Goal: Task Accomplishment & Management: Manage account settings

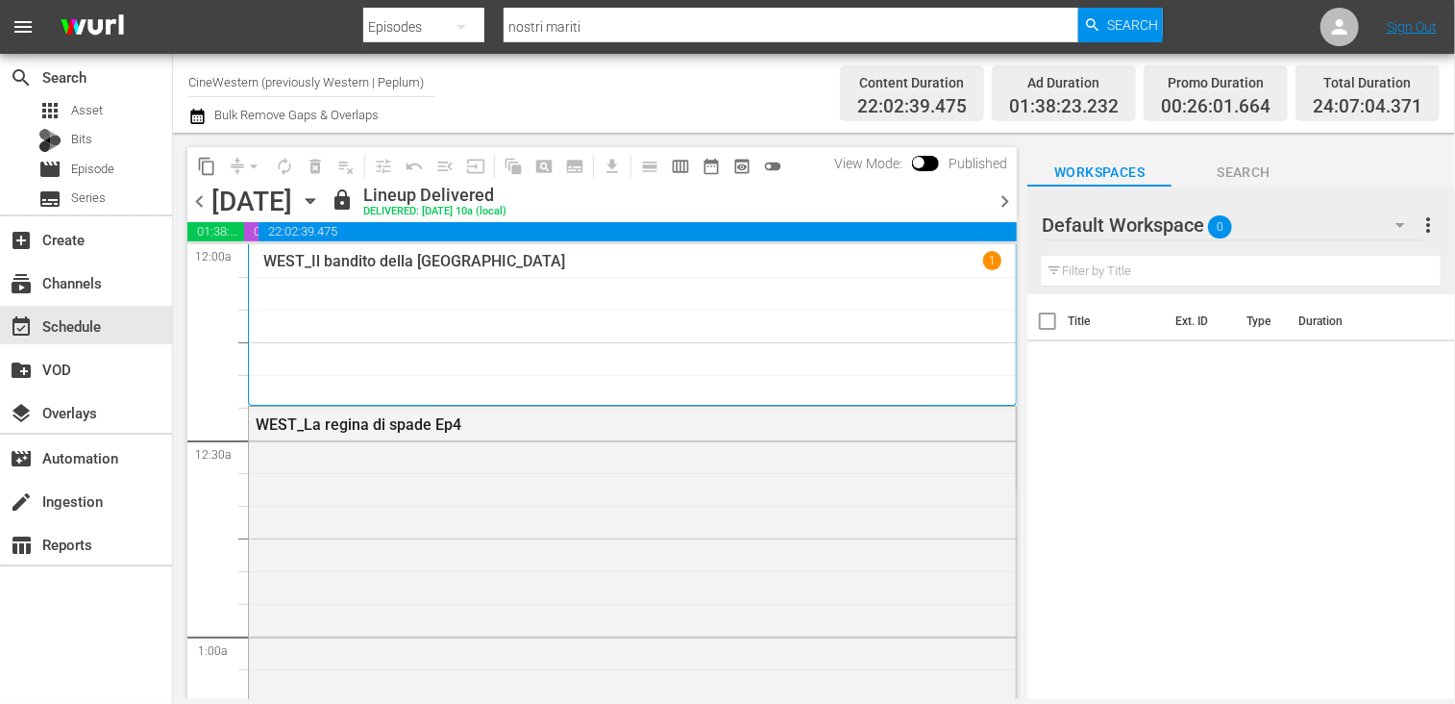
click at [1009, 200] on span "chevron_right" at bounding box center [1005, 201] width 24 height 24
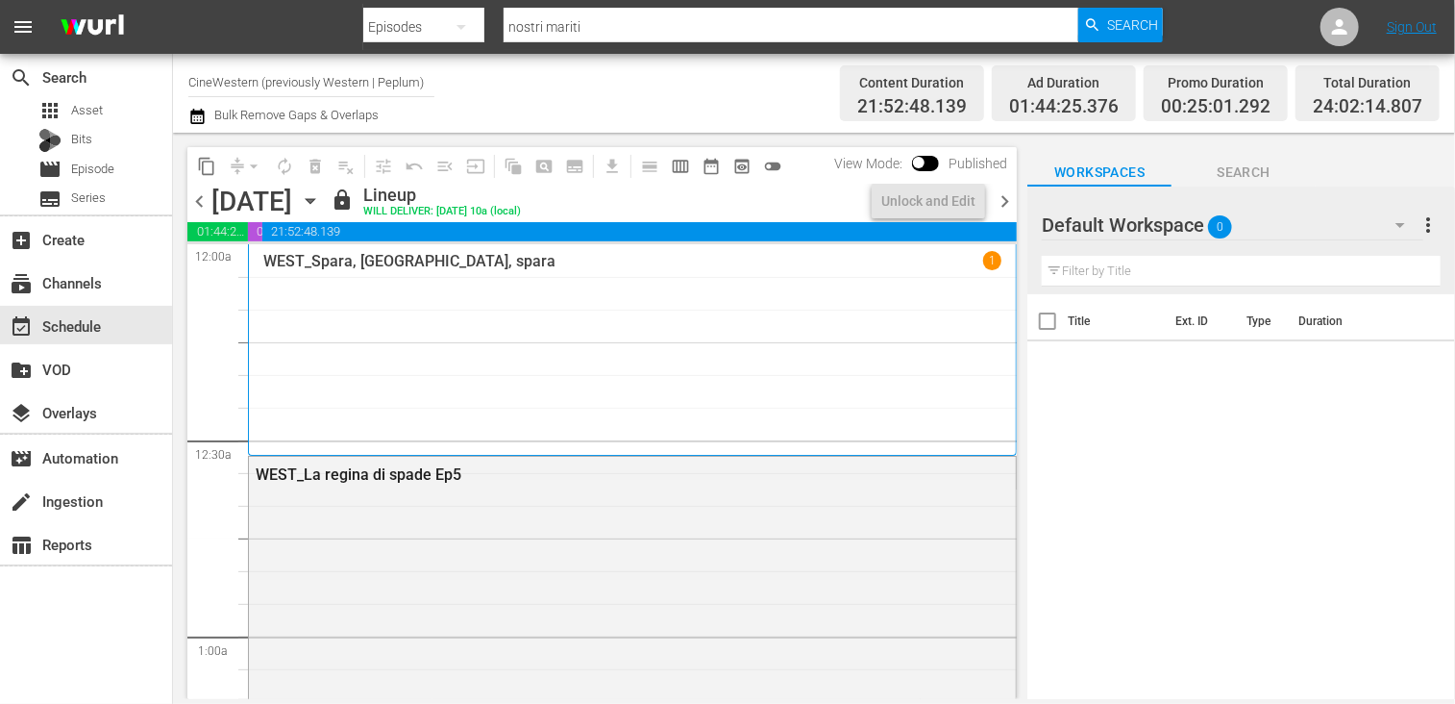
click at [202, 203] on span "chevron_left" at bounding box center [199, 201] width 24 height 24
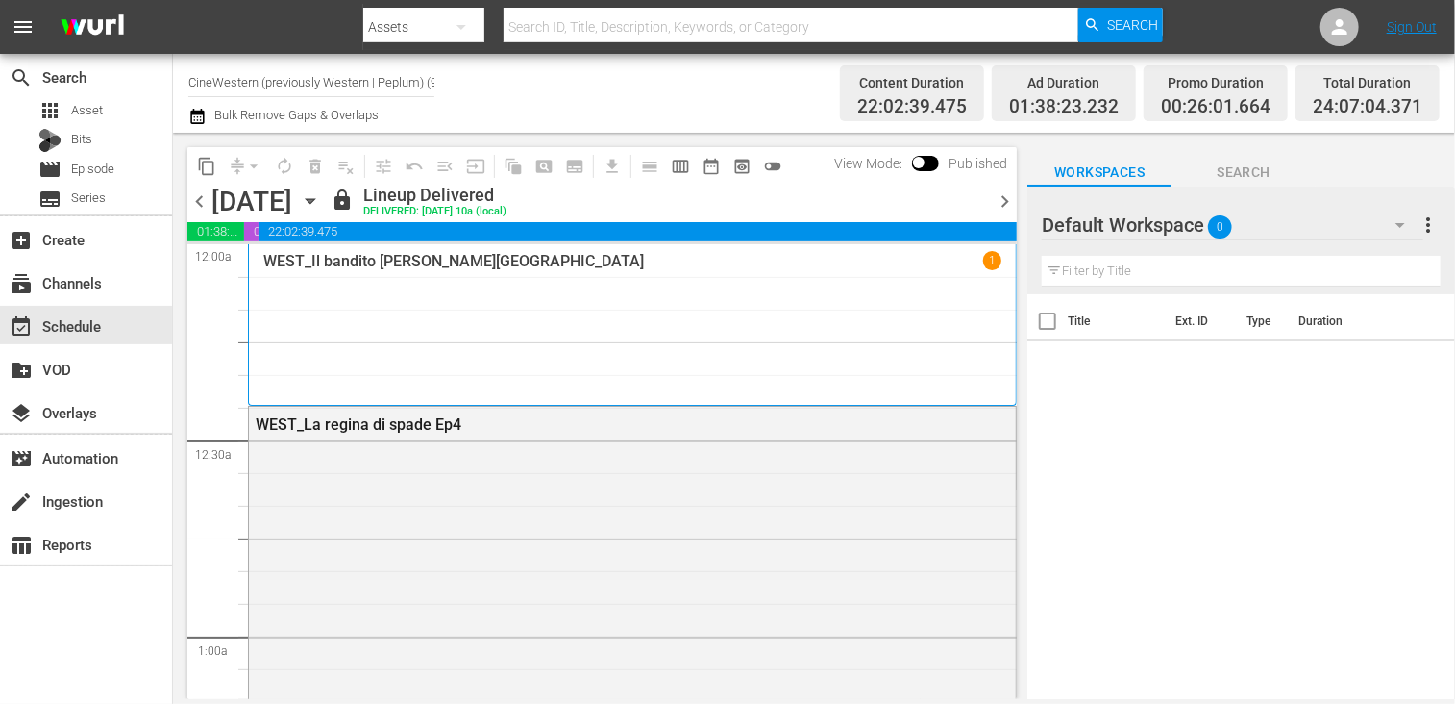
click at [1006, 199] on span "chevron_right" at bounding box center [1005, 201] width 24 height 24
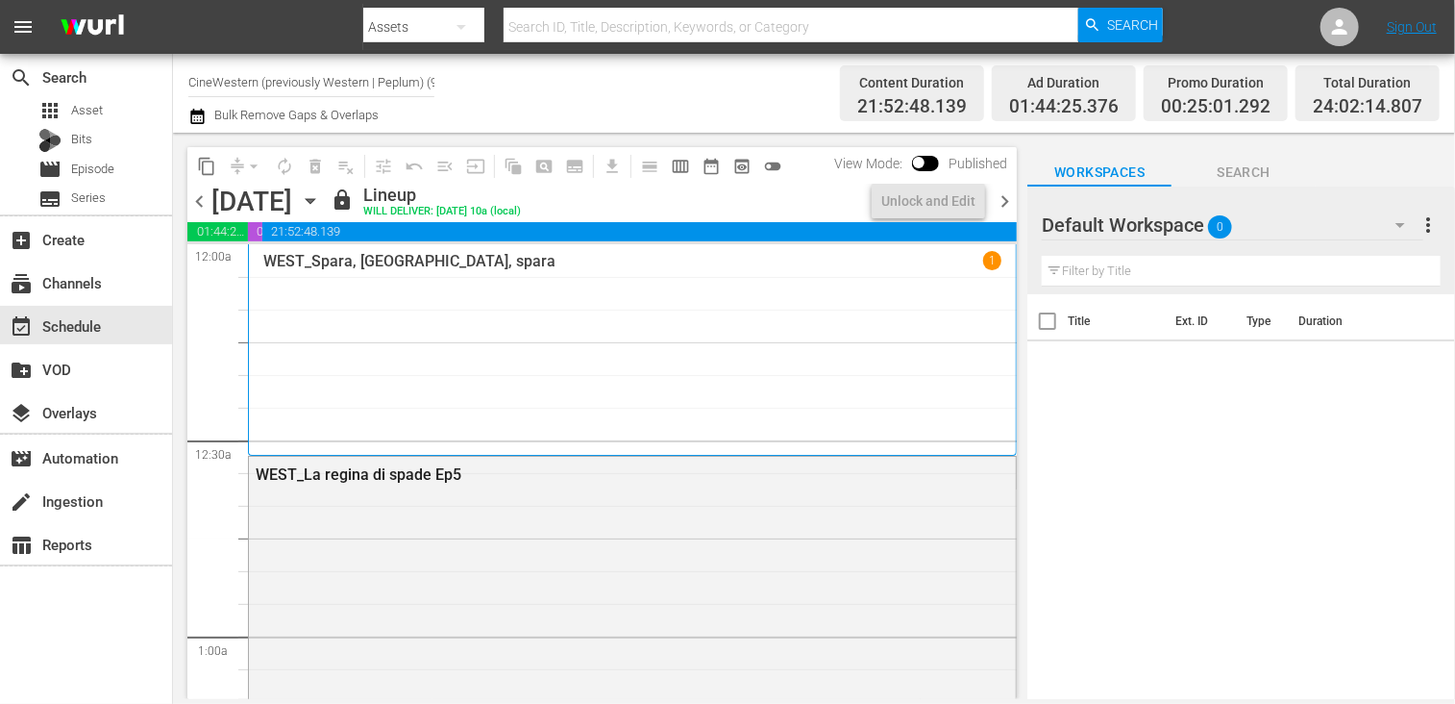
click at [196, 196] on span "chevron_left" at bounding box center [199, 201] width 24 height 24
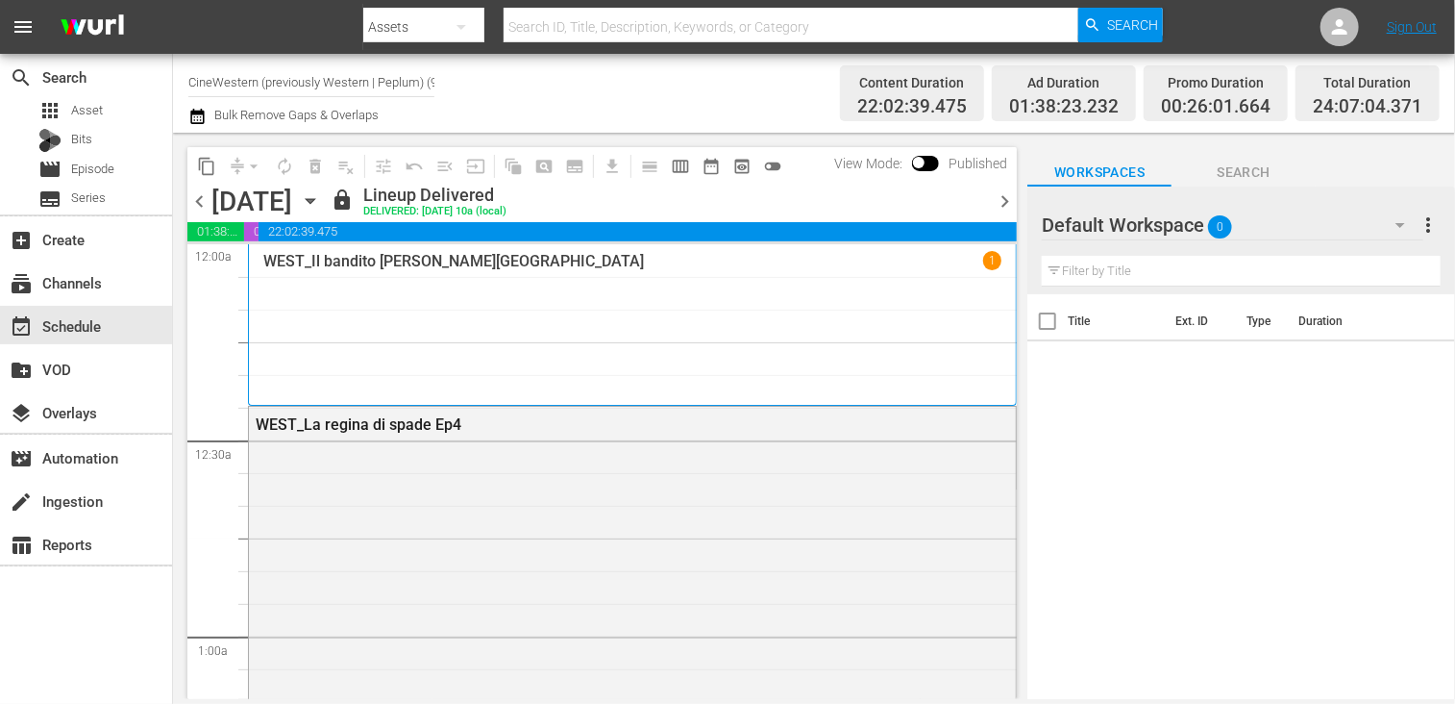
click at [1005, 208] on span "chevron_right" at bounding box center [1005, 201] width 24 height 24
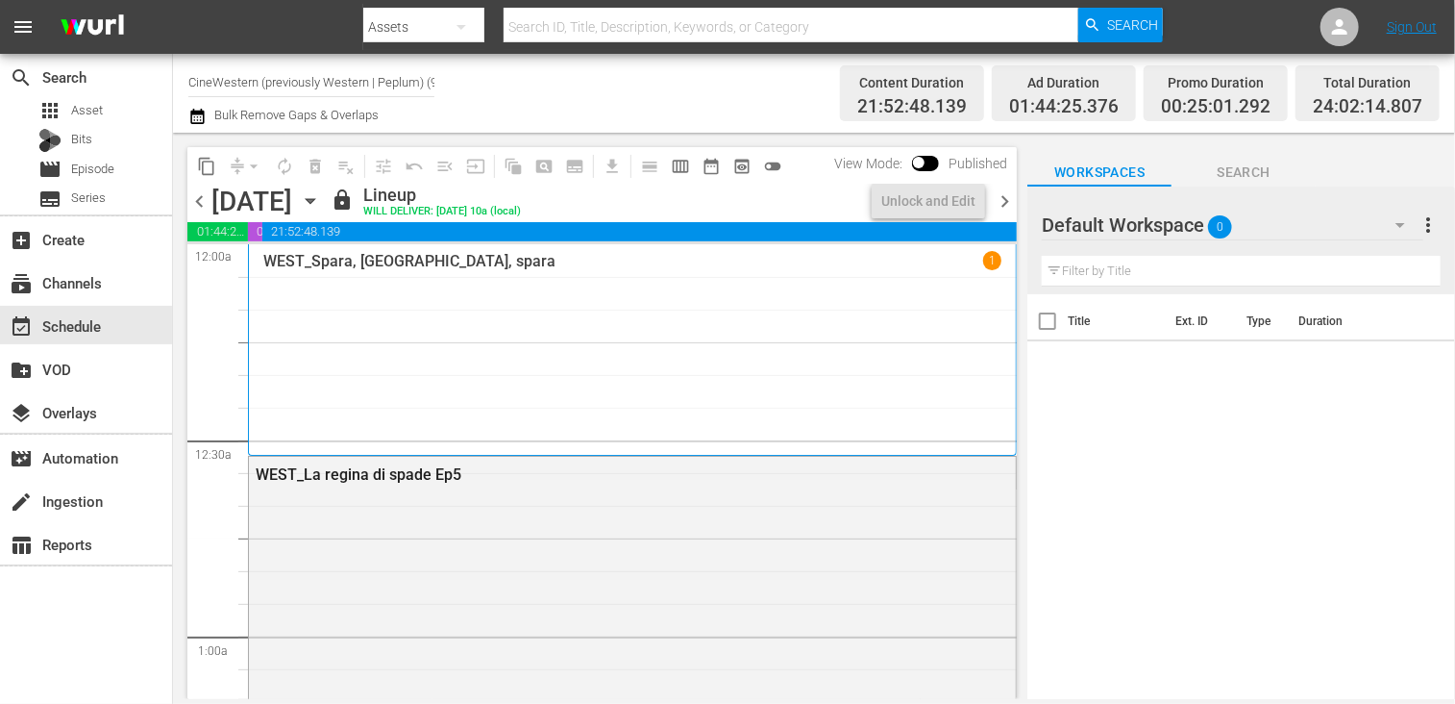
click at [198, 201] on span "chevron_left" at bounding box center [199, 201] width 24 height 24
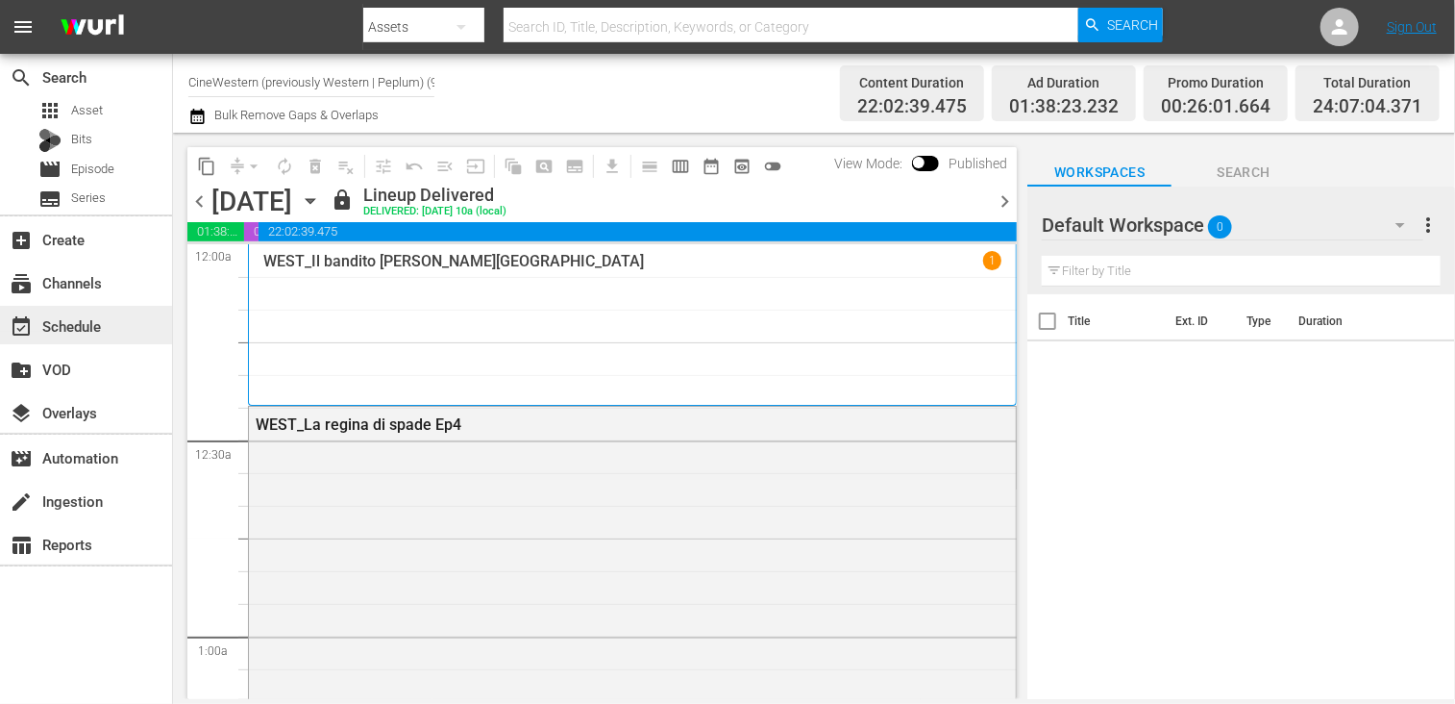
click at [100, 321] on div "event_available Schedule" at bounding box center [54, 322] width 108 height 17
click at [535, 14] on input "text" at bounding box center [791, 27] width 575 height 46
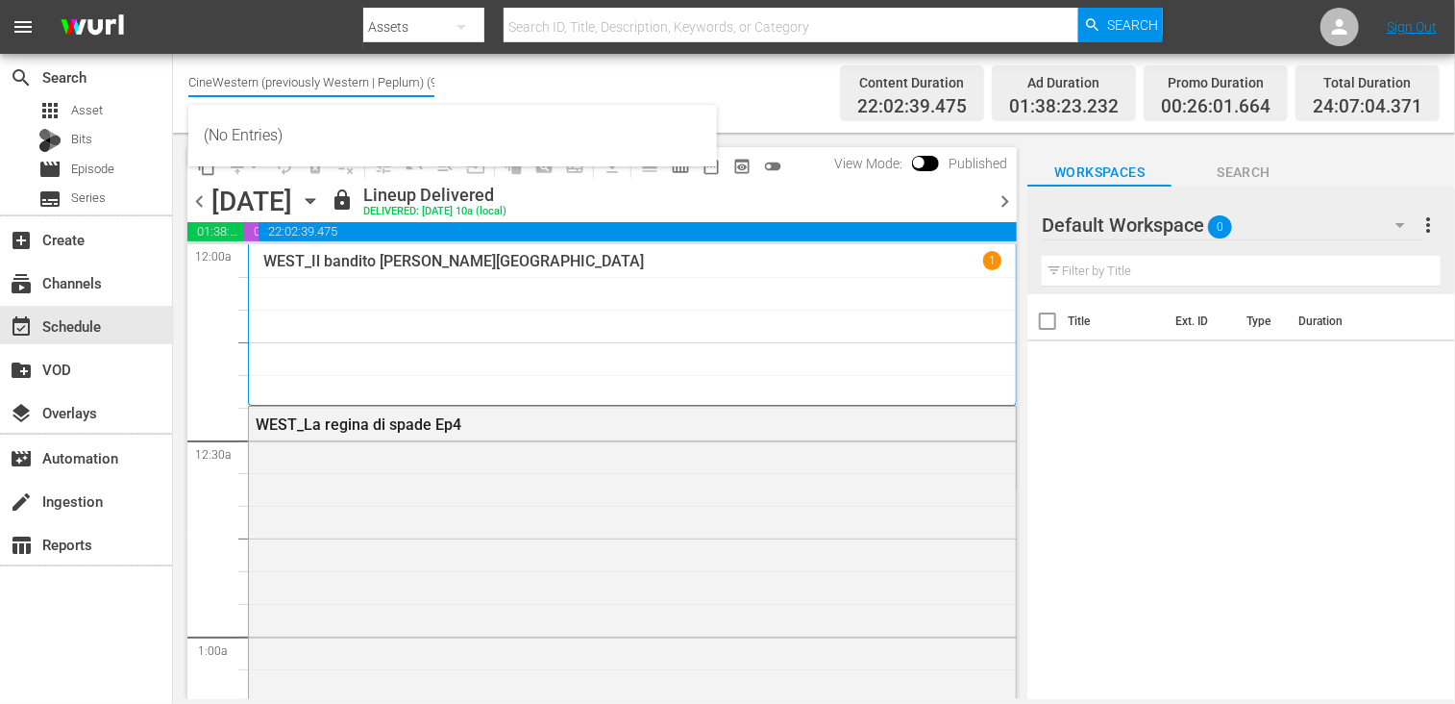
click at [273, 77] on input "CineWestern (previously Western | Peplum) (933)" at bounding box center [311, 82] width 246 height 46
click at [276, 77] on input "CineWestern (previously Western | Peplum) (933)" at bounding box center [311, 82] width 246 height 46
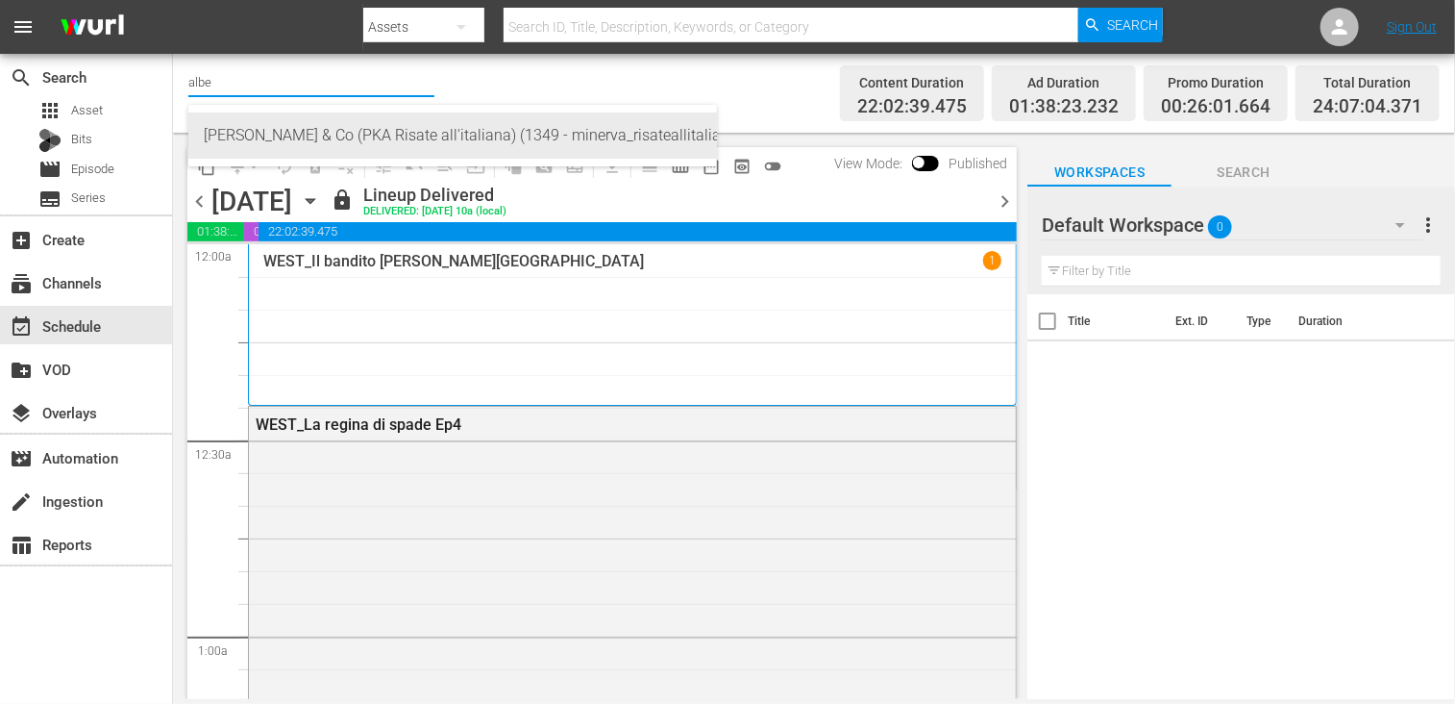
click at [306, 126] on div "[PERSON_NAME] & Co (PKA Risate all'italiana) (1349 - minerva_risateallitaliana_…" at bounding box center [453, 135] width 498 height 46
type input "[PERSON_NAME] & Co (PKA Risate all'italiana) (1349 - minerva_risateallitaliana_…"
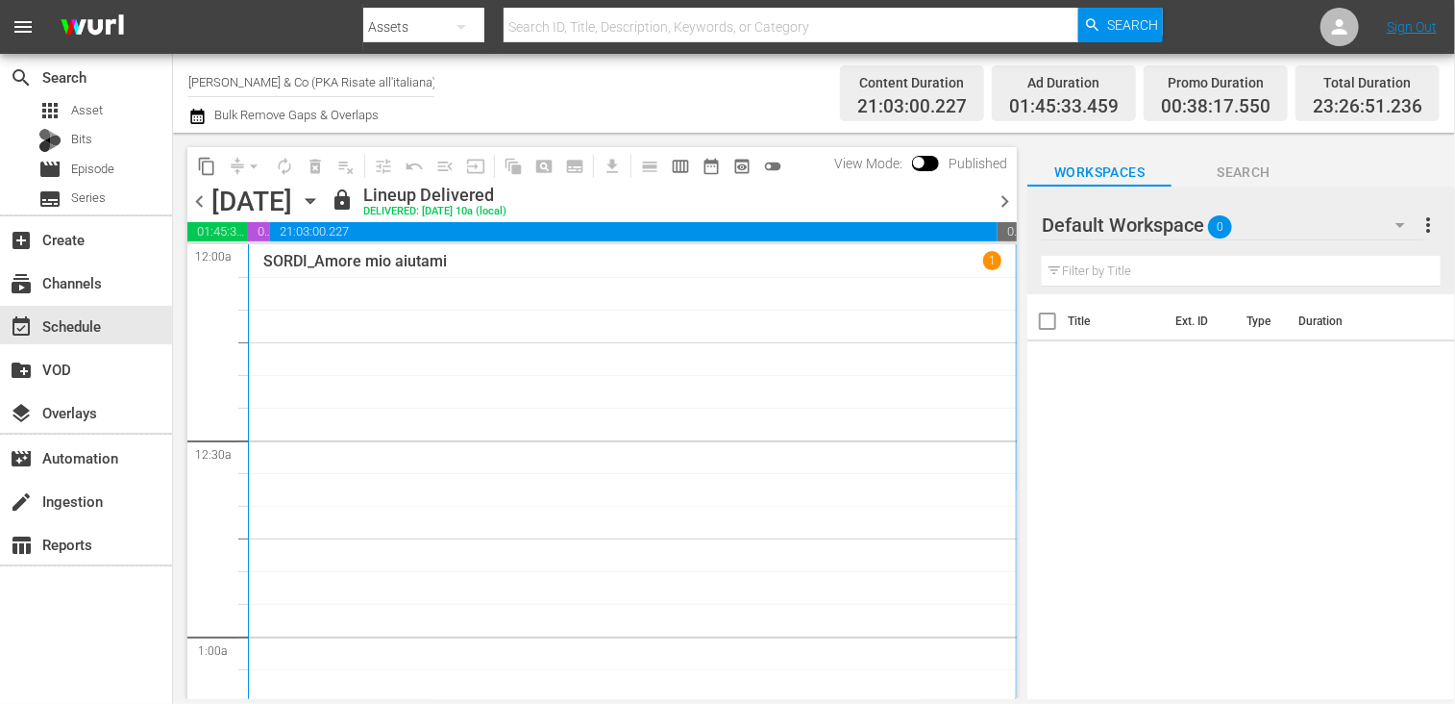
click at [1005, 208] on span "chevron_right" at bounding box center [1005, 201] width 24 height 24
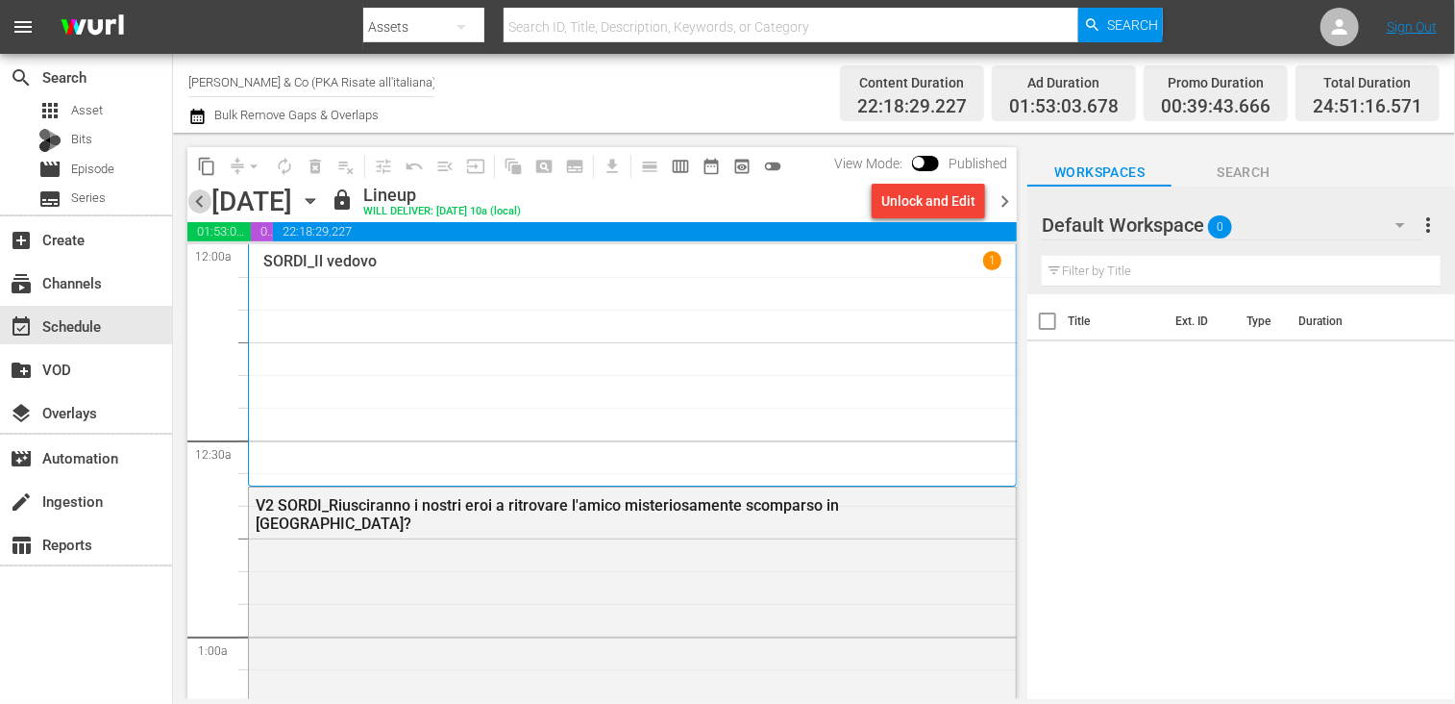
click at [201, 199] on span "chevron_left" at bounding box center [199, 201] width 24 height 24
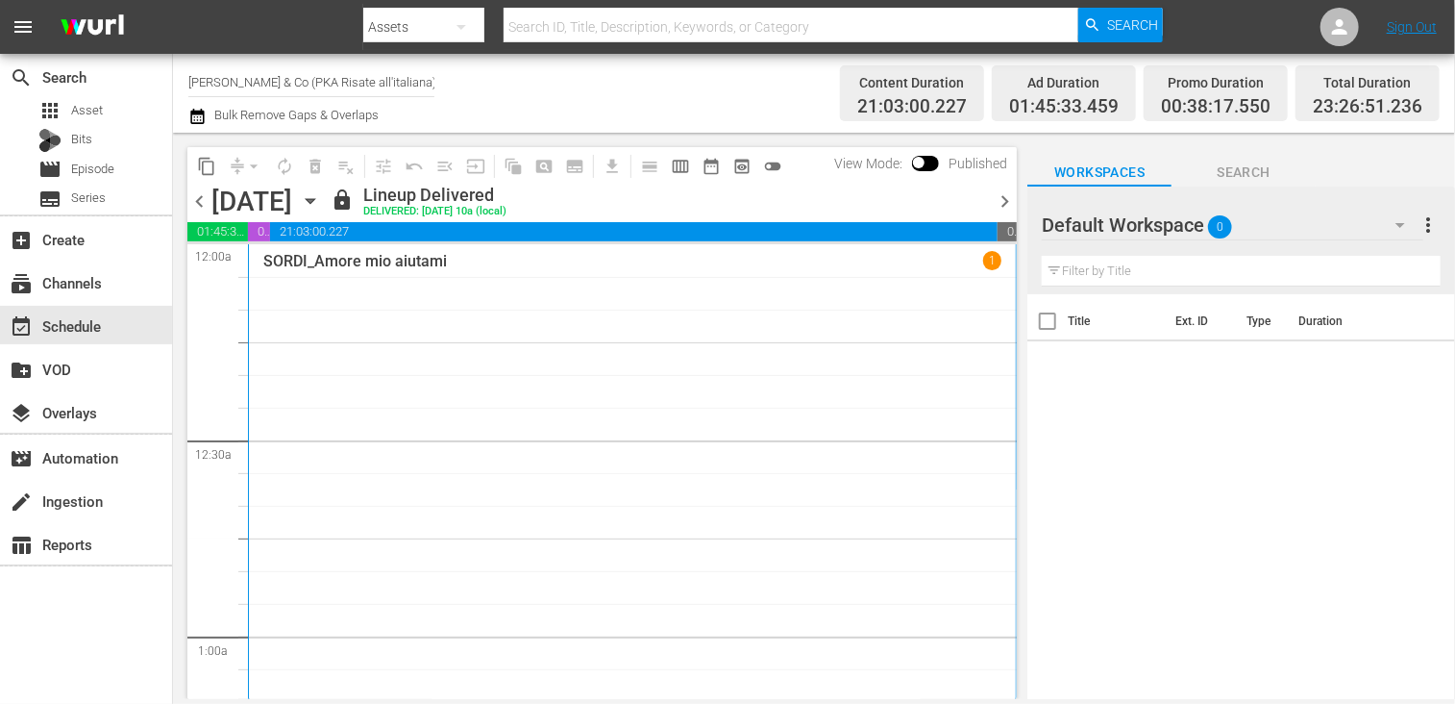
click at [1004, 203] on span "chevron_right" at bounding box center [1005, 201] width 24 height 24
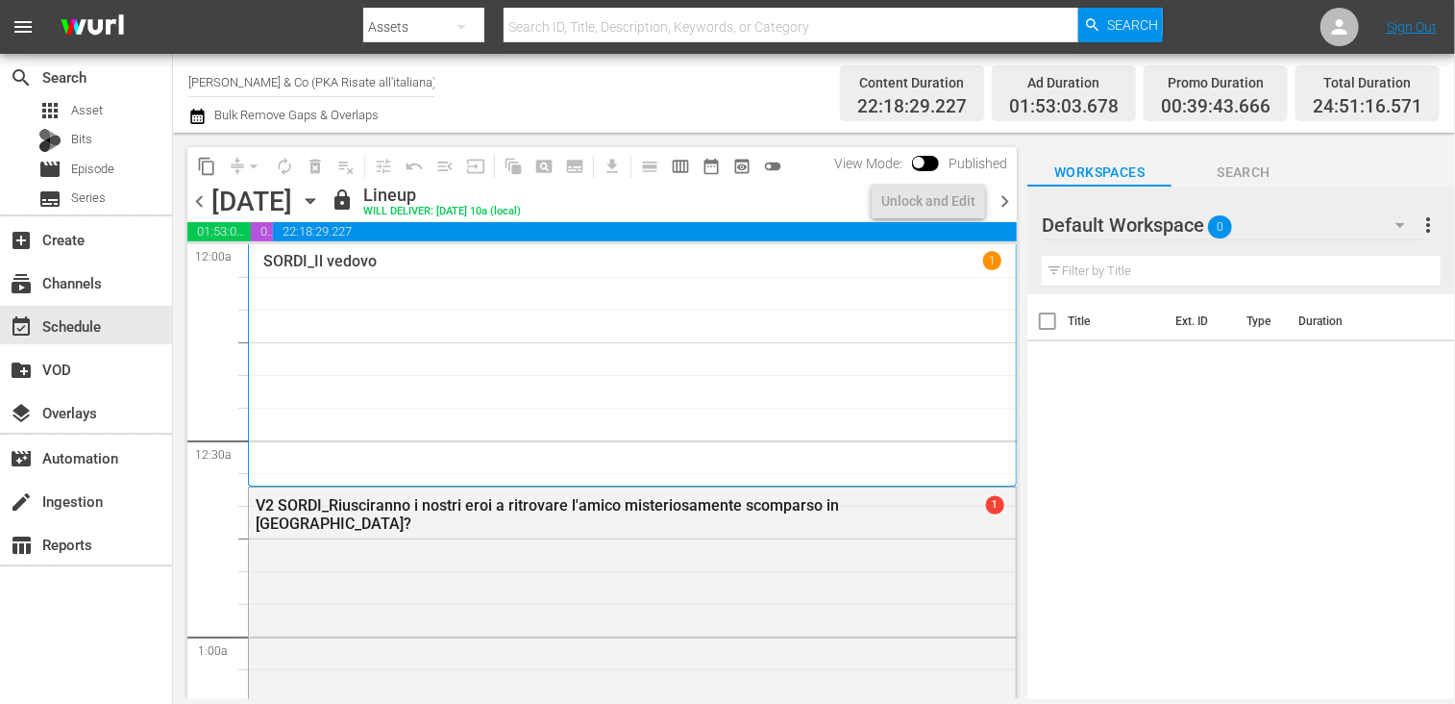
drag, startPoint x: 196, startPoint y: 199, endPoint x: 210, endPoint y: 210, distance: 17.7
click at [197, 199] on span "chevron_left" at bounding box center [199, 201] width 24 height 24
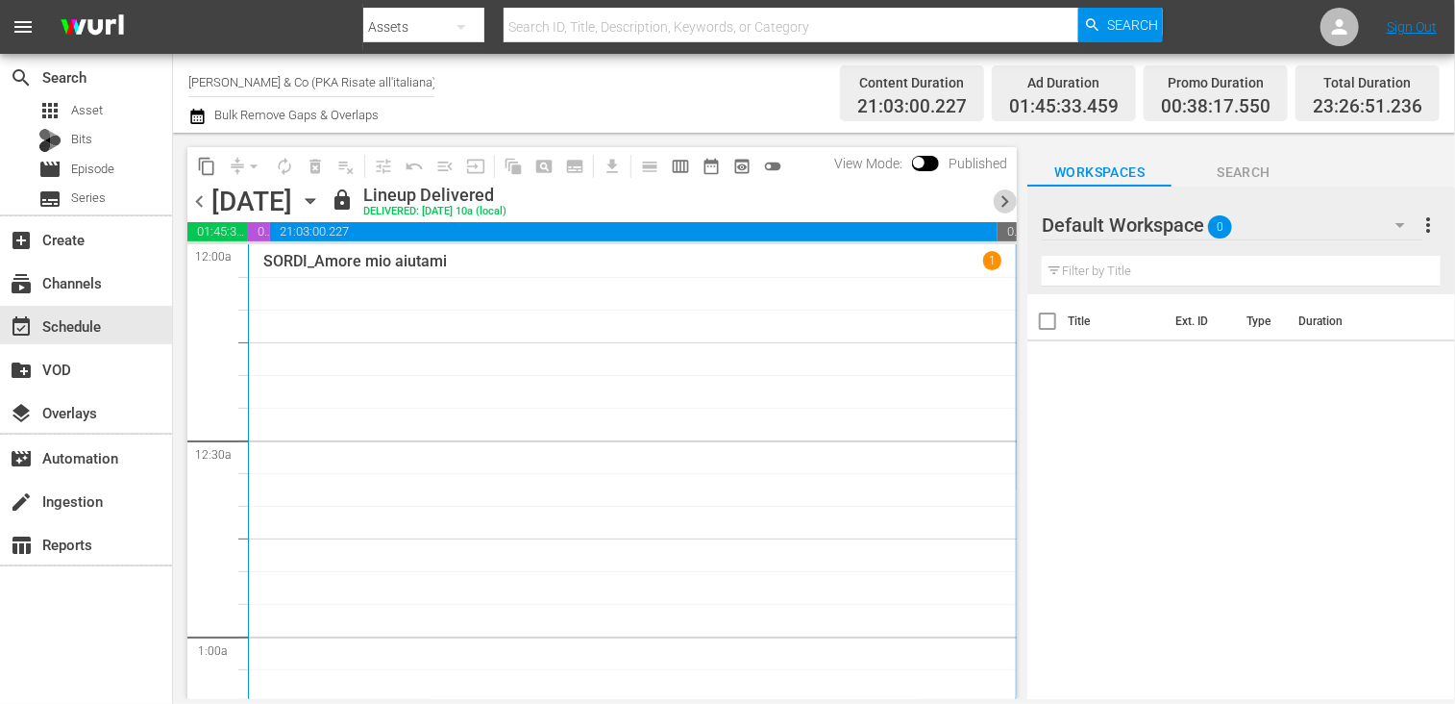
click at [1007, 200] on span "chevron_right" at bounding box center [1005, 201] width 24 height 24
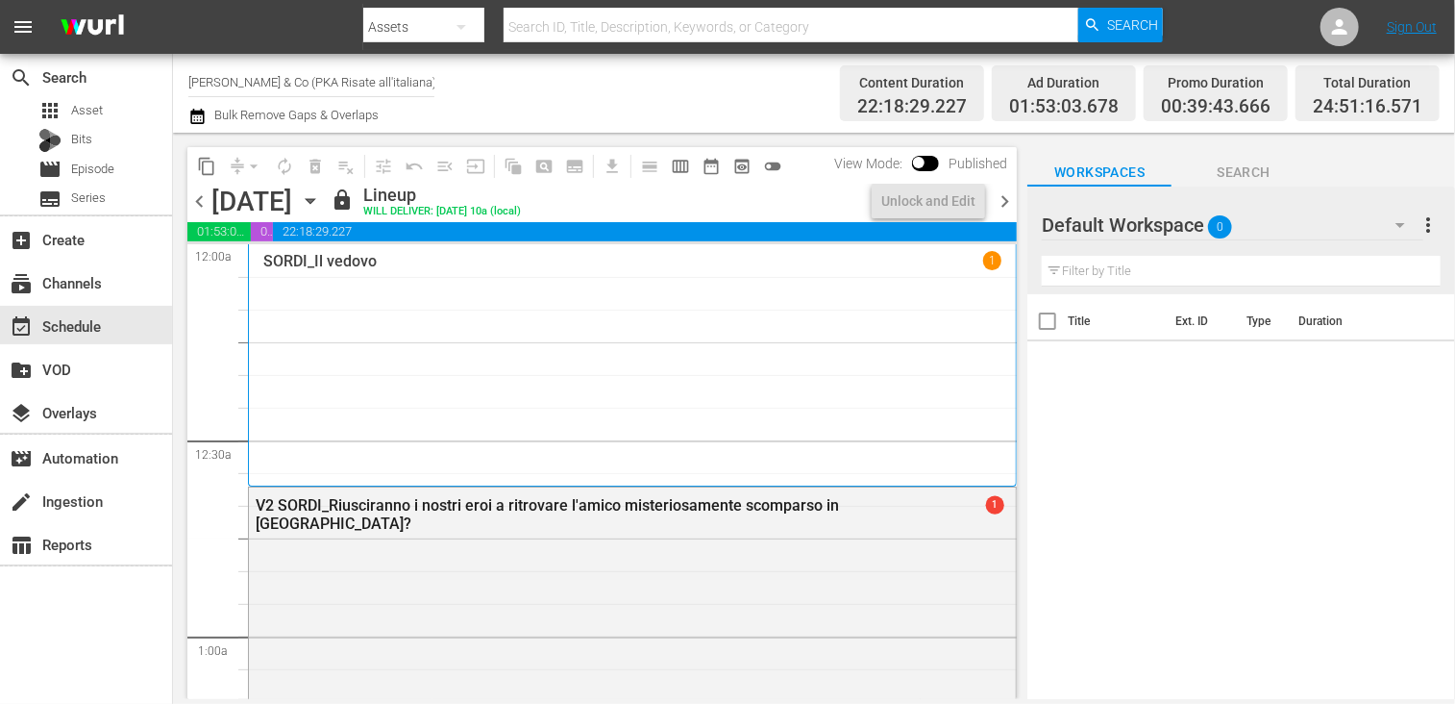
click at [204, 201] on span "chevron_left" at bounding box center [199, 201] width 24 height 24
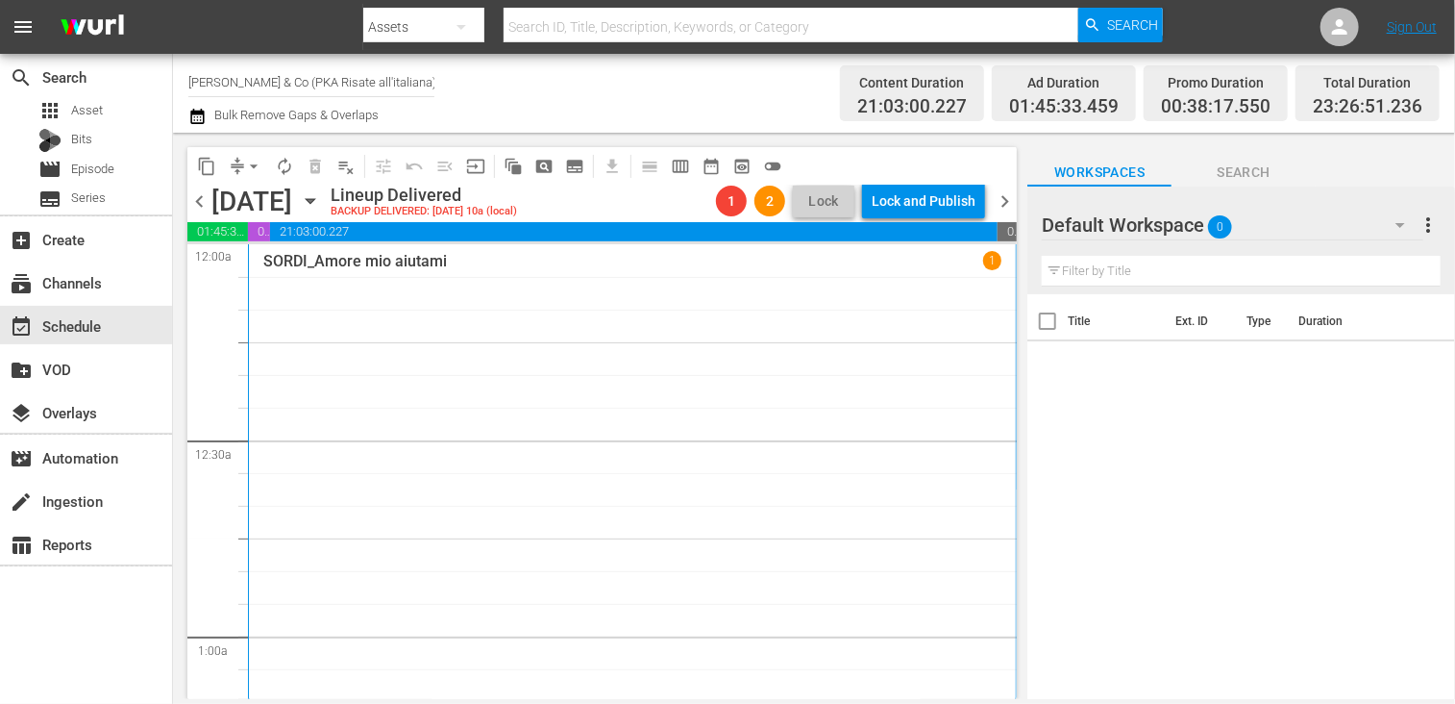
click at [1000, 199] on span "chevron_right" at bounding box center [1005, 201] width 24 height 24
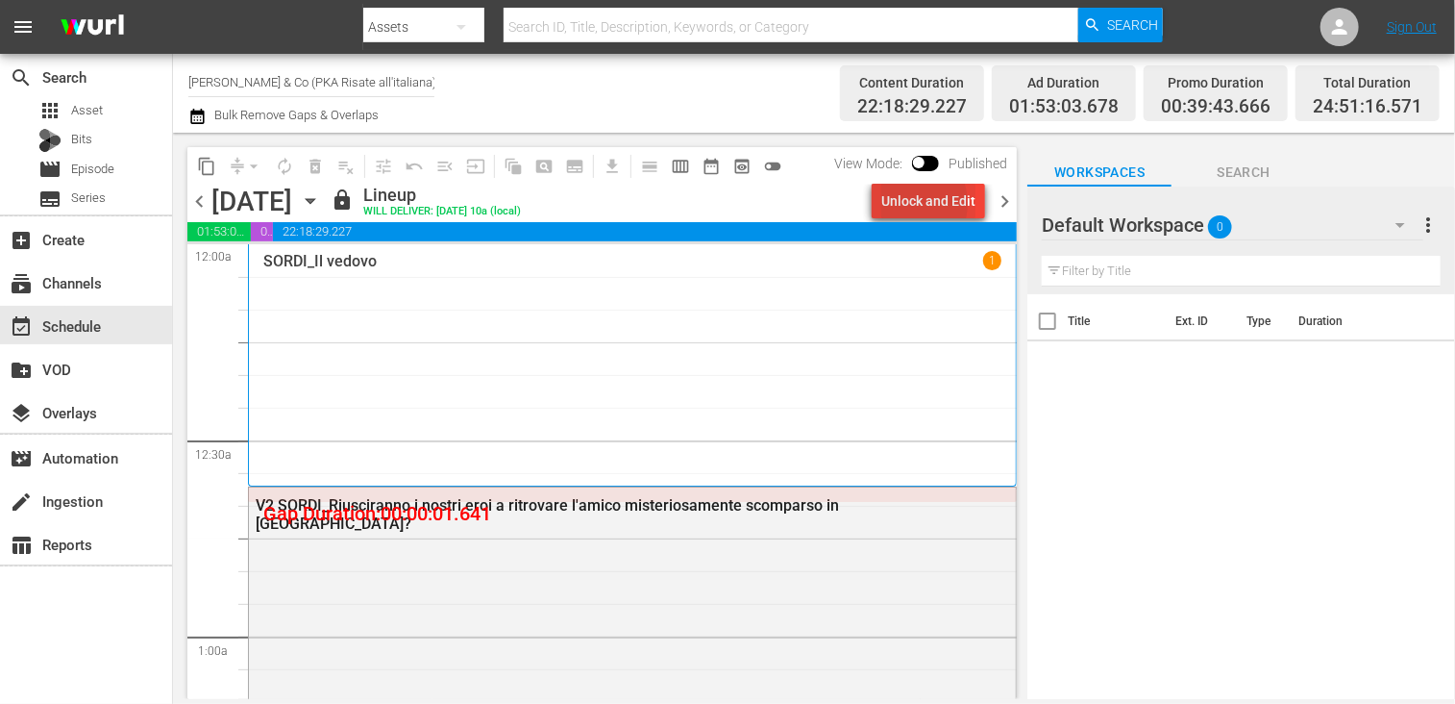
click at [904, 204] on div "Unlock and Edit" at bounding box center [928, 201] width 94 height 35
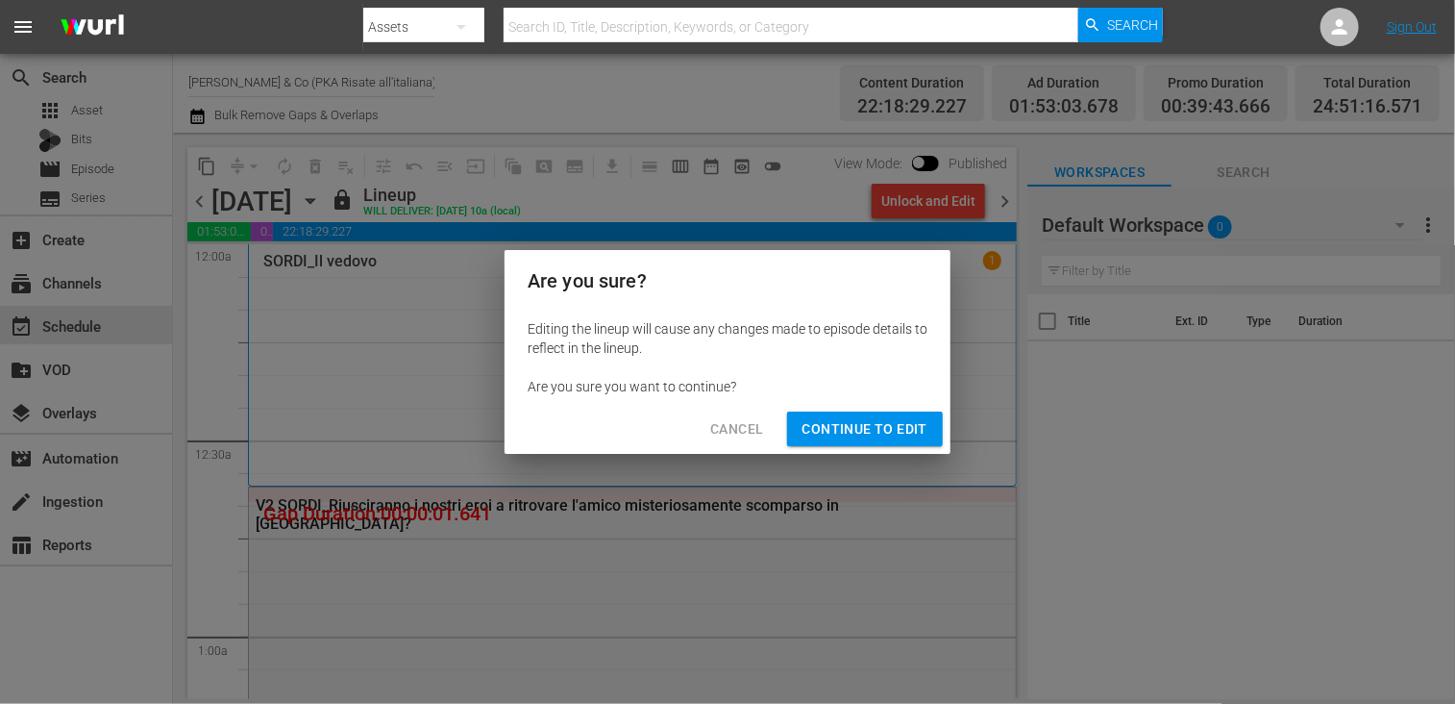
click at [873, 407] on div "Cancel Continue to Edit" at bounding box center [728, 429] width 446 height 51
click at [877, 426] on span "Continue to Edit" at bounding box center [864, 429] width 125 height 24
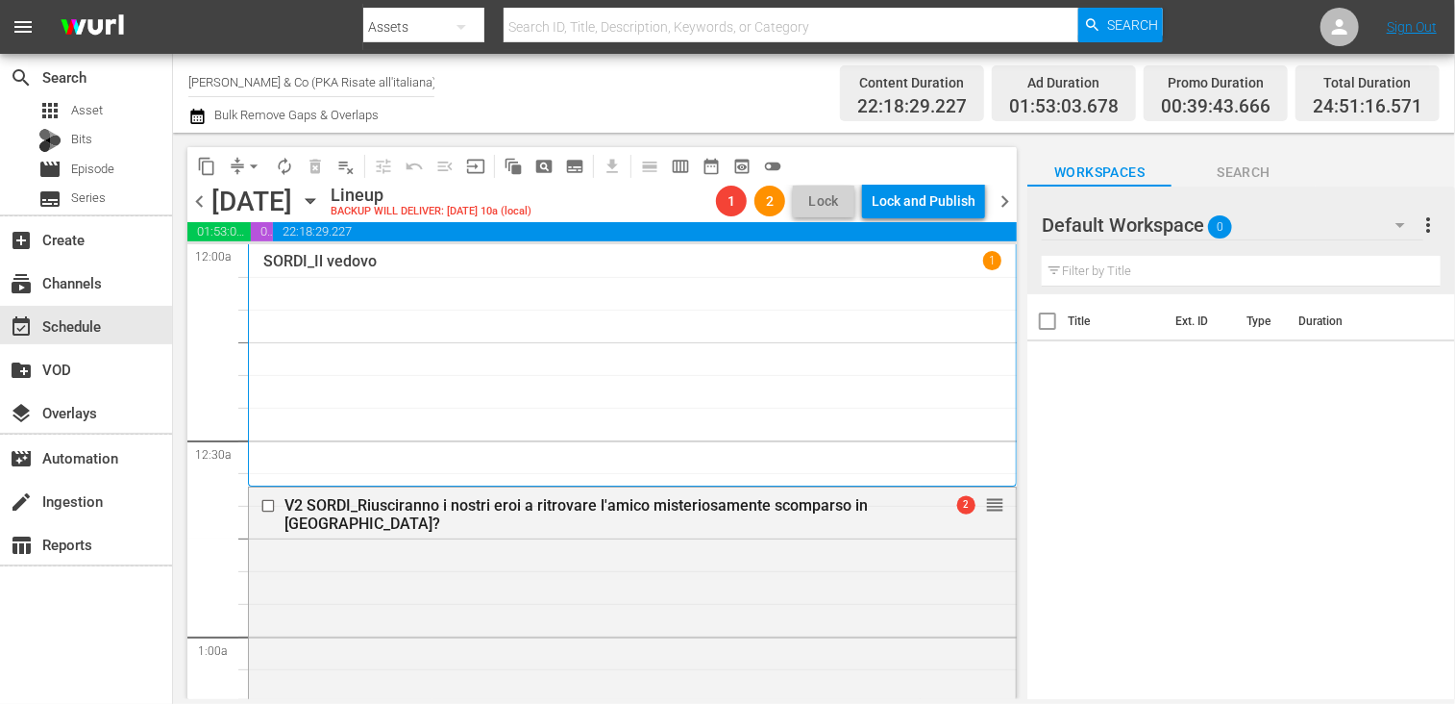
click at [1005, 195] on span "chevron_right" at bounding box center [1005, 201] width 24 height 24
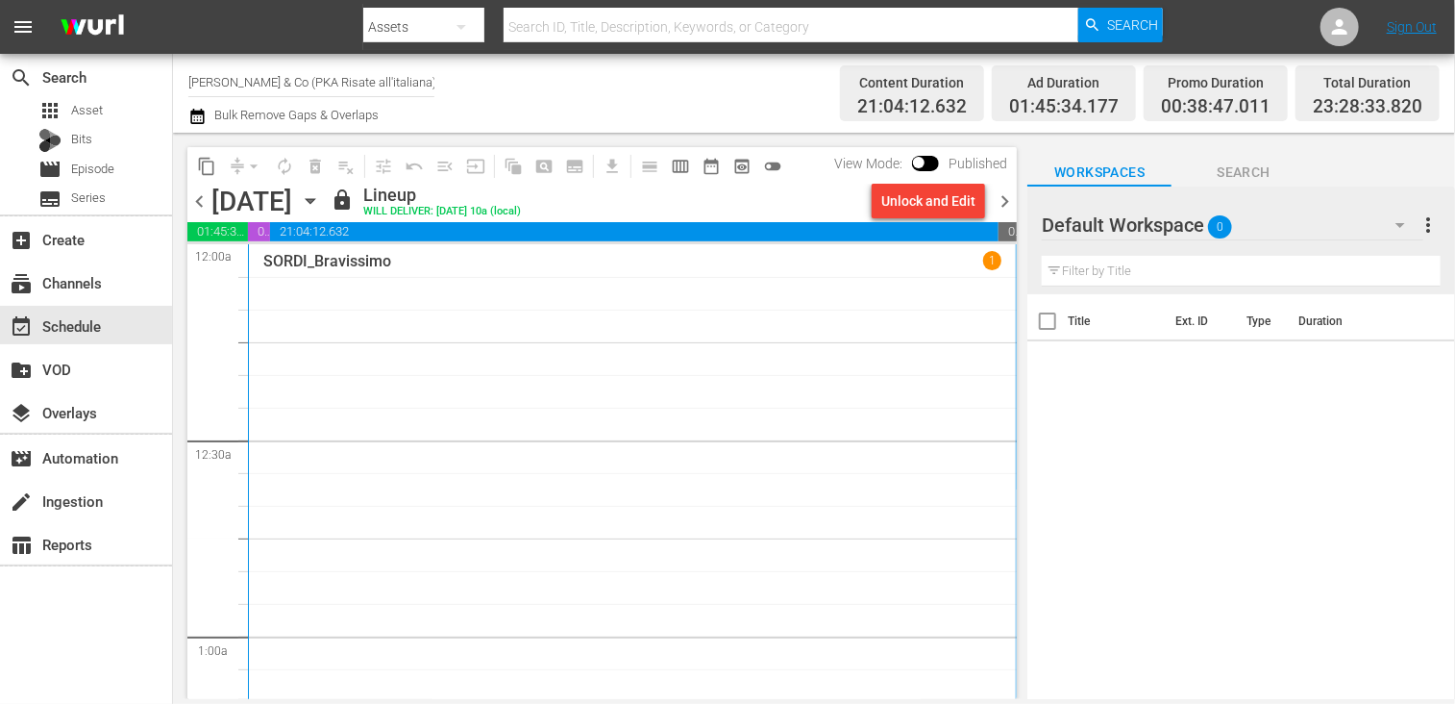
click at [918, 203] on div "Unlock and Edit" at bounding box center [928, 201] width 94 height 35
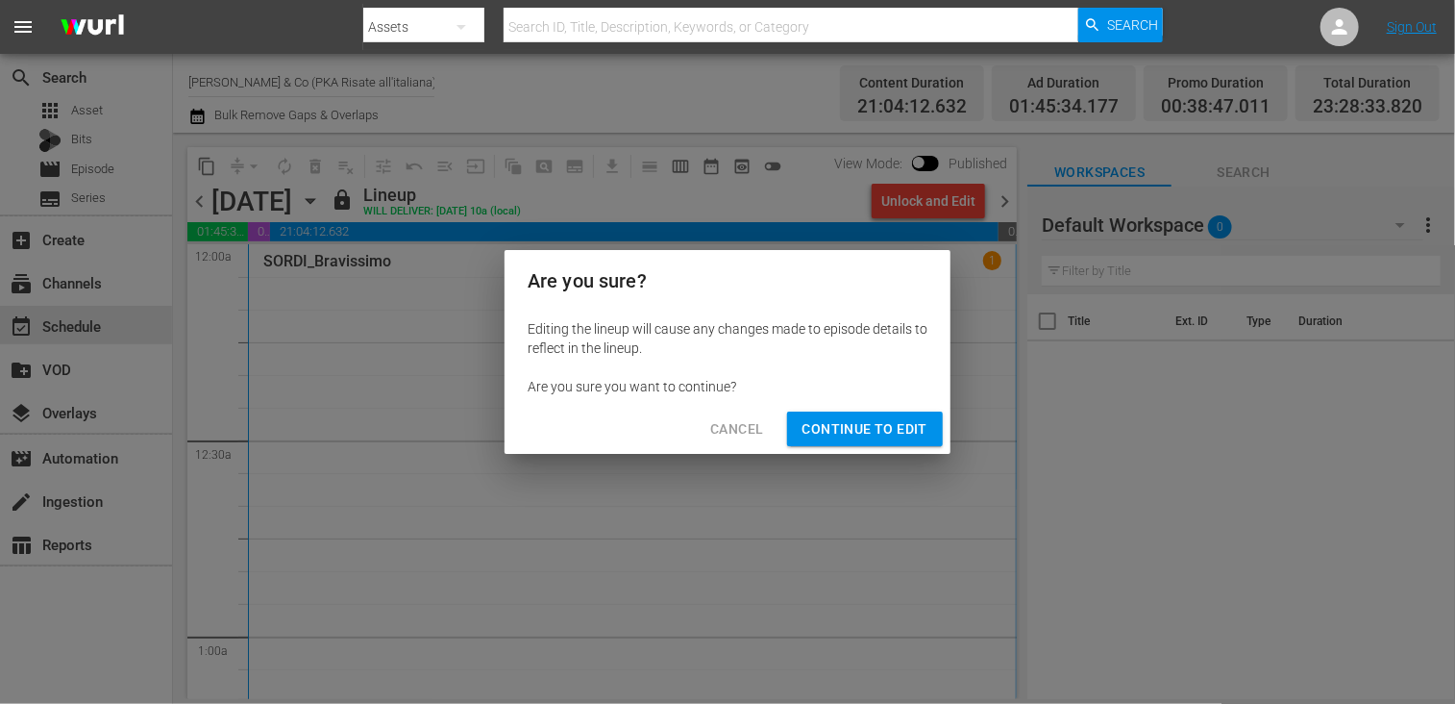
drag, startPoint x: 877, startPoint y: 447, endPoint x: 867, endPoint y: 437, distance: 13.6
click at [876, 447] on div "Cancel Continue to Edit" at bounding box center [728, 429] width 446 height 51
click at [867, 436] on span "Continue to Edit" at bounding box center [864, 429] width 125 height 24
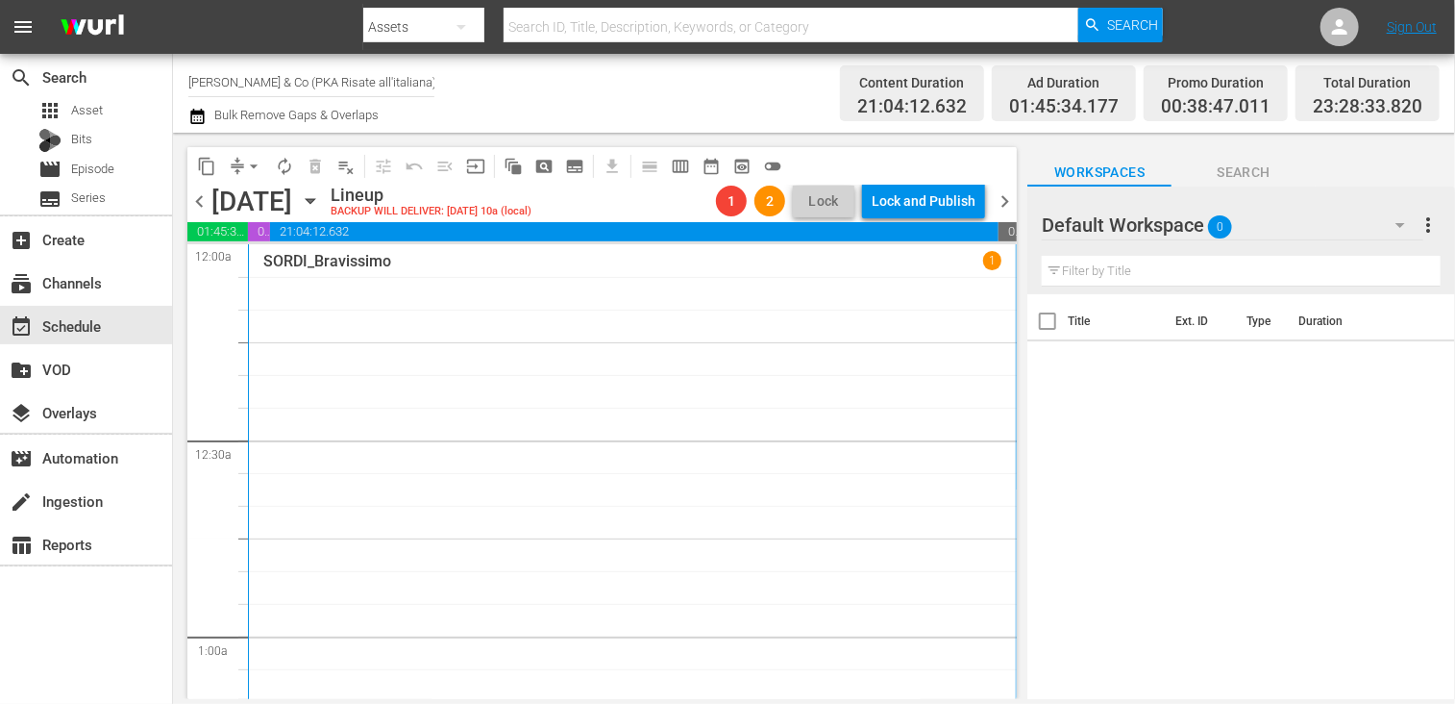
click at [1006, 196] on span "chevron_right" at bounding box center [1005, 201] width 24 height 24
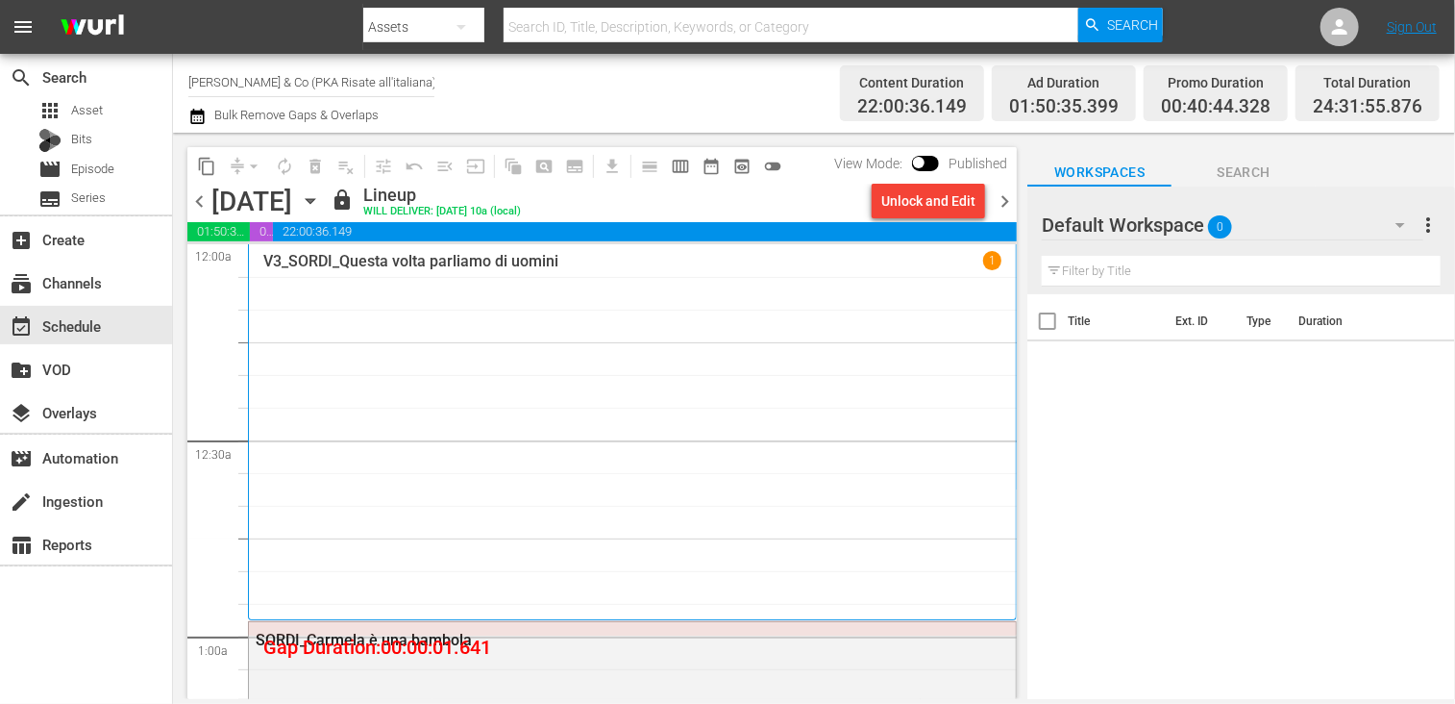
click at [916, 208] on div "Unlock and Edit" at bounding box center [928, 201] width 94 height 35
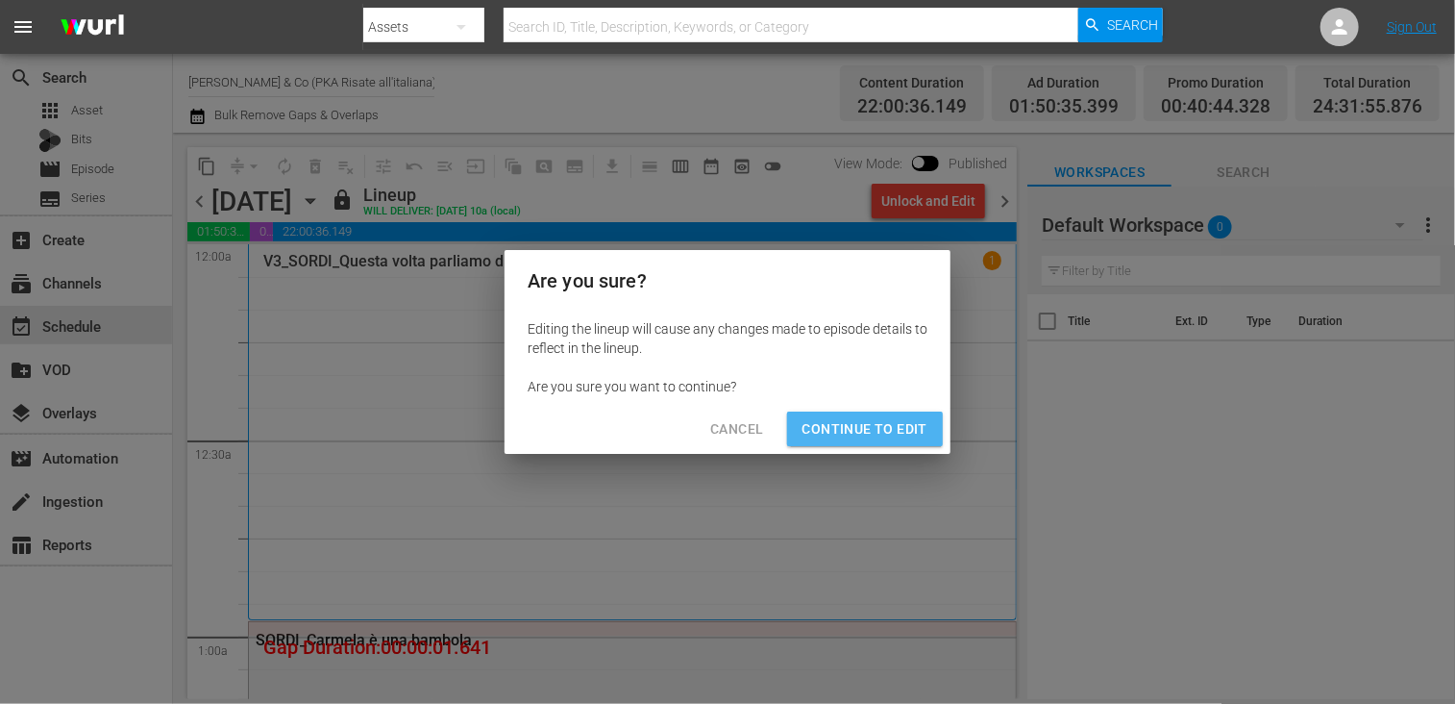
click at [897, 422] on span "Continue to Edit" at bounding box center [864, 429] width 125 height 24
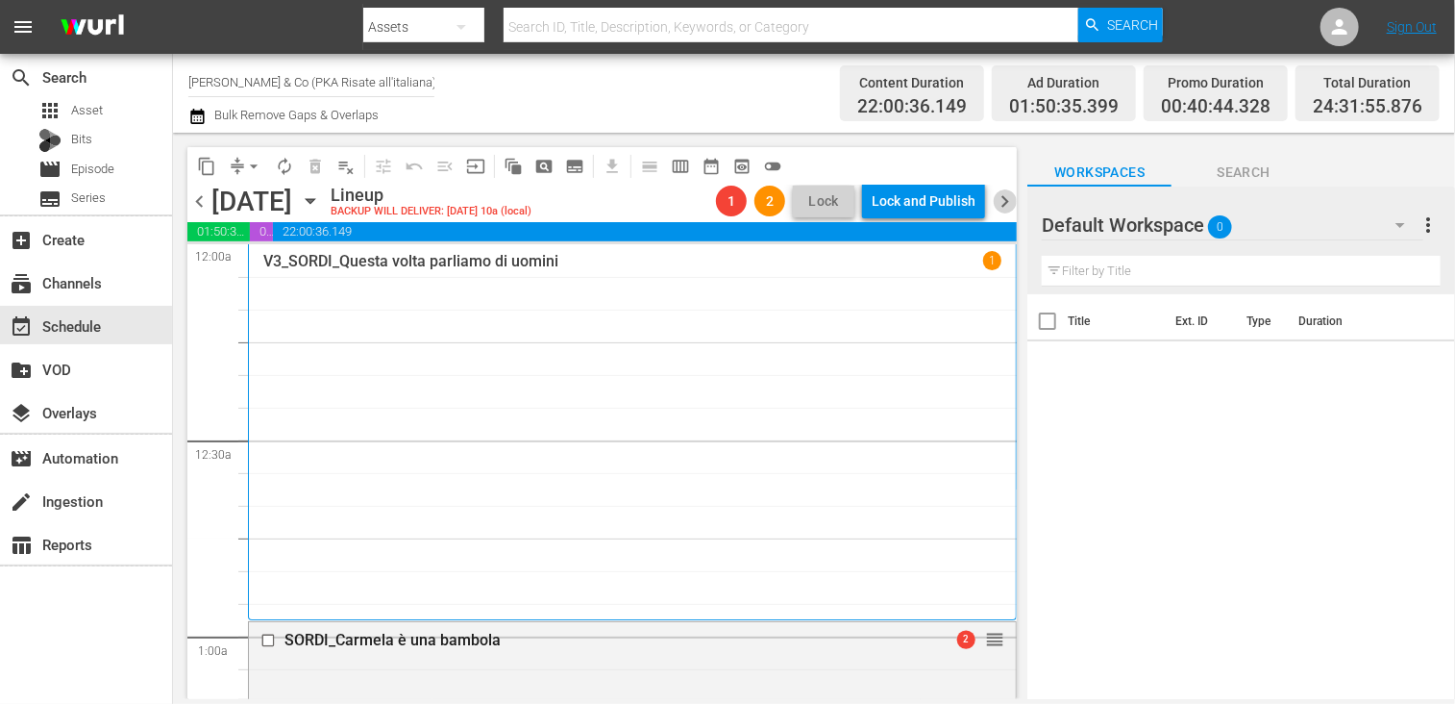
click at [1000, 198] on span "chevron_right" at bounding box center [1005, 201] width 24 height 24
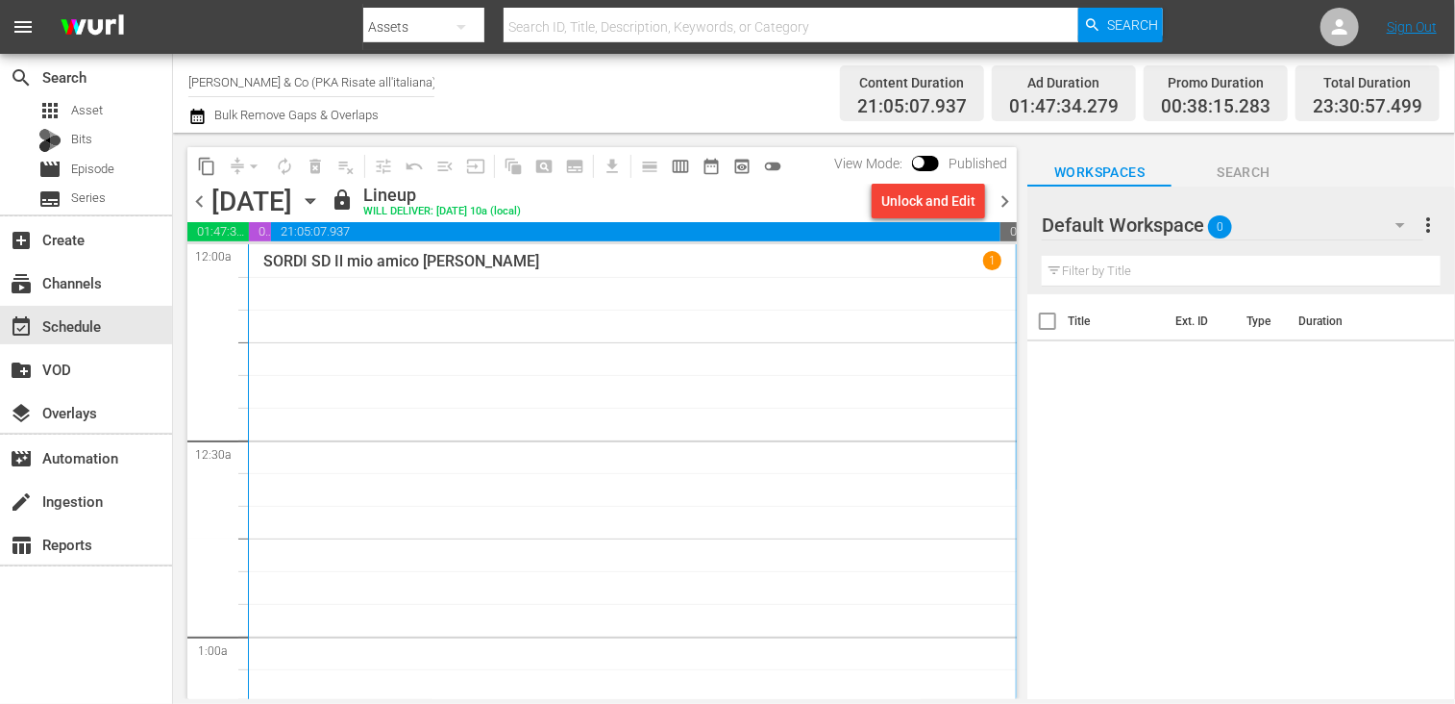
click at [902, 203] on div "Unlock and Edit" at bounding box center [928, 201] width 94 height 35
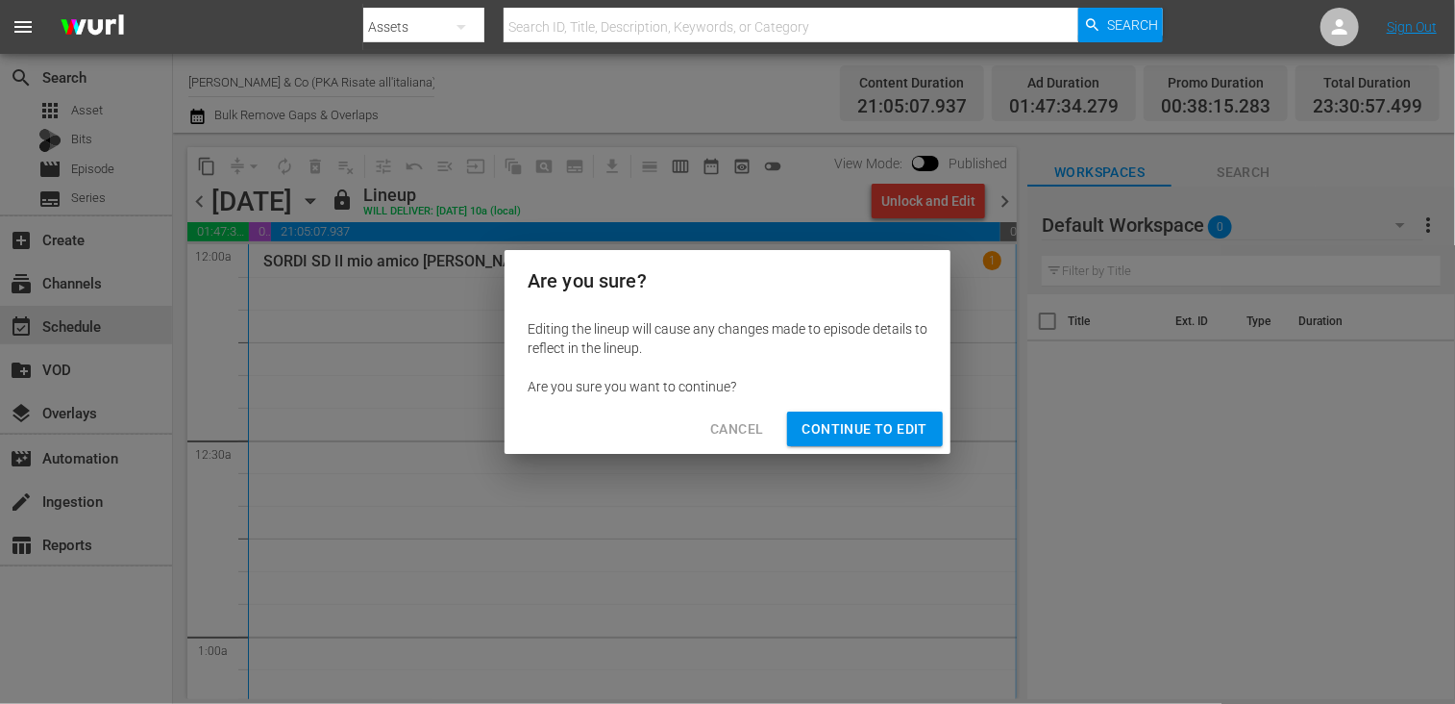
click at [872, 408] on div "Cancel Continue to Edit" at bounding box center [728, 429] width 446 height 51
click at [907, 400] on div "Editing the lineup will cause any changes made to episode details to reflect in…" at bounding box center [728, 357] width 446 height 92
click at [902, 426] on span "Continue to Edit" at bounding box center [864, 429] width 125 height 24
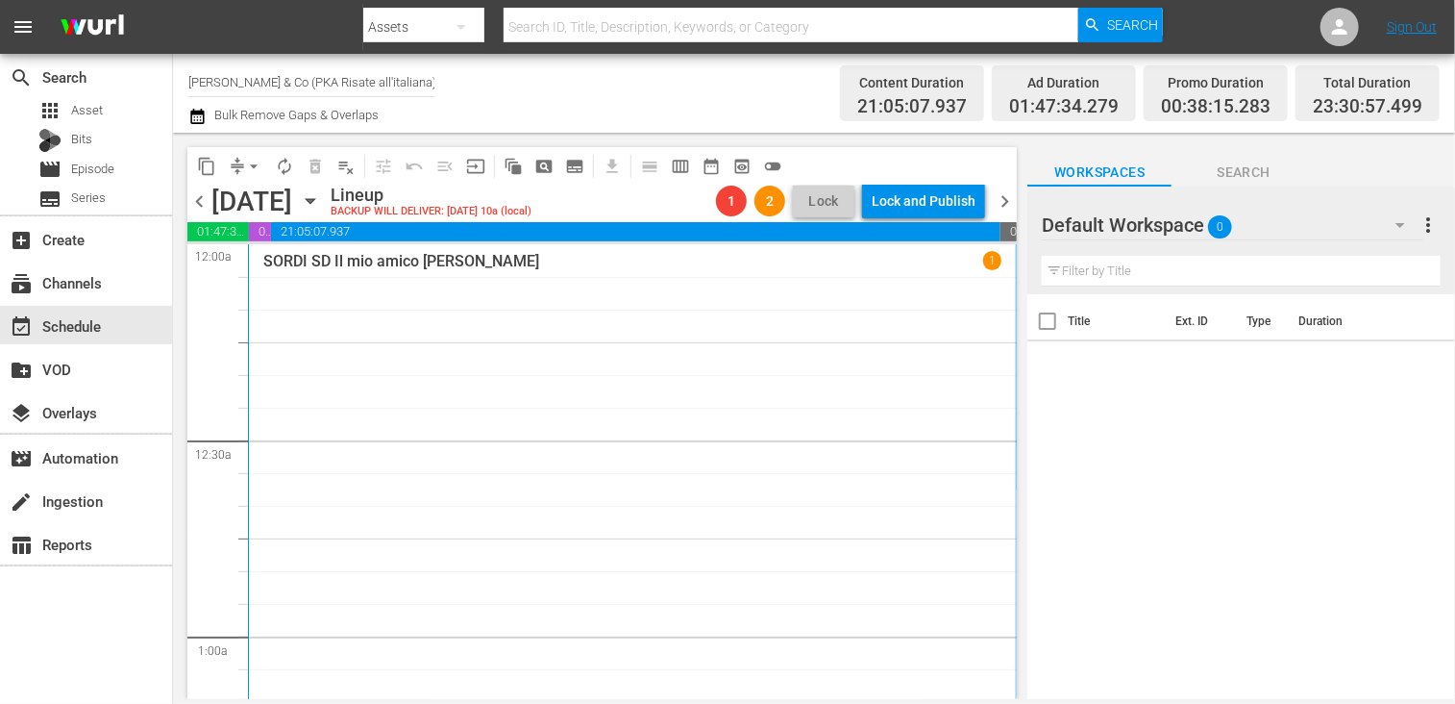
click at [1000, 195] on span "chevron_right" at bounding box center [1005, 201] width 24 height 24
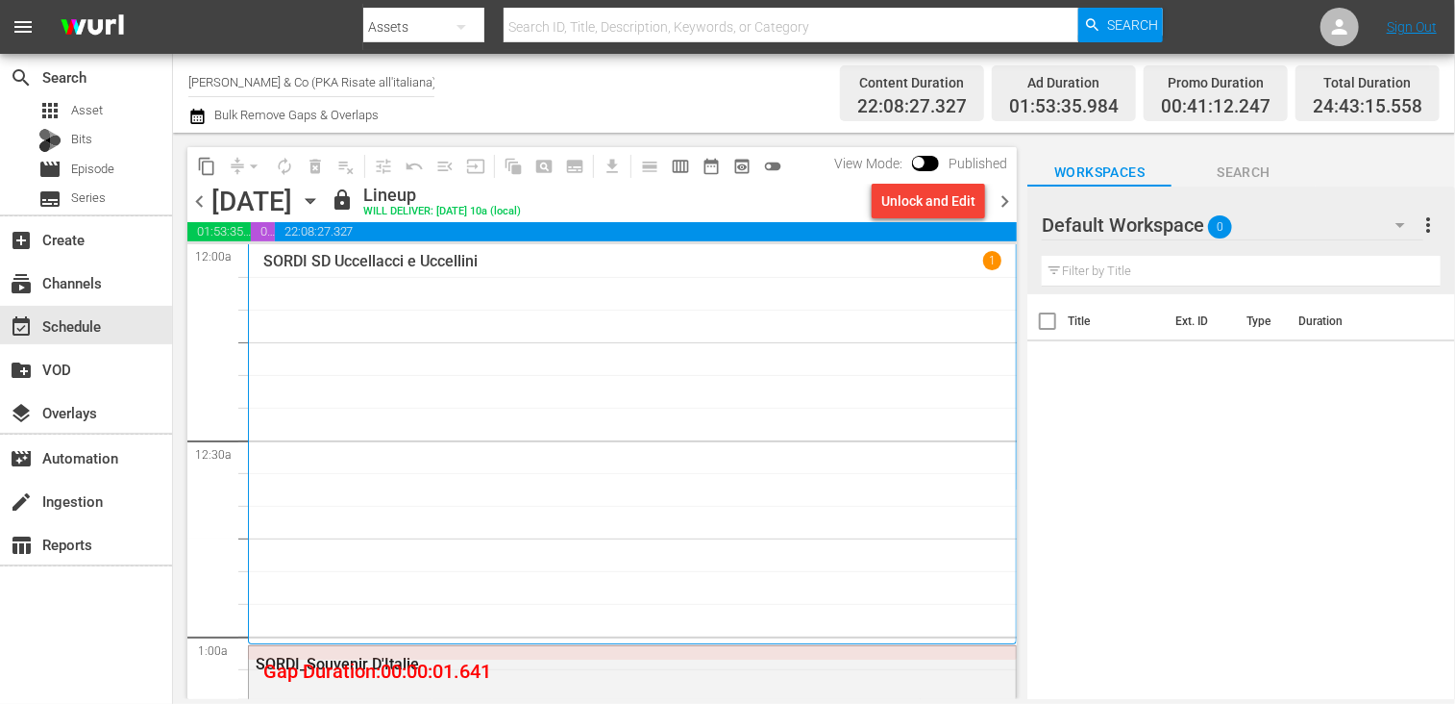
click at [932, 203] on div "Unlock and Edit" at bounding box center [928, 201] width 94 height 35
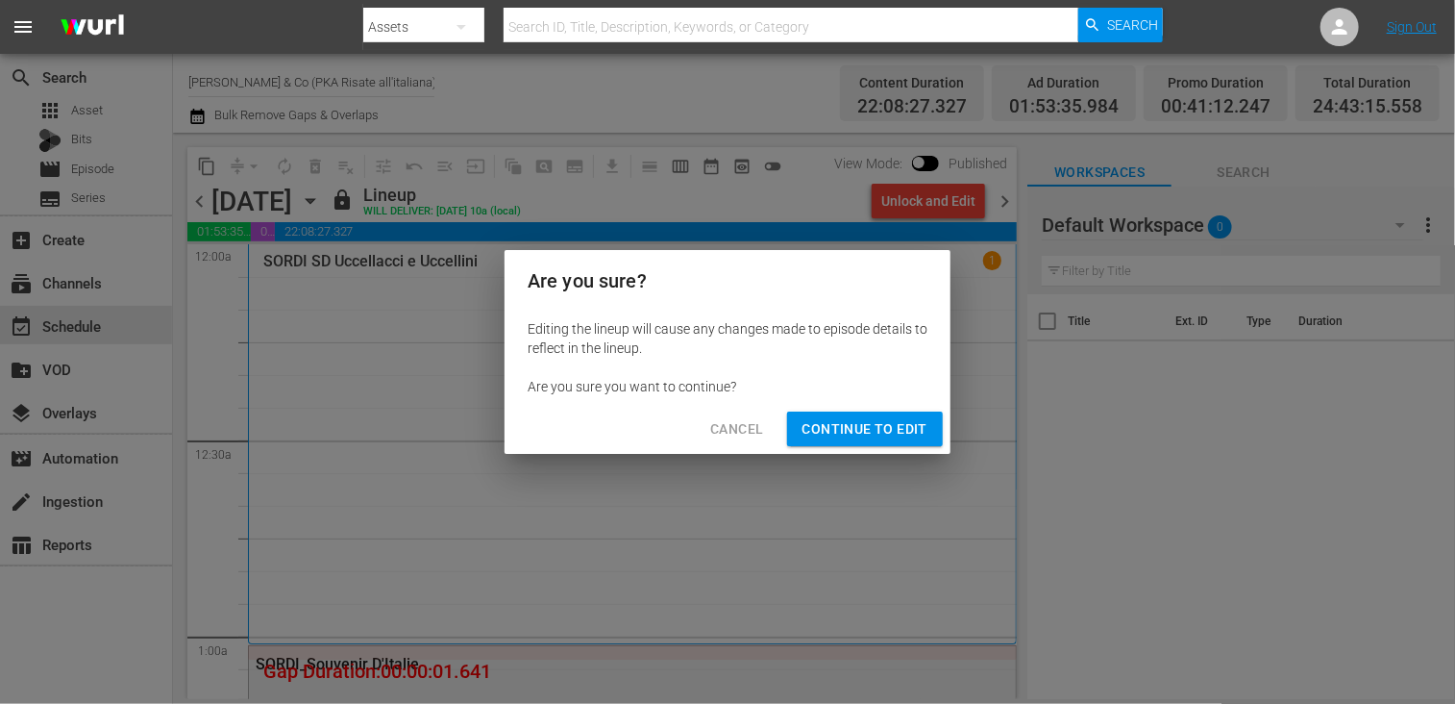
click at [880, 432] on span "Continue to Edit" at bounding box center [864, 429] width 125 height 24
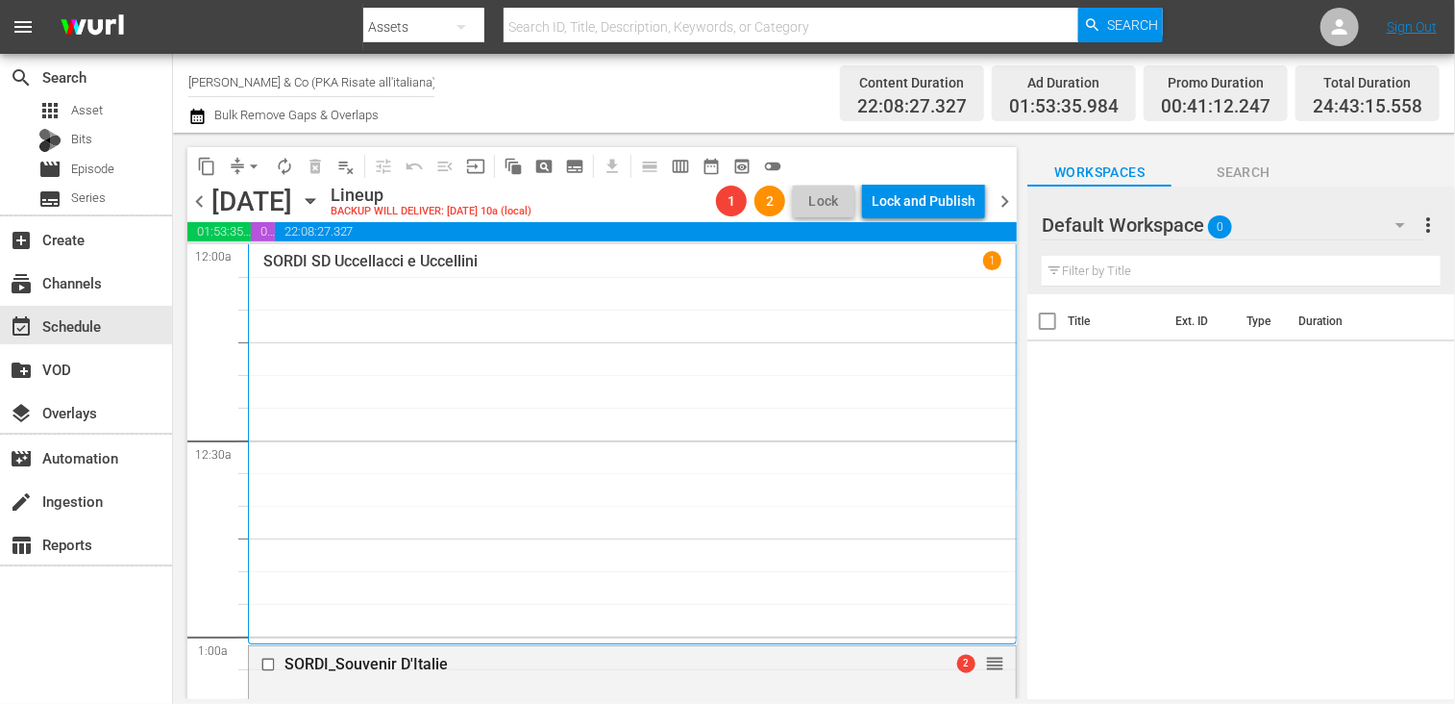
click at [1007, 203] on span "chevron_right" at bounding box center [1005, 201] width 24 height 24
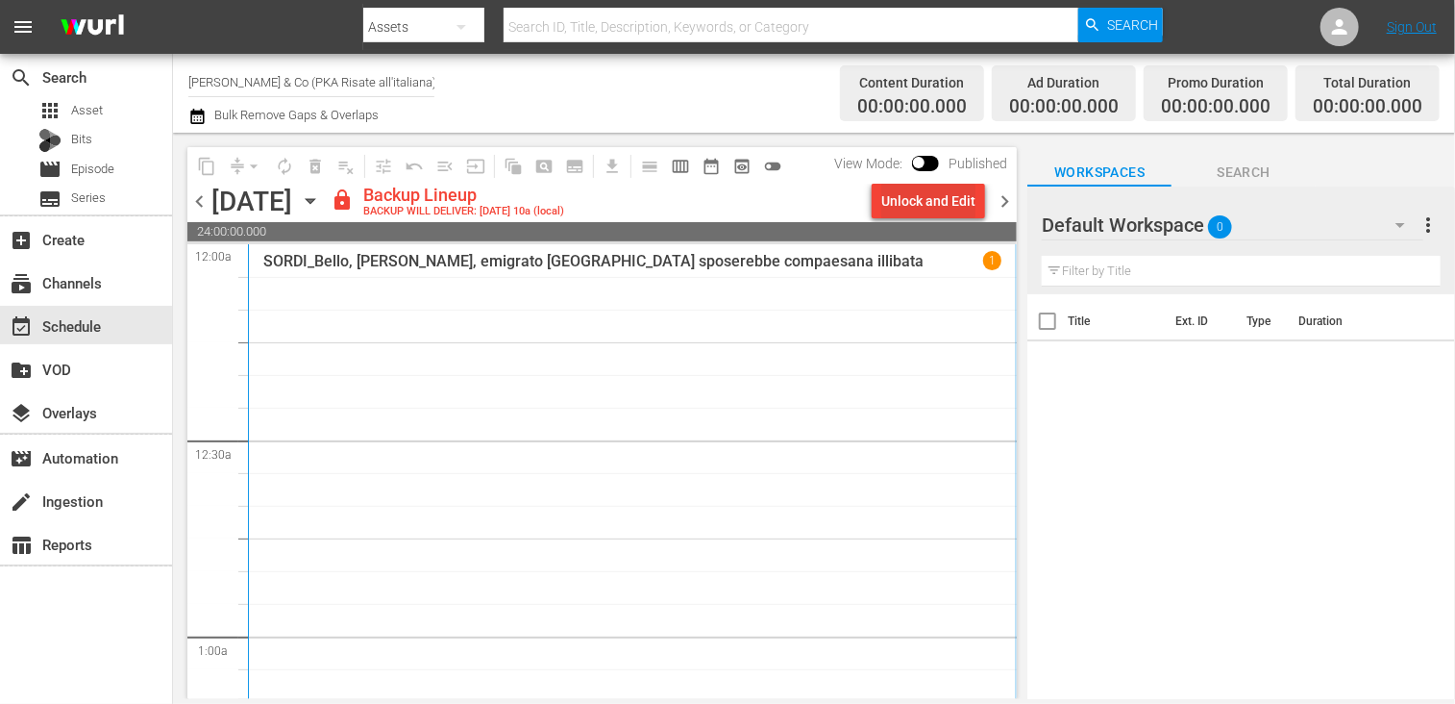
click at [934, 205] on div "Unlock and Edit" at bounding box center [928, 201] width 94 height 35
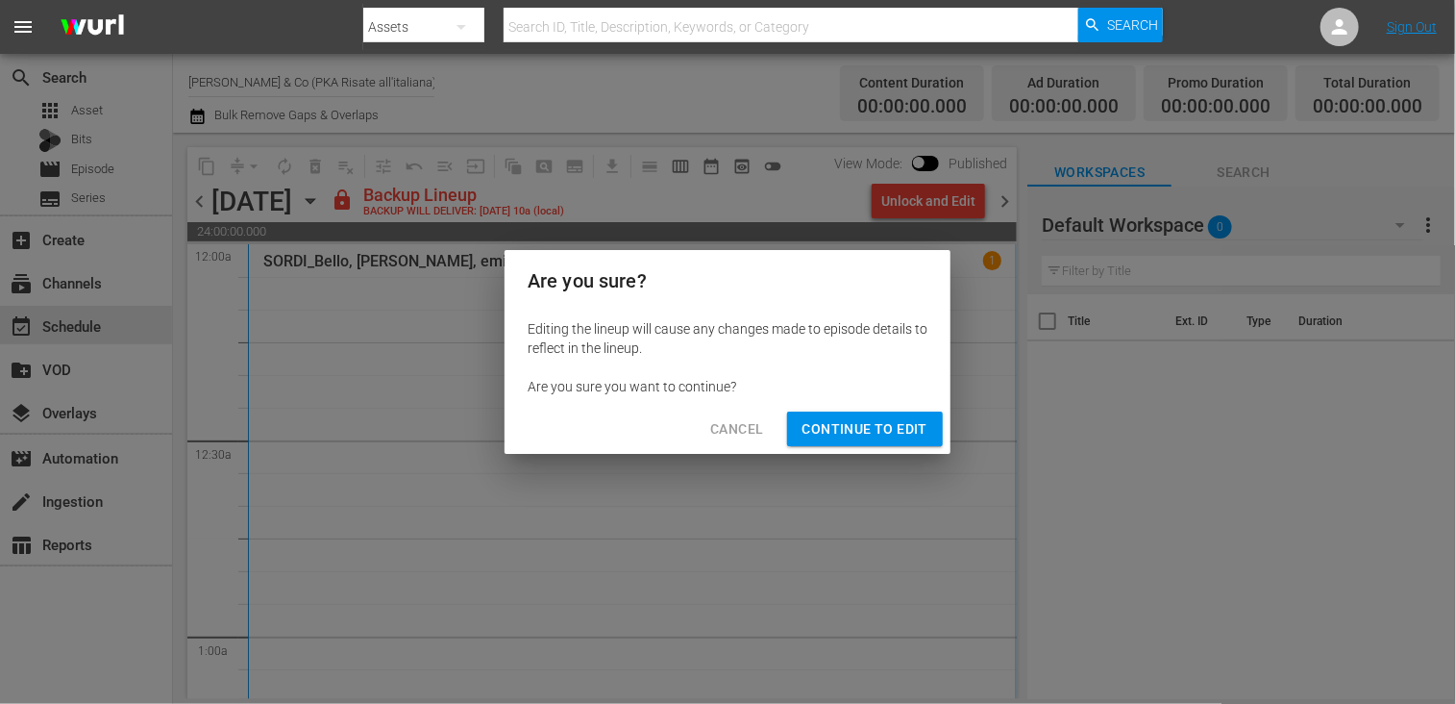
click at [892, 418] on span "Continue to Edit" at bounding box center [864, 429] width 125 height 24
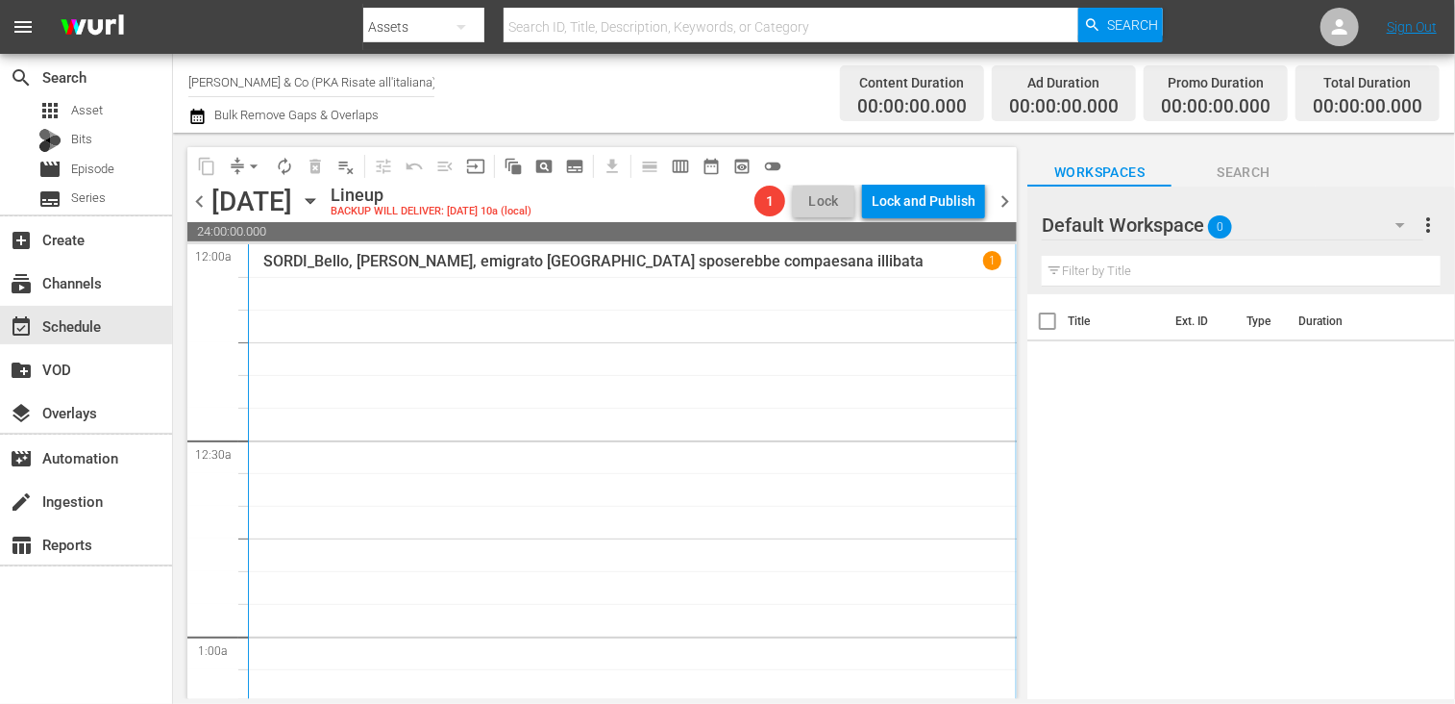
click at [1003, 197] on span "chevron_right" at bounding box center [1005, 201] width 24 height 24
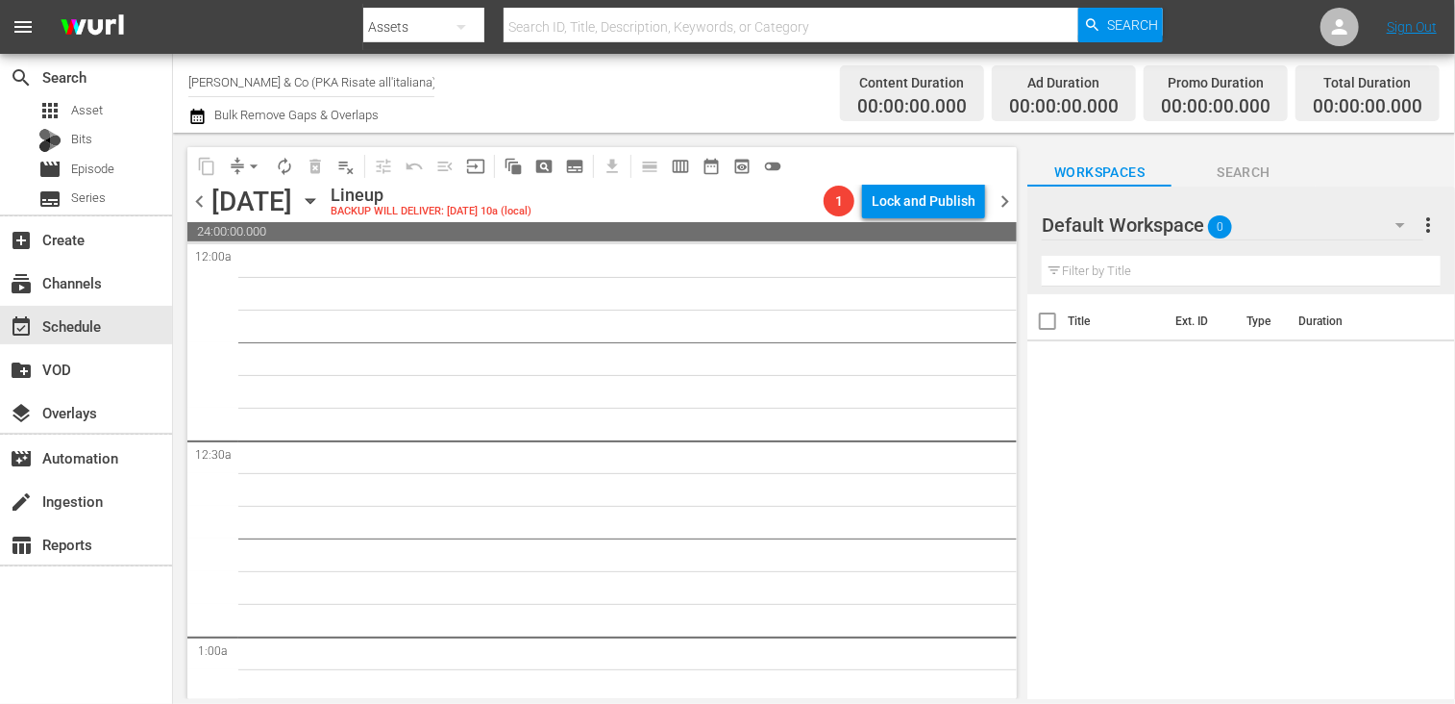
click at [196, 205] on span "chevron_left" at bounding box center [199, 201] width 24 height 24
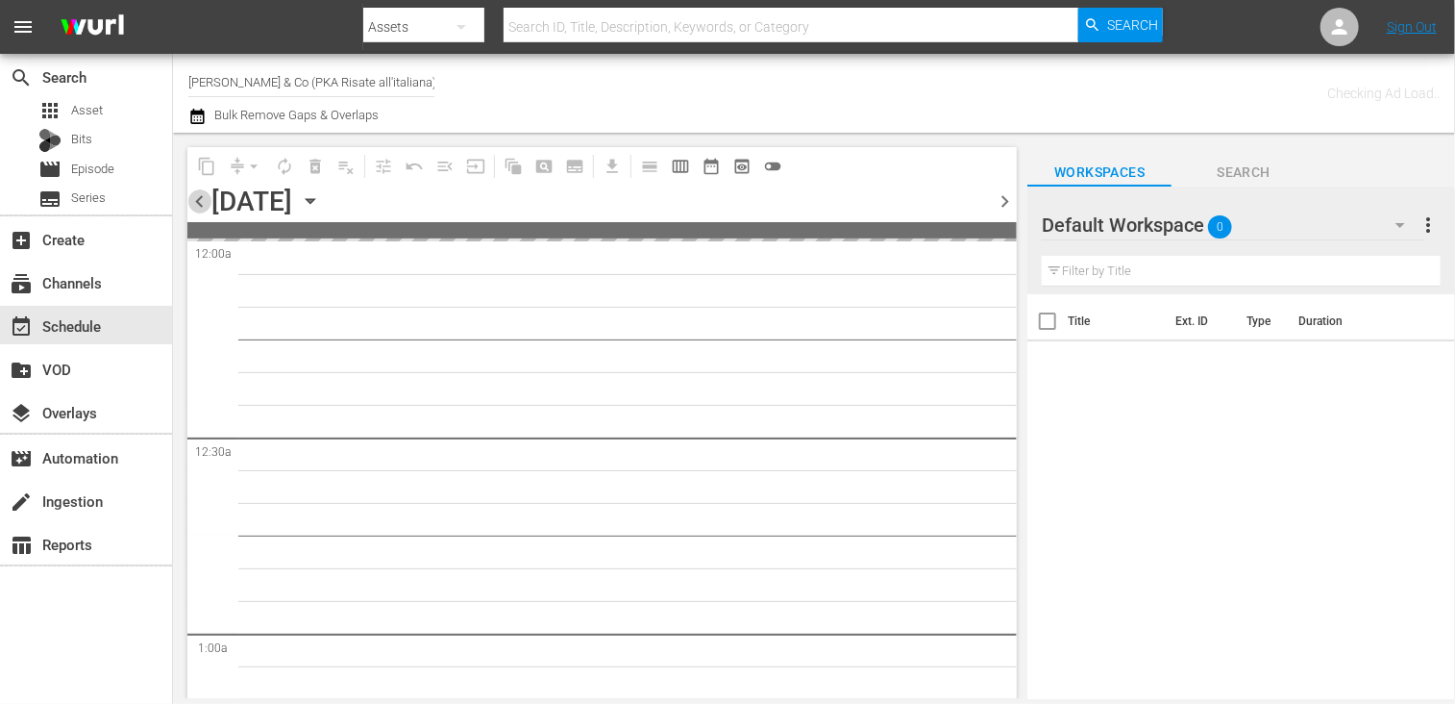
click at [196, 205] on span "chevron_left" at bounding box center [199, 201] width 24 height 24
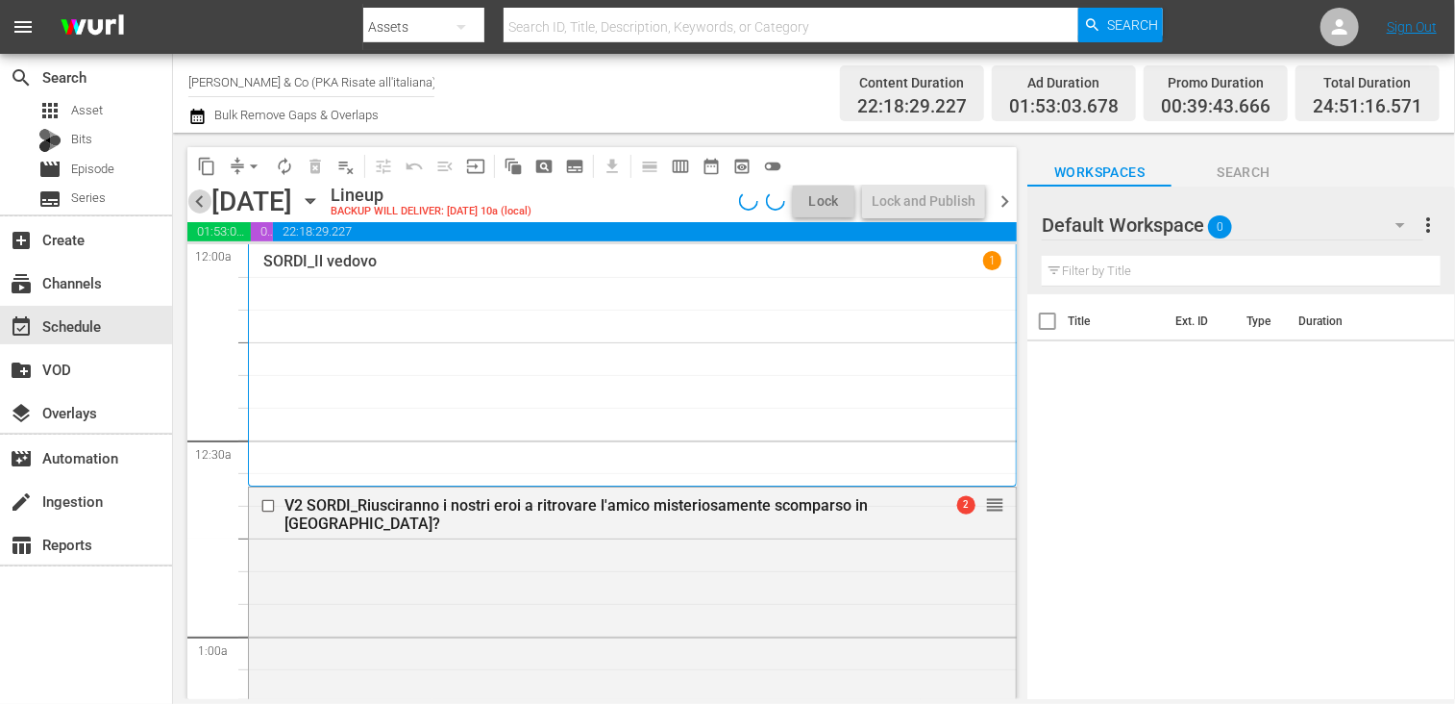
click at [196, 205] on span "chevron_left" at bounding box center [199, 201] width 24 height 24
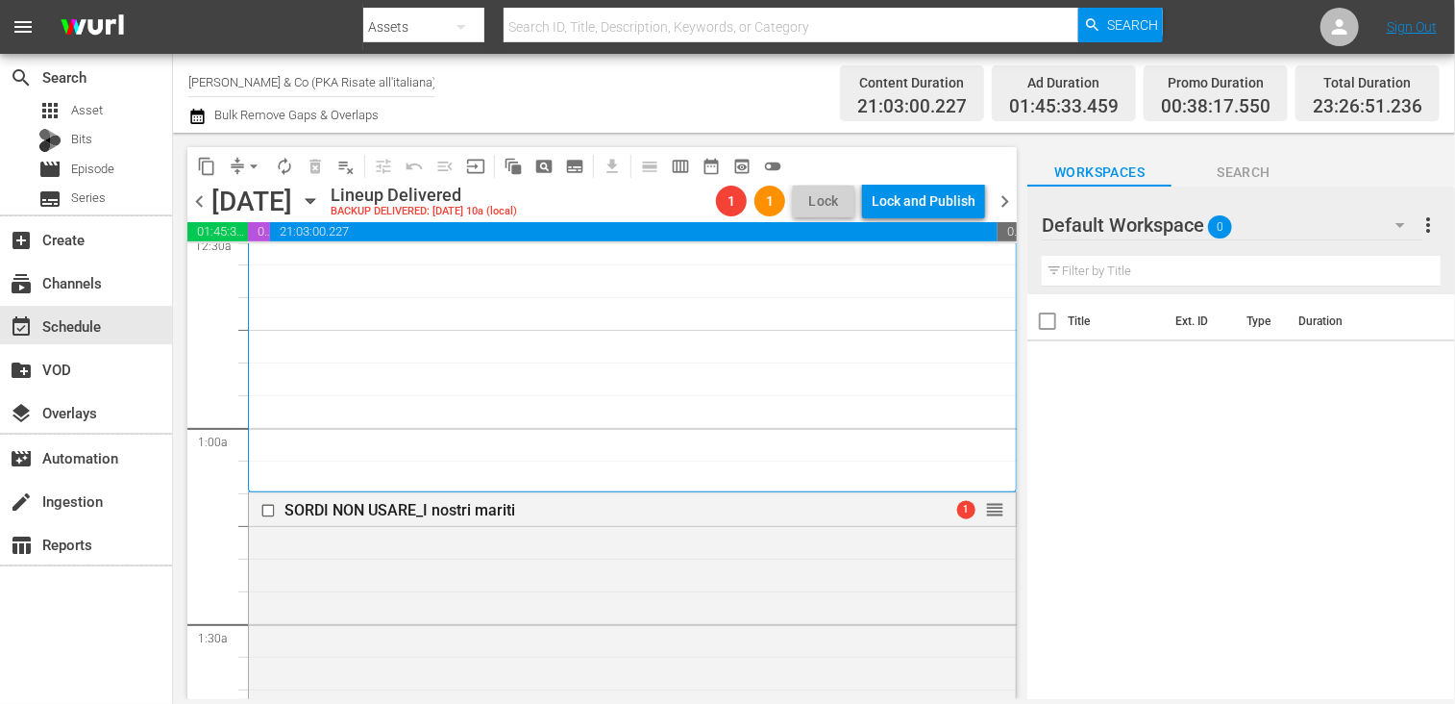
scroll to position [192, 0]
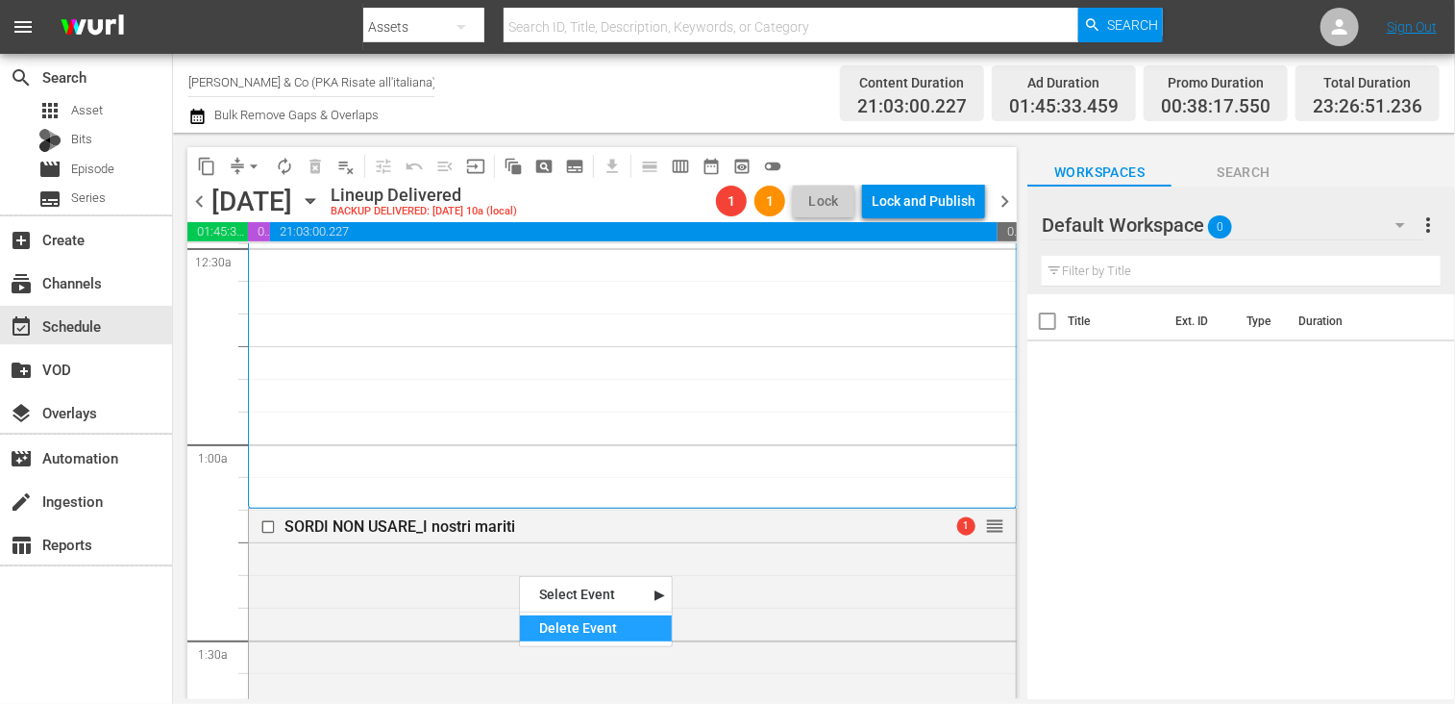
click at [572, 617] on div "Delete Event" at bounding box center [596, 628] width 152 height 26
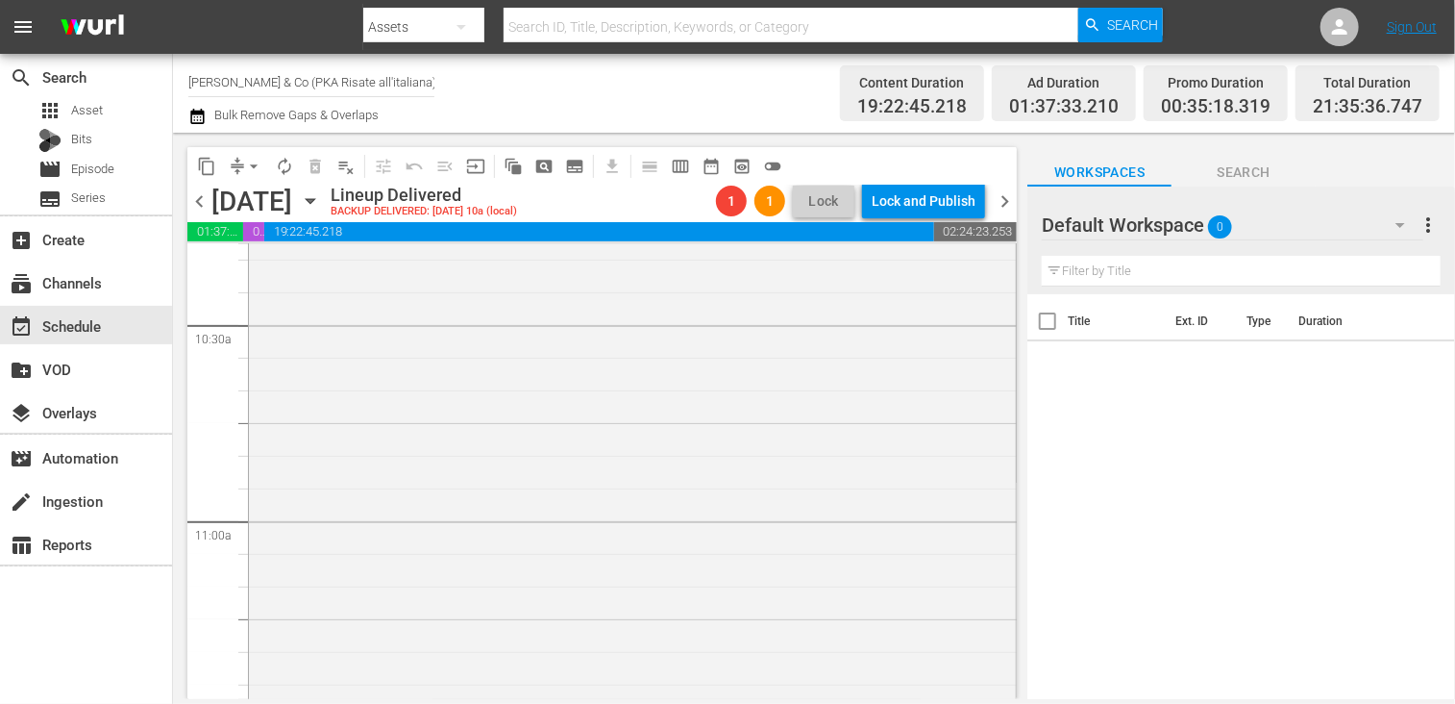
scroll to position [4805, 0]
click at [62, 168] on div "movie Episode" at bounding box center [76, 169] width 76 height 27
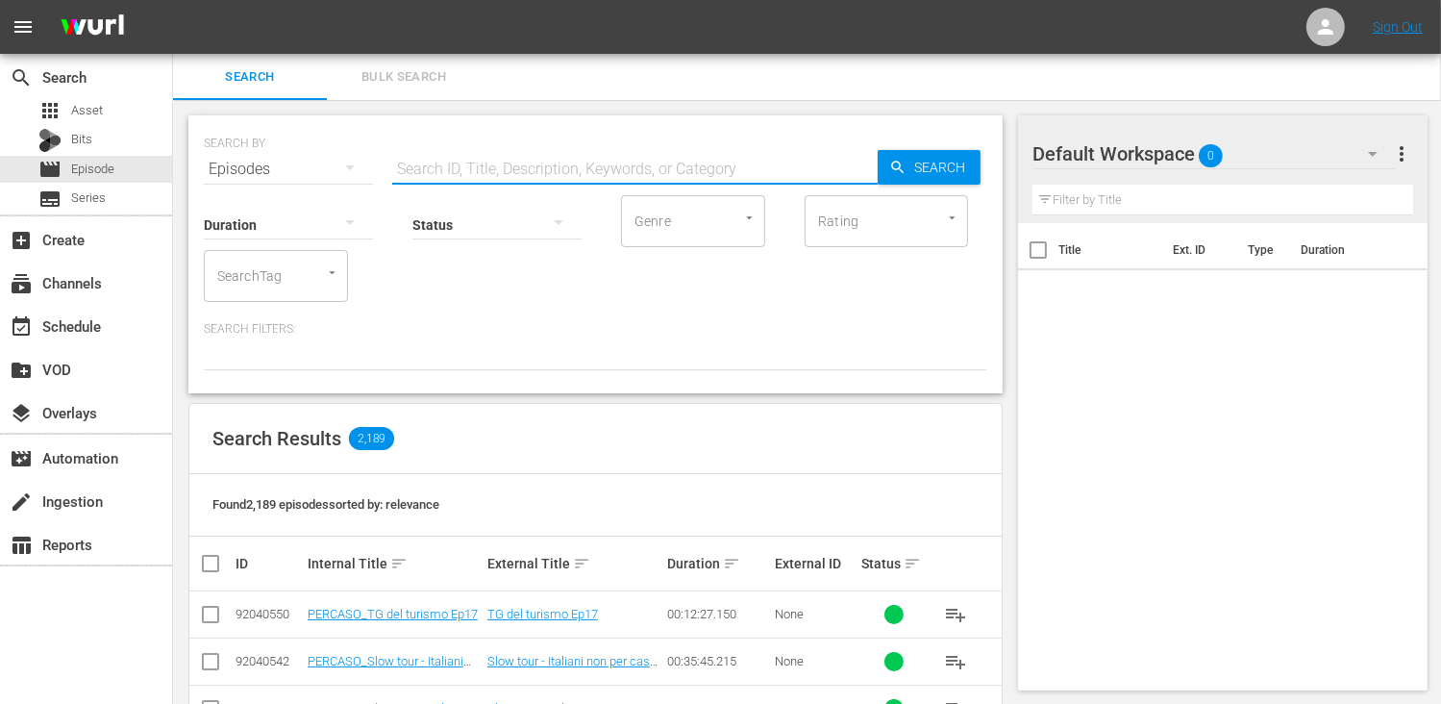
click at [432, 170] on input "text" at bounding box center [634, 169] width 485 height 46
type input "fortuna di essere"
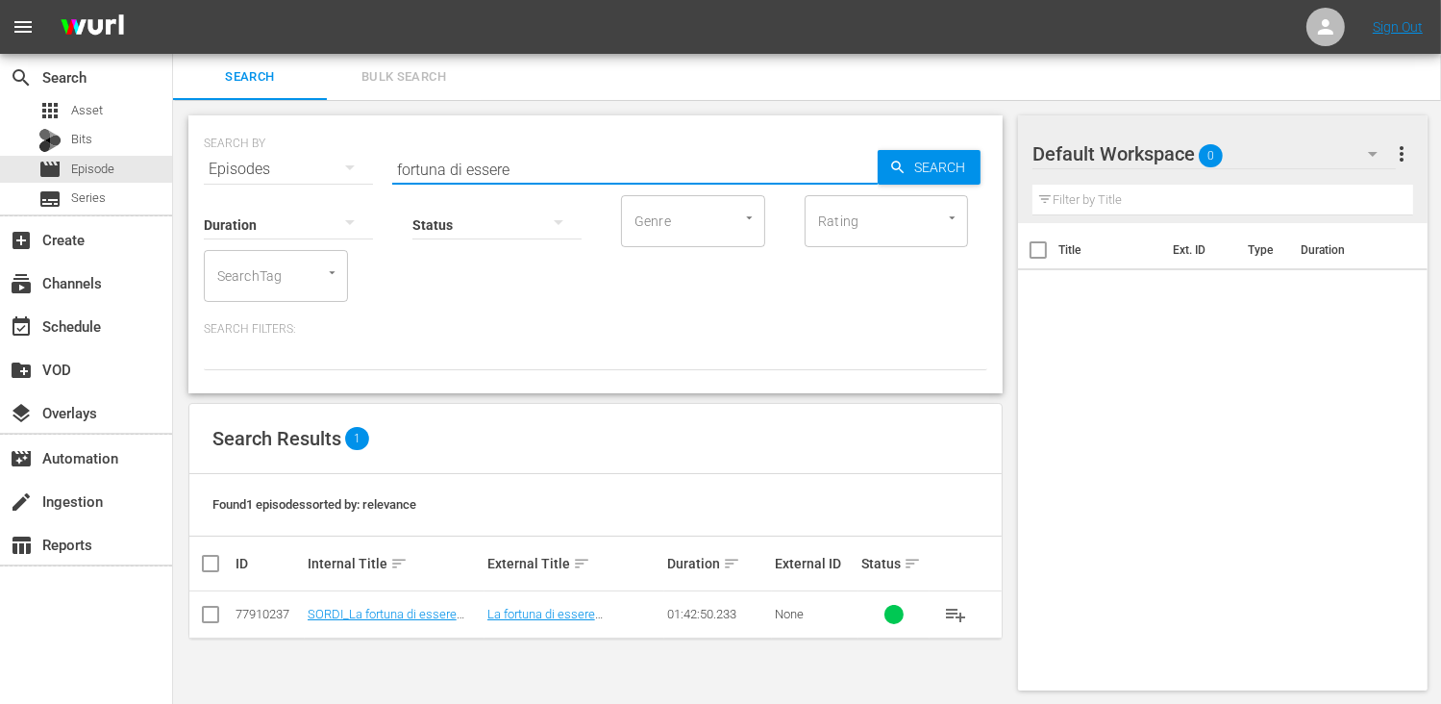
click at [217, 618] on input "checkbox" at bounding box center [210, 617] width 23 height 23
checkbox input "true"
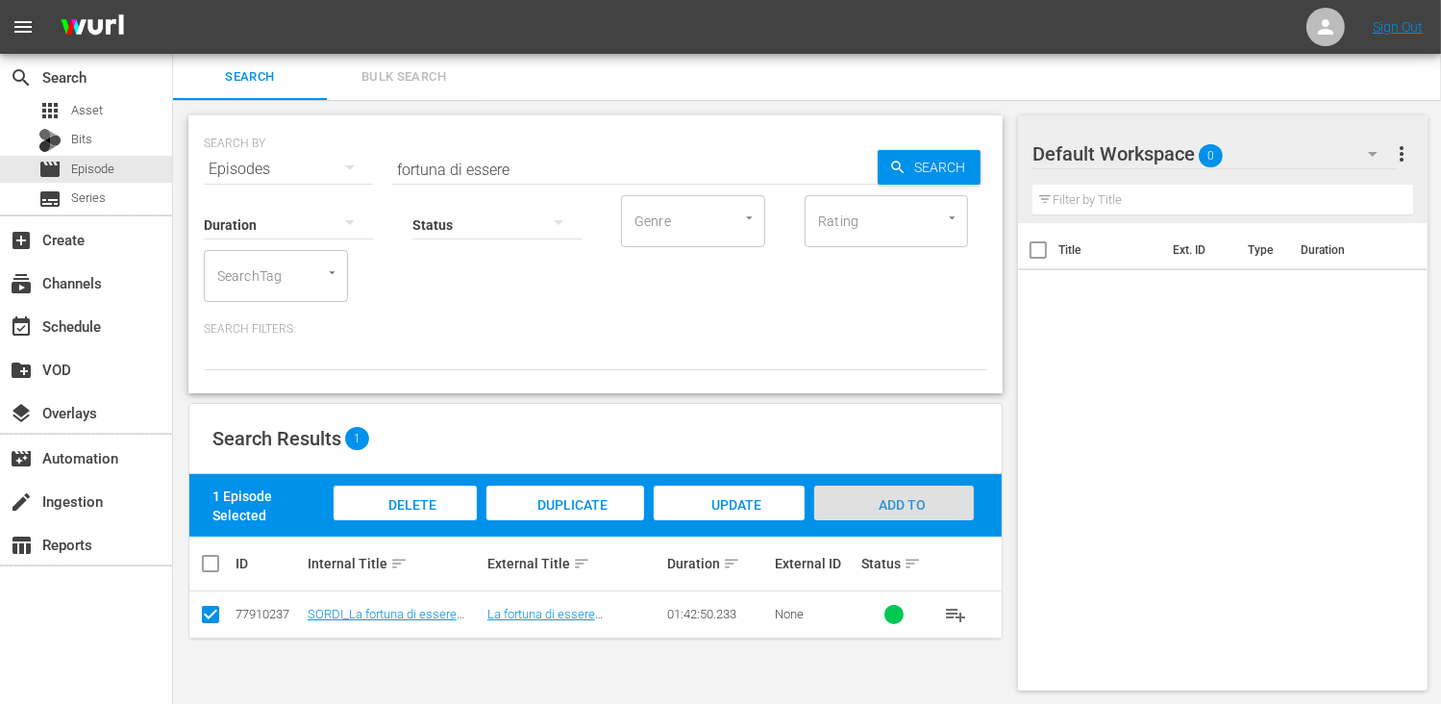
click at [922, 504] on span "Add to Workspace" at bounding box center [894, 523] width 94 height 52
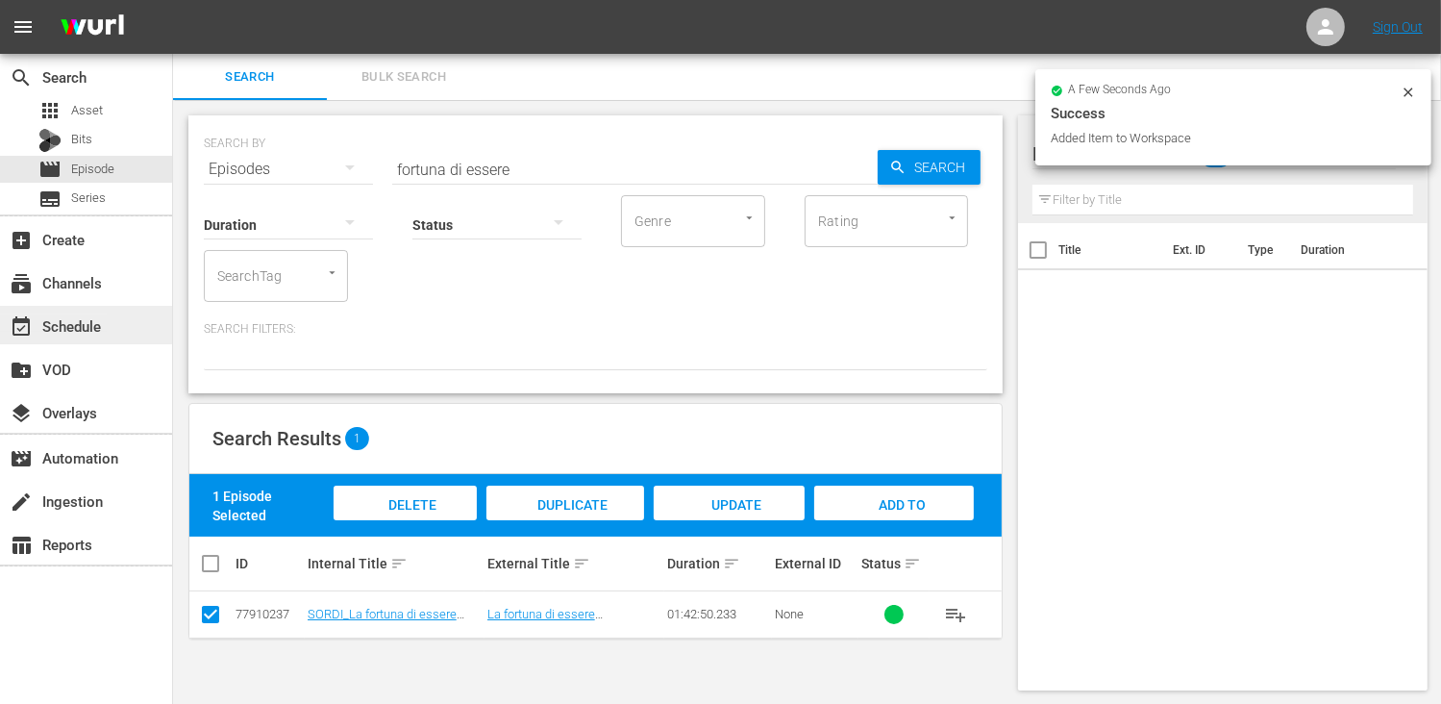
click at [76, 328] on div "event_available Schedule" at bounding box center [54, 322] width 108 height 17
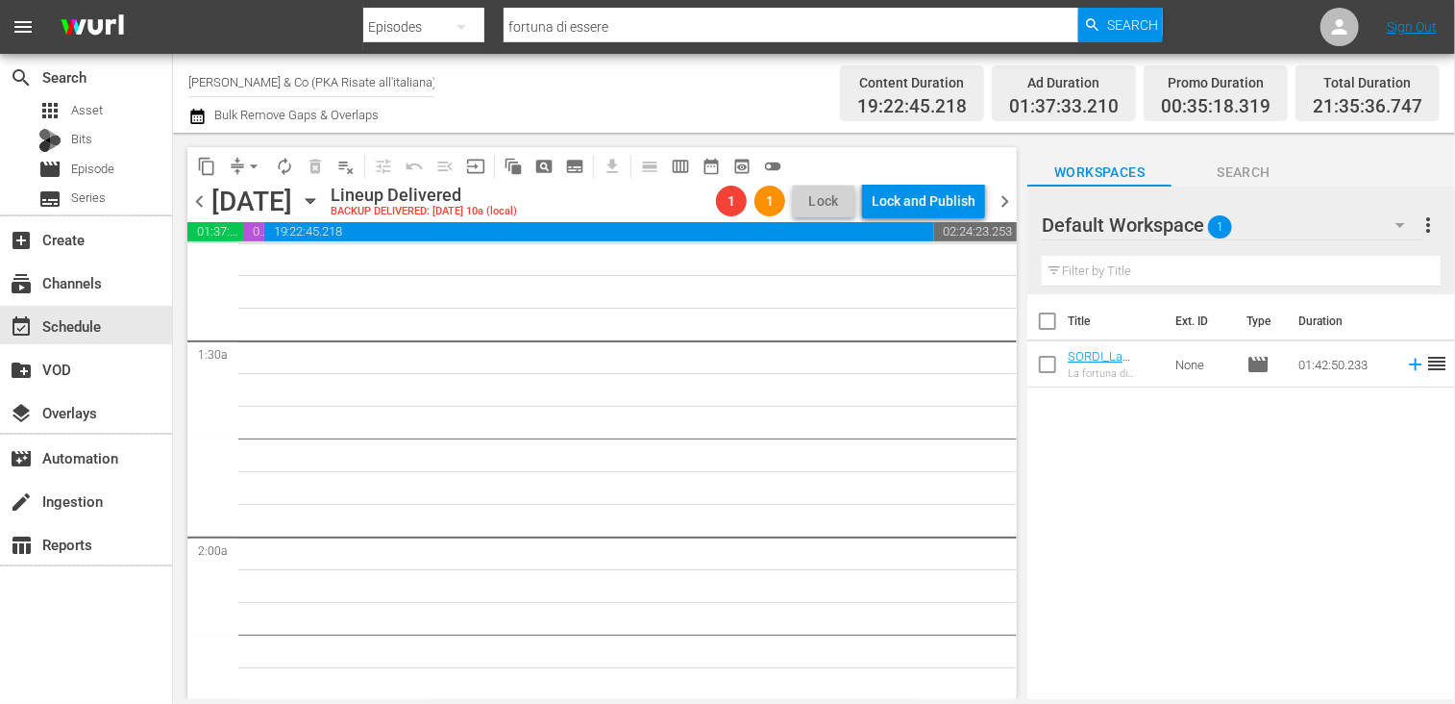
scroll to position [384, 0]
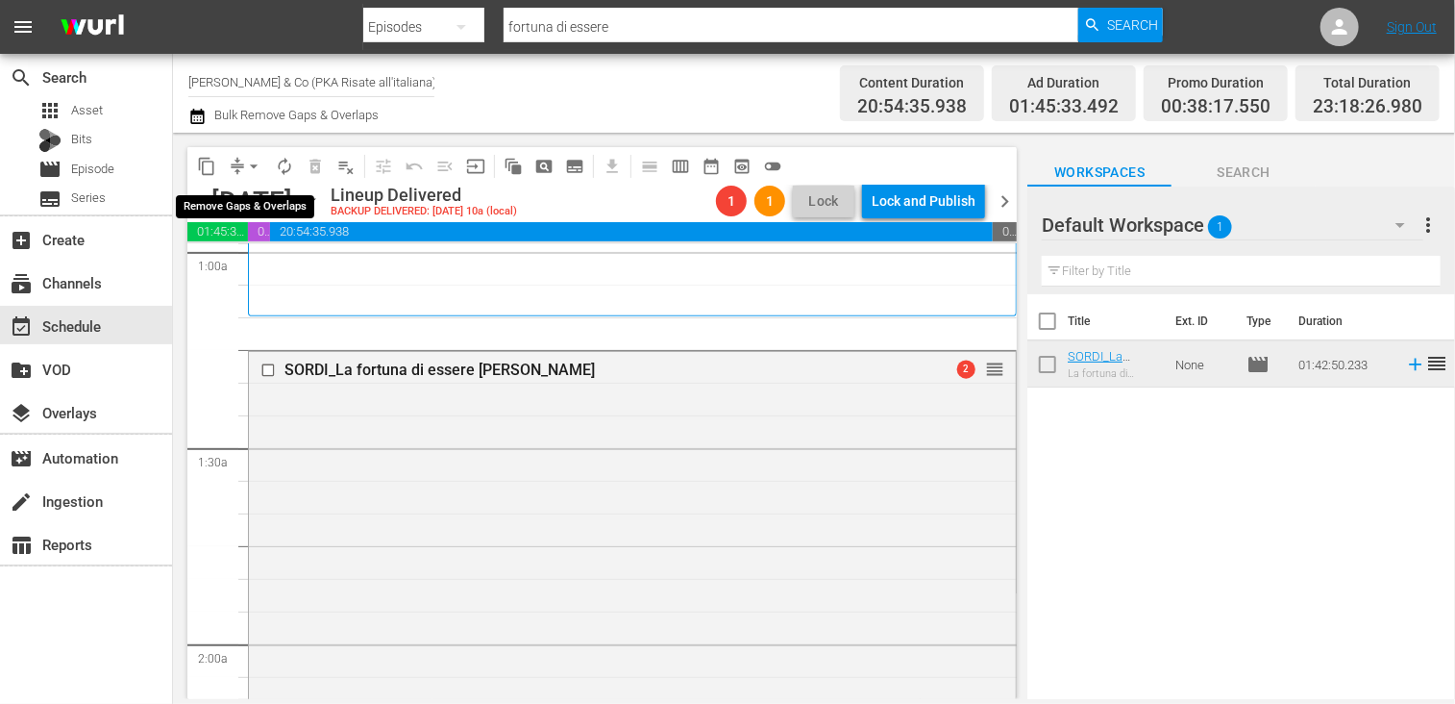
click at [256, 169] on span "arrow_drop_down" at bounding box center [253, 166] width 19 height 19
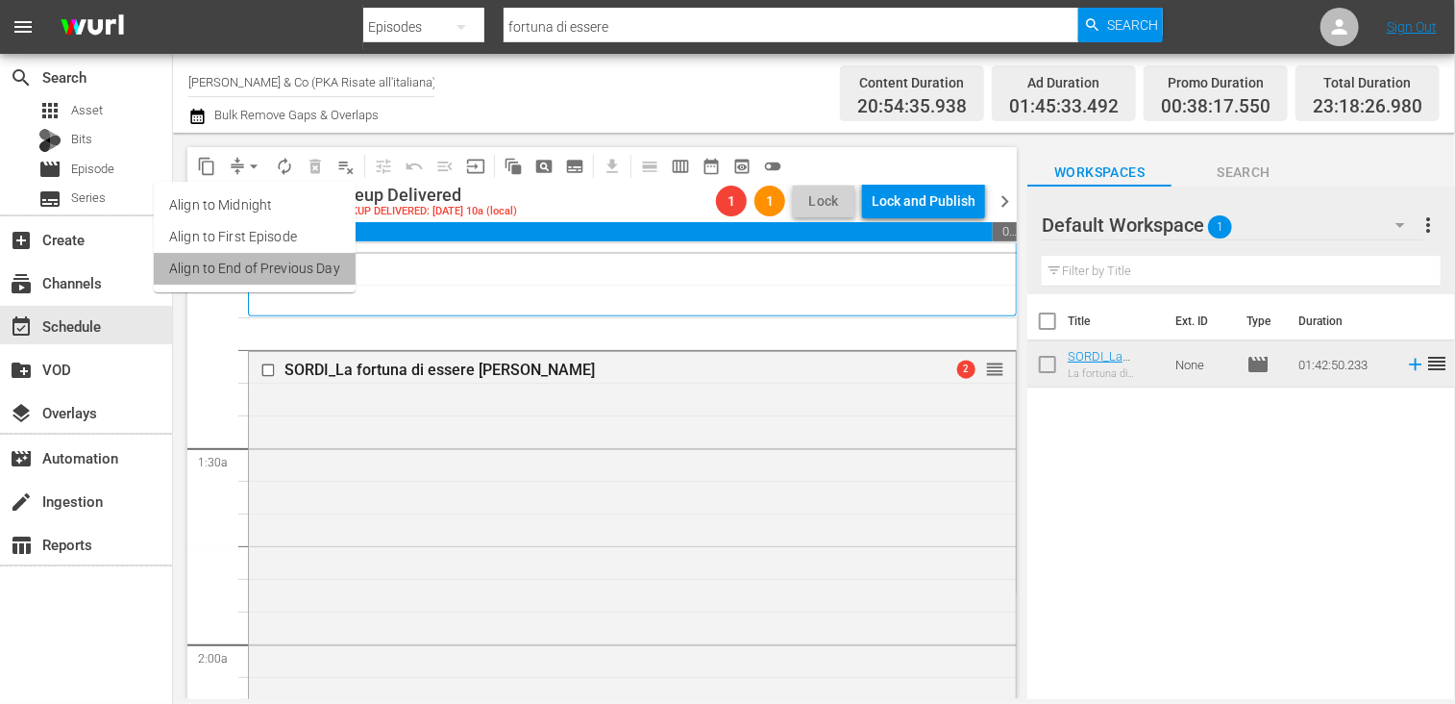
click at [265, 268] on li "Align to End of Previous Day" at bounding box center [255, 269] width 202 height 32
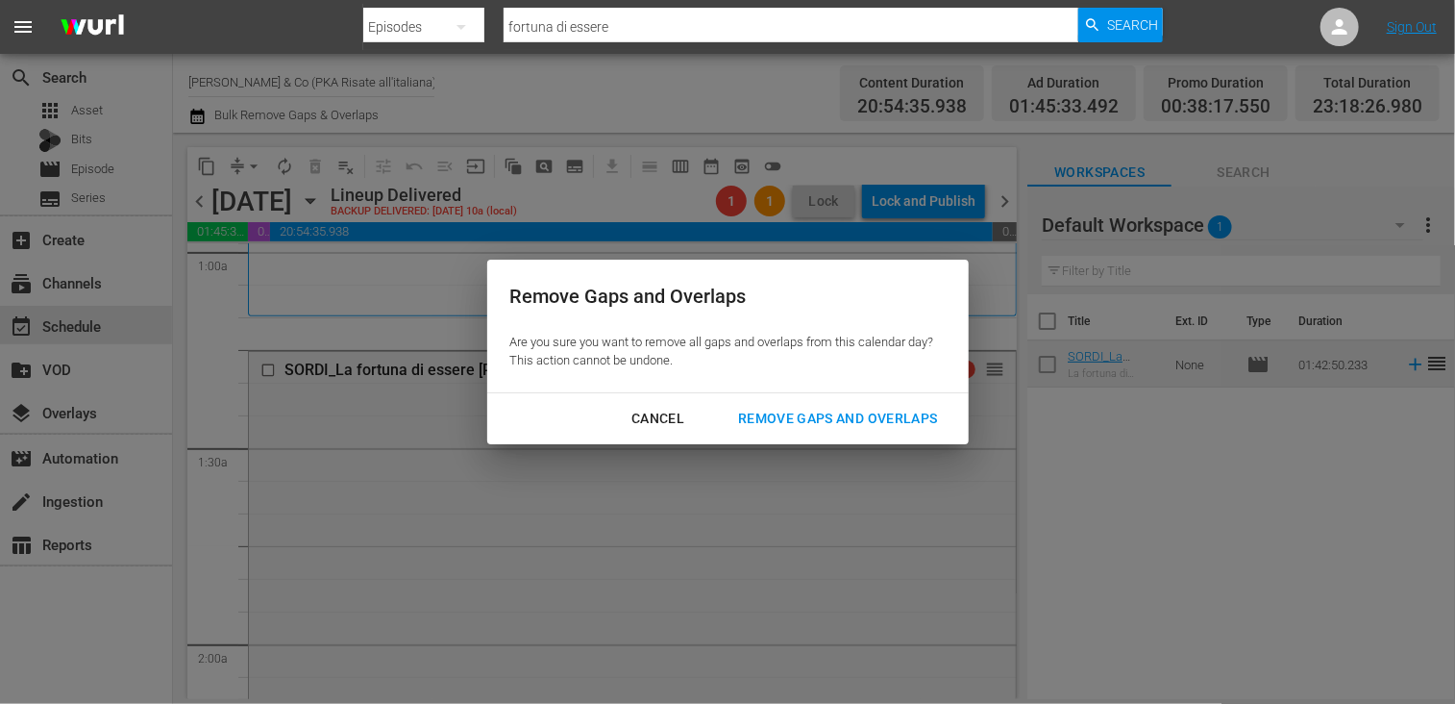
click at [827, 438] on div "Cancel Remove Gaps and Overlaps" at bounding box center [727, 418] width 481 height 51
click at [834, 410] on div "Remove Gaps and Overlaps" at bounding box center [838, 419] width 230 height 24
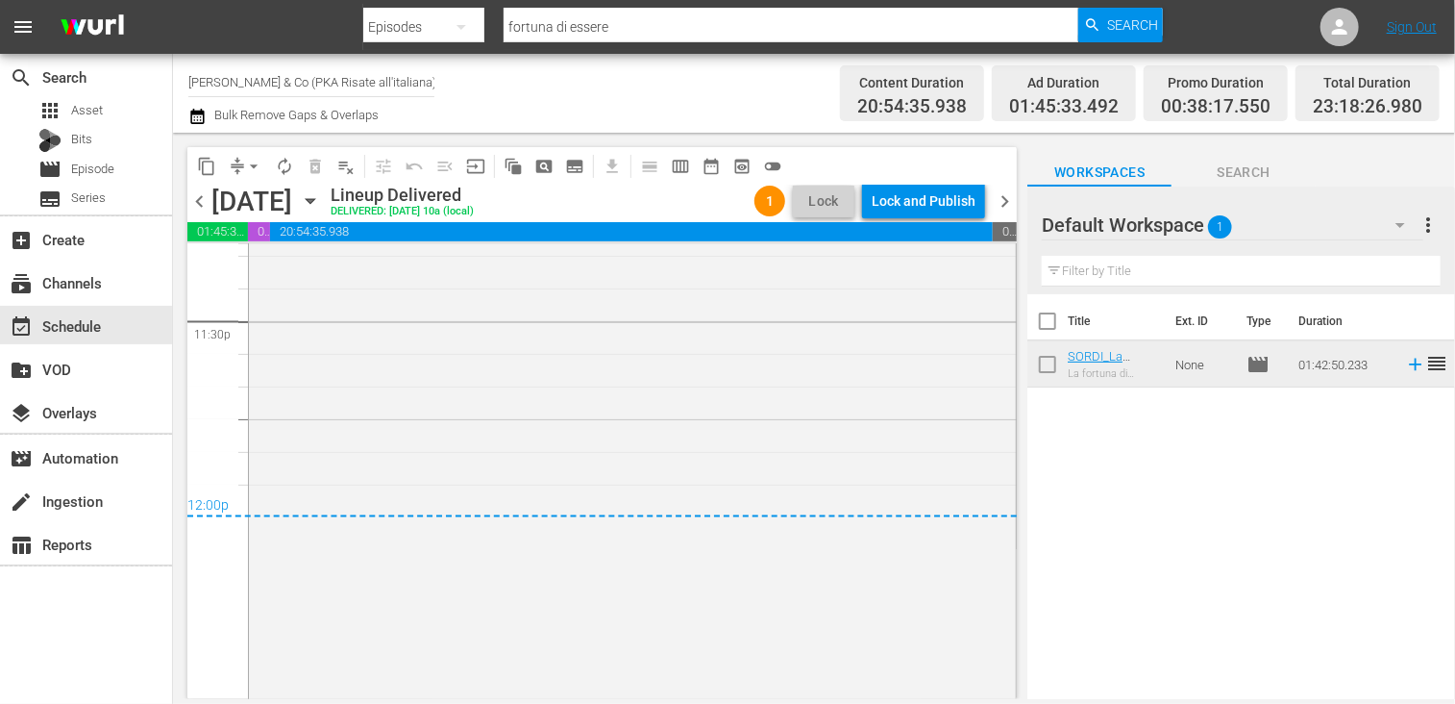
scroll to position [9141, 0]
click at [246, 168] on span "arrow_drop_down" at bounding box center [253, 166] width 19 height 19
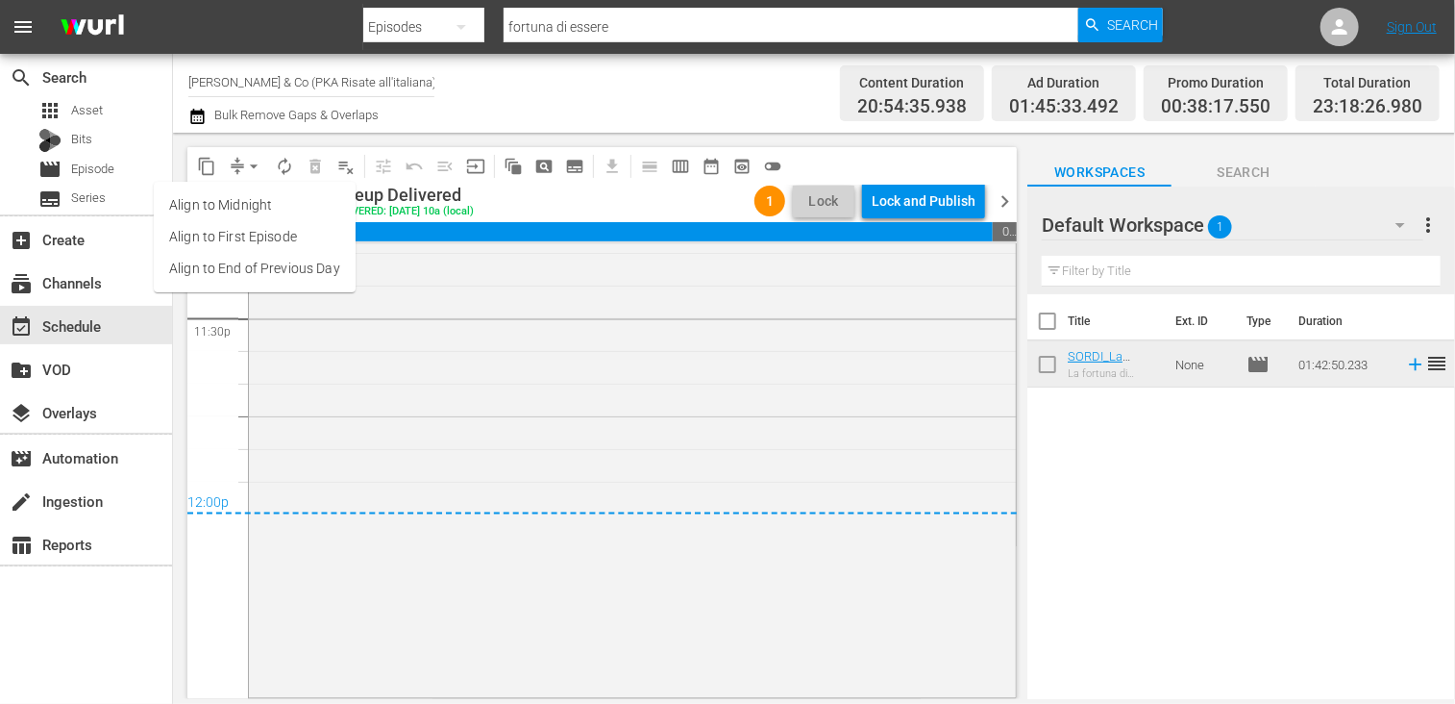
click at [254, 167] on span "arrow_drop_down" at bounding box center [253, 166] width 19 height 19
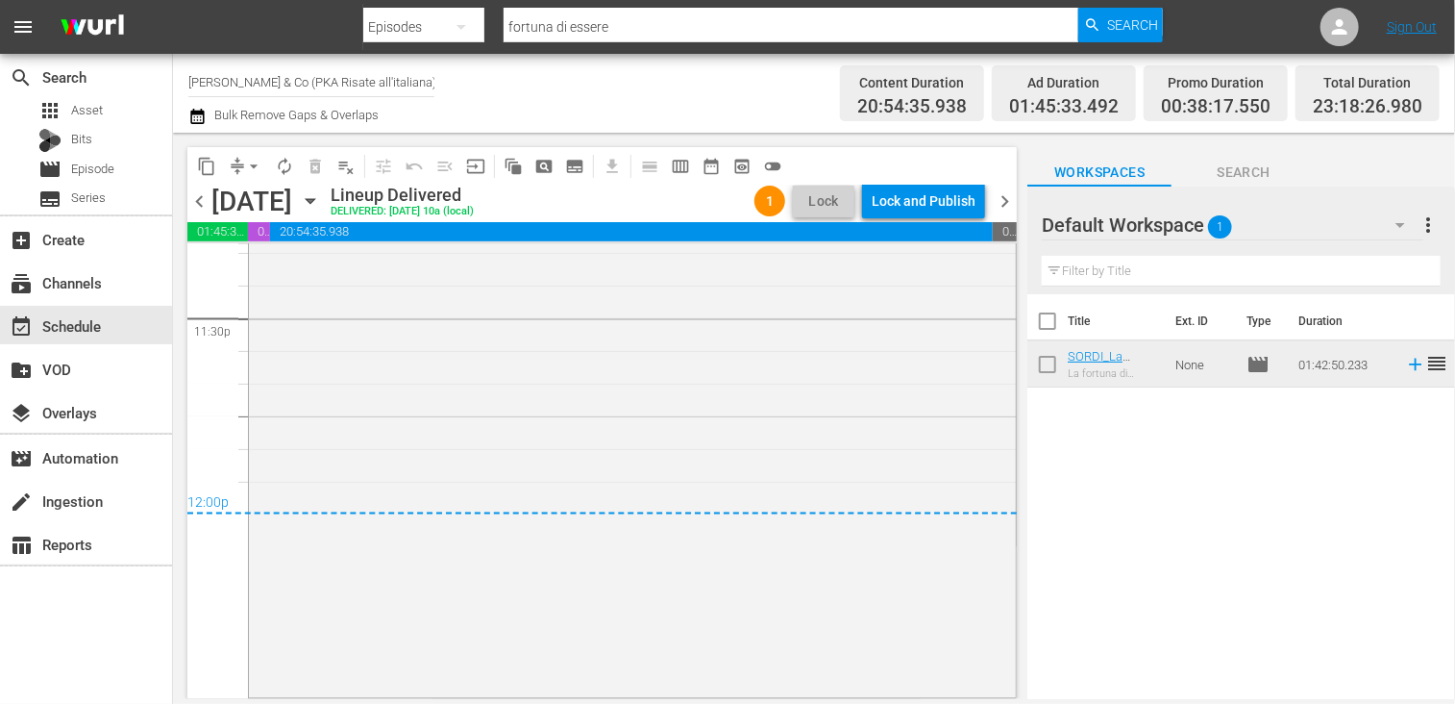
click at [254, 167] on span "arrow_drop_down" at bounding box center [253, 166] width 19 height 19
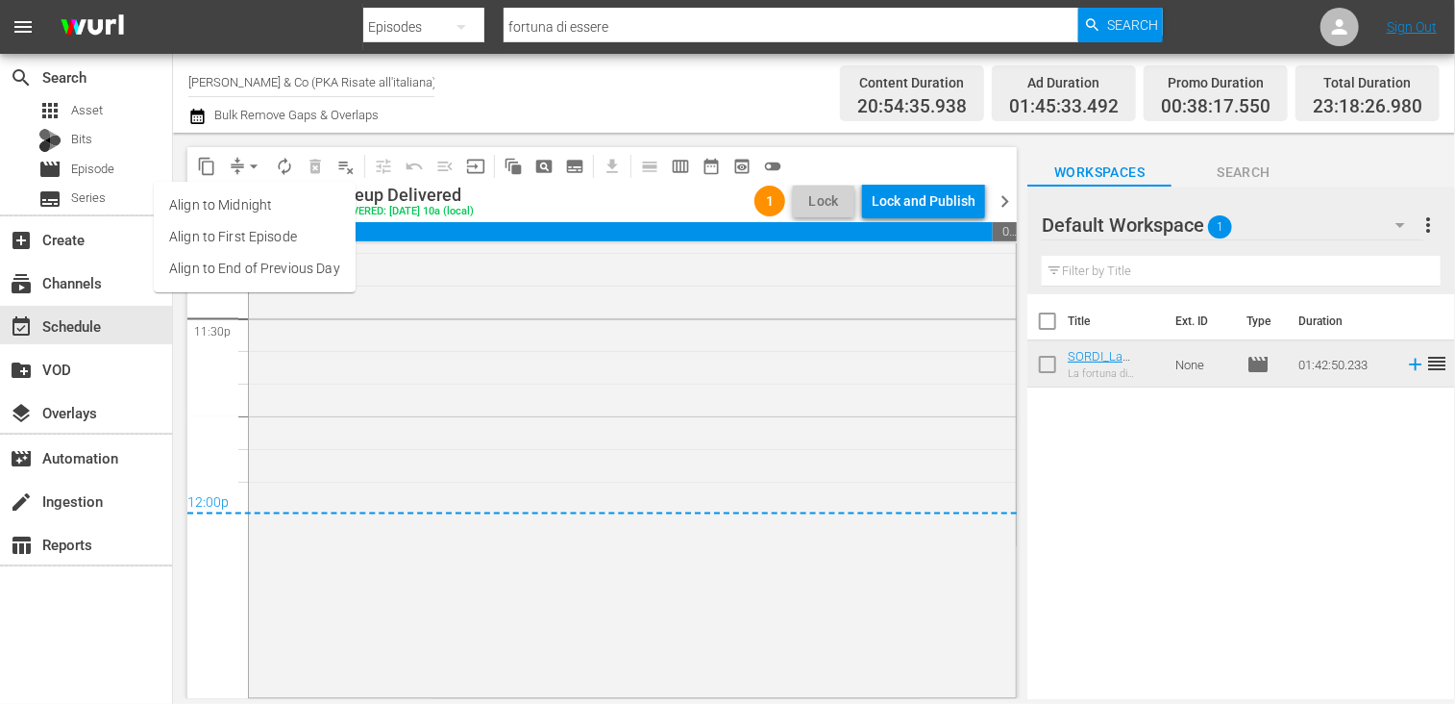
click at [262, 272] on li "Align to End of Previous Day" at bounding box center [255, 269] width 202 height 32
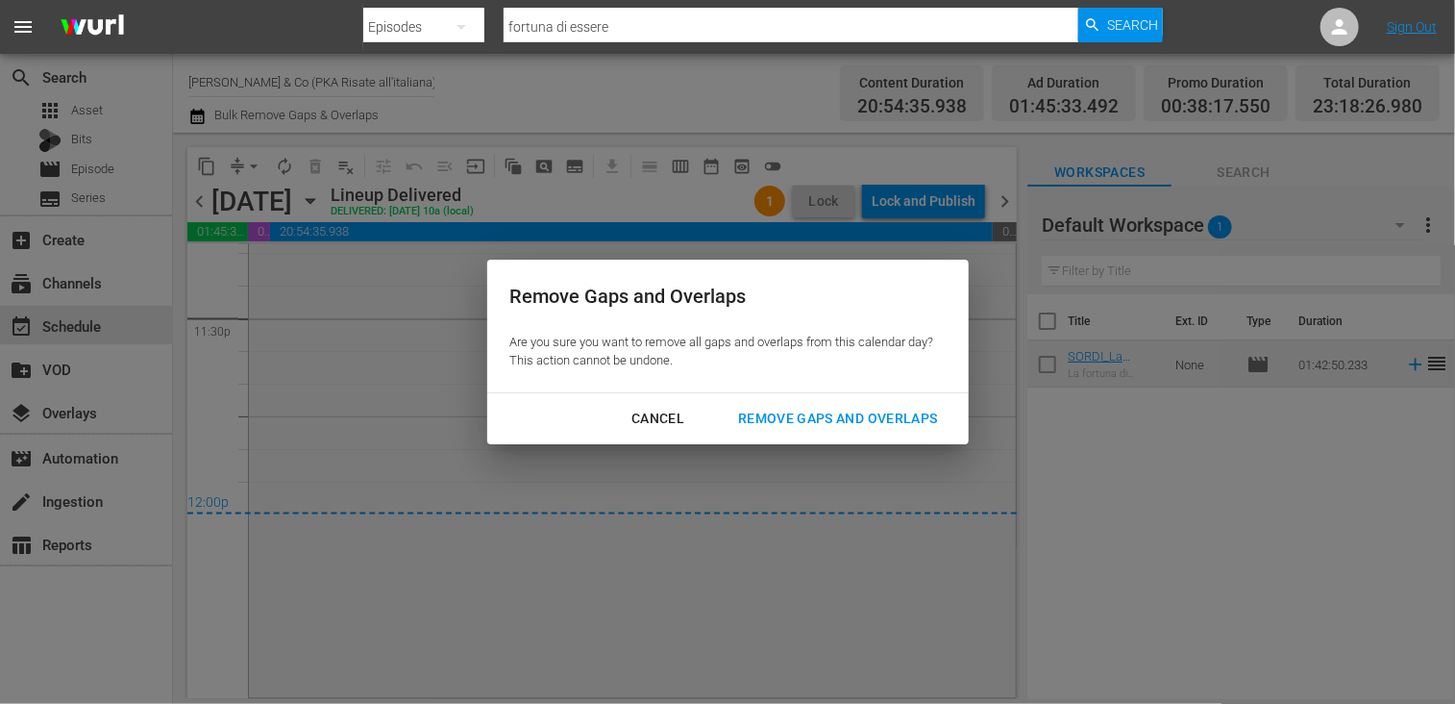
click at [827, 414] on div "Remove Gaps and Overlaps" at bounding box center [838, 419] width 230 height 24
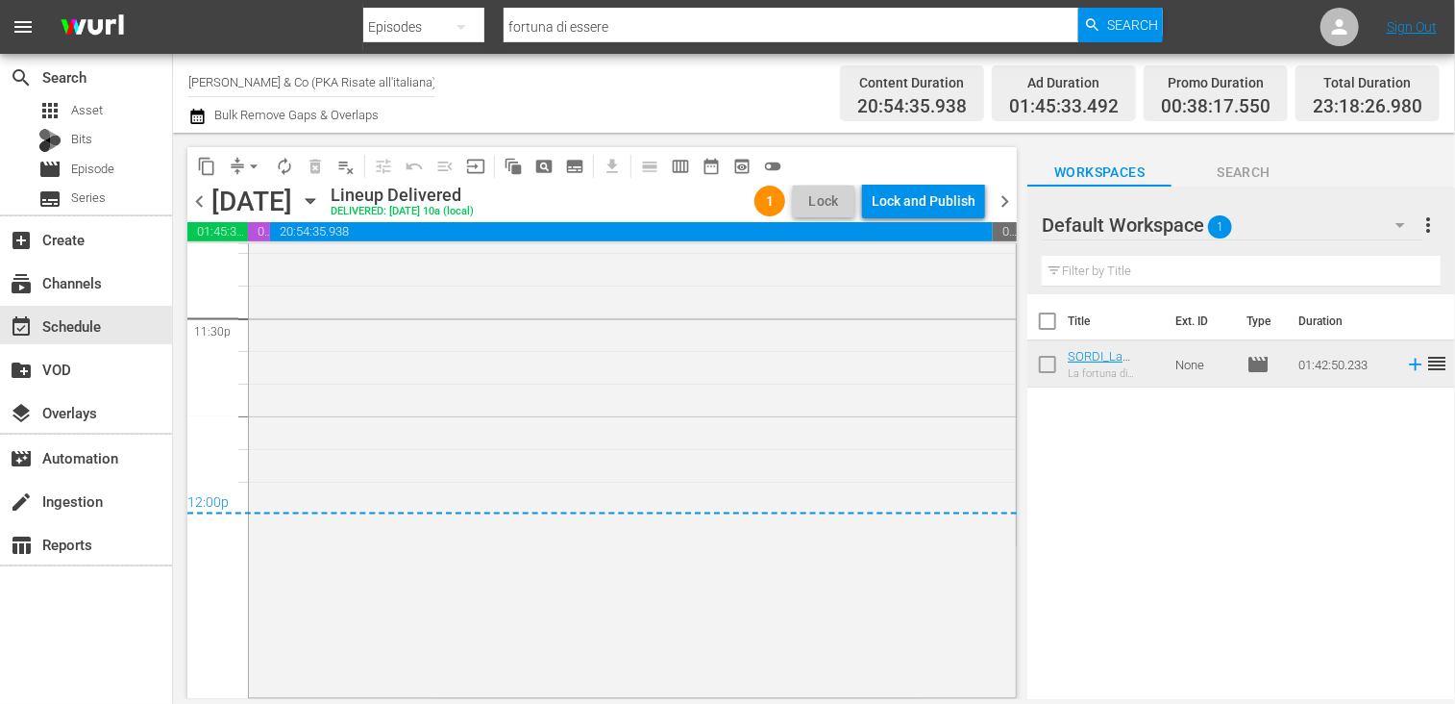
click at [915, 203] on div "Lock and Publish" at bounding box center [924, 201] width 104 height 35
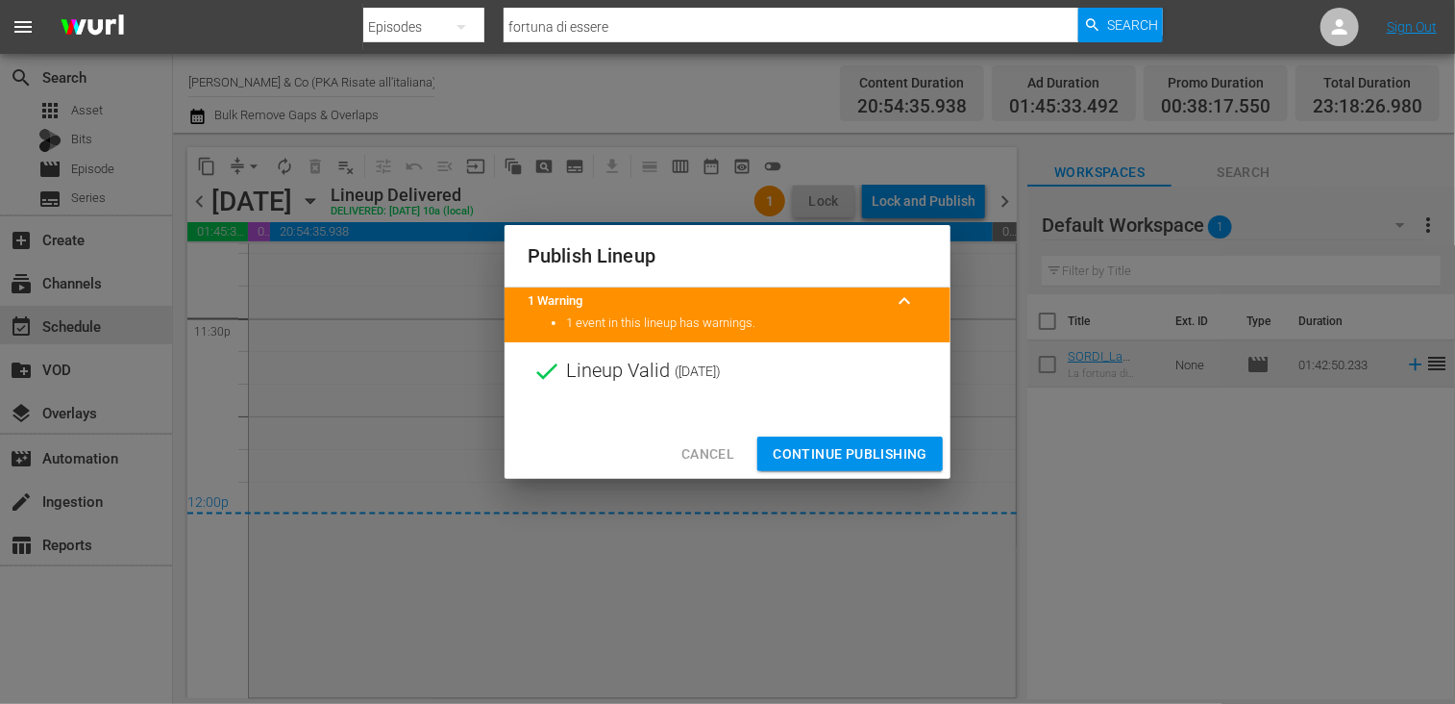
click at [825, 452] on span "Continue Publishing" at bounding box center [850, 454] width 155 height 24
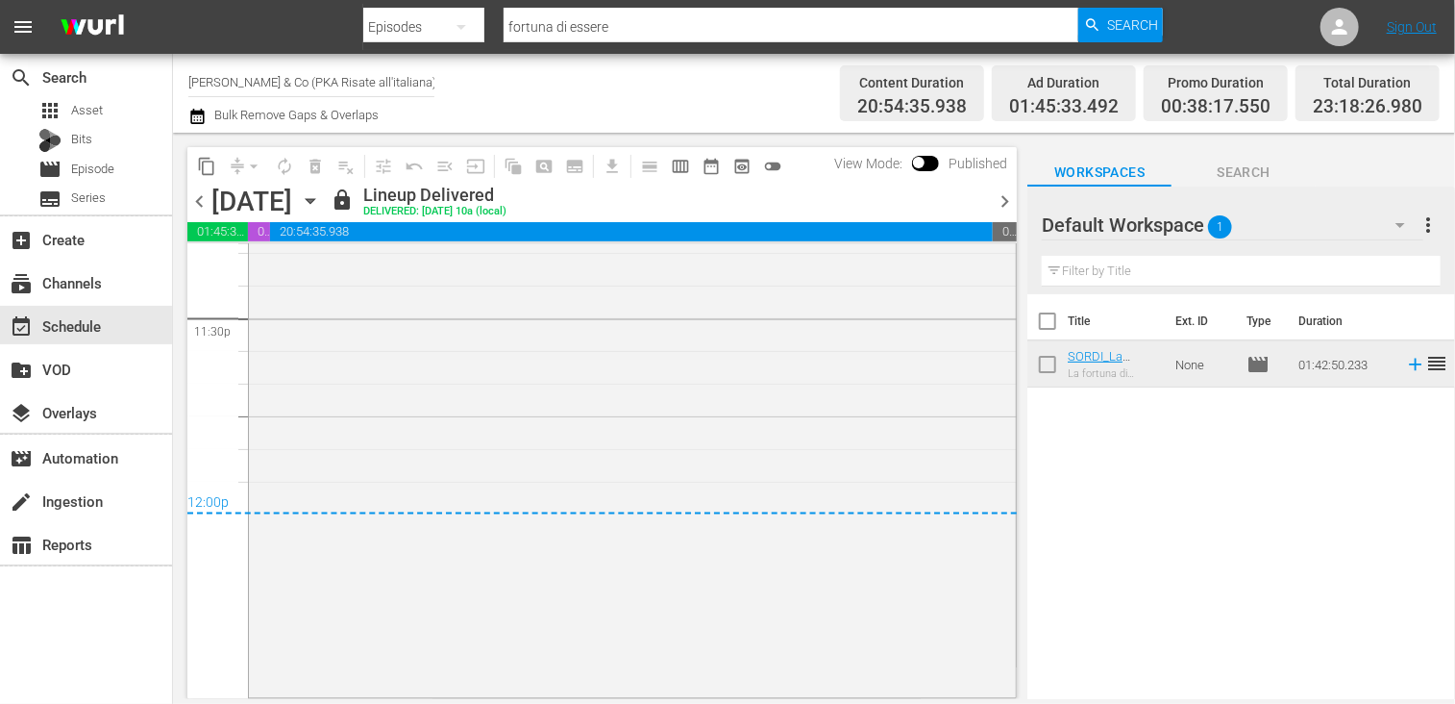
click at [1003, 197] on span "chevron_right" at bounding box center [1005, 201] width 24 height 24
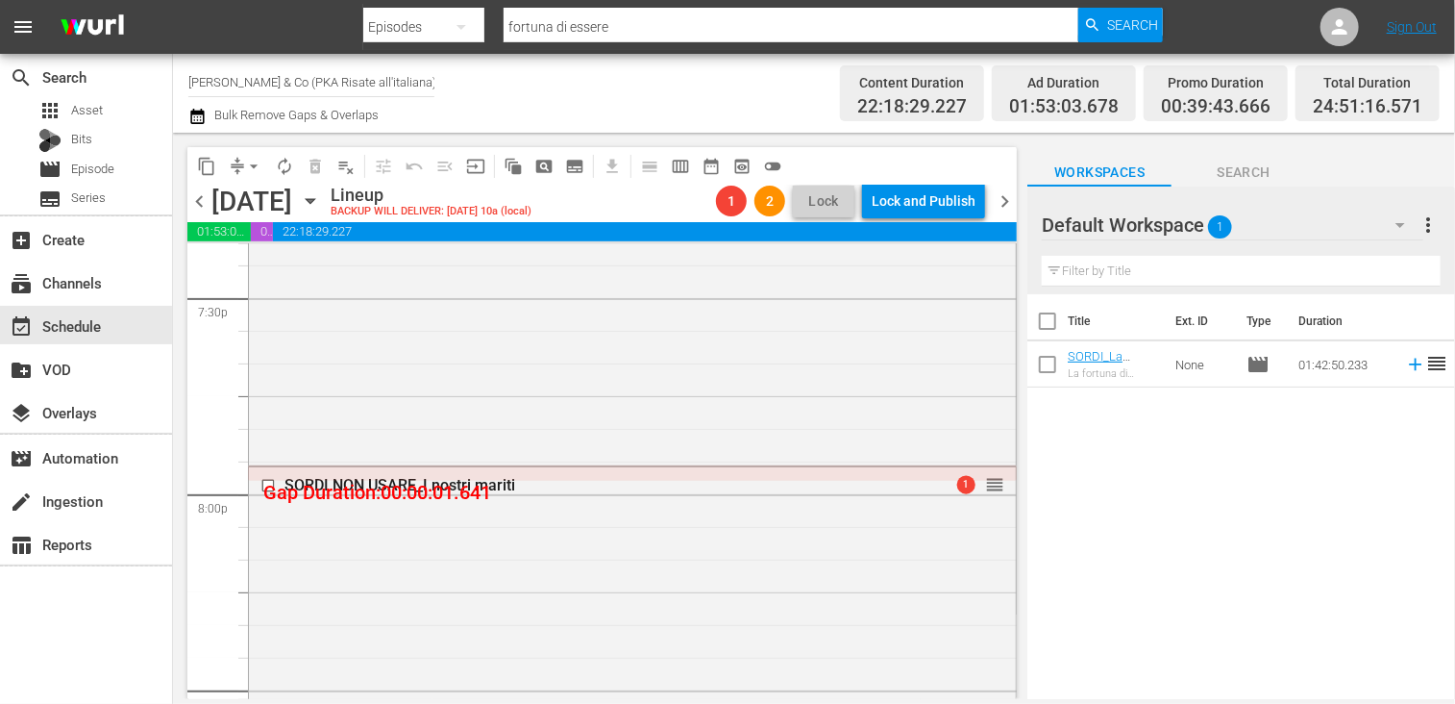
scroll to position [7785, 0]
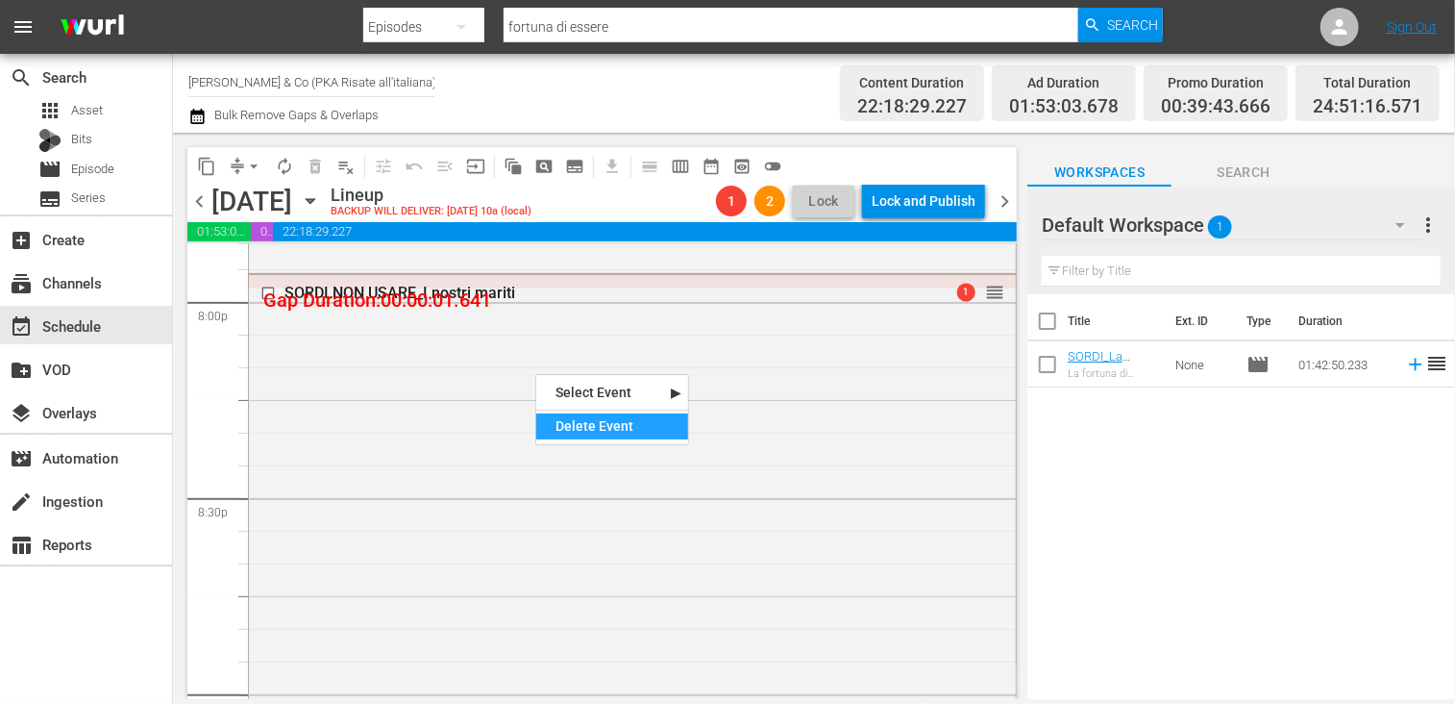
click at [593, 425] on div "Delete Event" at bounding box center [612, 426] width 152 height 26
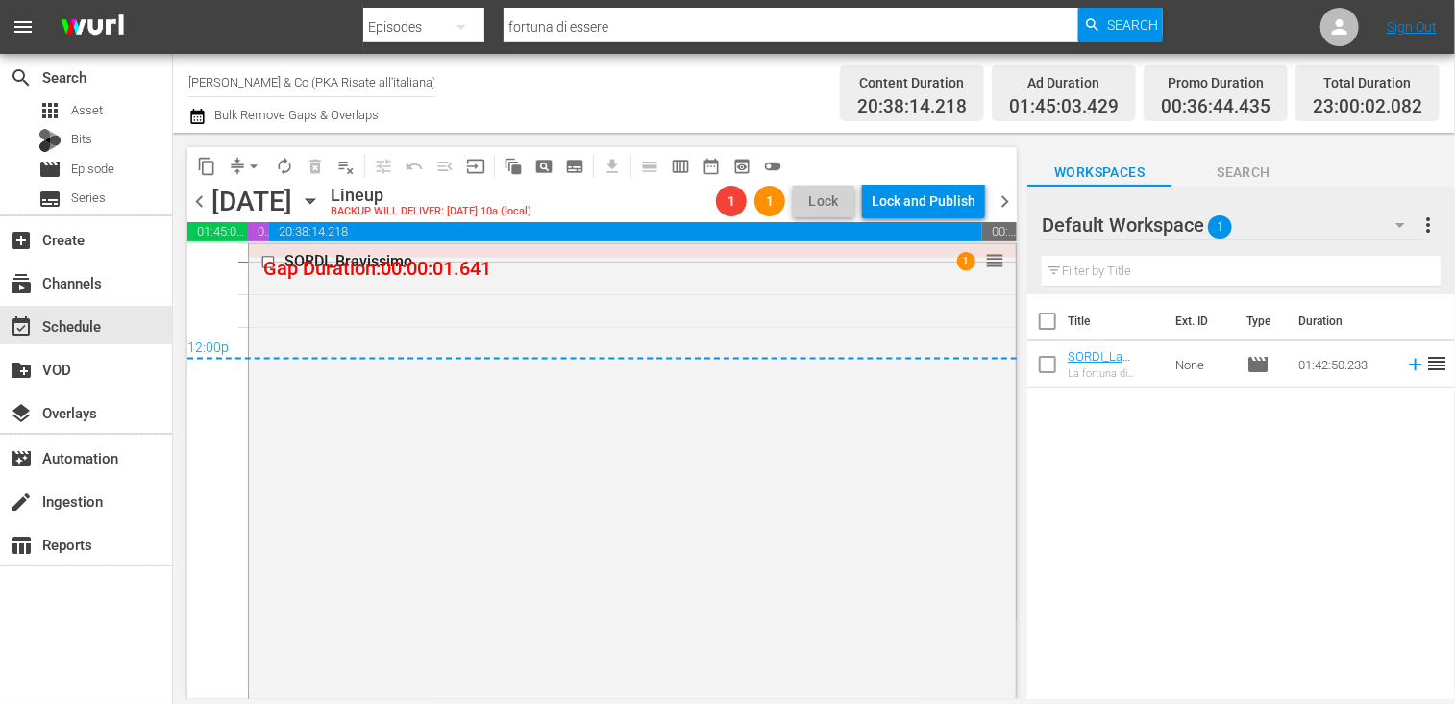
scroll to position [9150, 0]
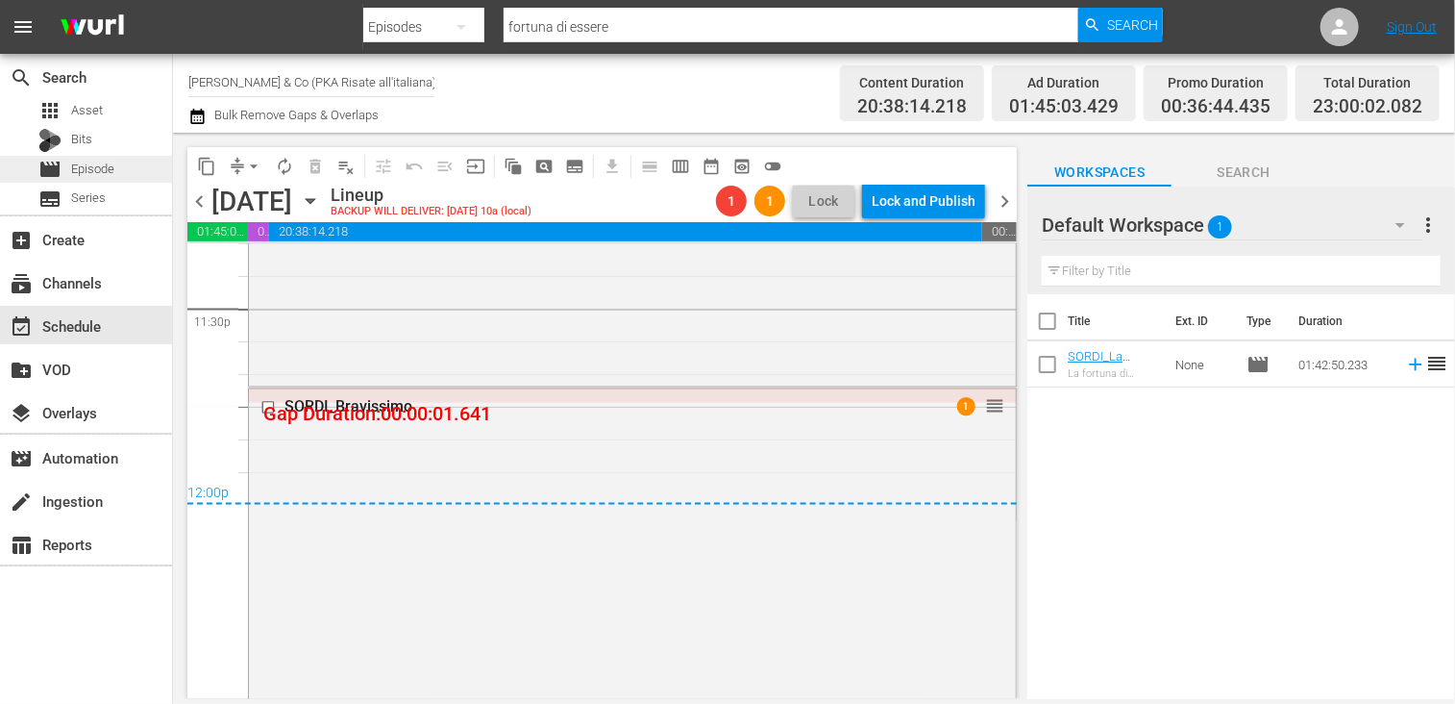
click at [111, 163] on span "Episode" at bounding box center [92, 169] width 43 height 19
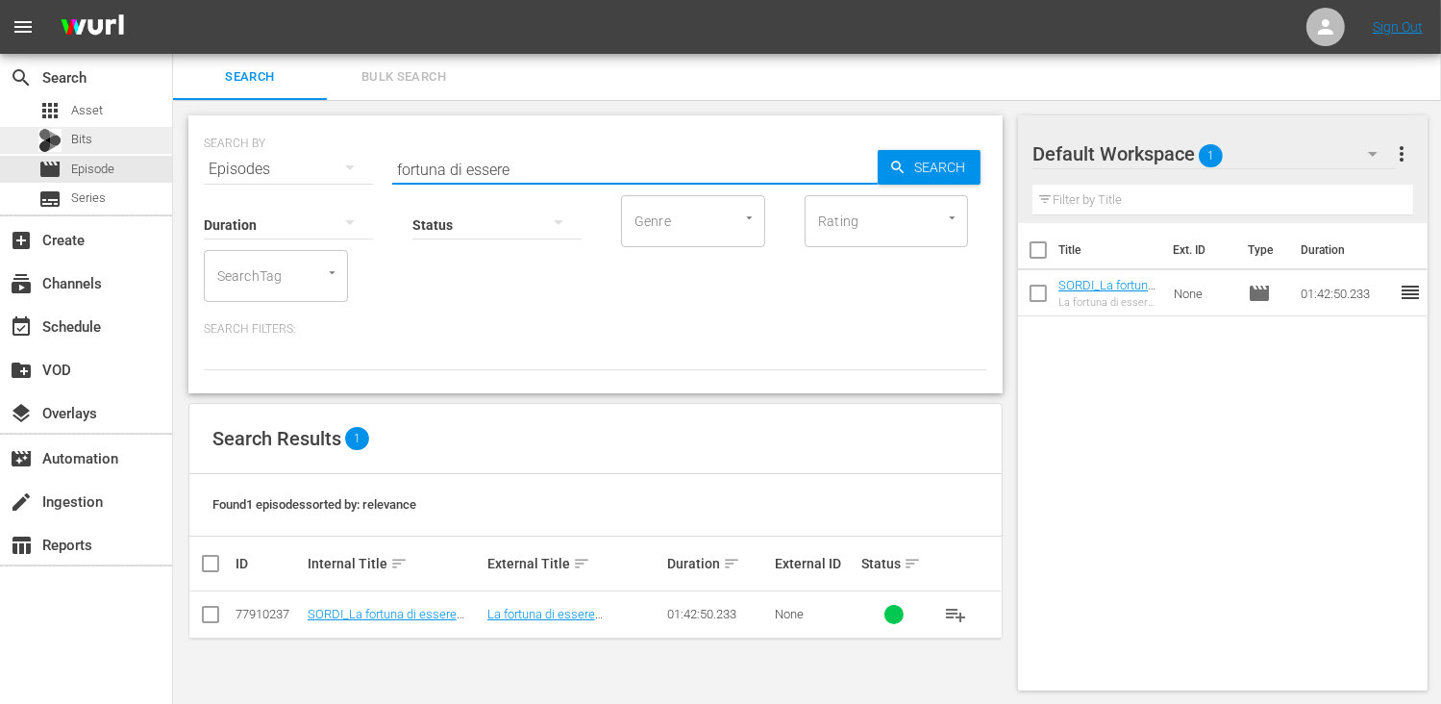
drag, startPoint x: 519, startPoint y: 172, endPoint x: 158, endPoint y: 149, distance: 362.1
click at [173, 0] on div "search Search apps Asset Bits movie Episode subtitles Series add_box Create sub…" at bounding box center [807, 0] width 1268 height 0
type input "vedovo"
drag, startPoint x: 201, startPoint y: 618, endPoint x: 294, endPoint y: 614, distance: 93.3
click at [202, 618] on input "checkbox" at bounding box center [210, 617] width 23 height 23
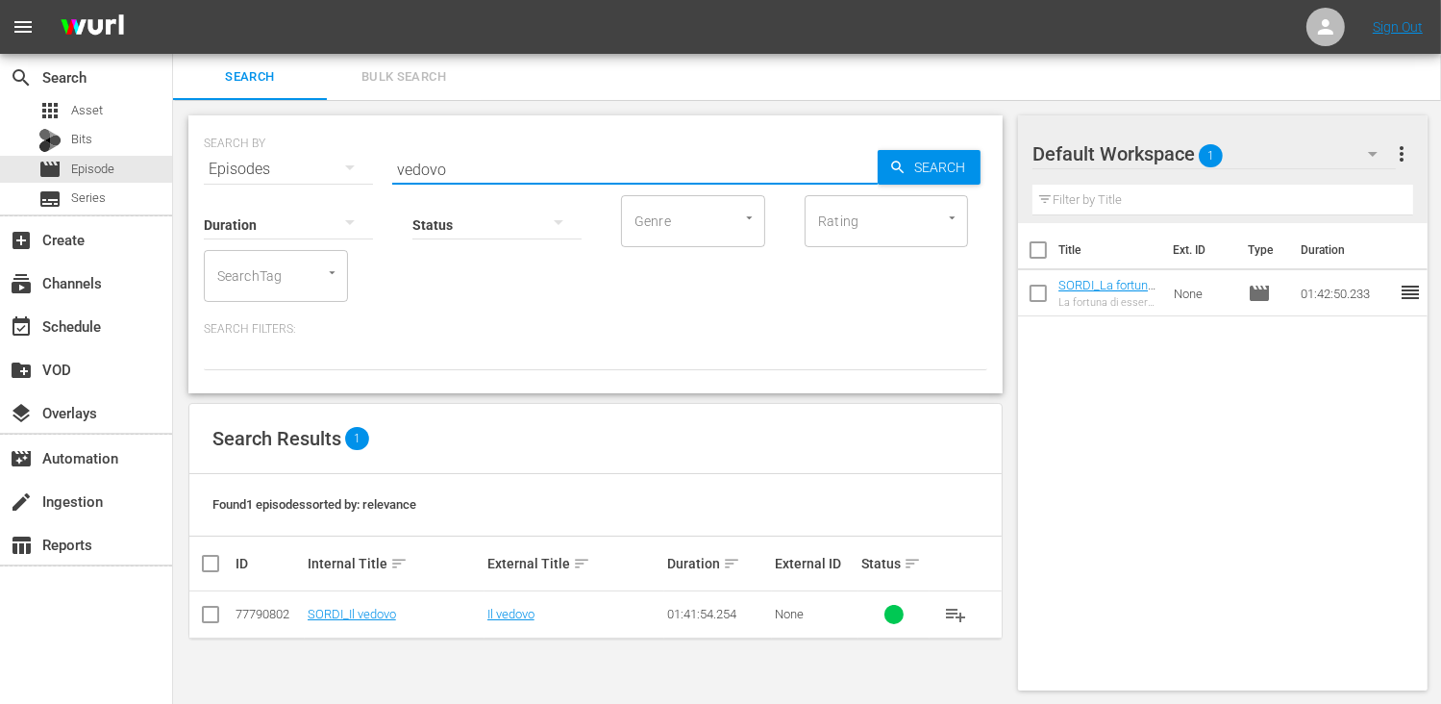
checkbox input "true"
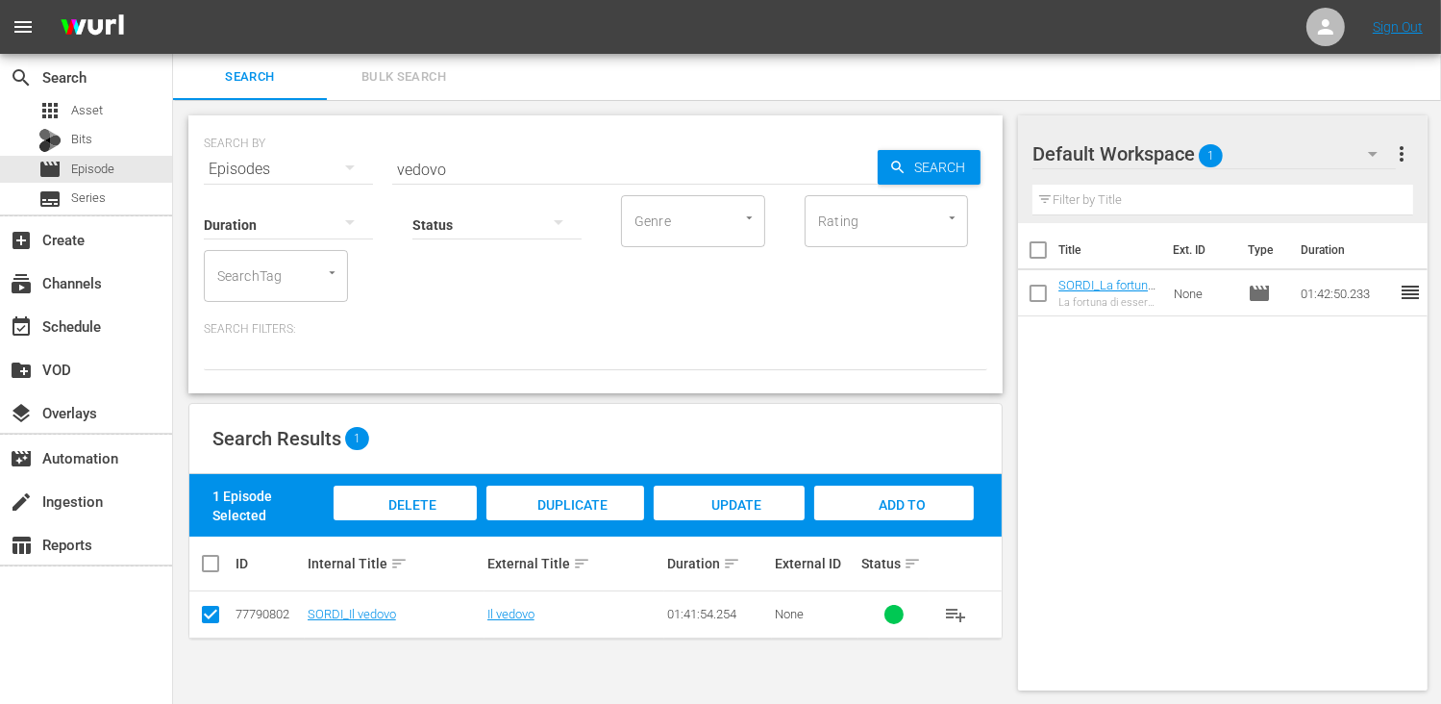
click at [891, 503] on span "Add to Workspace" at bounding box center [894, 523] width 94 height 52
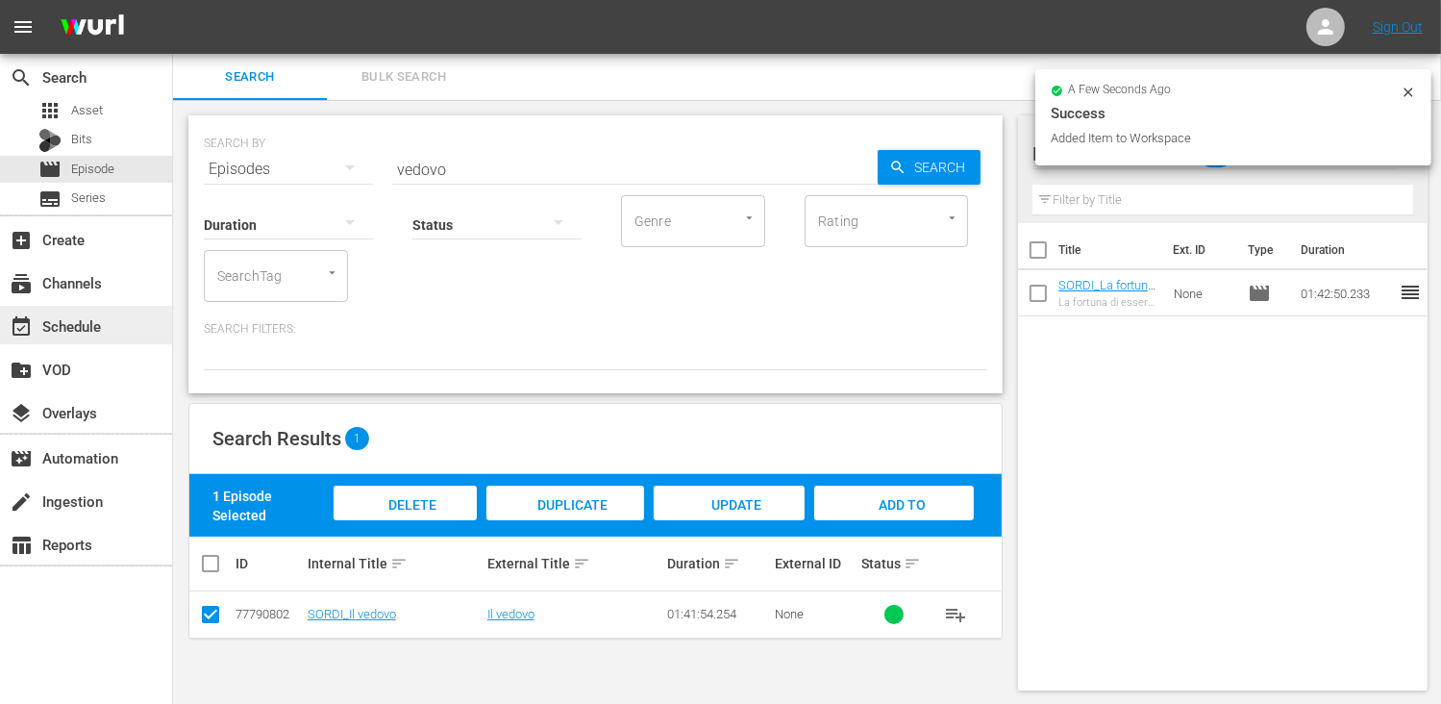
click at [104, 326] on div "event_available Schedule" at bounding box center [54, 322] width 108 height 17
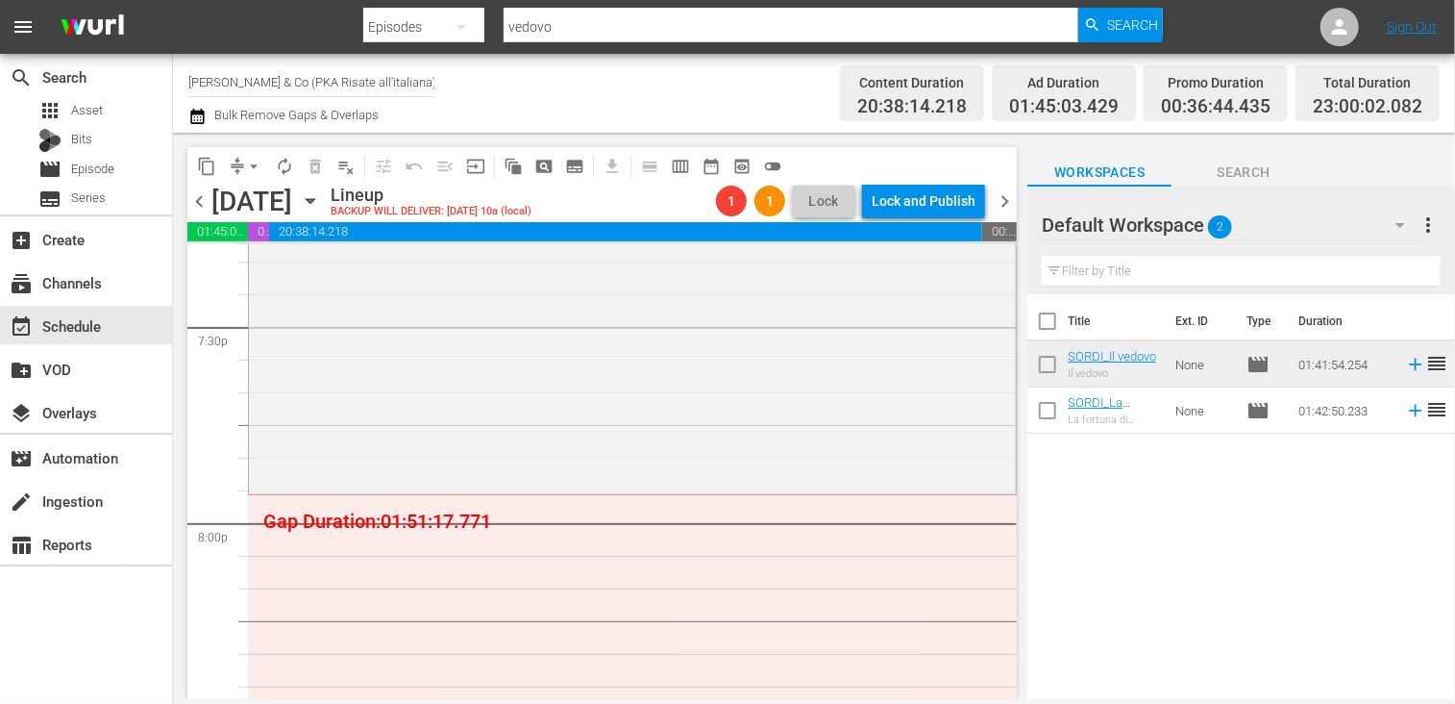
scroll to position [7709, 0]
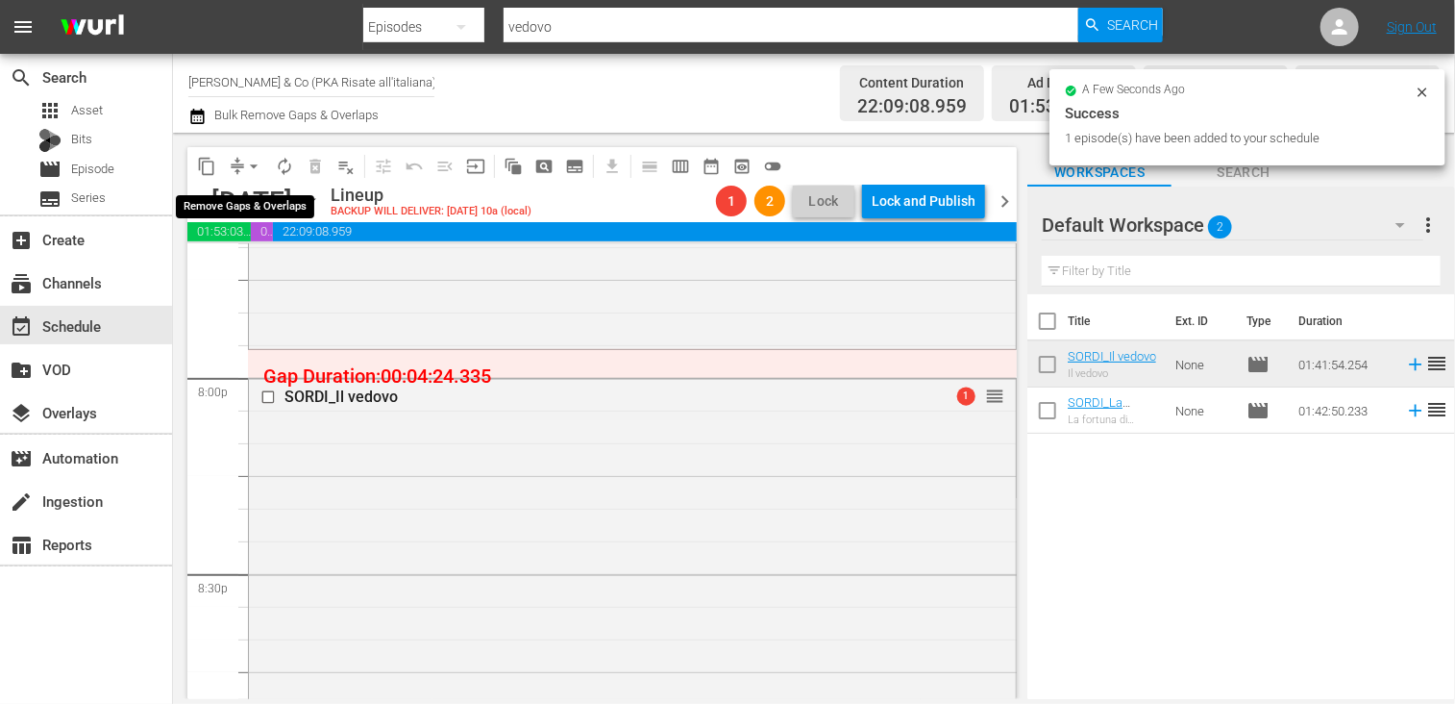
click at [255, 159] on span "arrow_drop_down" at bounding box center [253, 166] width 19 height 19
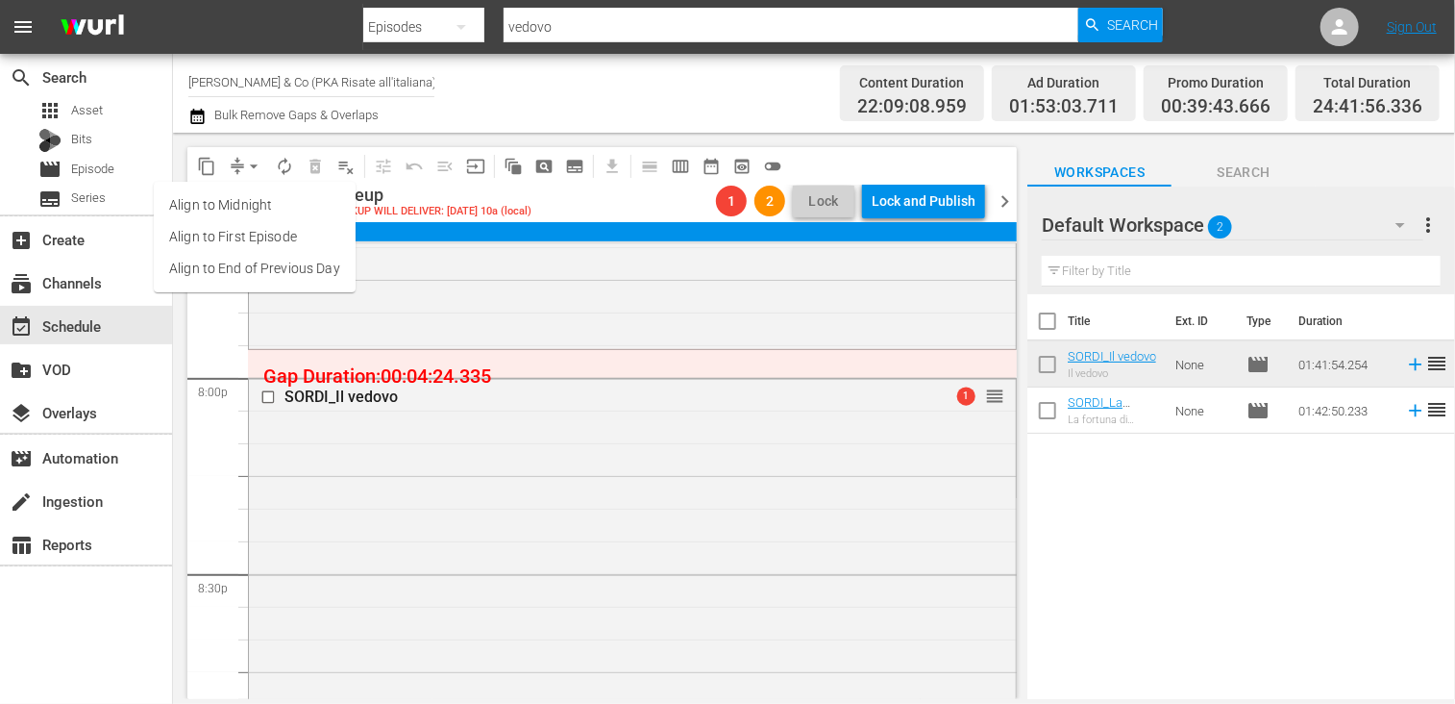
click at [261, 264] on li "Align to End of Previous Day" at bounding box center [255, 269] width 202 height 32
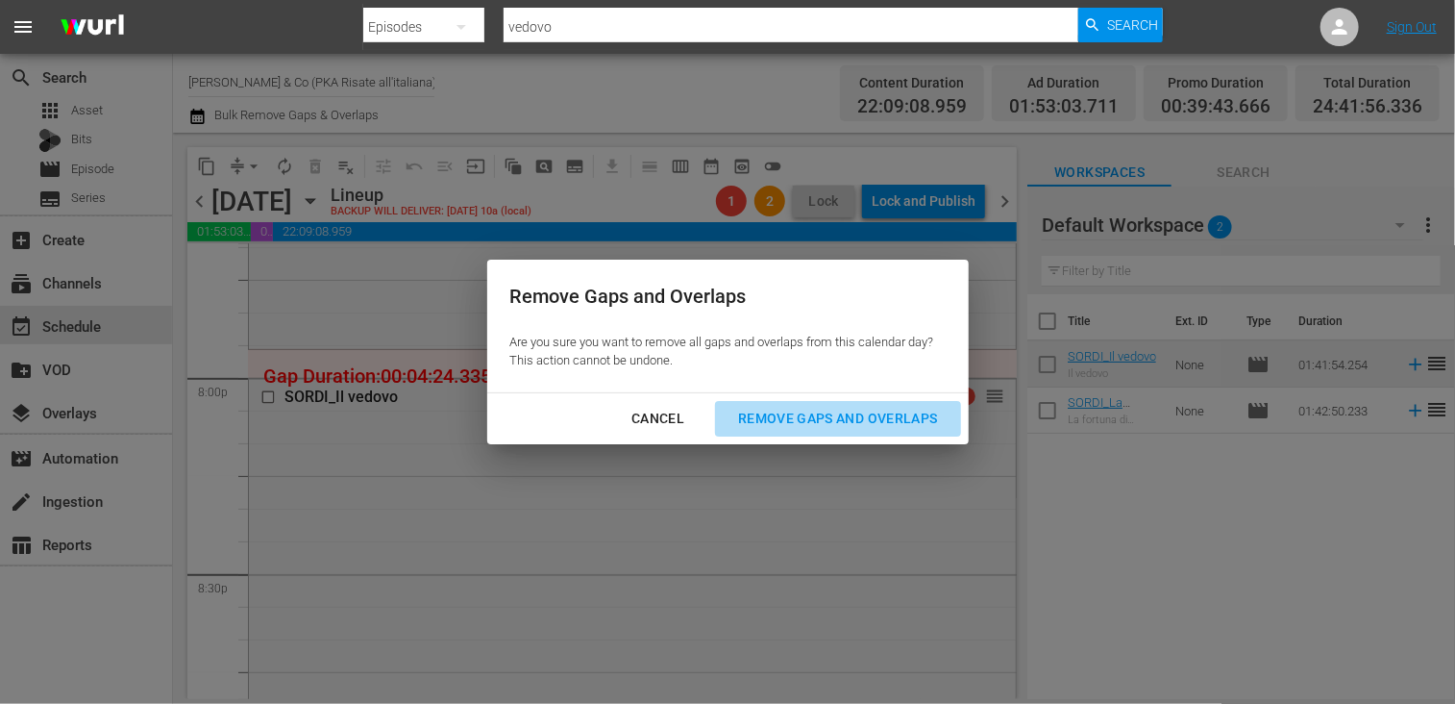
click at [791, 407] on div "Remove Gaps and Overlaps" at bounding box center [838, 419] width 230 height 24
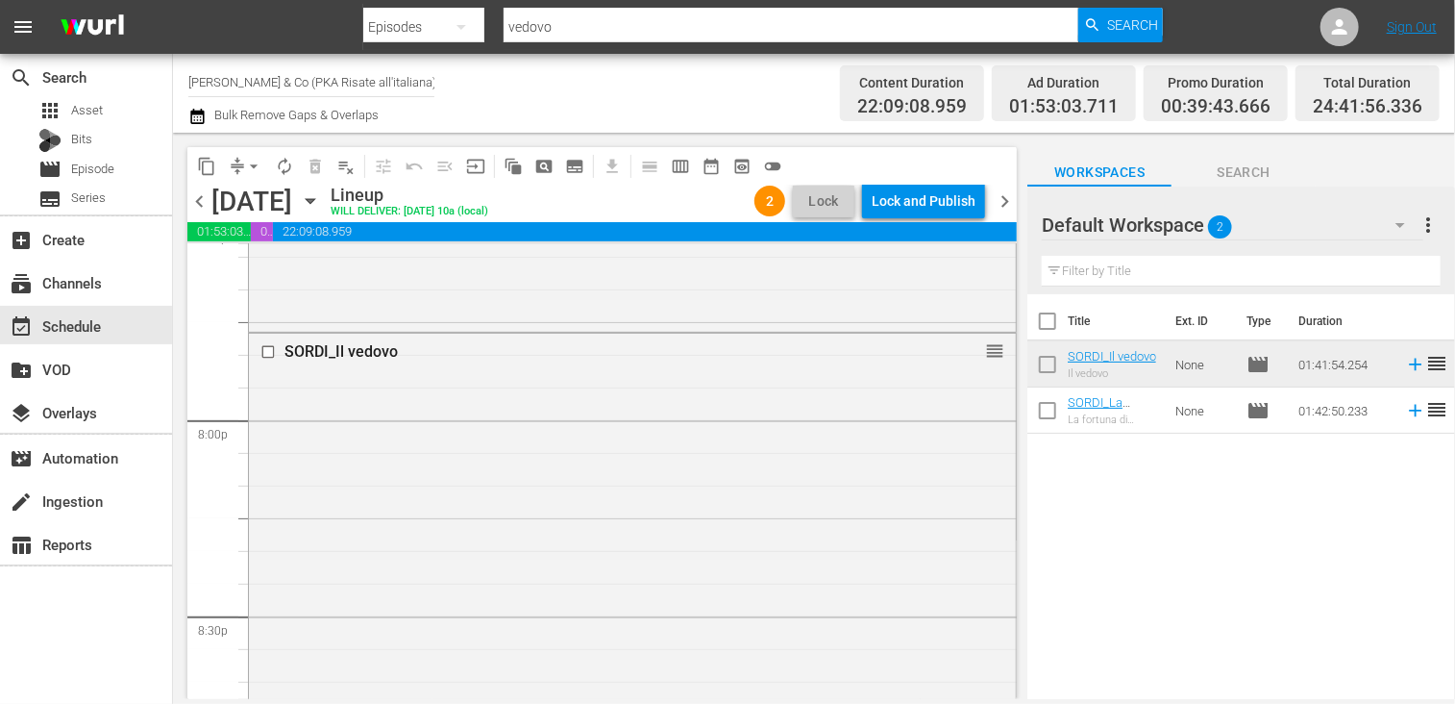
scroll to position [7396, 0]
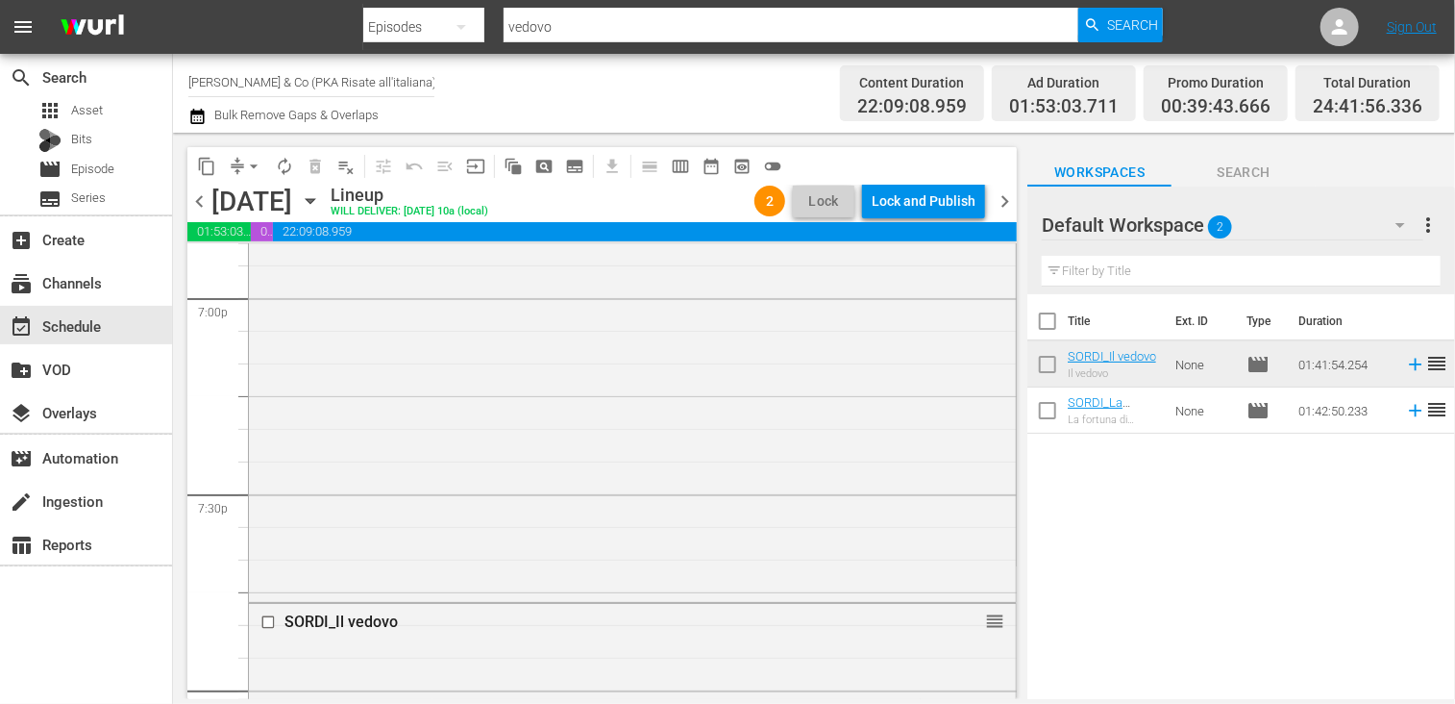
click at [250, 170] on span "arrow_drop_down" at bounding box center [253, 166] width 19 height 19
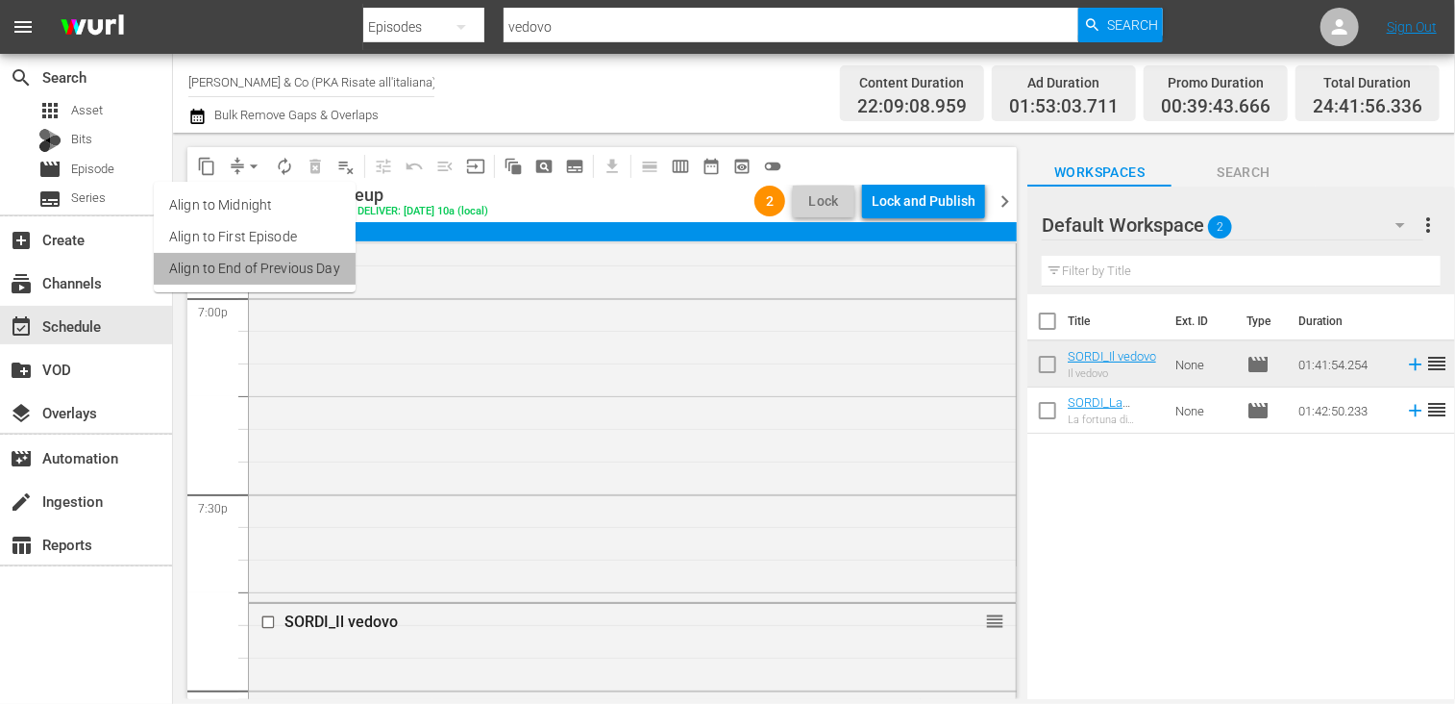
click at [259, 268] on li "Align to End of Previous Day" at bounding box center [255, 269] width 202 height 32
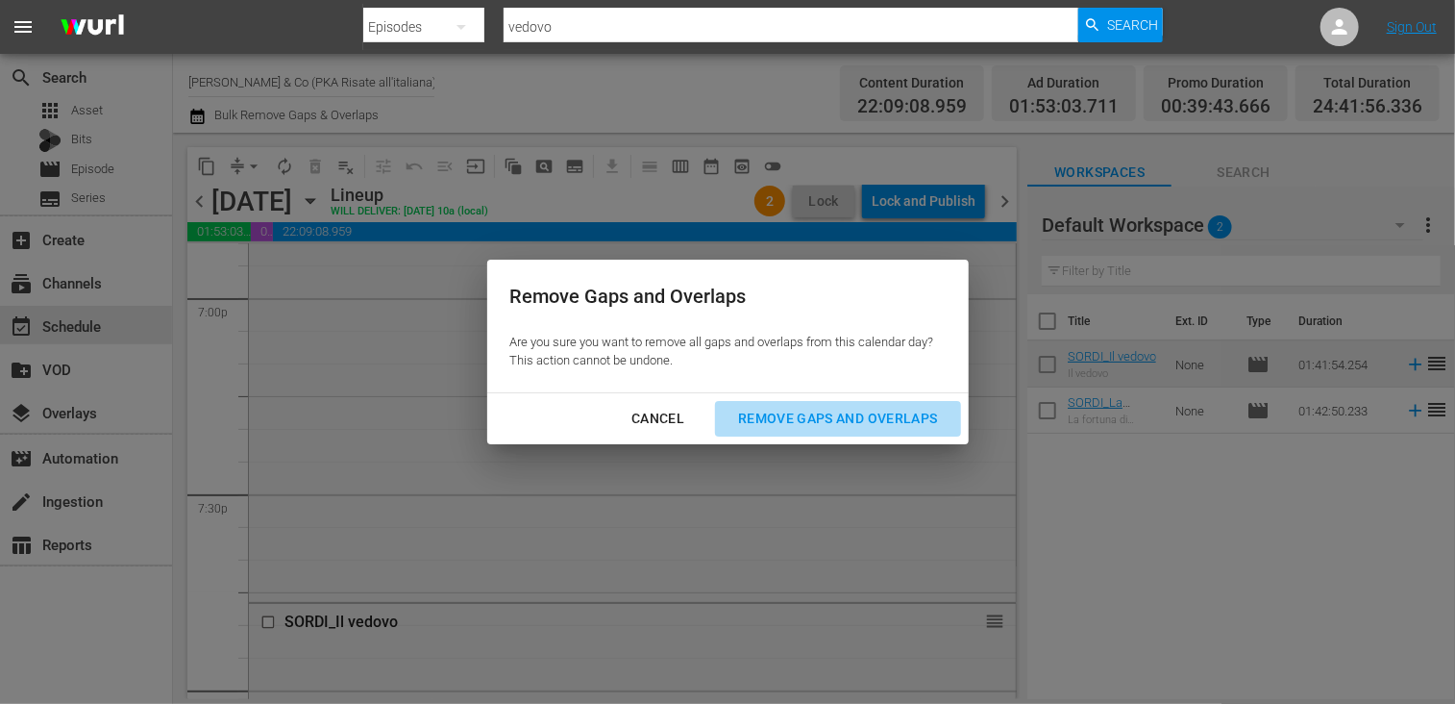
click at [796, 413] on div "Remove Gaps and Overlaps" at bounding box center [838, 419] width 230 height 24
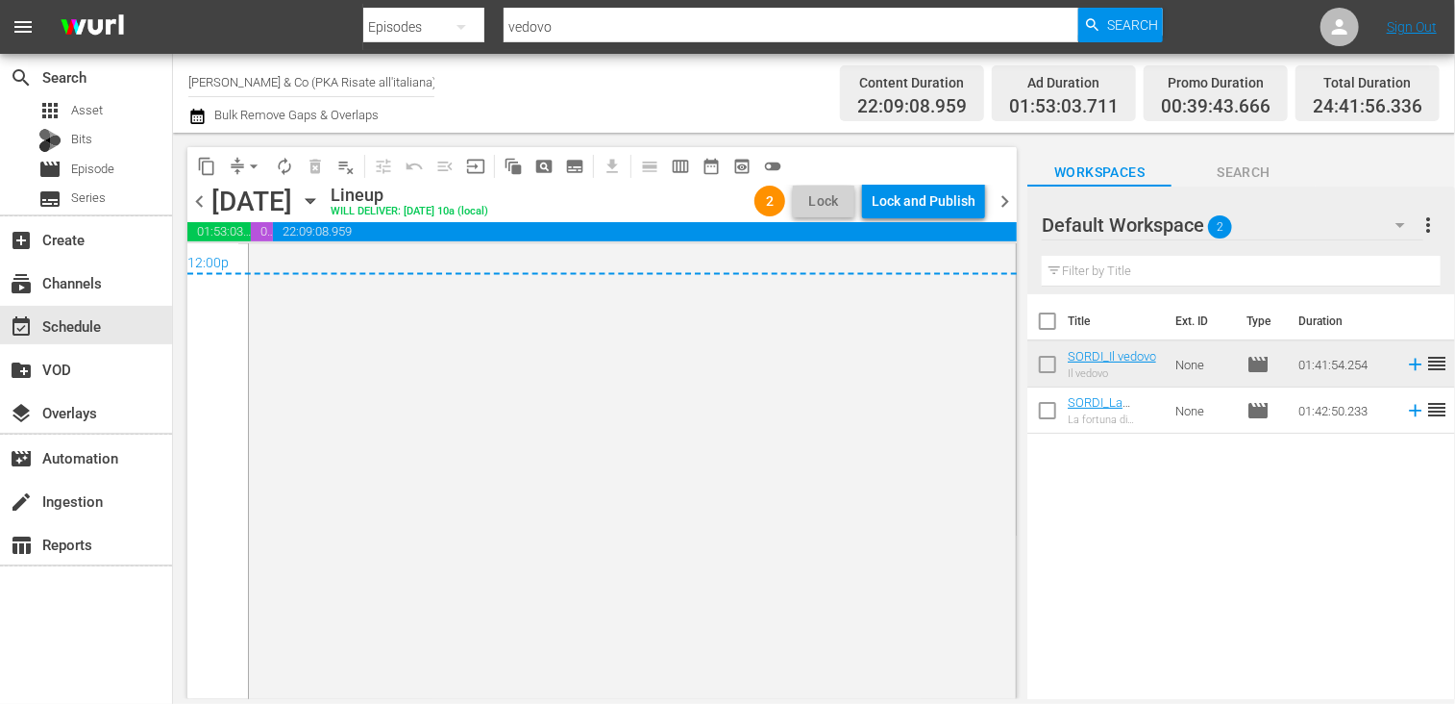
scroll to position [9415, 0]
click at [923, 203] on div "Lock and Publish" at bounding box center [924, 201] width 104 height 35
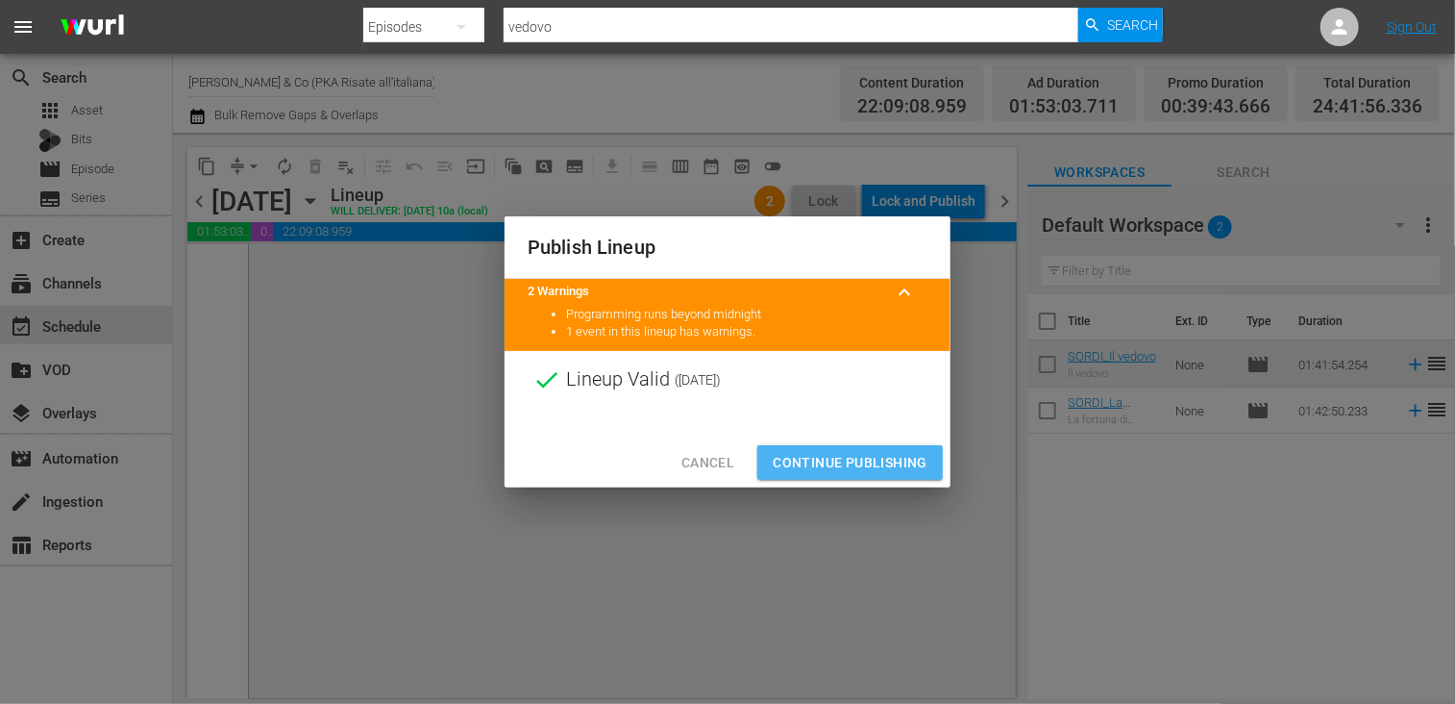
click at [837, 455] on span "Continue Publishing" at bounding box center [850, 463] width 155 height 24
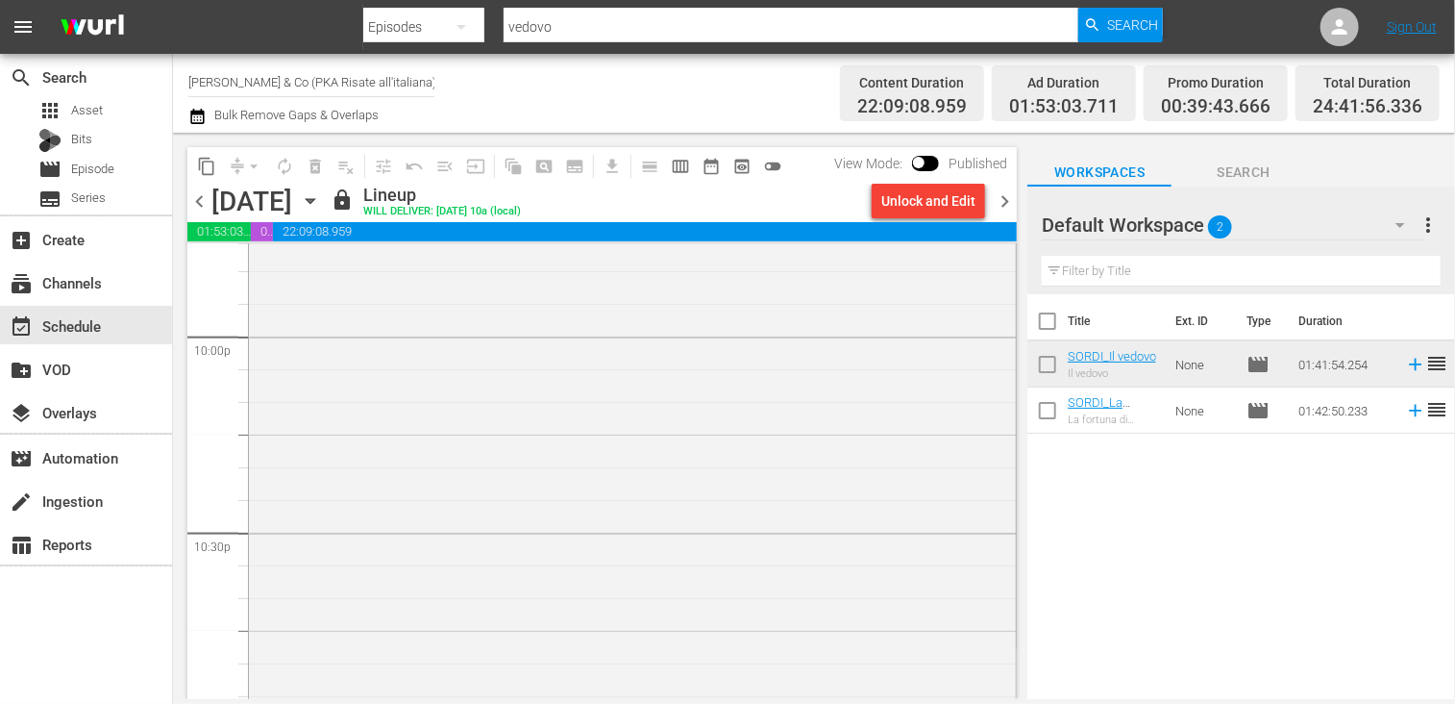
scroll to position [8454, 0]
click at [1000, 201] on span "chevron_right" at bounding box center [1005, 201] width 24 height 24
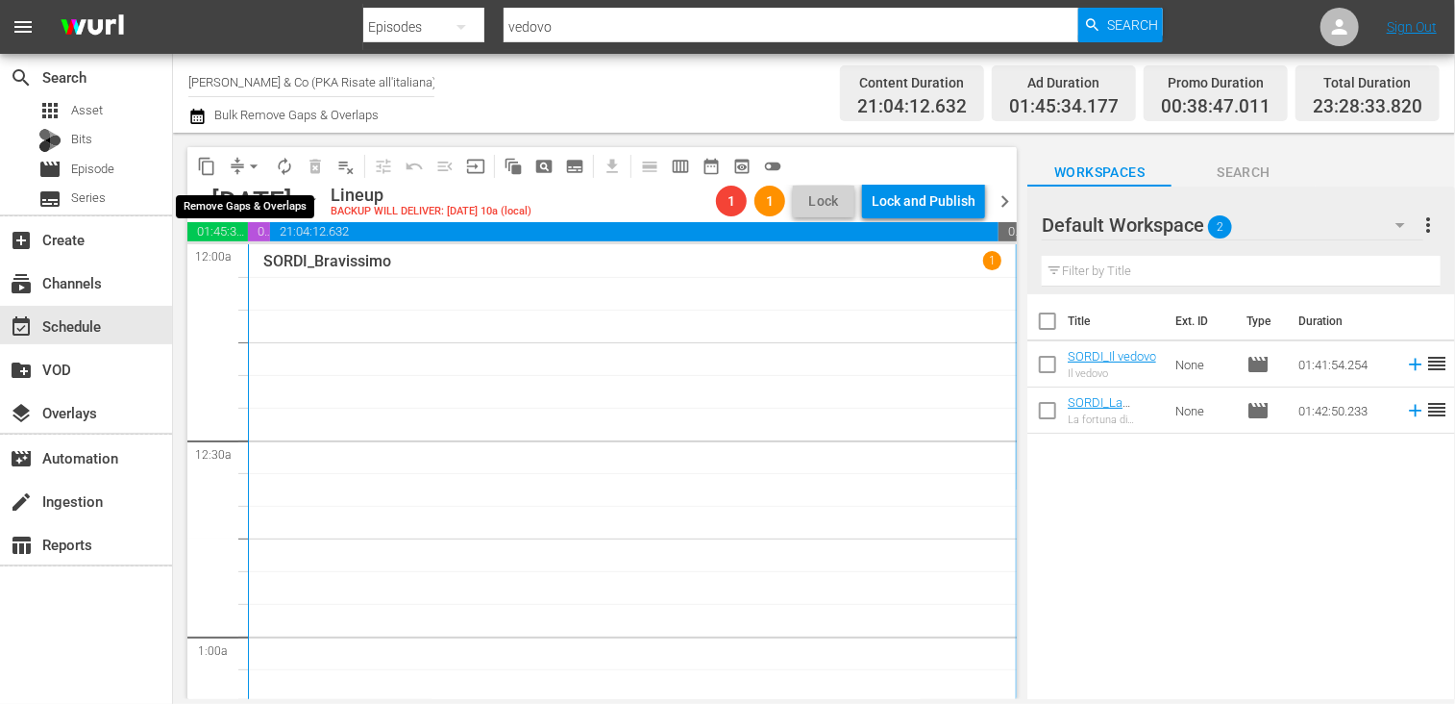
click at [250, 163] on span "arrow_drop_down" at bounding box center [253, 166] width 19 height 19
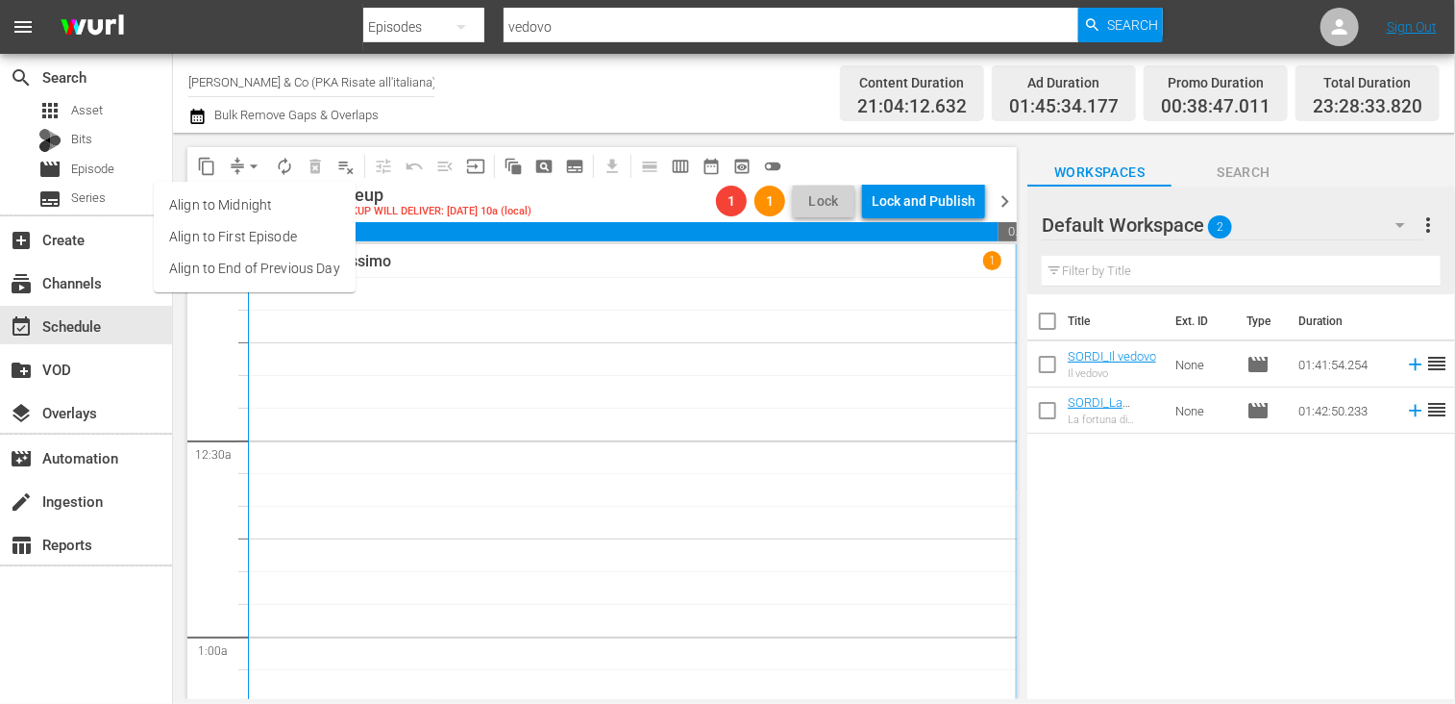
click at [277, 267] on li "Align to End of Previous Day" at bounding box center [255, 269] width 202 height 32
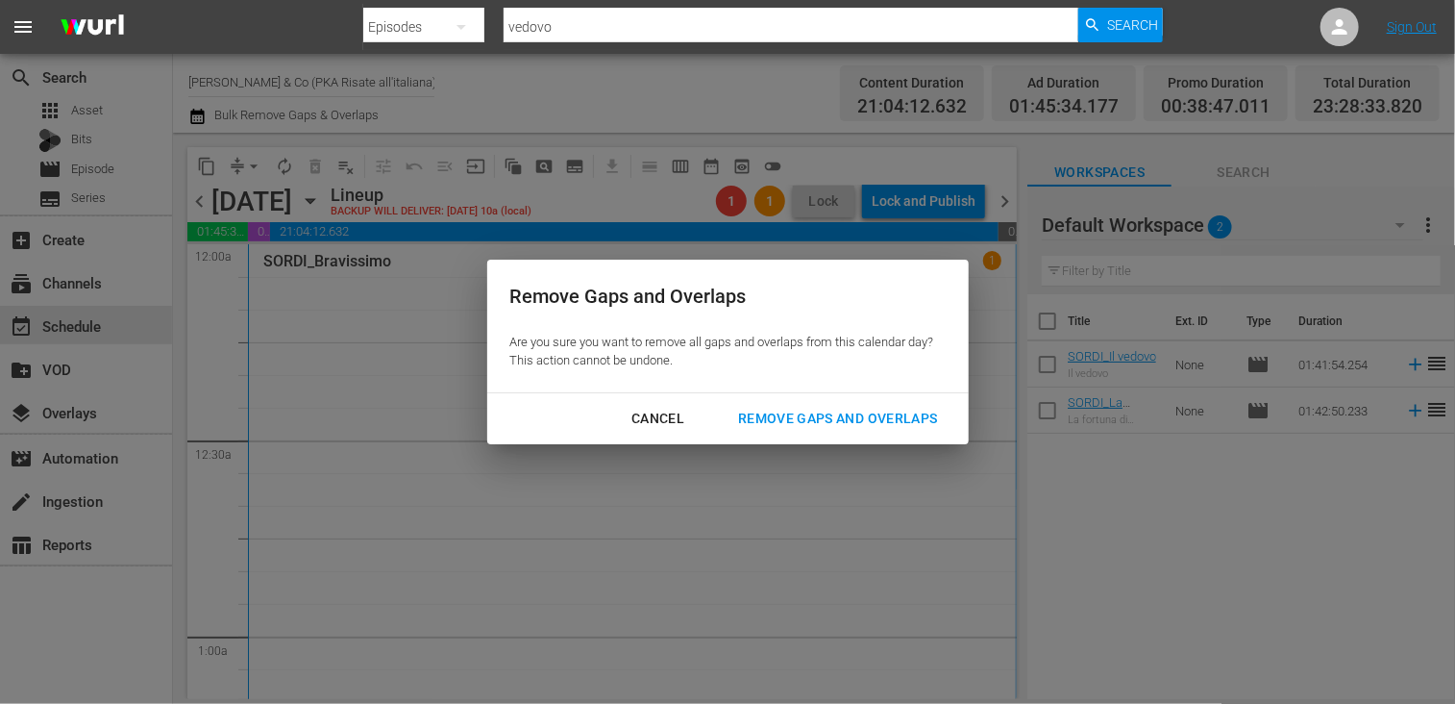
click at [811, 419] on div "Remove Gaps and Overlaps" at bounding box center [838, 419] width 230 height 24
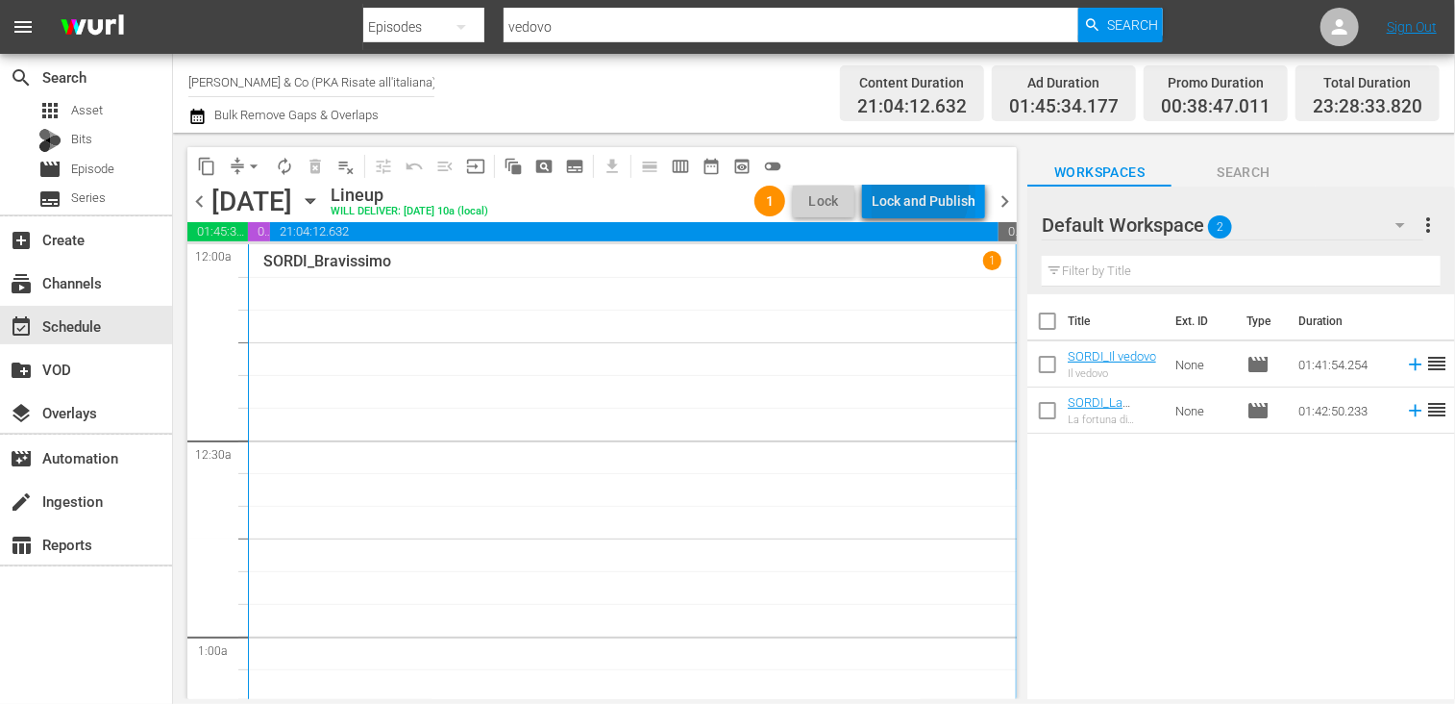
click at [912, 193] on div "Lock and Publish" at bounding box center [924, 201] width 104 height 35
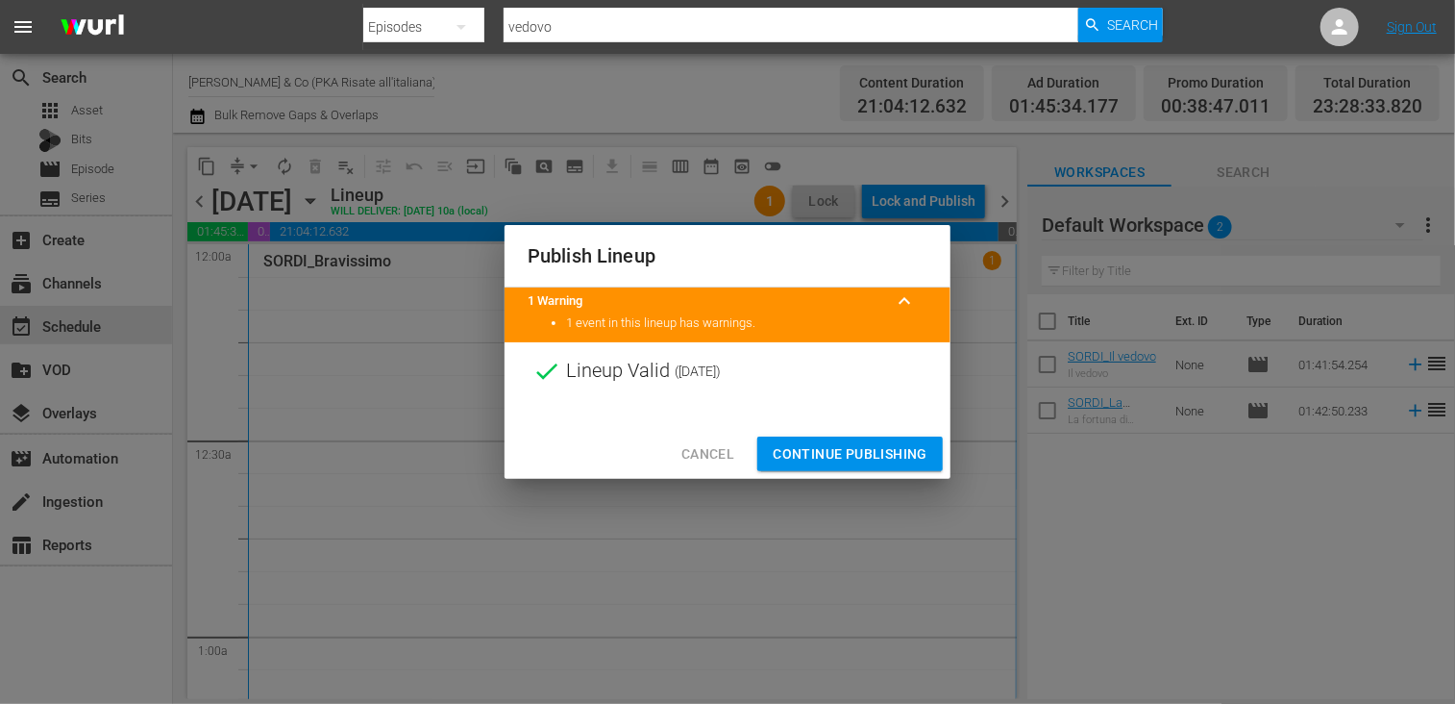
click at [839, 447] on span "Continue Publishing" at bounding box center [850, 454] width 155 height 24
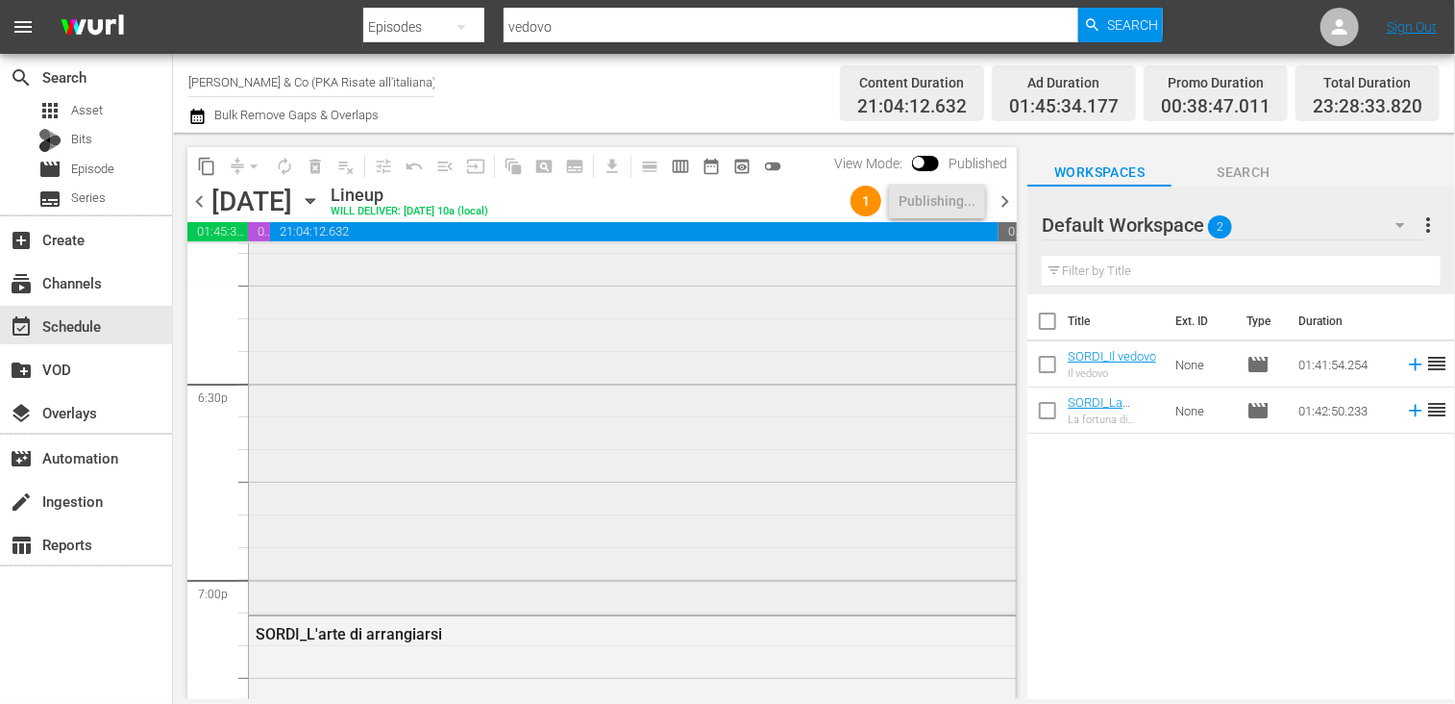
scroll to position [6806, 0]
click at [1053, 321] on input "checkbox" at bounding box center [1047, 325] width 40 height 40
checkbox input "true"
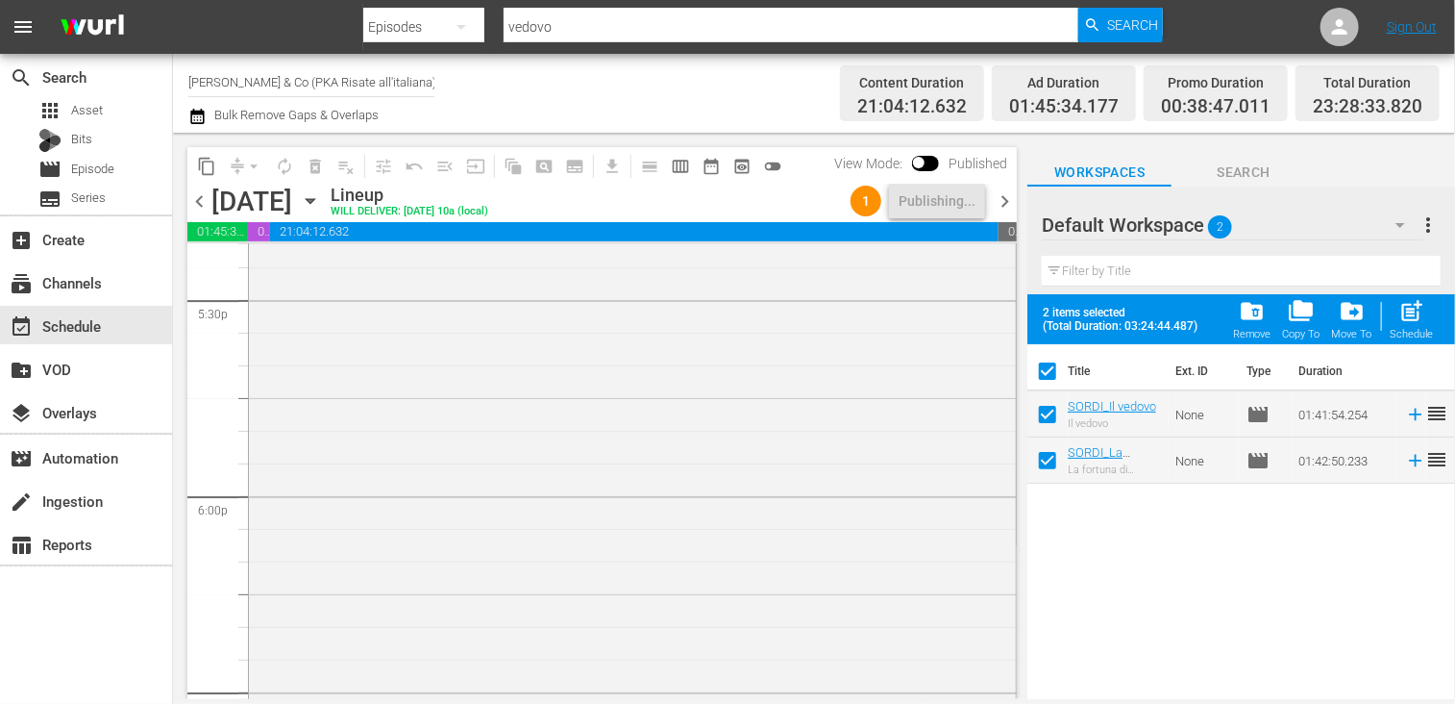
click at [1257, 314] on span "folder_delete" at bounding box center [1252, 311] width 26 height 26
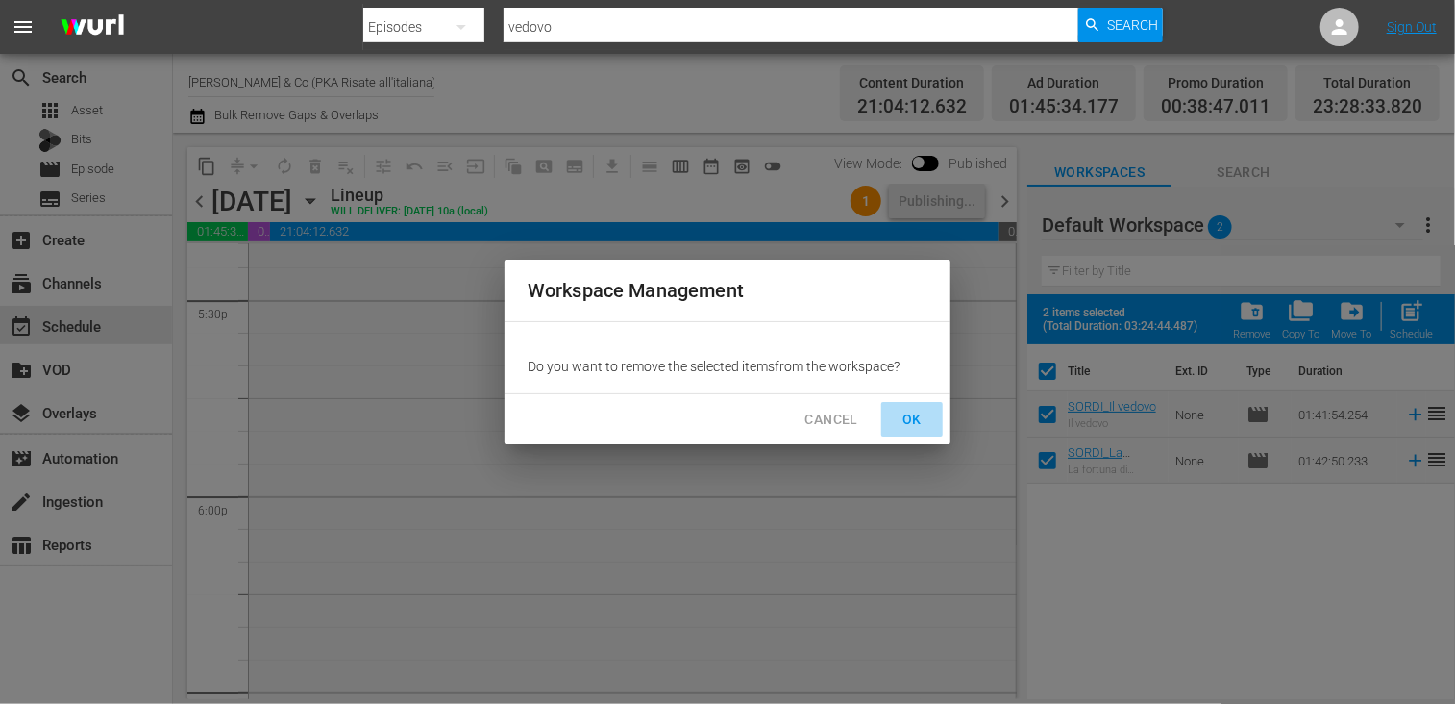
click at [922, 410] on span "OK" at bounding box center [912, 419] width 31 height 24
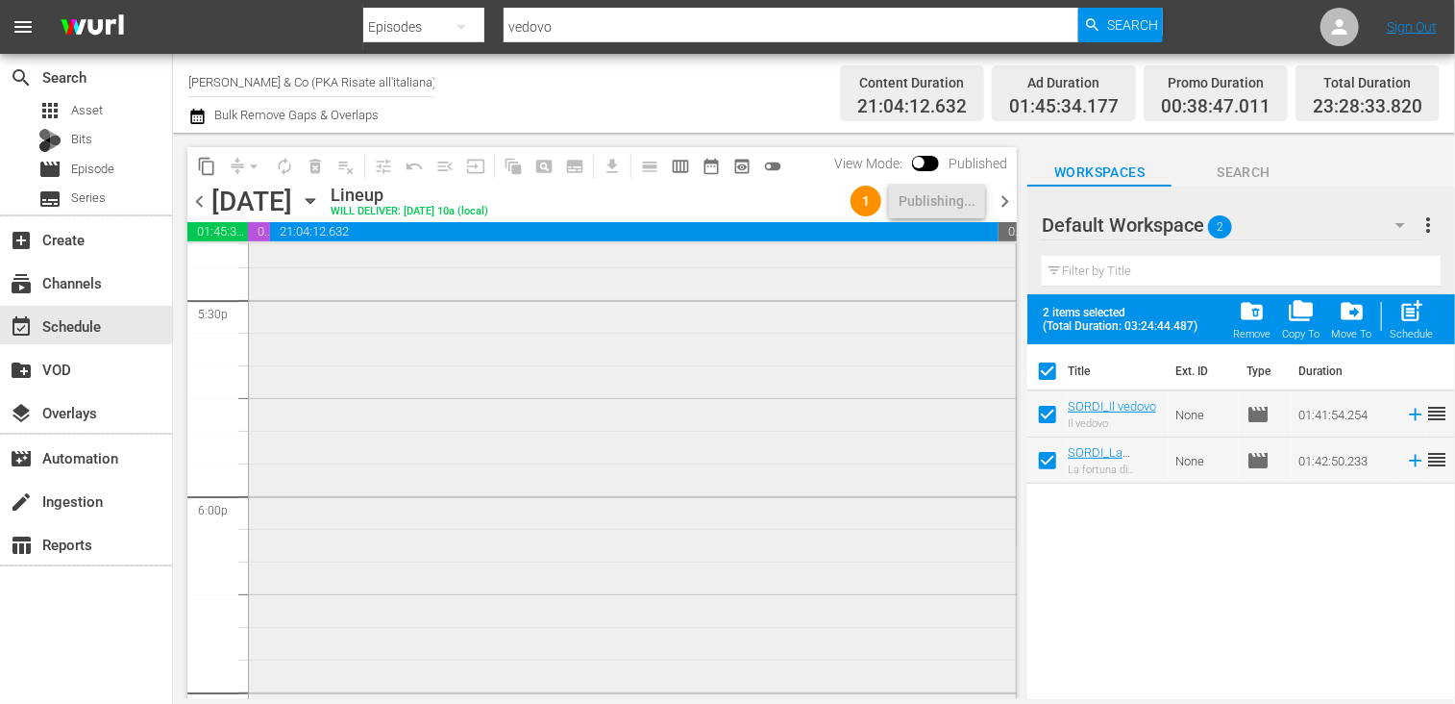
checkbox input "false"
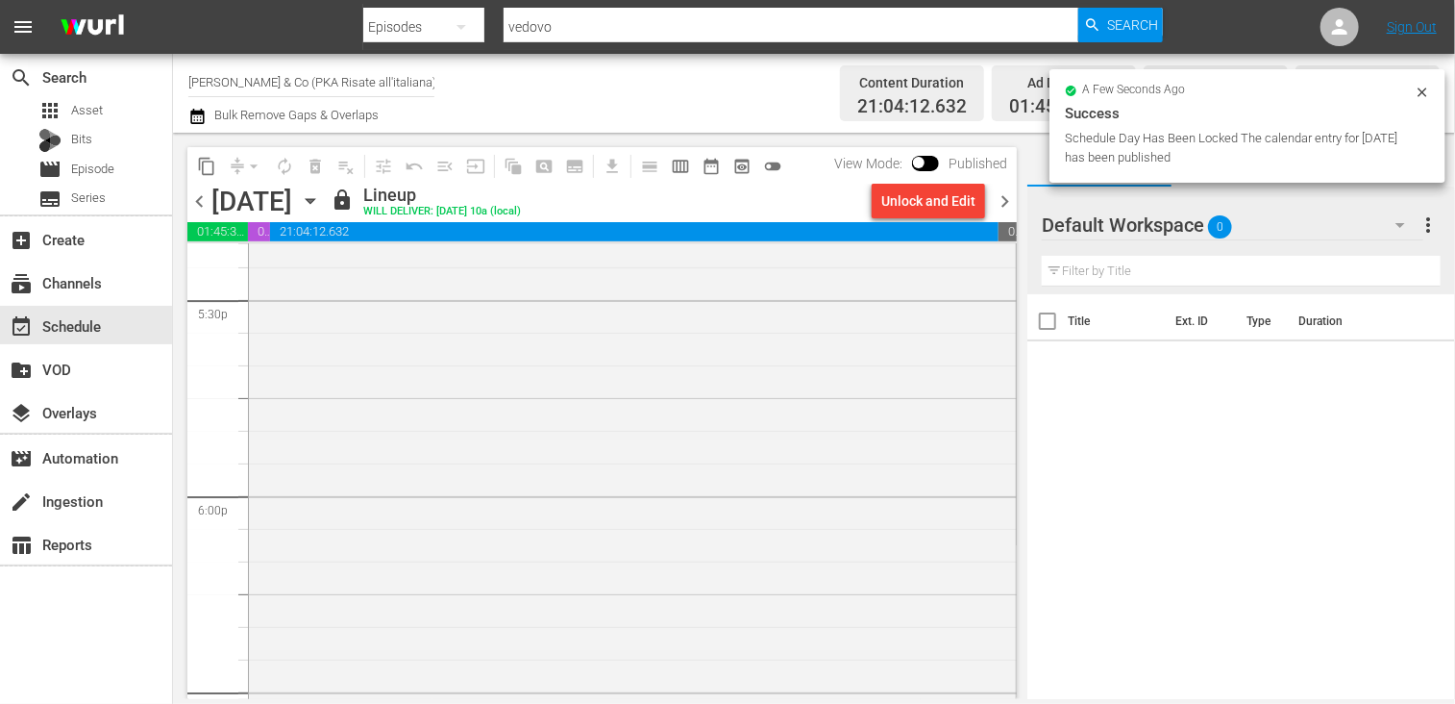
click at [1004, 199] on span "chevron_right" at bounding box center [1005, 201] width 24 height 24
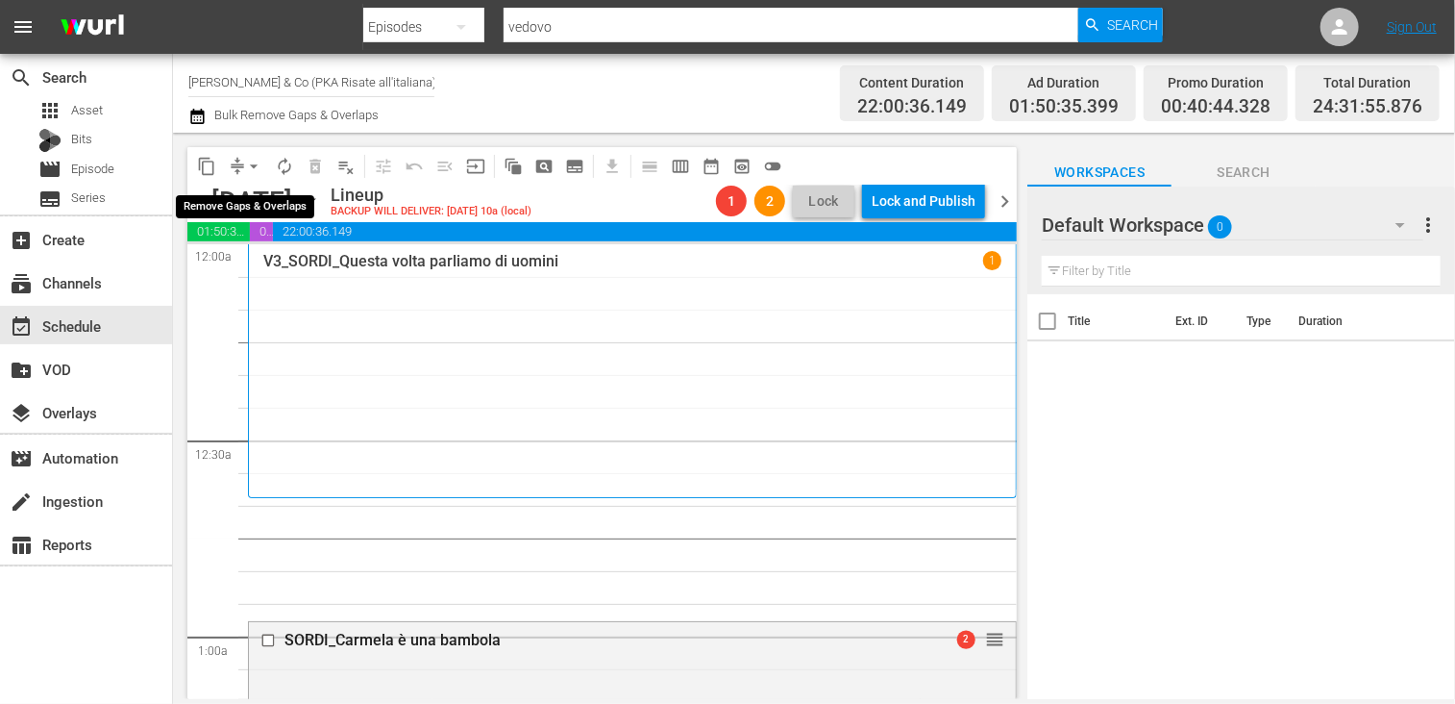
click at [246, 168] on span "arrow_drop_down" at bounding box center [253, 166] width 19 height 19
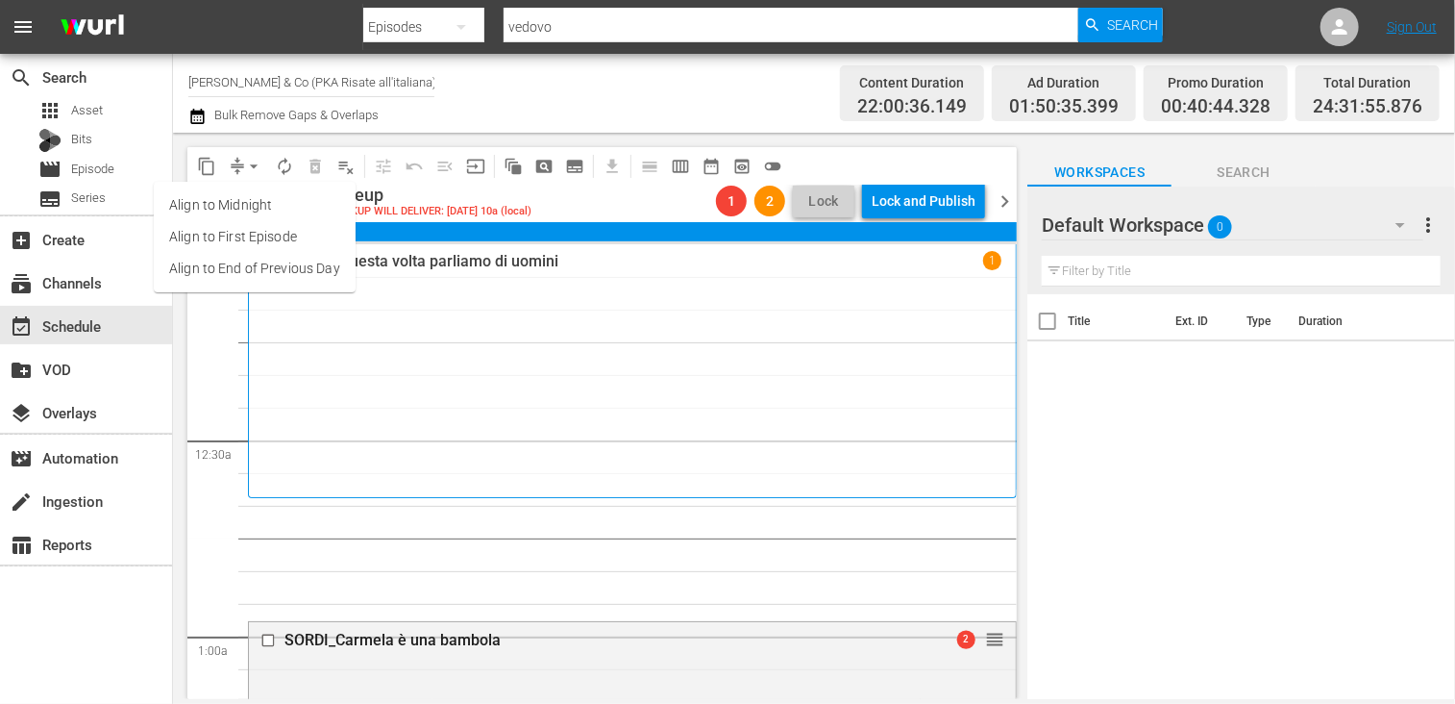
click at [264, 264] on li "Align to End of Previous Day" at bounding box center [255, 269] width 202 height 32
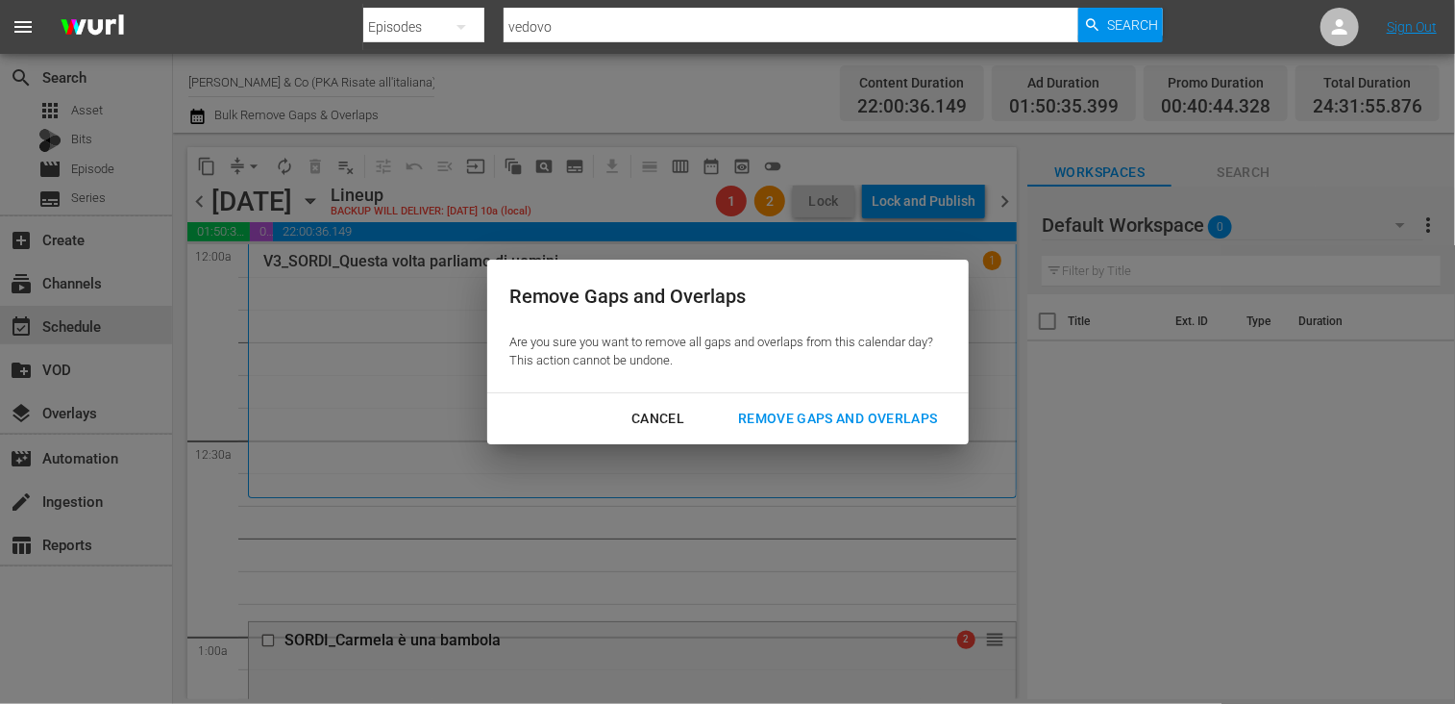
click at [777, 414] on div "Remove Gaps and Overlaps" at bounding box center [838, 419] width 230 height 24
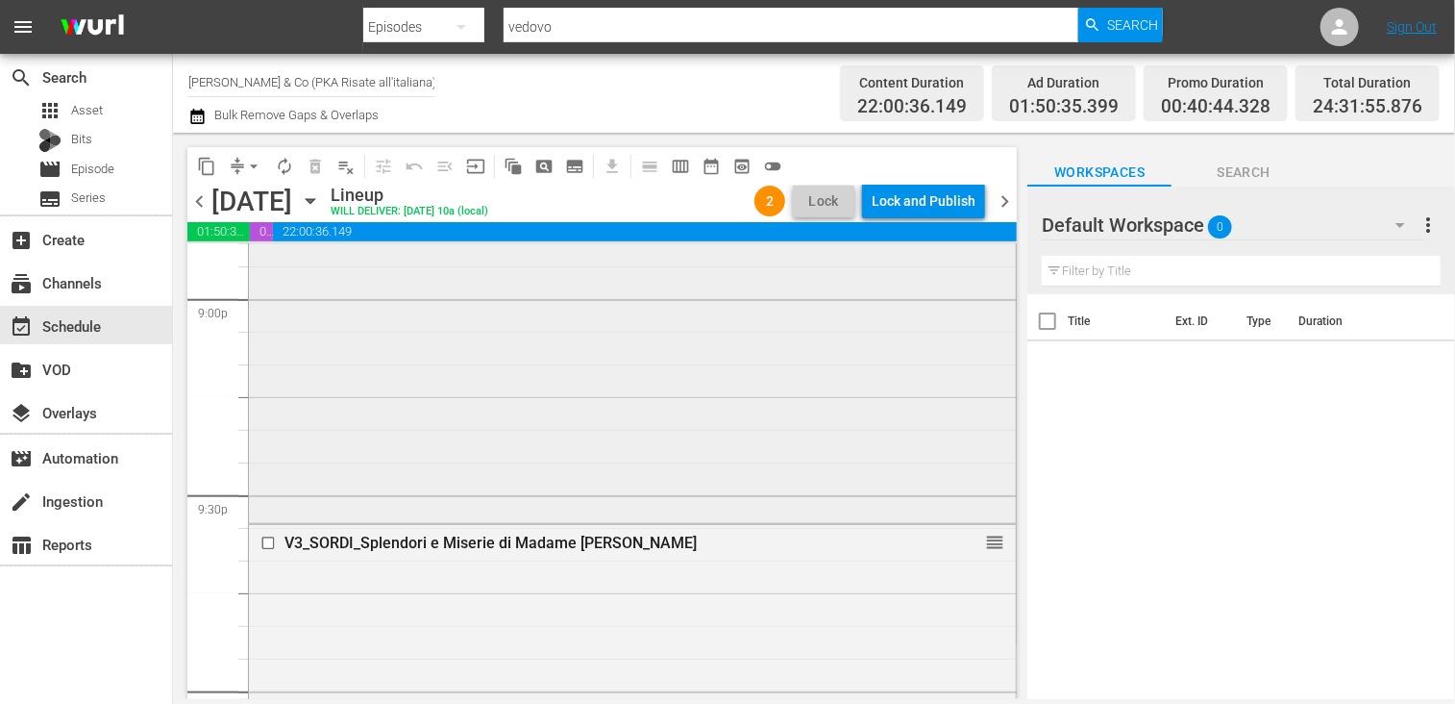
scroll to position [8169, 0]
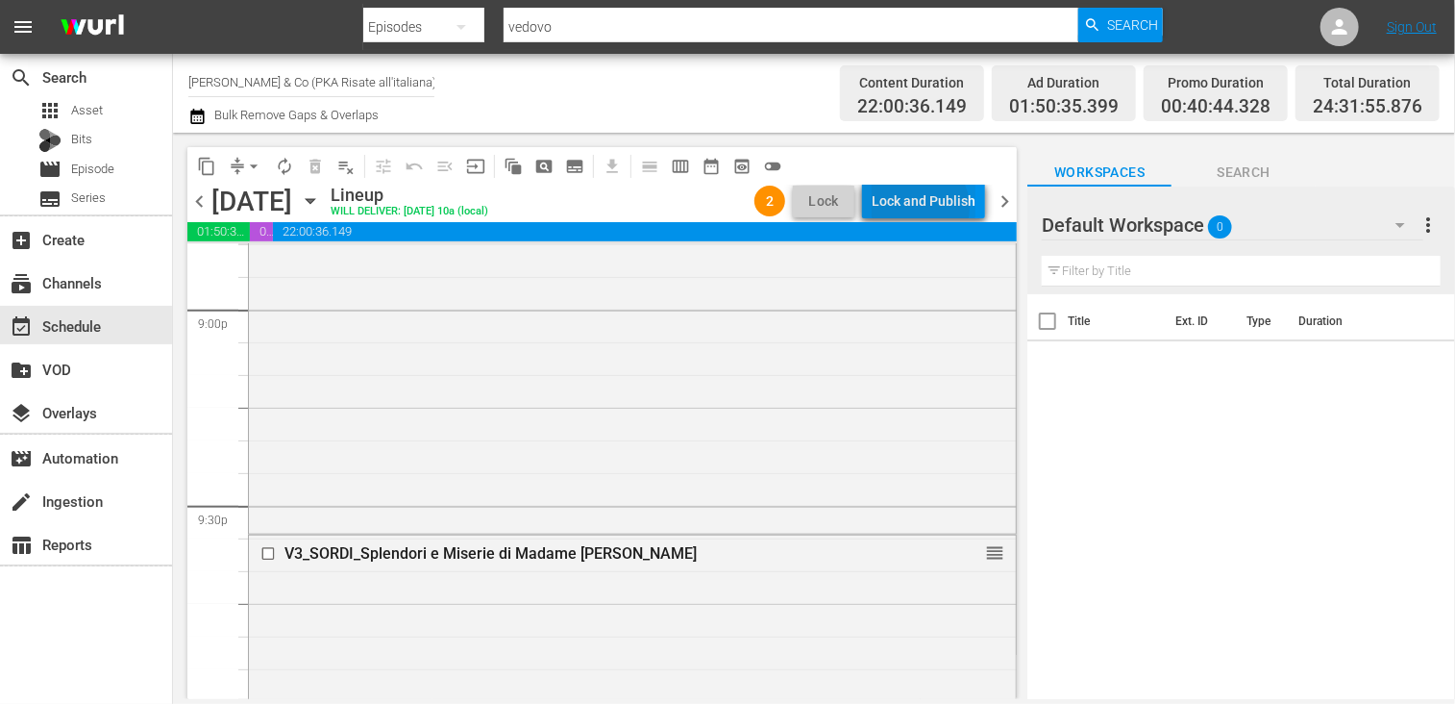
click at [922, 208] on div "Lock and Publish" at bounding box center [924, 201] width 104 height 35
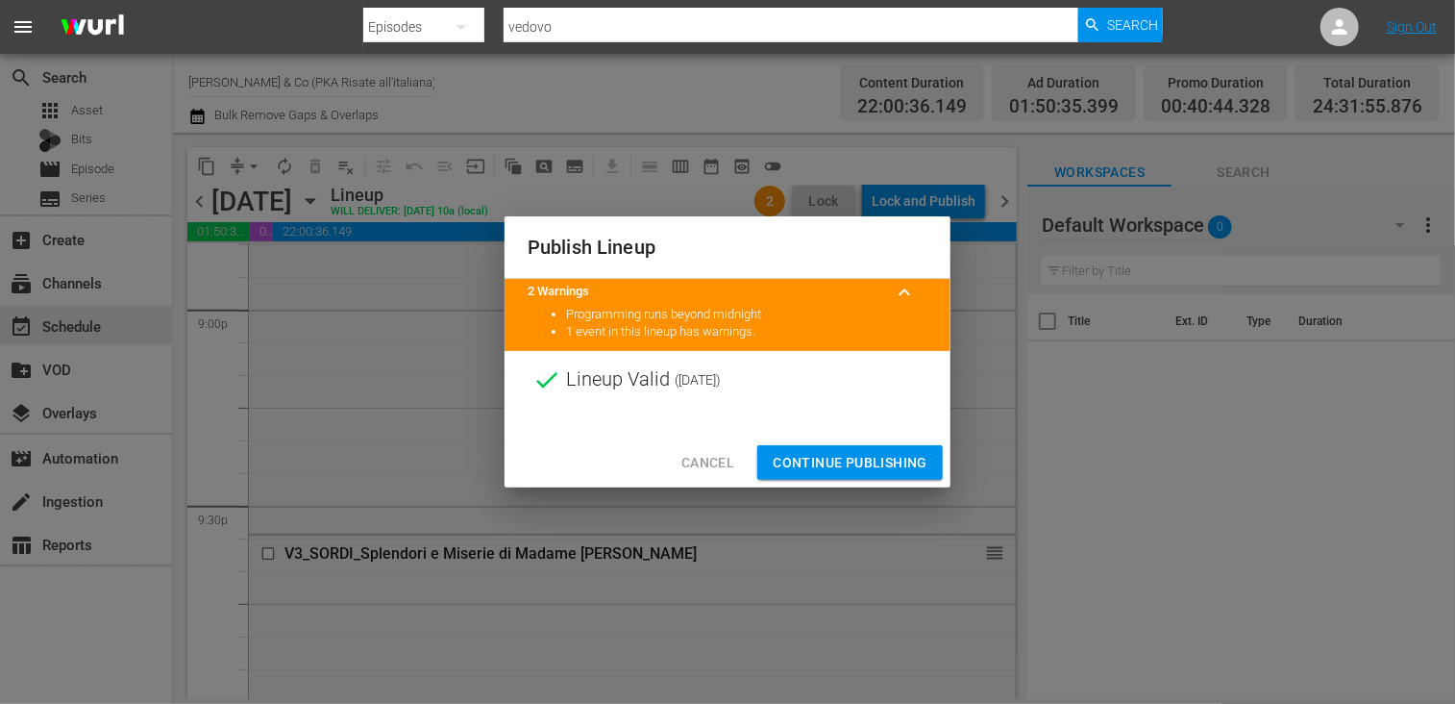
click at [856, 469] on span "Continue Publishing" at bounding box center [850, 463] width 155 height 24
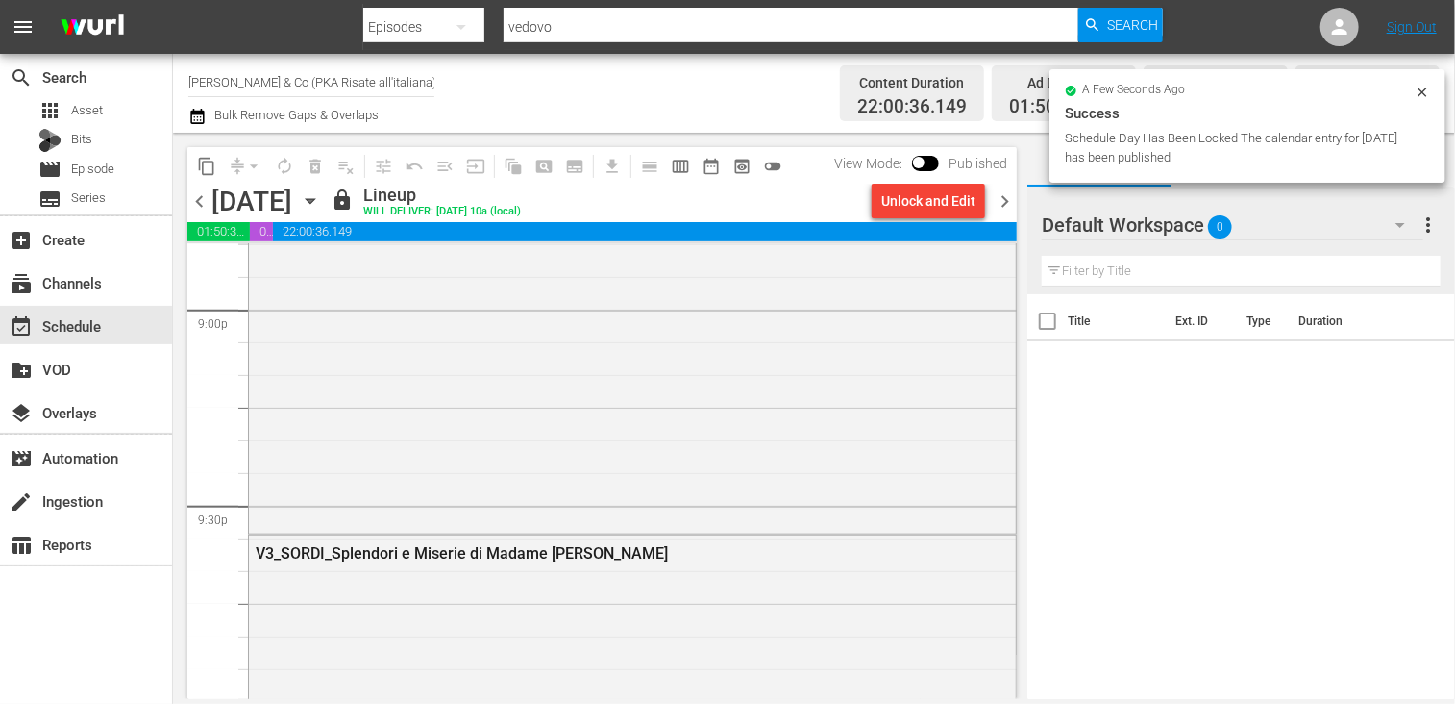
click at [1001, 198] on span "chevron_right" at bounding box center [1005, 201] width 24 height 24
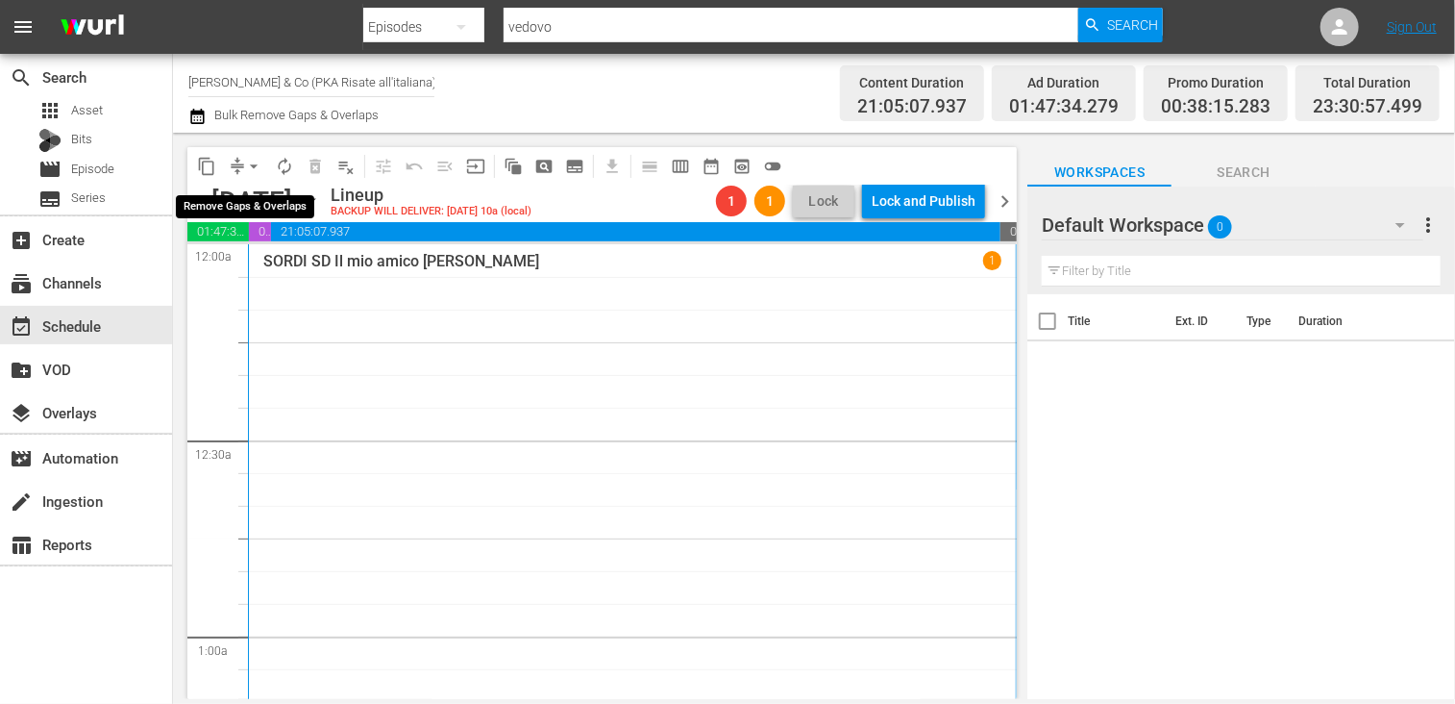
click at [250, 168] on span "arrow_drop_down" at bounding box center [253, 166] width 19 height 19
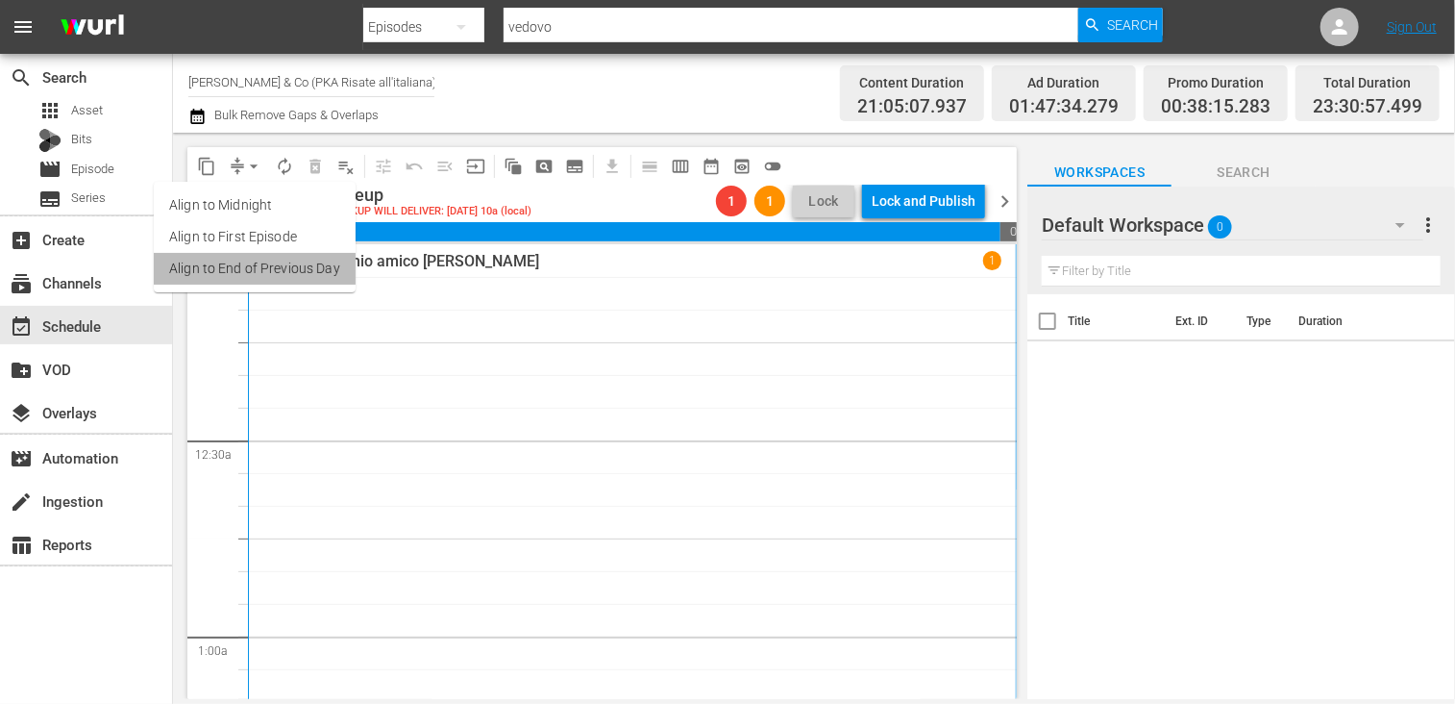
click at [279, 259] on li "Align to End of Previous Day" at bounding box center [255, 269] width 202 height 32
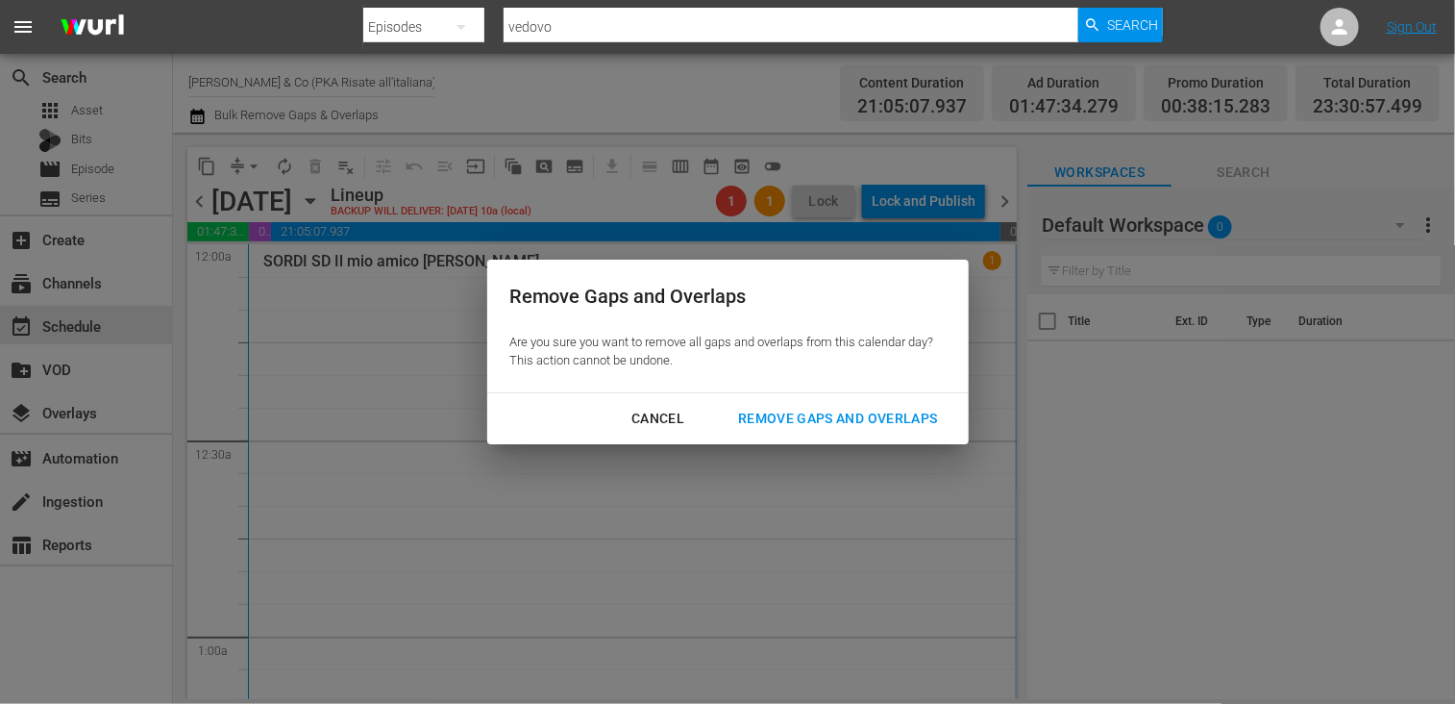
click at [823, 424] on div "Remove Gaps and Overlaps" at bounding box center [838, 419] width 230 height 24
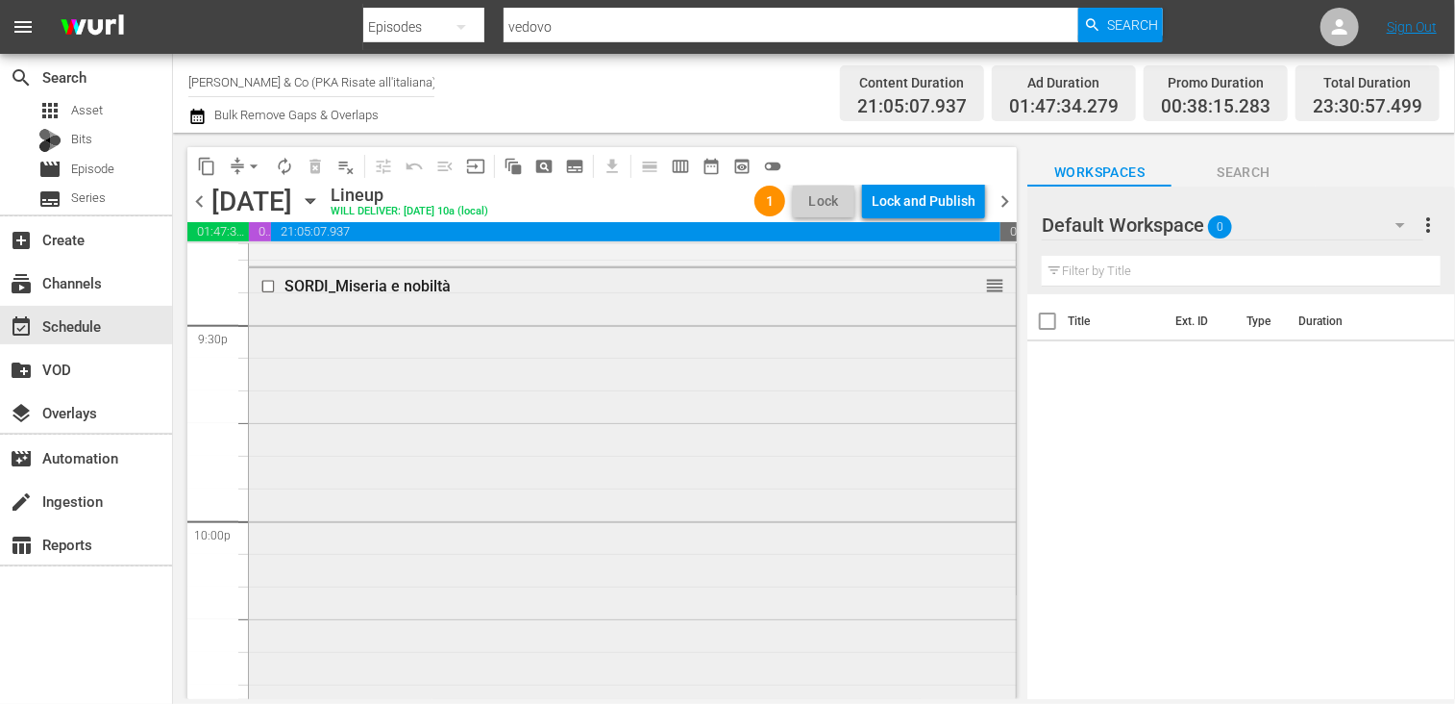
scroll to position [8075, 0]
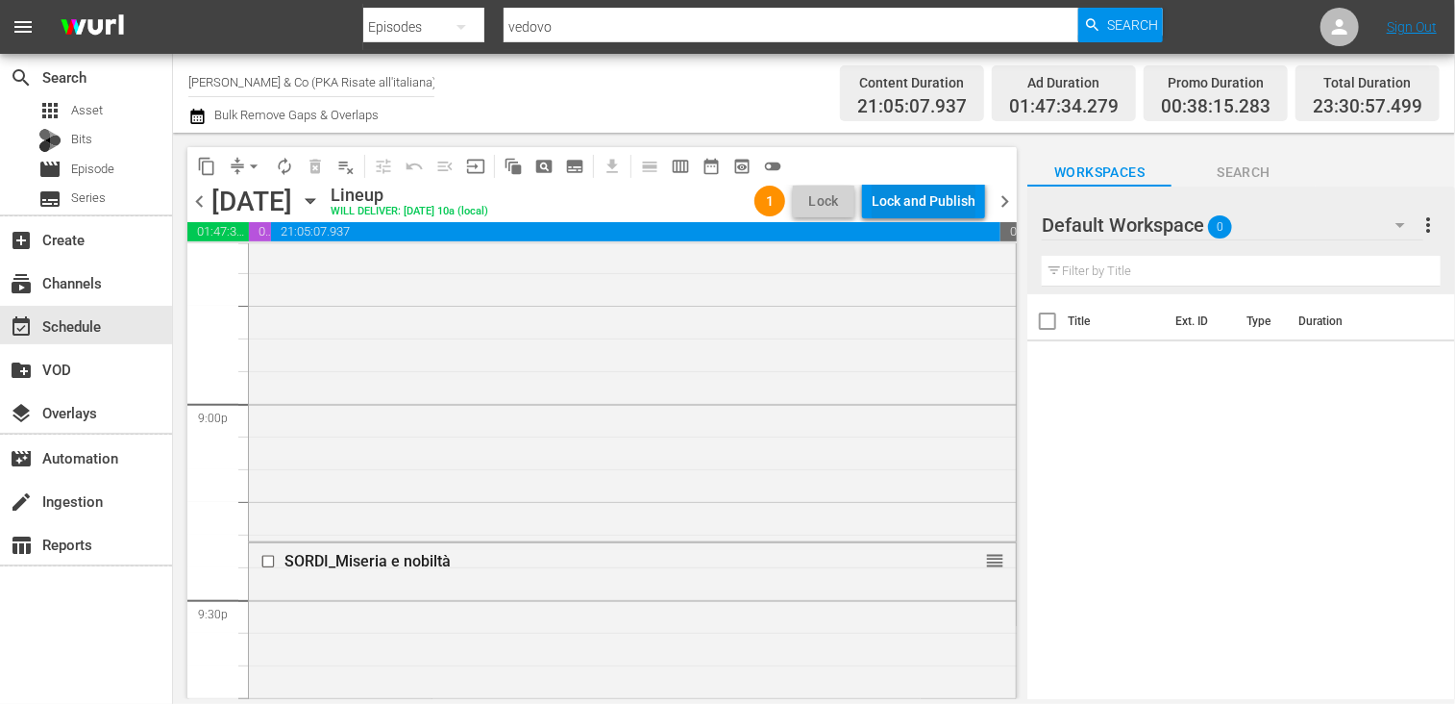
click at [914, 201] on div "Lock and Publish" at bounding box center [924, 201] width 104 height 35
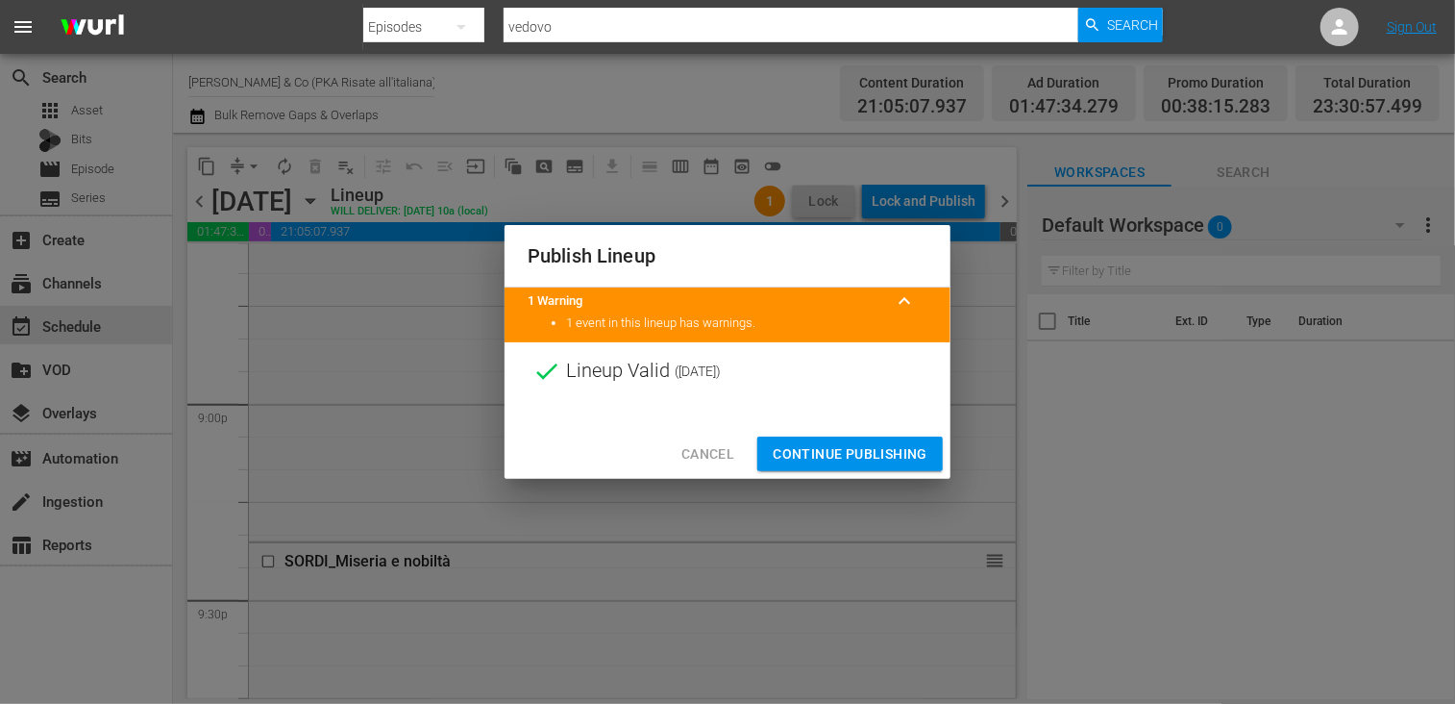
click at [851, 444] on span "Continue Publishing" at bounding box center [850, 454] width 155 height 24
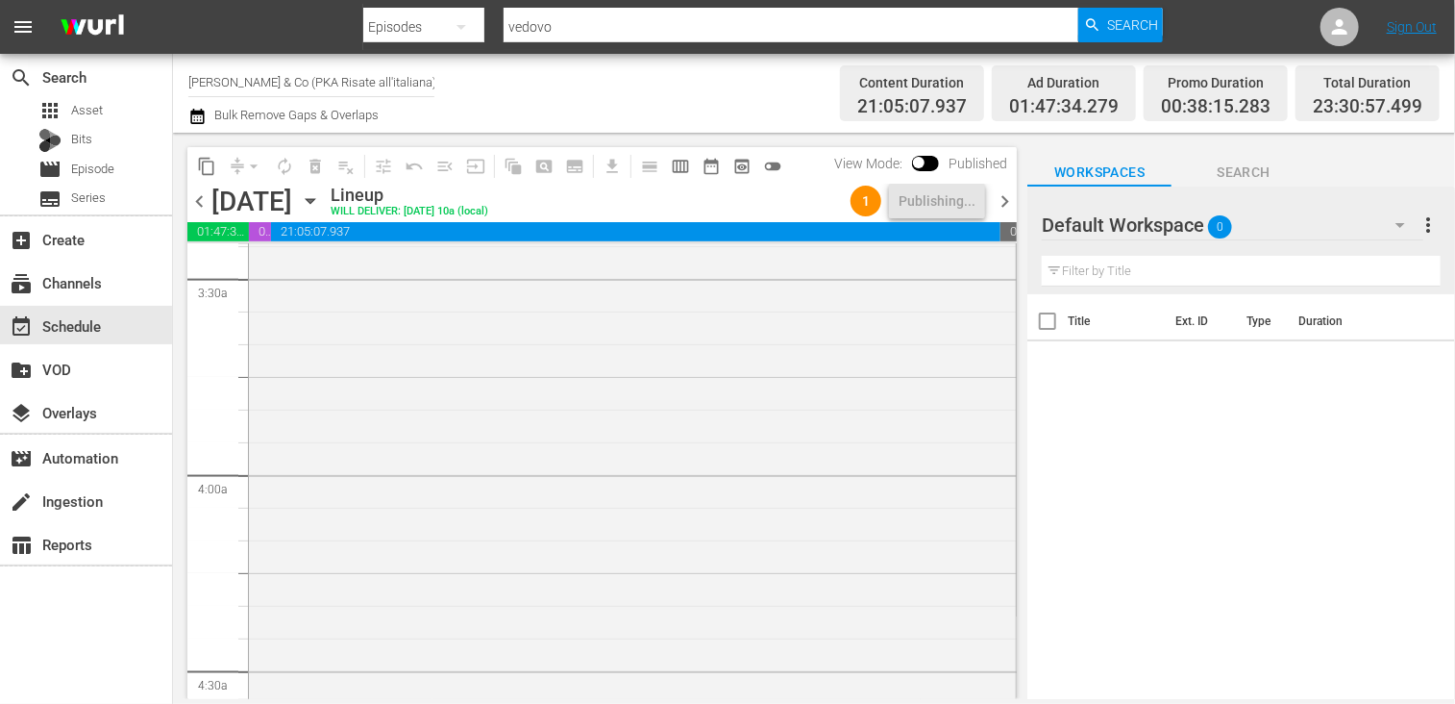
scroll to position [1346, 0]
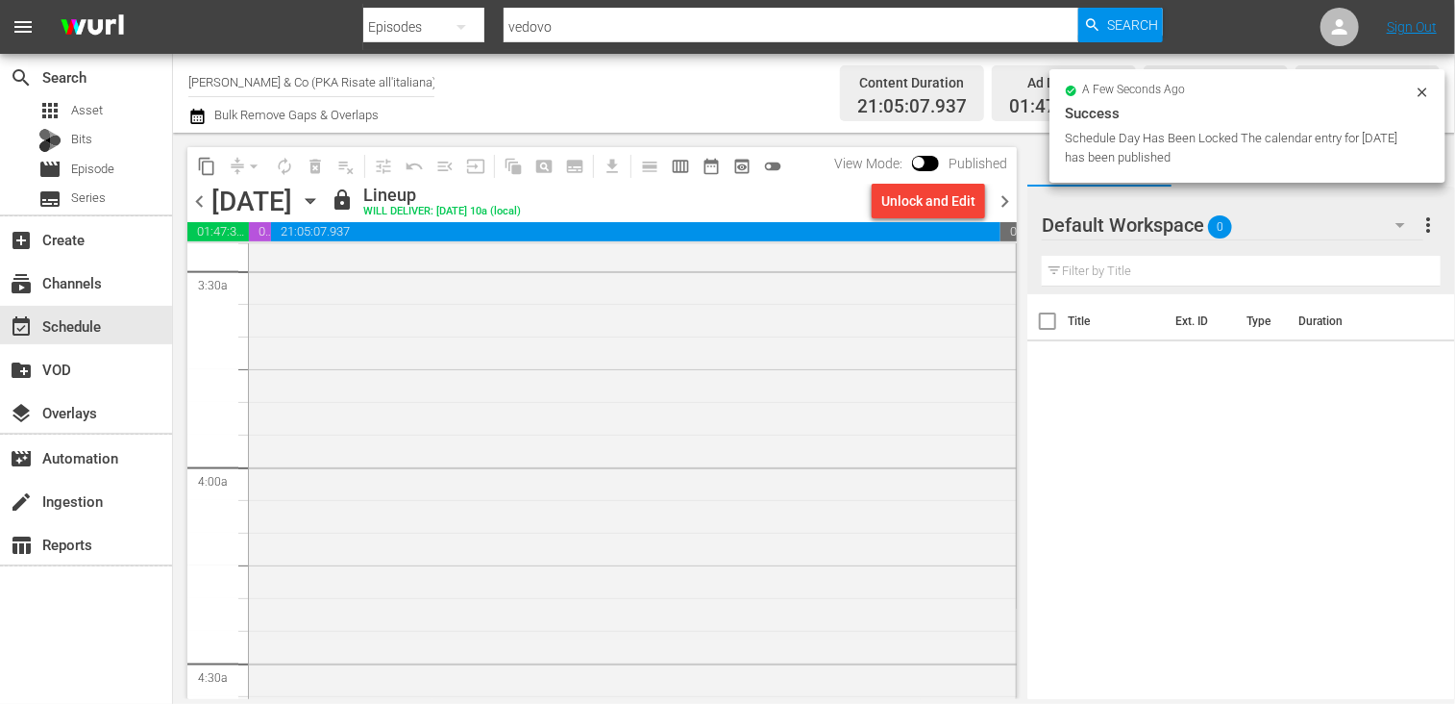
click at [1001, 201] on span "chevron_right" at bounding box center [1005, 201] width 24 height 24
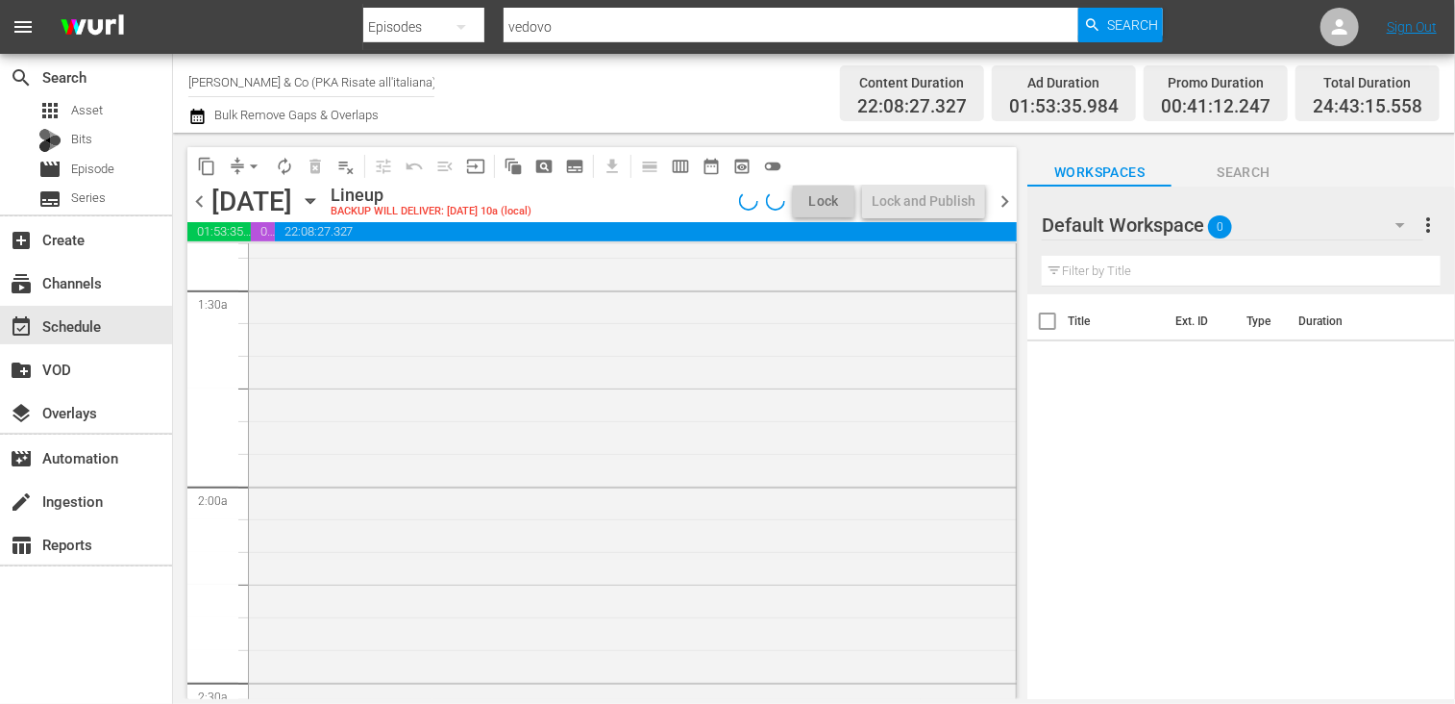
scroll to position [288, 0]
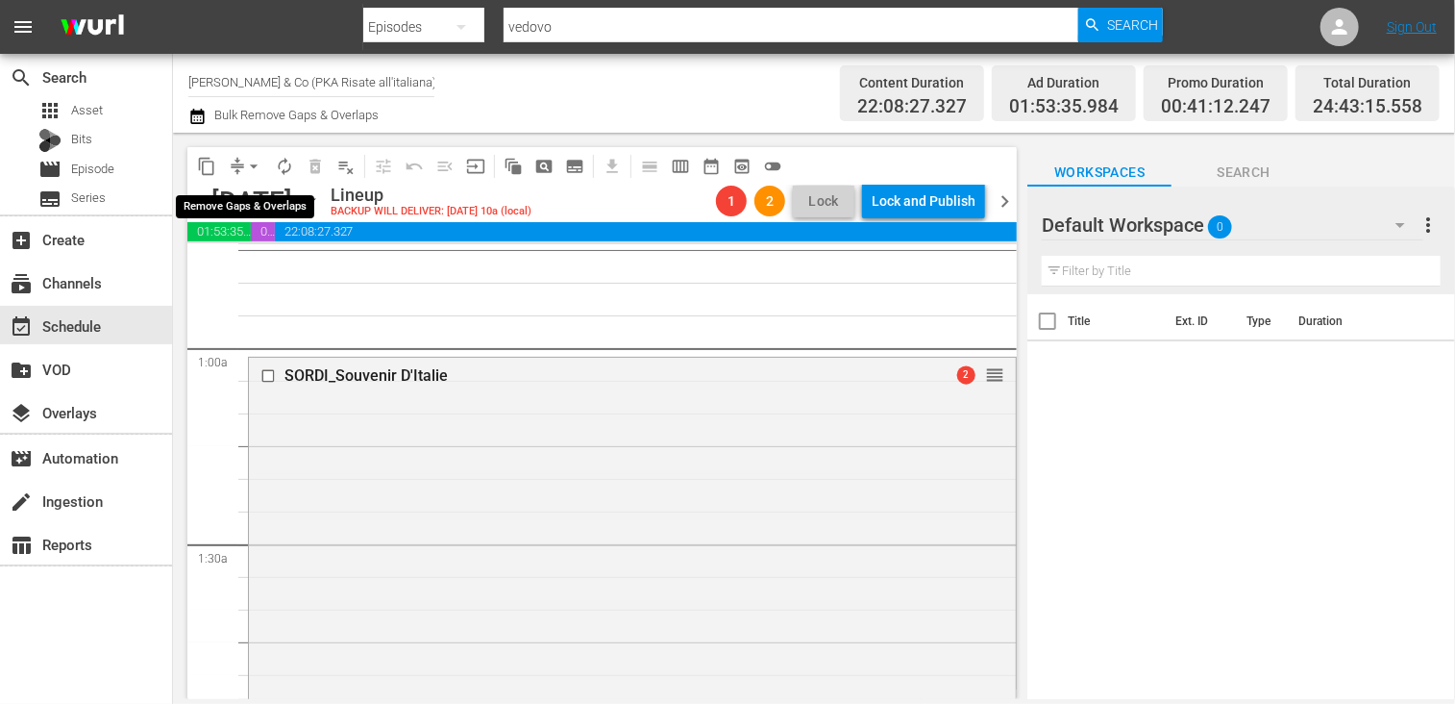
click at [254, 164] on span "arrow_drop_down" at bounding box center [253, 166] width 19 height 19
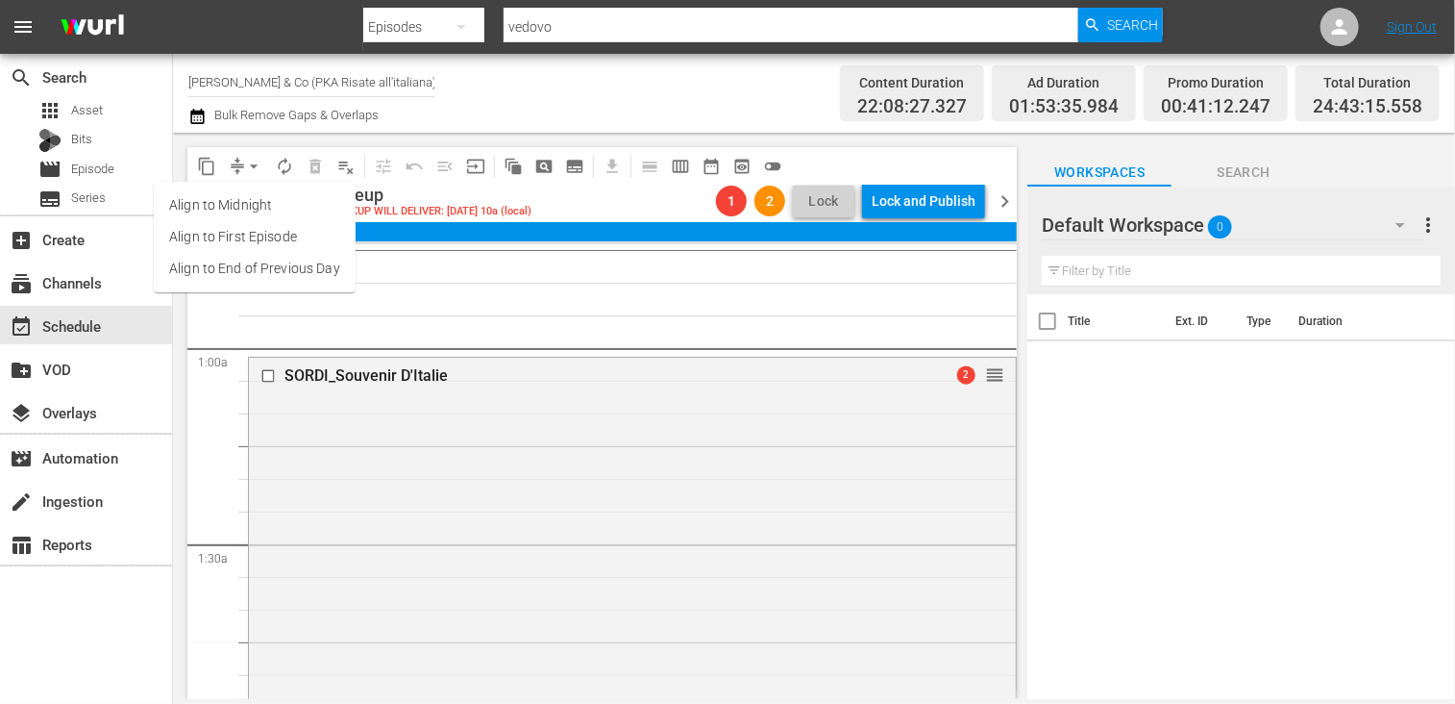
click at [278, 278] on li "Align to End of Previous Day" at bounding box center [255, 269] width 202 height 32
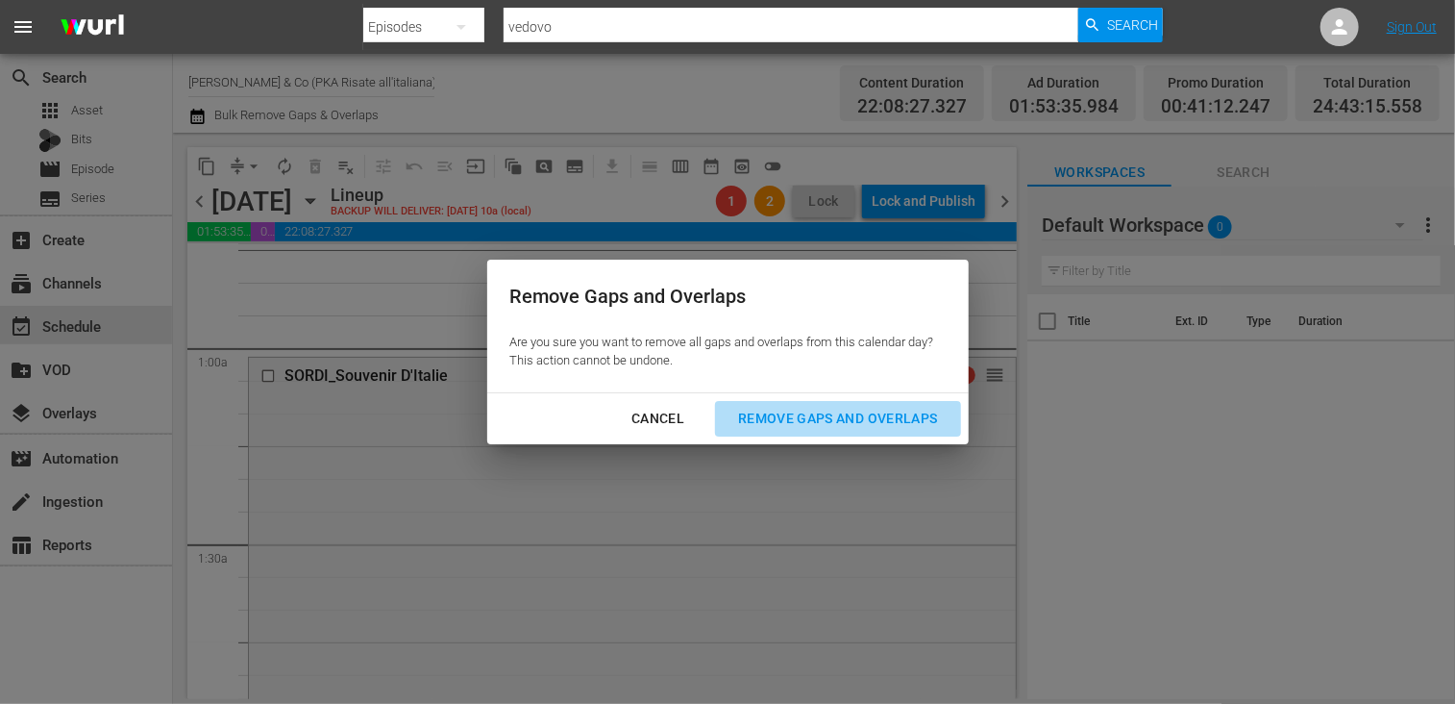
click at [776, 418] on div "Remove Gaps and Overlaps" at bounding box center [838, 419] width 230 height 24
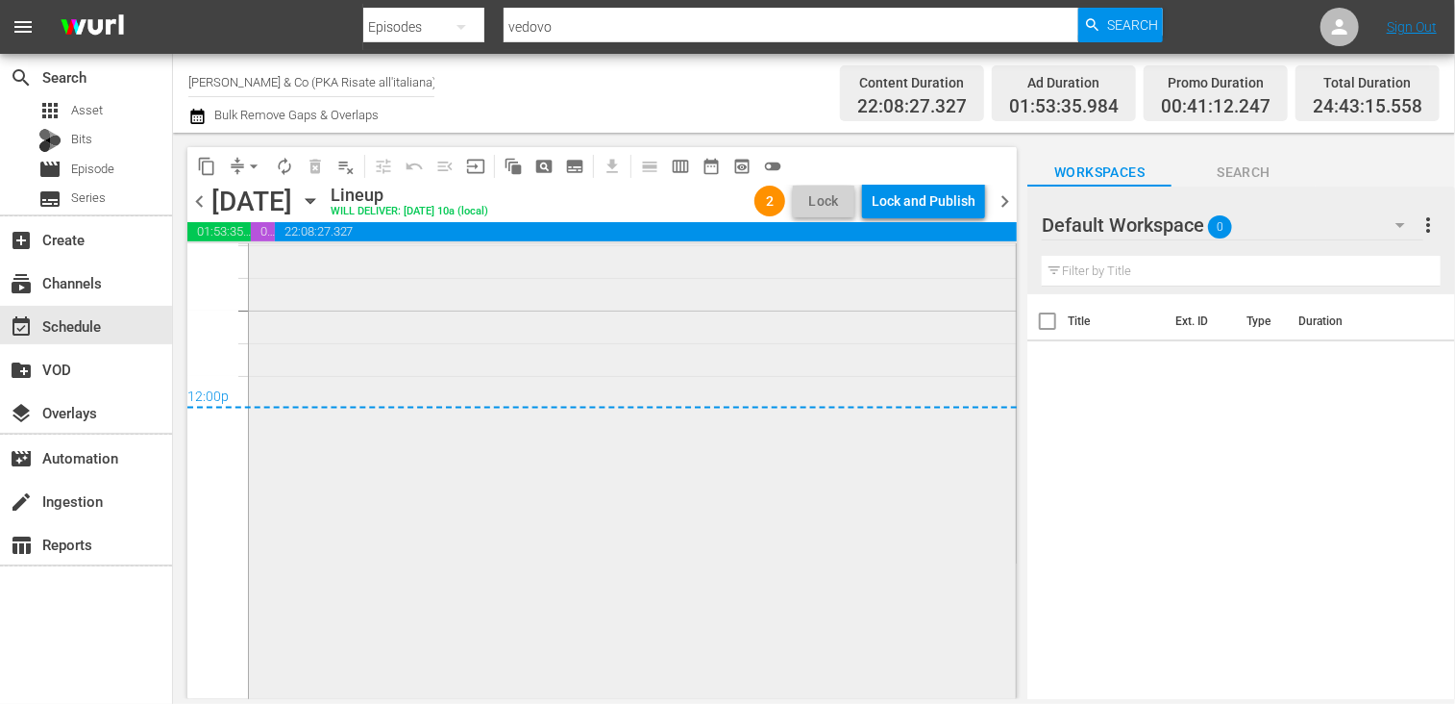
scroll to position [9511, 0]
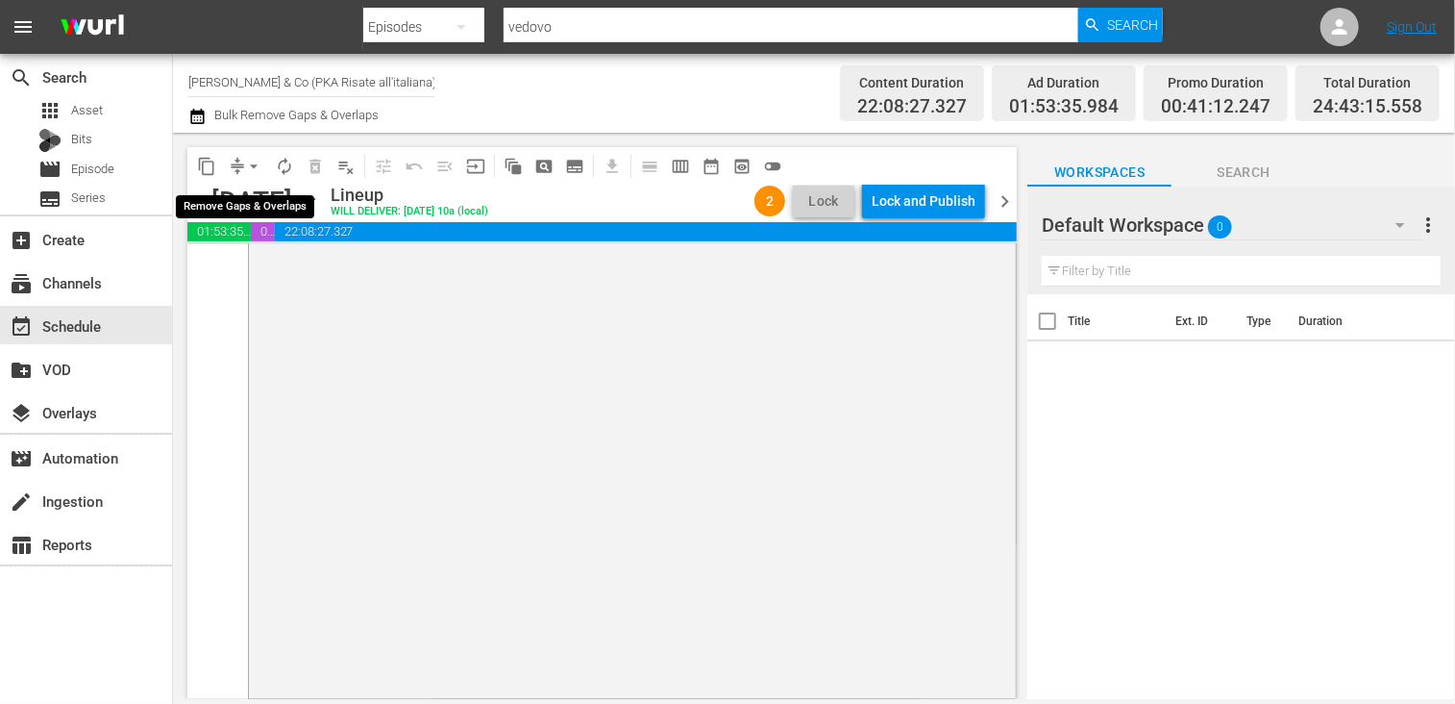
click at [255, 167] on span "arrow_drop_down" at bounding box center [253, 166] width 19 height 19
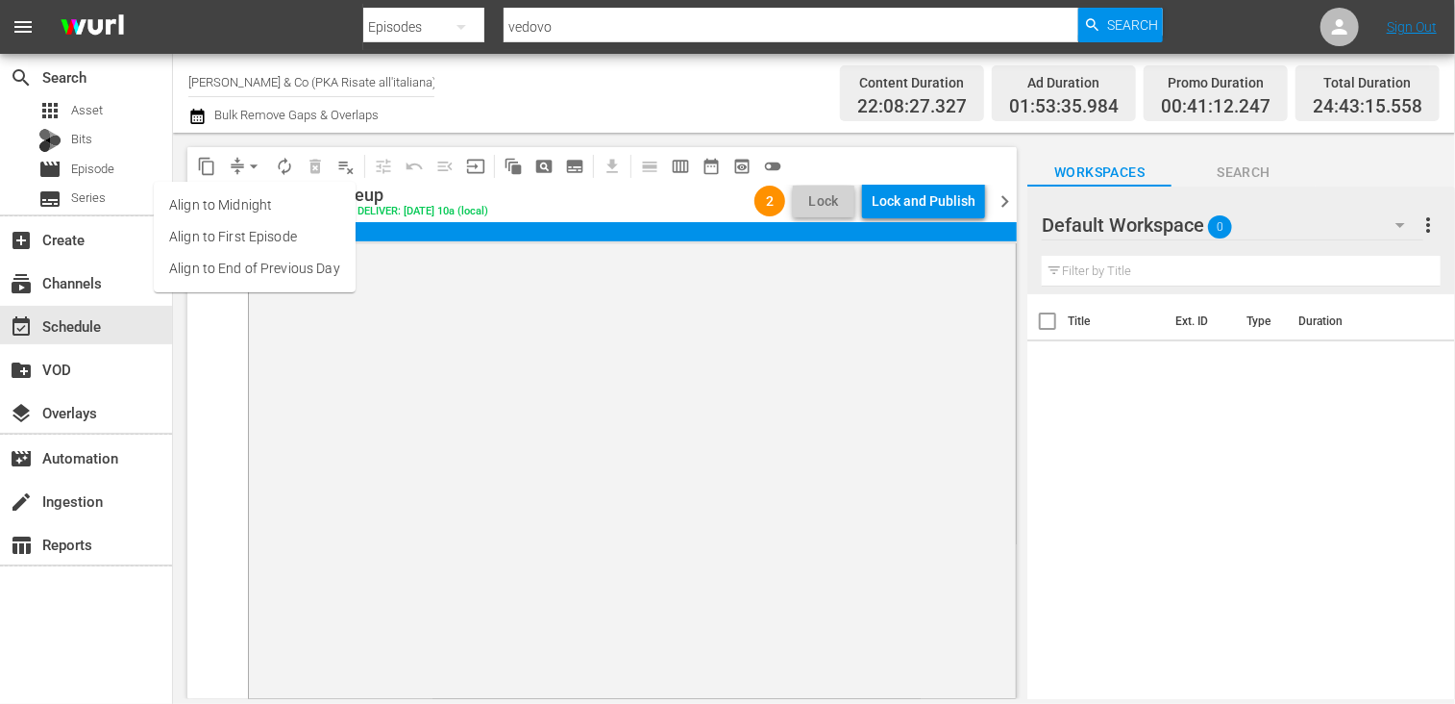
click at [254, 268] on li "Align to End of Previous Day" at bounding box center [255, 269] width 202 height 32
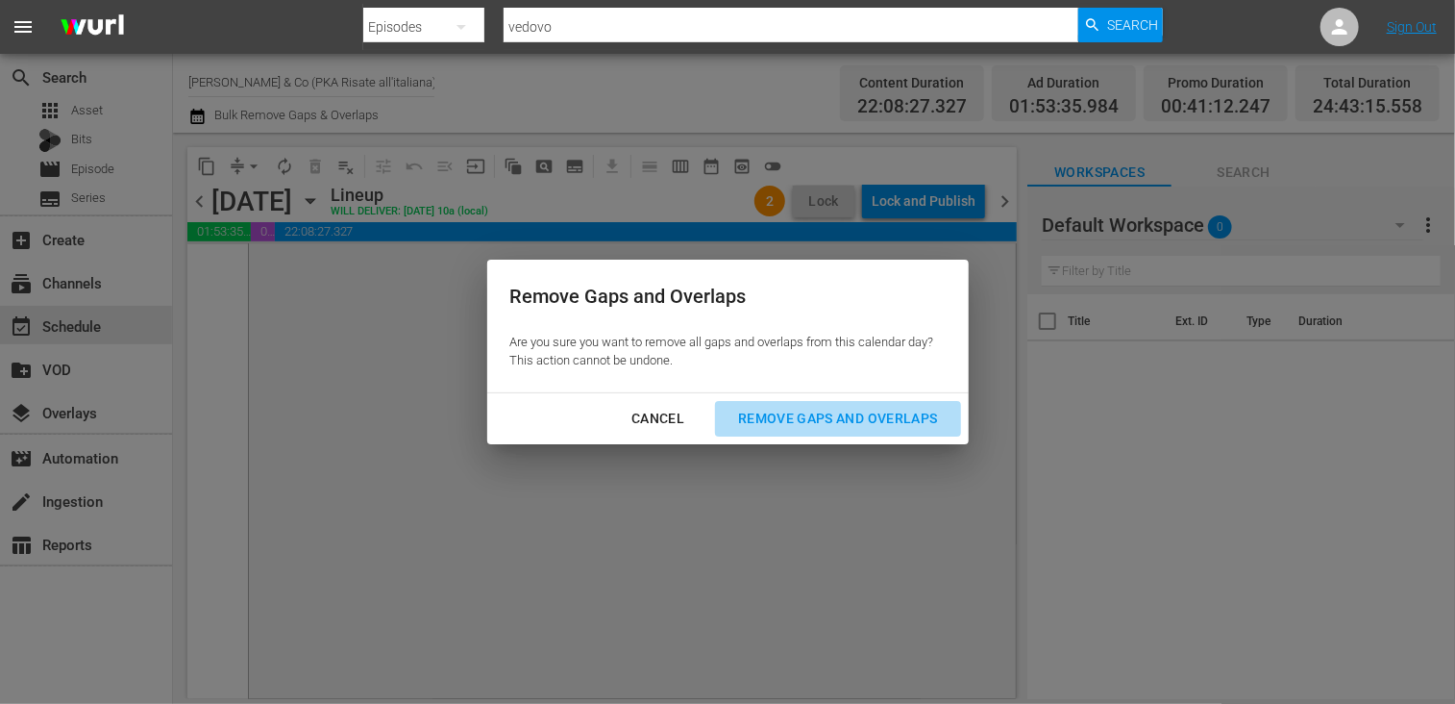
click at [827, 418] on div "Remove Gaps and Overlaps" at bounding box center [838, 419] width 230 height 24
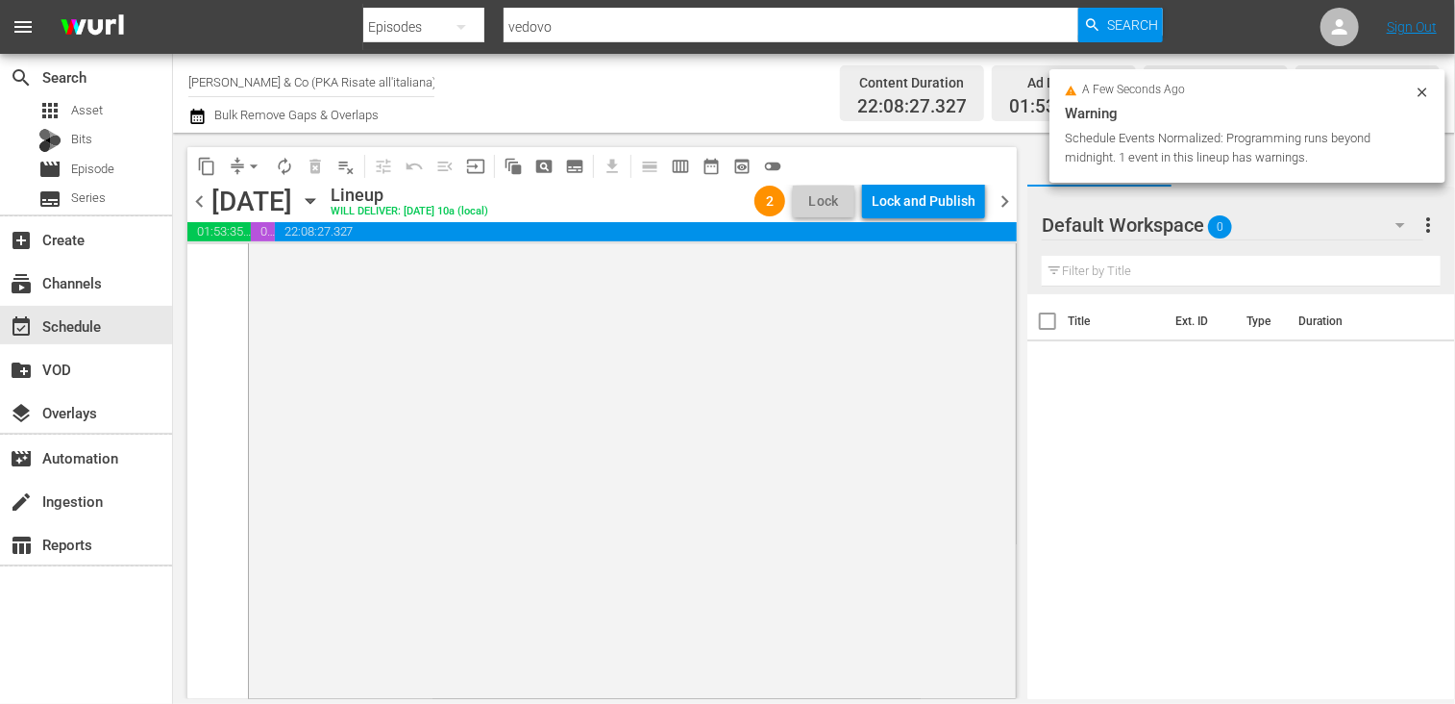
click at [926, 205] on div "Lock and Publish" at bounding box center [924, 201] width 104 height 35
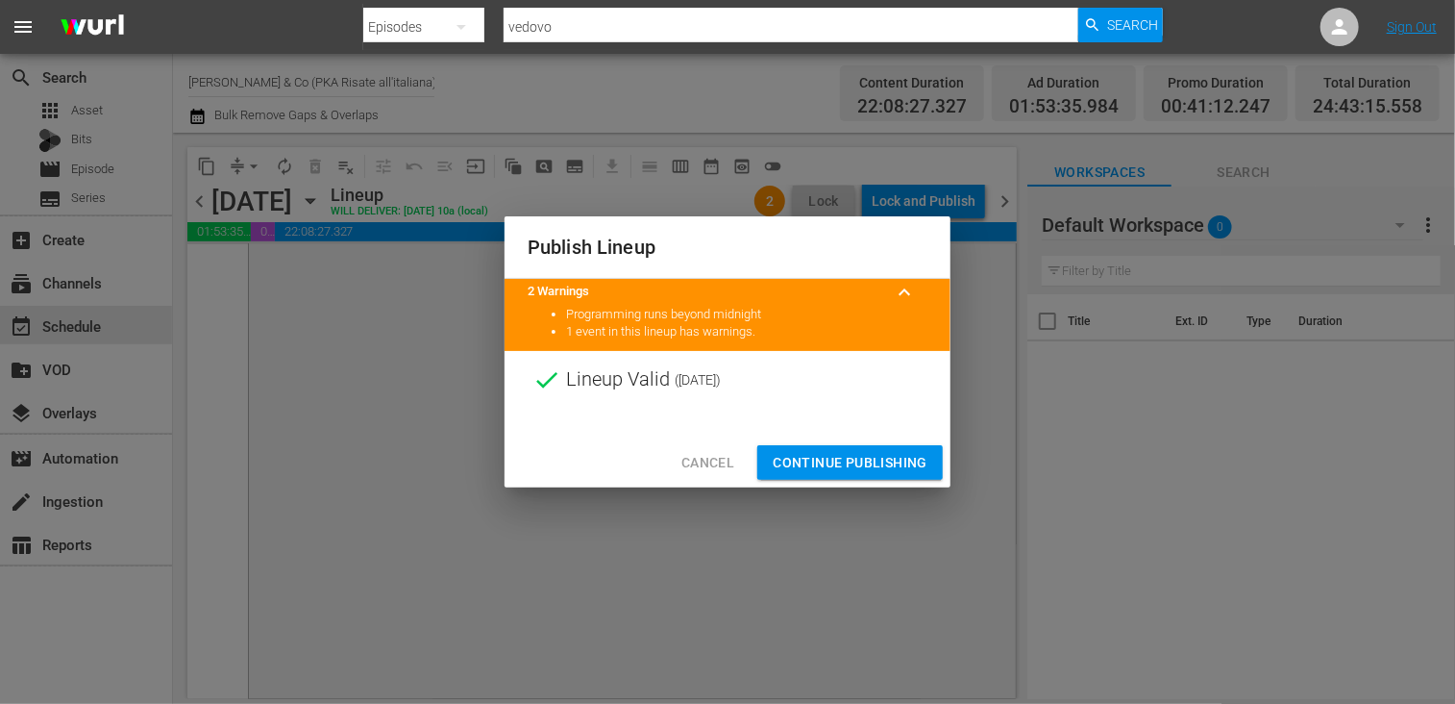
click at [846, 457] on span "Continue Publishing" at bounding box center [850, 463] width 155 height 24
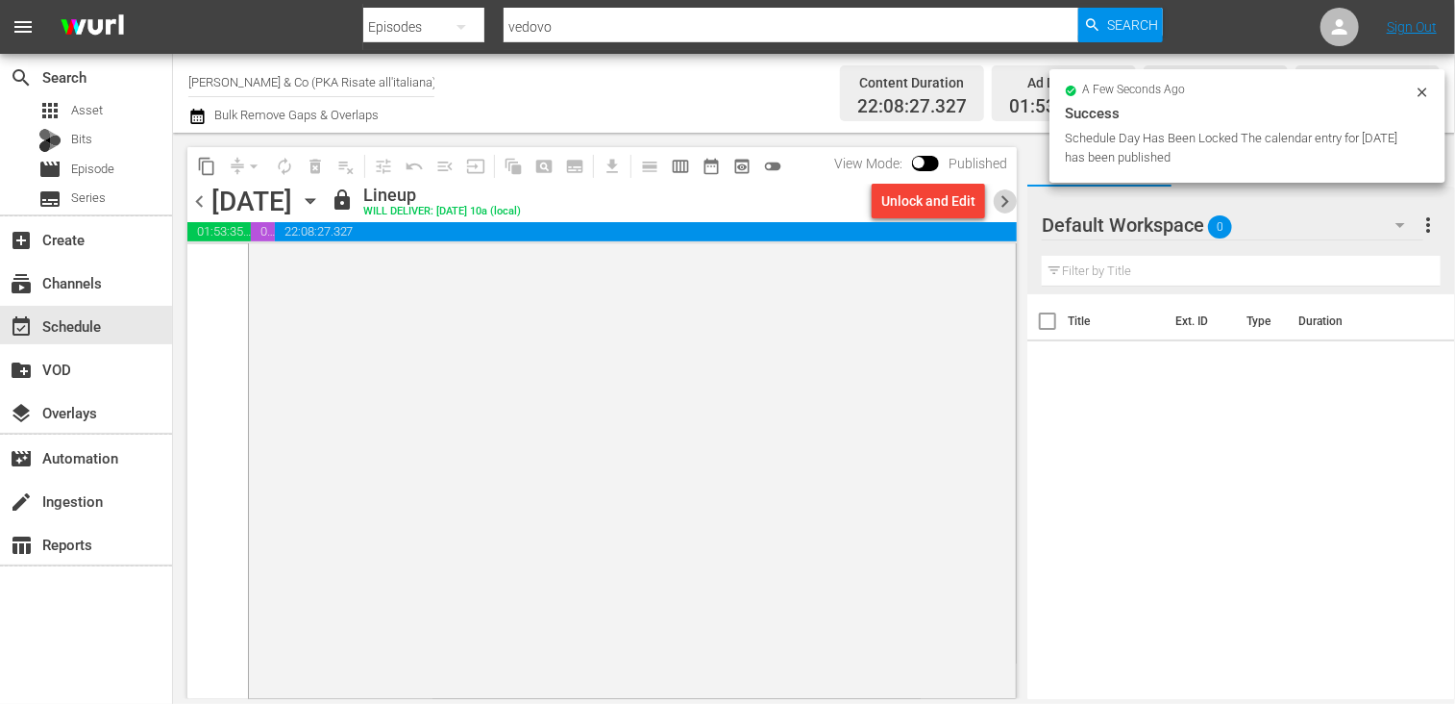
click at [1000, 199] on span "chevron_right" at bounding box center [1005, 201] width 24 height 24
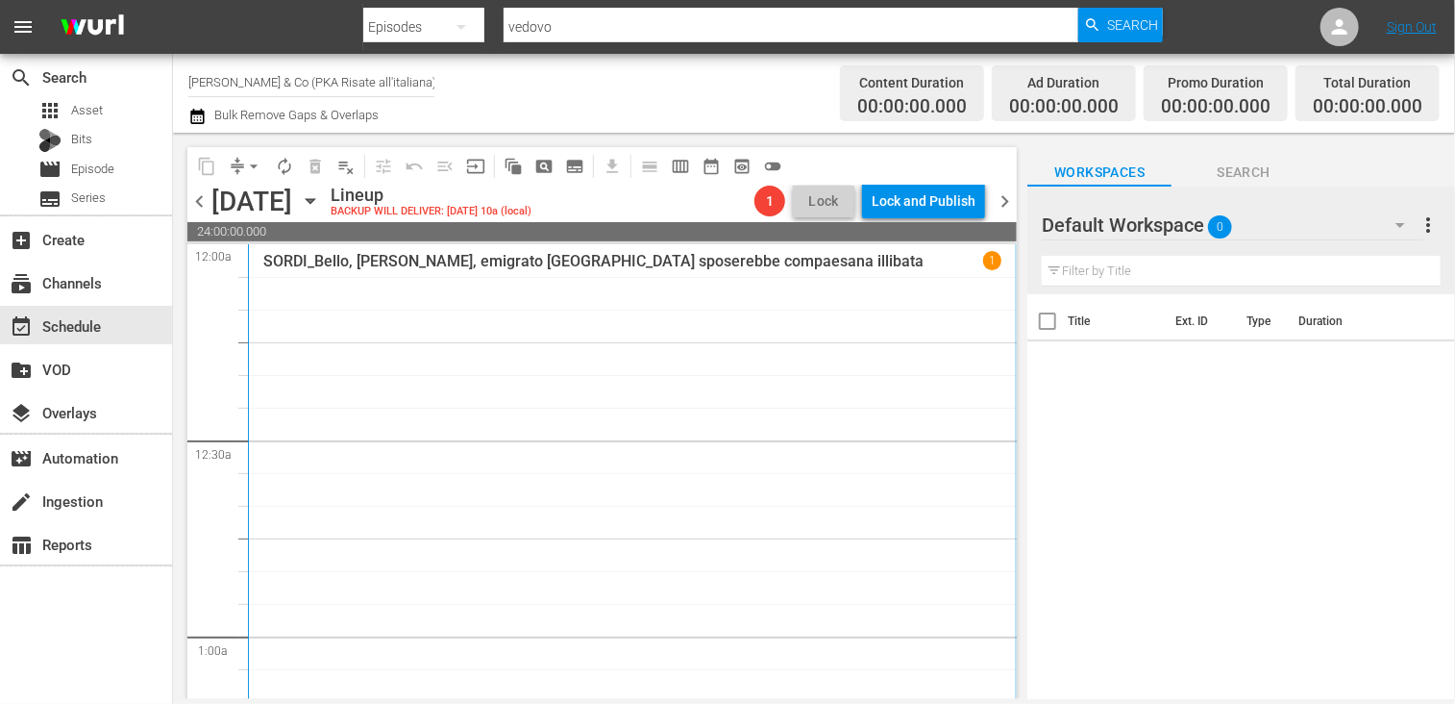
click at [192, 111] on icon "button" at bounding box center [196, 116] width 13 height 15
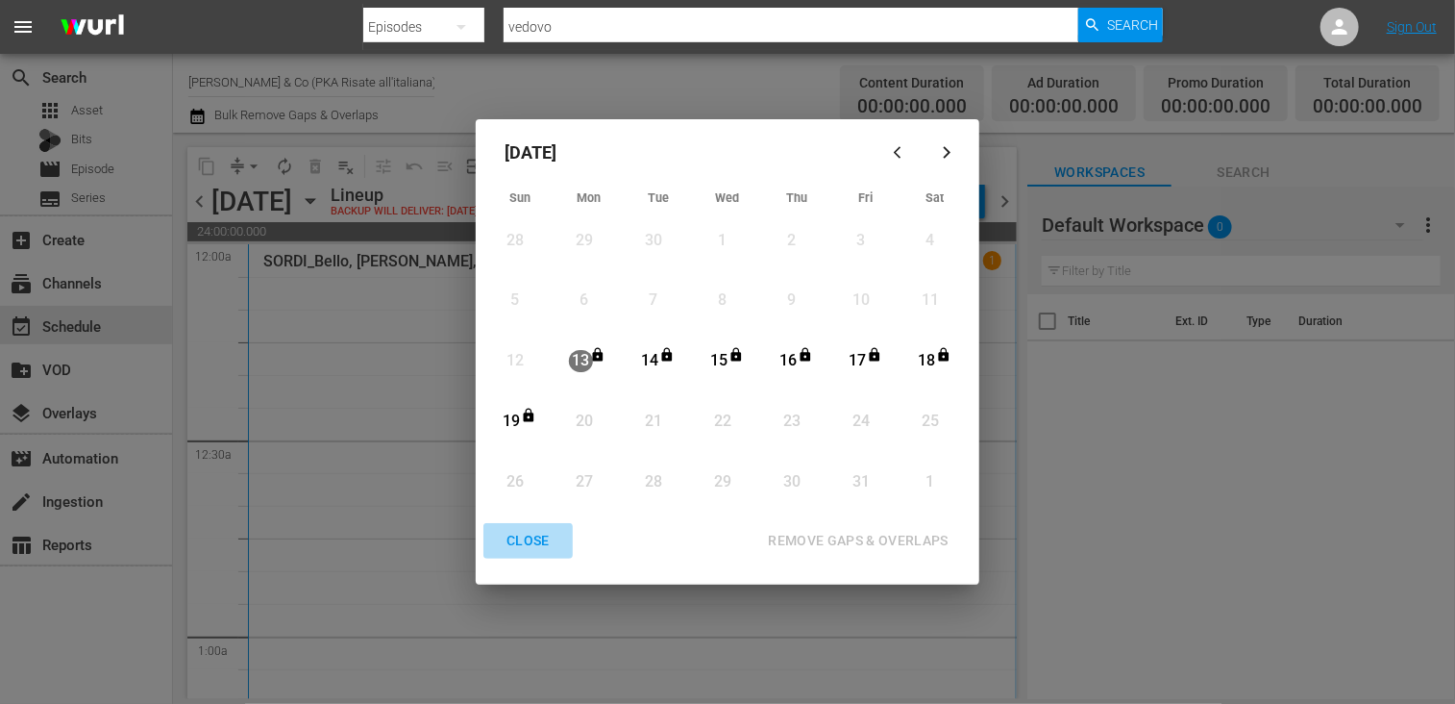
click at [531, 541] on div "CLOSE" at bounding box center [528, 541] width 74 height 24
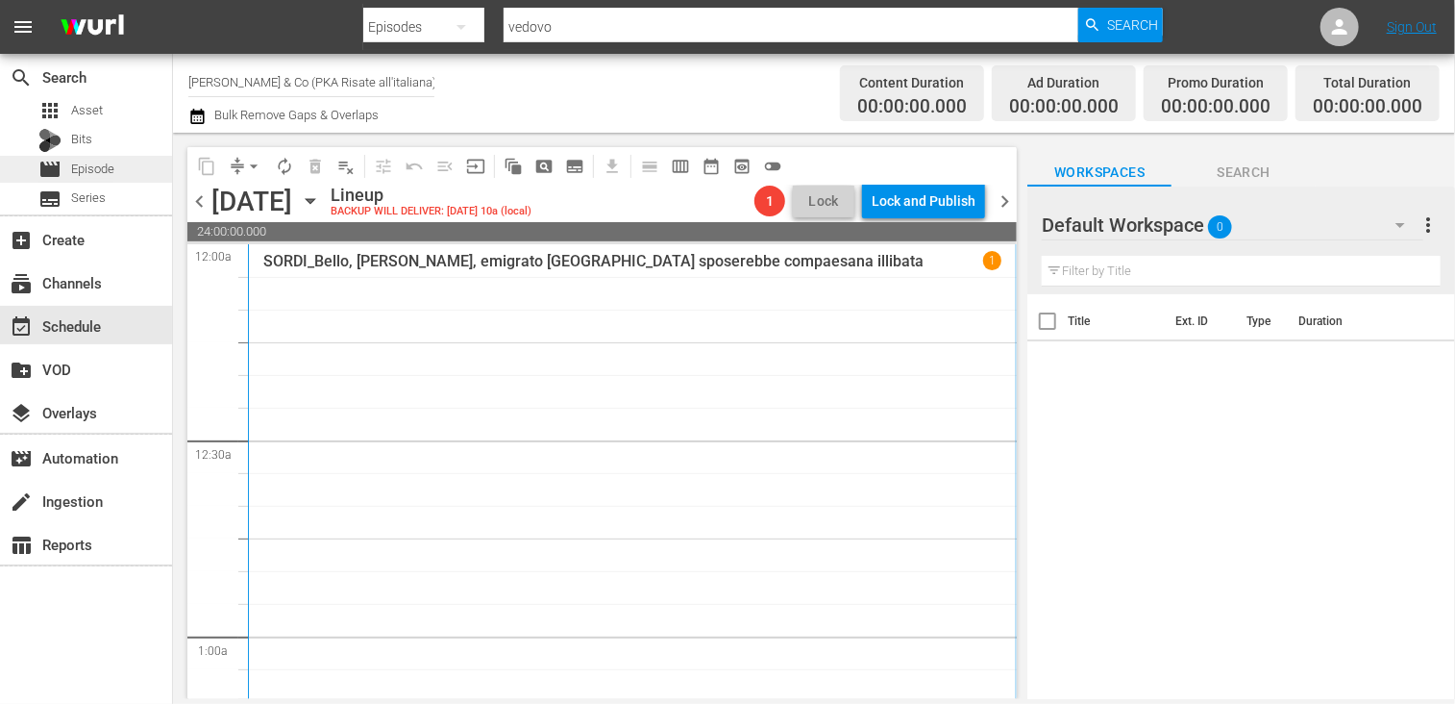
click at [92, 160] on span "Episode" at bounding box center [92, 169] width 43 height 19
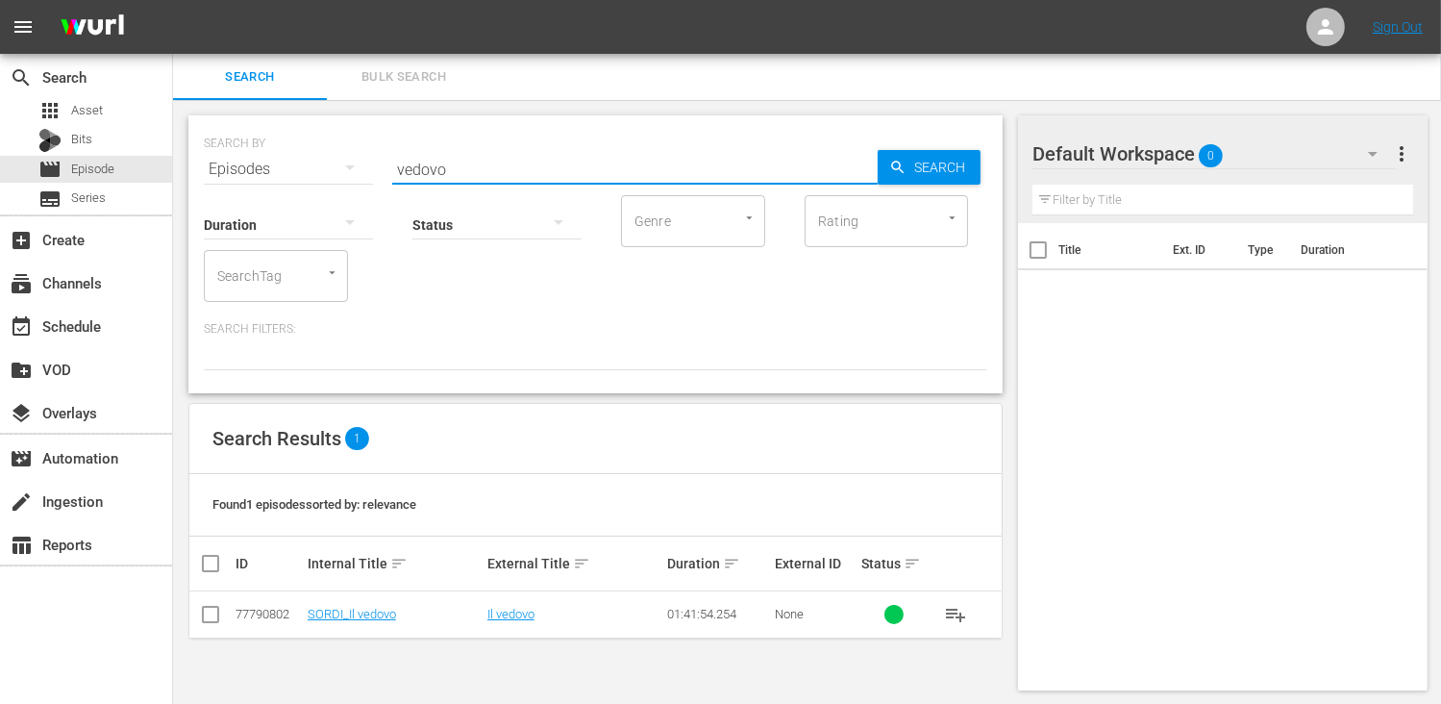
drag, startPoint x: 473, startPoint y: 157, endPoint x: 327, endPoint y: 156, distance: 146.1
click at [327, 156] on div "SEARCH BY Search By Episodes Search ID, Title, Description, Keywords, or Catego…" at bounding box center [595, 157] width 783 height 69
type input "nostri mari"
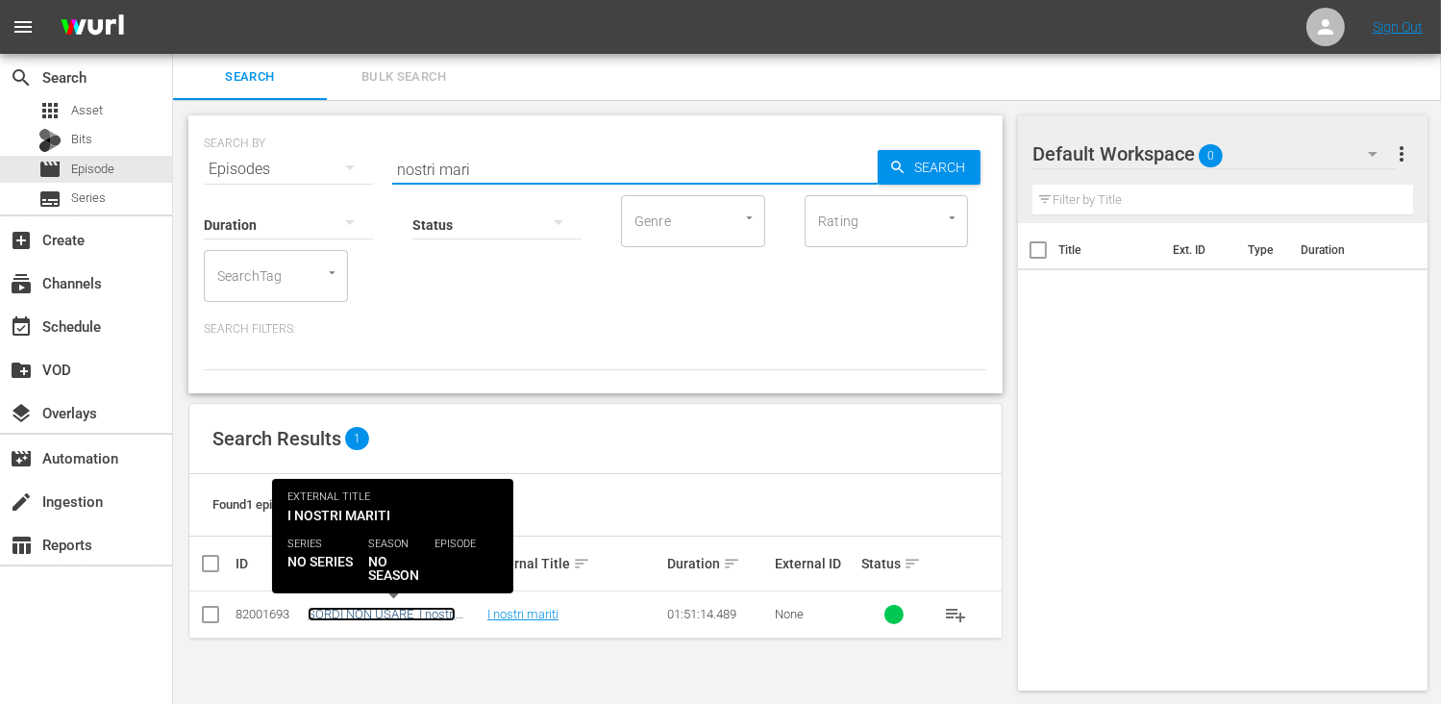
click at [361, 608] on link "SORDI NON USARE_I nostri mariti" at bounding box center [382, 620] width 148 height 29
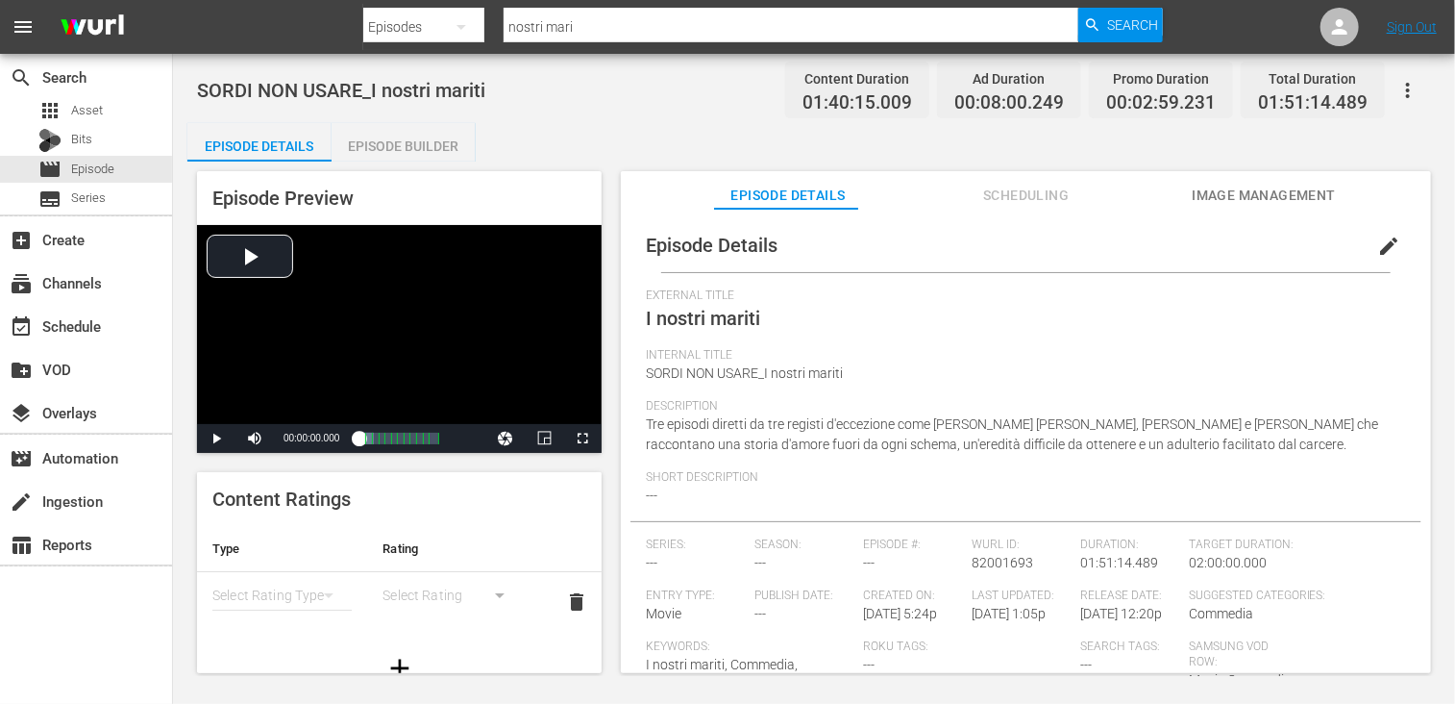
click at [1025, 189] on span "Scheduling" at bounding box center [1026, 196] width 144 height 24
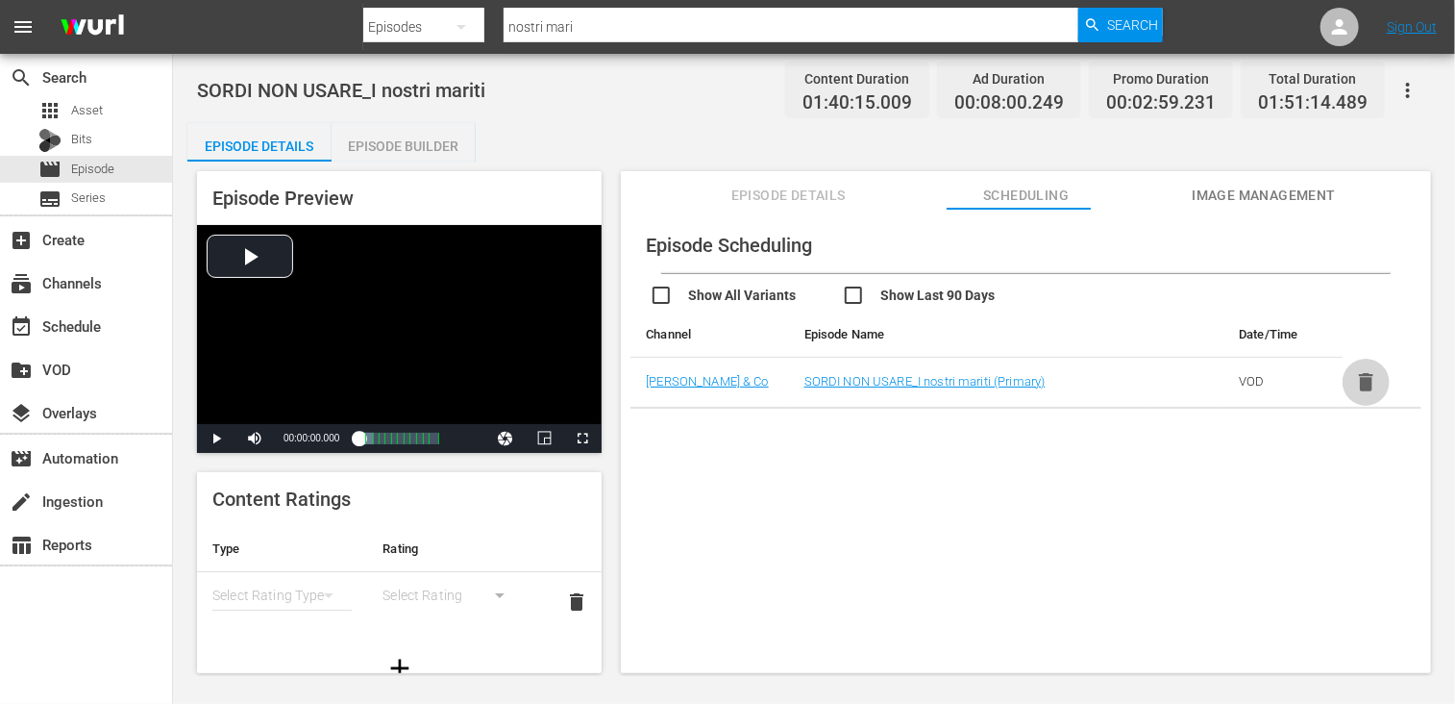
click at [1354, 383] on icon "button" at bounding box center [1366, 382] width 24 height 24
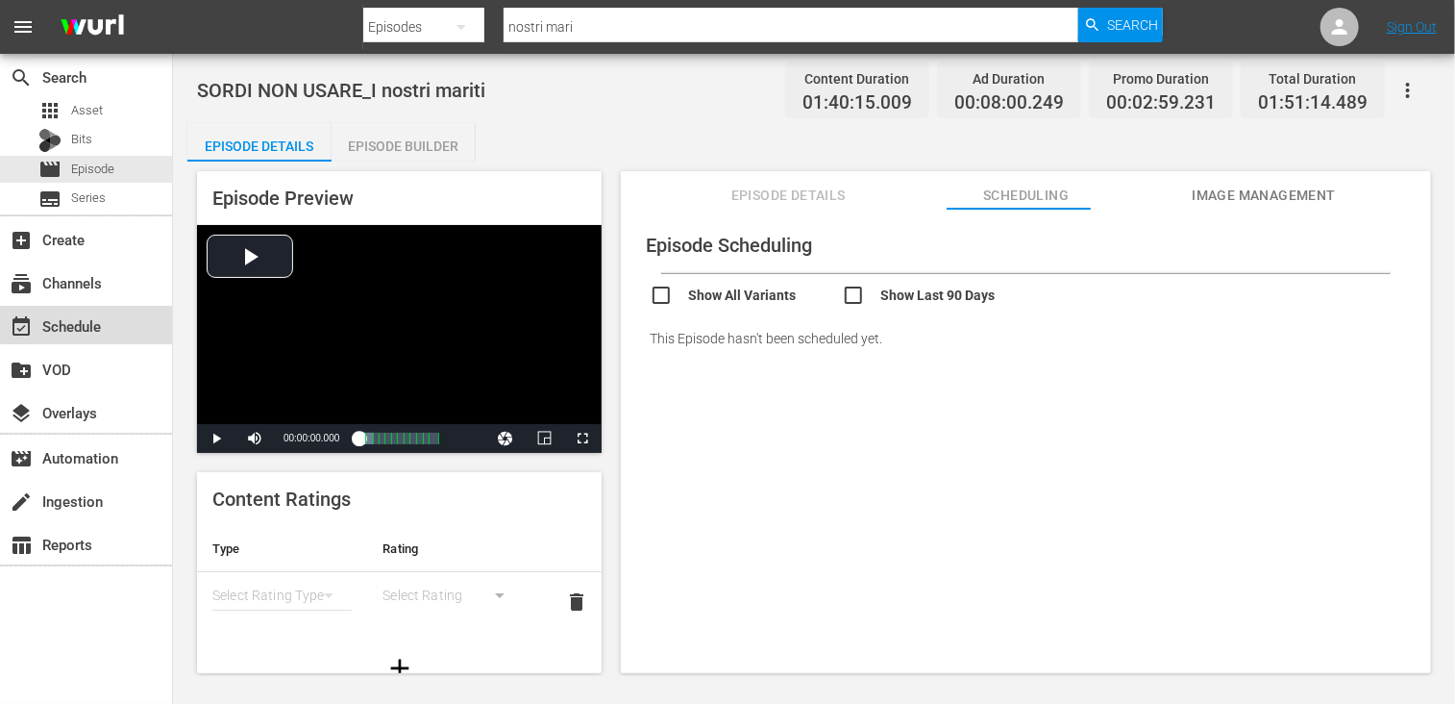
click at [83, 327] on div "event_available Schedule" at bounding box center [54, 322] width 108 height 17
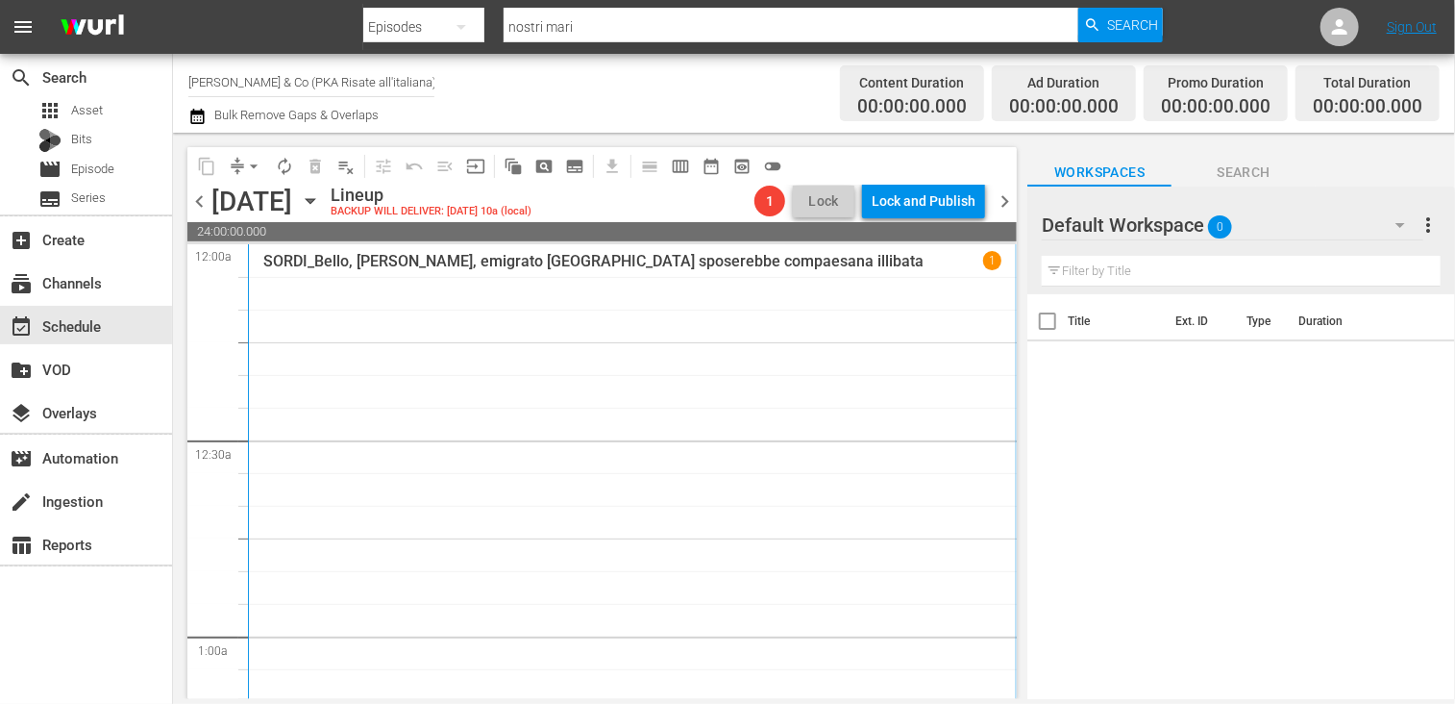
click at [194, 112] on icon "button" at bounding box center [196, 116] width 13 height 15
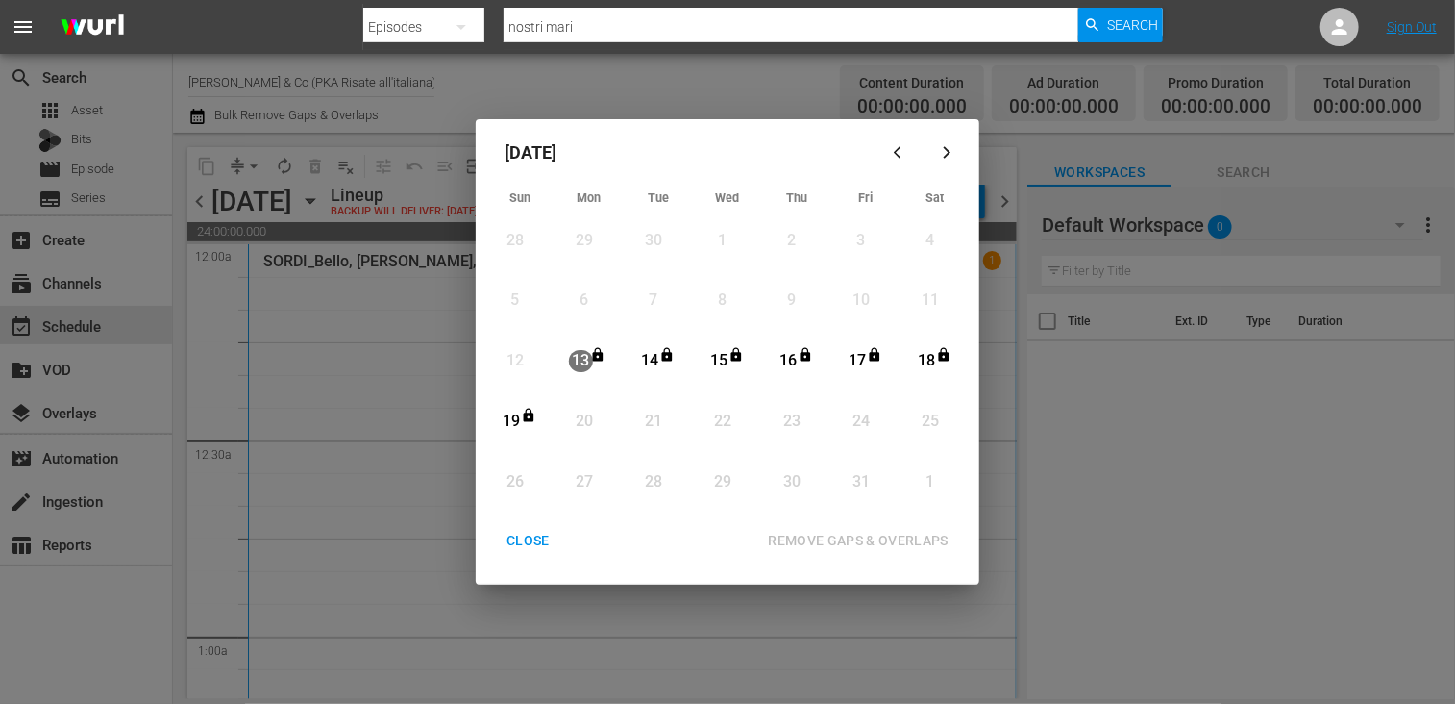
click at [542, 550] on div "CLOSE" at bounding box center [528, 541] width 74 height 24
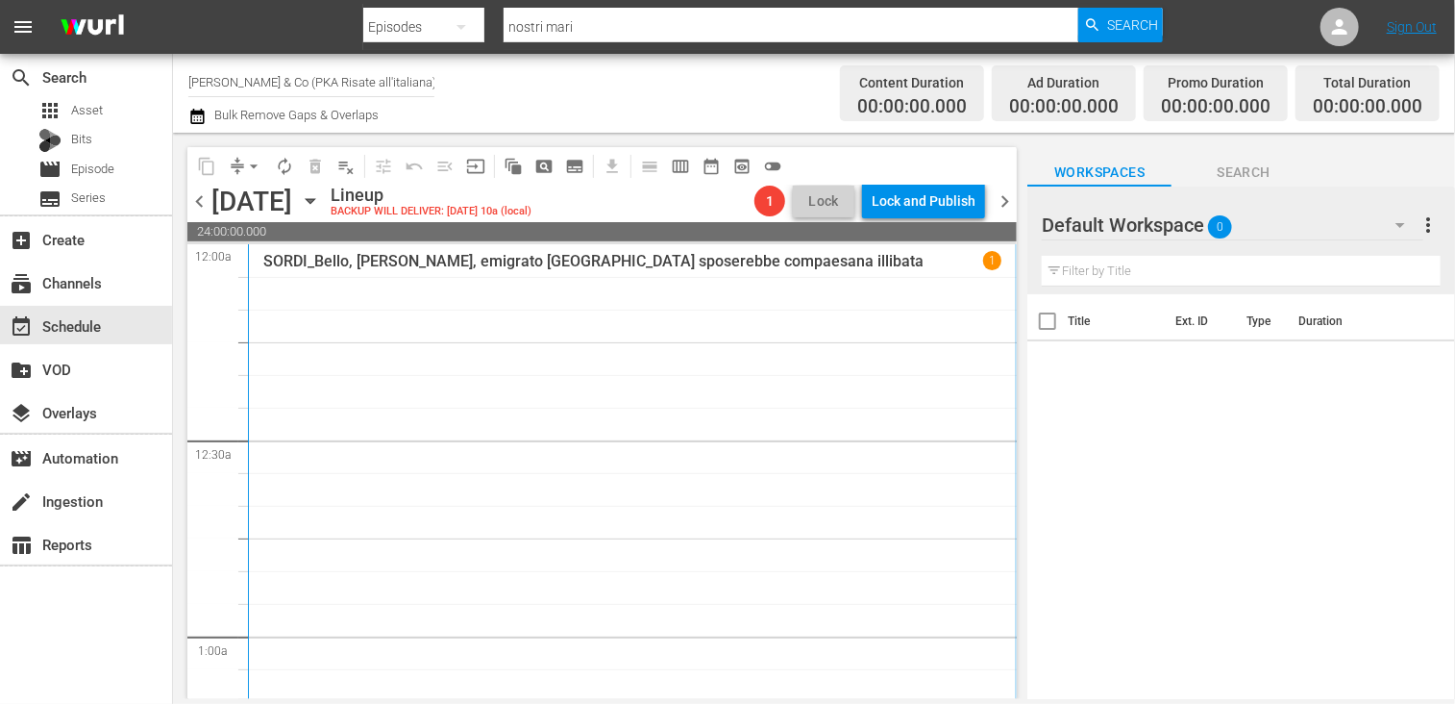
click at [273, 77] on input "[PERSON_NAME] & Co (PKA Risate all'italiana)" at bounding box center [311, 82] width 246 height 46
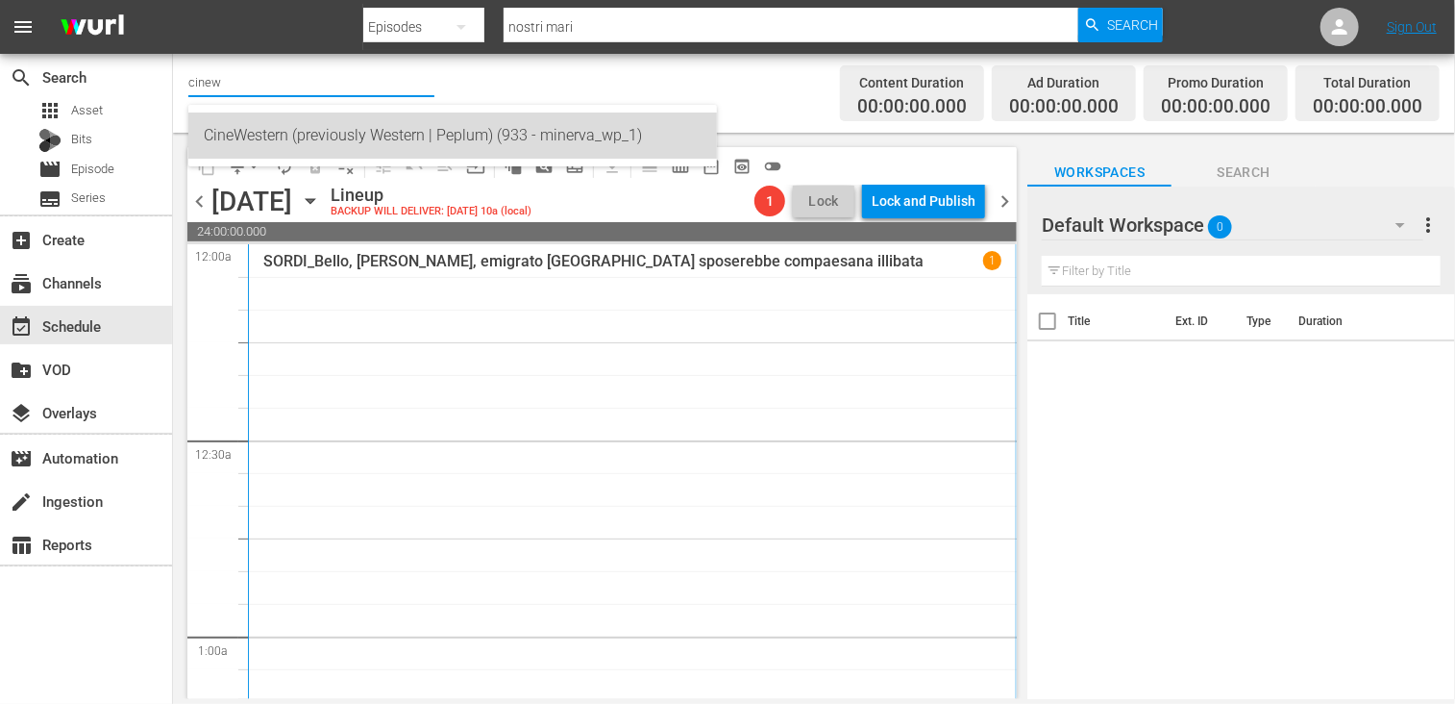
click at [320, 148] on div "CineWestern (previously Western | Peplum) (933 - minerva_wp_1)" at bounding box center [453, 135] width 498 height 46
type input "CineWestern (previously Western | Peplum) (933 - minerva_wp_1)"
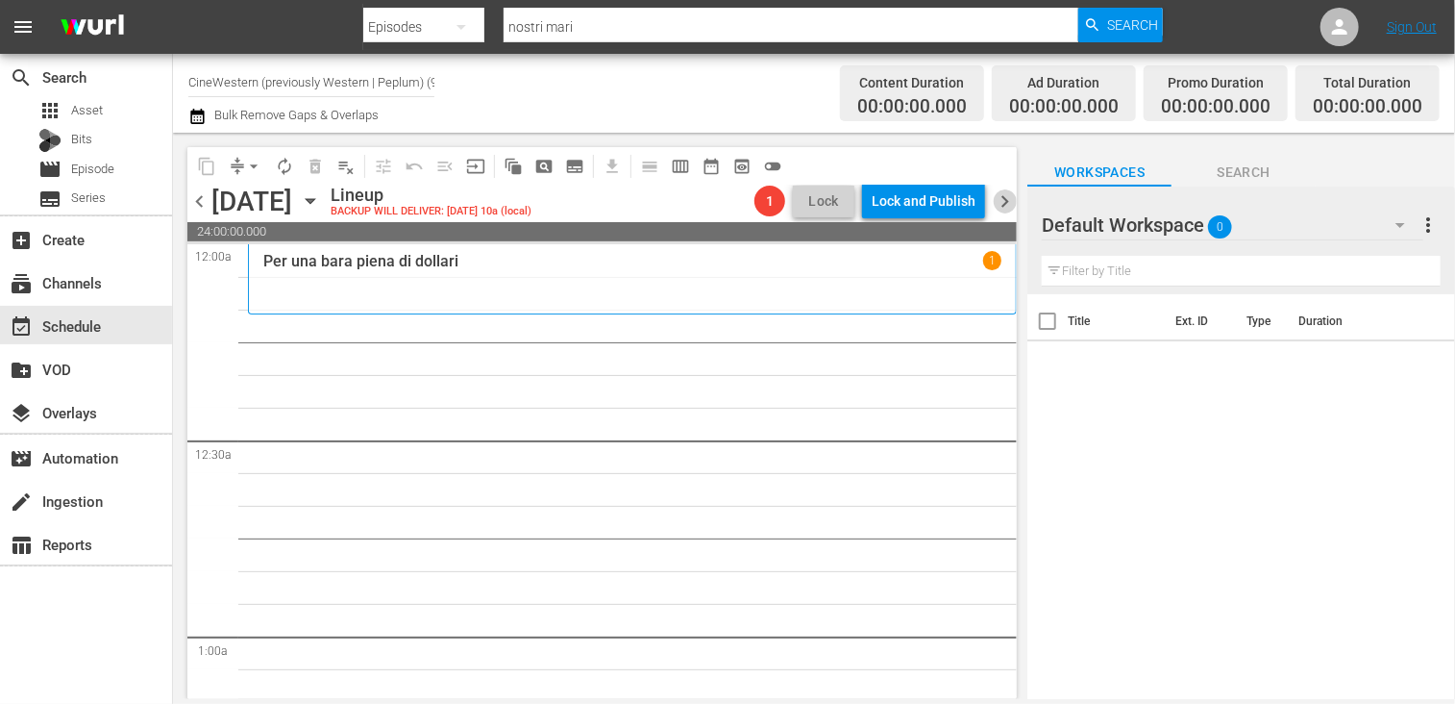
click at [1010, 206] on span "chevron_right" at bounding box center [1005, 201] width 24 height 24
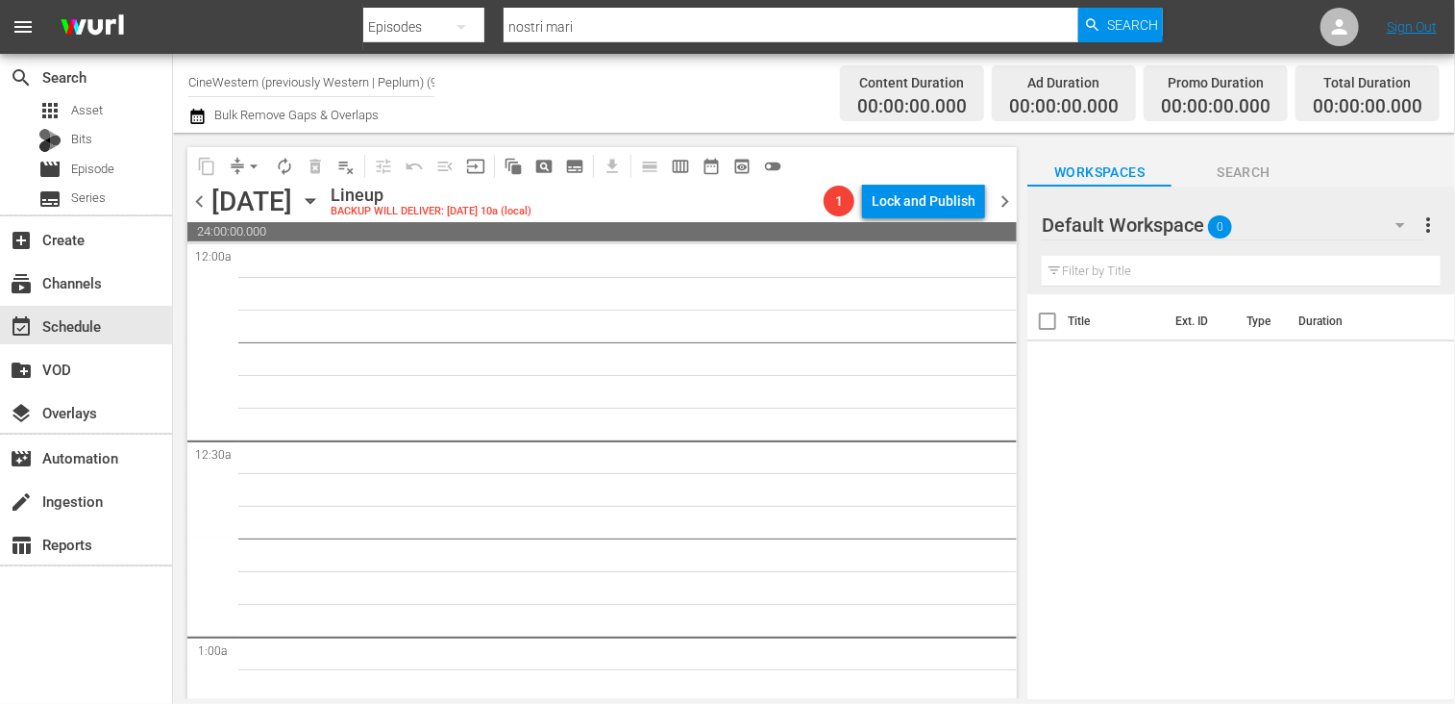
click at [202, 208] on span "chevron_left" at bounding box center [199, 201] width 24 height 24
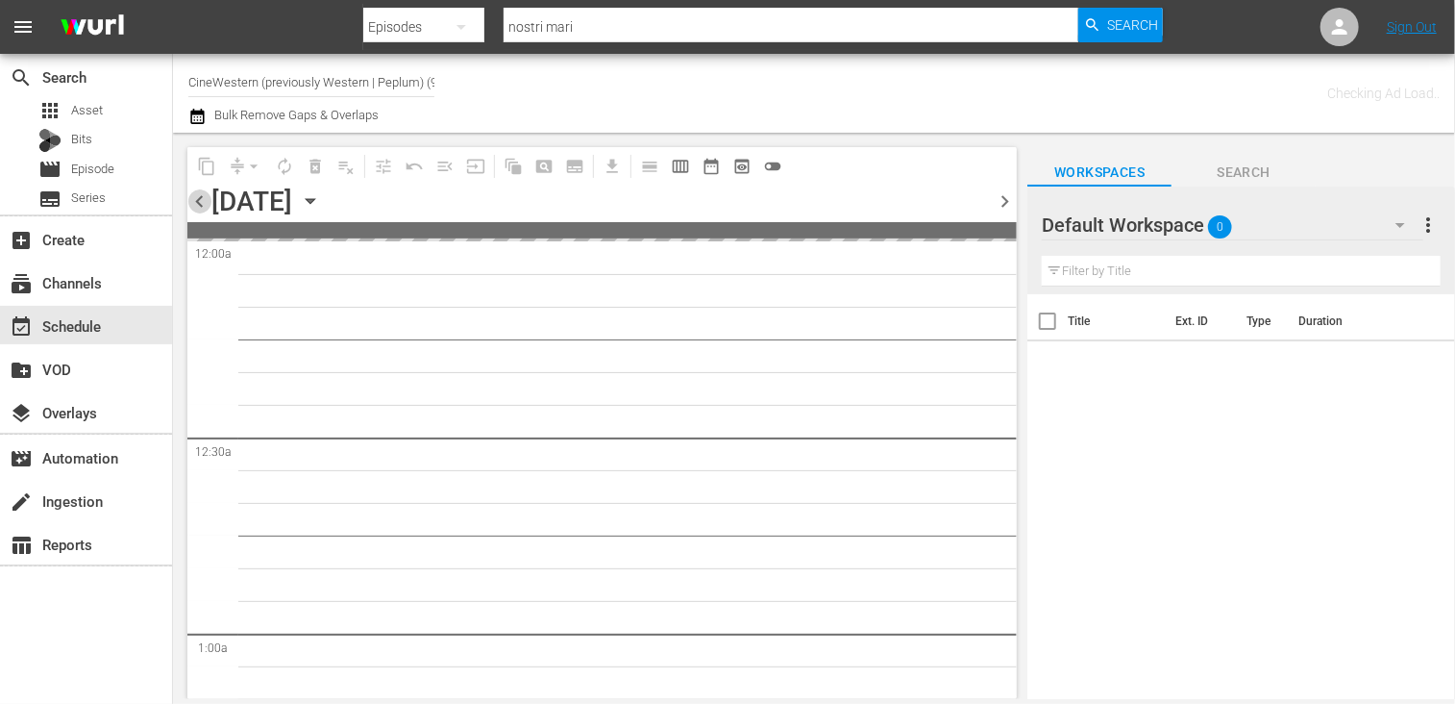
click at [202, 208] on span "chevron_left" at bounding box center [199, 201] width 24 height 24
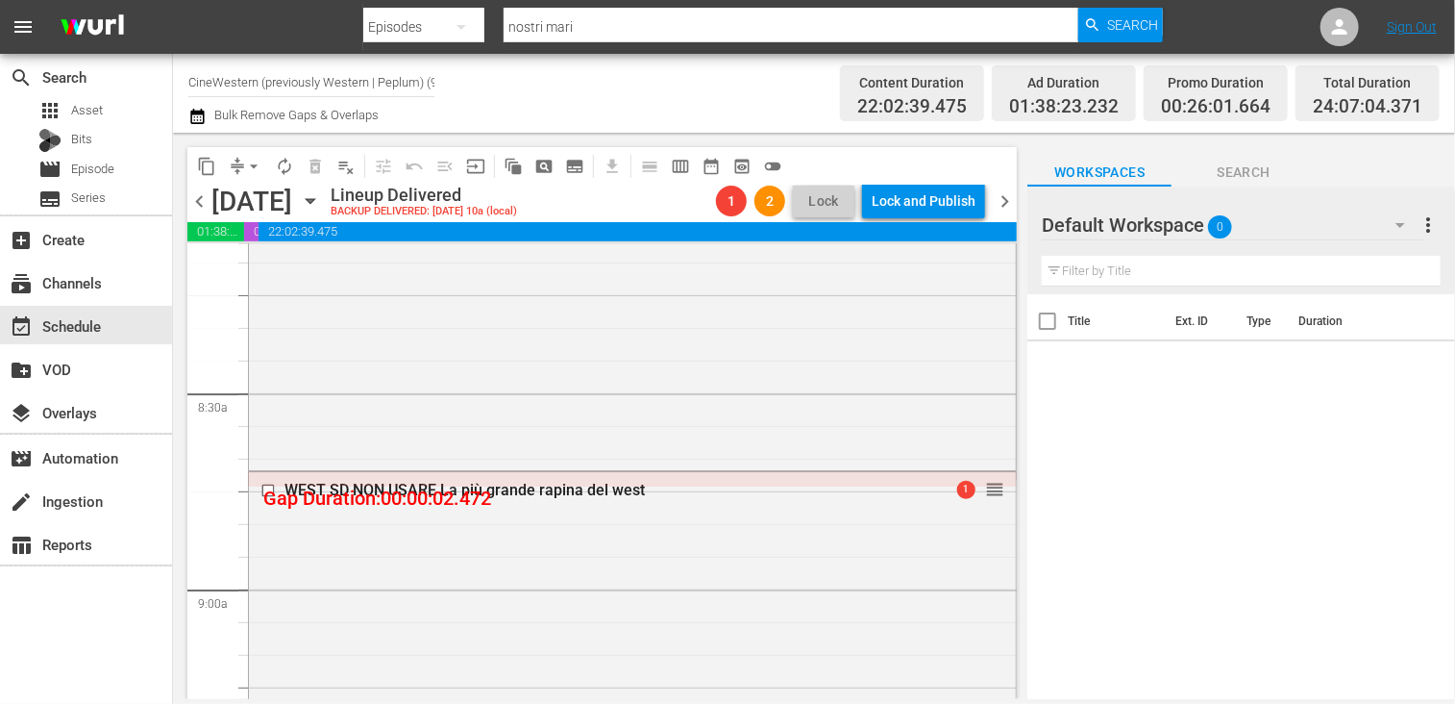
scroll to position [3268, 0]
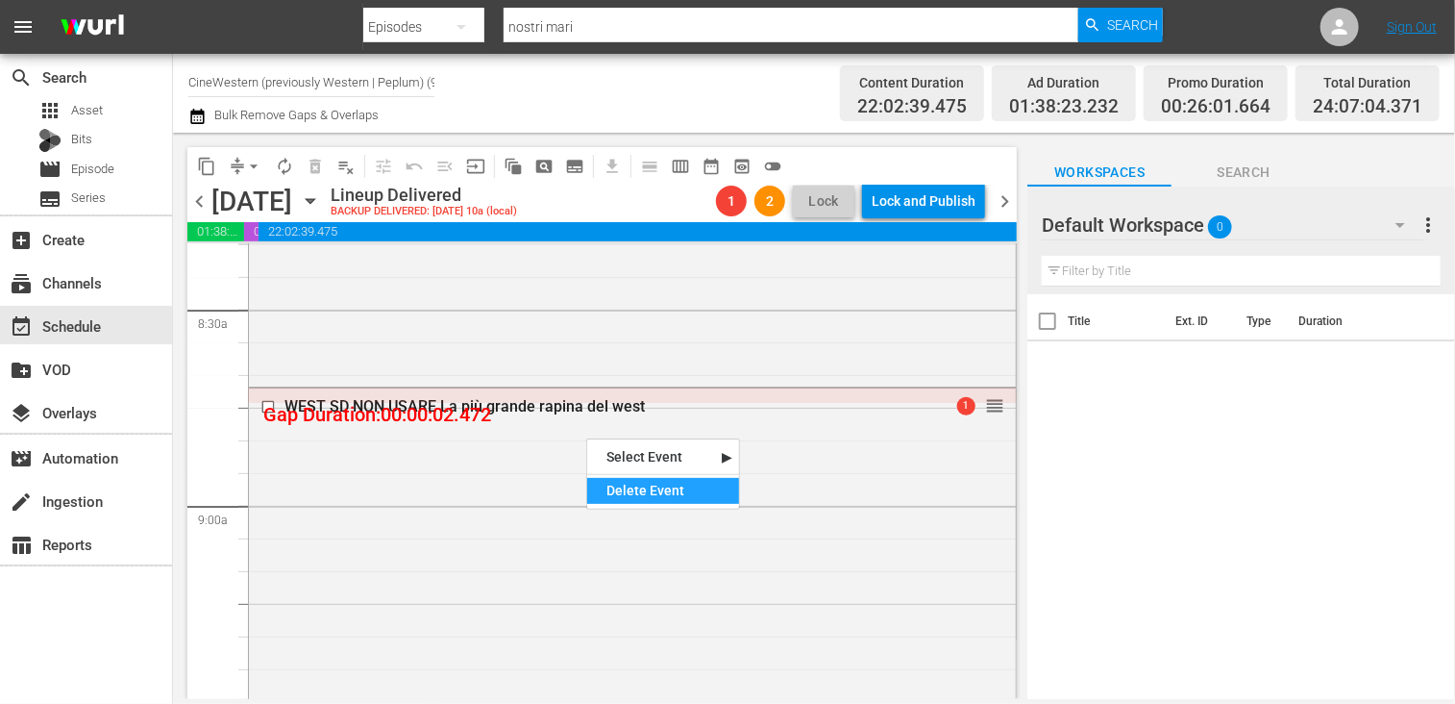
click at [640, 492] on div "Delete Event" at bounding box center [663, 491] width 152 height 26
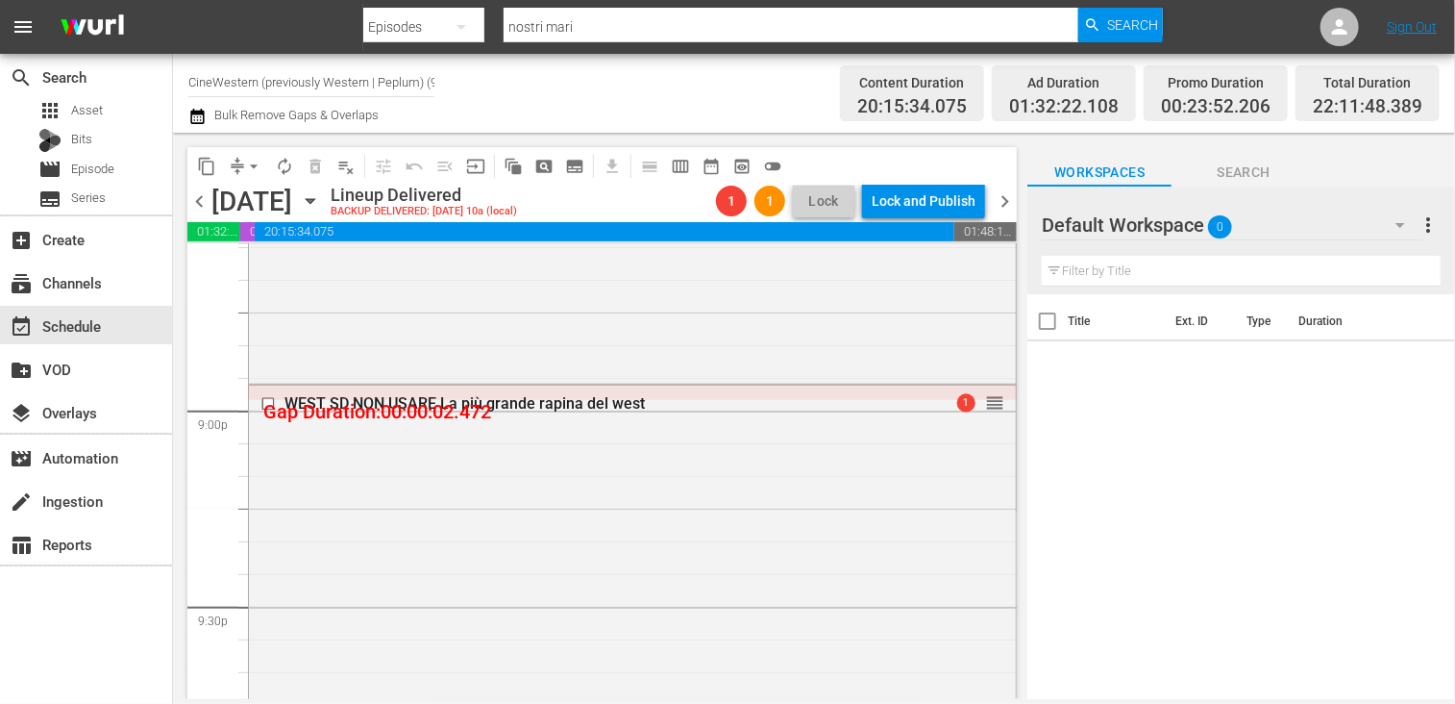
scroll to position [8073, 0]
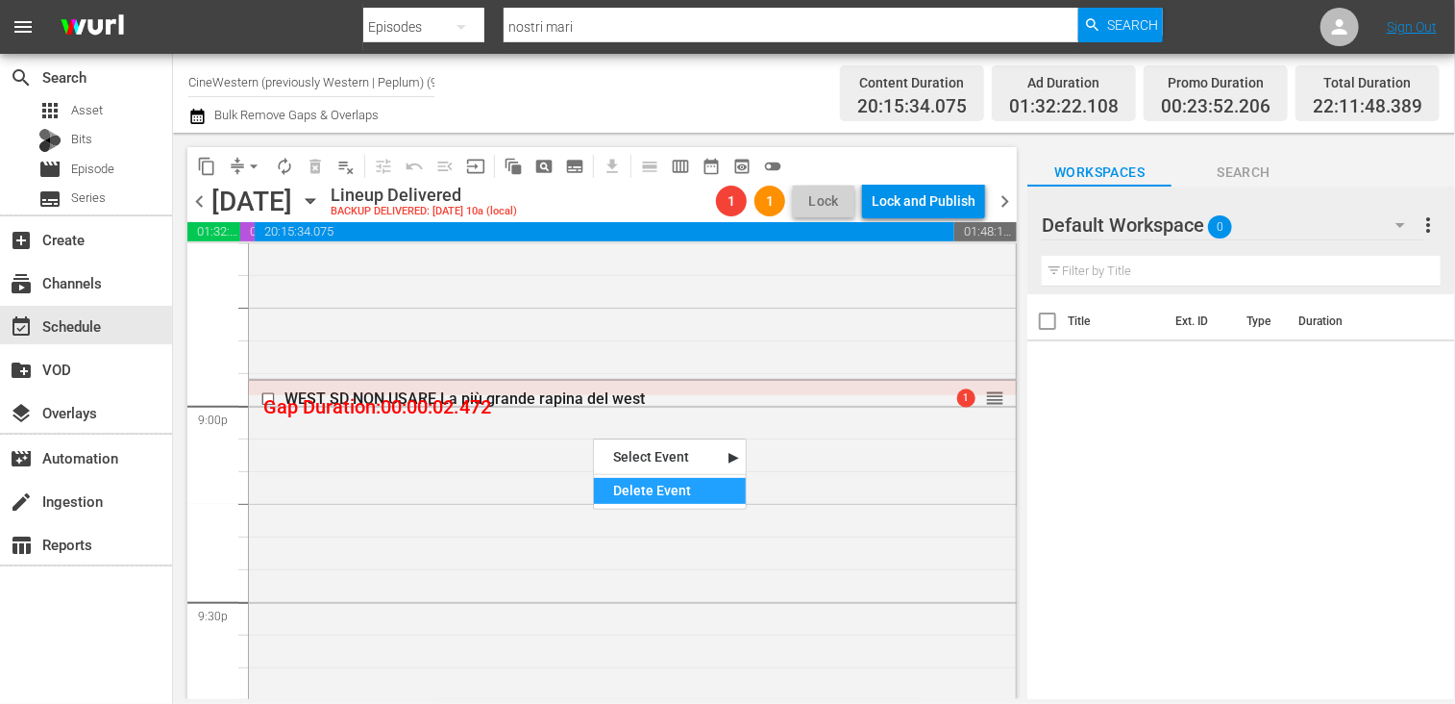
click at [642, 487] on div "Delete Event" at bounding box center [670, 491] width 152 height 26
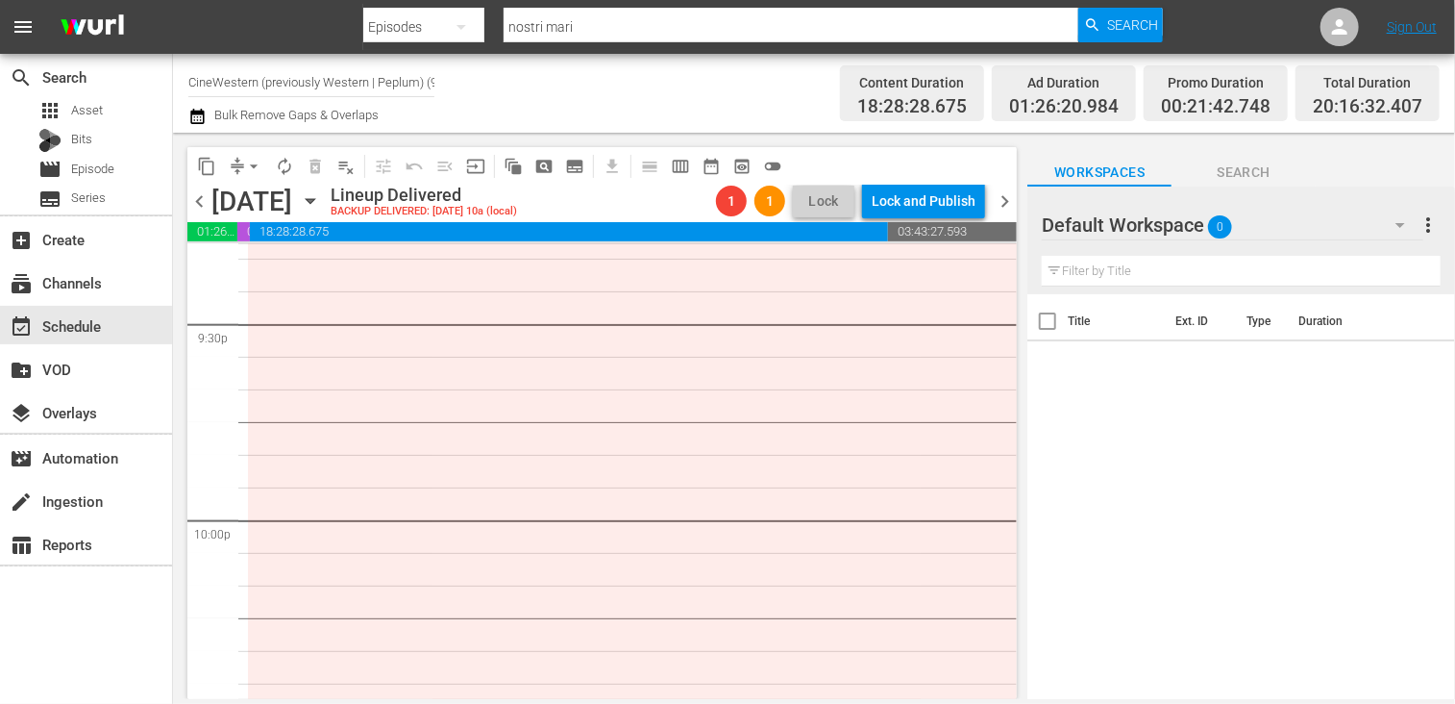
scroll to position [8590, 0]
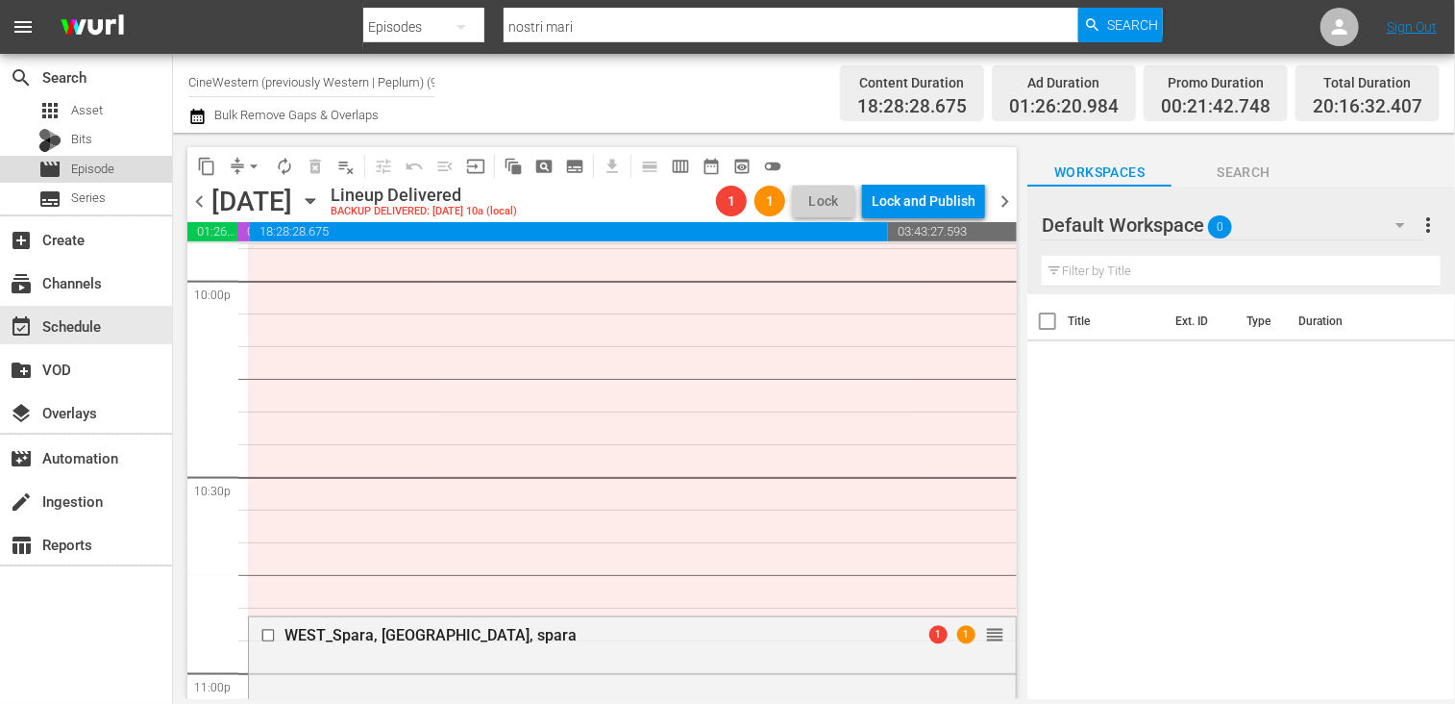
click at [101, 157] on div "movie Episode" at bounding box center [76, 169] width 76 height 27
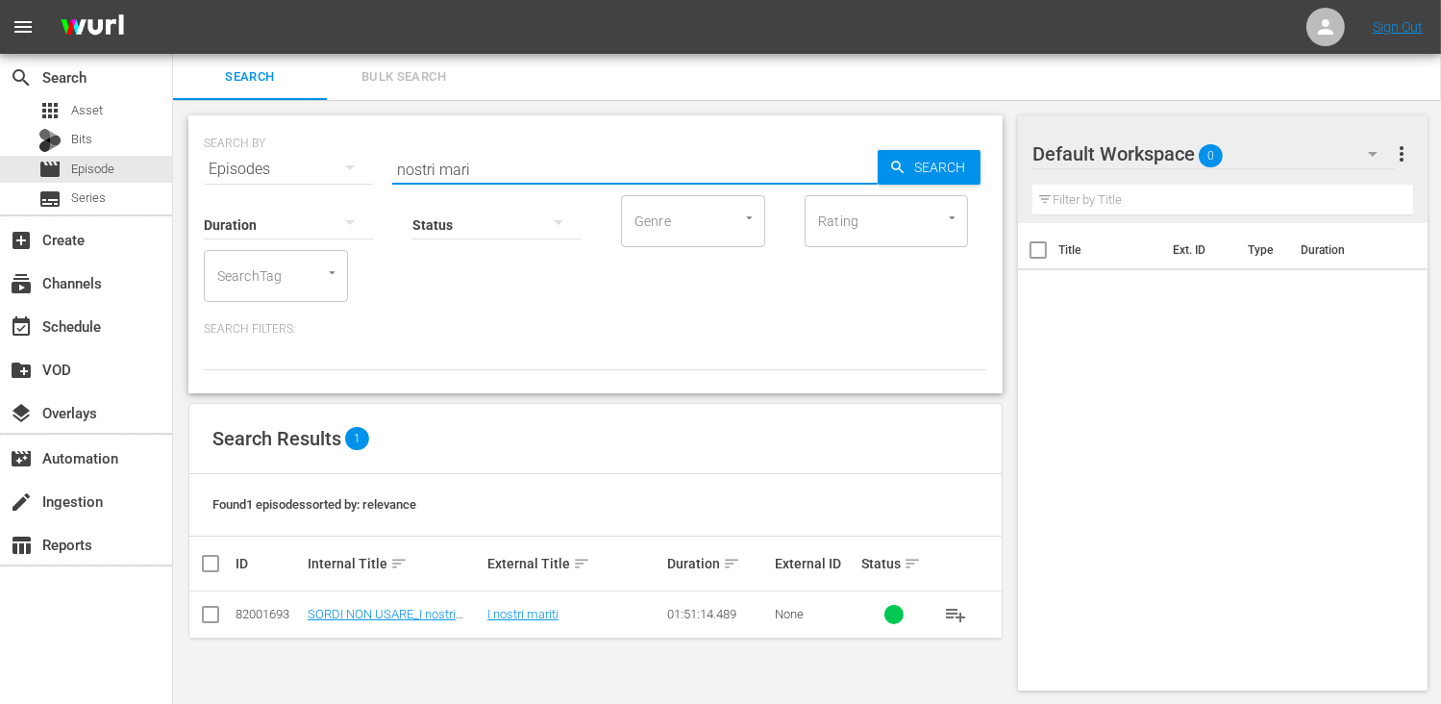
drag, startPoint x: 494, startPoint y: 170, endPoint x: 292, endPoint y: 162, distance: 202.0
click at [292, 162] on div "SEARCH BY Search By Episodes Search ID, Title, Description, Keywords, or Catego…" at bounding box center [595, 157] width 783 height 69
type input "s"
type input "amico mio fre"
click at [205, 614] on input "checkbox" at bounding box center [210, 617] width 23 height 23
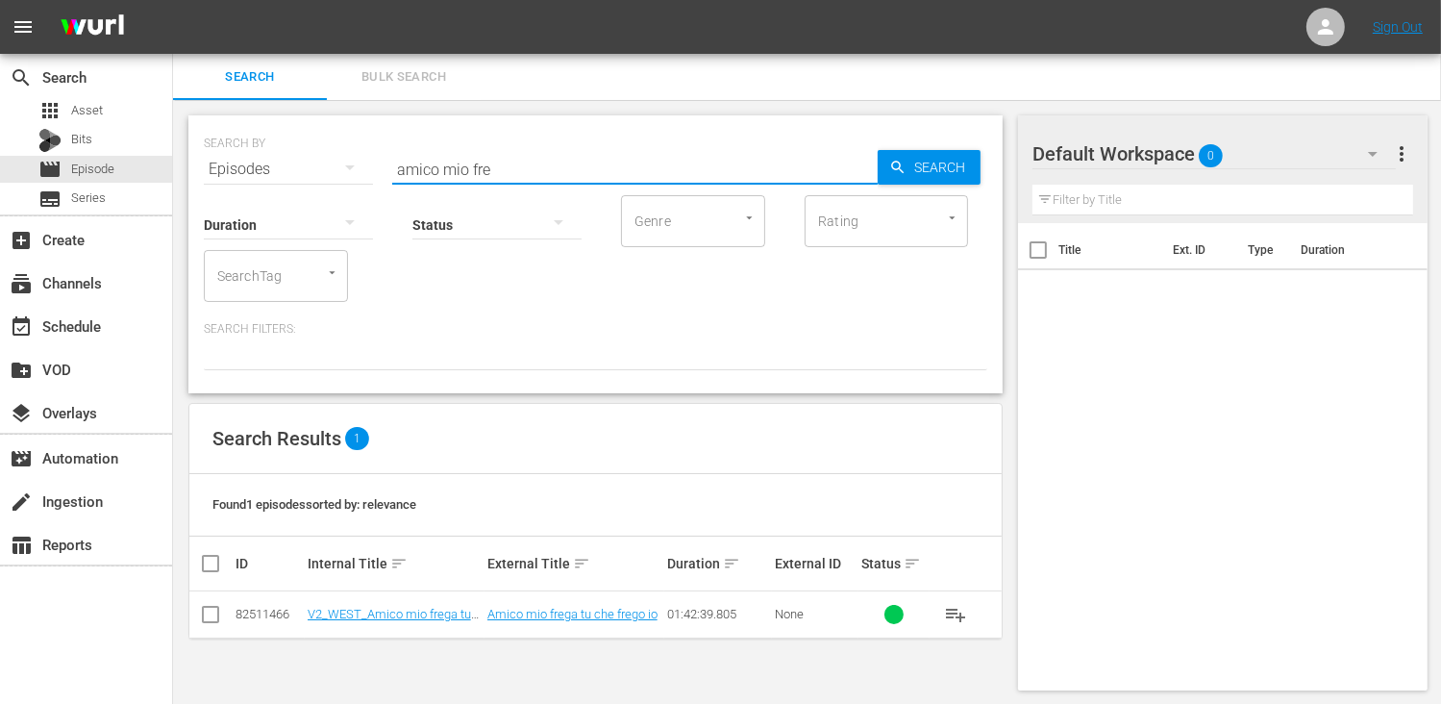
checkbox input "true"
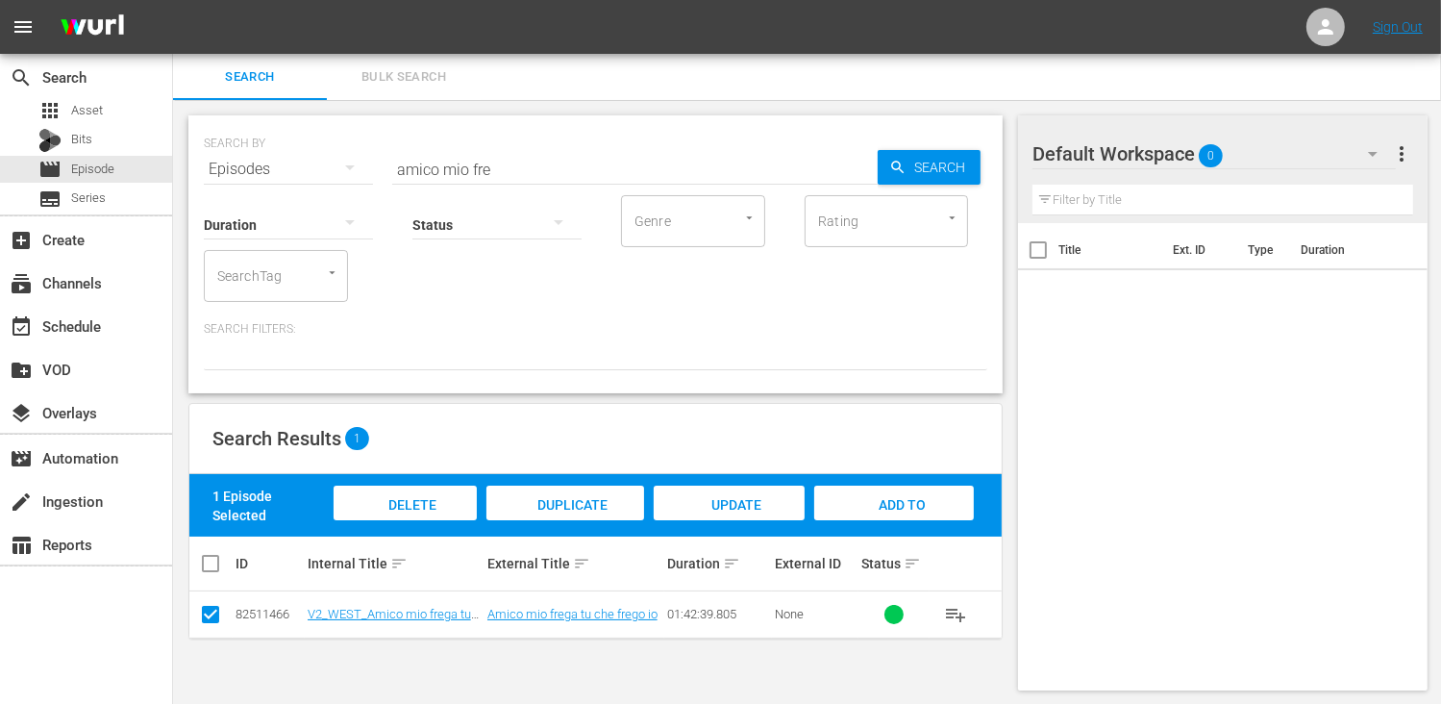
click at [914, 498] on span "Add to Workspace" at bounding box center [894, 523] width 94 height 52
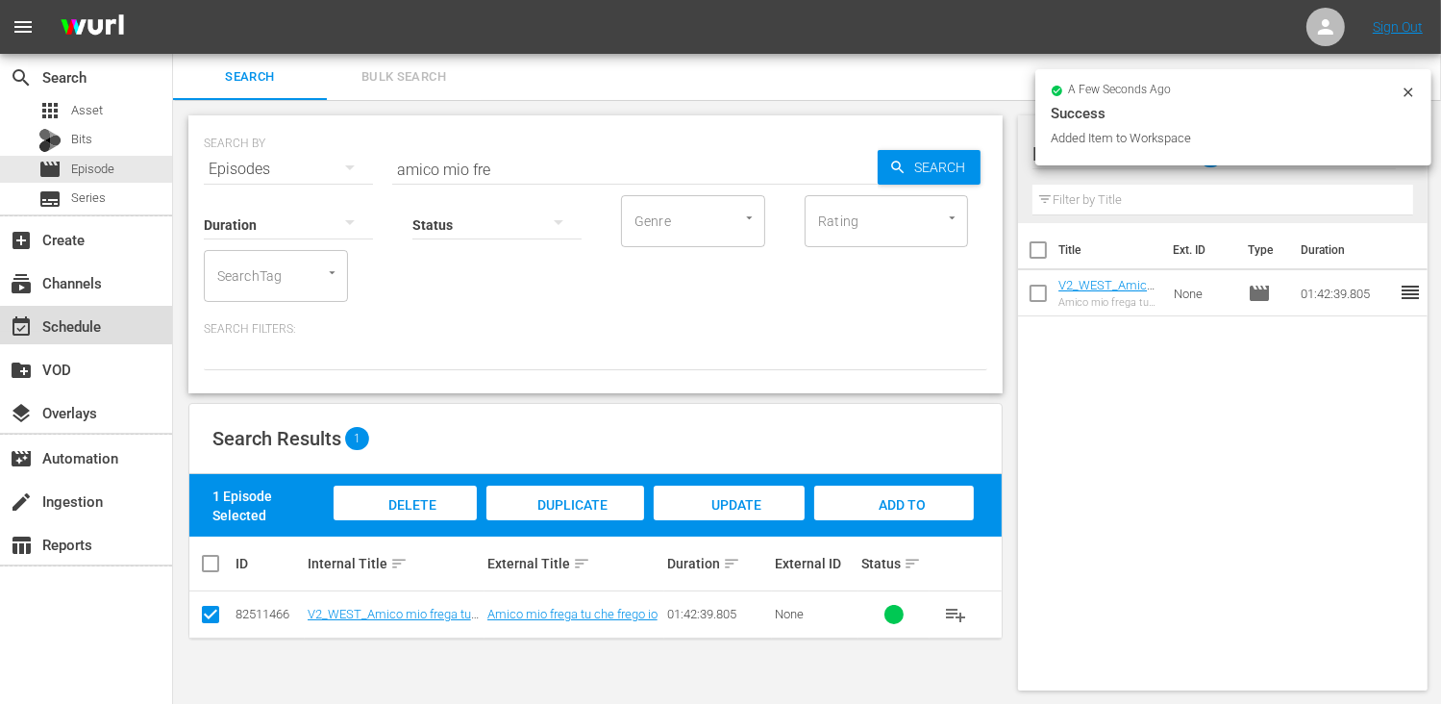
click at [94, 326] on div "event_available Schedule" at bounding box center [54, 322] width 108 height 17
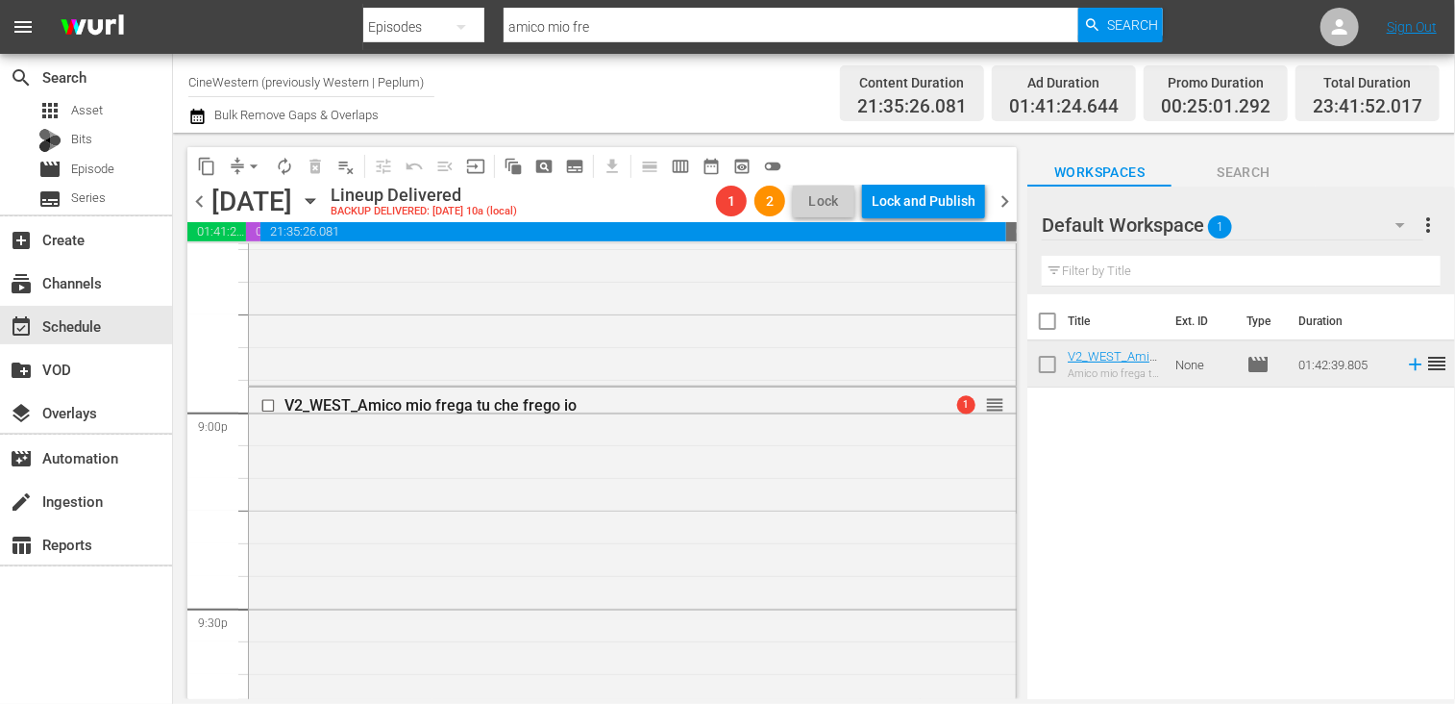
scroll to position [8013, 0]
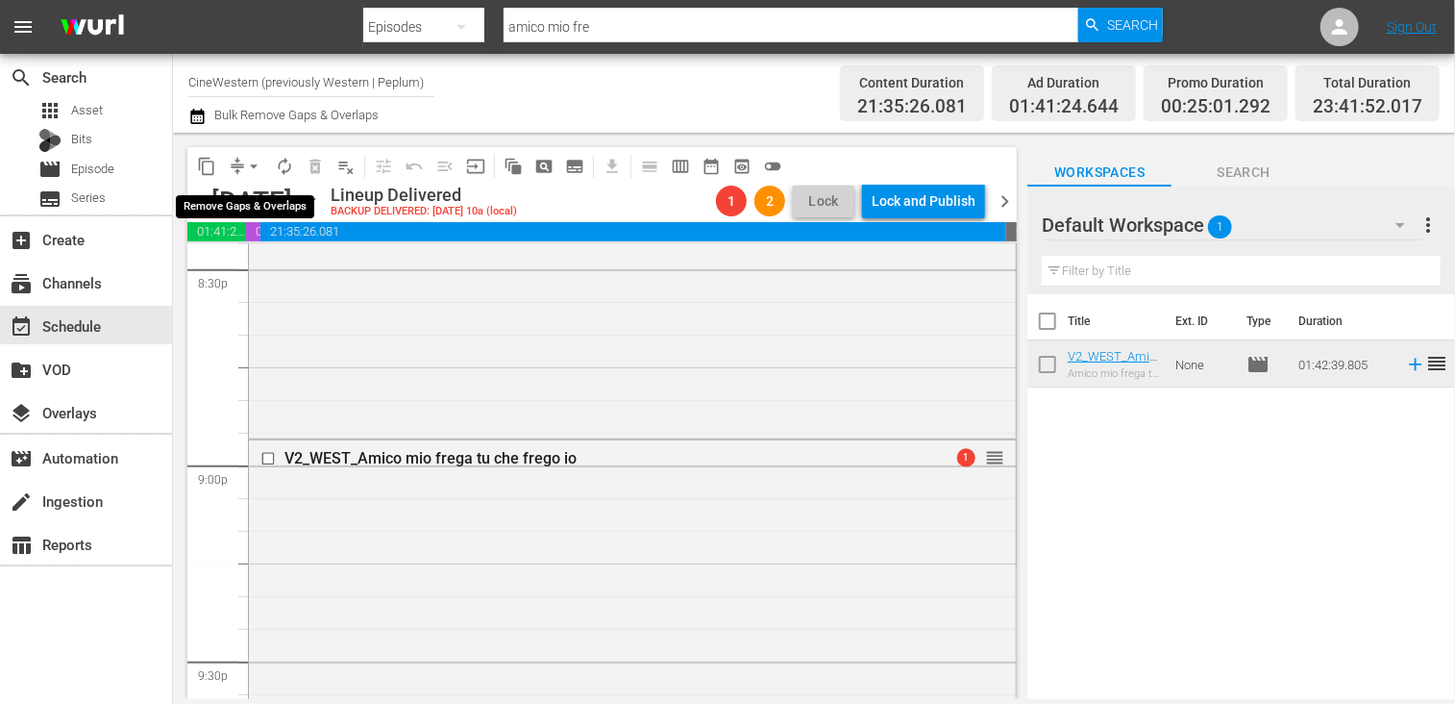
click at [253, 169] on span "arrow_drop_down" at bounding box center [253, 166] width 19 height 19
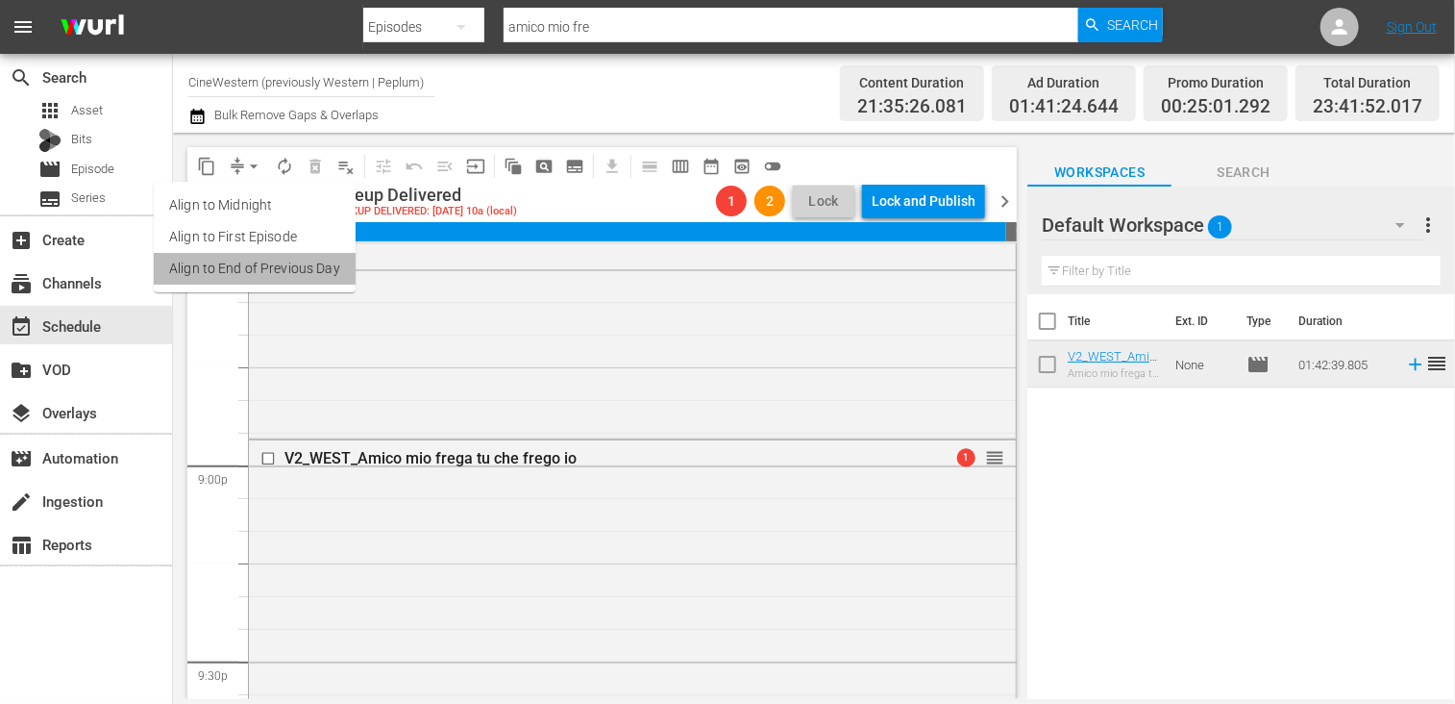
click at [267, 277] on li "Align to End of Previous Day" at bounding box center [255, 269] width 202 height 32
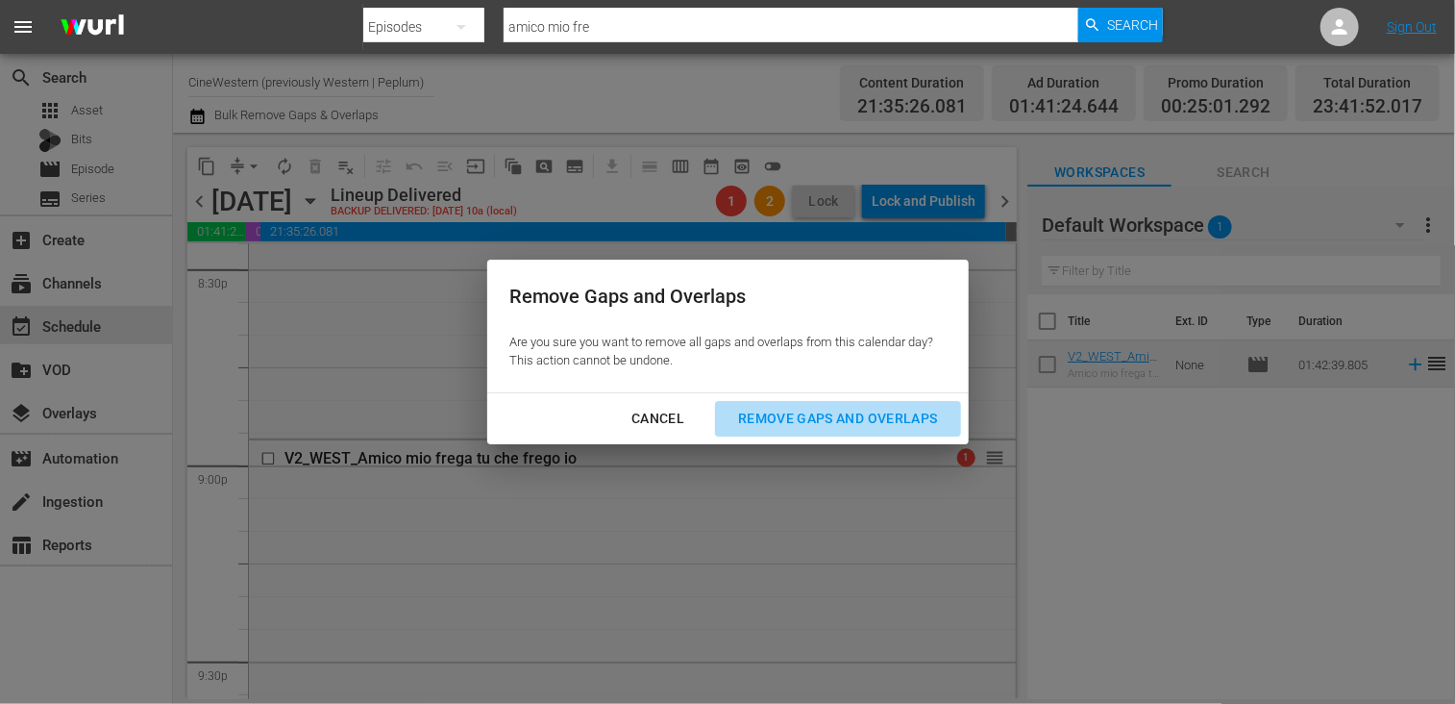
click at [803, 419] on div "Remove Gaps and Overlaps" at bounding box center [838, 419] width 230 height 24
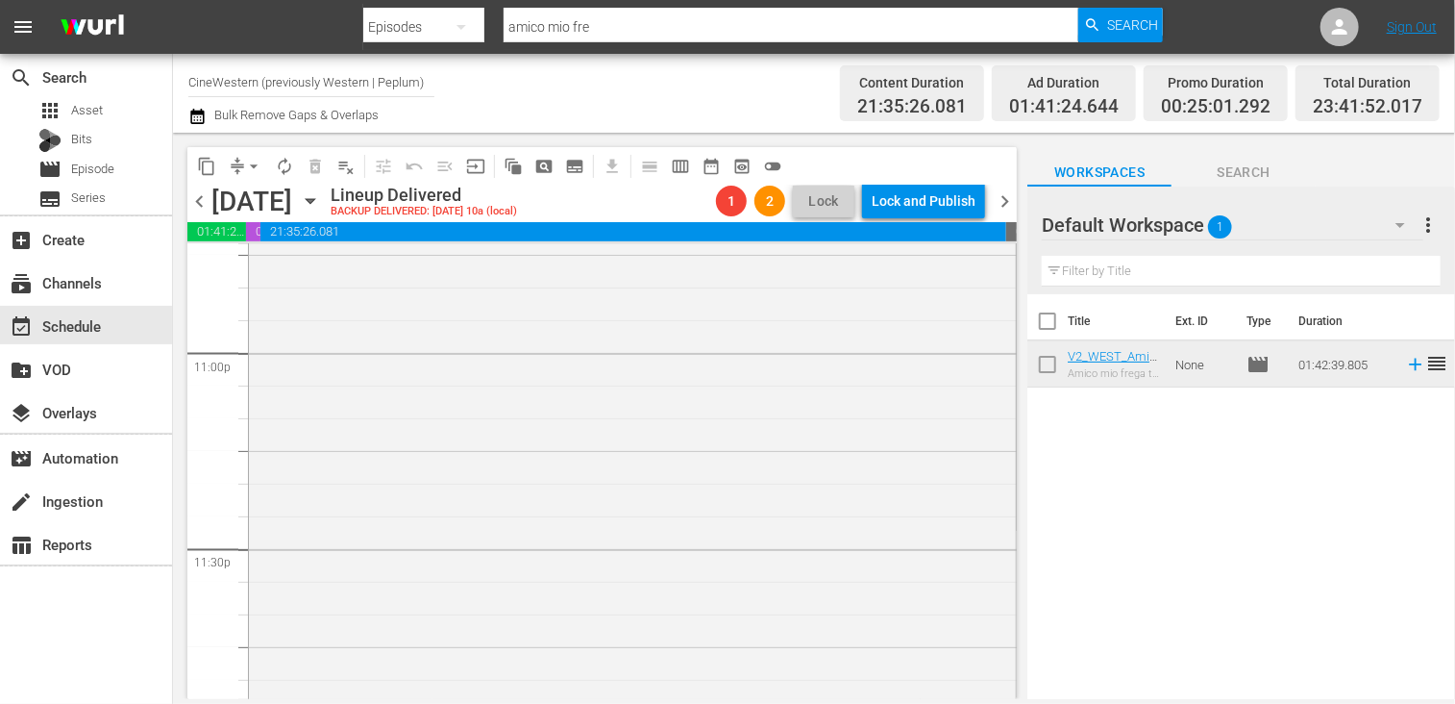
scroll to position [8999, 0]
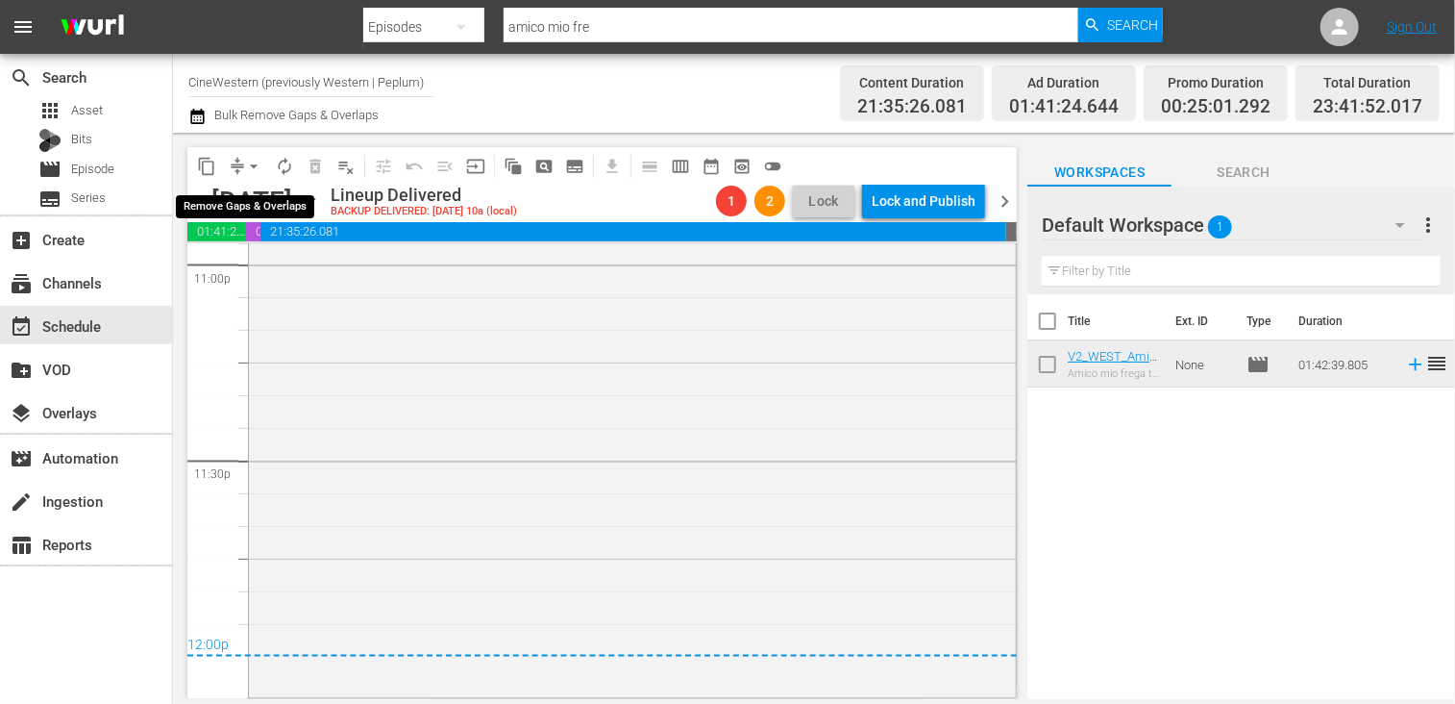
click at [256, 160] on span "arrow_drop_down" at bounding box center [253, 166] width 19 height 19
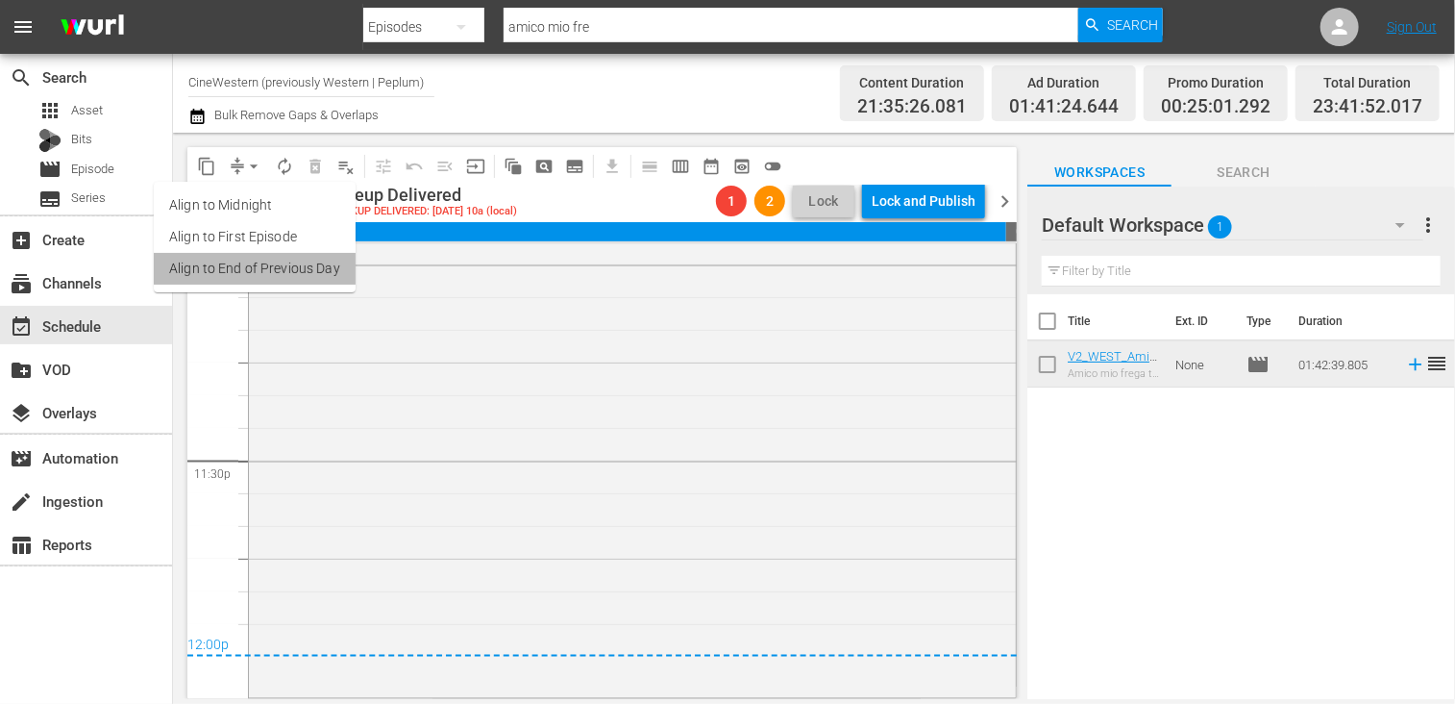
click at [269, 269] on li "Align to End of Previous Day" at bounding box center [255, 269] width 202 height 32
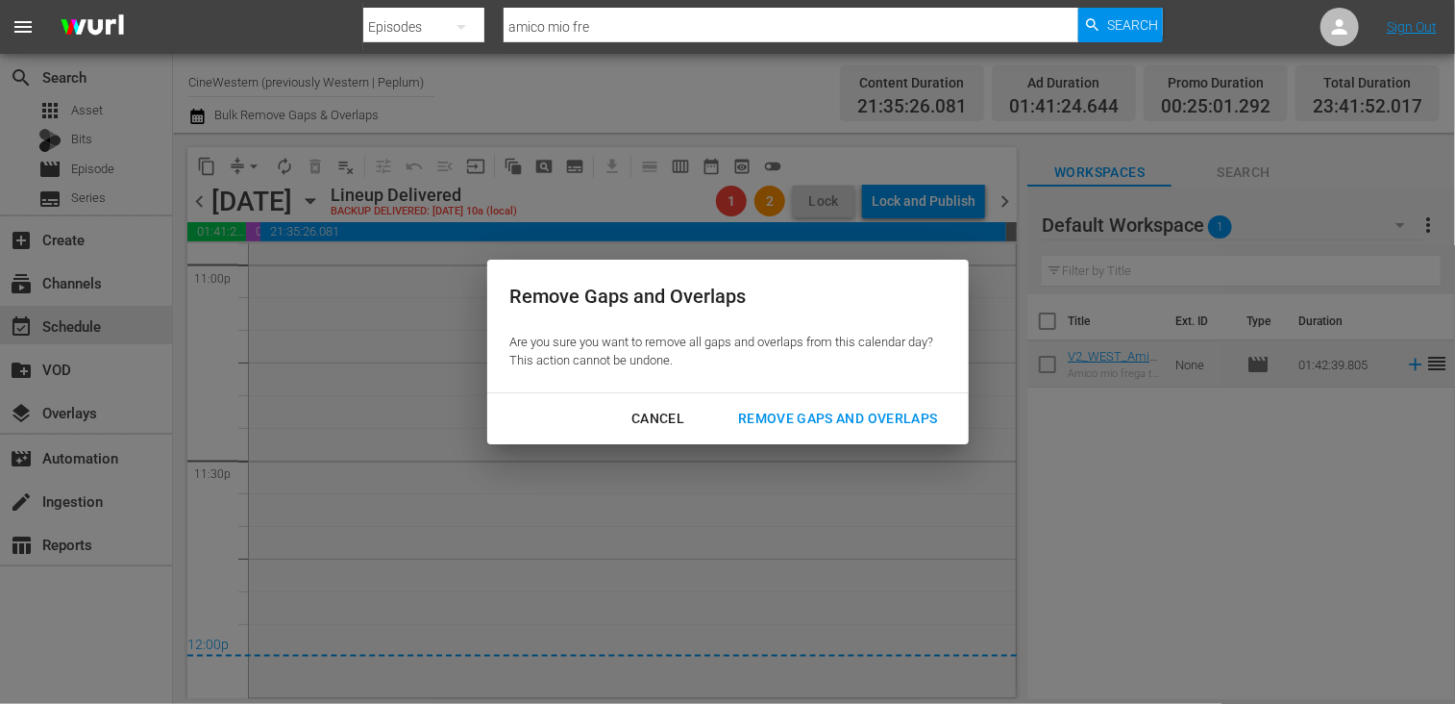
click at [805, 425] on div "Remove Gaps and Overlaps" at bounding box center [838, 419] width 230 height 24
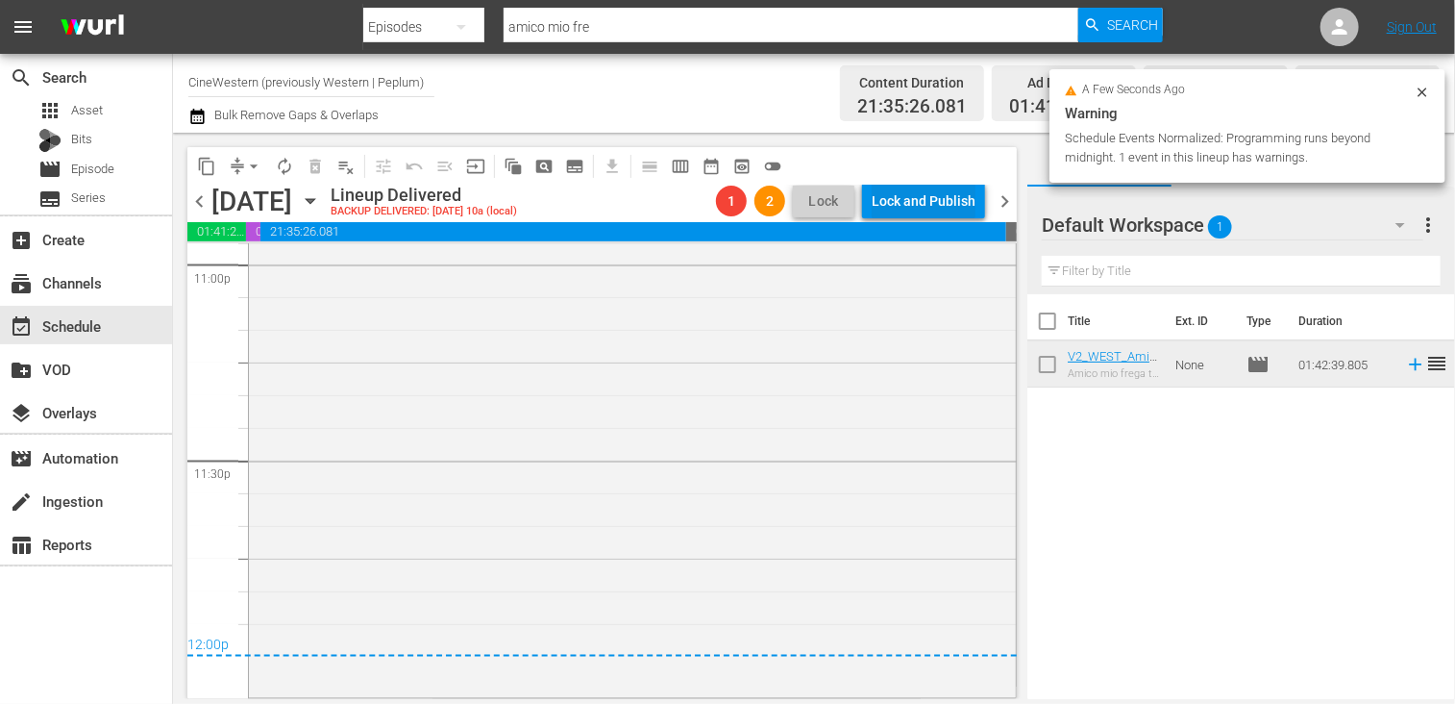
click at [938, 197] on div "Lock and Publish" at bounding box center [924, 201] width 104 height 35
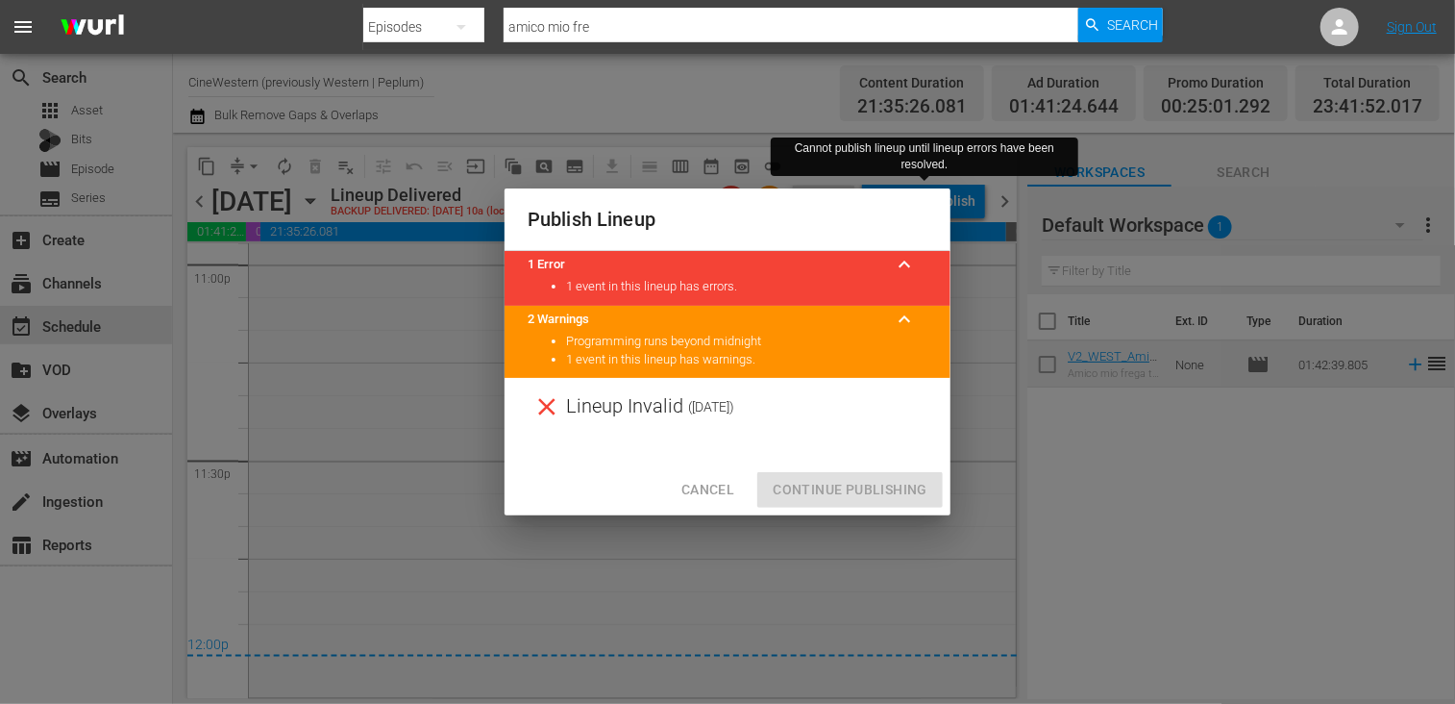
click at [711, 491] on span "Cancel" at bounding box center [707, 490] width 53 height 24
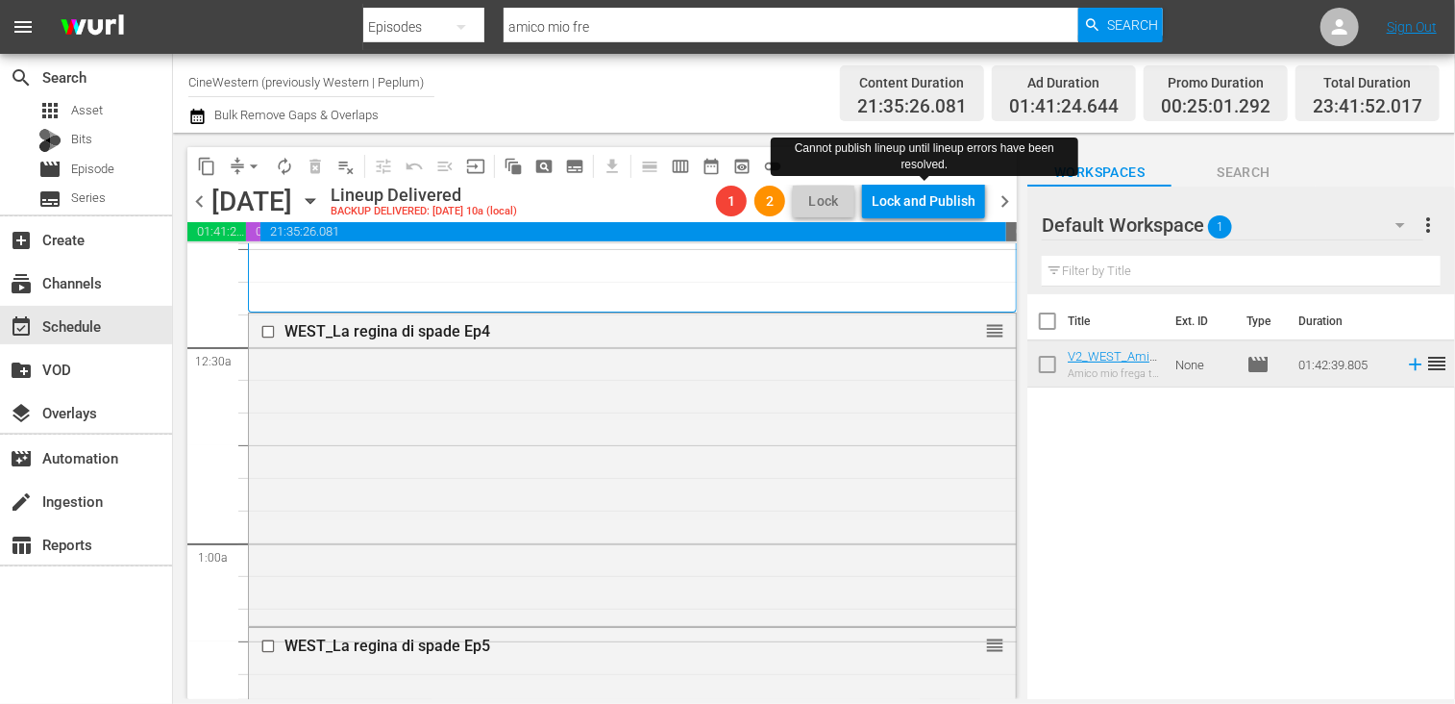
scroll to position [0, 0]
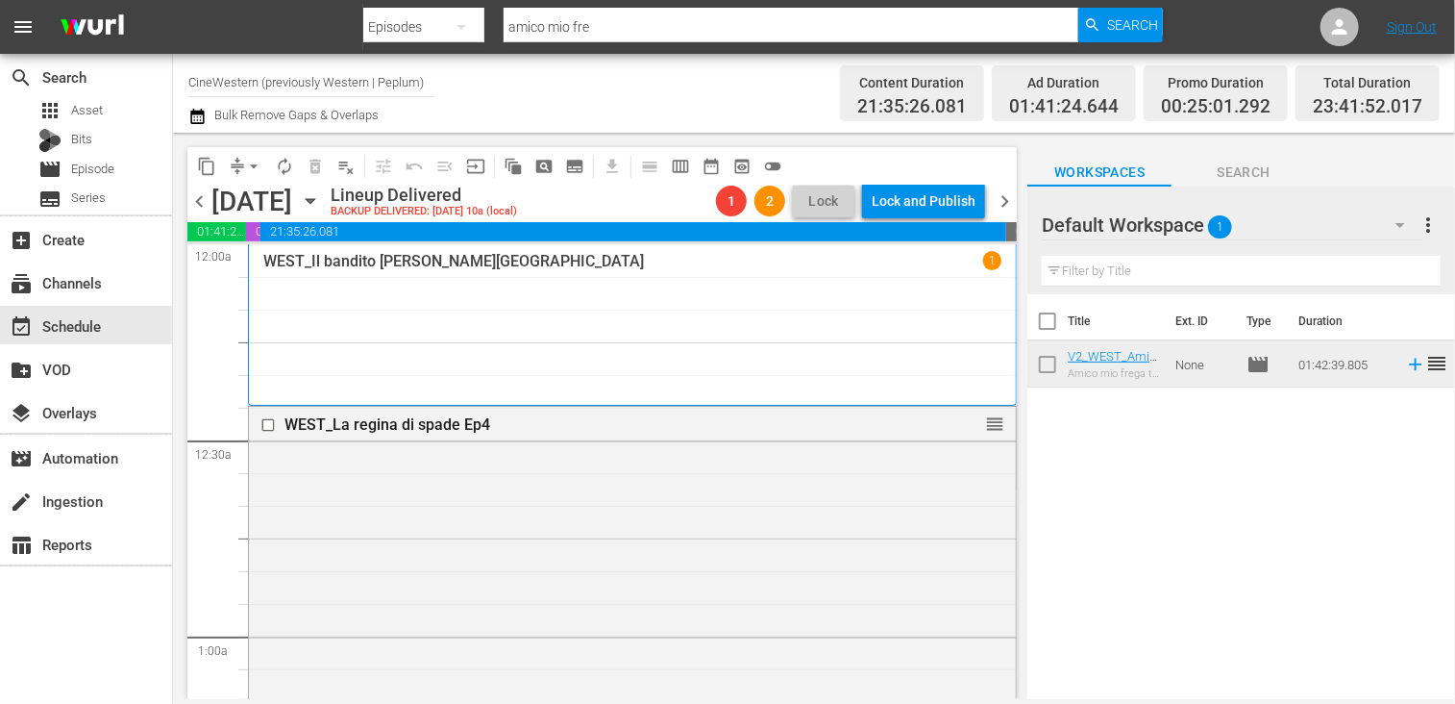
click at [1001, 207] on span "chevron_right" at bounding box center [1005, 201] width 24 height 24
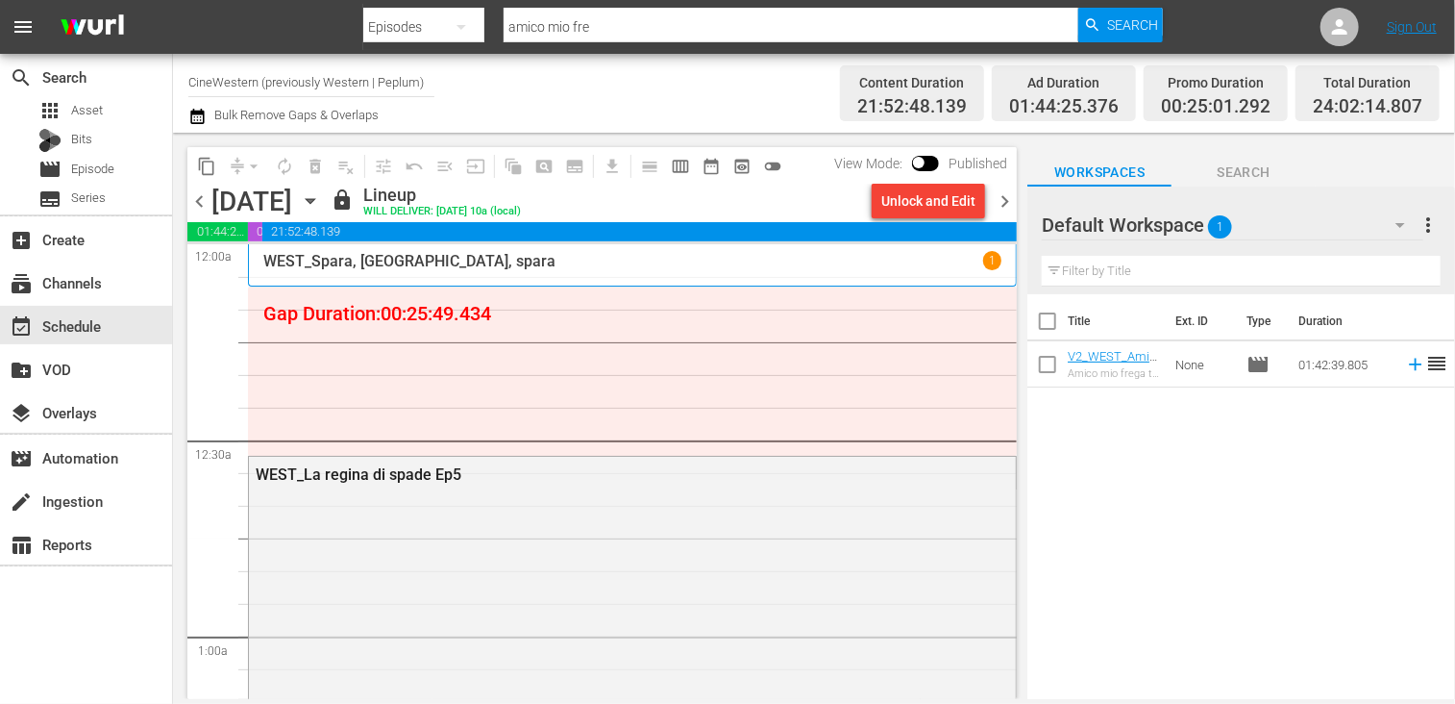
click at [920, 203] on div "Unlock and Edit" at bounding box center [928, 201] width 94 height 35
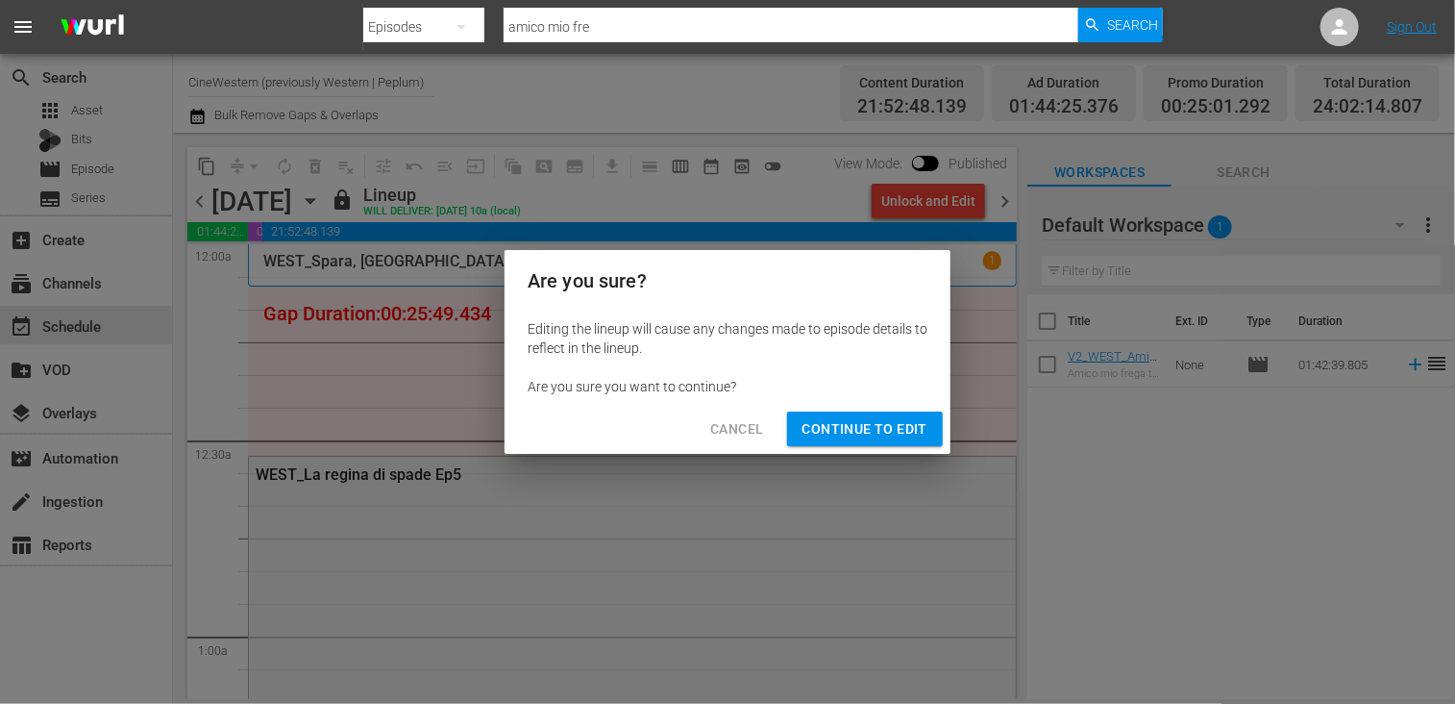
click at [873, 430] on span "Continue to Edit" at bounding box center [864, 429] width 125 height 24
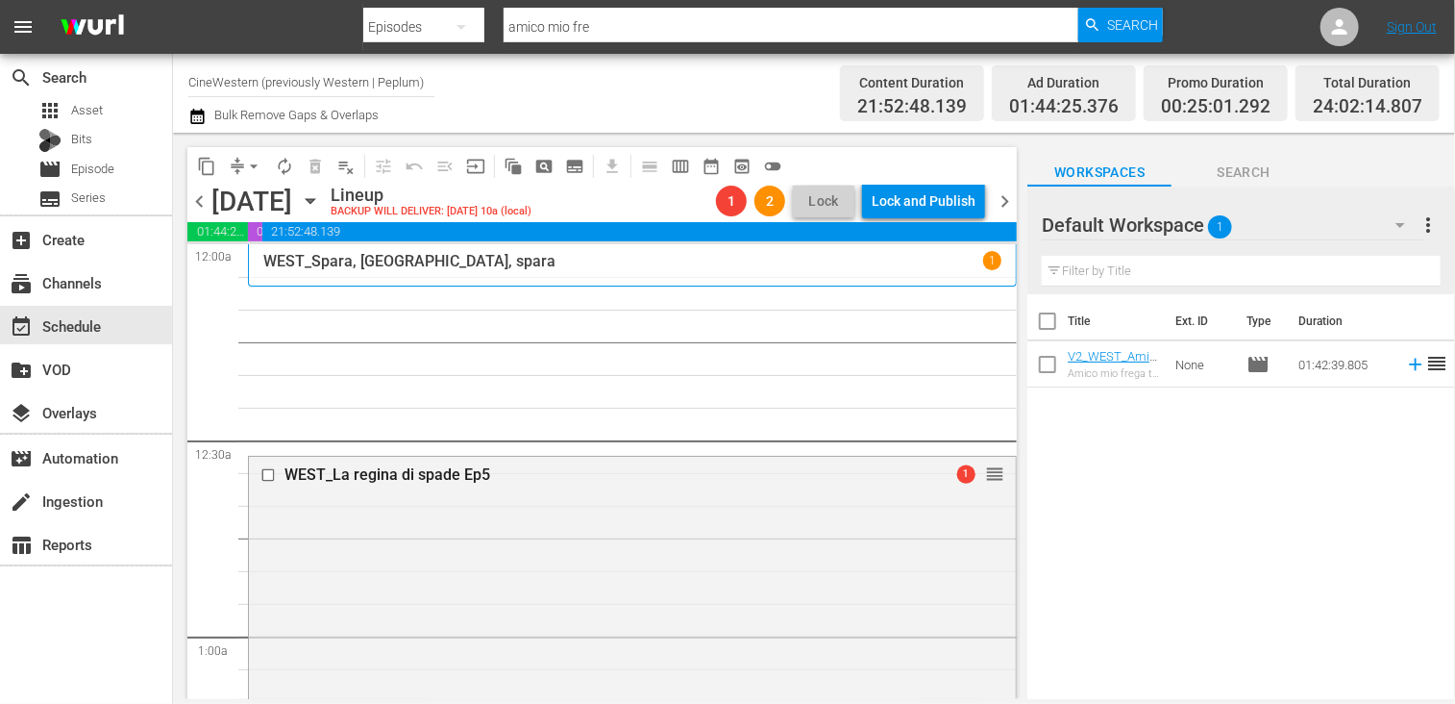
click at [1007, 196] on span "chevron_right" at bounding box center [1005, 201] width 24 height 24
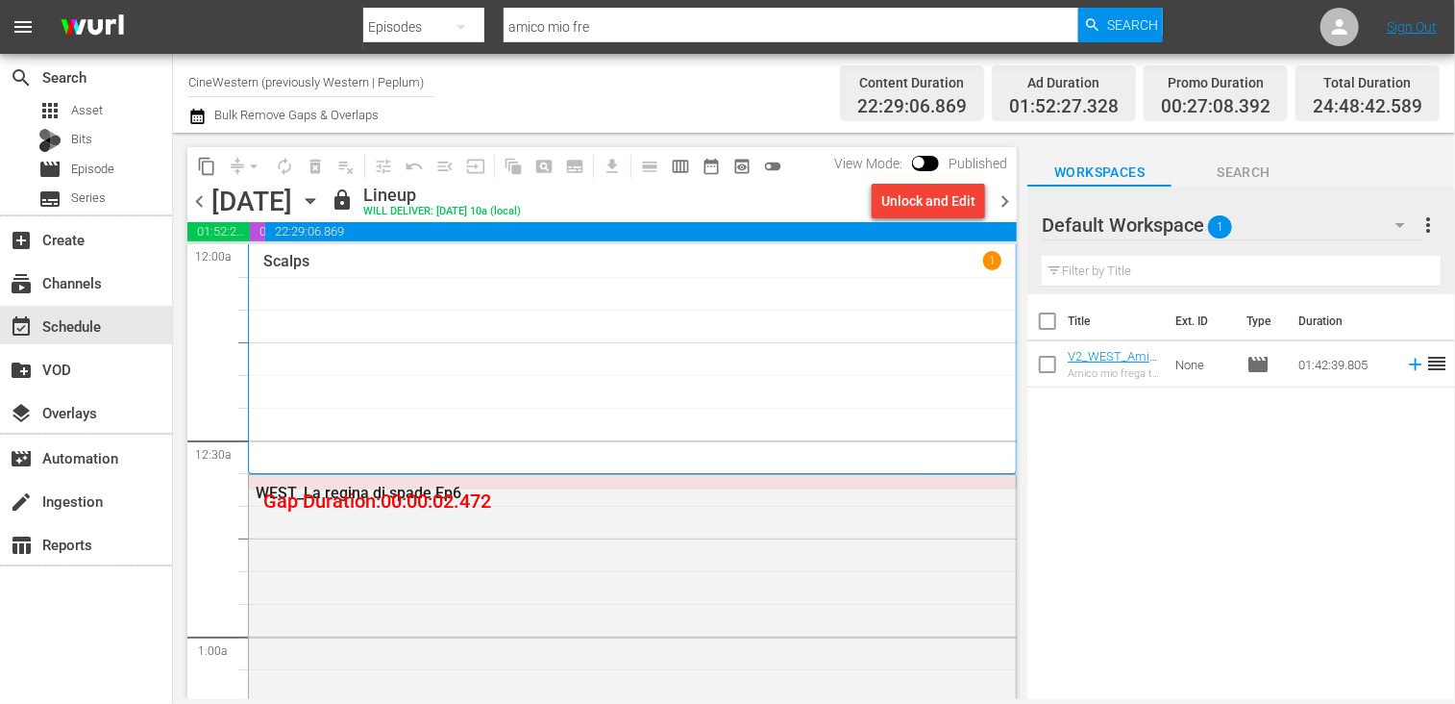
click at [930, 204] on div "Unlock and Edit" at bounding box center [928, 201] width 94 height 35
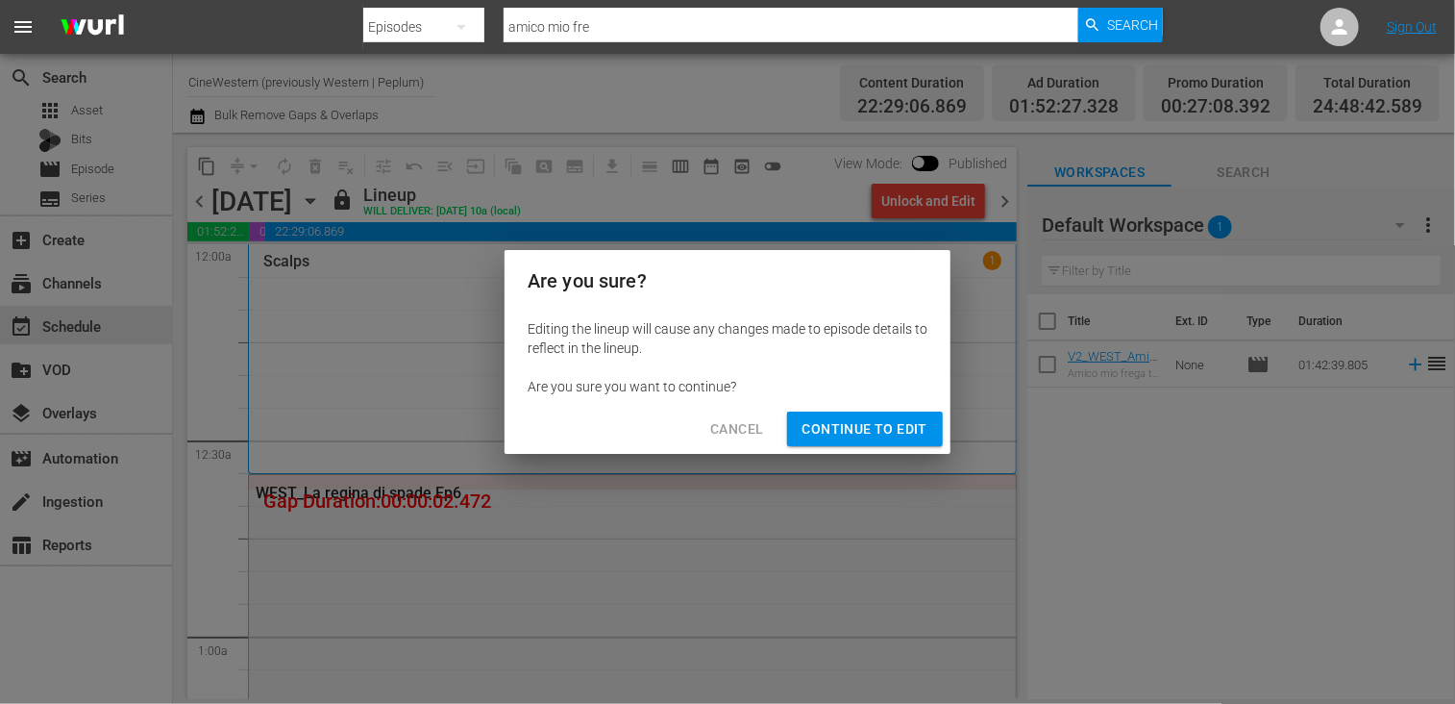
click at [903, 427] on span "Continue to Edit" at bounding box center [864, 429] width 125 height 24
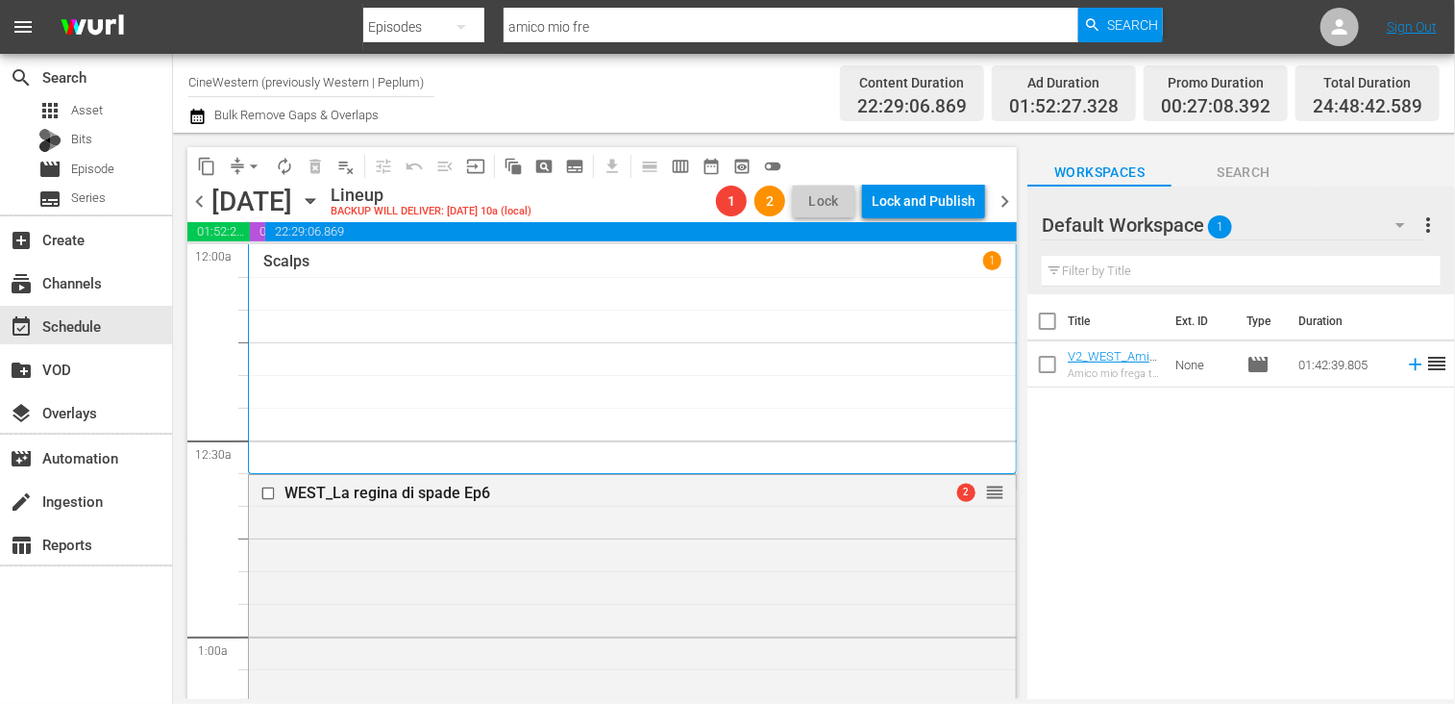
click at [1000, 199] on span "chevron_right" at bounding box center [1005, 201] width 24 height 24
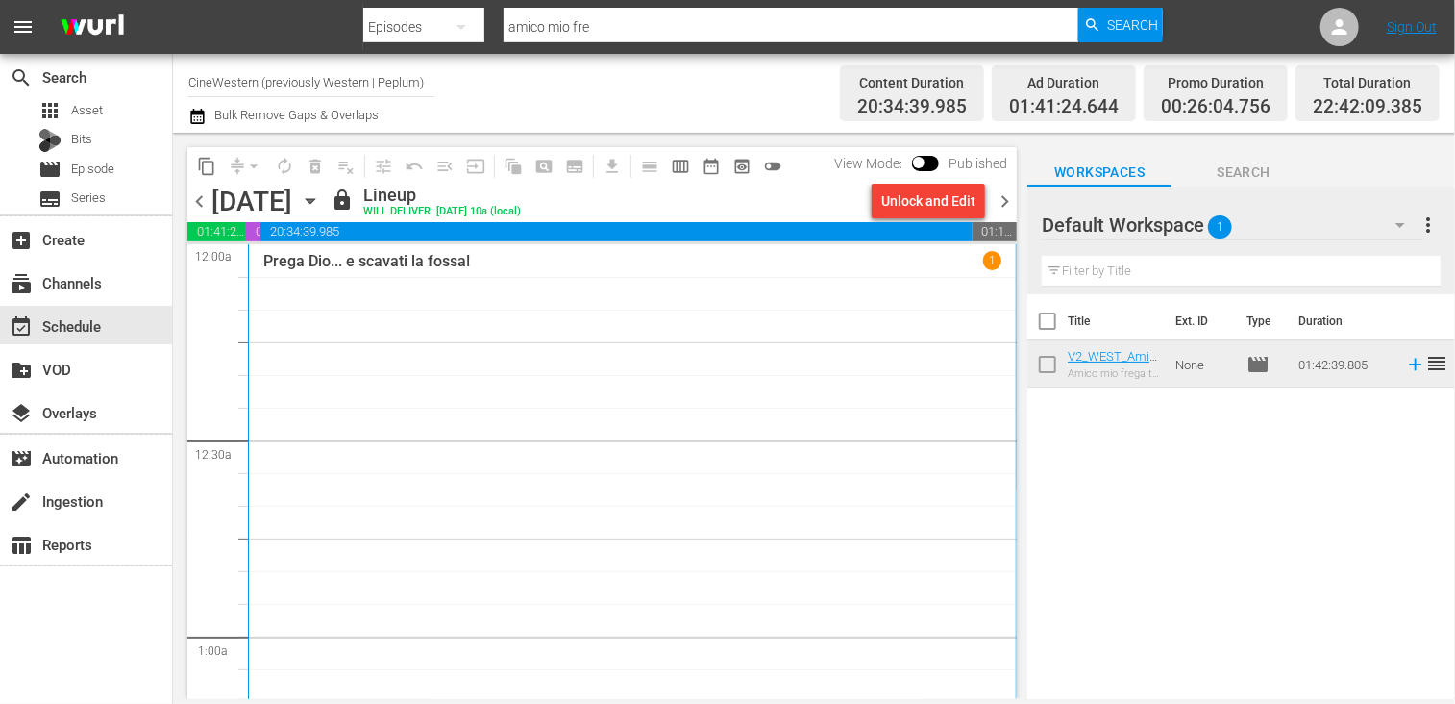
click at [925, 203] on div "Unlock and Edit" at bounding box center [928, 201] width 94 height 35
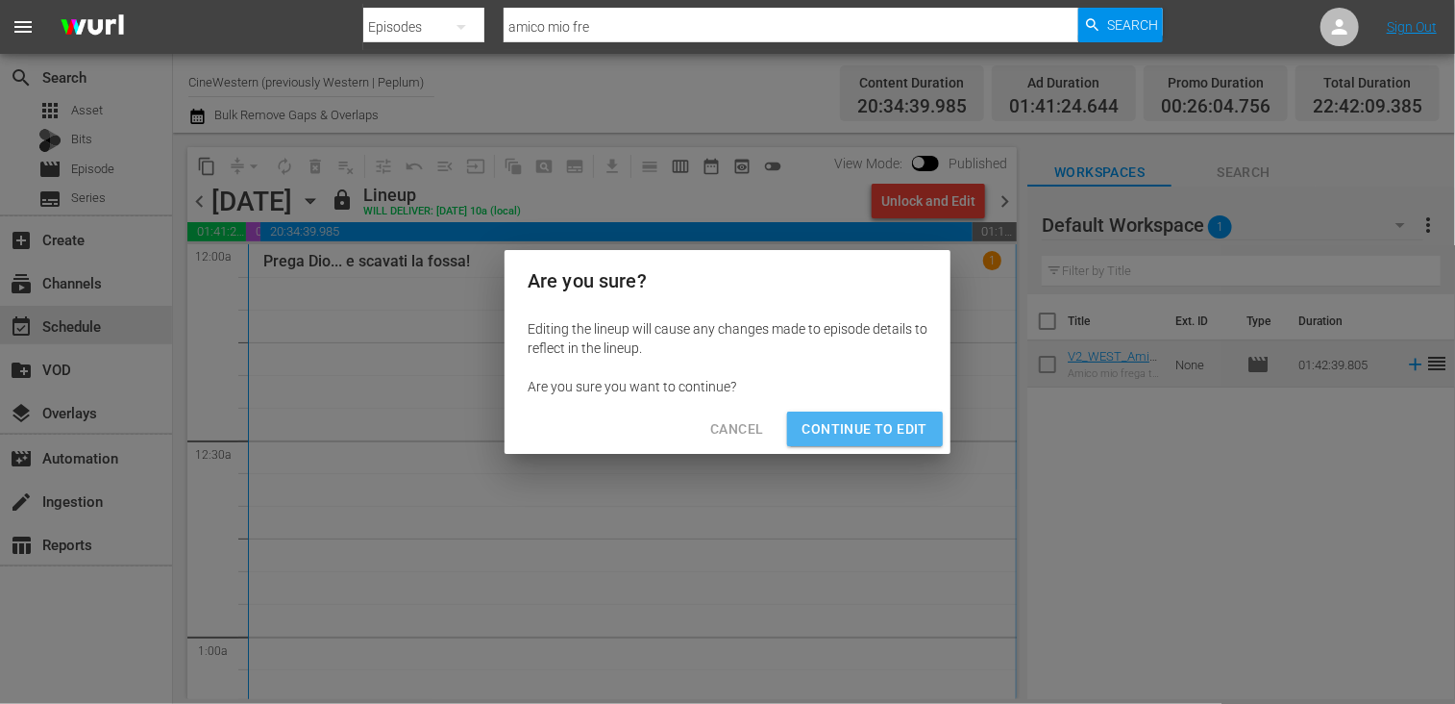
click at [900, 422] on span "Continue to Edit" at bounding box center [864, 429] width 125 height 24
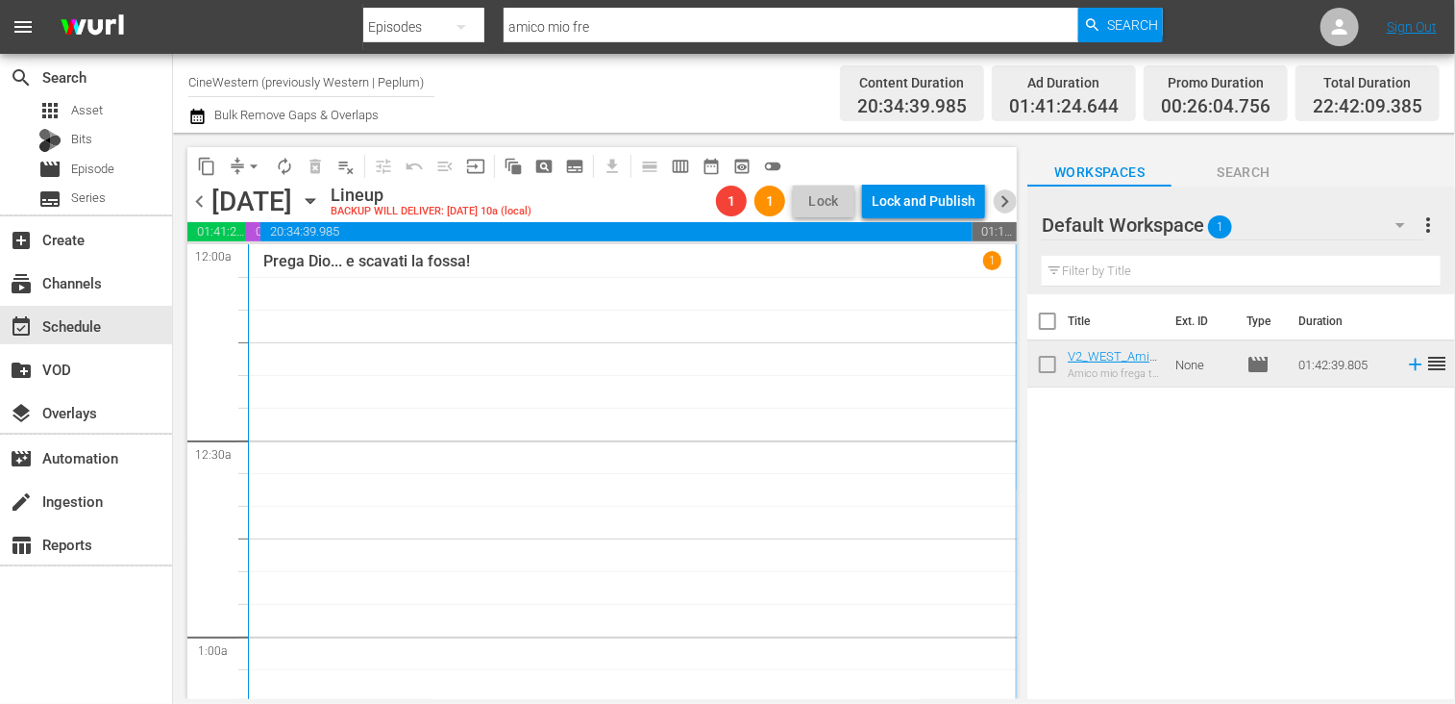
click at [1011, 197] on span "chevron_right" at bounding box center [1005, 201] width 24 height 24
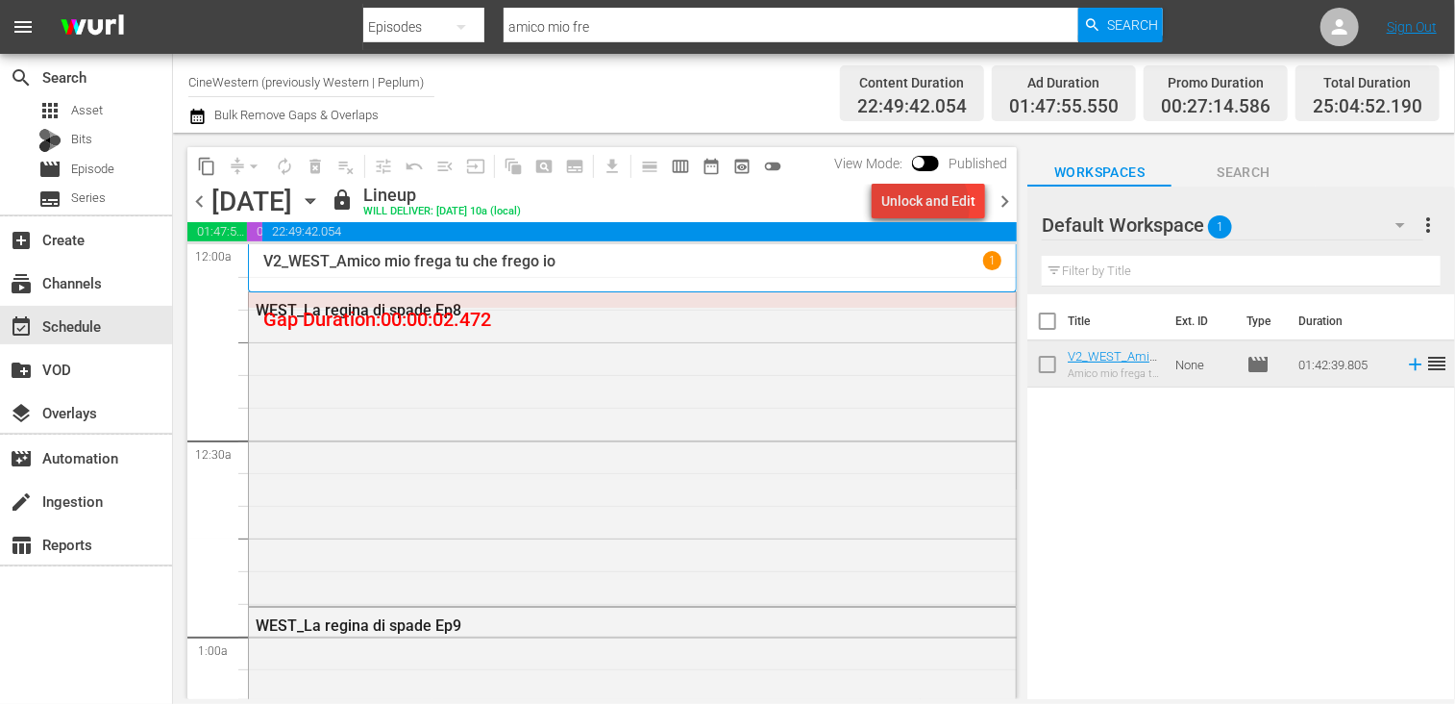
click at [923, 207] on div "Unlock and Edit" at bounding box center [928, 201] width 94 height 35
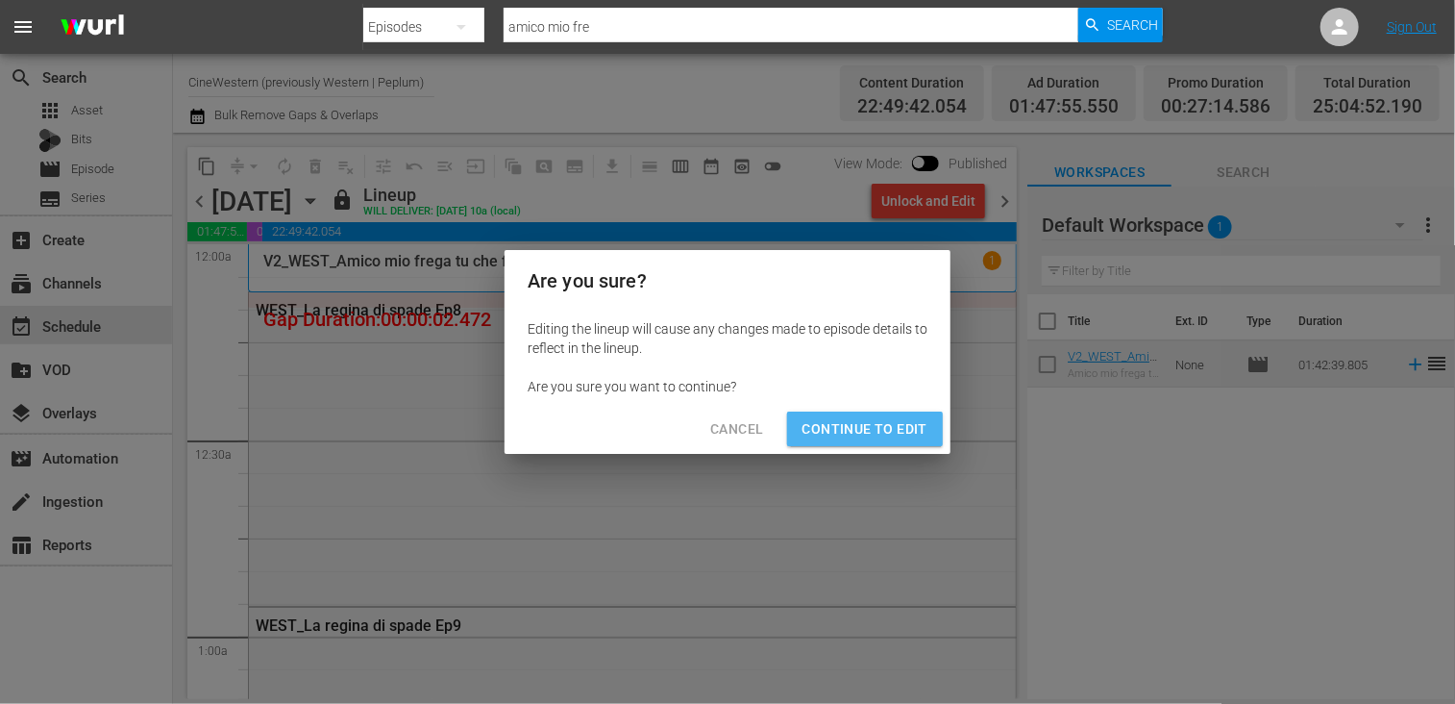
click at [877, 430] on span "Continue to Edit" at bounding box center [864, 429] width 125 height 24
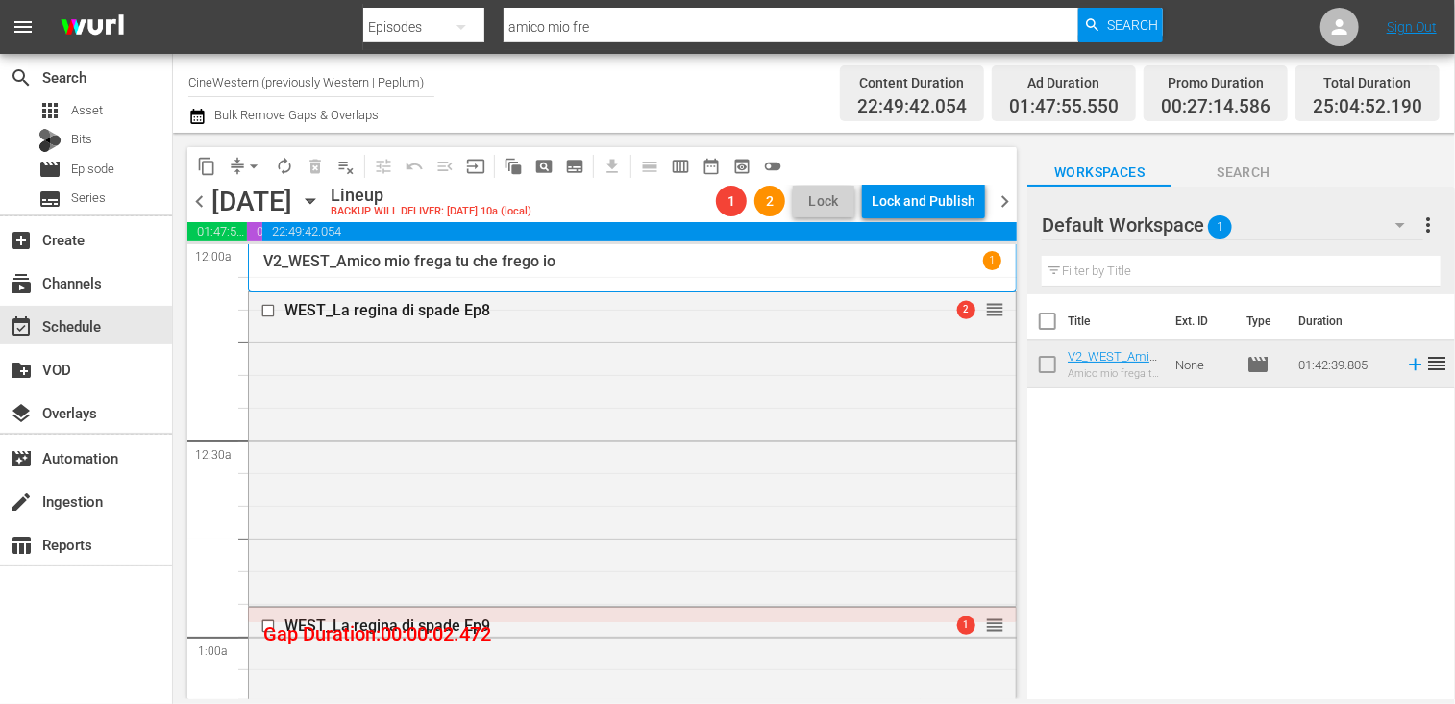
click at [1004, 199] on span "chevron_right" at bounding box center [1005, 201] width 24 height 24
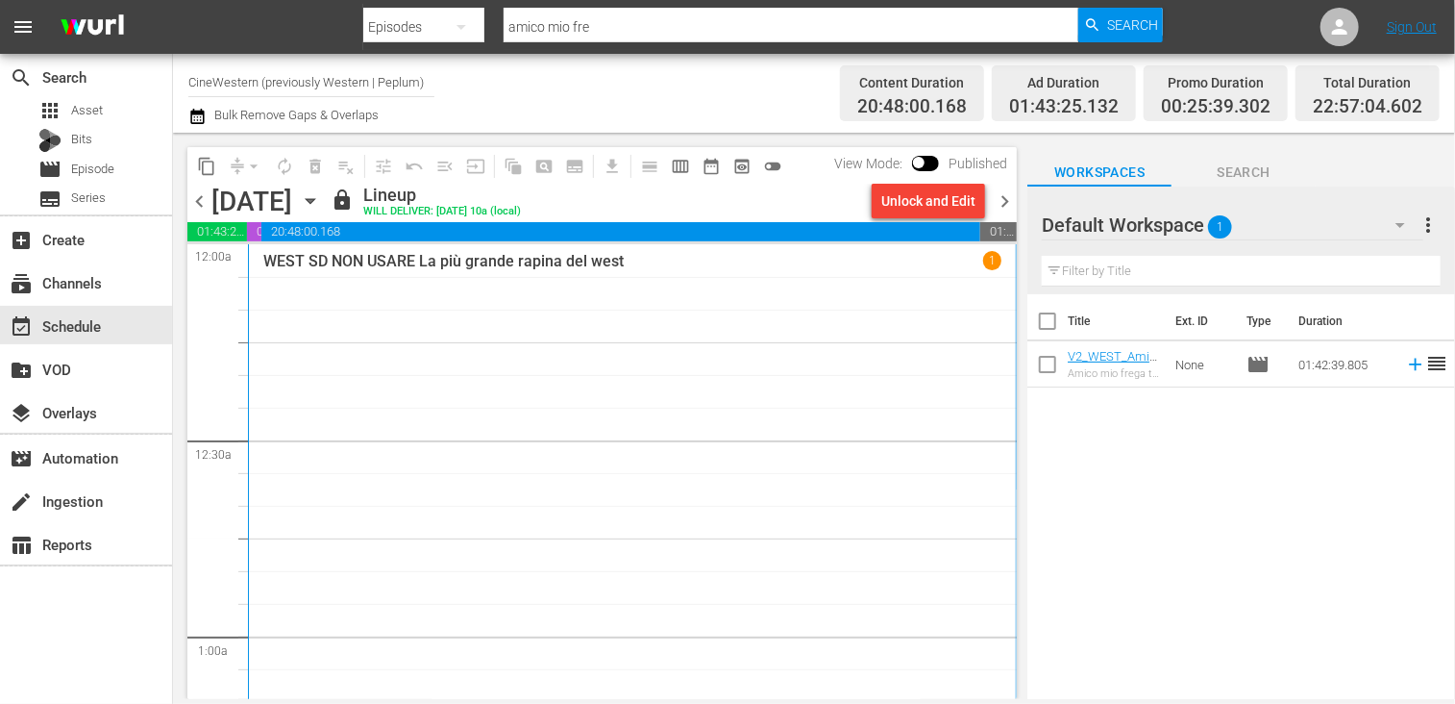
click at [910, 204] on div "Unlock and Edit" at bounding box center [928, 201] width 94 height 35
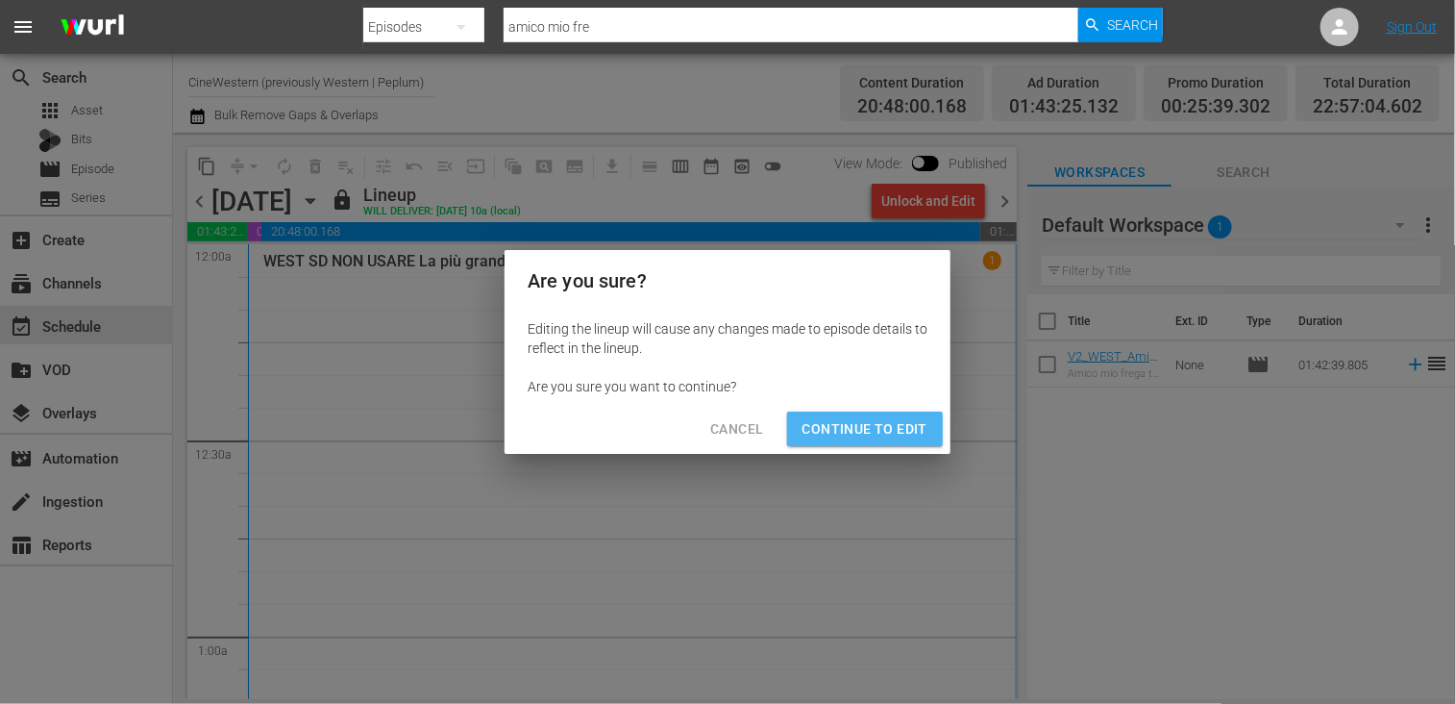
click at [888, 434] on span "Continue to Edit" at bounding box center [864, 429] width 125 height 24
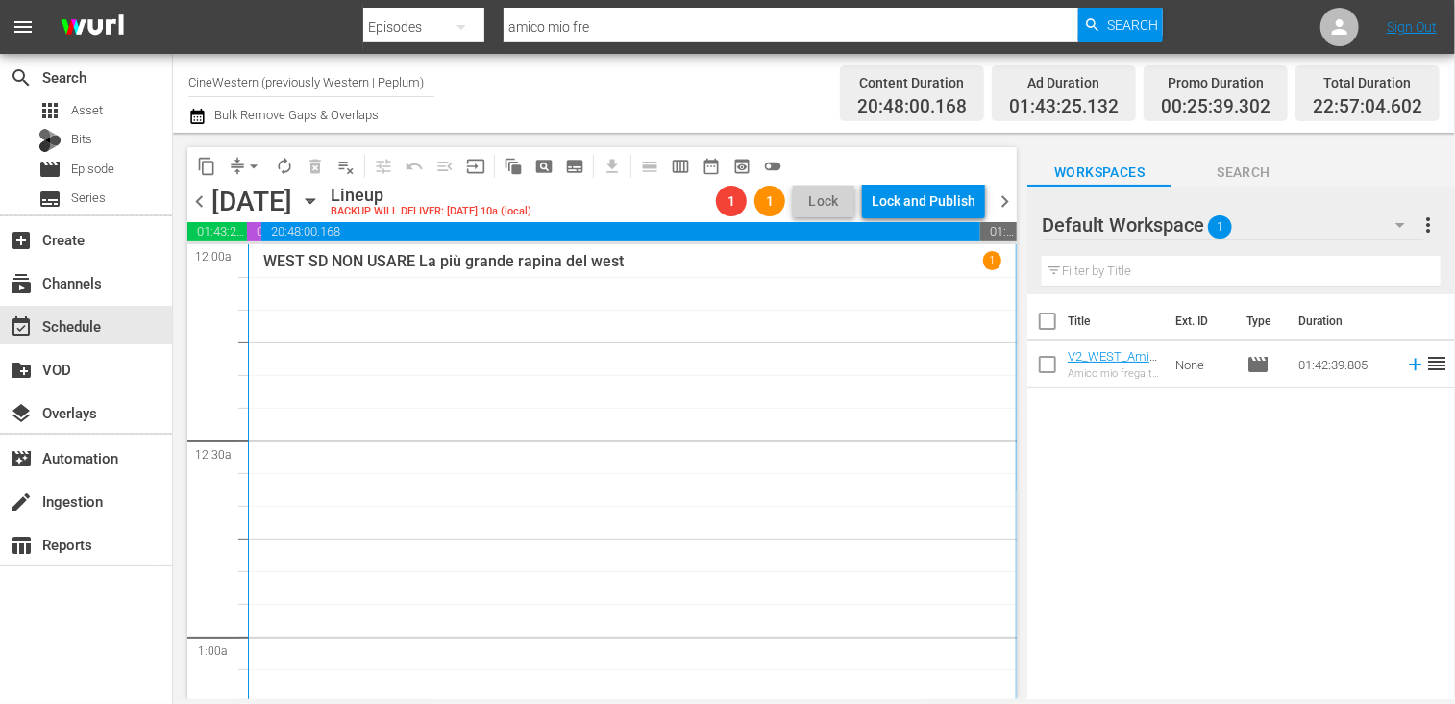
click at [1001, 201] on span "chevron_right" at bounding box center [1005, 201] width 24 height 24
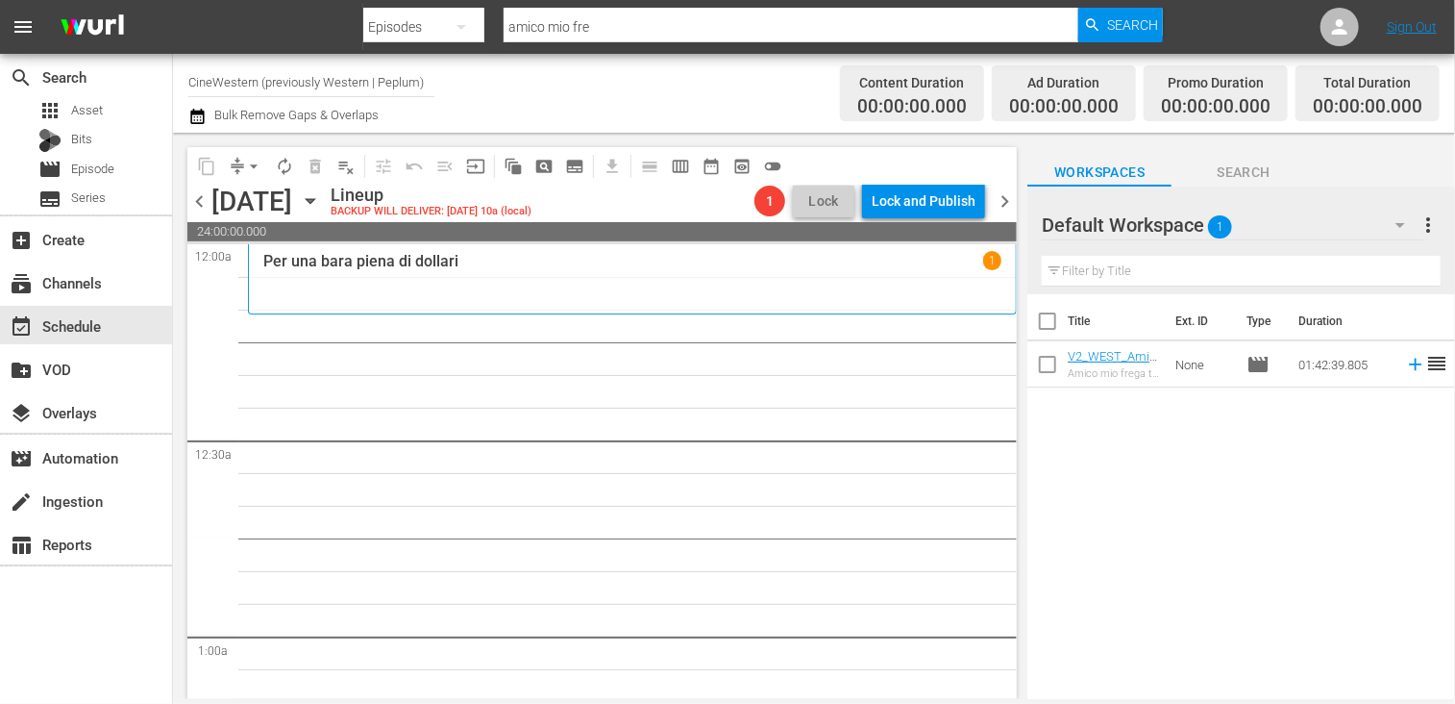
click at [200, 201] on span "chevron_left" at bounding box center [199, 201] width 24 height 24
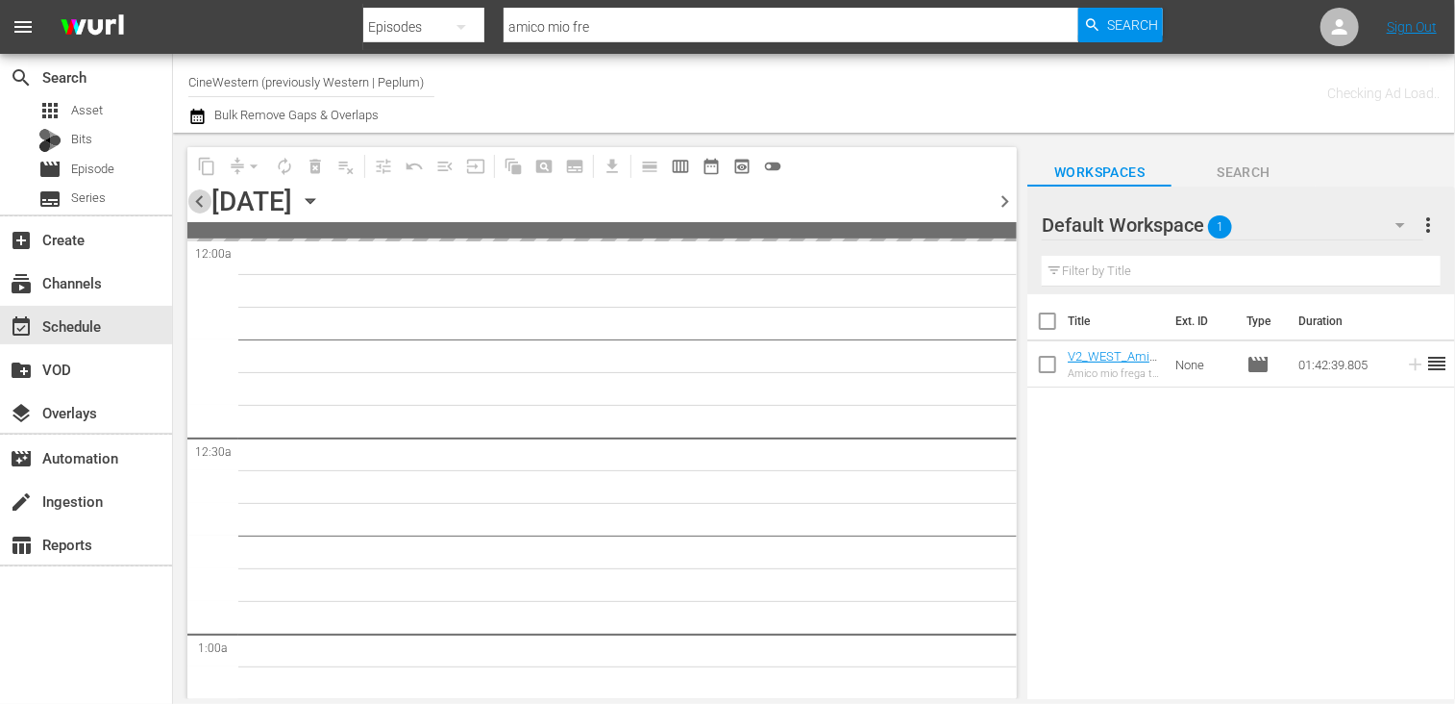
click at [200, 201] on span "chevron_left" at bounding box center [199, 201] width 24 height 24
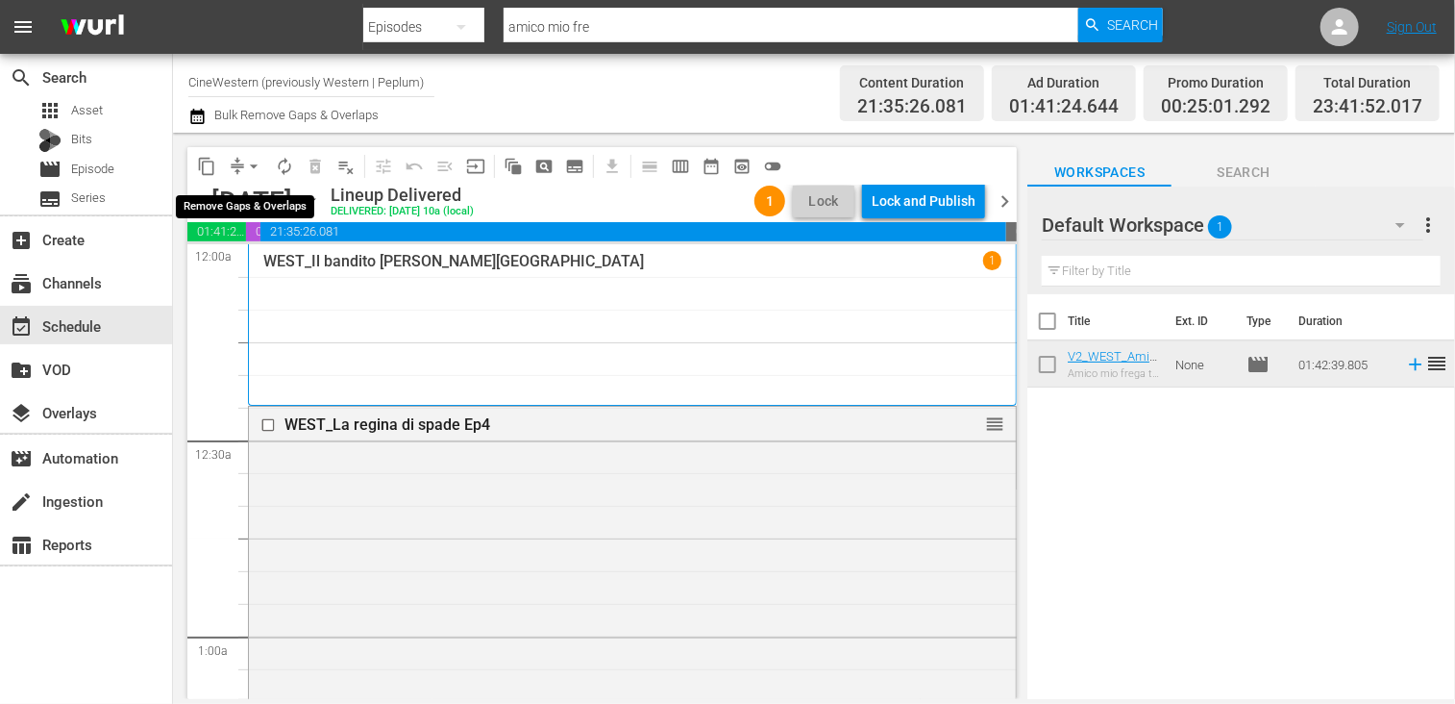
click at [250, 172] on span "arrow_drop_down" at bounding box center [253, 166] width 19 height 19
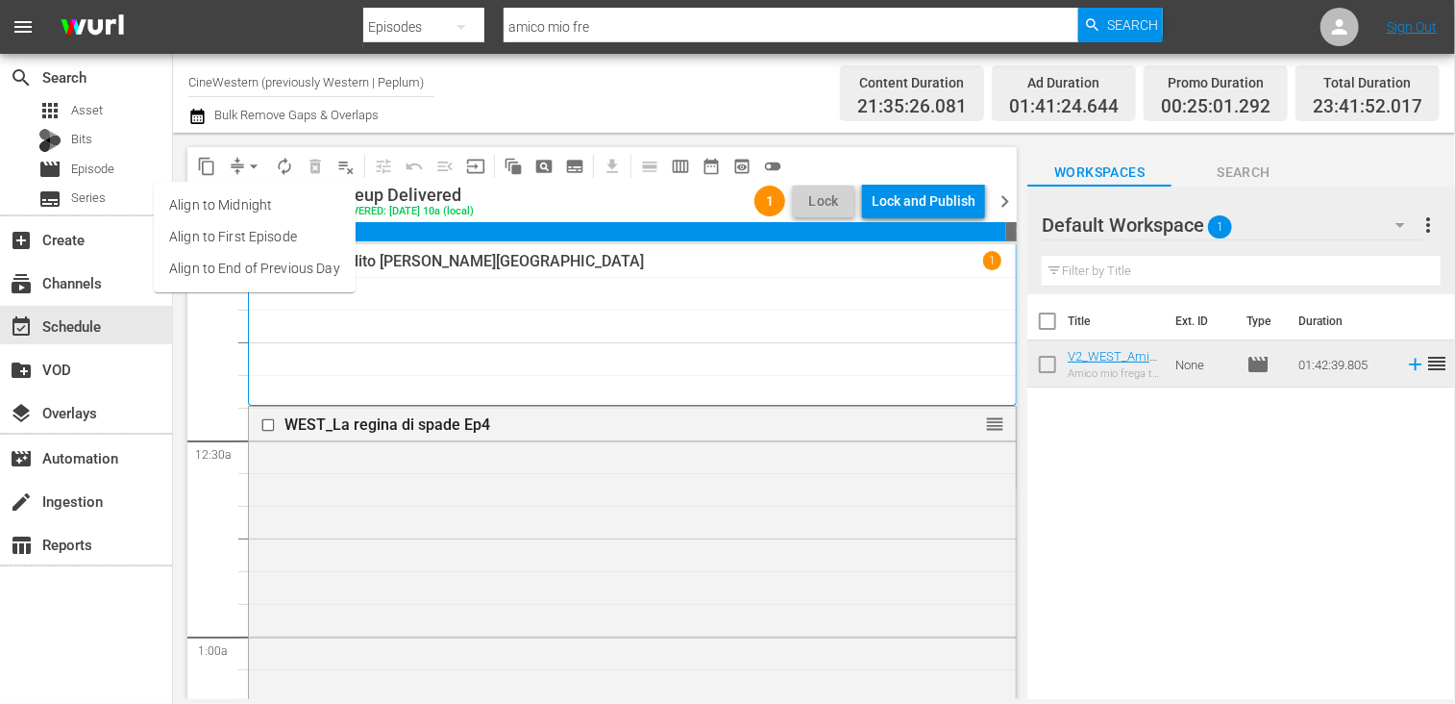
click at [280, 266] on li "Align to End of Previous Day" at bounding box center [255, 269] width 202 height 32
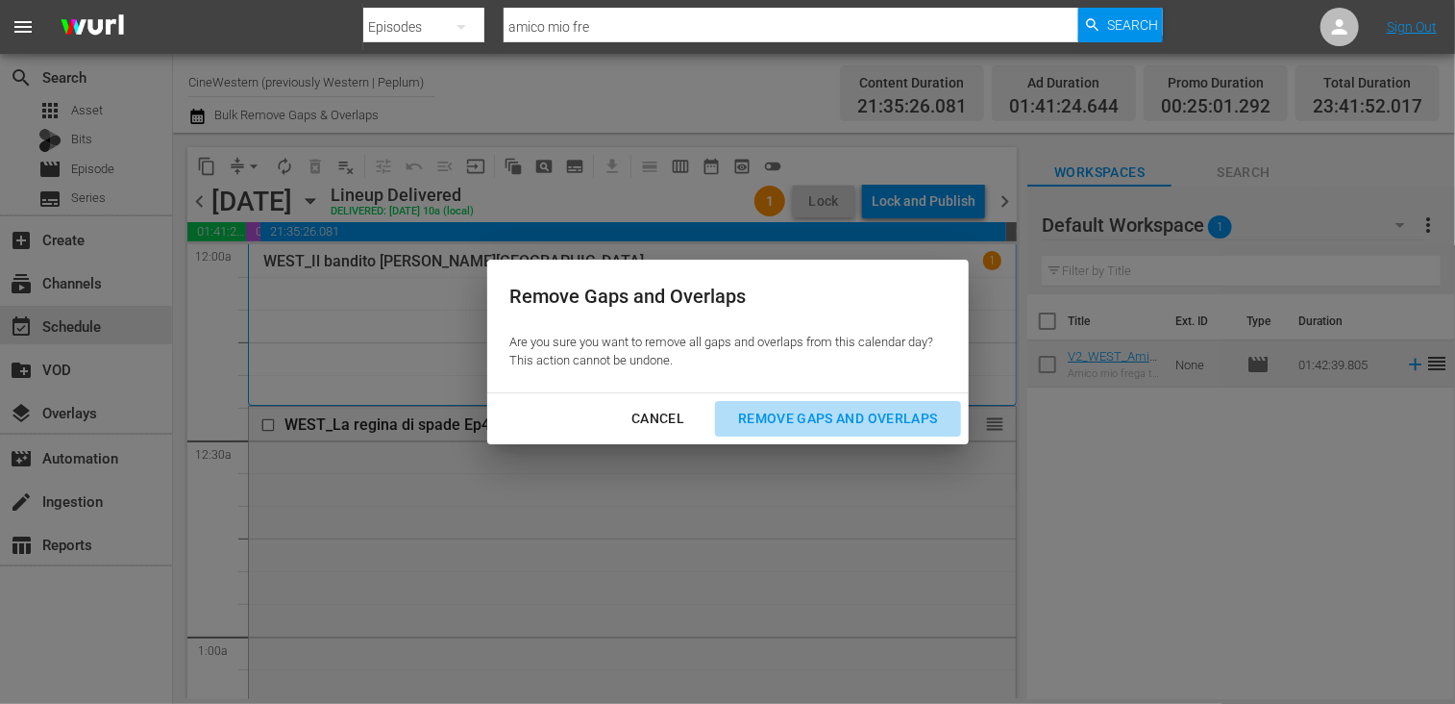
click at [822, 420] on div "Remove Gaps and Overlaps" at bounding box center [838, 419] width 230 height 24
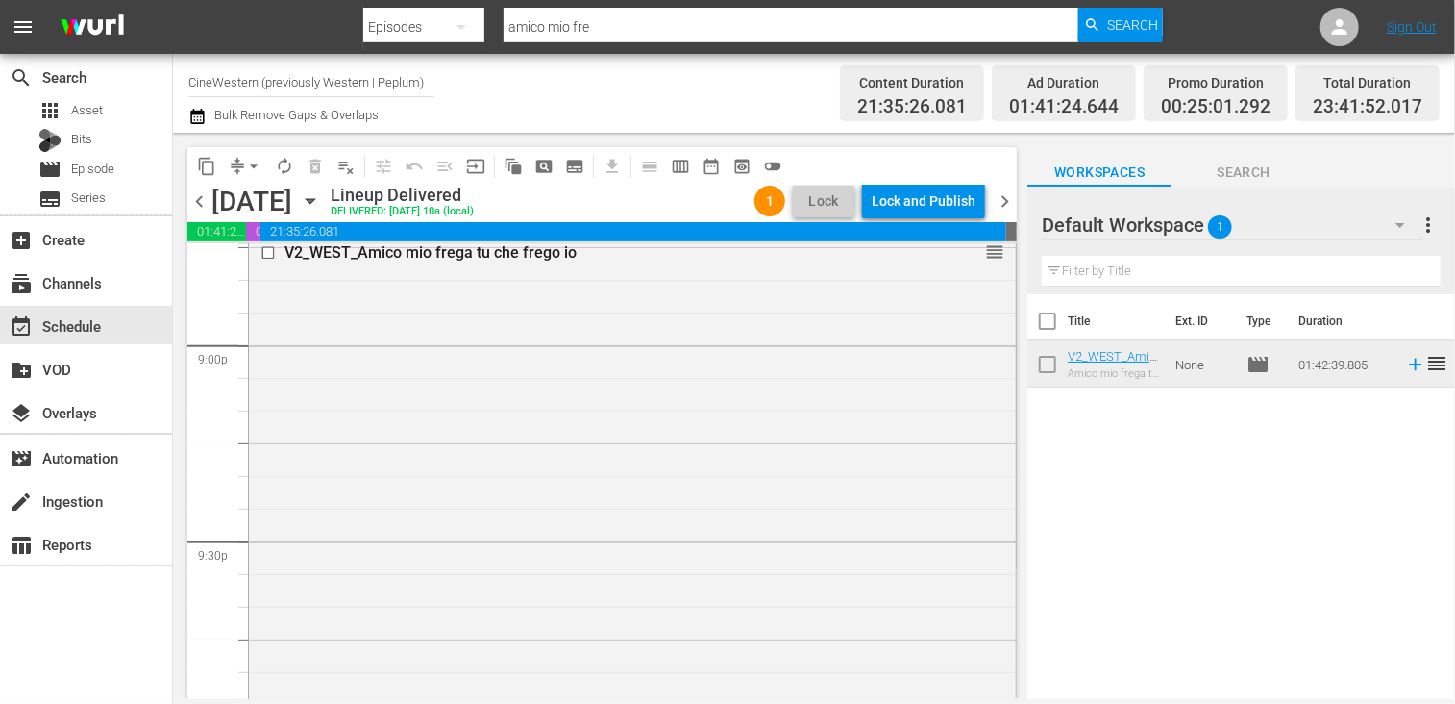
scroll to position [7845, 0]
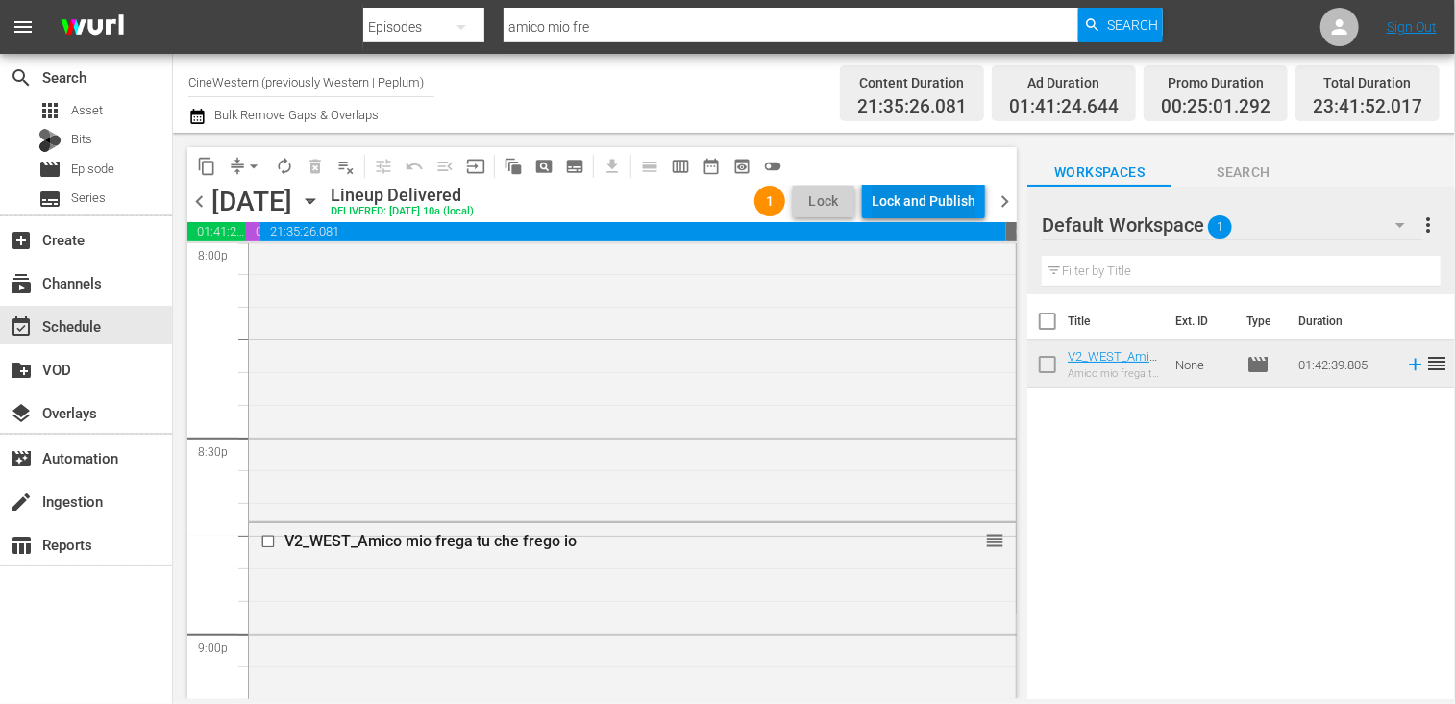
click at [907, 204] on div "Lock and Publish" at bounding box center [924, 201] width 104 height 35
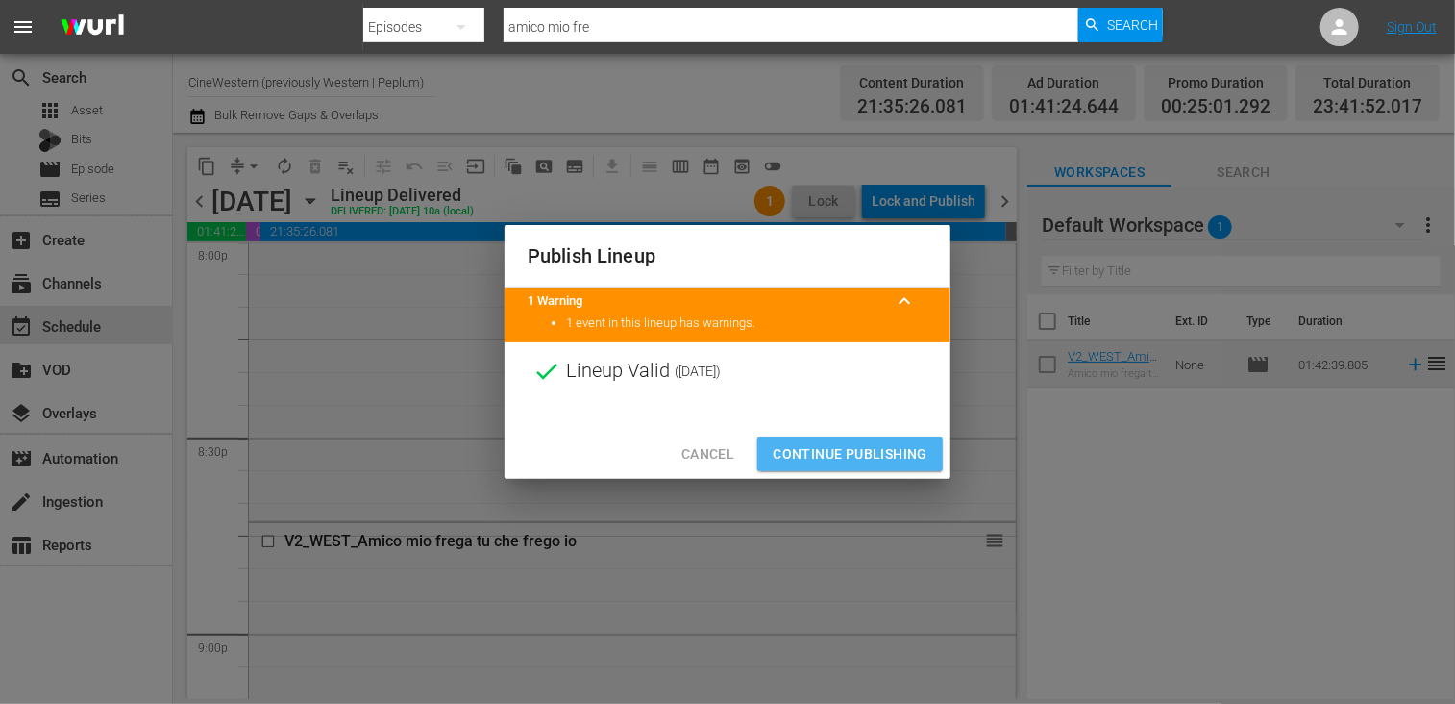
click at [844, 449] on span "Continue Publishing" at bounding box center [850, 454] width 155 height 24
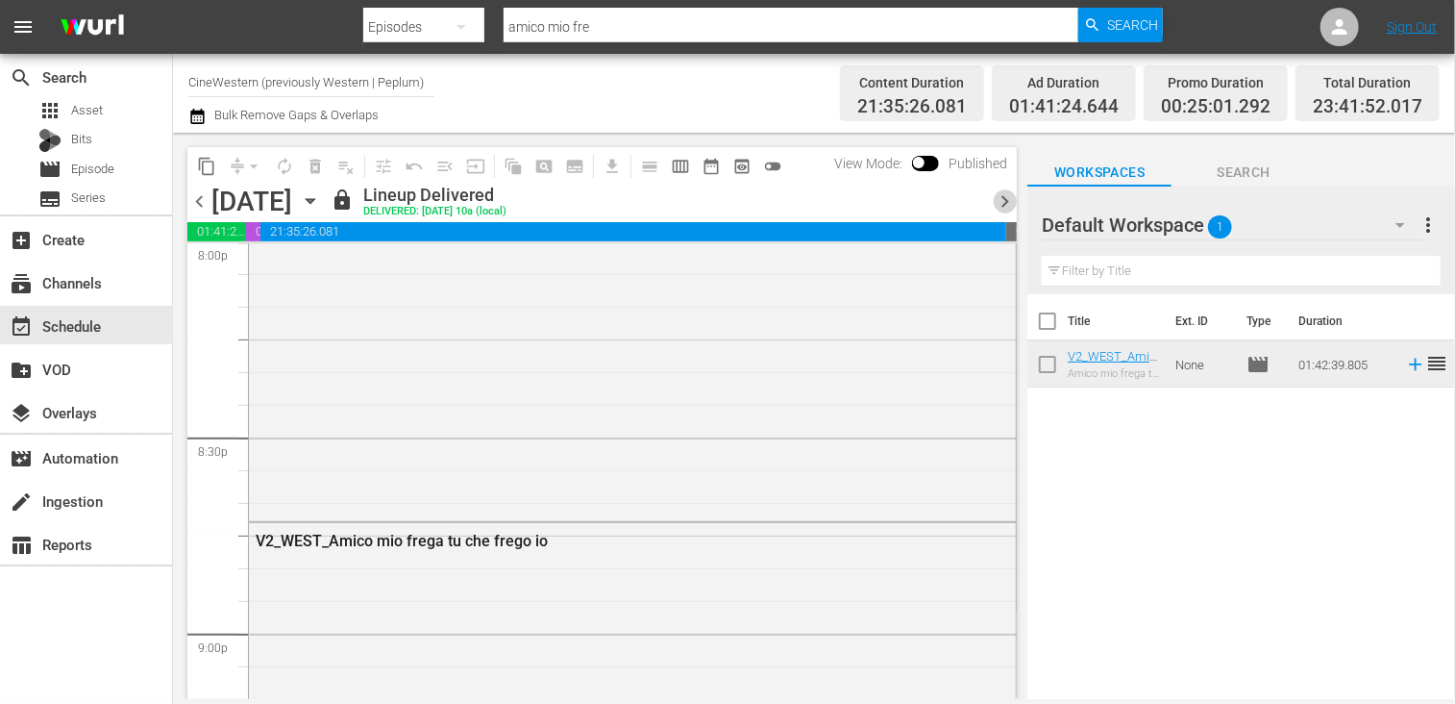
click at [1000, 196] on span "chevron_right" at bounding box center [1005, 201] width 24 height 24
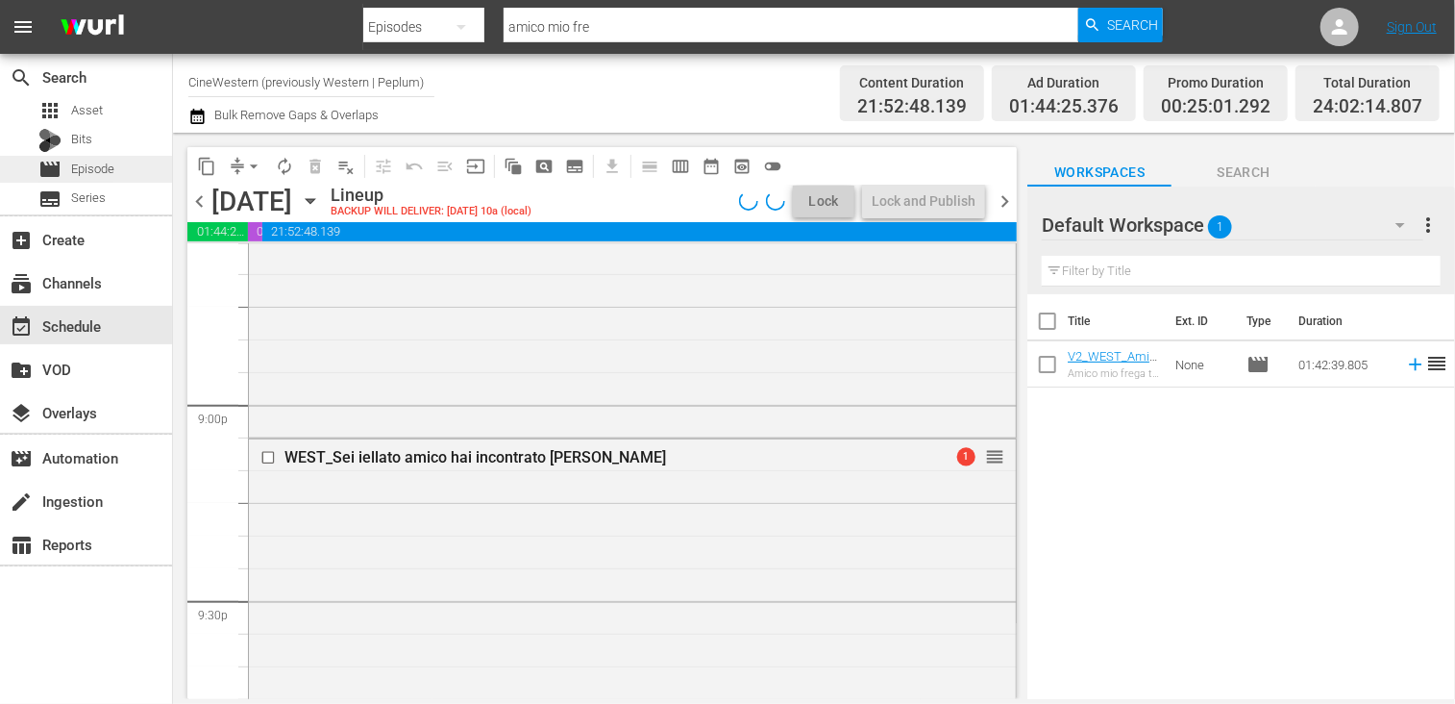
scroll to position [7780, 0]
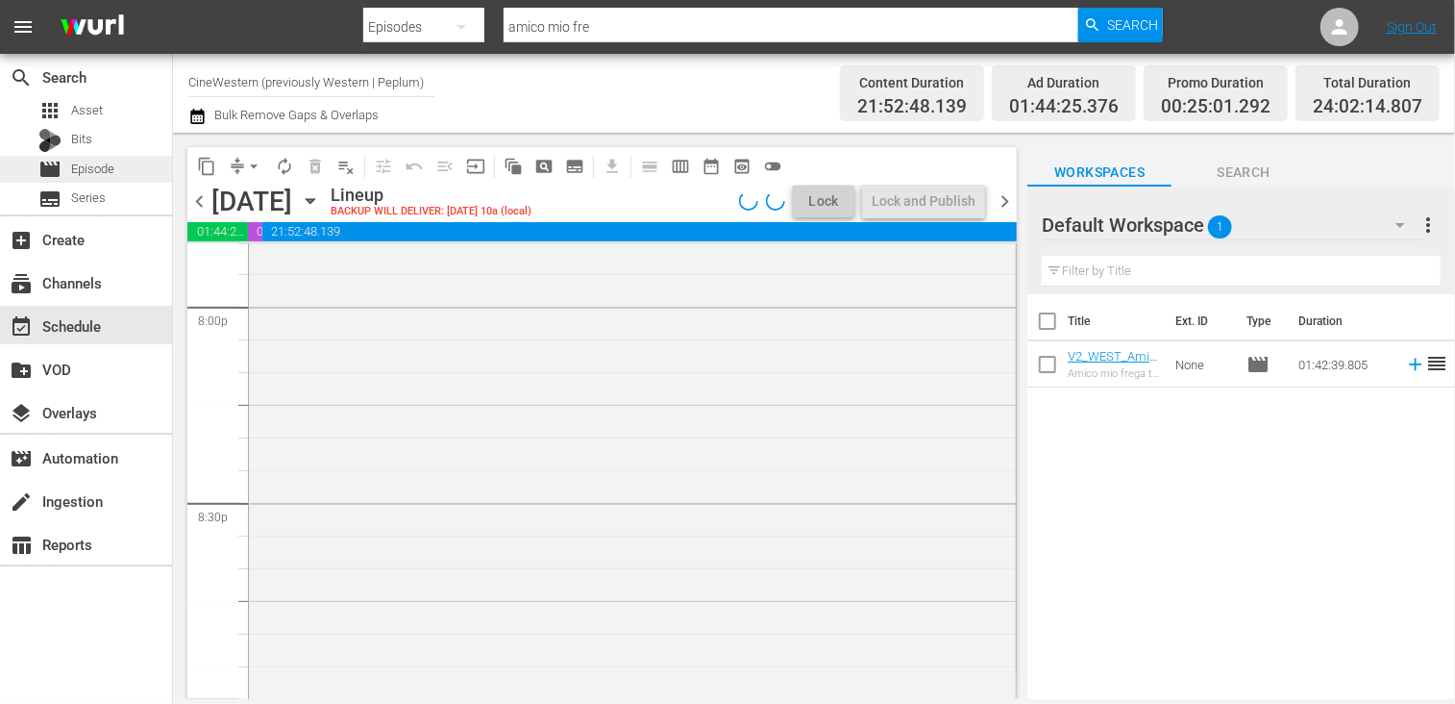
click at [96, 162] on span "Episode" at bounding box center [92, 169] width 43 height 19
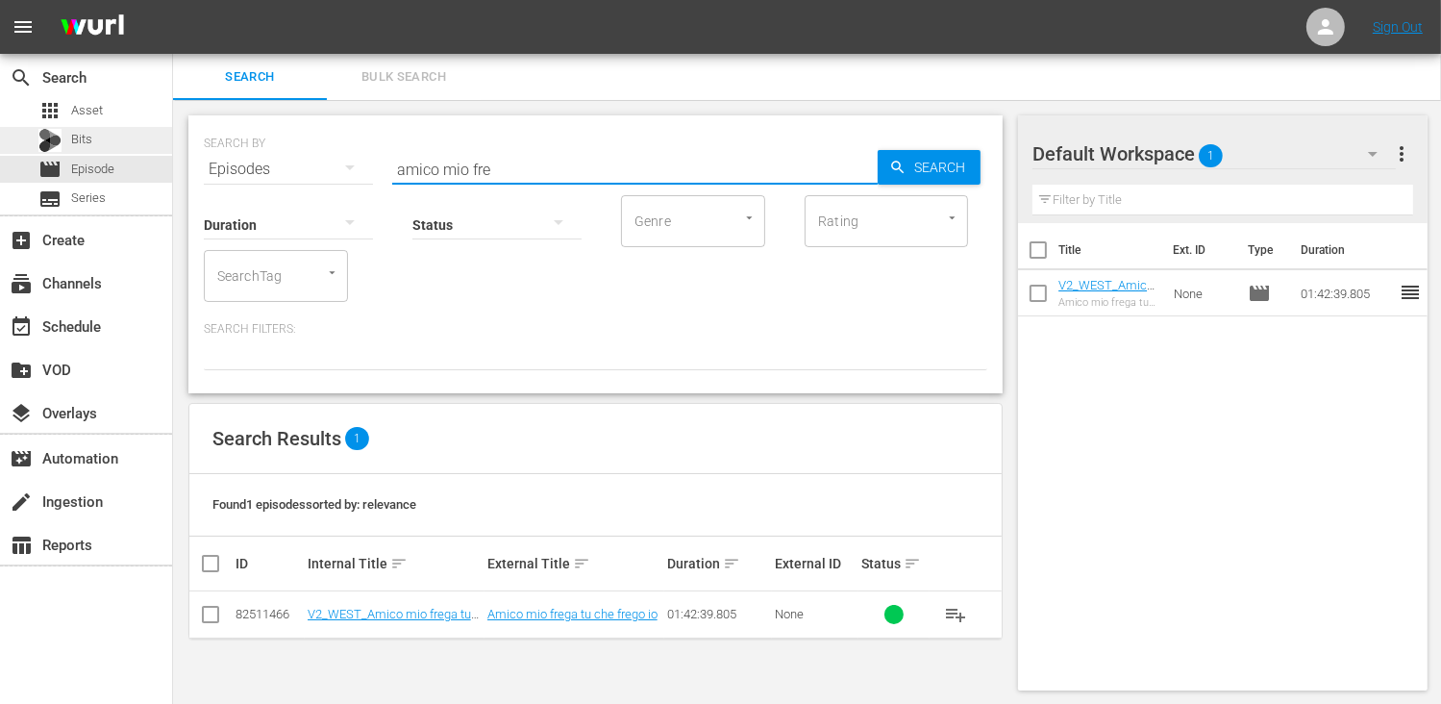
drag, startPoint x: 514, startPoint y: 166, endPoint x: 161, endPoint y: 144, distance: 353.4
click at [173, 0] on div "search Search apps Asset Bits movie Episode subtitles Series add_box Create sub…" at bounding box center [807, 0] width 1268 height 0
type input "v"
type input "cavalier nord"
click at [210, 622] on input "checkbox" at bounding box center [210, 617] width 23 height 23
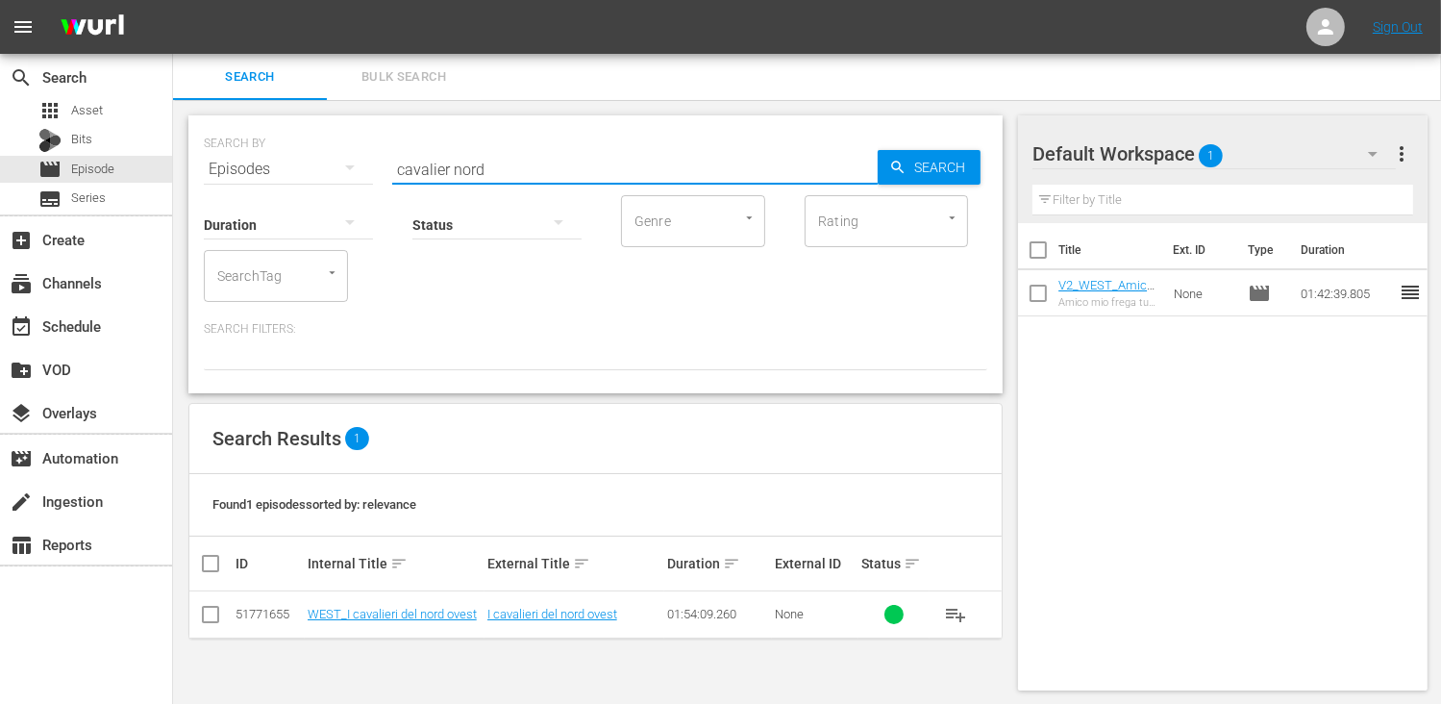
checkbox input "true"
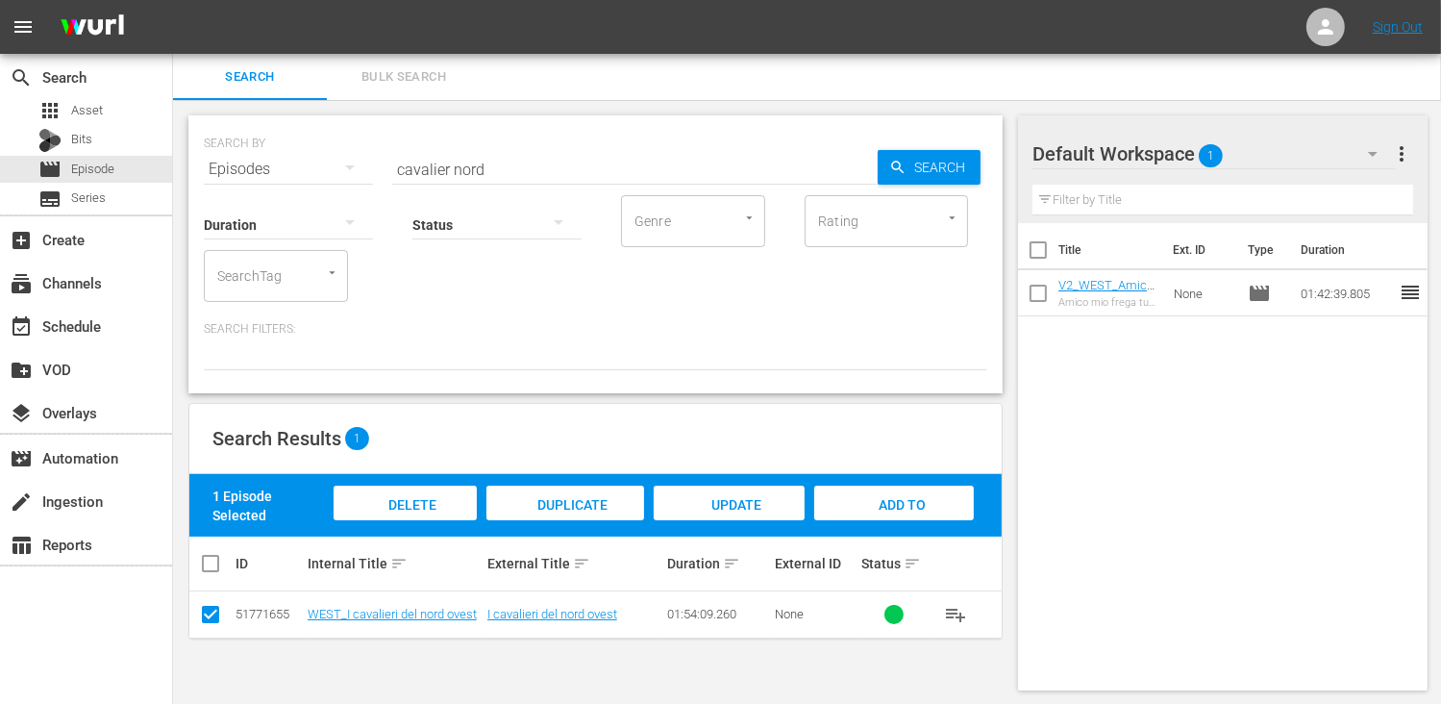
click at [882, 498] on span "Add to Workspace" at bounding box center [894, 523] width 94 height 52
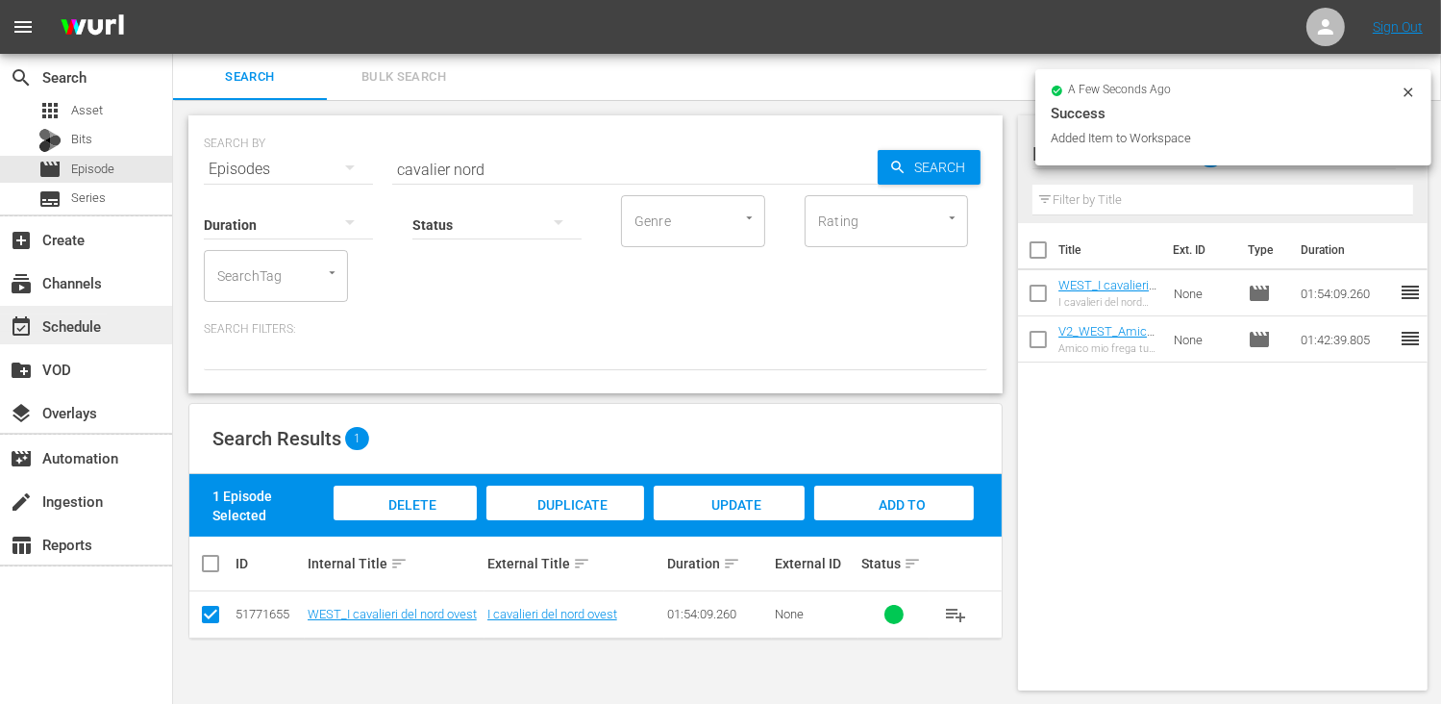
click at [73, 330] on div "event_available Schedule" at bounding box center [54, 322] width 108 height 17
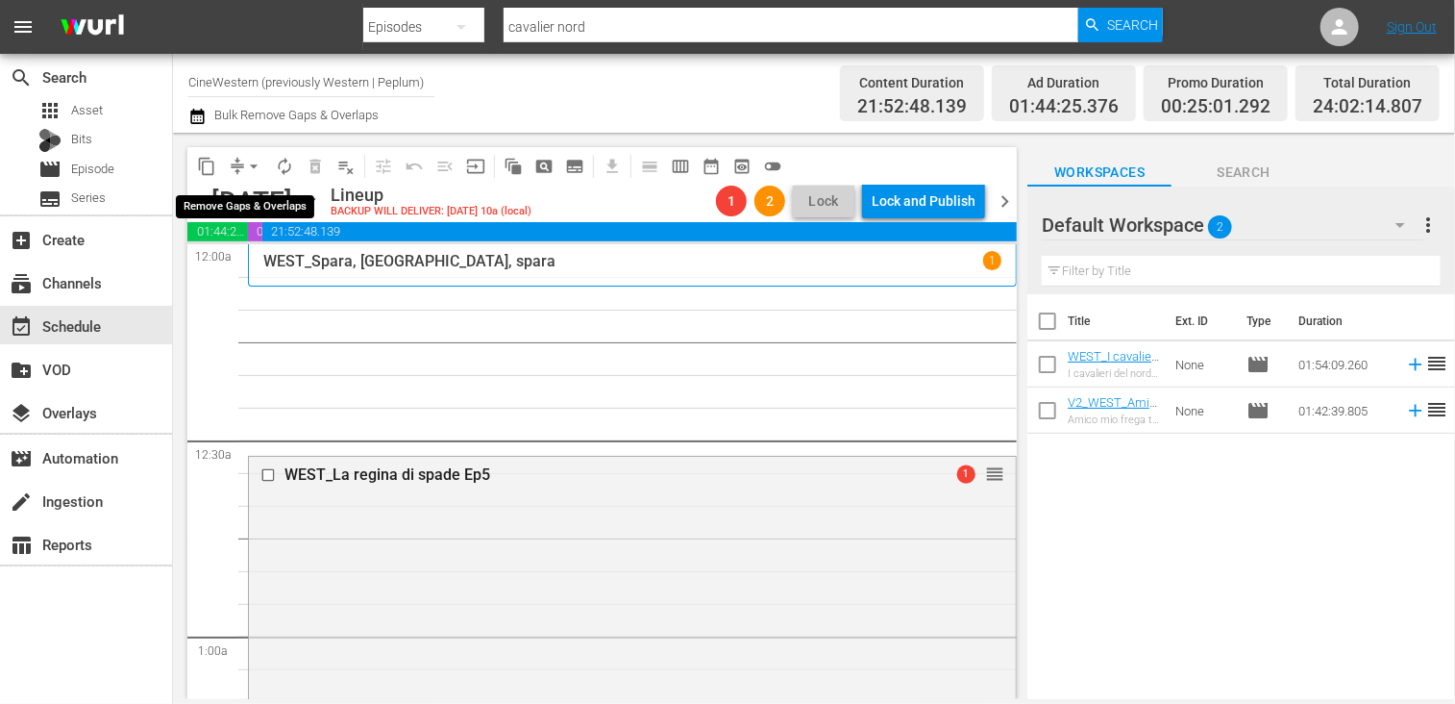
click at [249, 165] on span "arrow_drop_down" at bounding box center [253, 166] width 19 height 19
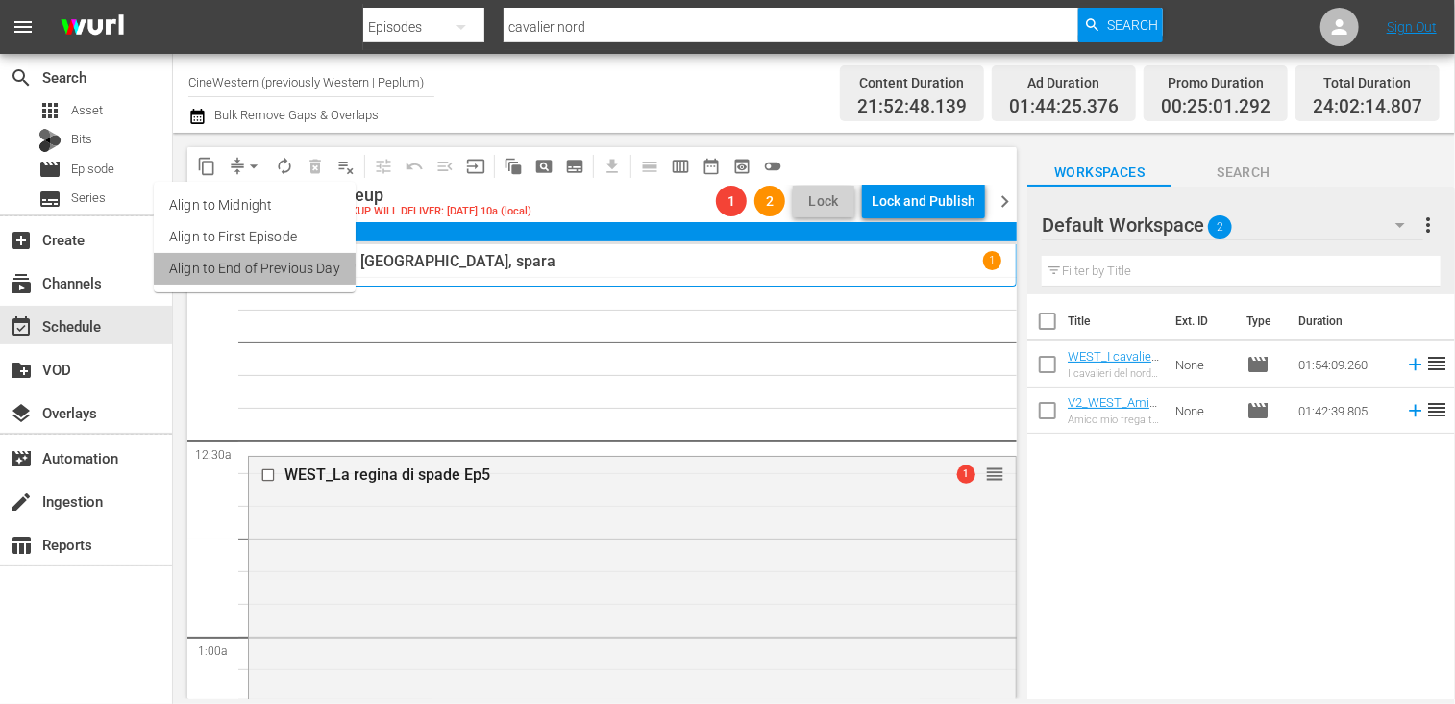
click at [283, 268] on li "Align to End of Previous Day" at bounding box center [255, 269] width 202 height 32
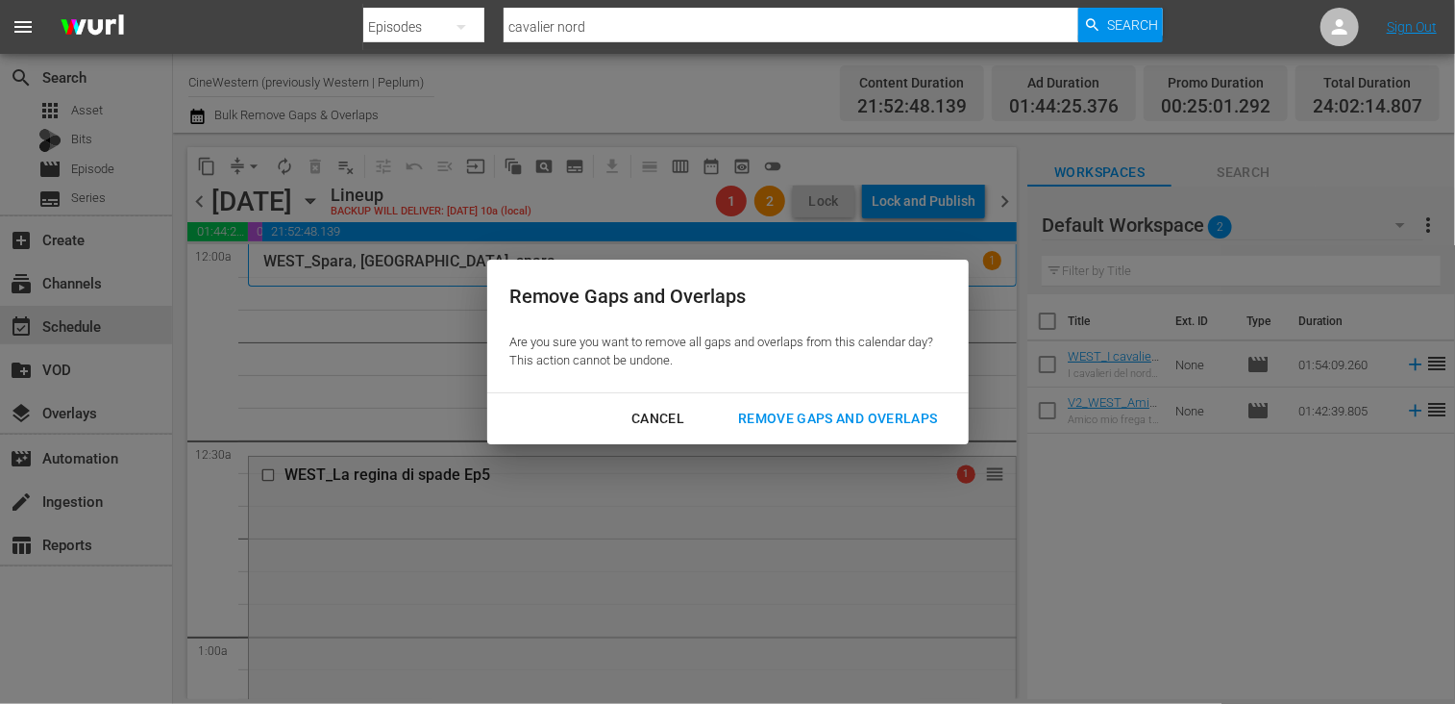
click at [860, 430] on button "Remove Gaps and Overlaps" at bounding box center [837, 419] width 245 height 36
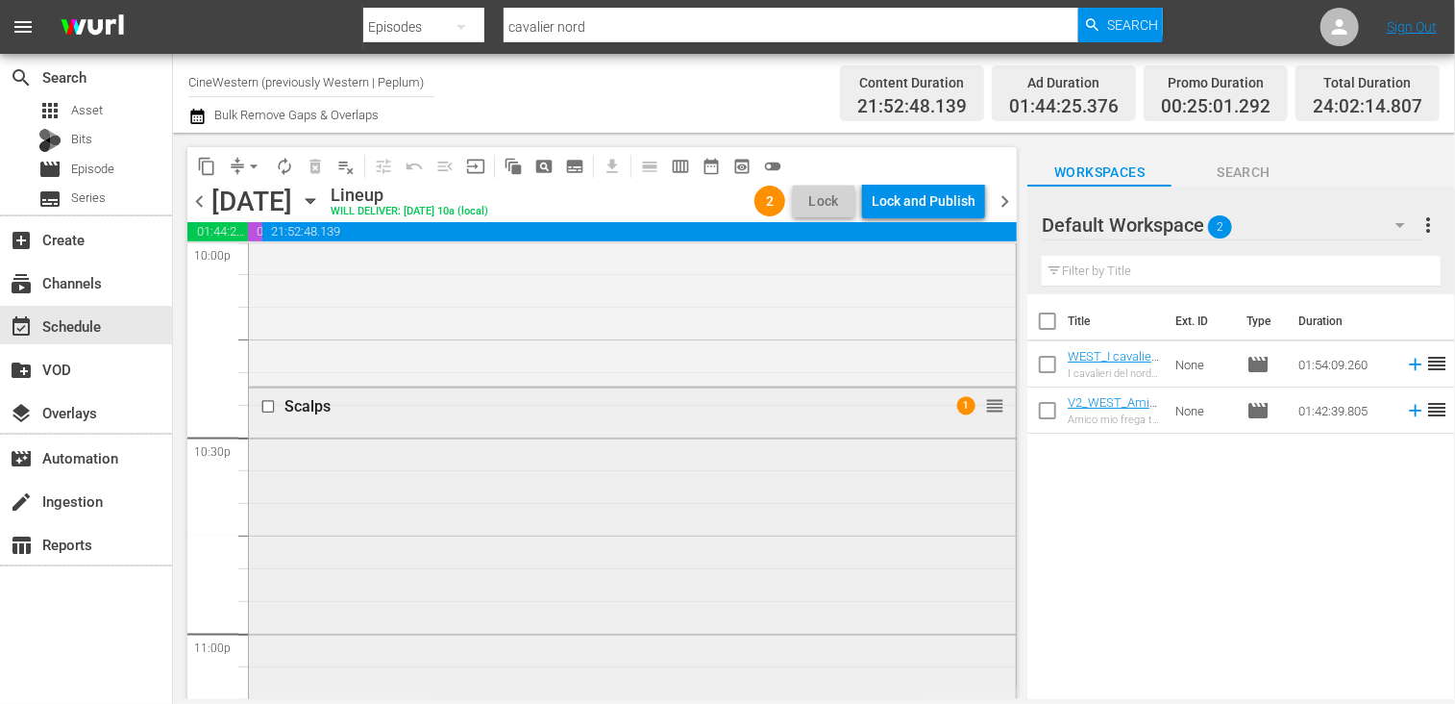
scroll to position [8628, 0]
click at [254, 165] on span "arrow_drop_down" at bounding box center [253, 166] width 19 height 19
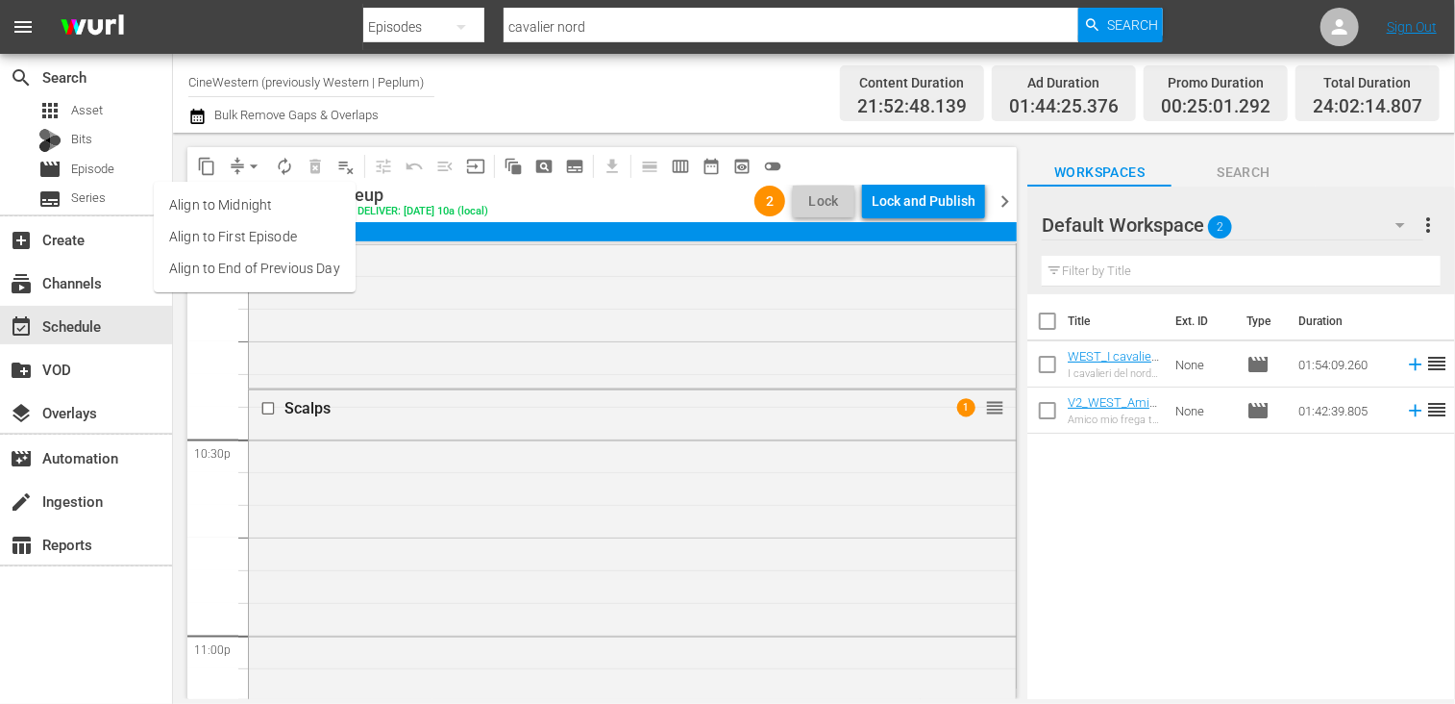
click at [256, 272] on li "Align to End of Previous Day" at bounding box center [255, 269] width 202 height 32
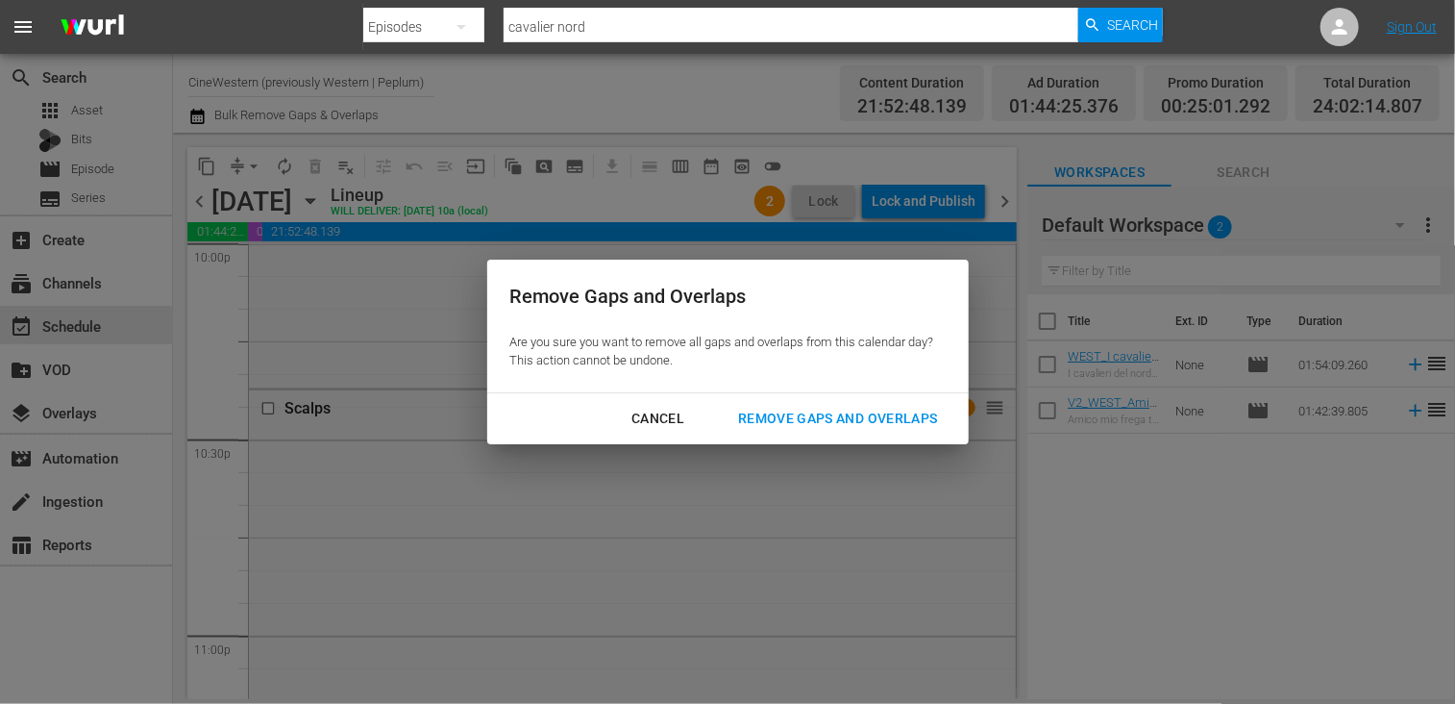
click at [804, 417] on div "Remove Gaps and Overlaps" at bounding box center [838, 419] width 230 height 24
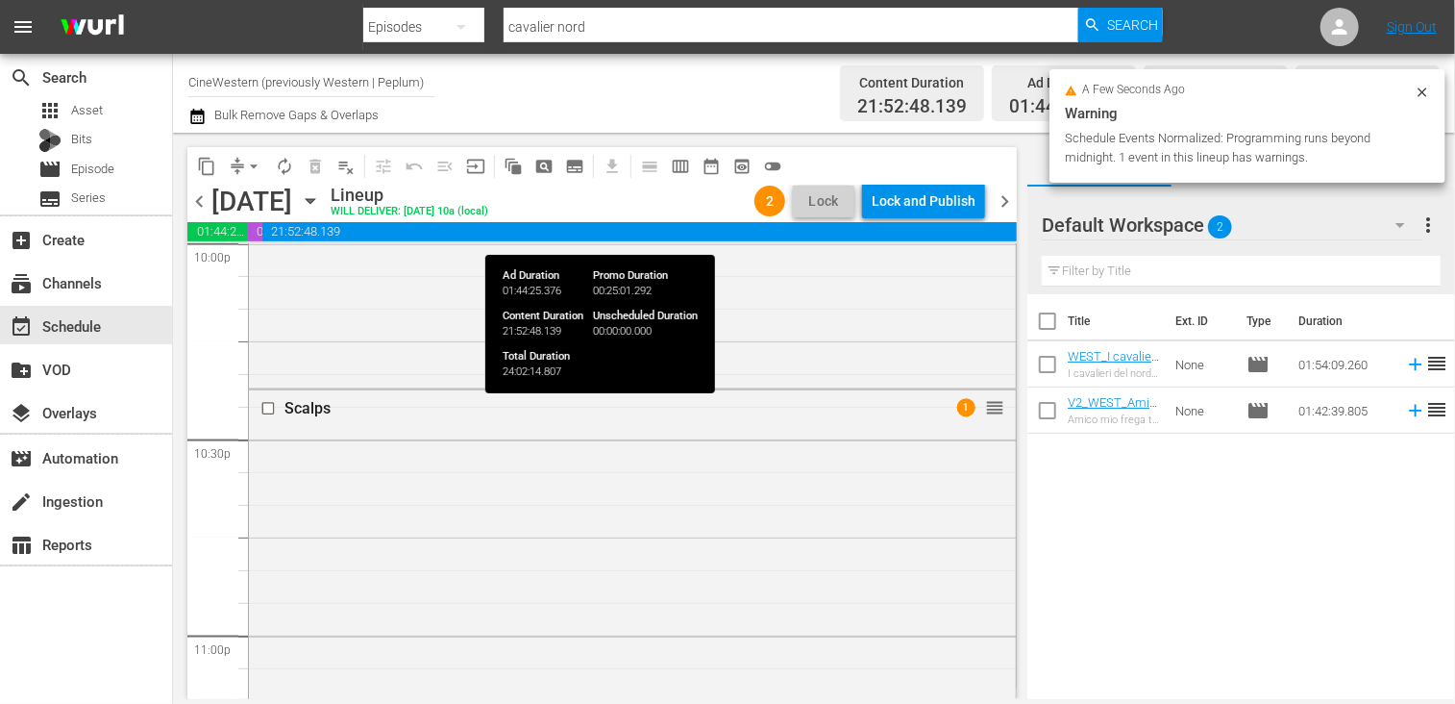
click at [911, 200] on div "Lock and Publish" at bounding box center [924, 201] width 104 height 35
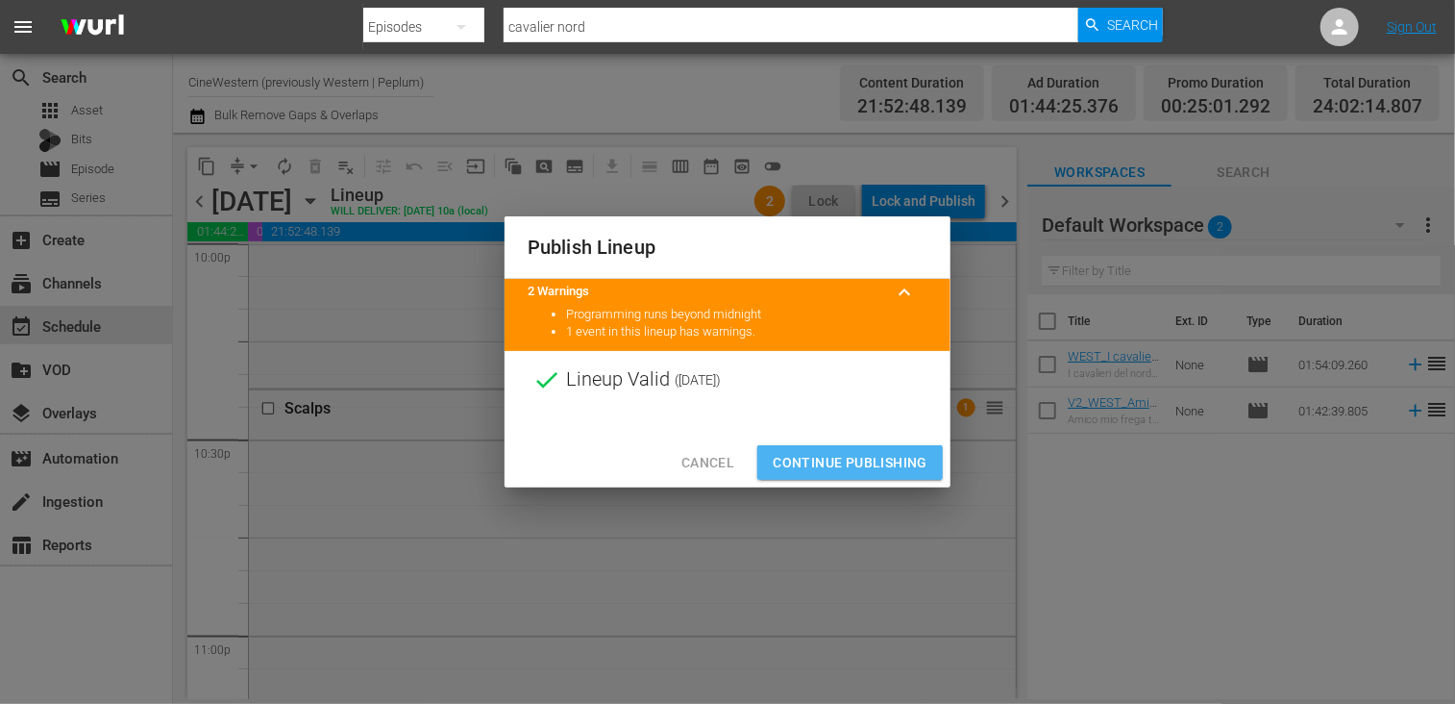
click at [853, 457] on span "Continue Publishing" at bounding box center [850, 463] width 155 height 24
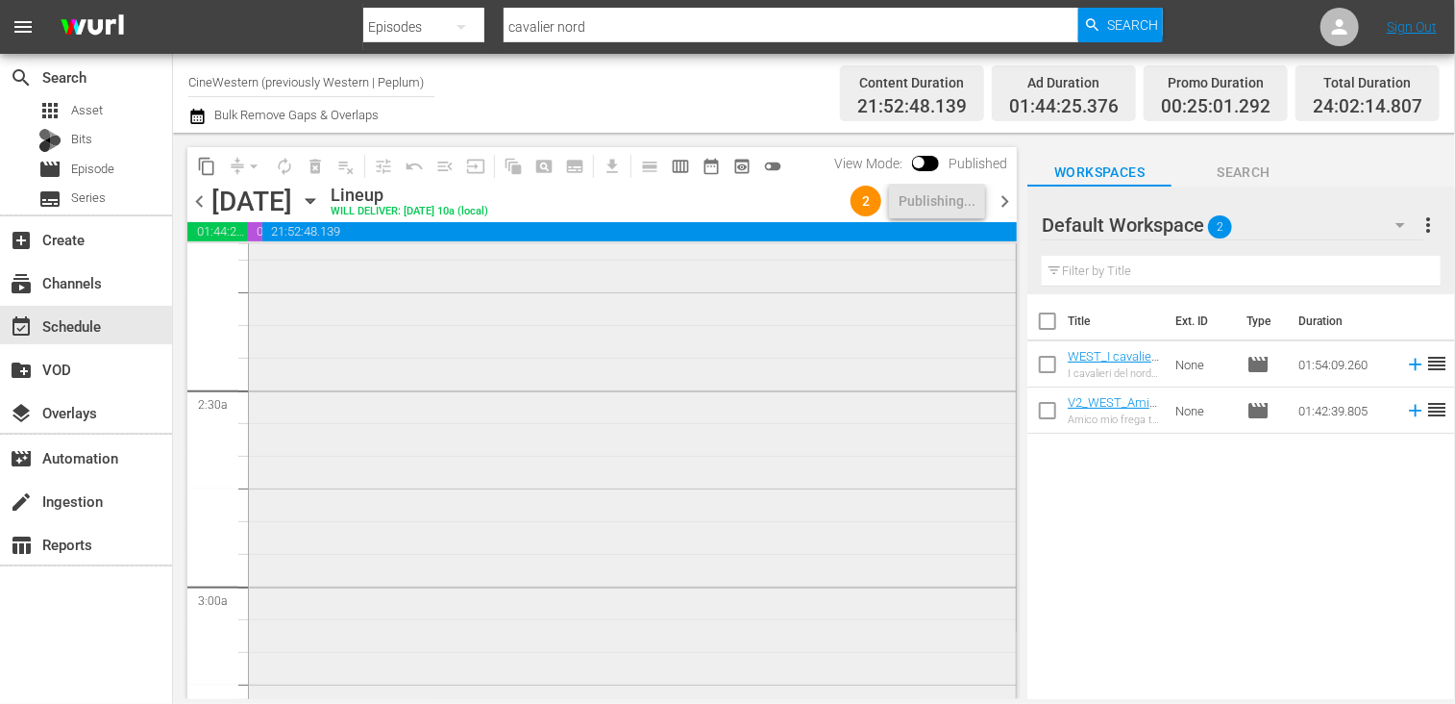
scroll to position [865, 0]
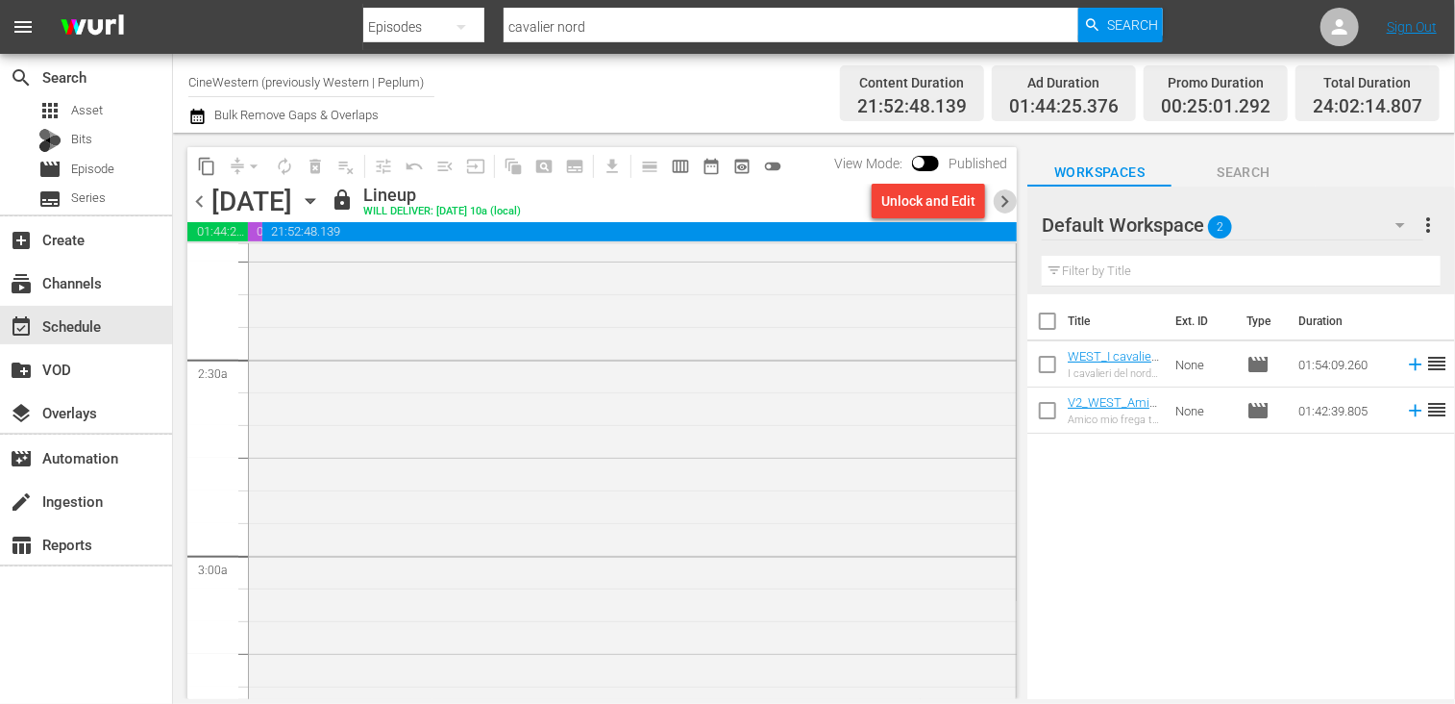
click at [1003, 202] on span "chevron_right" at bounding box center [1005, 201] width 24 height 24
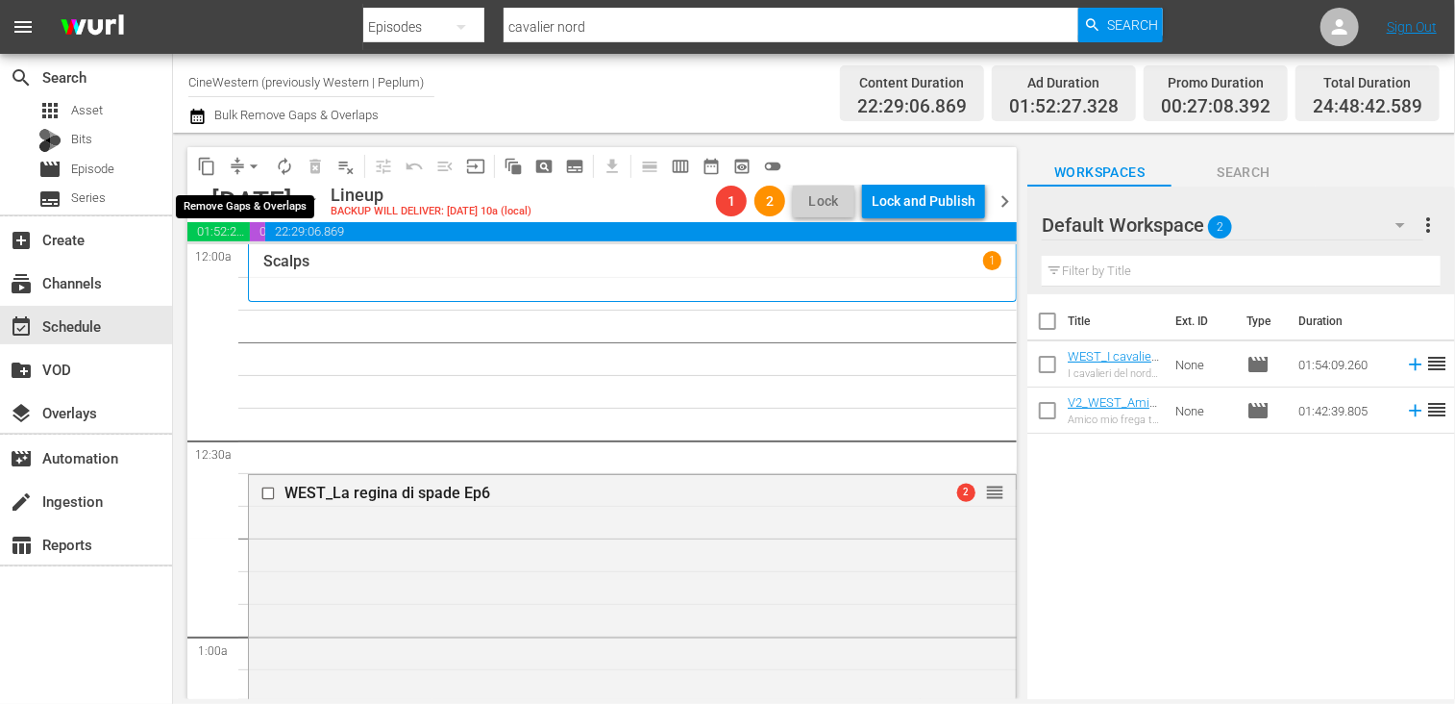
click at [251, 163] on span "arrow_drop_down" at bounding box center [253, 166] width 19 height 19
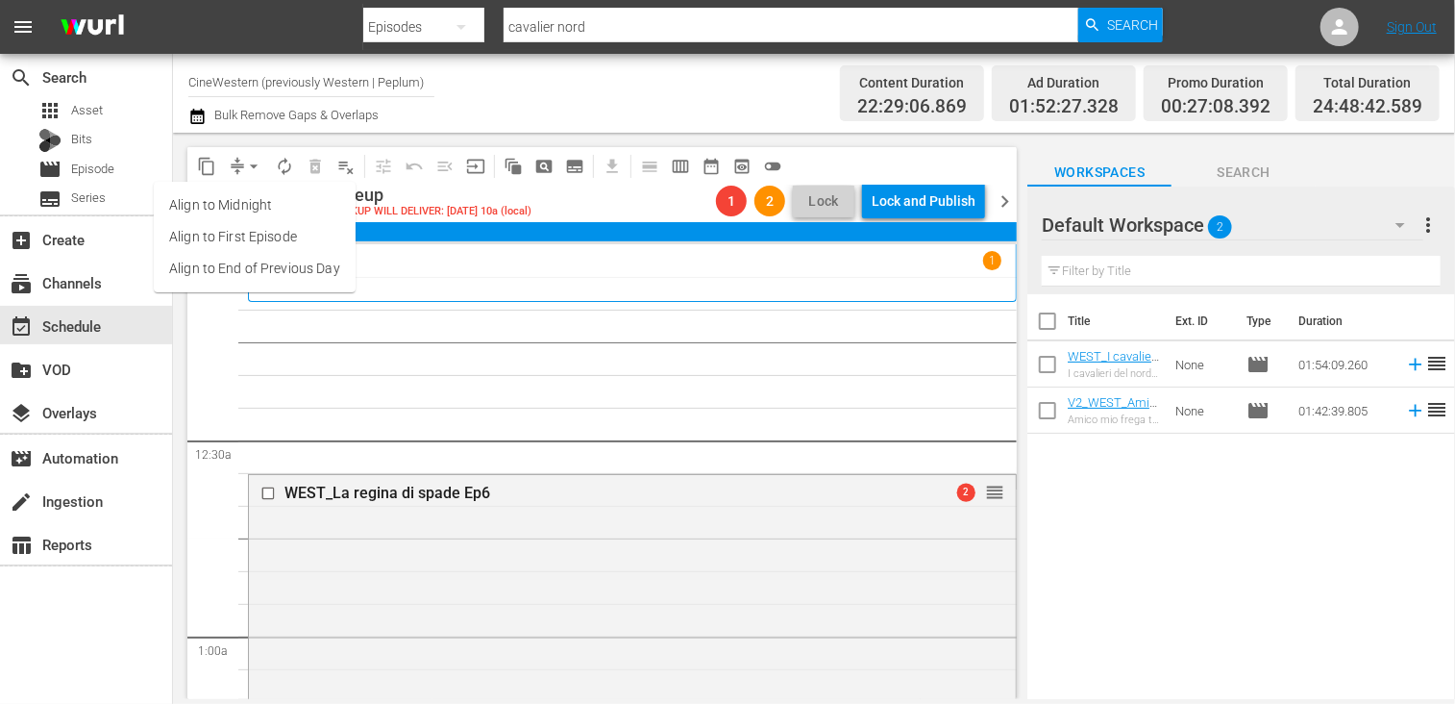
click at [268, 268] on li "Align to End of Previous Day" at bounding box center [255, 269] width 202 height 32
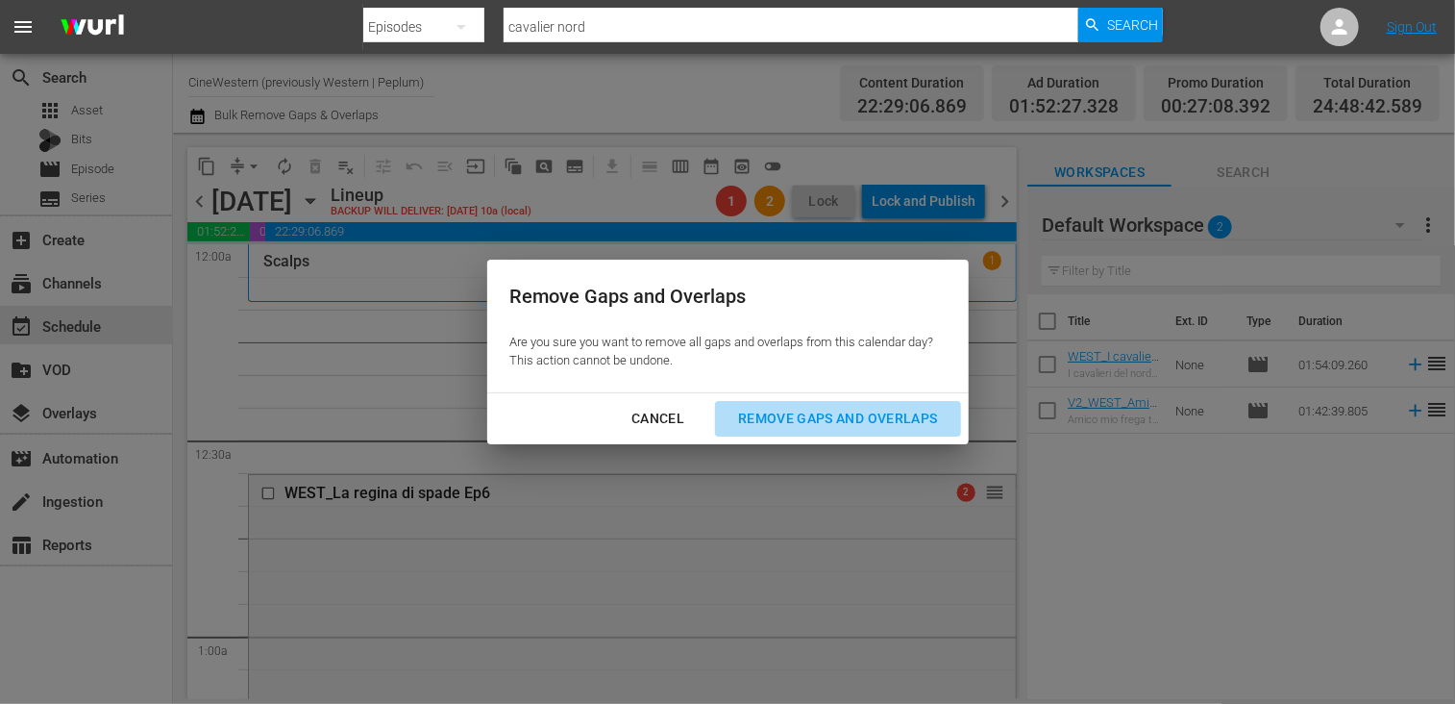
click at [758, 420] on div "Remove Gaps and Overlaps" at bounding box center [838, 419] width 230 height 24
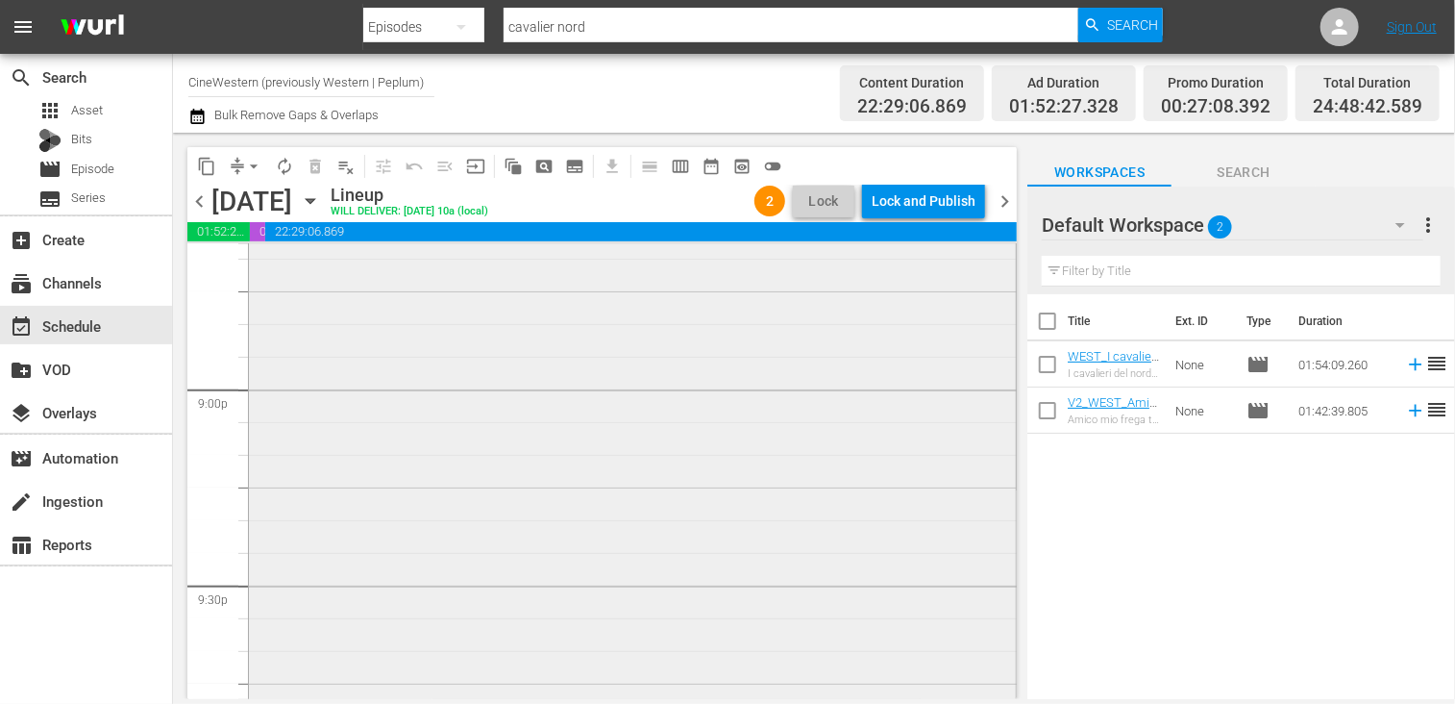
scroll to position [8082, 0]
click at [904, 199] on div "Lock and Publish" at bounding box center [924, 201] width 104 height 35
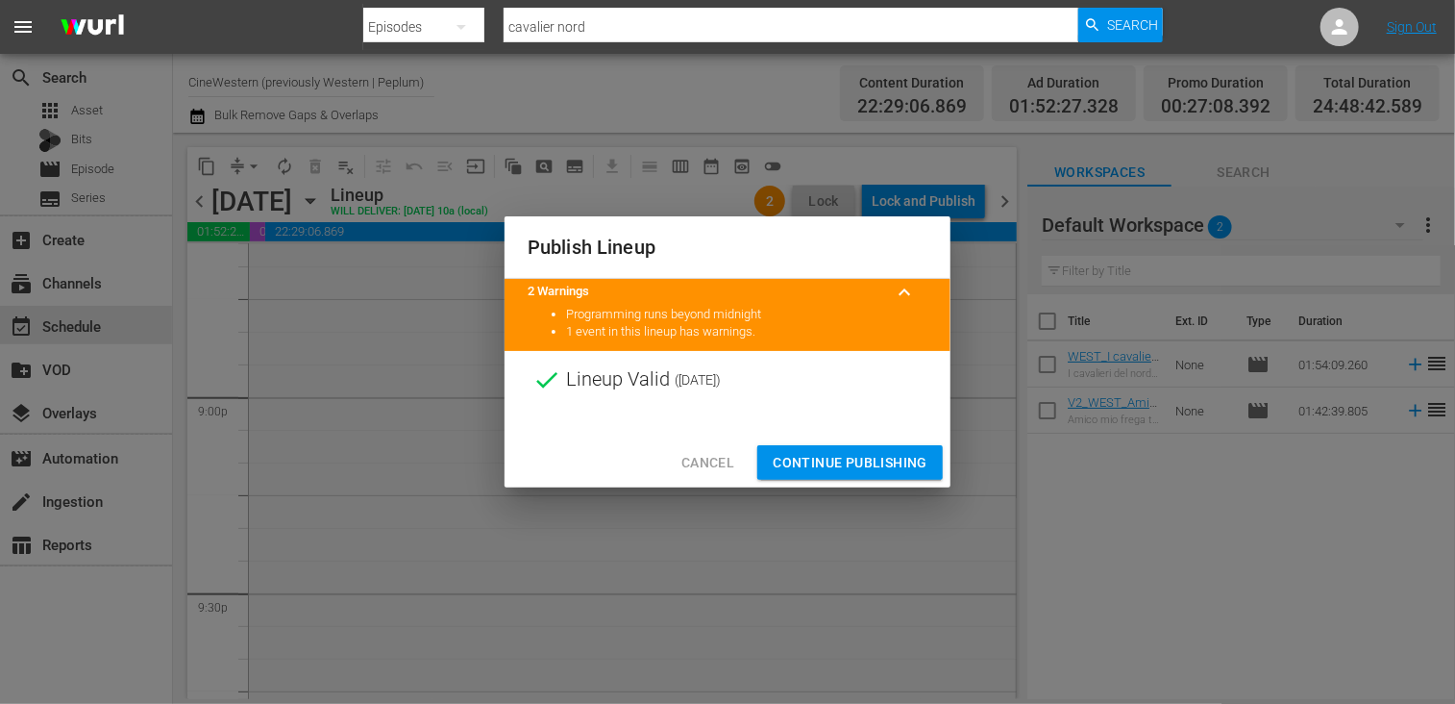
click at [853, 464] on span "Continue Publishing" at bounding box center [850, 463] width 155 height 24
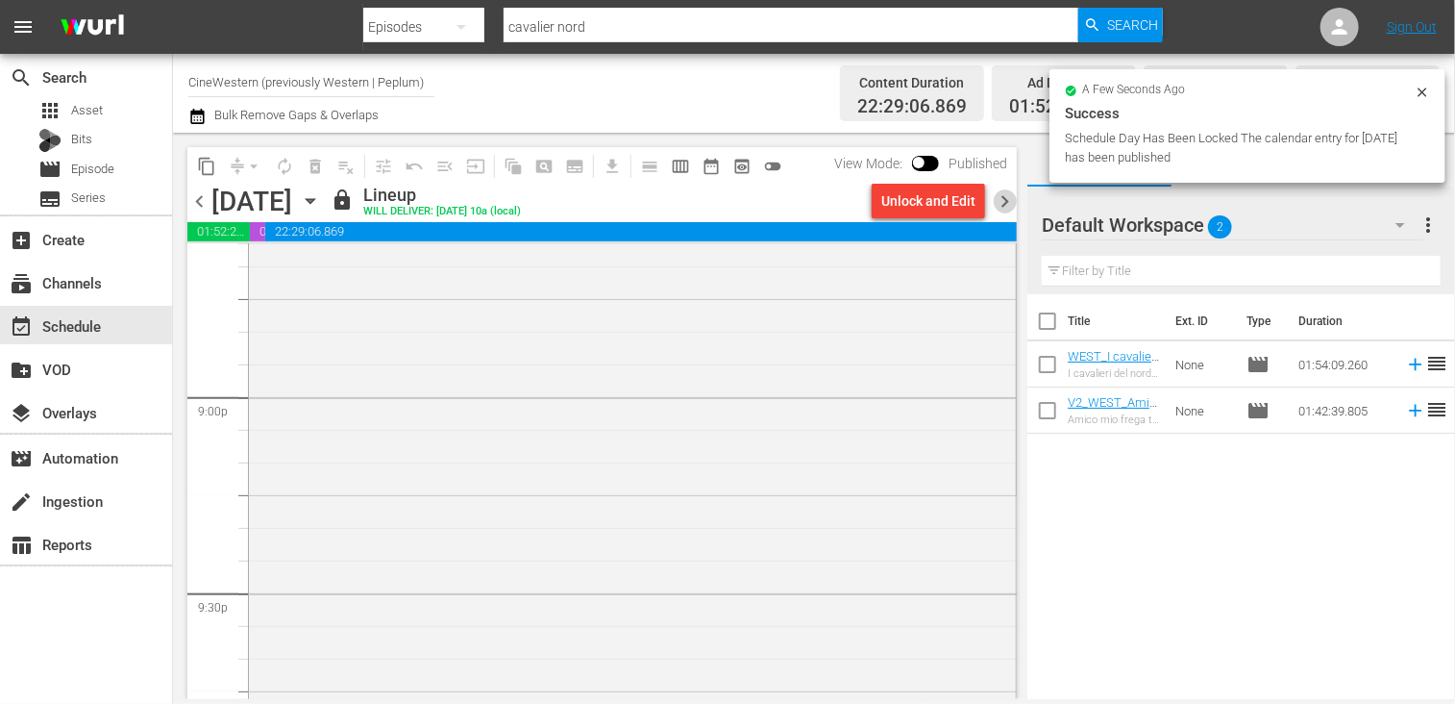
click at [1003, 203] on span "chevron_right" at bounding box center [1005, 201] width 24 height 24
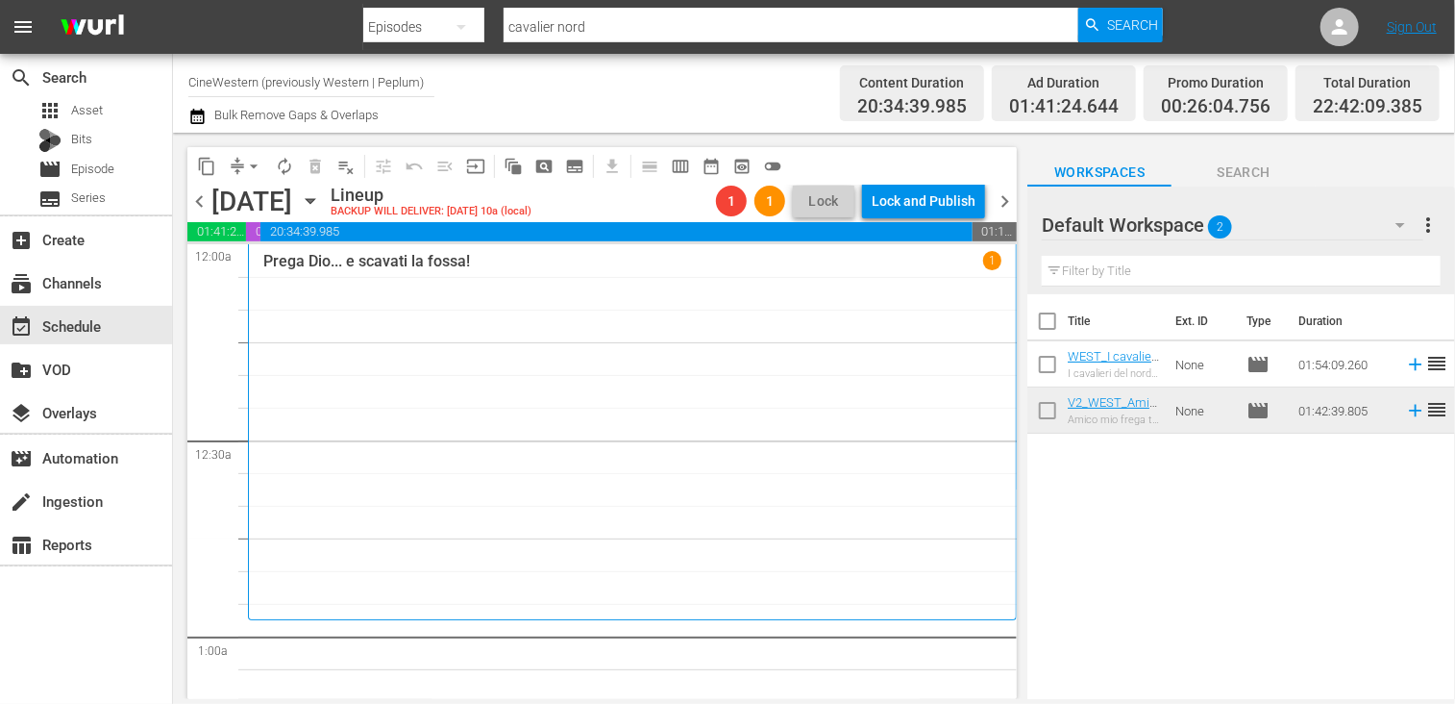
scroll to position [384, 0]
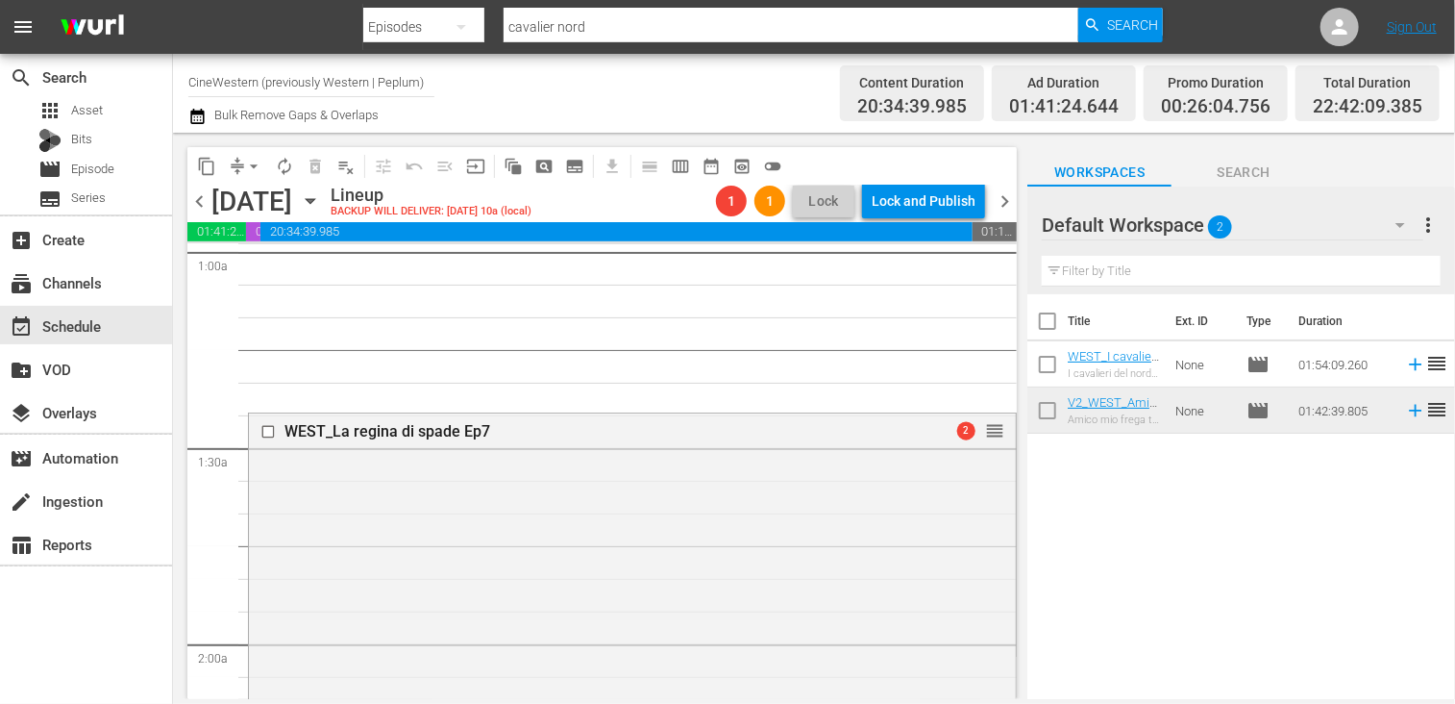
click at [254, 168] on span "arrow_drop_down" at bounding box center [253, 166] width 19 height 19
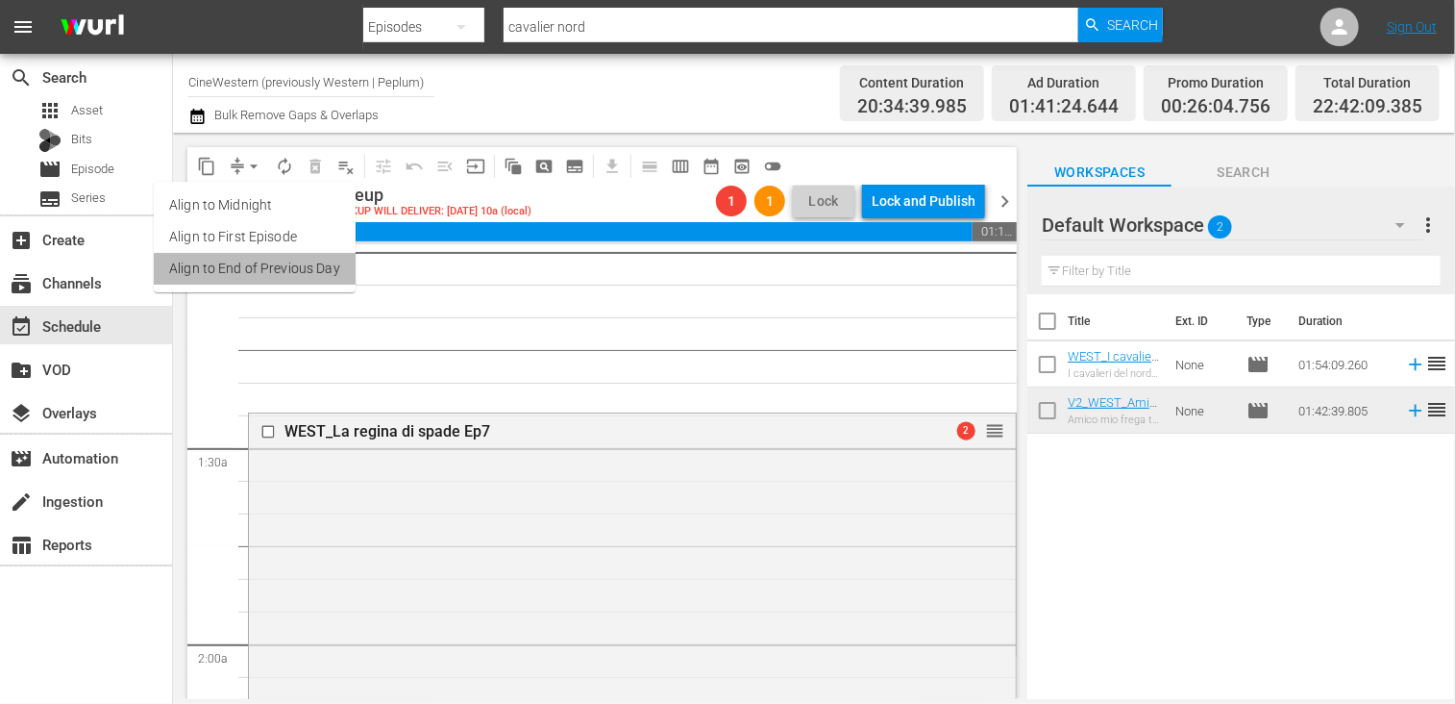
click at [273, 272] on li "Align to End of Previous Day" at bounding box center [255, 269] width 202 height 32
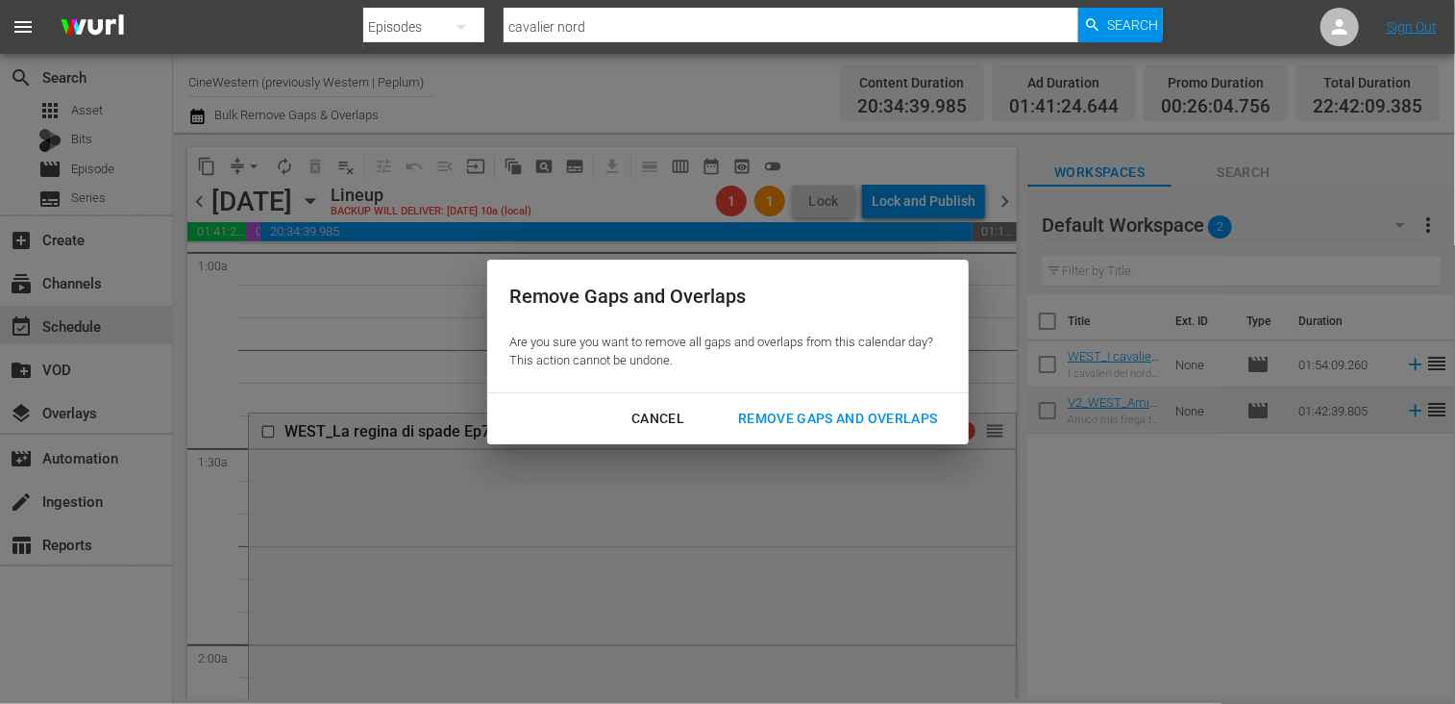
click at [823, 422] on div "Remove Gaps and Overlaps" at bounding box center [838, 419] width 230 height 24
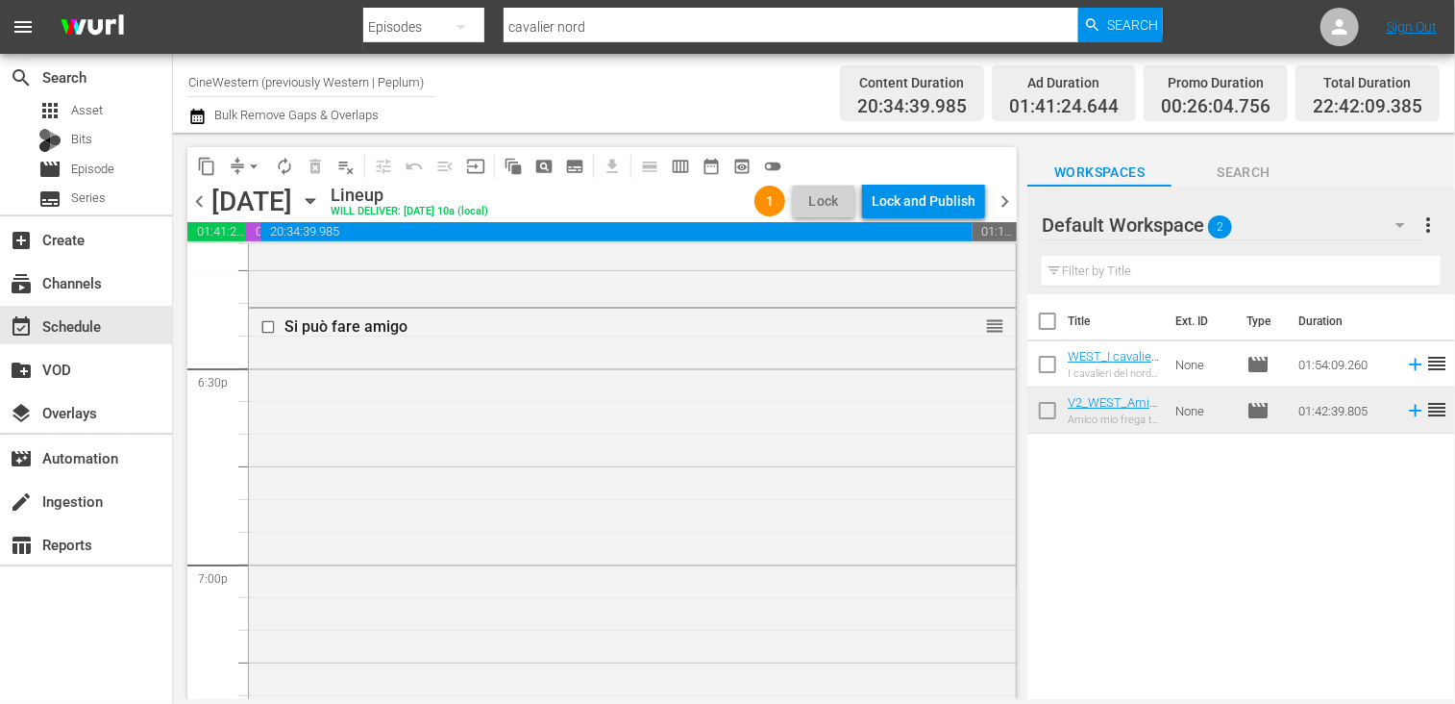
scroll to position [7130, 0]
click at [86, 170] on span "Episode" at bounding box center [92, 169] width 43 height 19
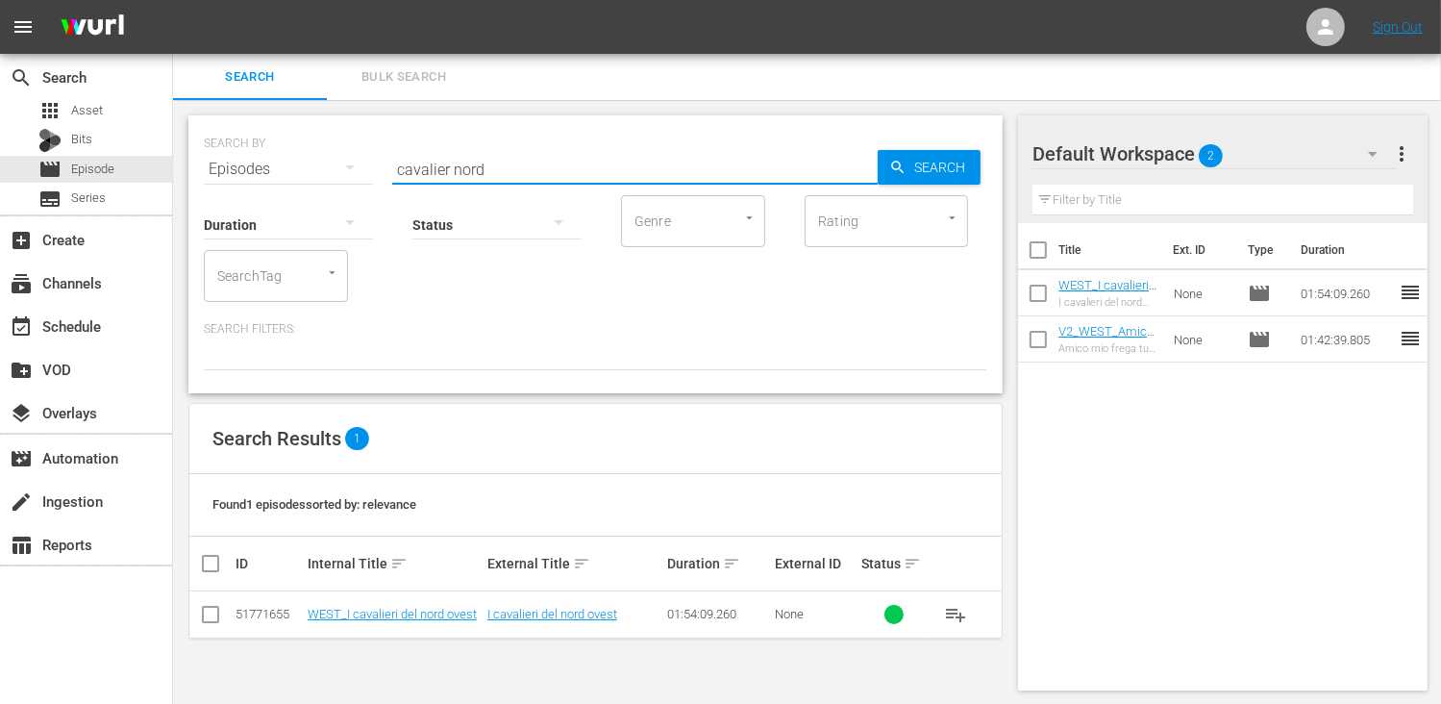
drag, startPoint x: 411, startPoint y: 157, endPoint x: 360, endPoint y: 156, distance: 50.9
click at [360, 156] on div "SEARCH BY Search By Episodes Search ID, Title, Description, Keywords, or Catego…" at bounding box center [595, 157] width 783 height 69
type input "[PERSON_NAME]"
click at [211, 615] on input "checkbox" at bounding box center [210, 617] width 23 height 23
checkbox input "true"
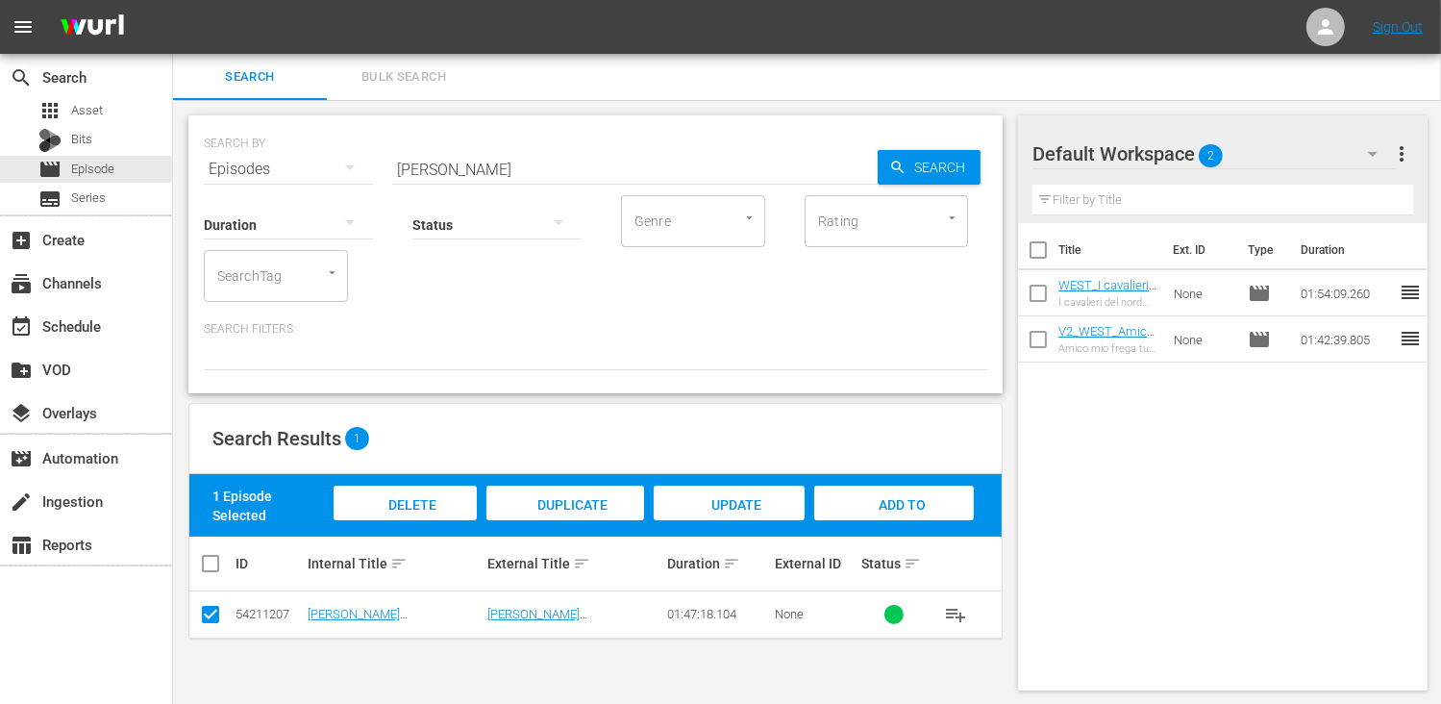
click at [892, 499] on span "Add to Workspace" at bounding box center [894, 523] width 94 height 52
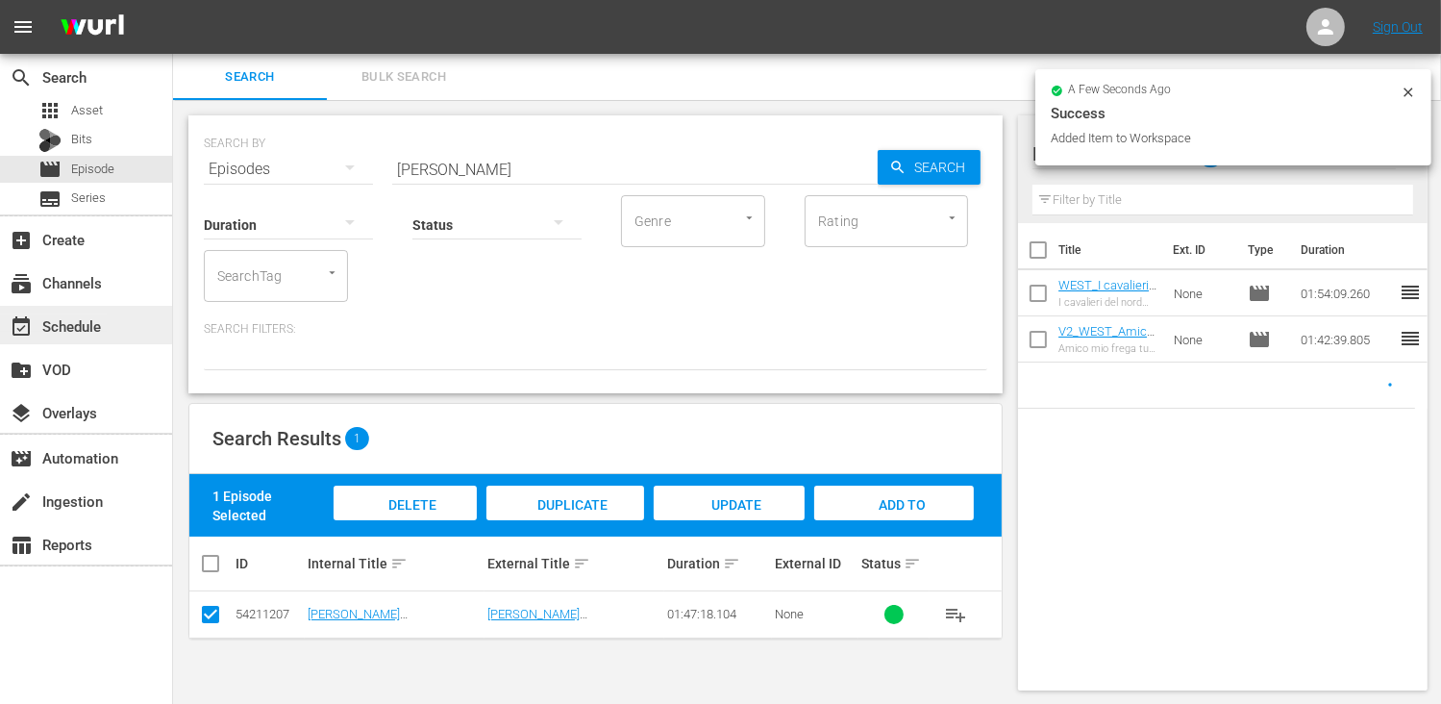
click at [83, 326] on div "event_available Schedule" at bounding box center [54, 322] width 108 height 17
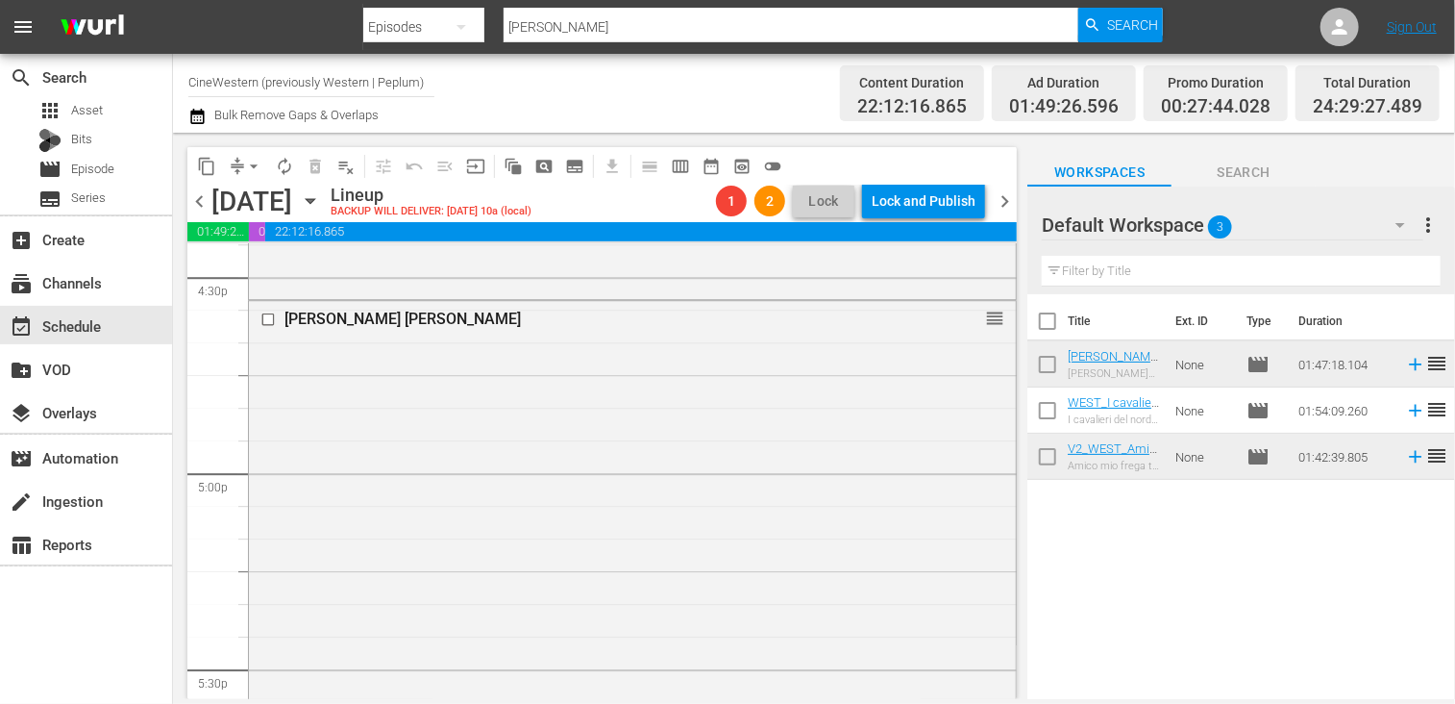
scroll to position [6535, 0]
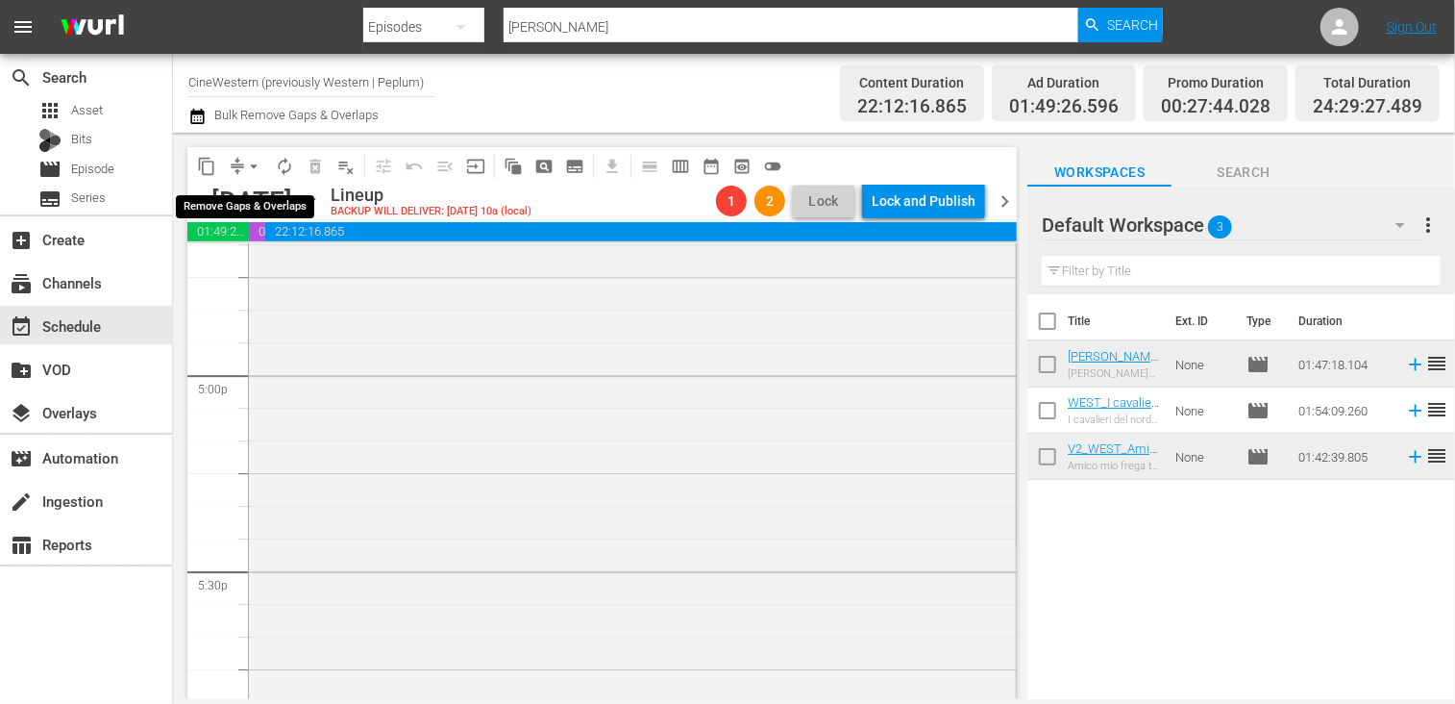
click at [249, 163] on span "arrow_drop_down" at bounding box center [253, 166] width 19 height 19
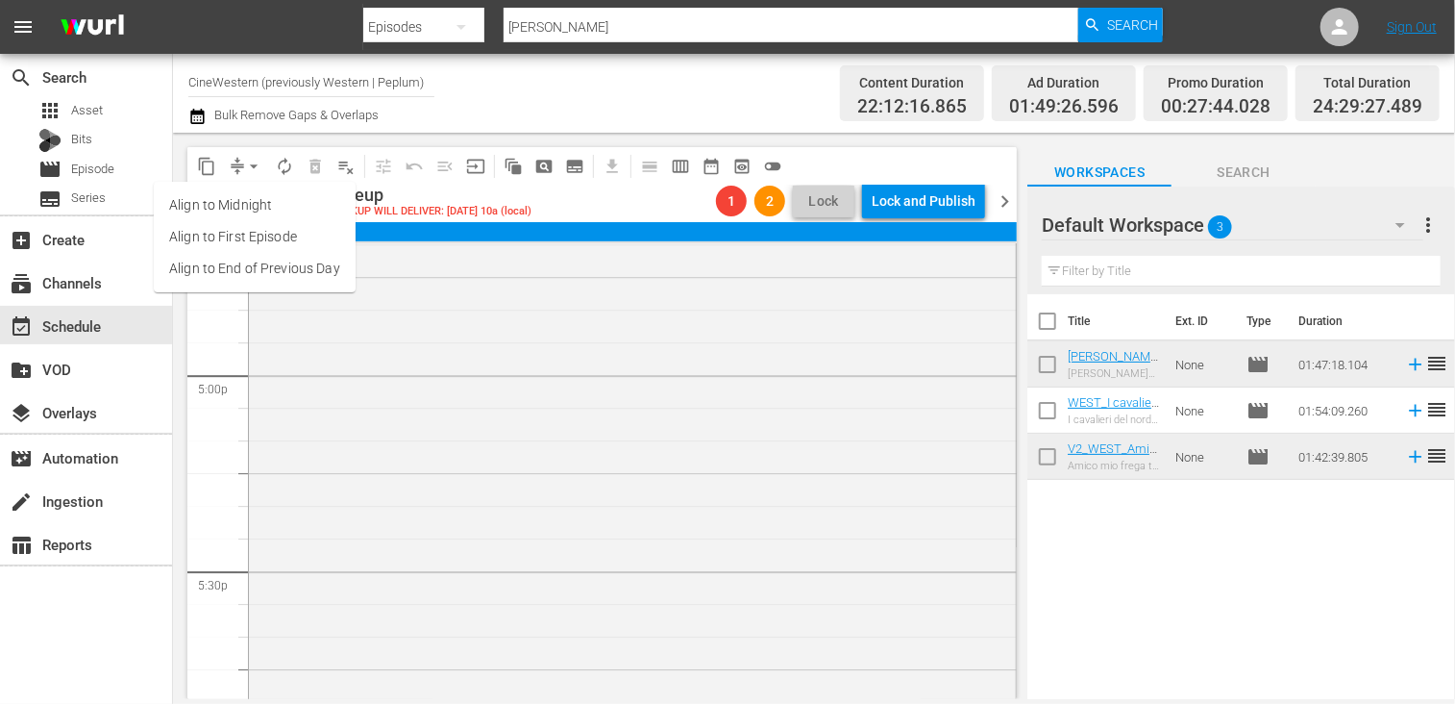
click at [269, 276] on li "Align to End of Previous Day" at bounding box center [255, 269] width 202 height 32
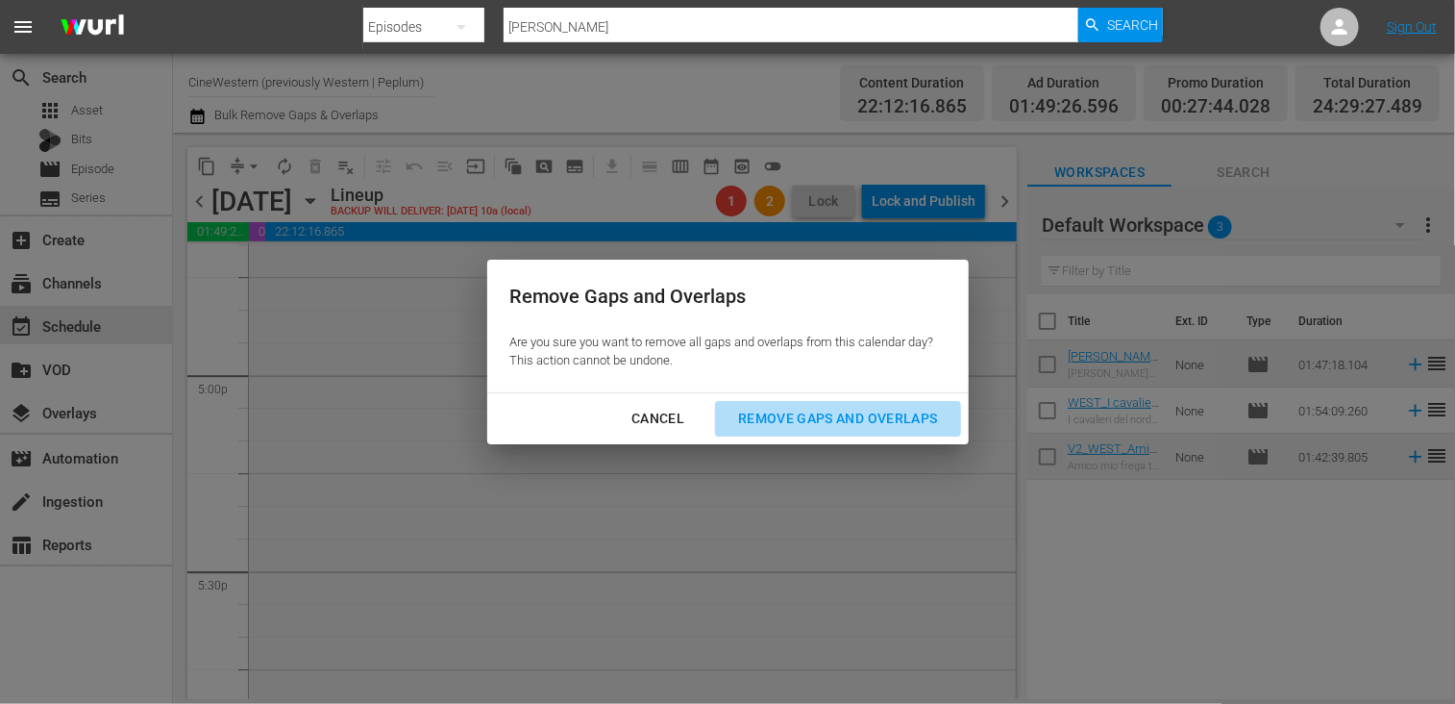
click at [822, 420] on div "Remove Gaps and Overlaps" at bounding box center [838, 419] width 230 height 24
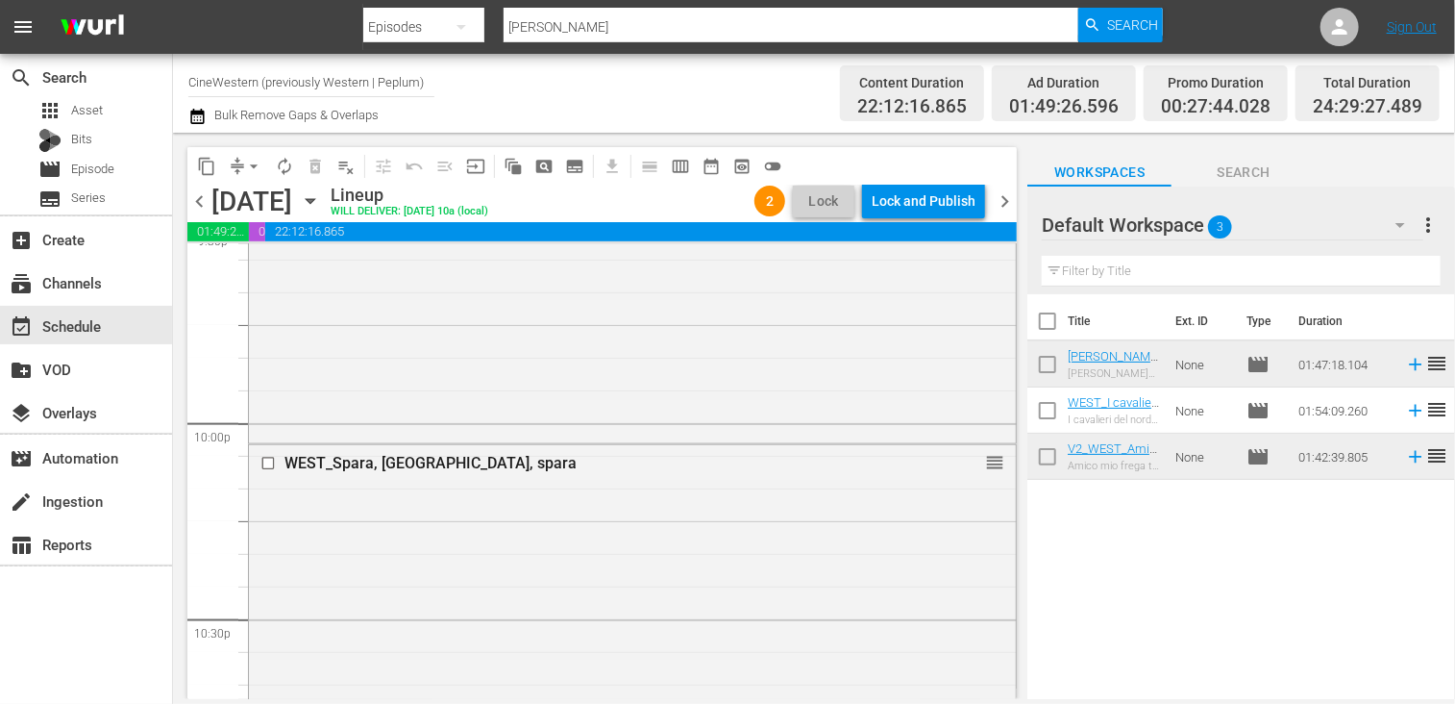
scroll to position [8370, 0]
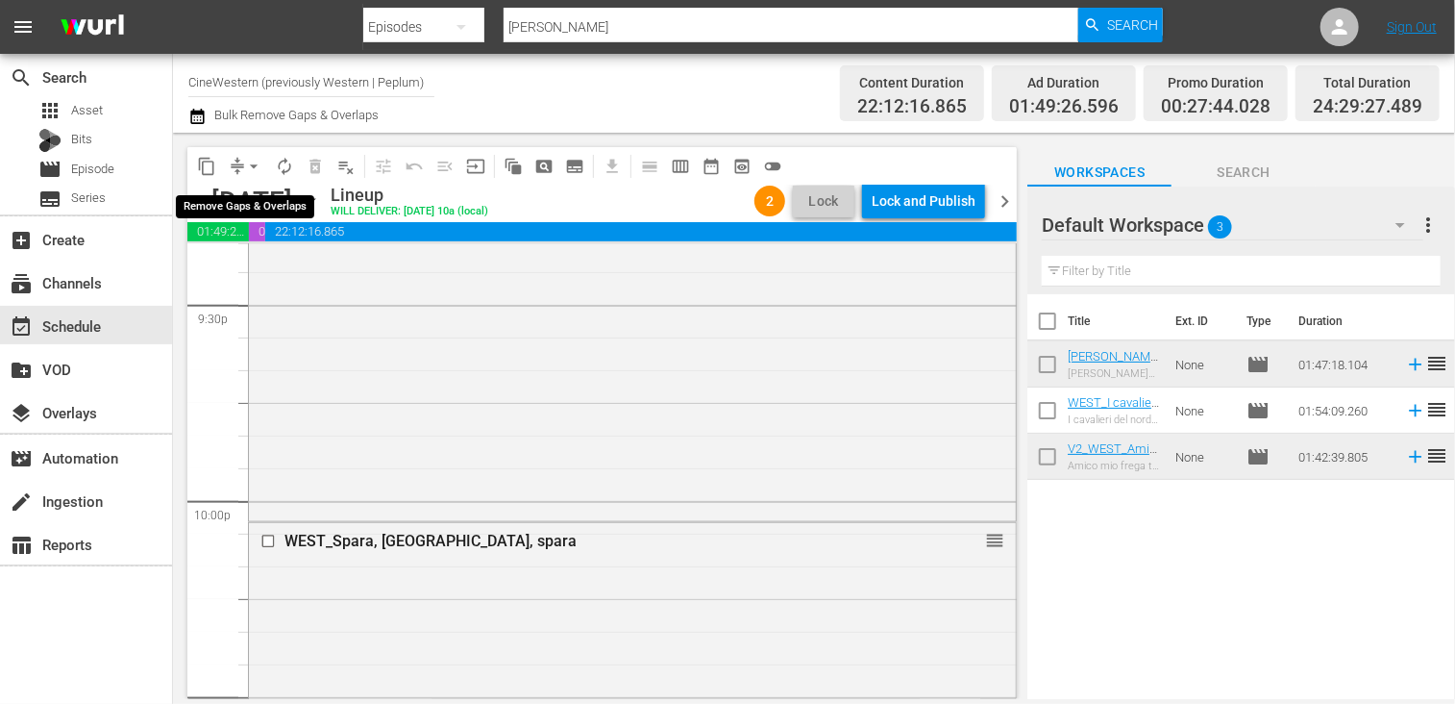
click at [254, 161] on span "arrow_drop_down" at bounding box center [253, 166] width 19 height 19
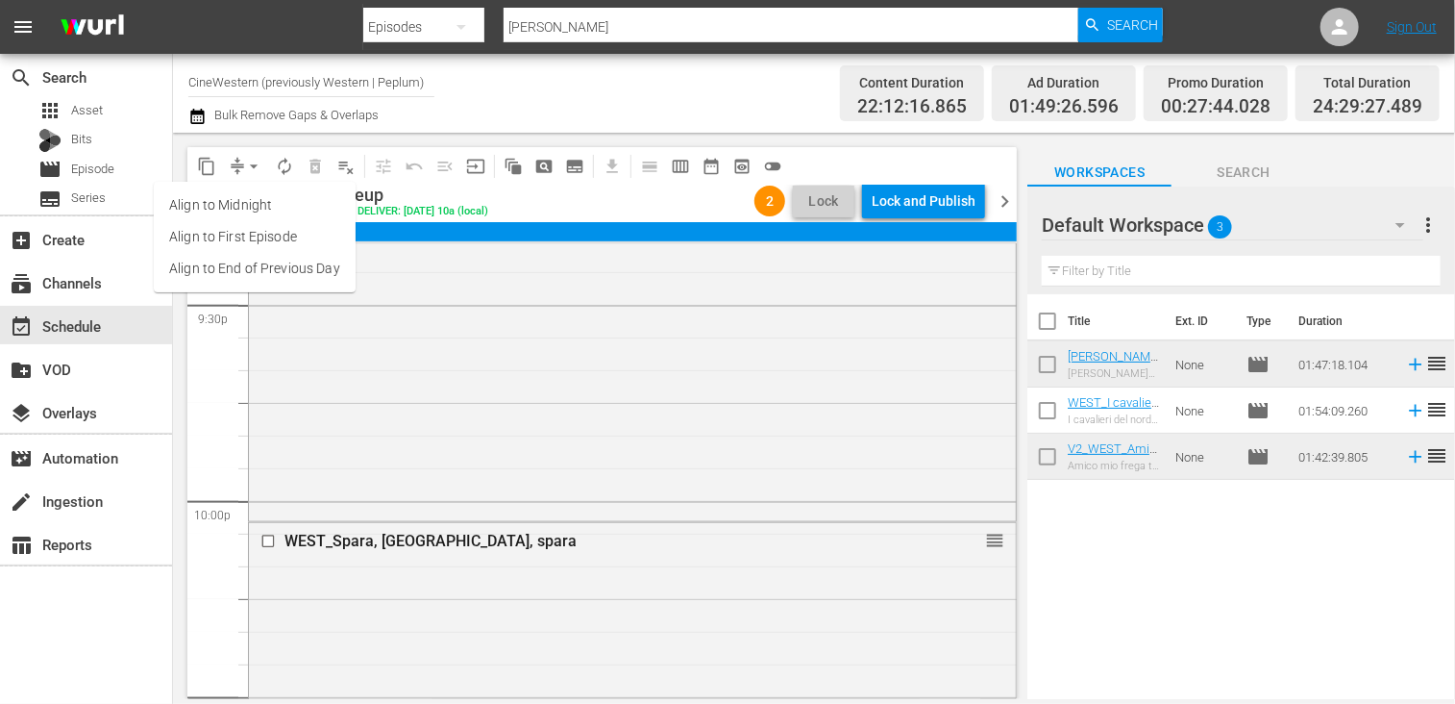
click at [267, 258] on li "Align to End of Previous Day" at bounding box center [255, 269] width 202 height 32
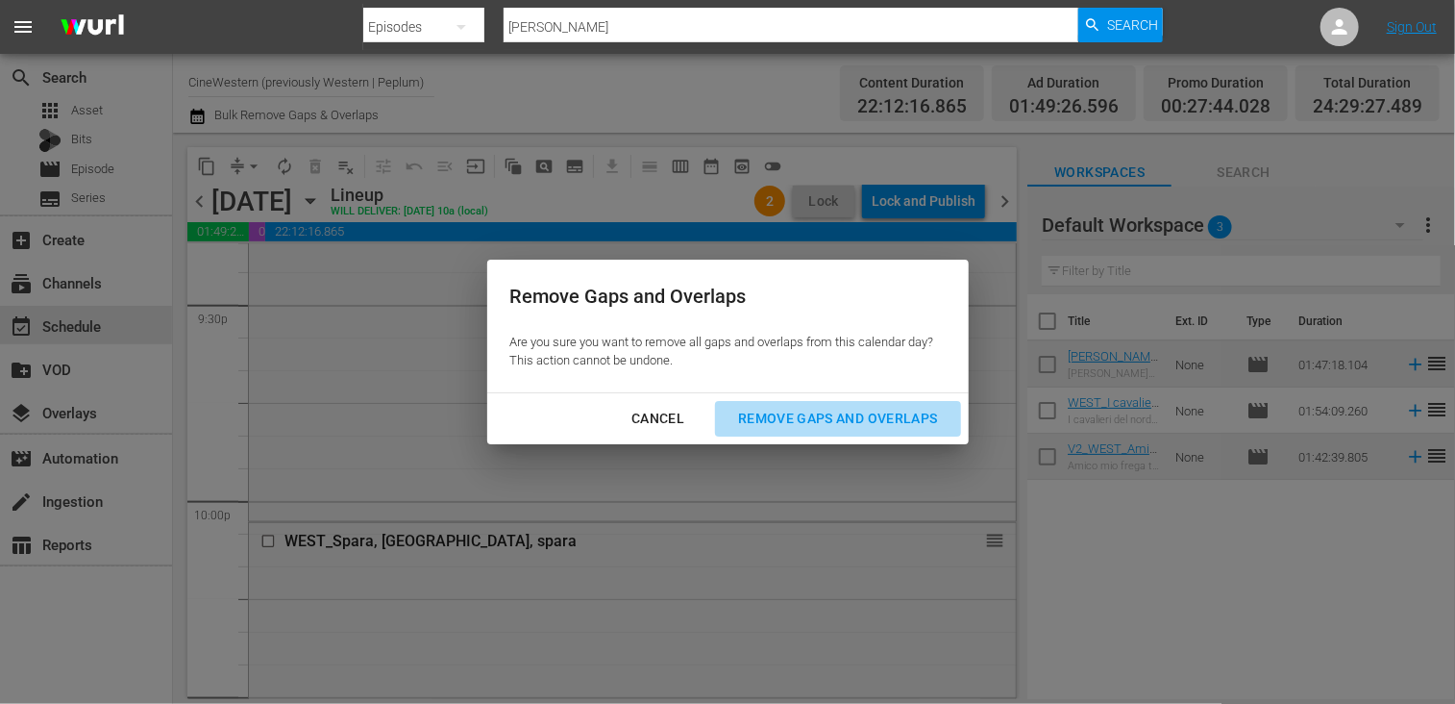
click at [831, 411] on div "Remove Gaps and Overlaps" at bounding box center [838, 419] width 230 height 24
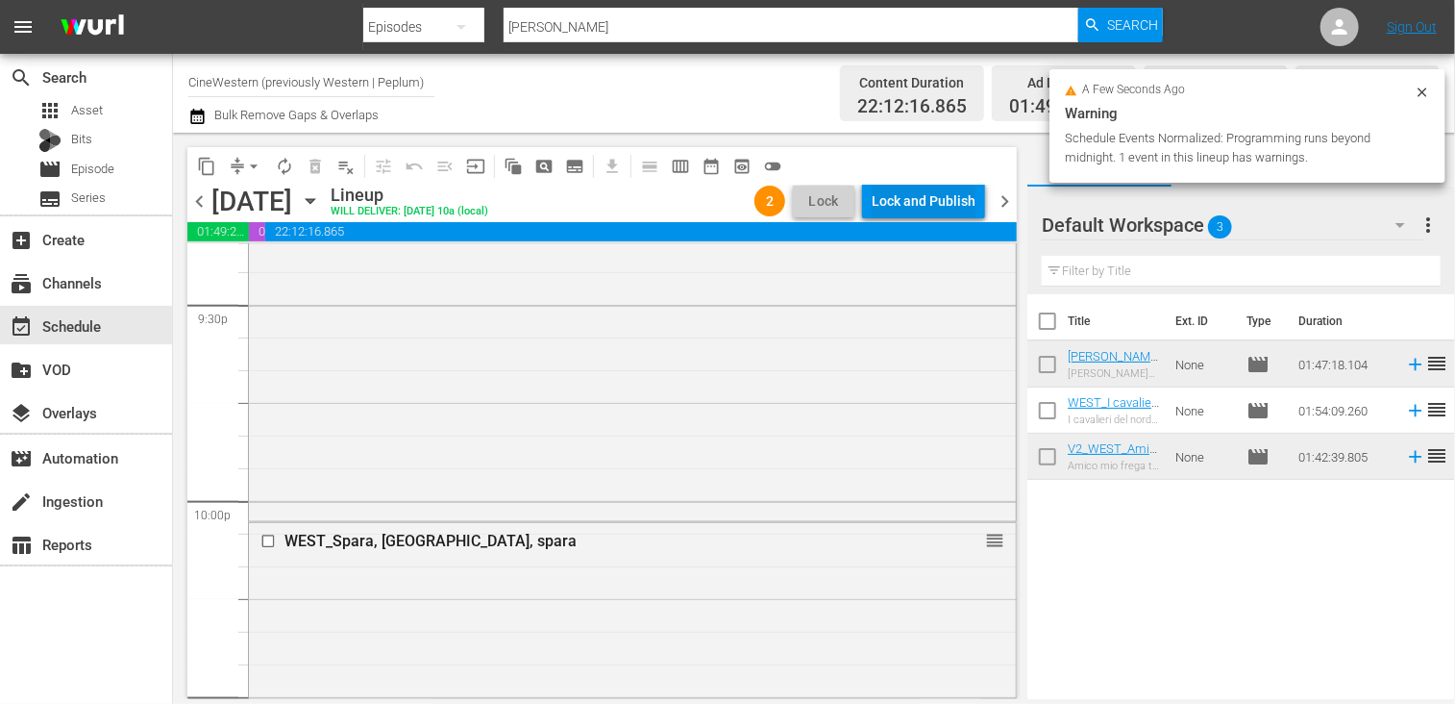
click at [919, 187] on div "Lock and Publish" at bounding box center [924, 201] width 104 height 35
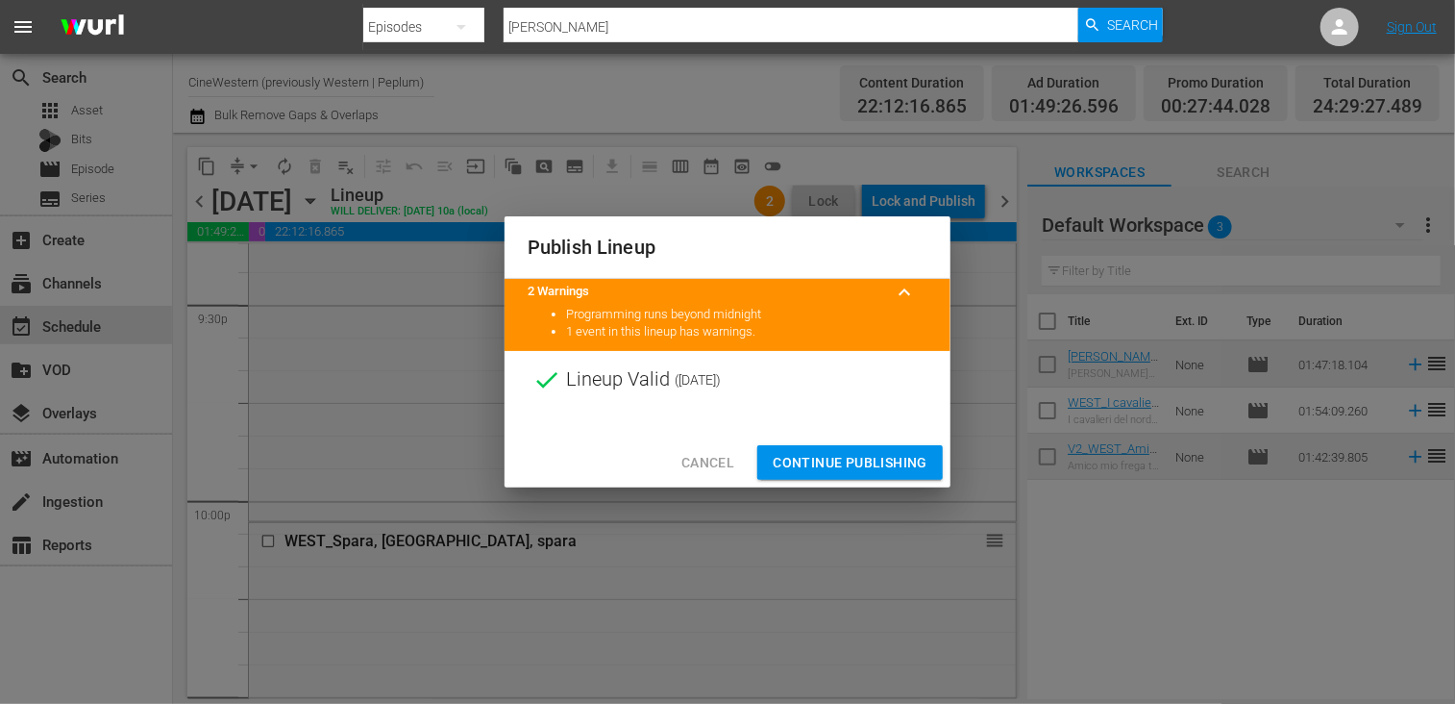
click at [859, 459] on span "Continue Publishing" at bounding box center [850, 463] width 155 height 24
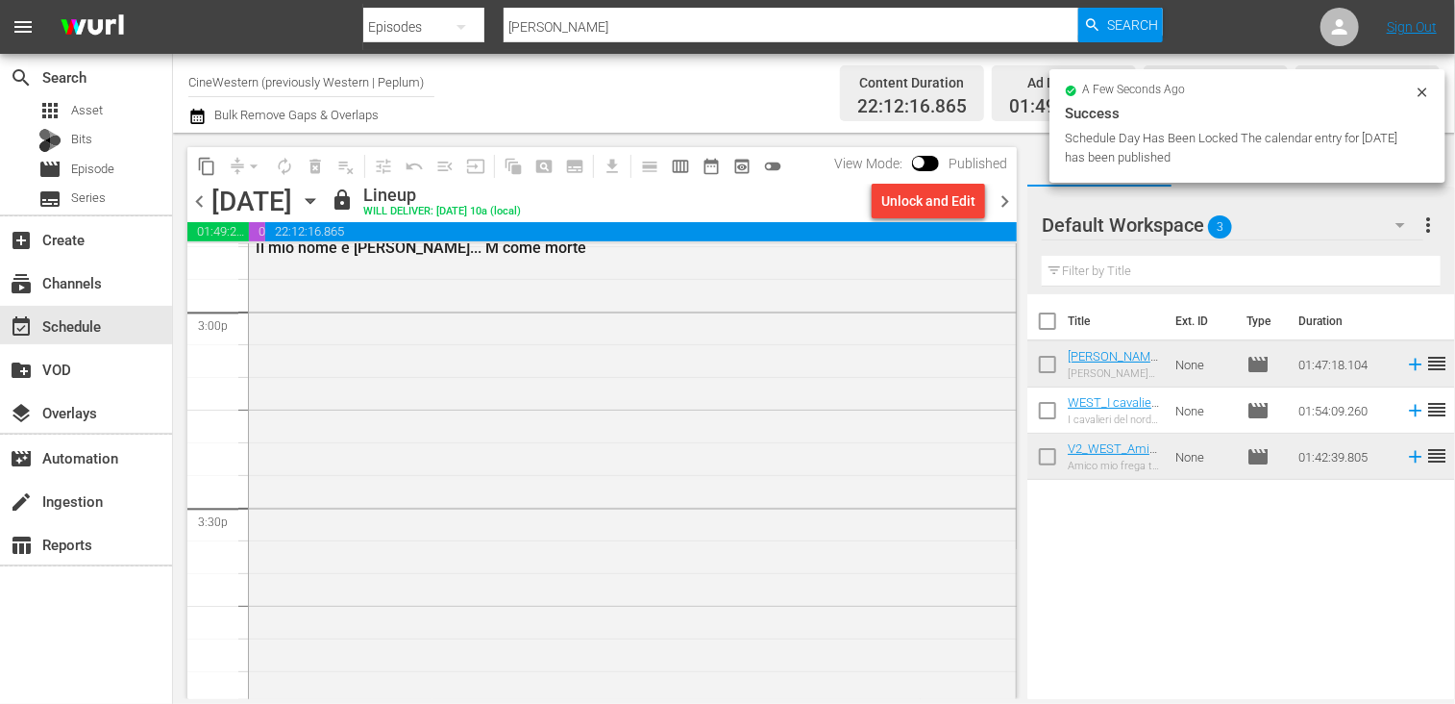
scroll to position [5967, 0]
click at [1003, 195] on span "chevron_right" at bounding box center [1005, 201] width 24 height 24
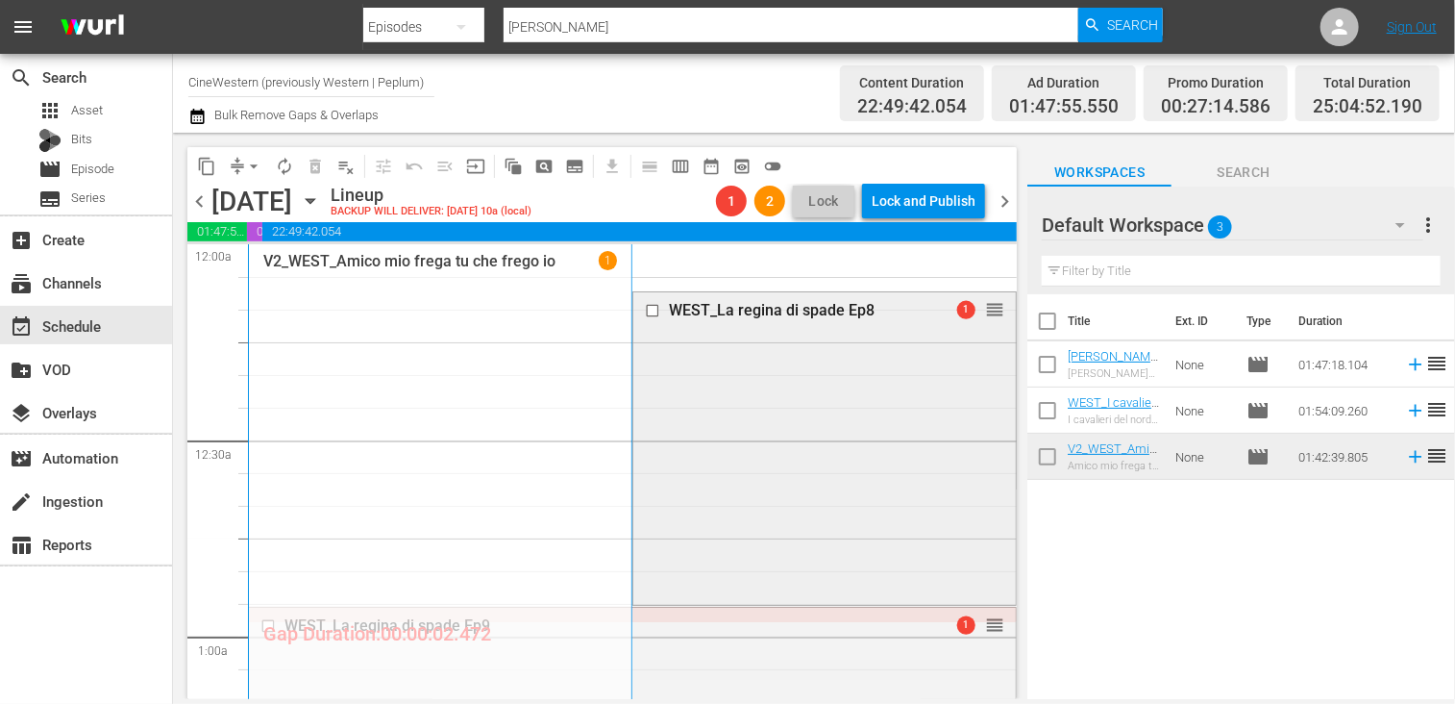
scroll to position [32, 0]
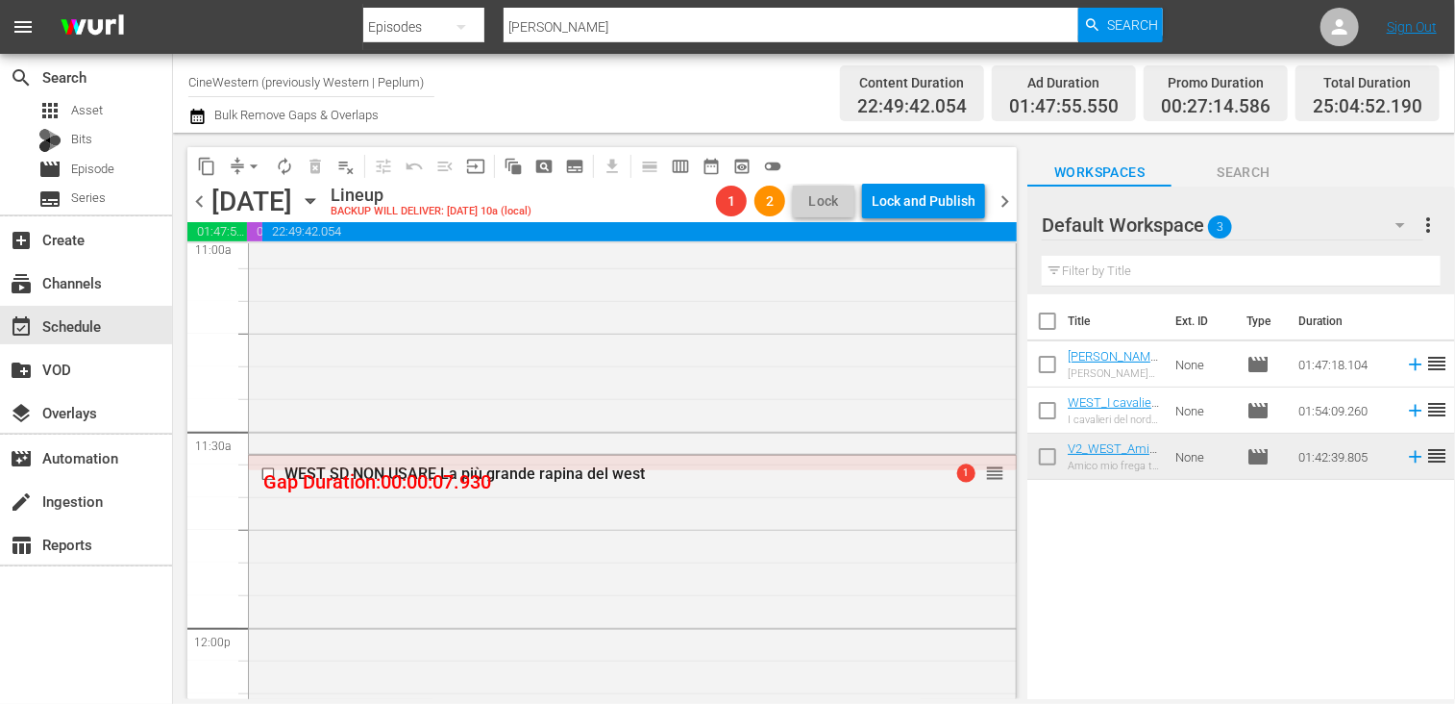
scroll to position [4325, 0]
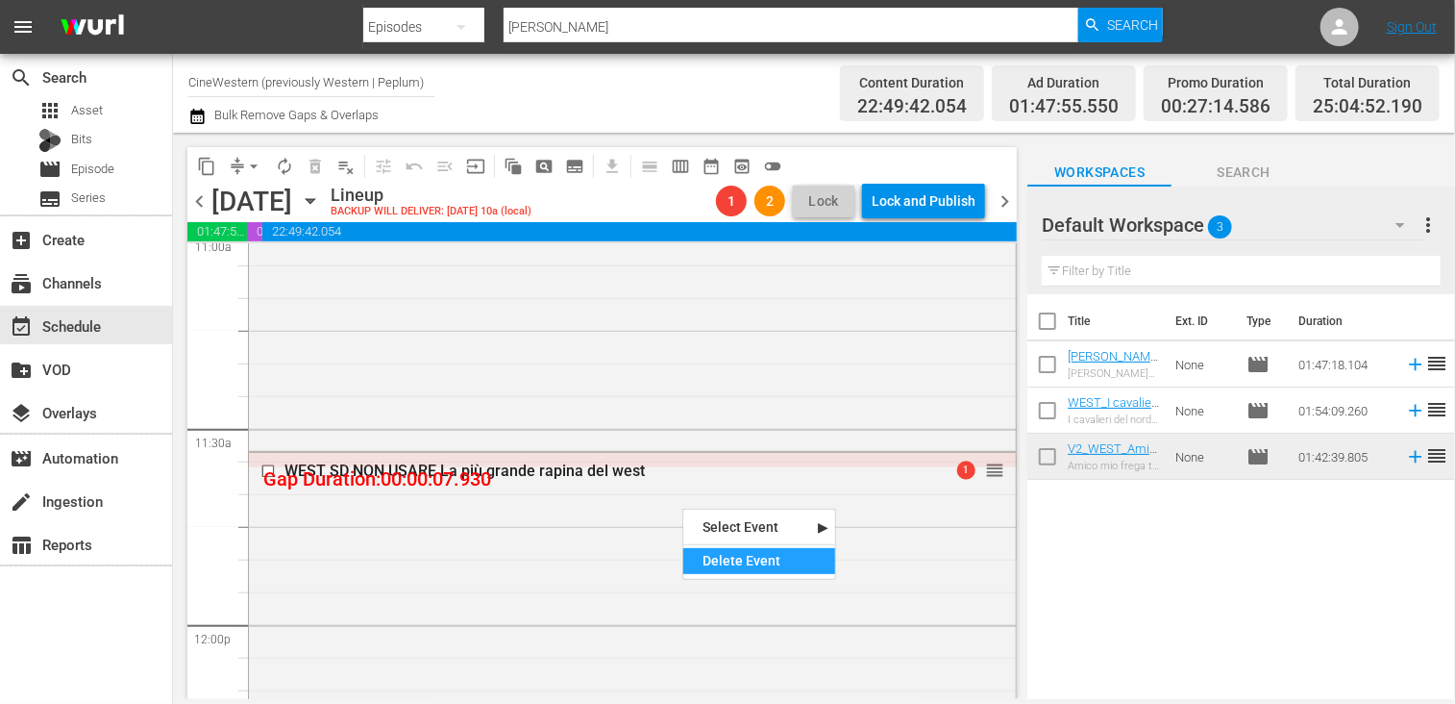
click at [742, 560] on div "Delete Event" at bounding box center [759, 561] width 152 height 26
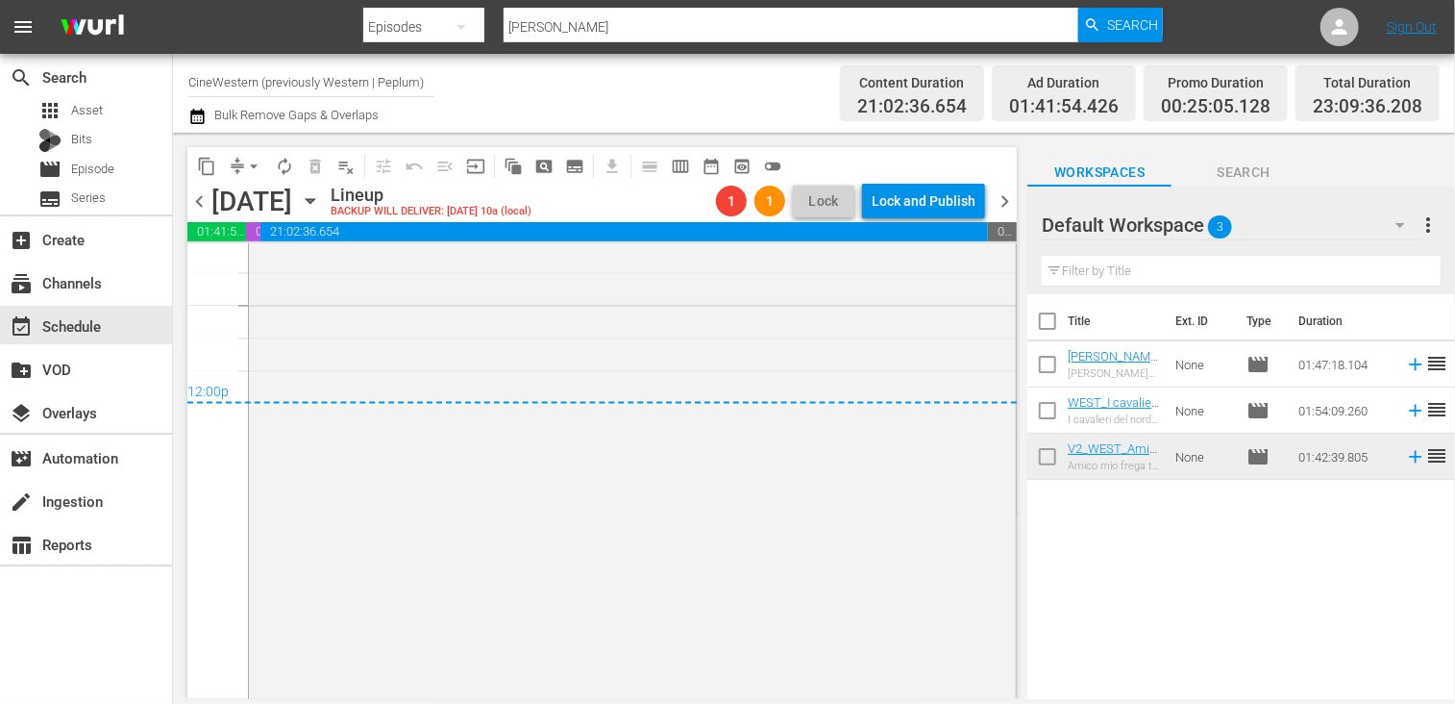
scroll to position [9049, 0]
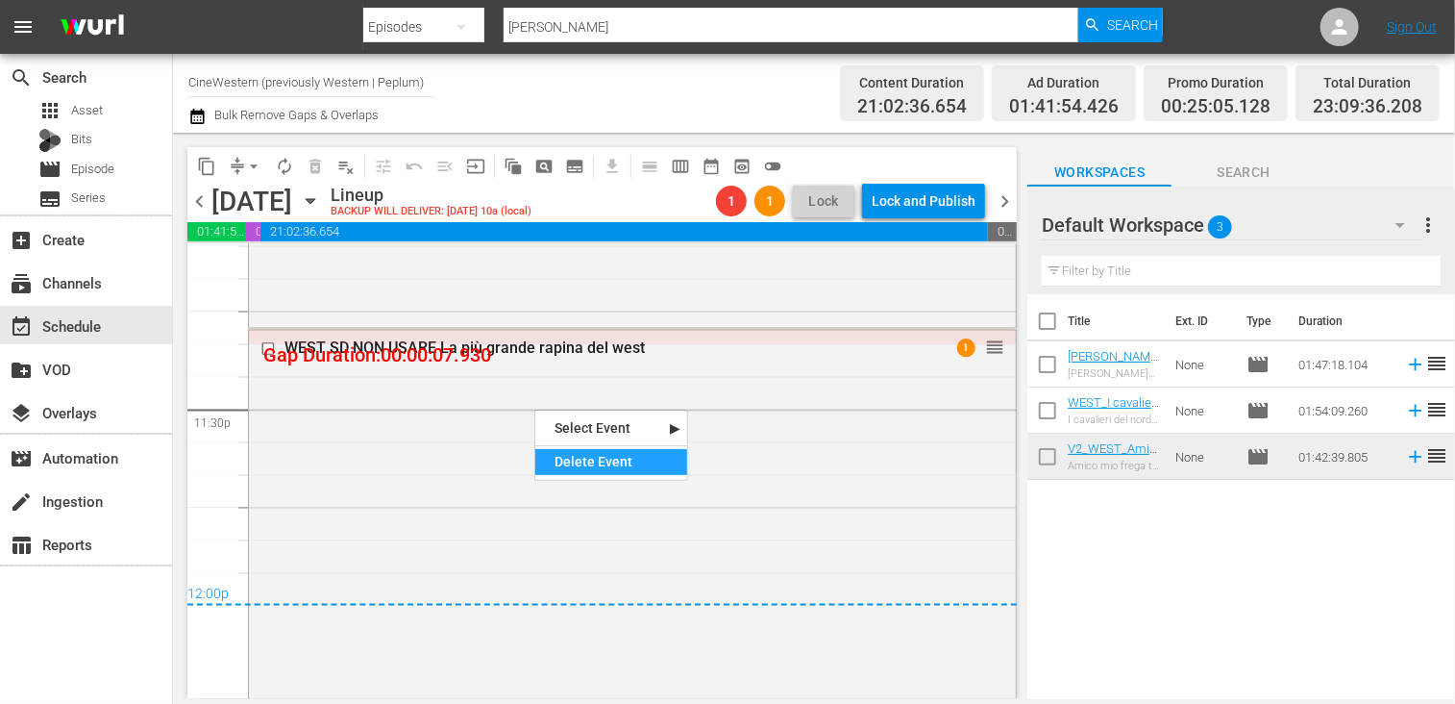
click at [623, 458] on div "Delete Event" at bounding box center [611, 462] width 152 height 26
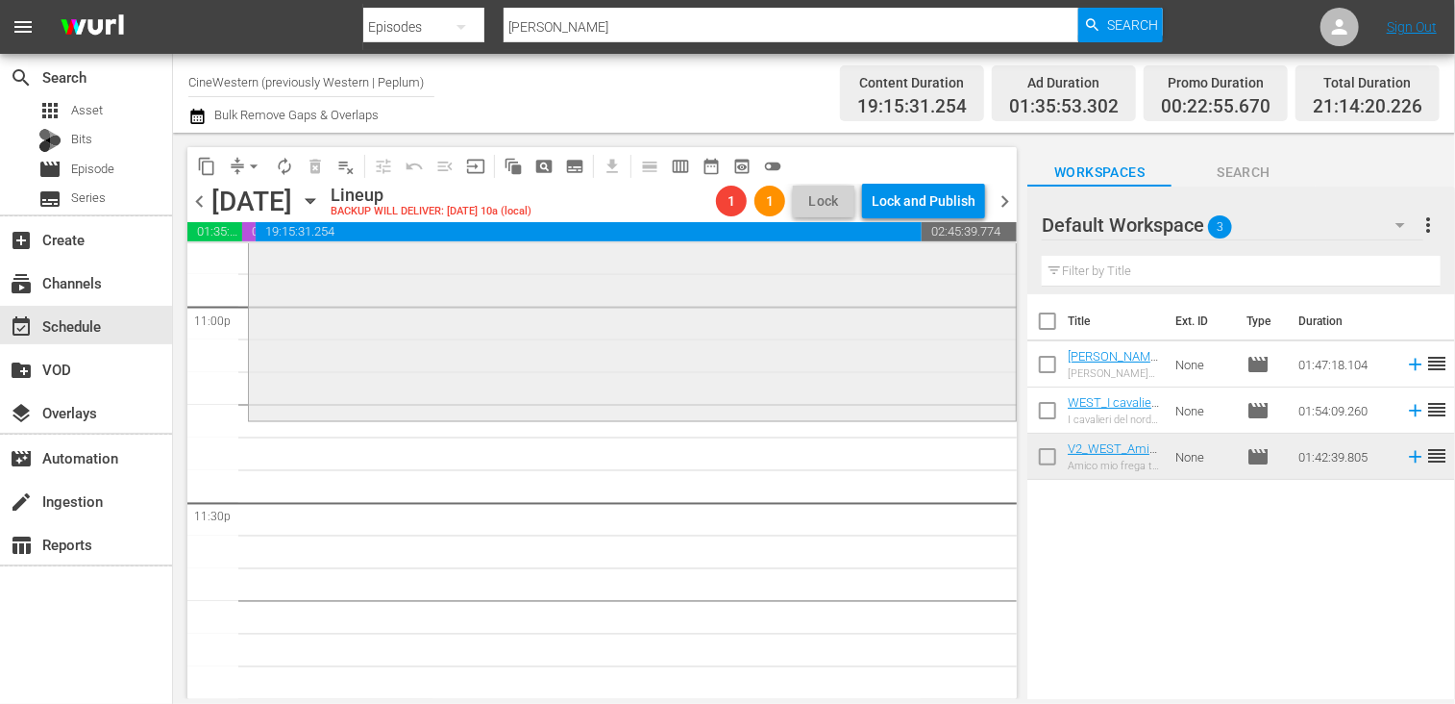
scroll to position [8956, 0]
click at [110, 164] on span "Episode" at bounding box center [92, 169] width 43 height 19
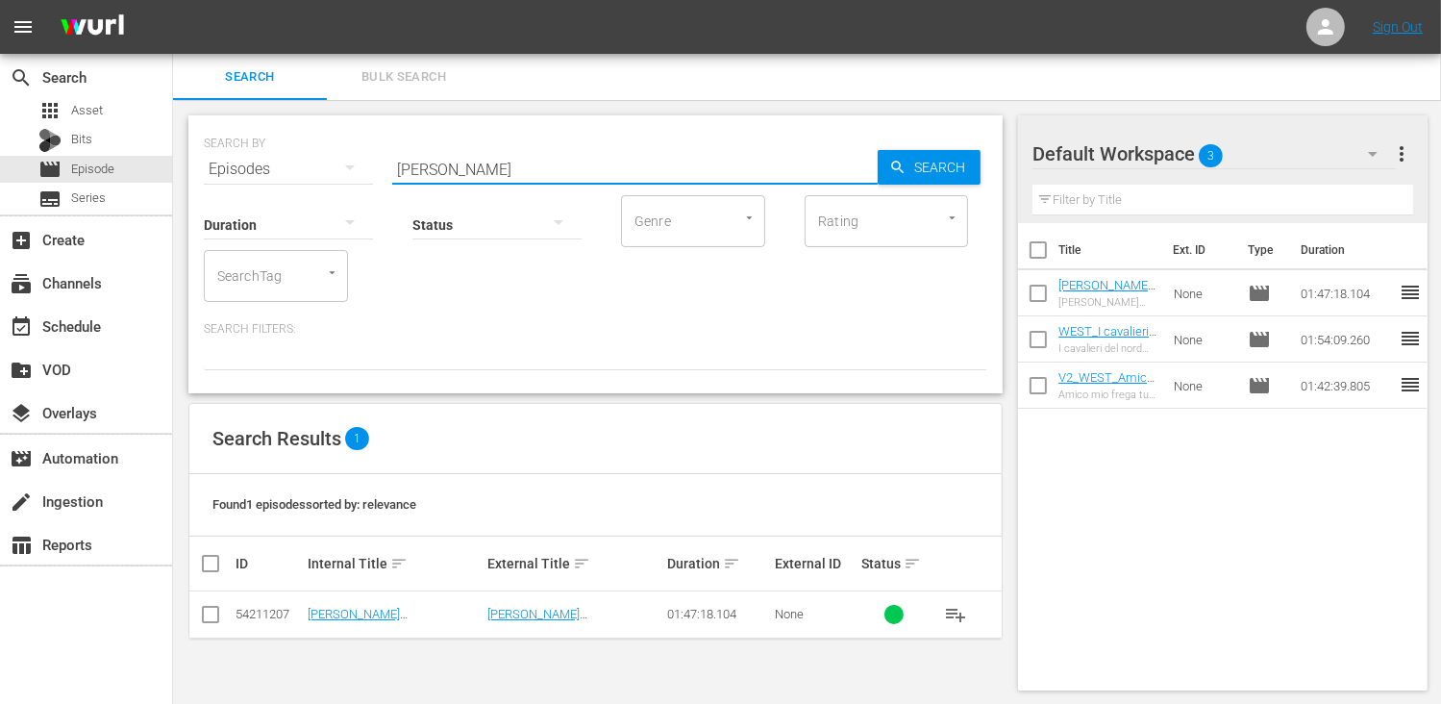
drag, startPoint x: 464, startPoint y: 164, endPoint x: 277, endPoint y: 184, distance: 188.4
click at [277, 184] on div "SEARCH BY Search By Episodes Search ID, Title, Description, Keywords, or Catego…" at bounding box center [595, 254] width 814 height 278
type input "tempo degli avv"
drag, startPoint x: 201, startPoint y: 627, endPoint x: 205, endPoint y: 610, distance: 16.8
click at [204, 611] on input "checkbox" at bounding box center [210, 617] width 23 height 23
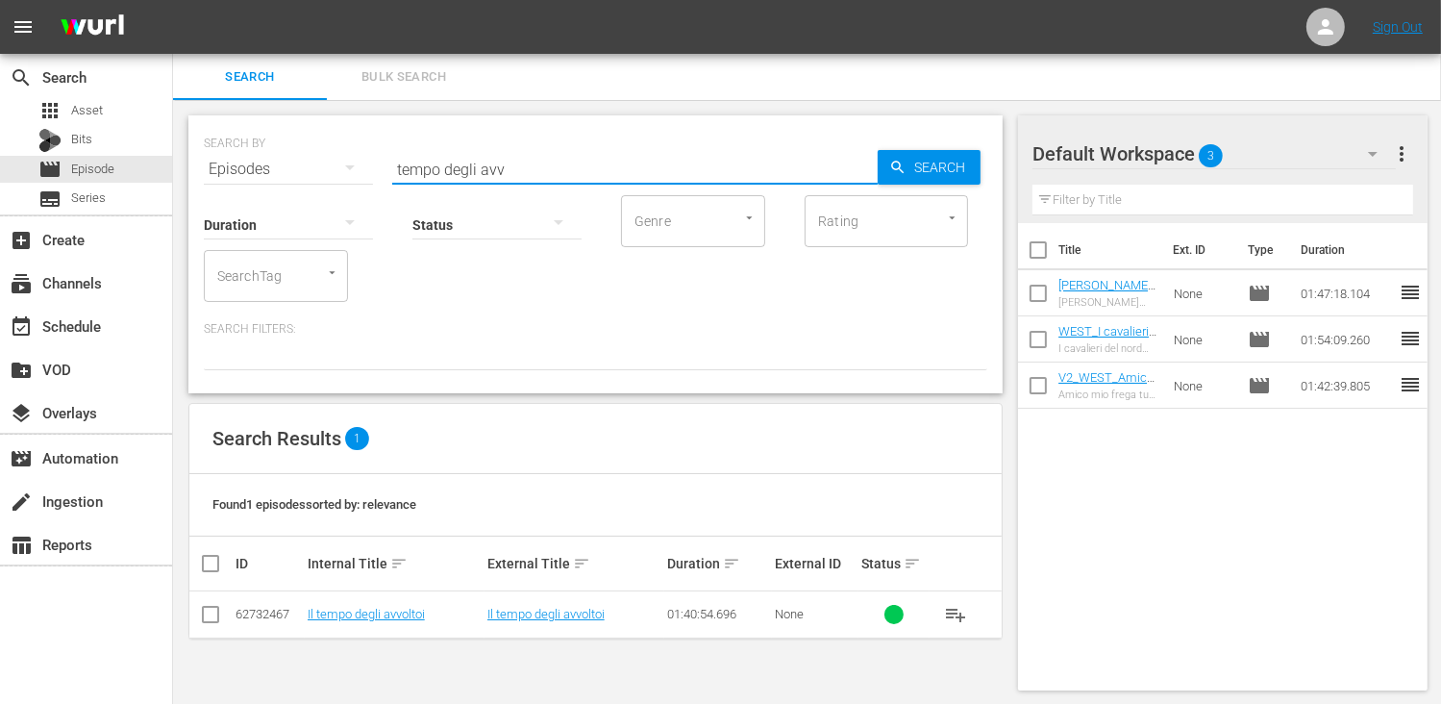
checkbox input "true"
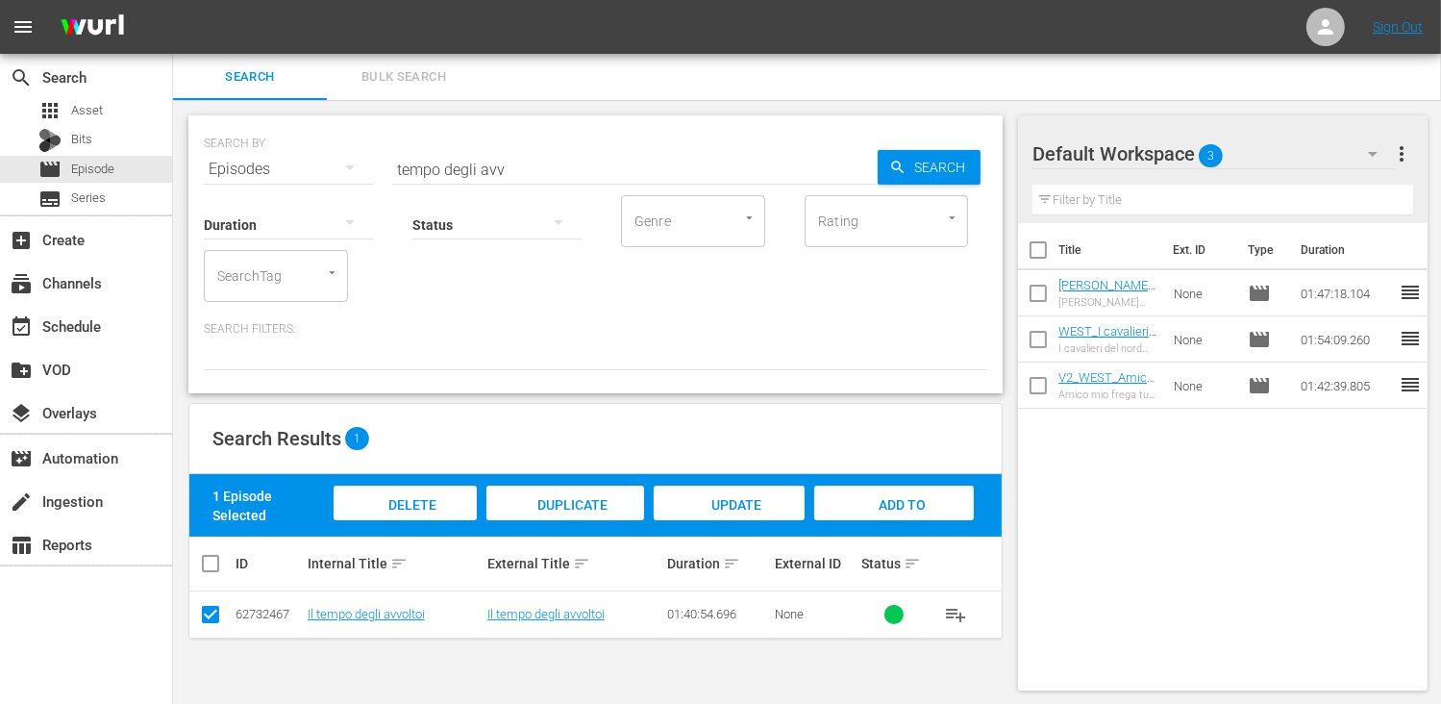
drag, startPoint x: 881, startPoint y: 501, endPoint x: 846, endPoint y: 486, distance: 38.4
click at [881, 500] on span "Add to Workspace" at bounding box center [894, 523] width 94 height 52
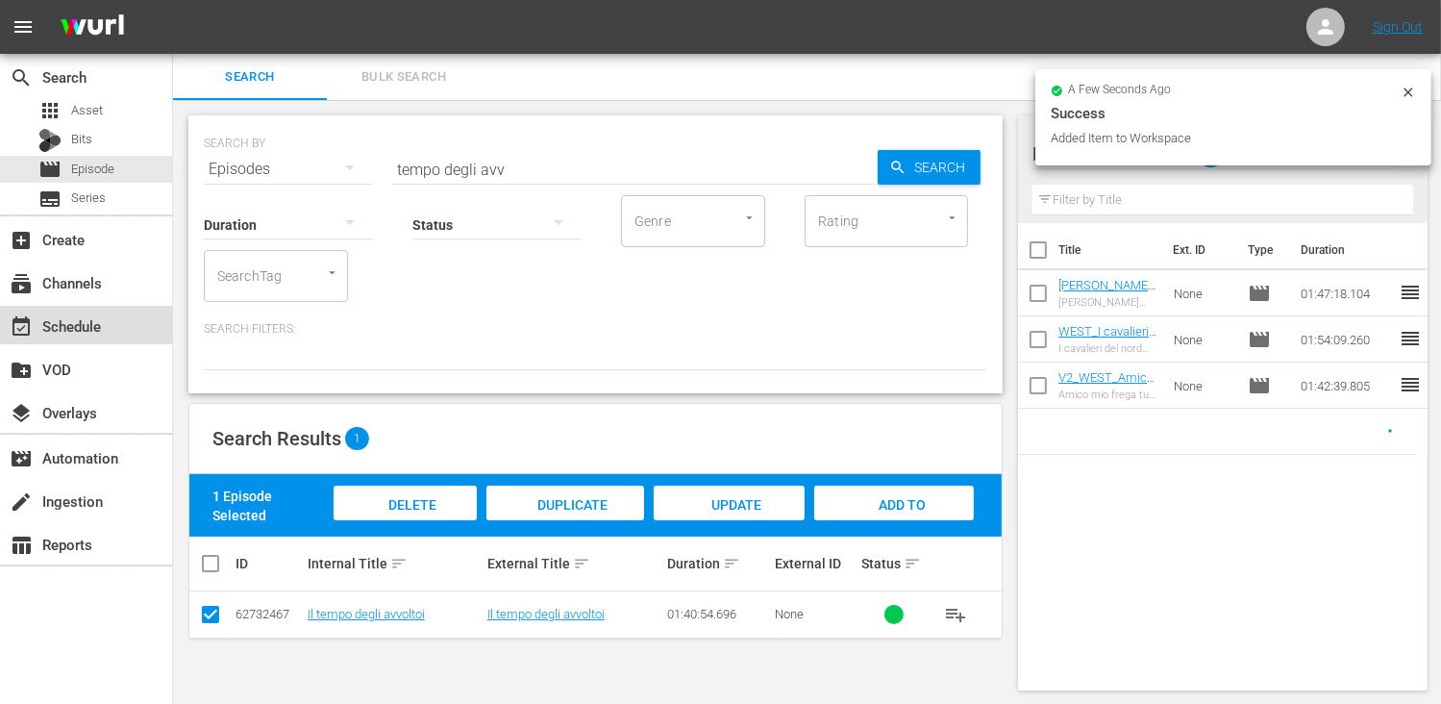
click at [85, 328] on div "event_available Schedule" at bounding box center [54, 322] width 108 height 17
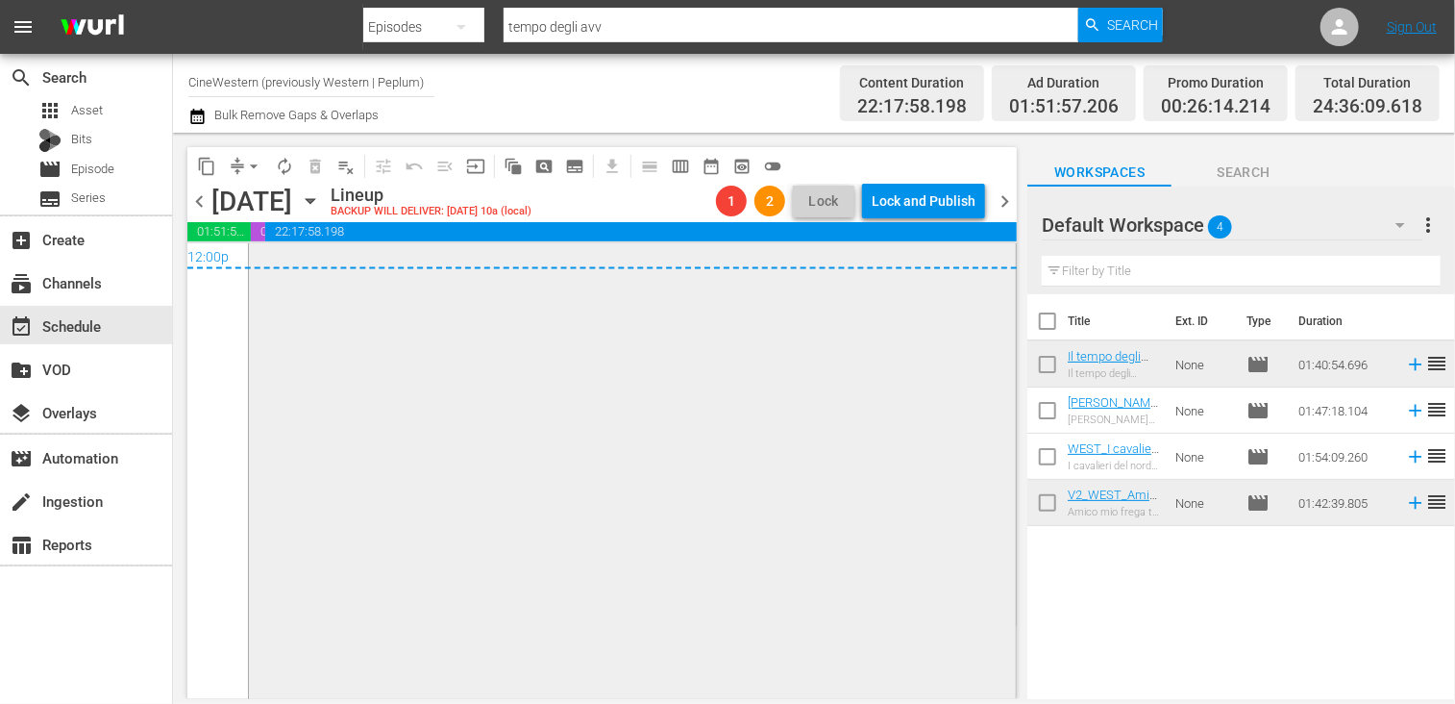
scroll to position [9387, 0]
click at [258, 162] on span "arrow_drop_down" at bounding box center [253, 166] width 19 height 19
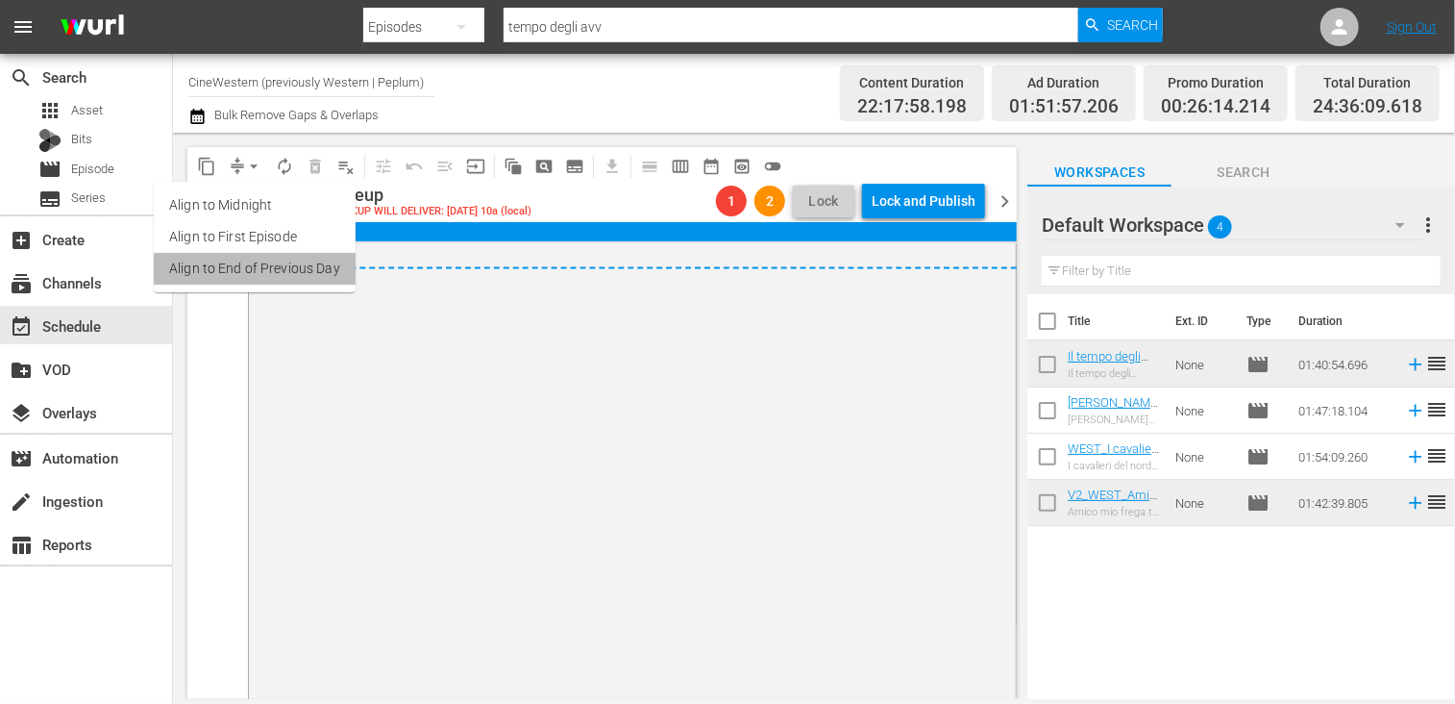
click at [271, 272] on li "Align to End of Previous Day" at bounding box center [255, 269] width 202 height 32
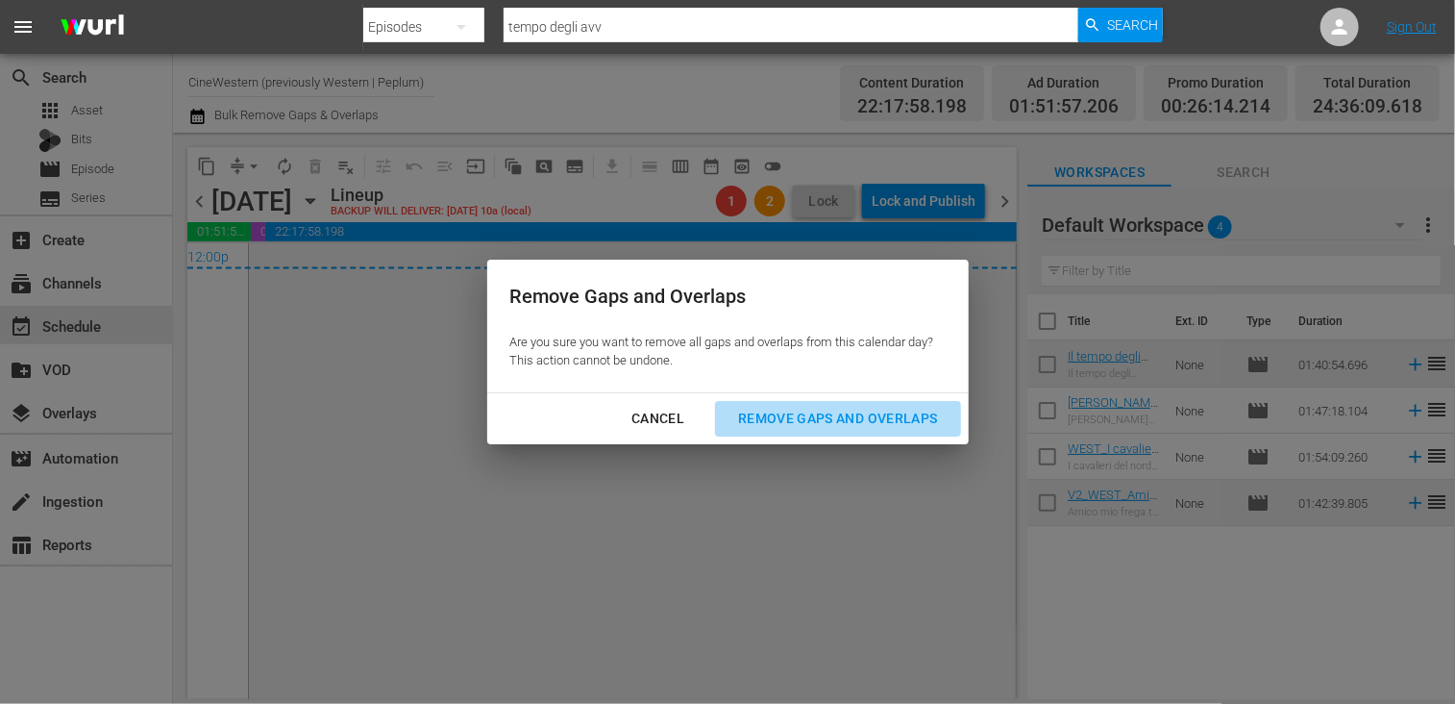
click at [838, 422] on div "Remove Gaps and Overlaps" at bounding box center [838, 419] width 230 height 24
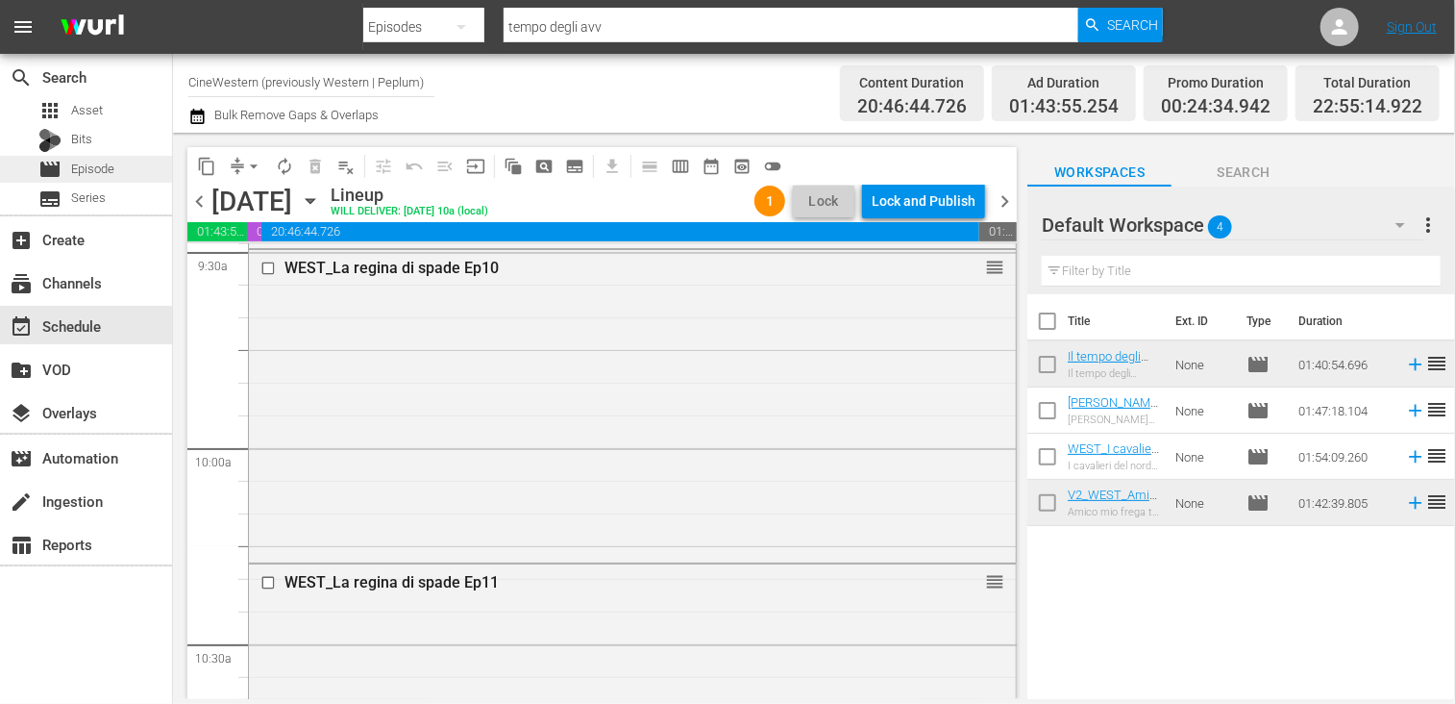
scroll to position [3717, 0]
click at [112, 164] on span "Episode" at bounding box center [92, 169] width 43 height 19
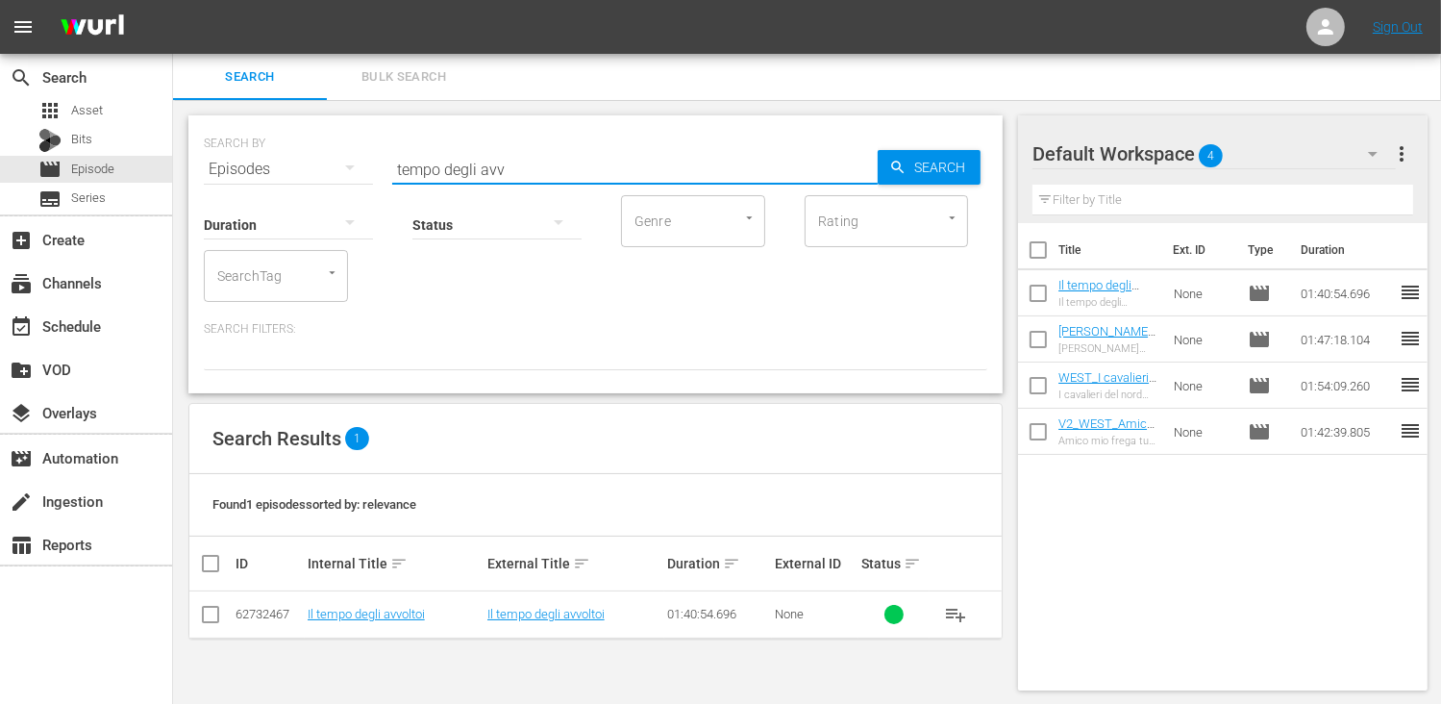
drag, startPoint x: 516, startPoint y: 171, endPoint x: 273, endPoint y: 166, distance: 243.2
click at [273, 166] on div "SEARCH BY Search By Episodes Search ID, Title, Description, Keywords, or Catego…" at bounding box center [595, 157] width 783 height 69
type input "pochi dollari"
click at [210, 606] on input "checkbox" at bounding box center [210, 617] width 23 height 23
checkbox input "true"
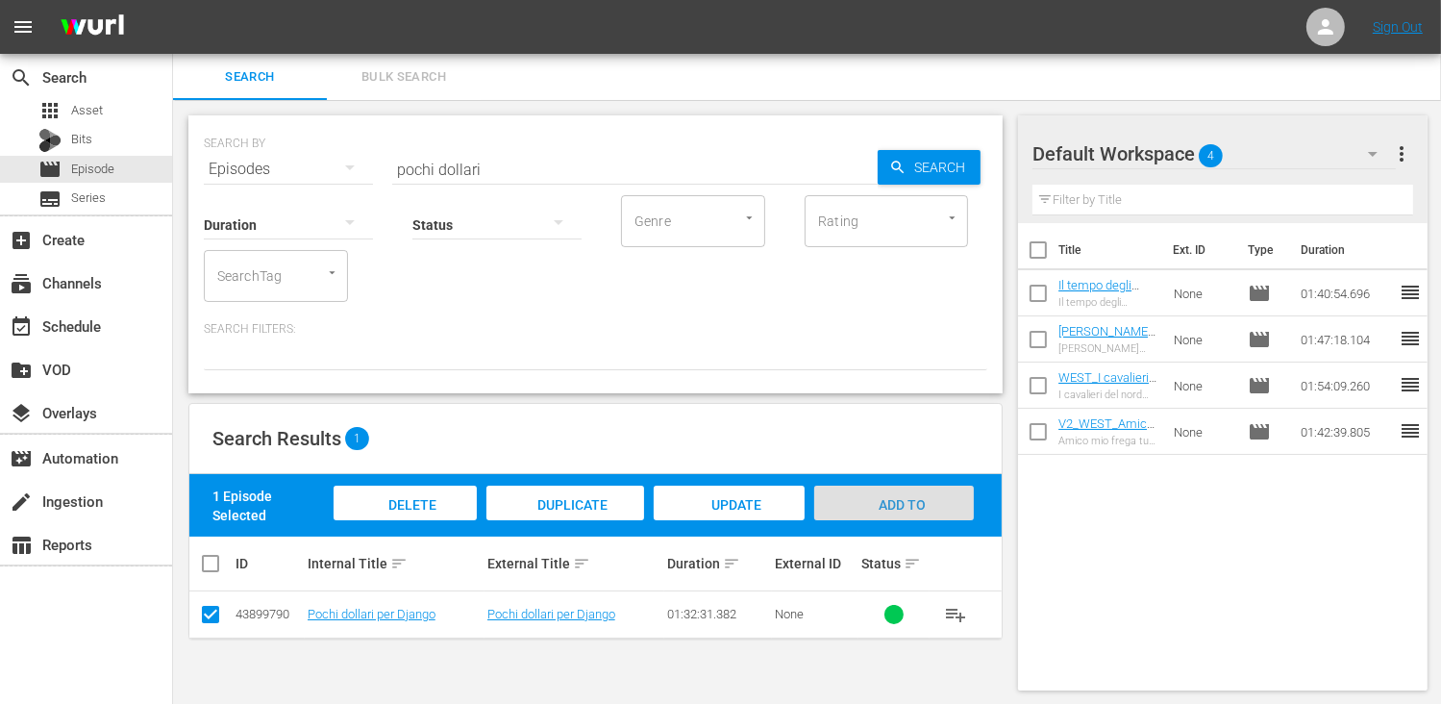
click at [905, 492] on div "Add to Workspace" at bounding box center [894, 521] width 160 height 72
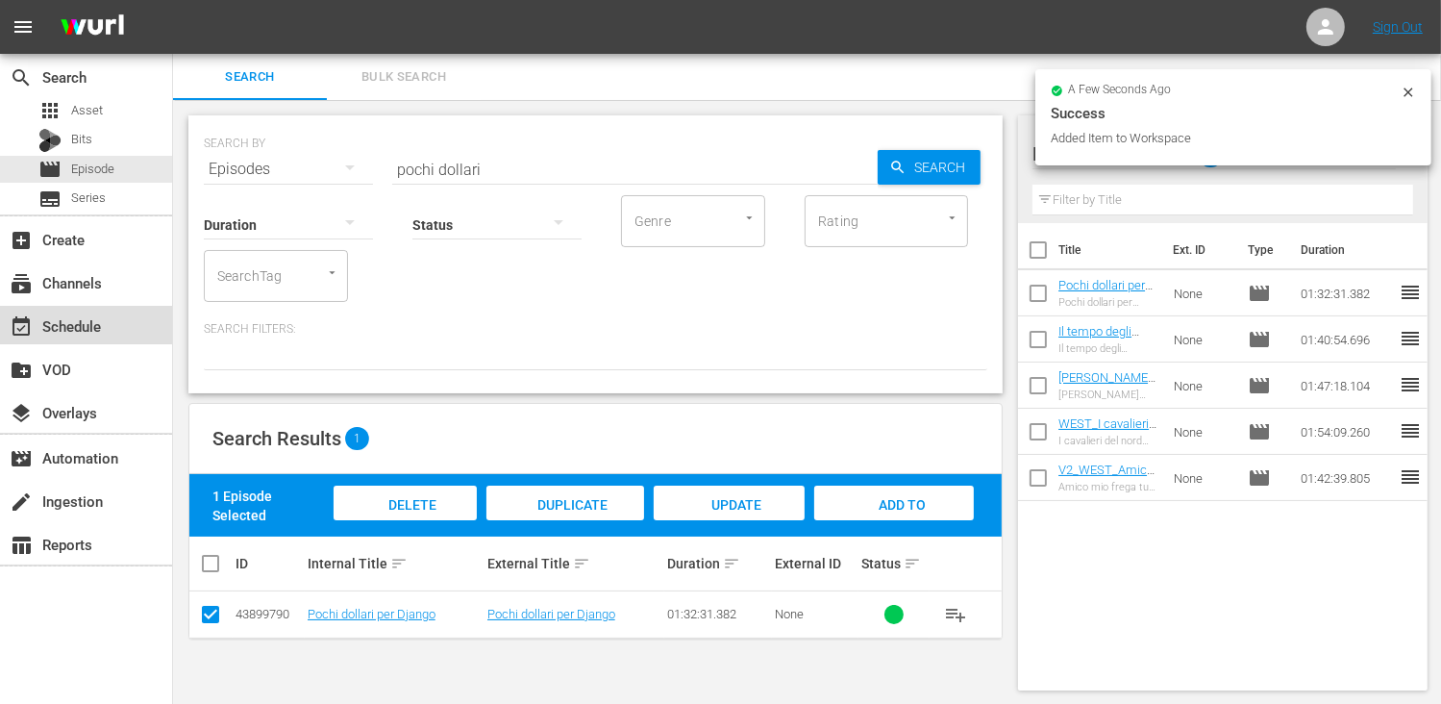
click at [86, 312] on div "event_available Schedule" at bounding box center [86, 325] width 172 height 38
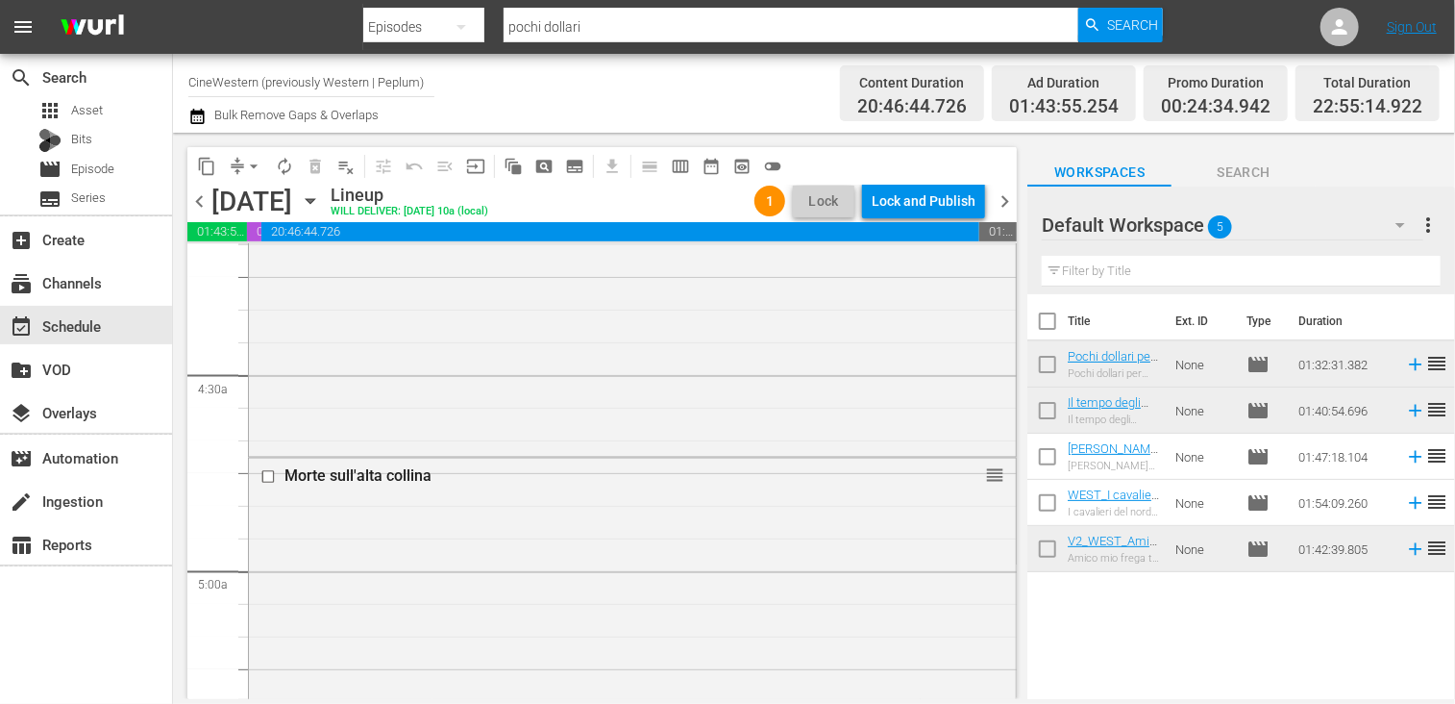
scroll to position [1826, 0]
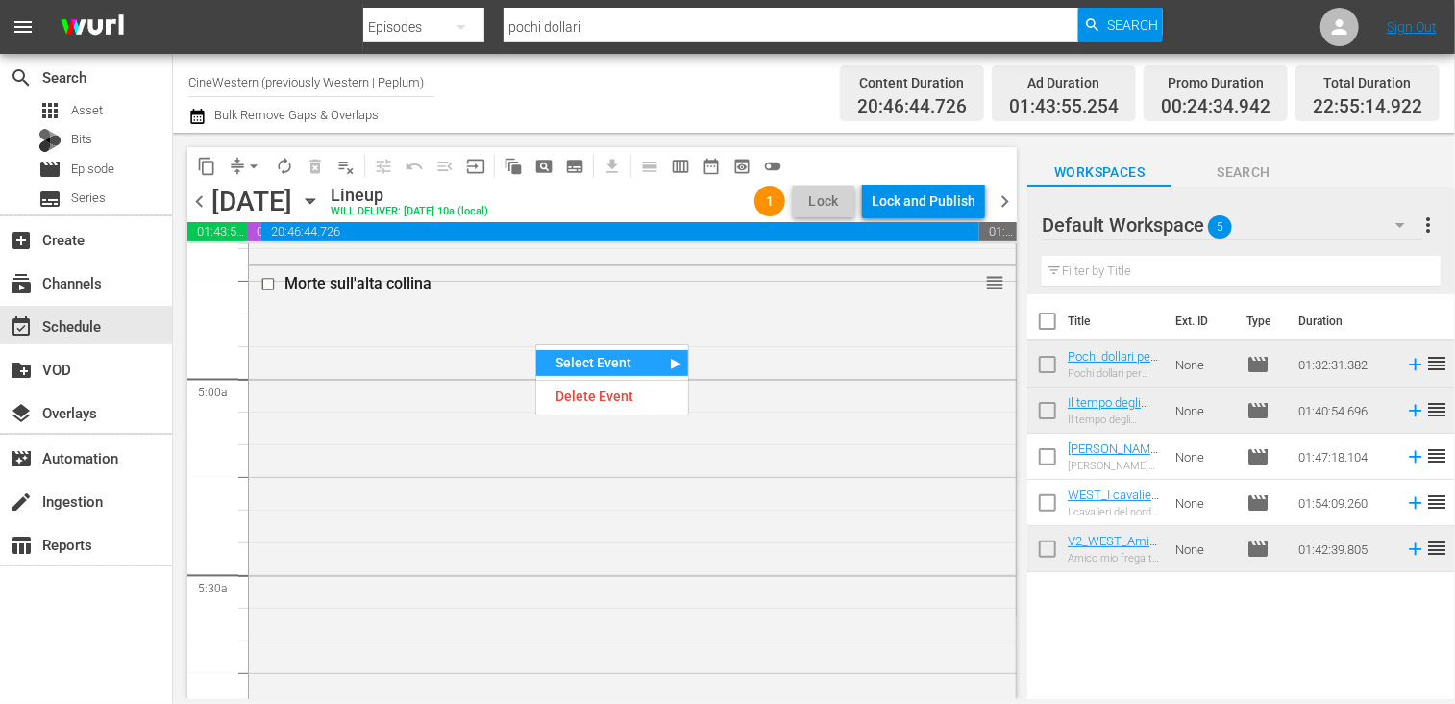
click at [580, 387] on div "Delete Event" at bounding box center [612, 396] width 152 height 26
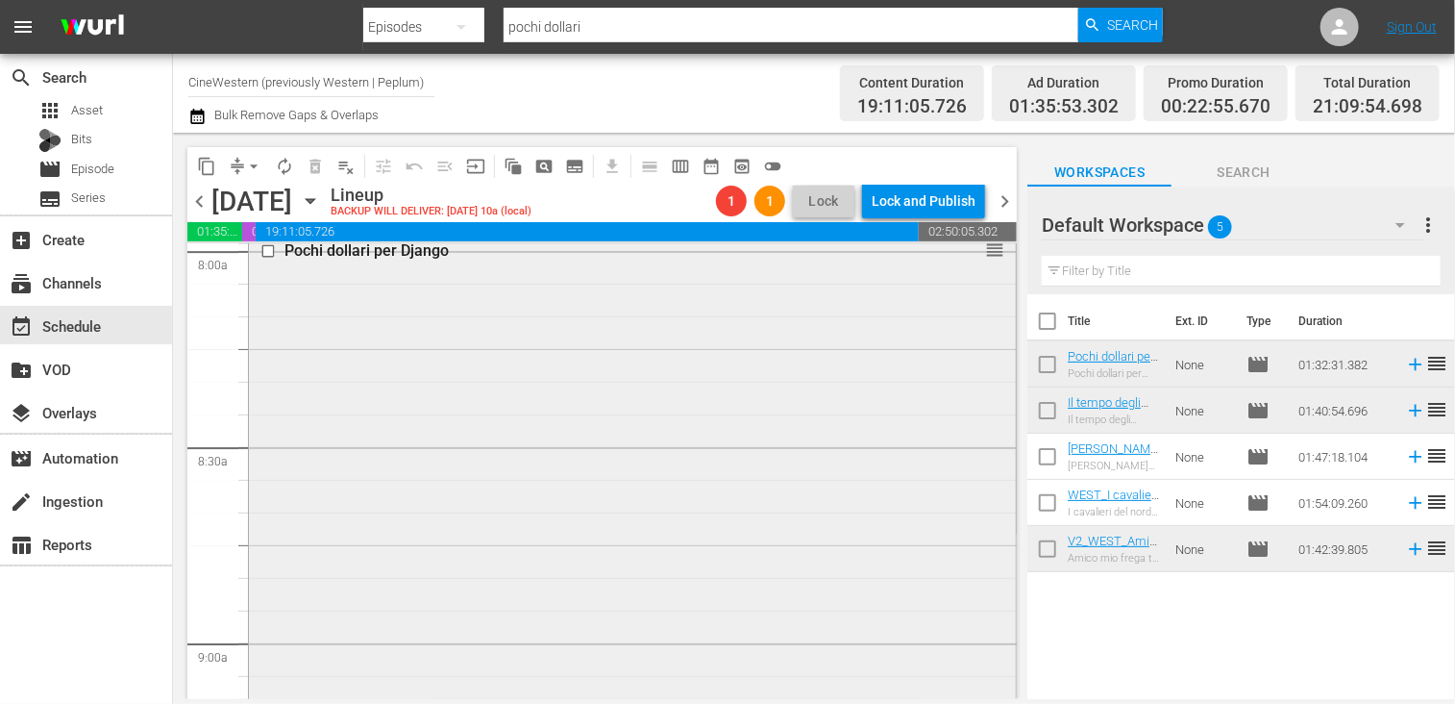
scroll to position [3172, 0]
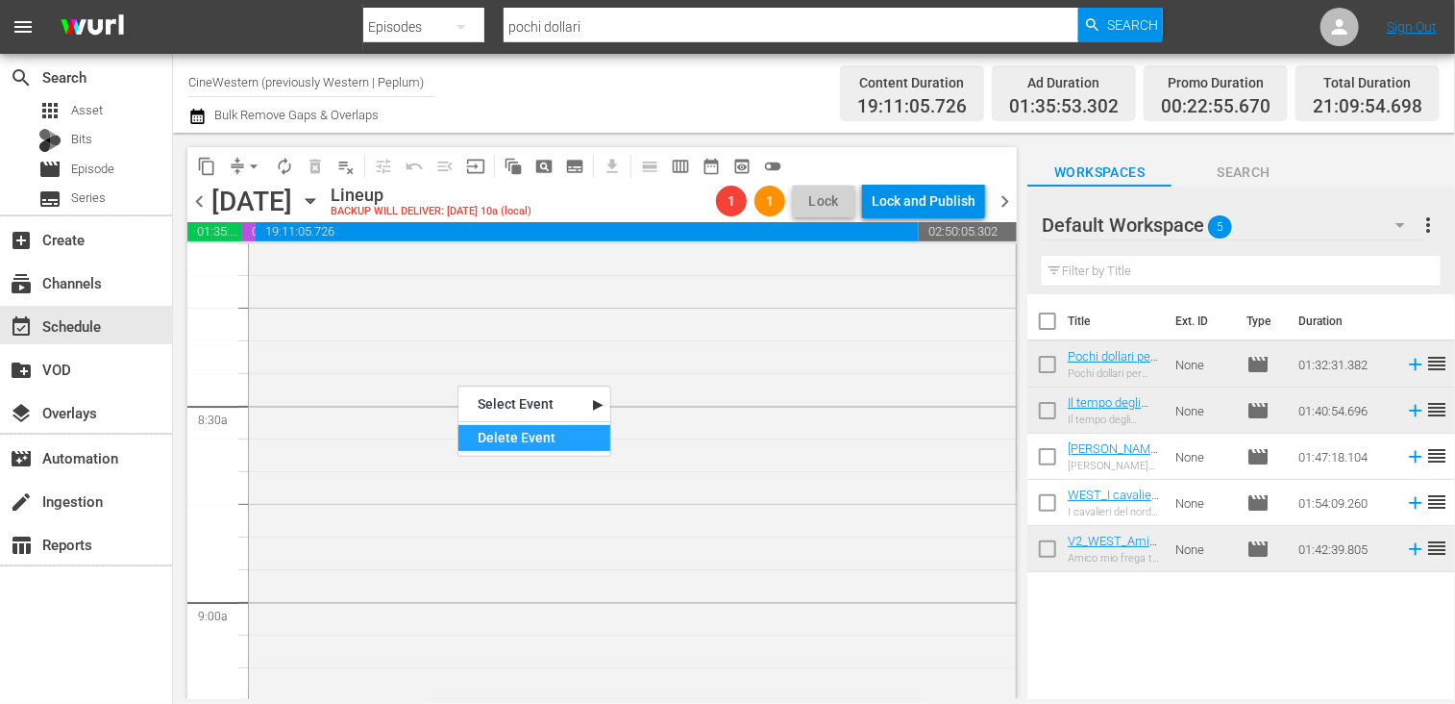
click at [523, 437] on div "Delete Event" at bounding box center [534, 438] width 152 height 26
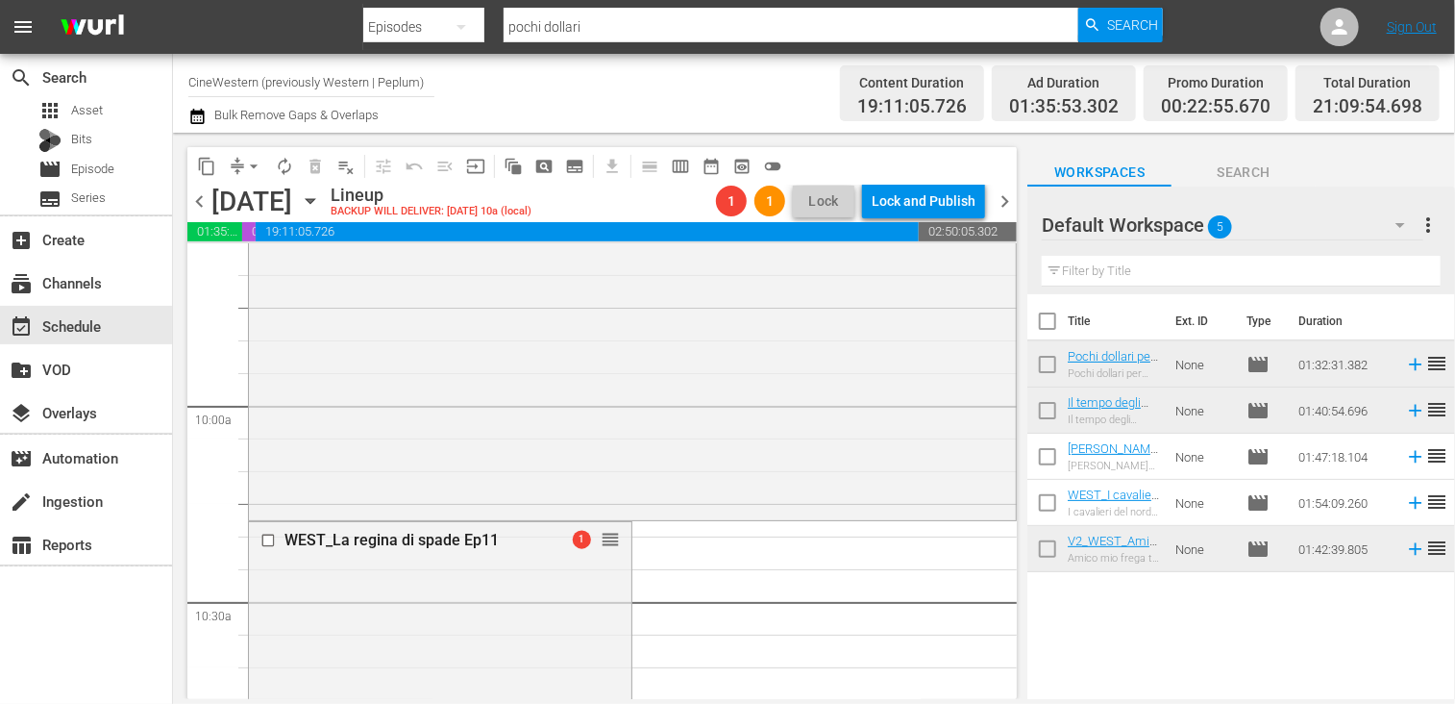
scroll to position [3582, 0]
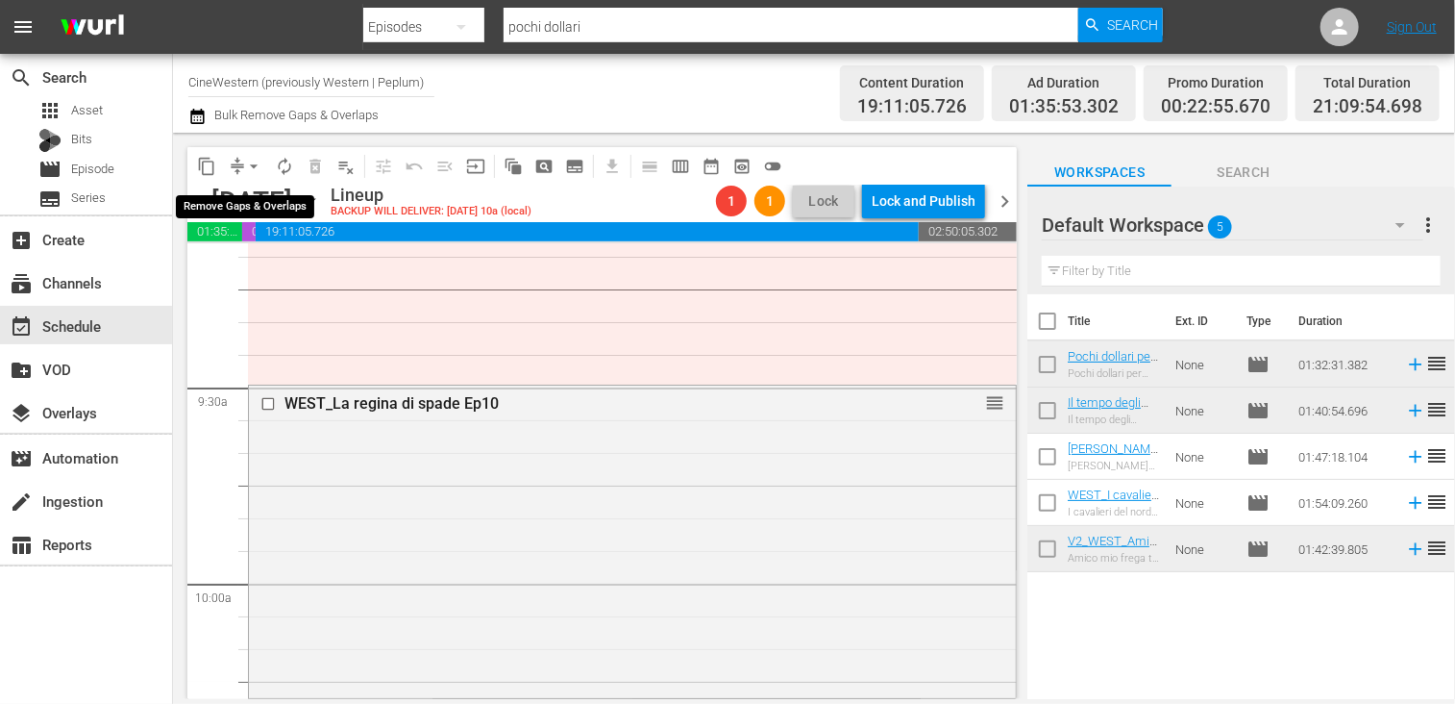
click at [251, 160] on span "arrow_drop_down" at bounding box center [253, 166] width 19 height 19
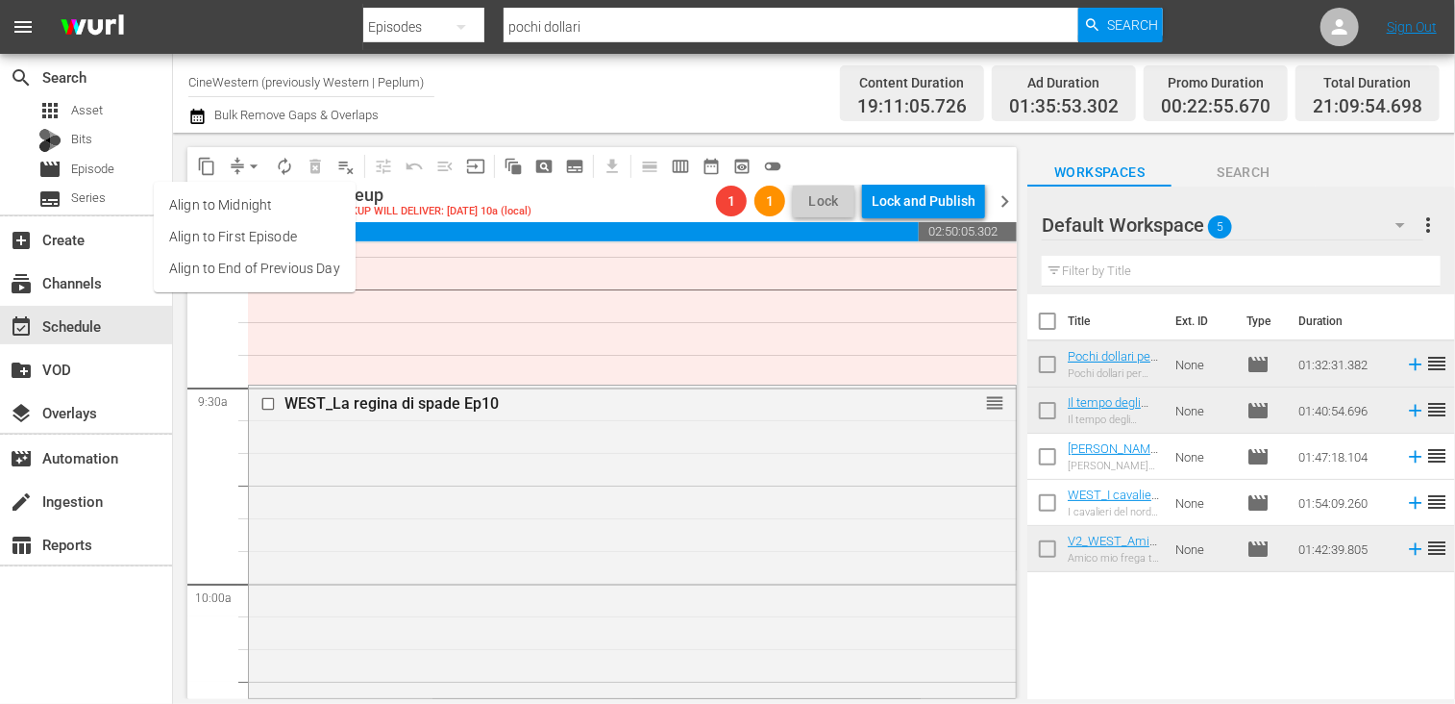
click at [264, 260] on li "Align to End of Previous Day" at bounding box center [255, 269] width 202 height 32
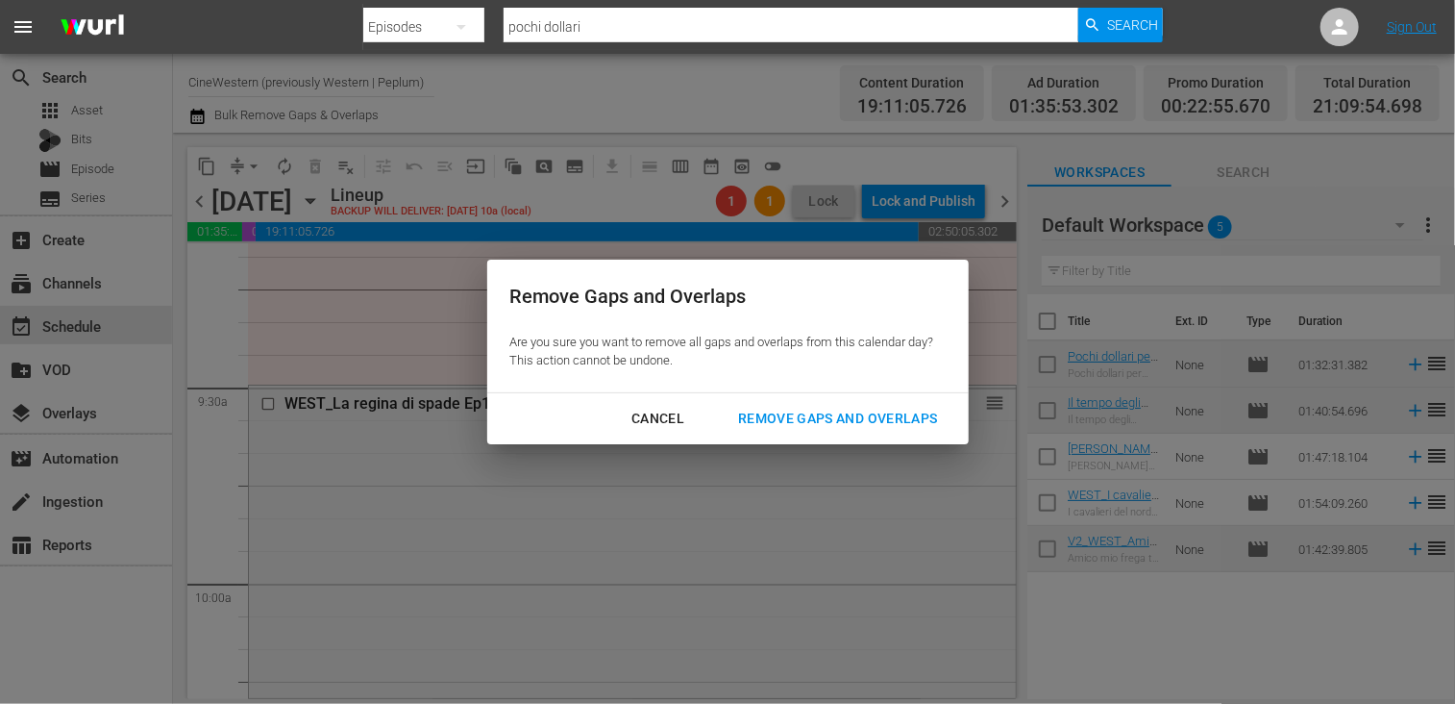
click at [821, 407] on div "Remove Gaps and Overlaps" at bounding box center [838, 419] width 230 height 24
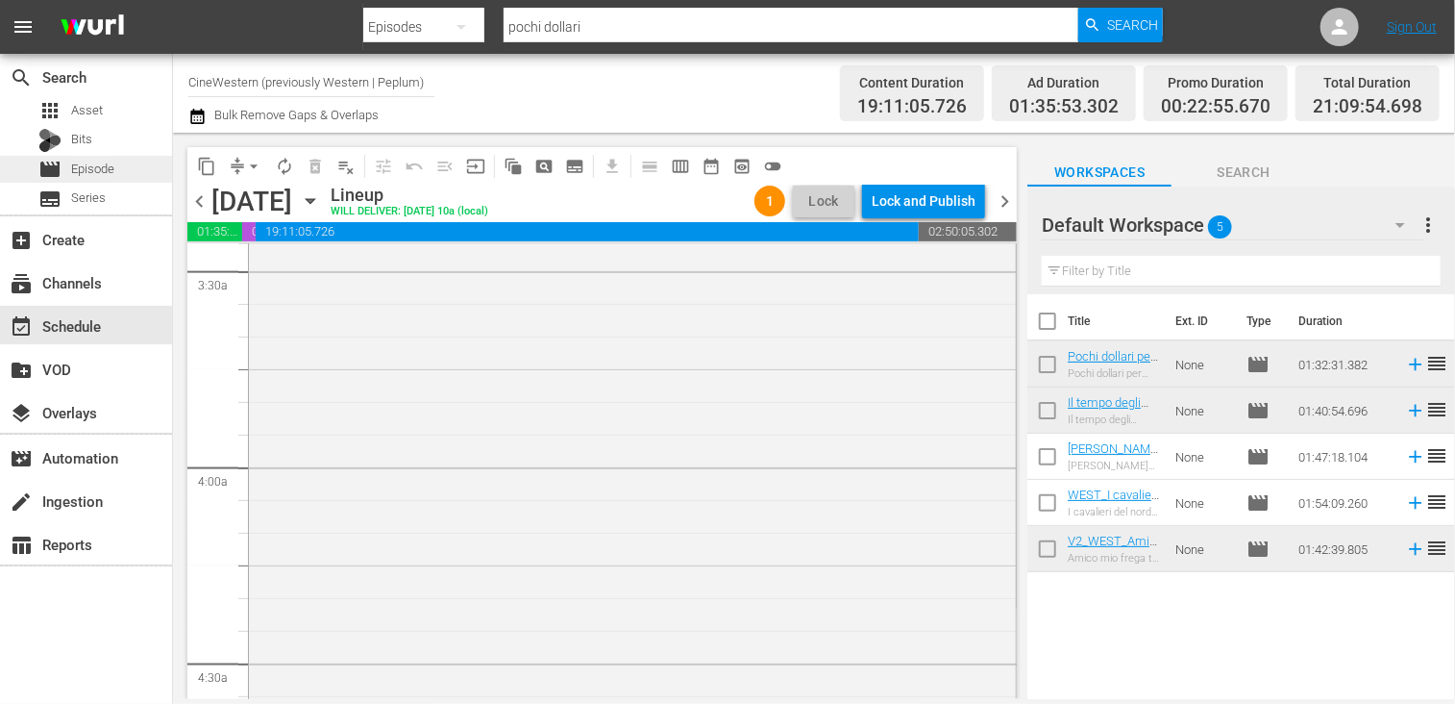
scroll to position [1346, 0]
click at [109, 163] on span "Episode" at bounding box center [92, 169] width 43 height 19
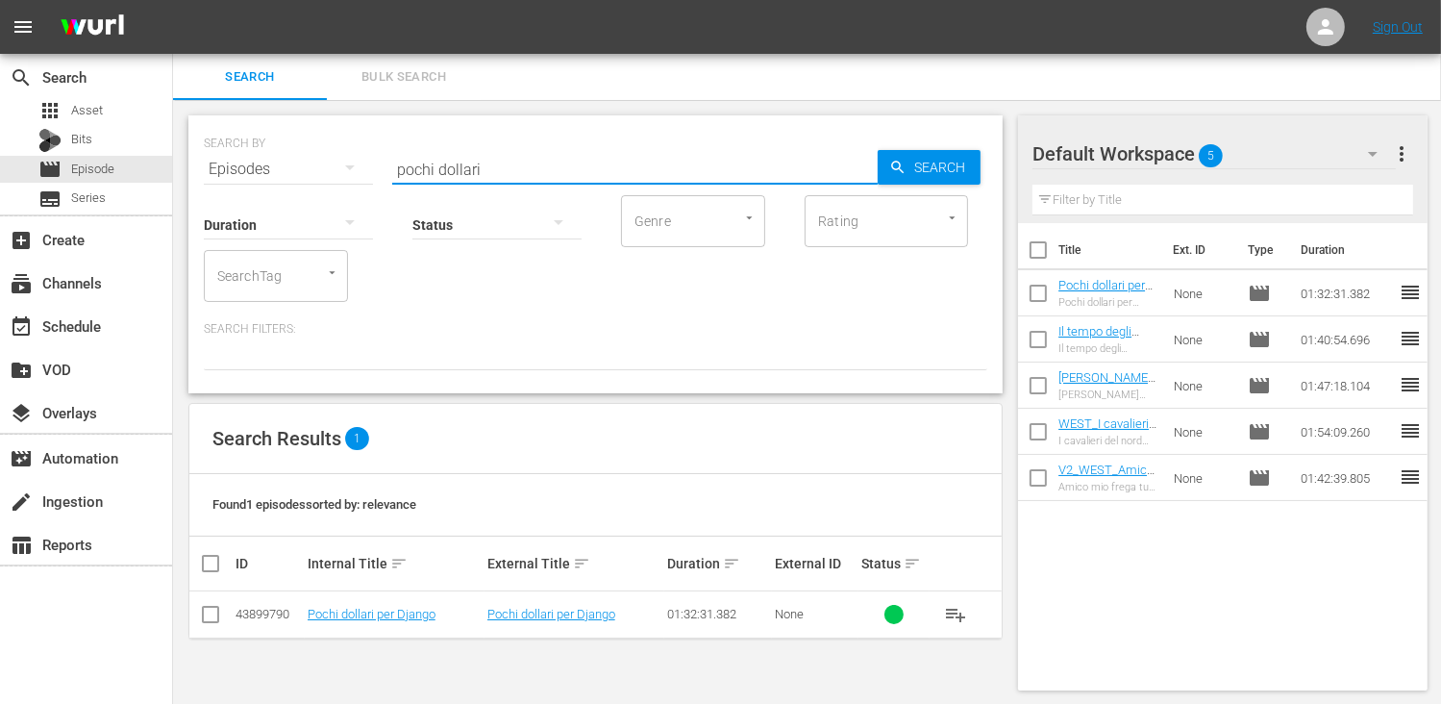
drag, startPoint x: 491, startPoint y: 161, endPoint x: 246, endPoint y: 159, distance: 245.1
click at [241, 161] on div "SEARCH BY Search By Episodes Search ID, Title, Description, Keywords, or Catego…" at bounding box center [595, 157] width 783 height 69
type input "morte alta"
click at [210, 618] on input "checkbox" at bounding box center [210, 617] width 23 height 23
checkbox input "true"
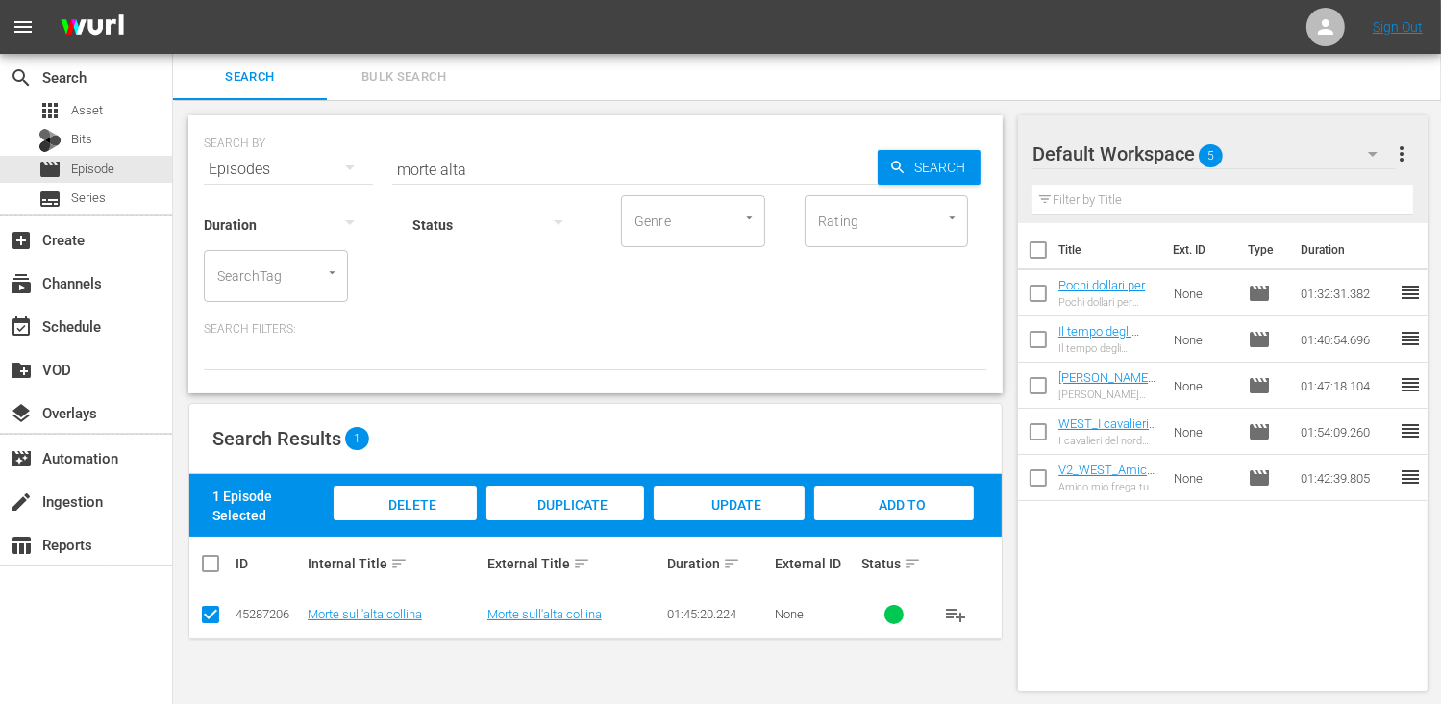
drag, startPoint x: 934, startPoint y: 507, endPoint x: 899, endPoint y: 501, distance: 36.2
click at [930, 507] on div "Add to Workspace" at bounding box center [894, 521] width 160 height 72
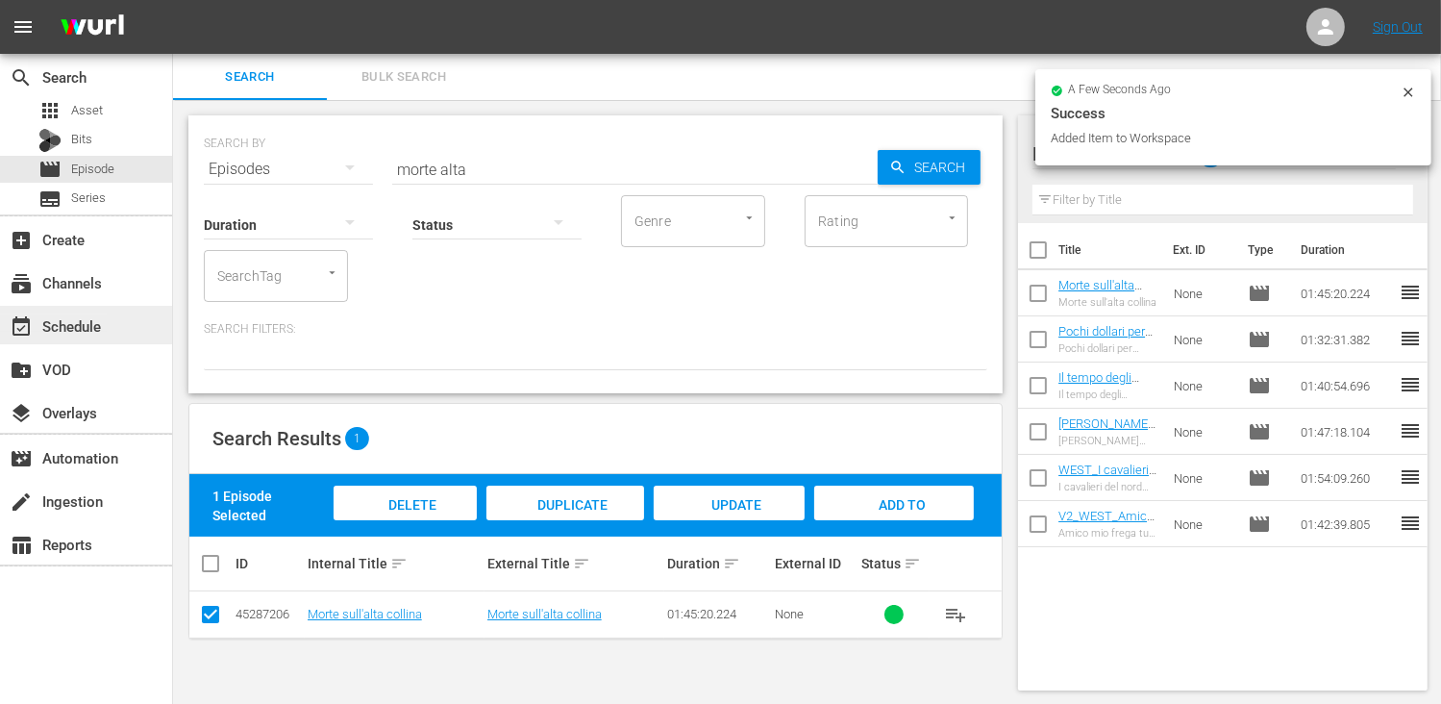
click at [92, 321] on div "event_available Schedule" at bounding box center [54, 322] width 108 height 17
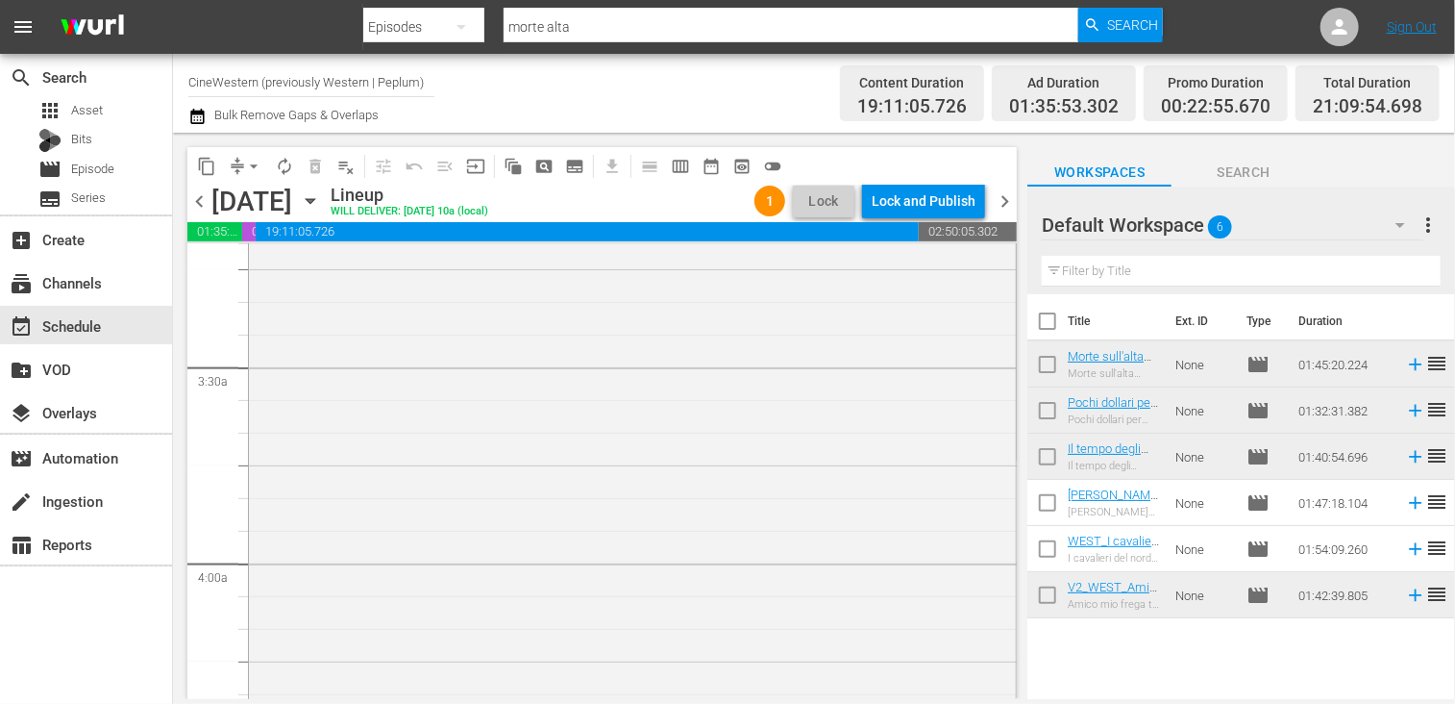
scroll to position [1442, 0]
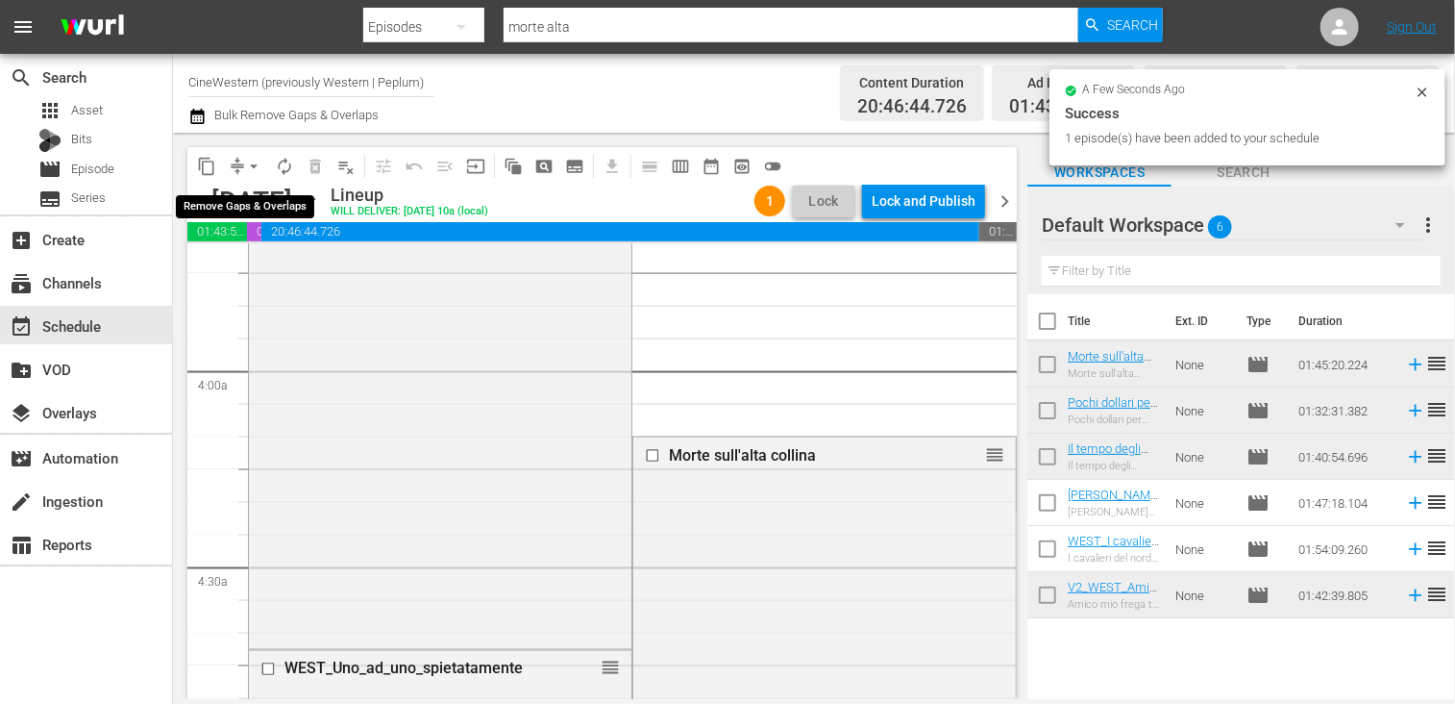
click at [251, 168] on span "arrow_drop_down" at bounding box center [253, 166] width 19 height 19
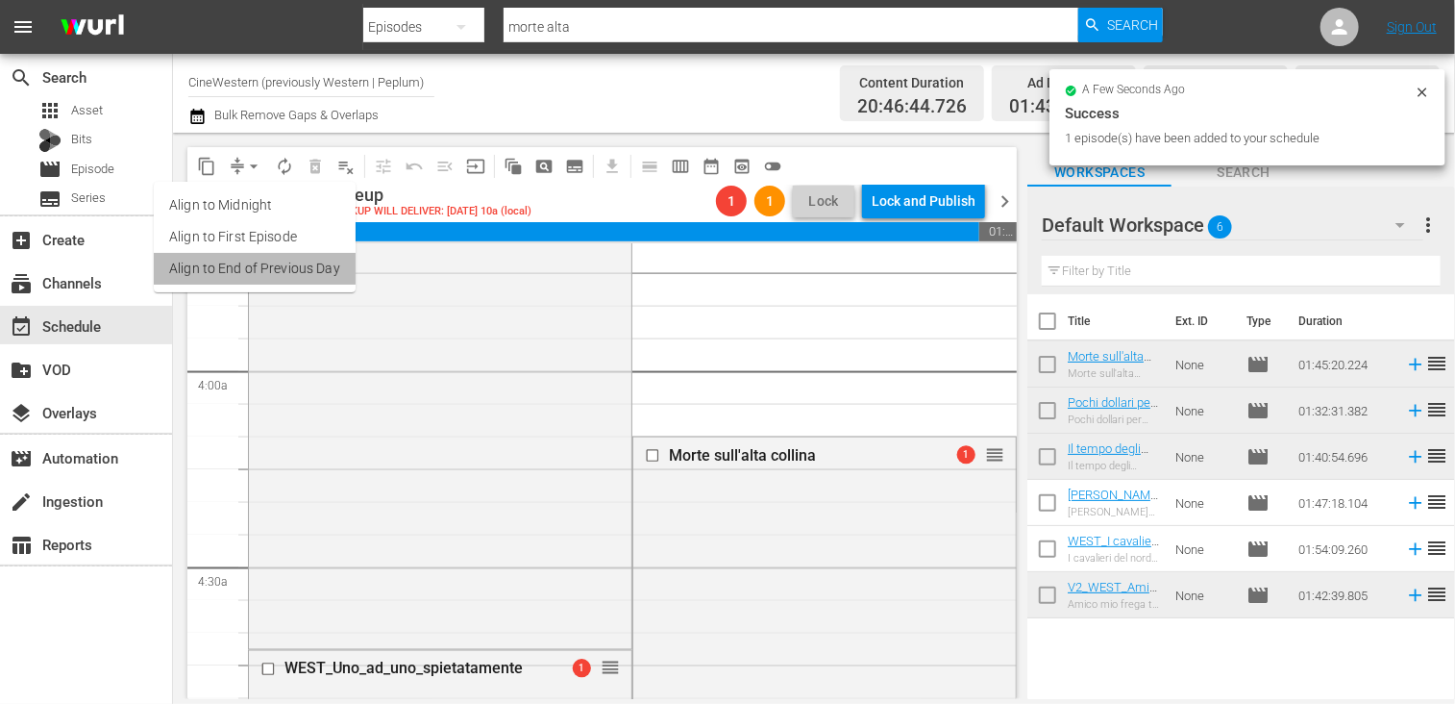
click at [263, 259] on li "Align to End of Previous Day" at bounding box center [255, 269] width 202 height 32
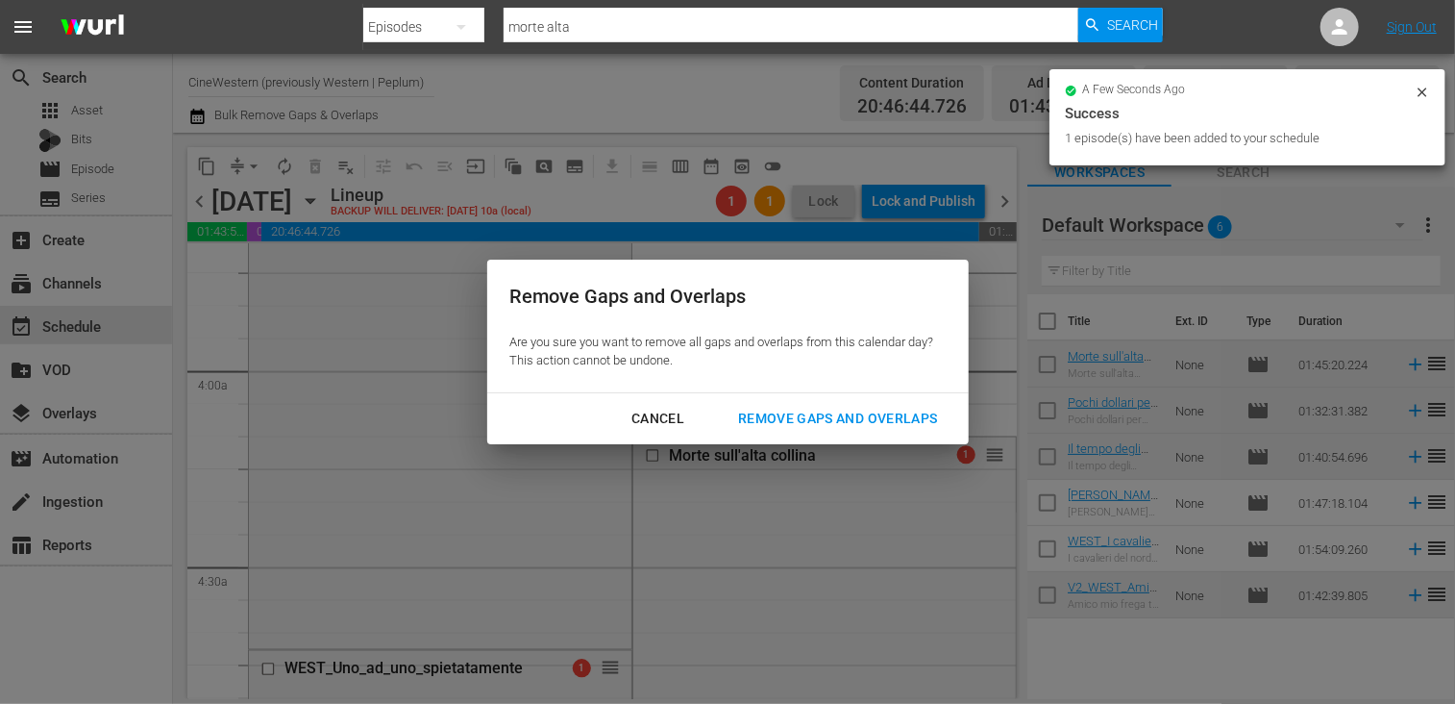
click at [840, 414] on div "Remove Gaps and Overlaps" at bounding box center [838, 419] width 230 height 24
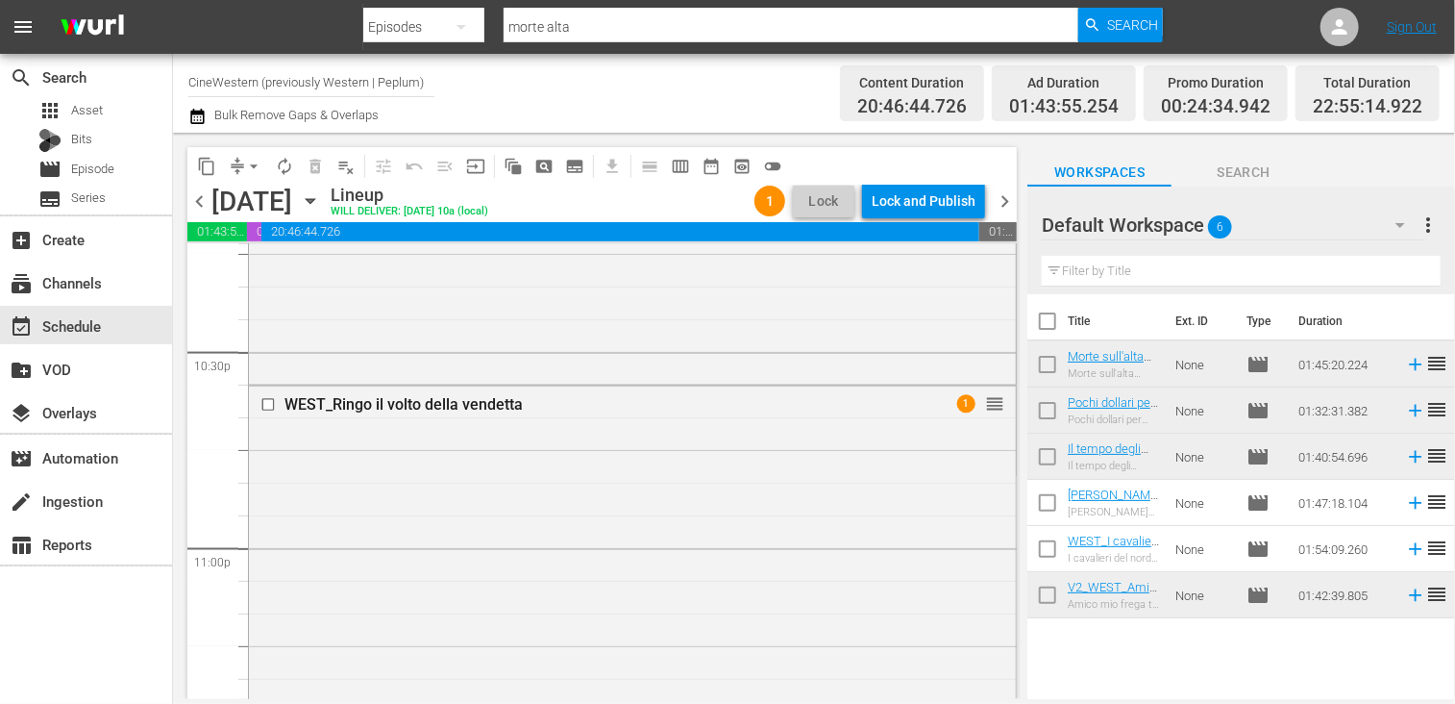
scroll to position [8619, 0]
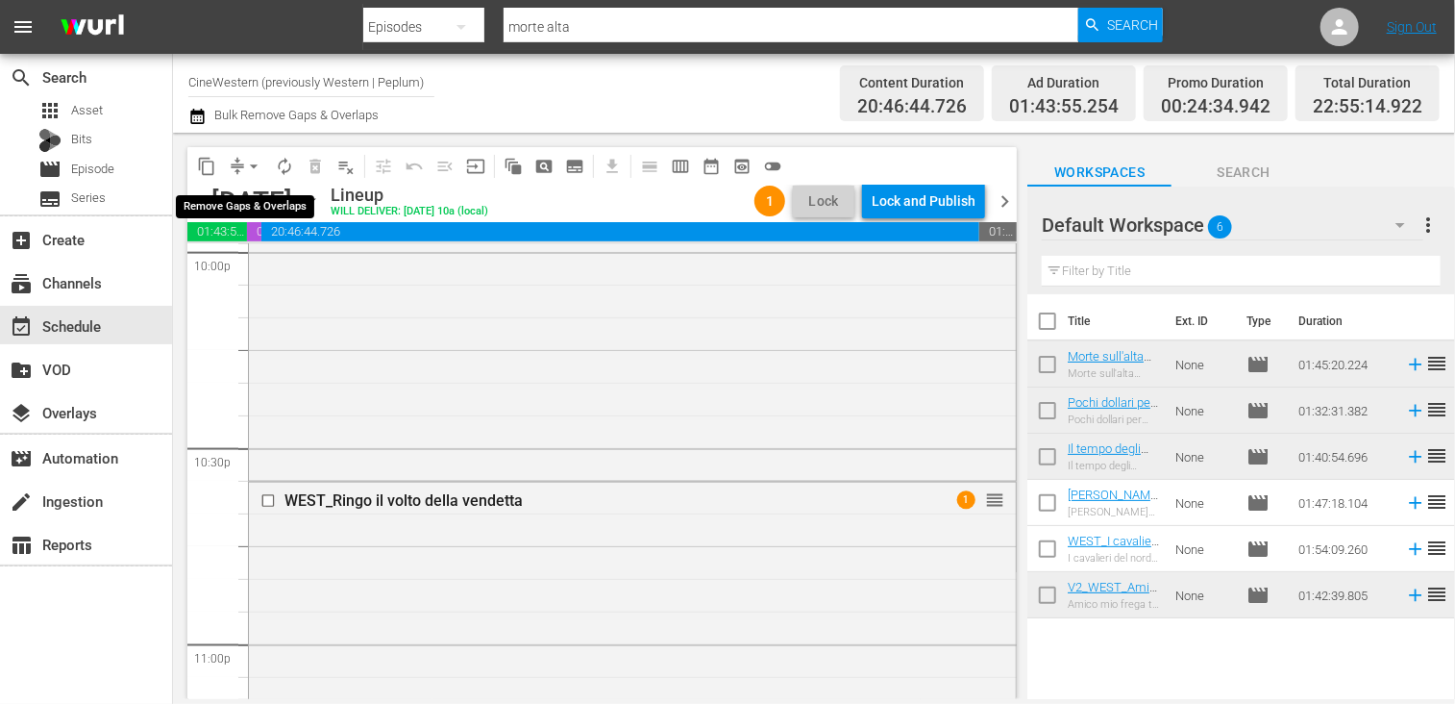
click at [250, 165] on span "arrow_drop_down" at bounding box center [253, 166] width 19 height 19
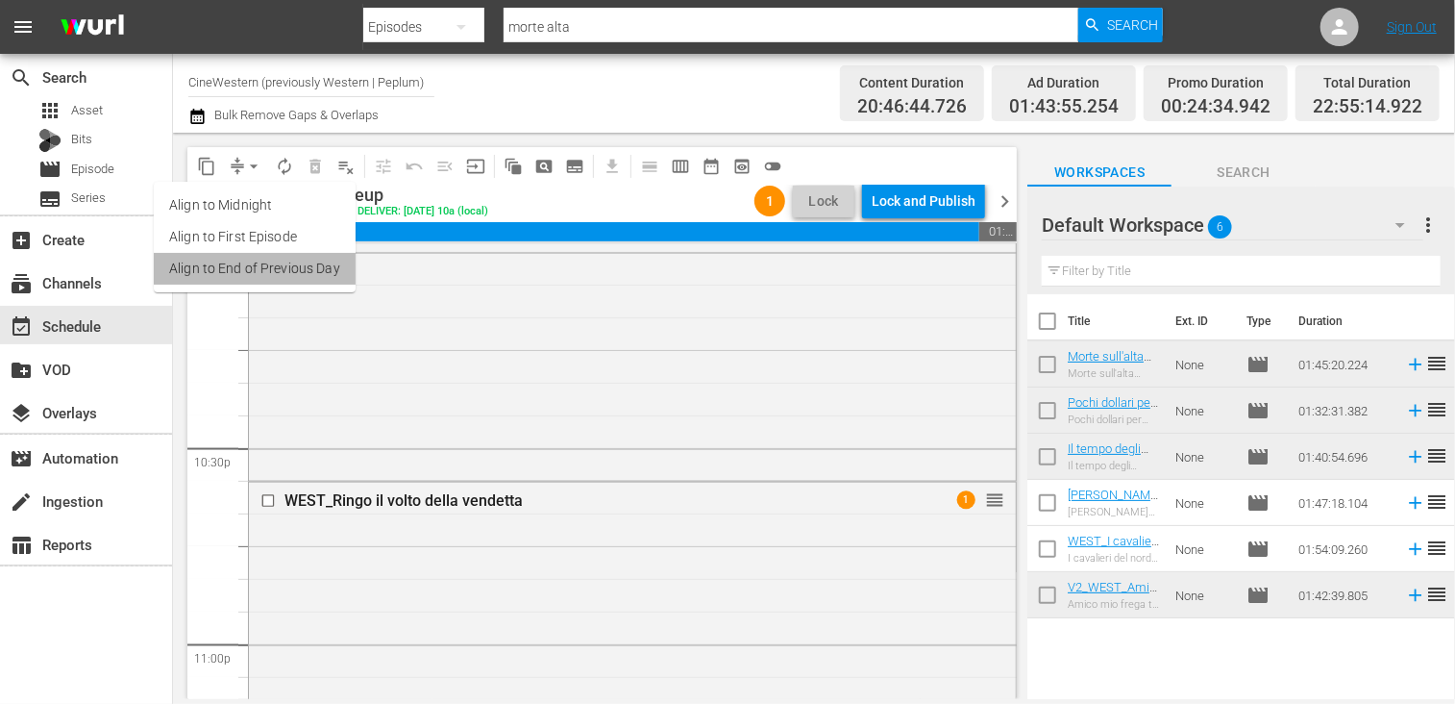
click at [260, 282] on li "Align to End of Previous Day" at bounding box center [255, 269] width 202 height 32
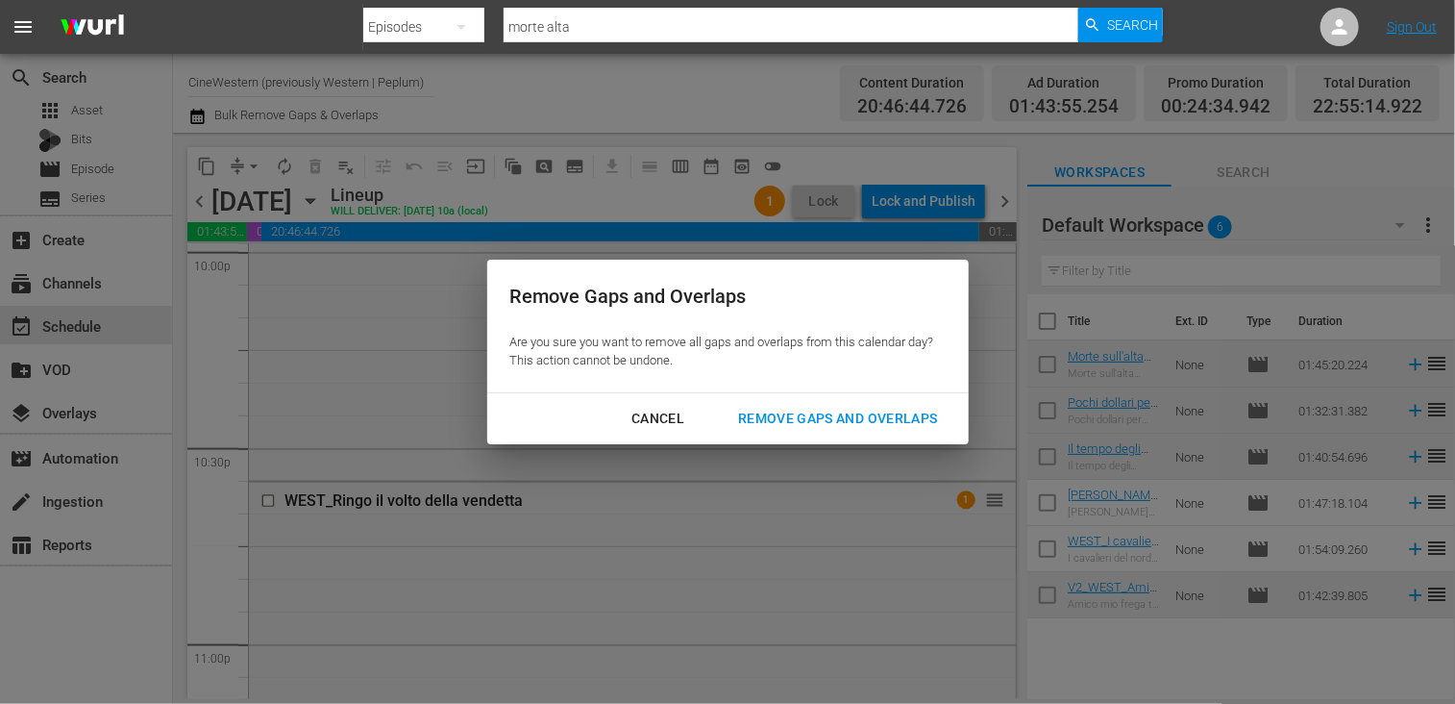
click at [817, 416] on div "Remove Gaps and Overlaps" at bounding box center [838, 419] width 230 height 24
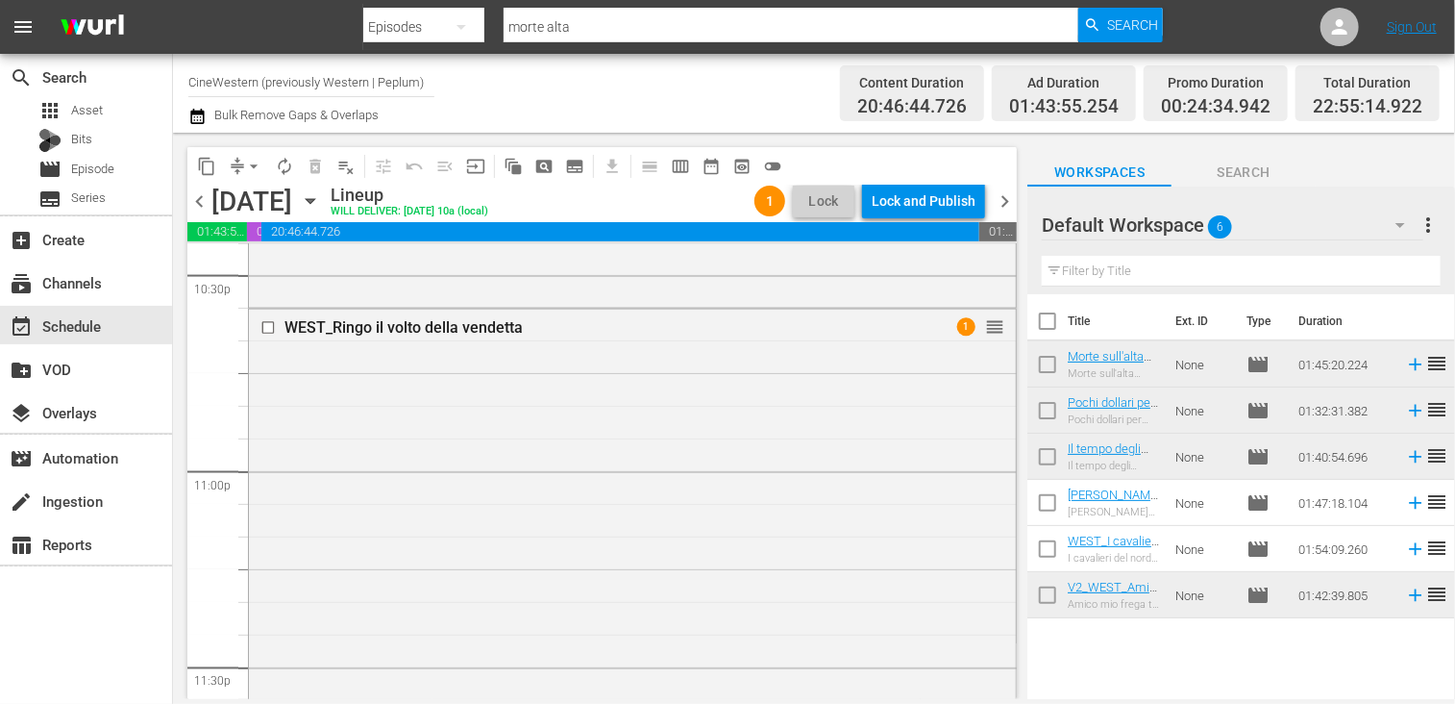
scroll to position [9099, 0]
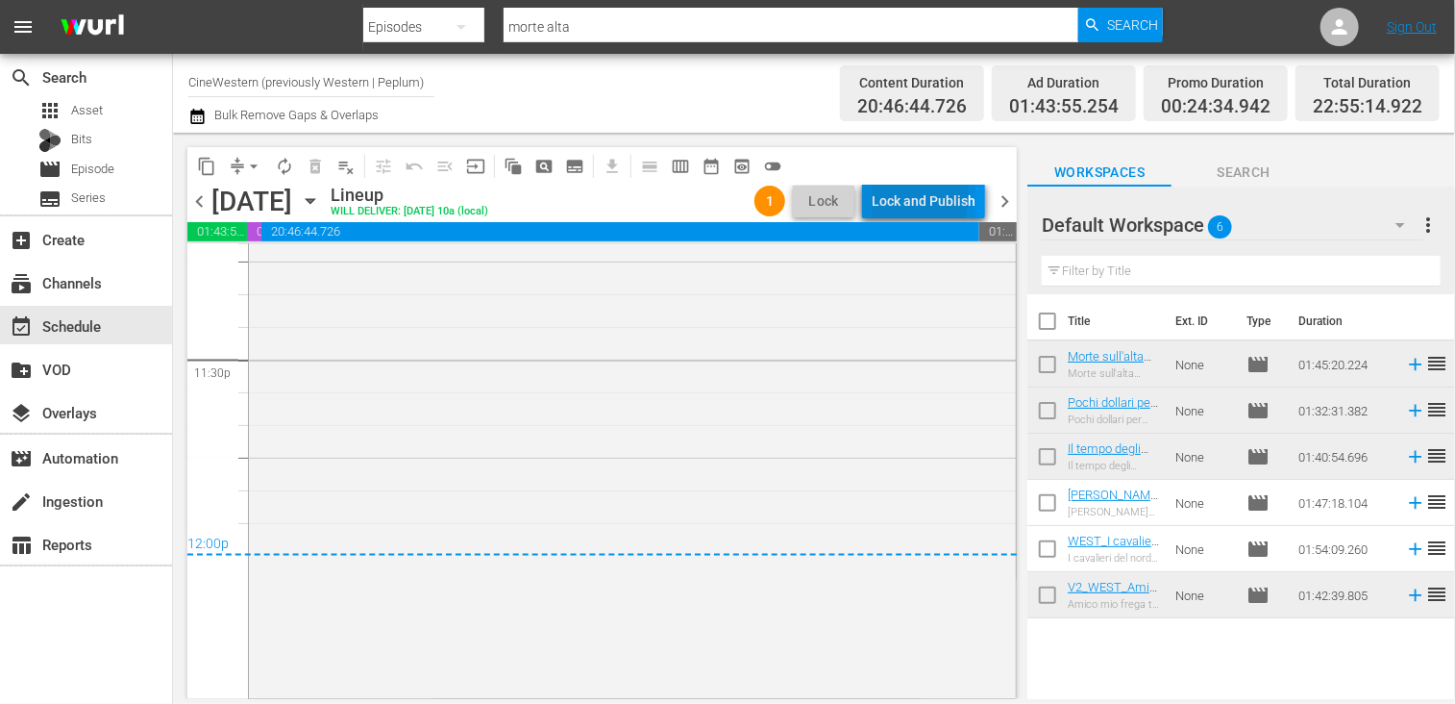
click at [896, 195] on div "Lock and Publish" at bounding box center [924, 201] width 104 height 35
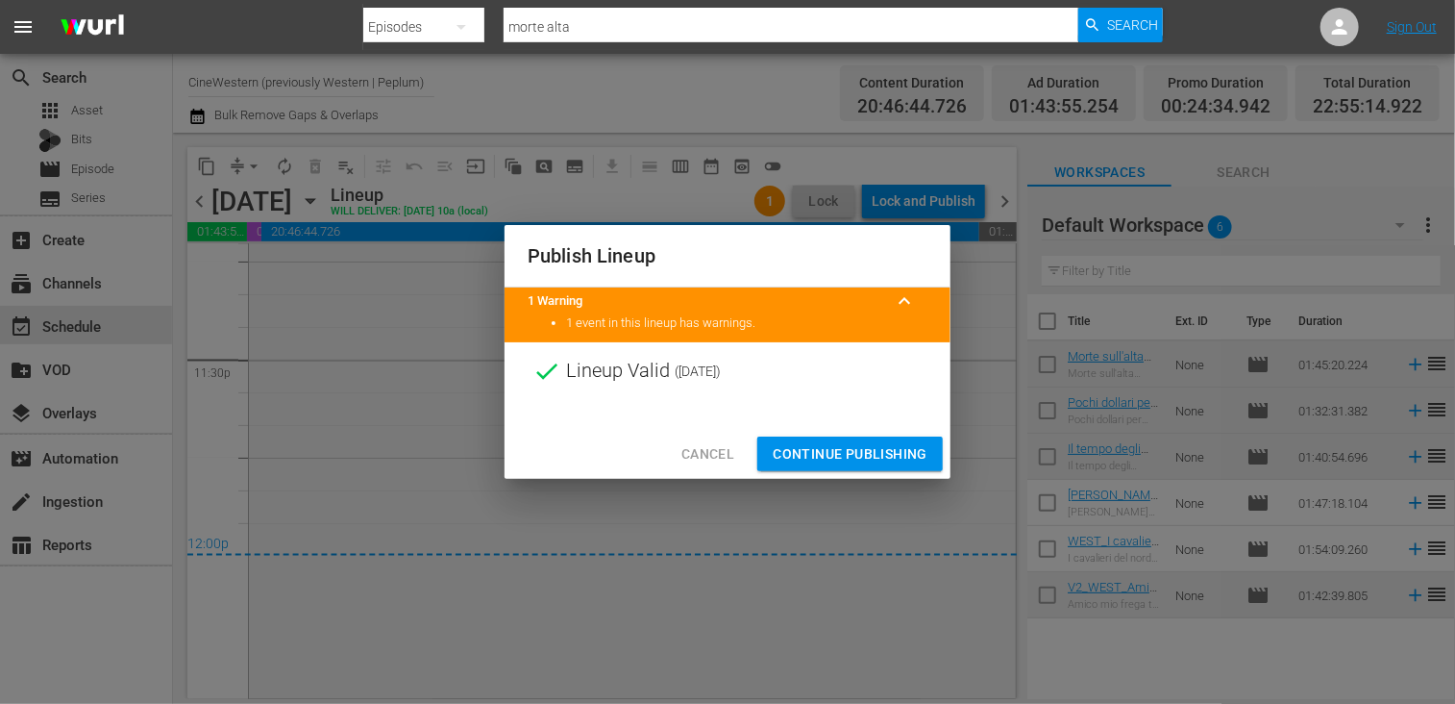
click at [839, 448] on span "Continue Publishing" at bounding box center [850, 454] width 155 height 24
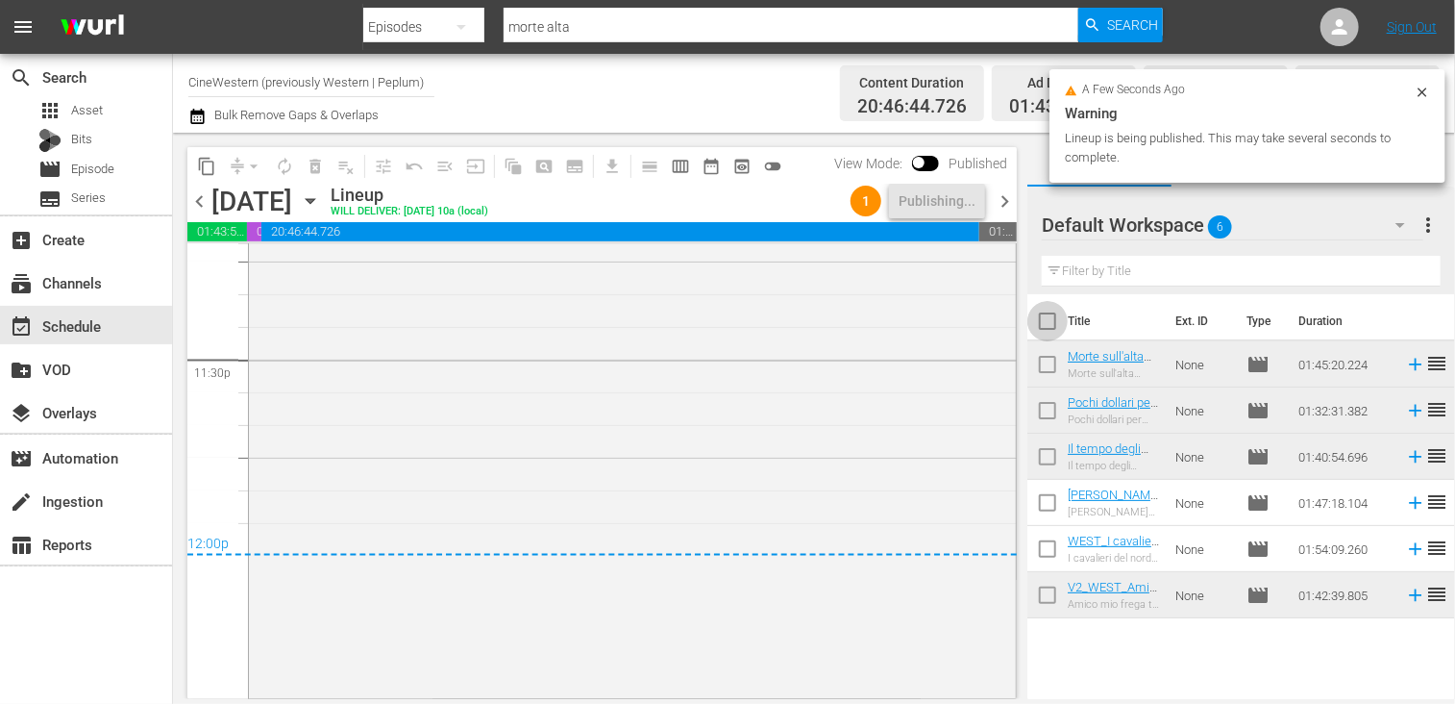
click at [1053, 329] on input "checkbox" at bounding box center [1047, 325] width 40 height 40
checkbox input "true"
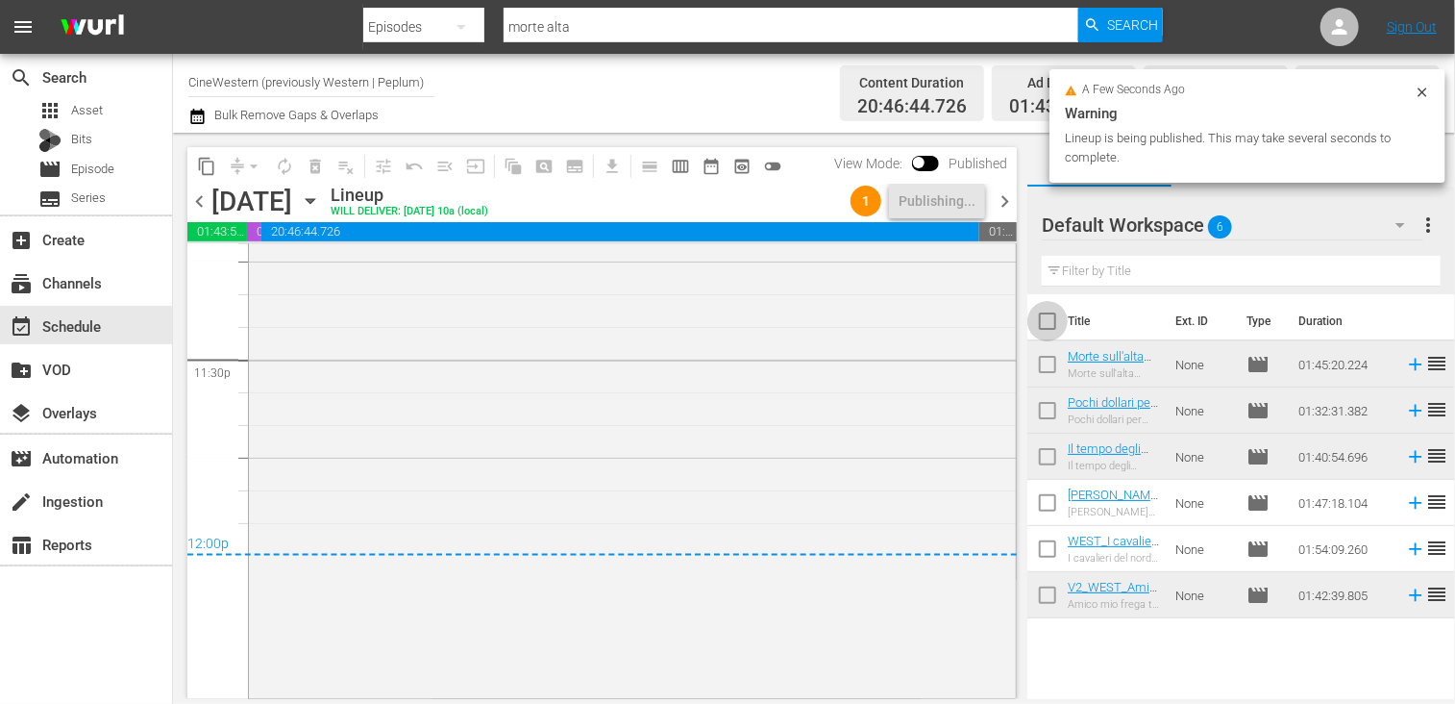
checkbox input "true"
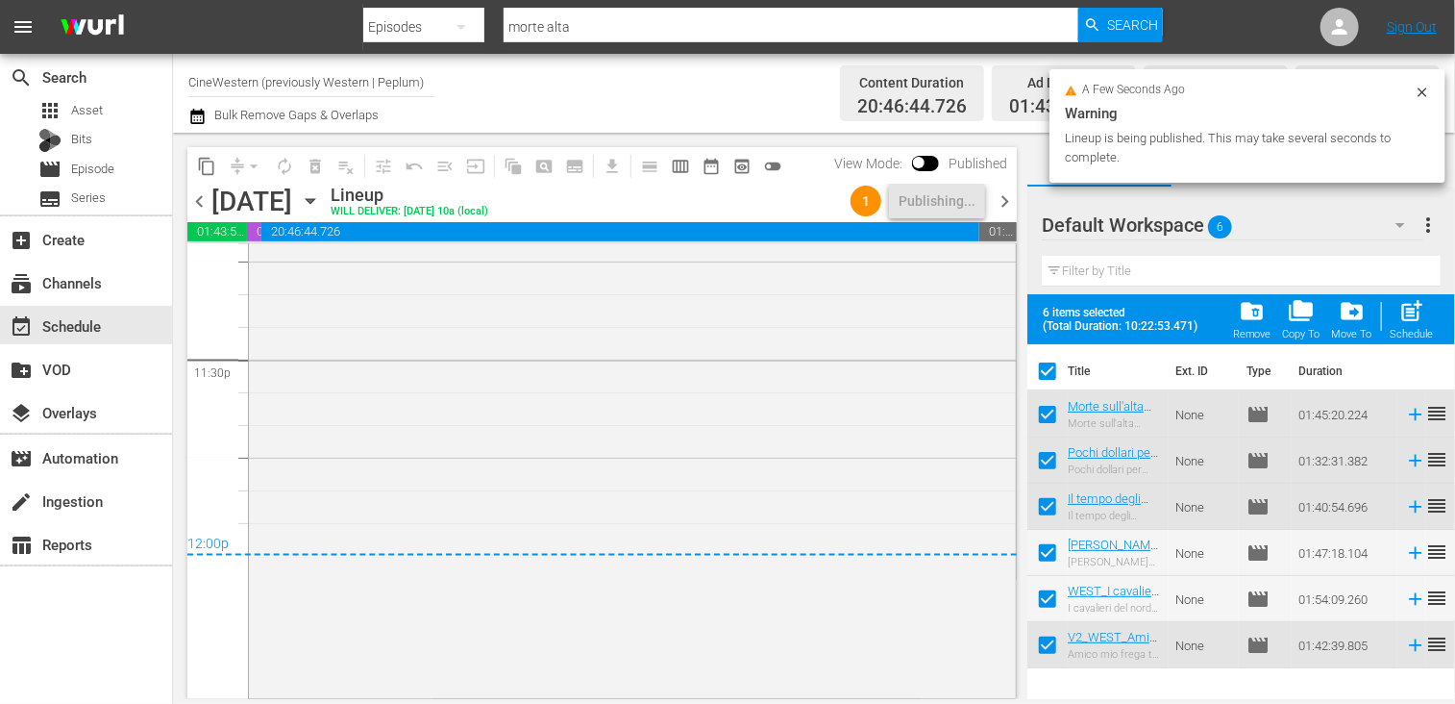
click at [1242, 319] on span "folder_delete" at bounding box center [1252, 311] width 26 height 26
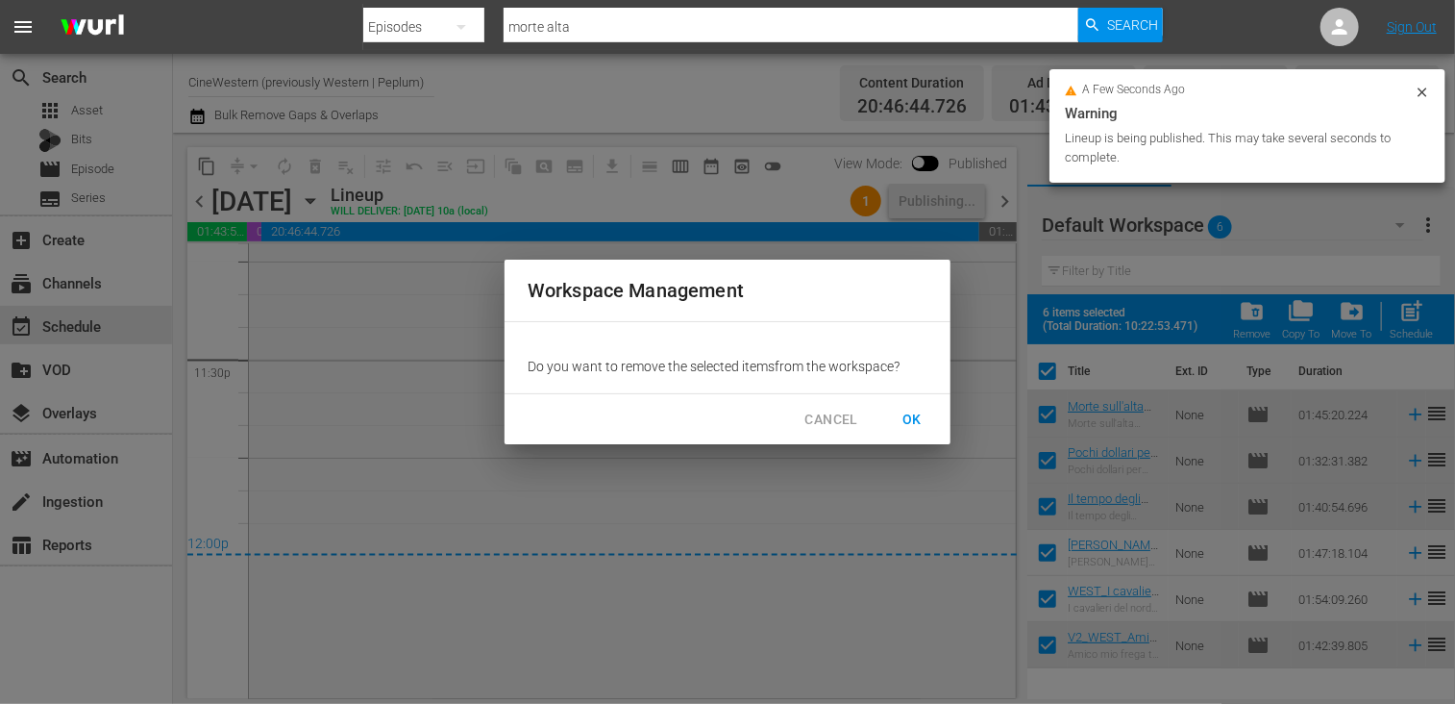
click at [925, 427] on span "OK" at bounding box center [912, 419] width 31 height 24
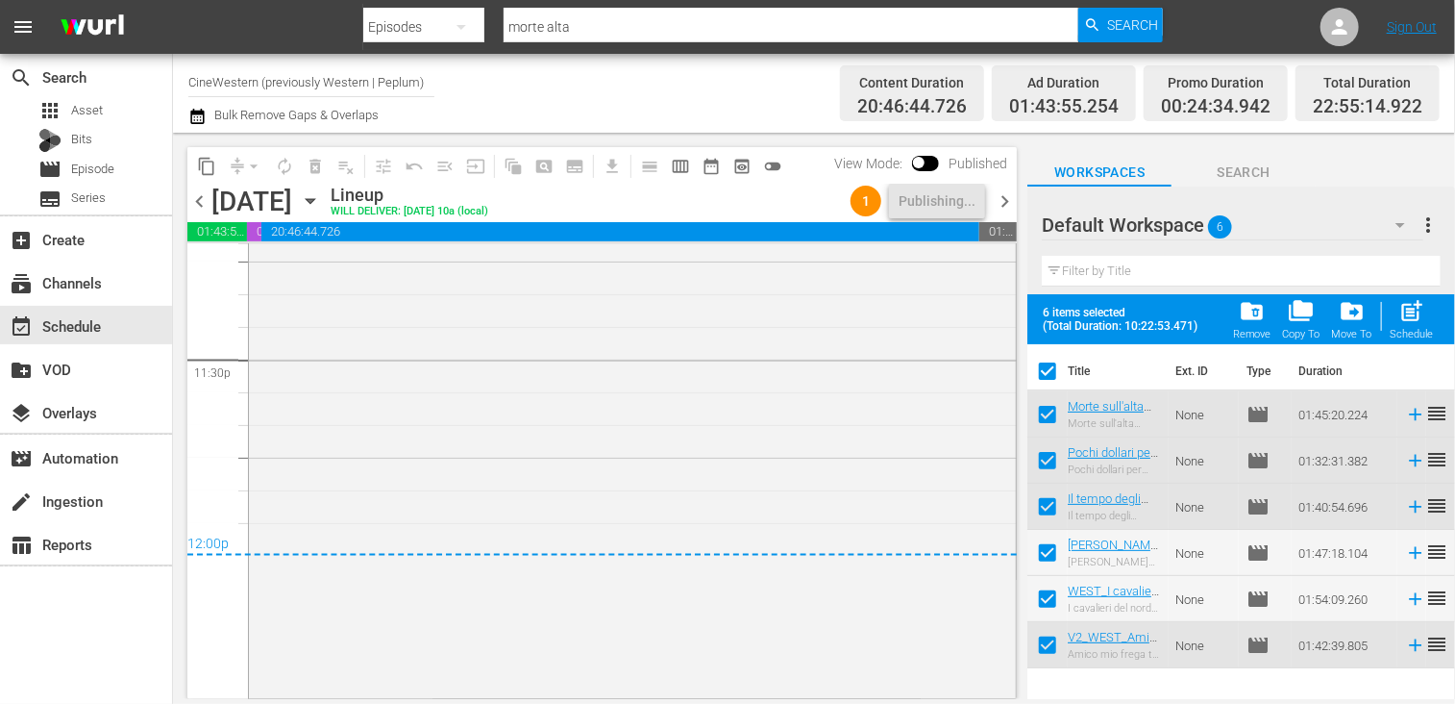
checkbox input "false"
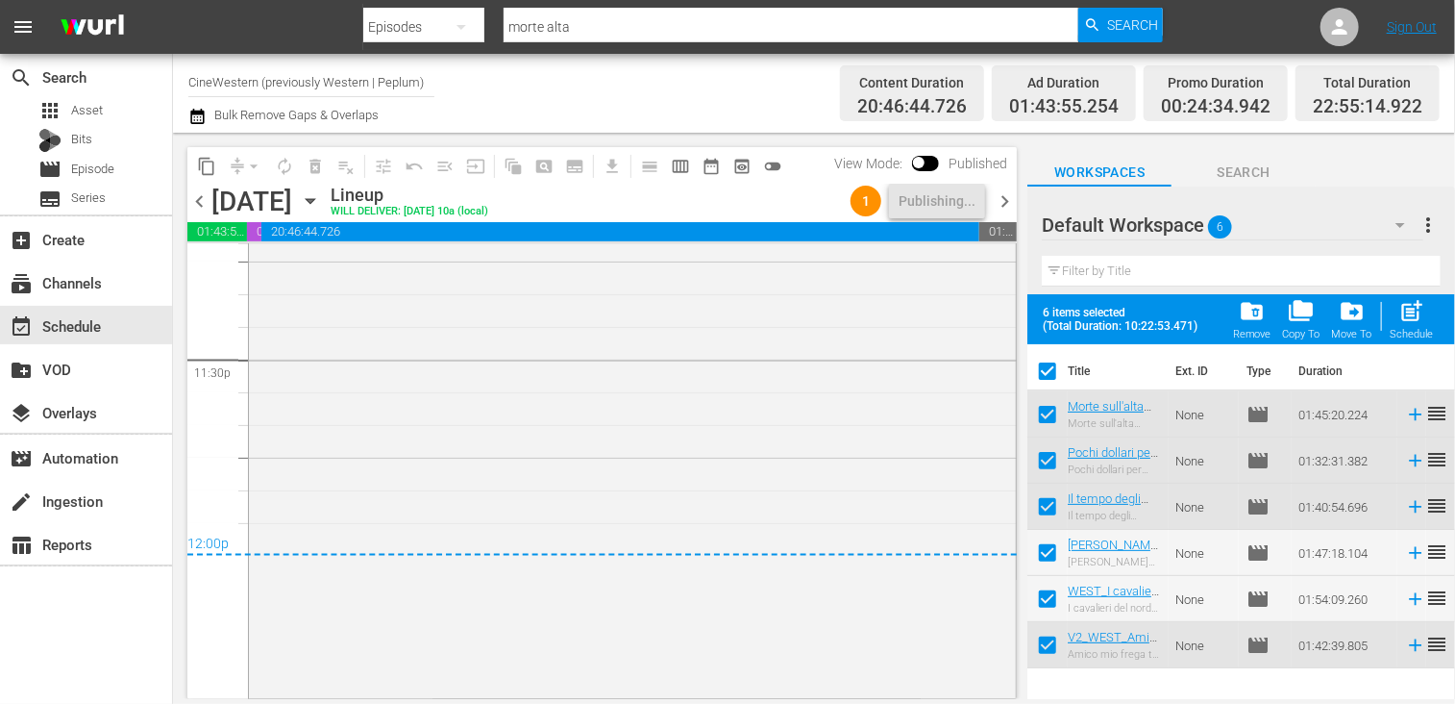
checkbox input "false"
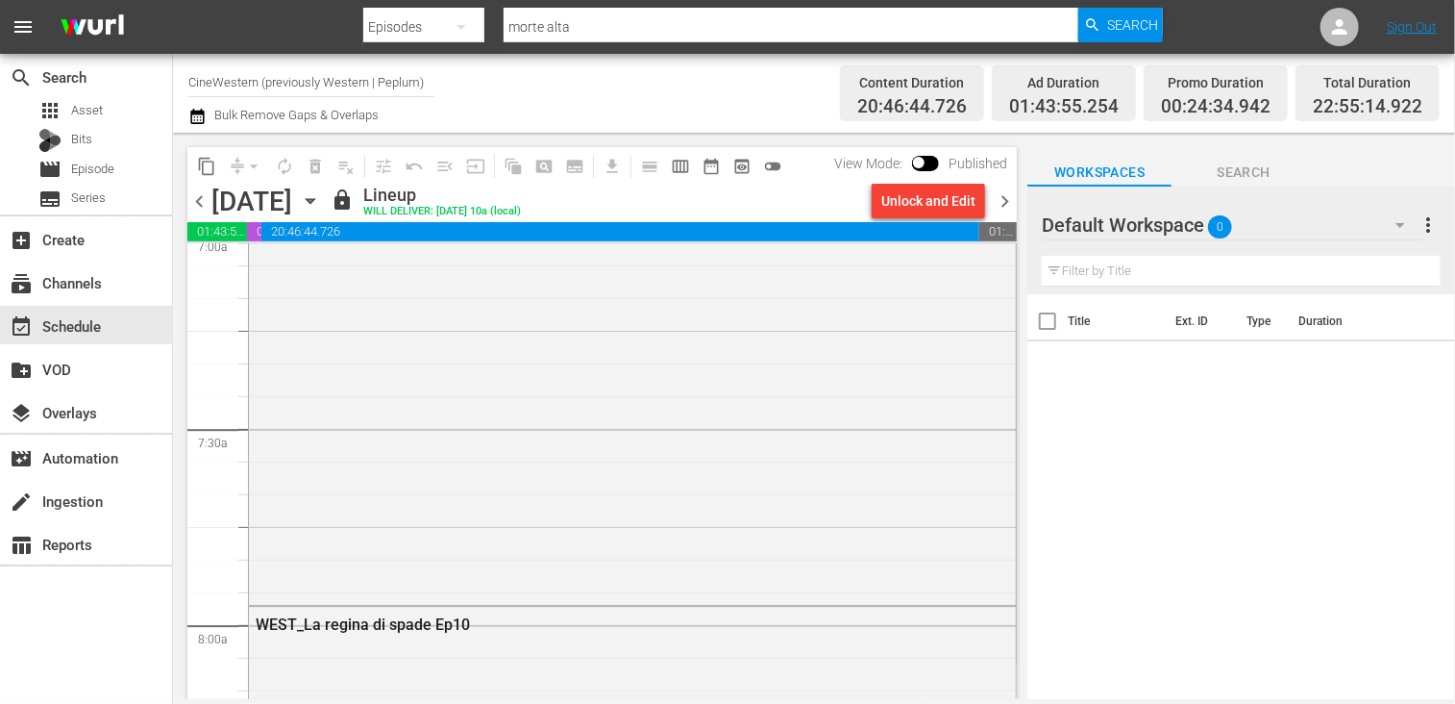
scroll to position [2276, 0]
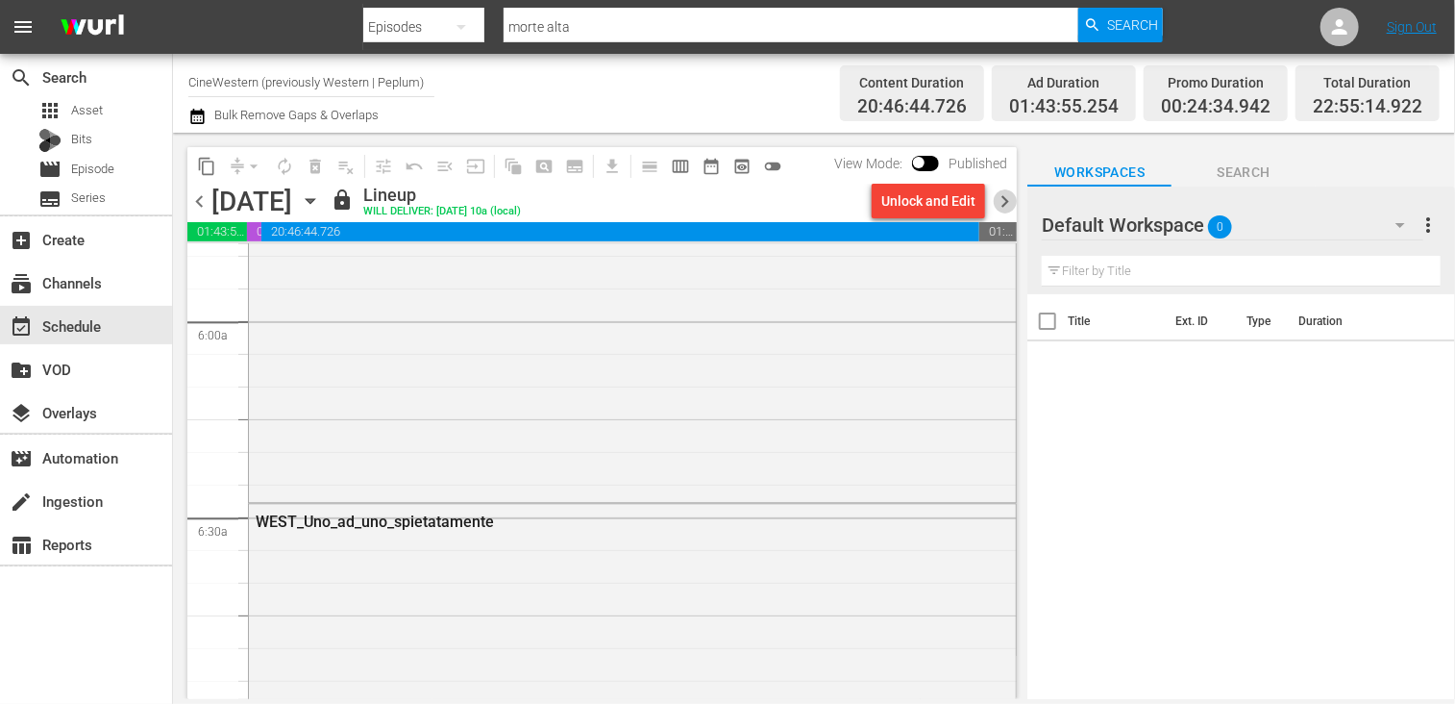
click at [1000, 191] on span "chevron_right" at bounding box center [1005, 201] width 24 height 24
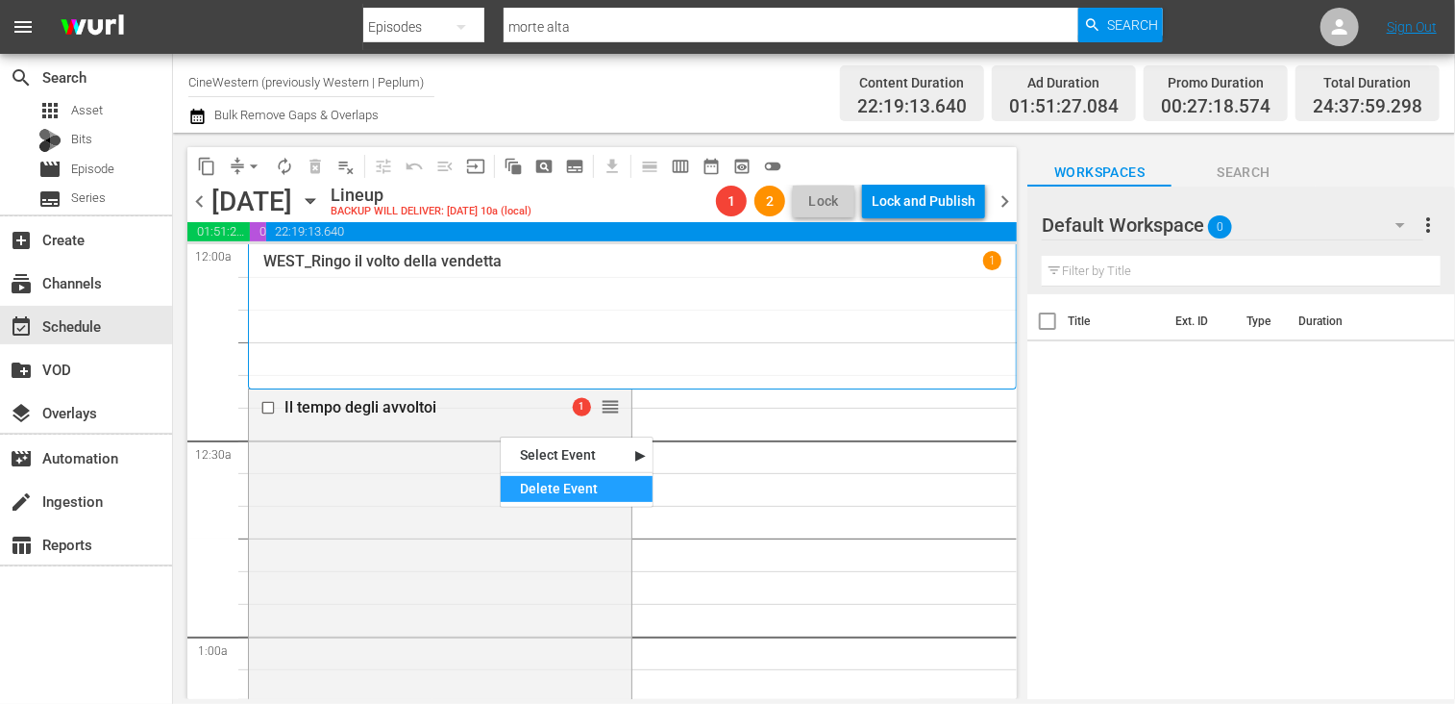
click at [562, 485] on div "Delete Event" at bounding box center [577, 489] width 152 height 26
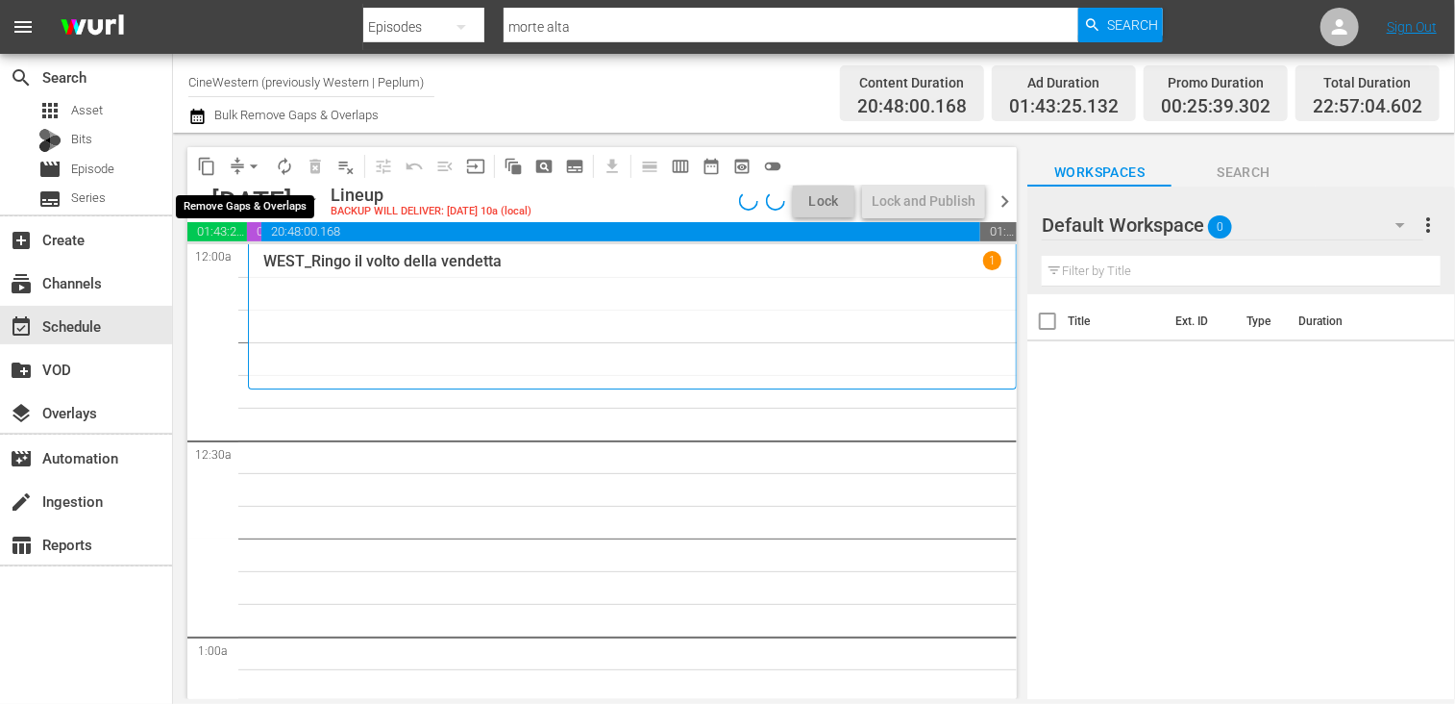
click at [253, 166] on span "arrow_drop_down" at bounding box center [253, 166] width 19 height 19
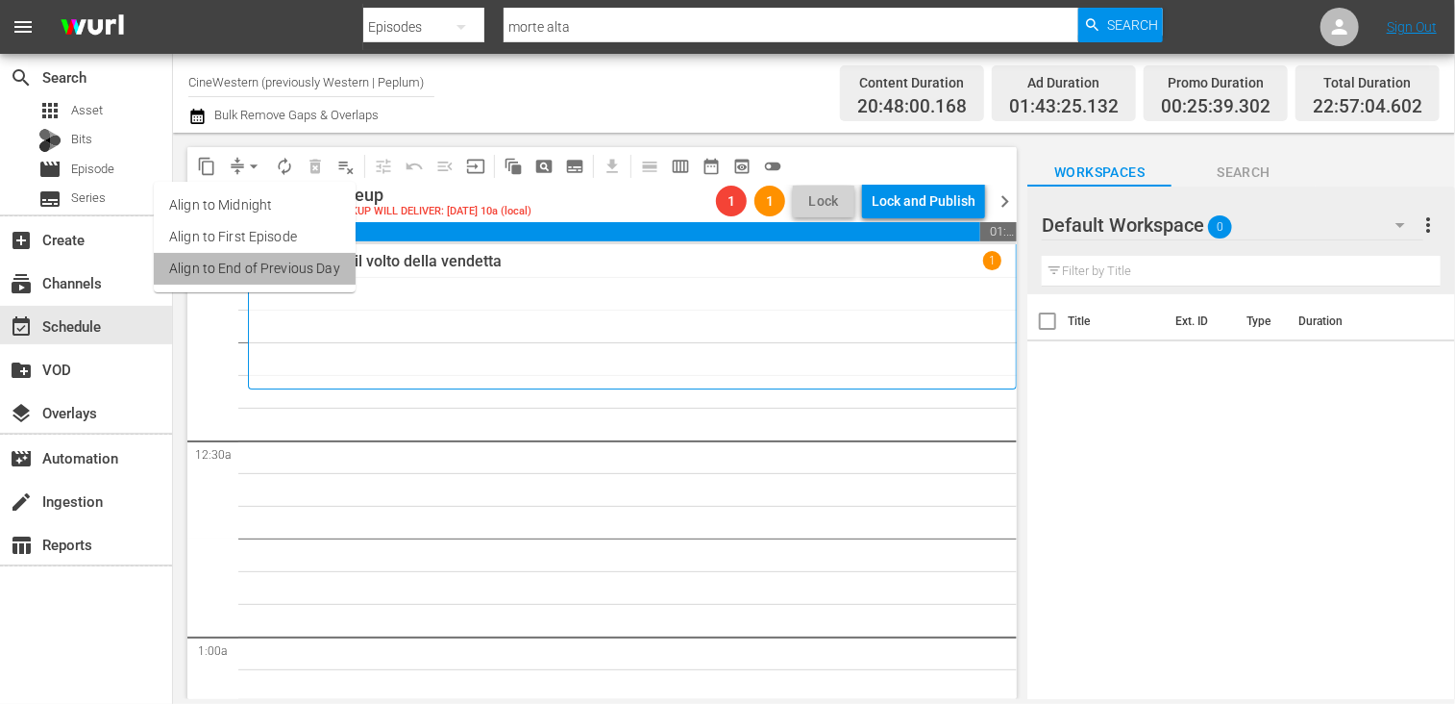
click at [282, 260] on li "Align to End of Previous Day" at bounding box center [255, 269] width 202 height 32
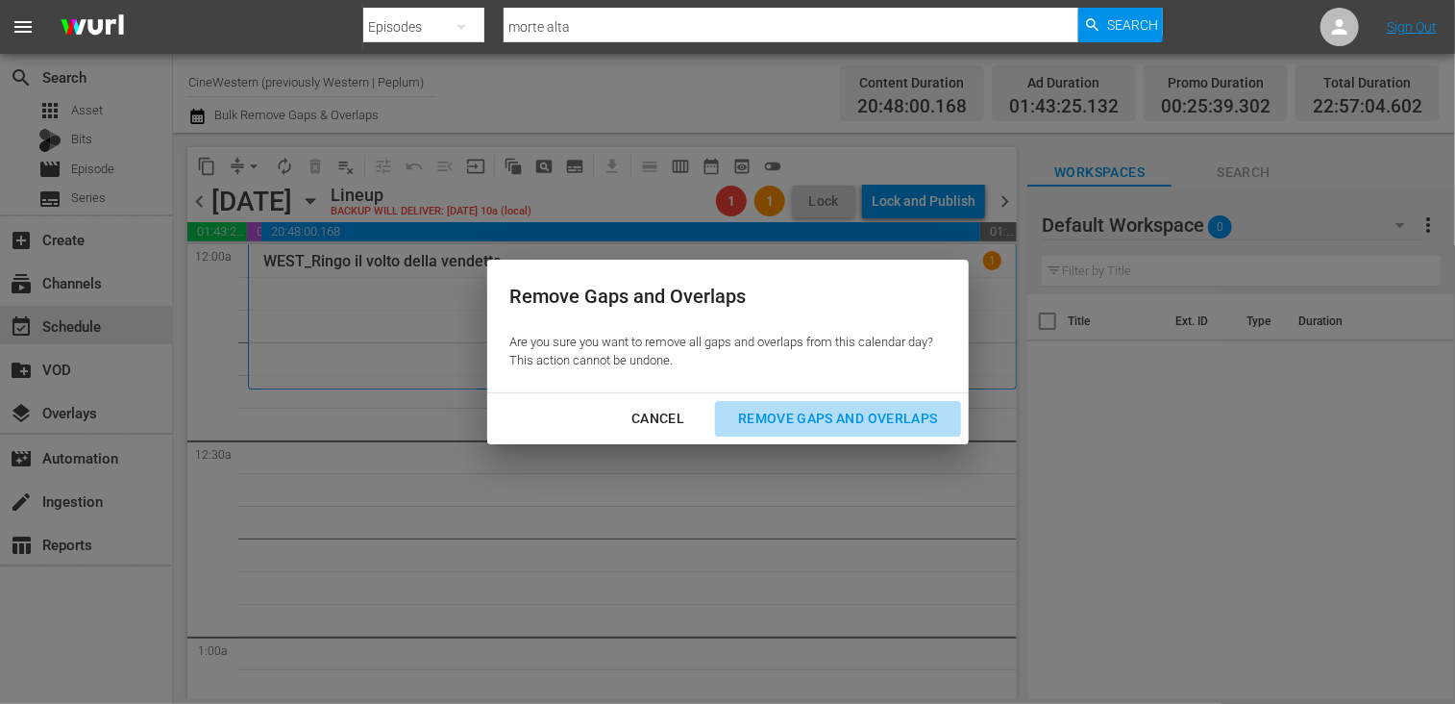
click at [803, 419] on div "Remove Gaps and Overlaps" at bounding box center [838, 419] width 230 height 24
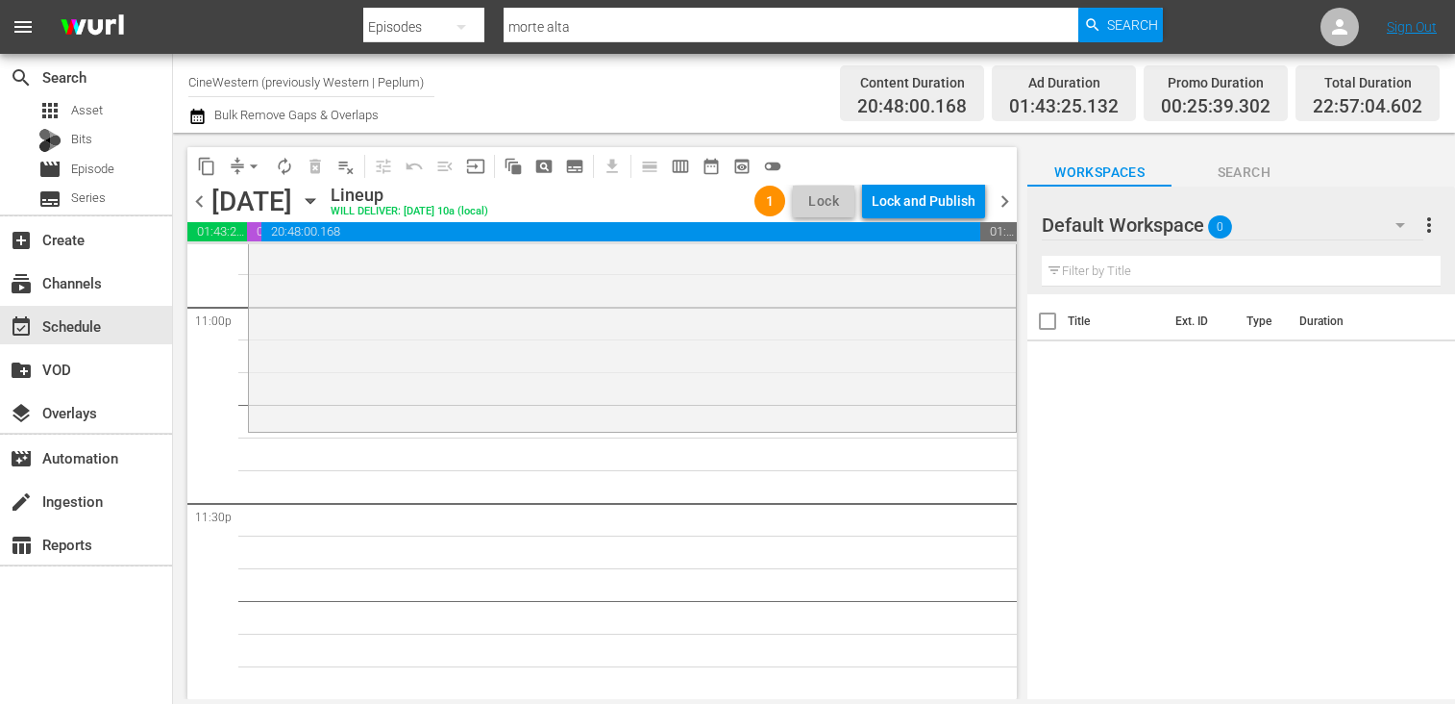
scroll to position [8956, 0]
click at [94, 167] on span "Episode" at bounding box center [92, 169] width 43 height 19
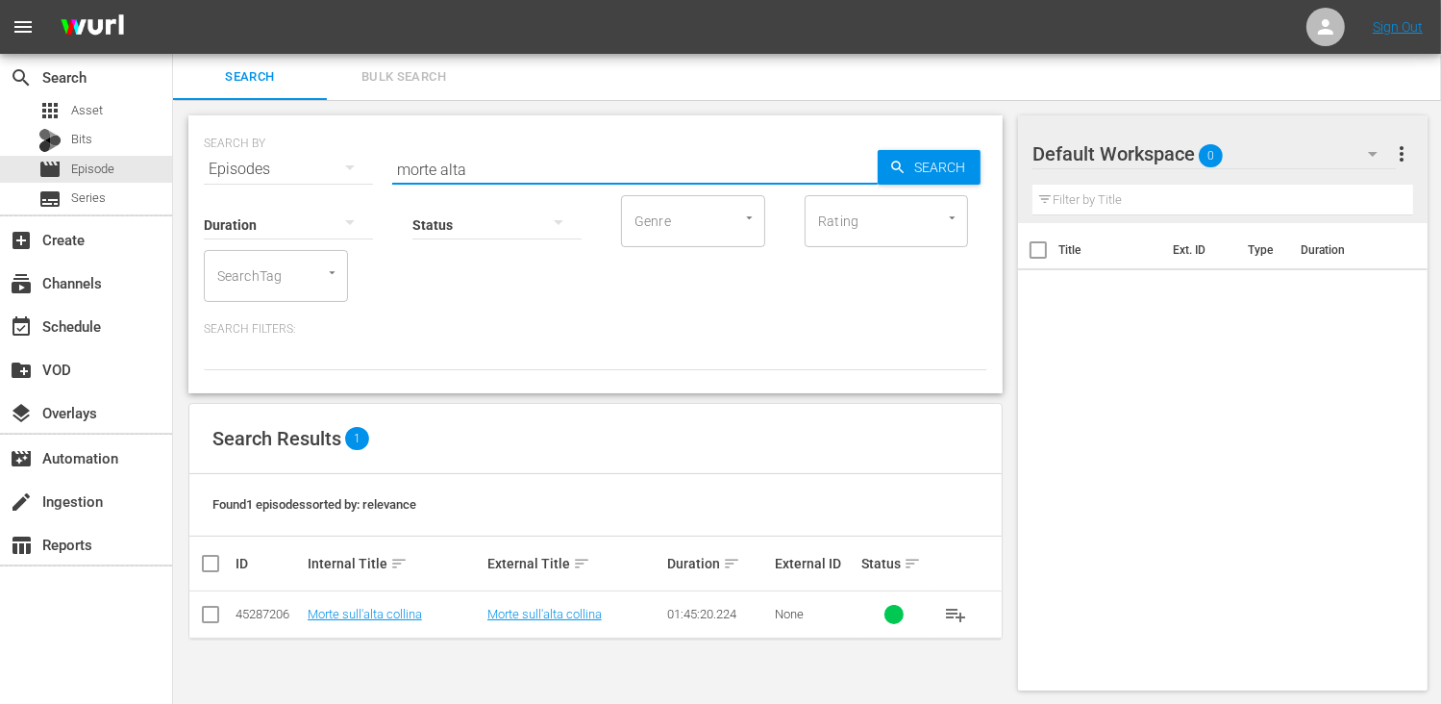
drag, startPoint x: 488, startPoint y: 164, endPoint x: 301, endPoint y: 161, distance: 187.4
click at [301, 161] on div "SEARCH BY Search By Episodes Search ID, Title, Description, Keywords, or Catego…" at bounding box center [595, 157] width 783 height 69
type input "shang"
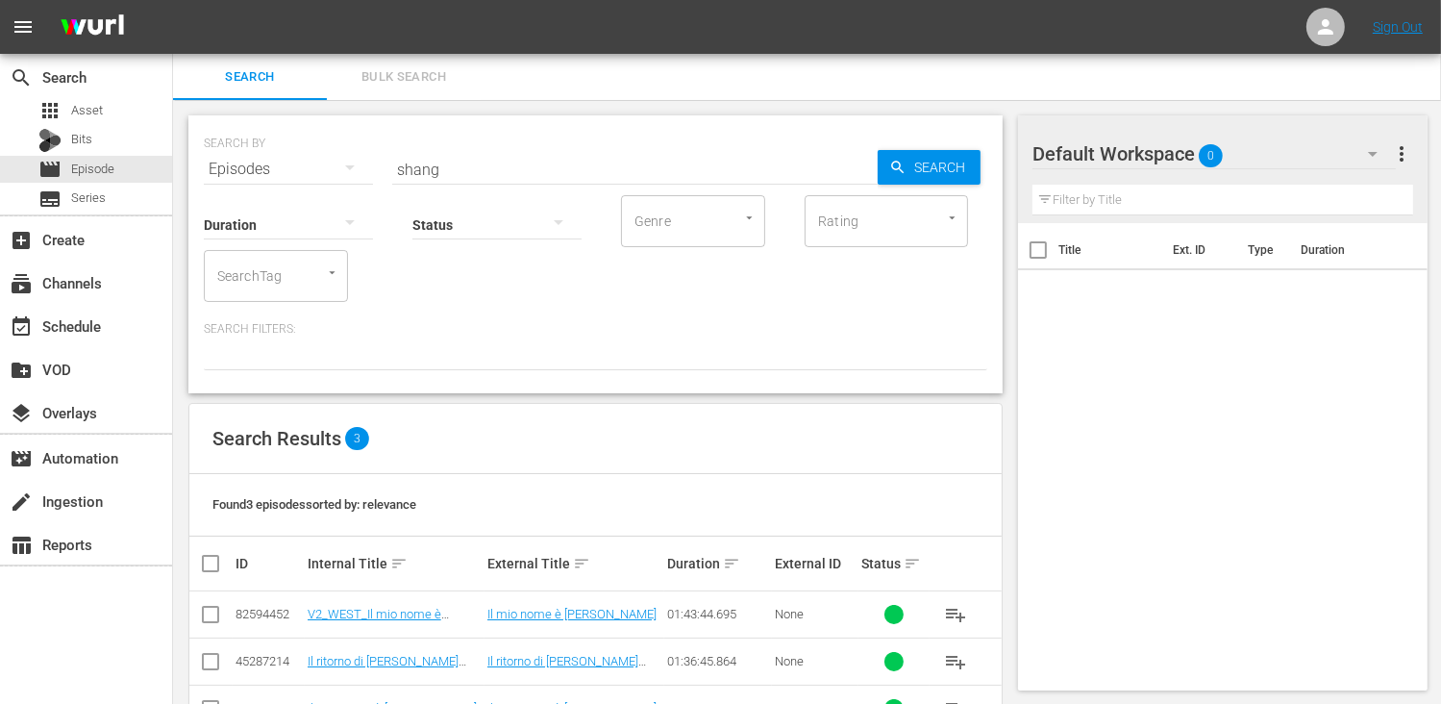
drag, startPoint x: 227, startPoint y: 621, endPoint x: 215, endPoint y: 620, distance: 11.6
click at [220, 621] on td at bounding box center [210, 614] width 43 height 47
click at [211, 618] on input "checkbox" at bounding box center [210, 617] width 23 height 23
checkbox input "true"
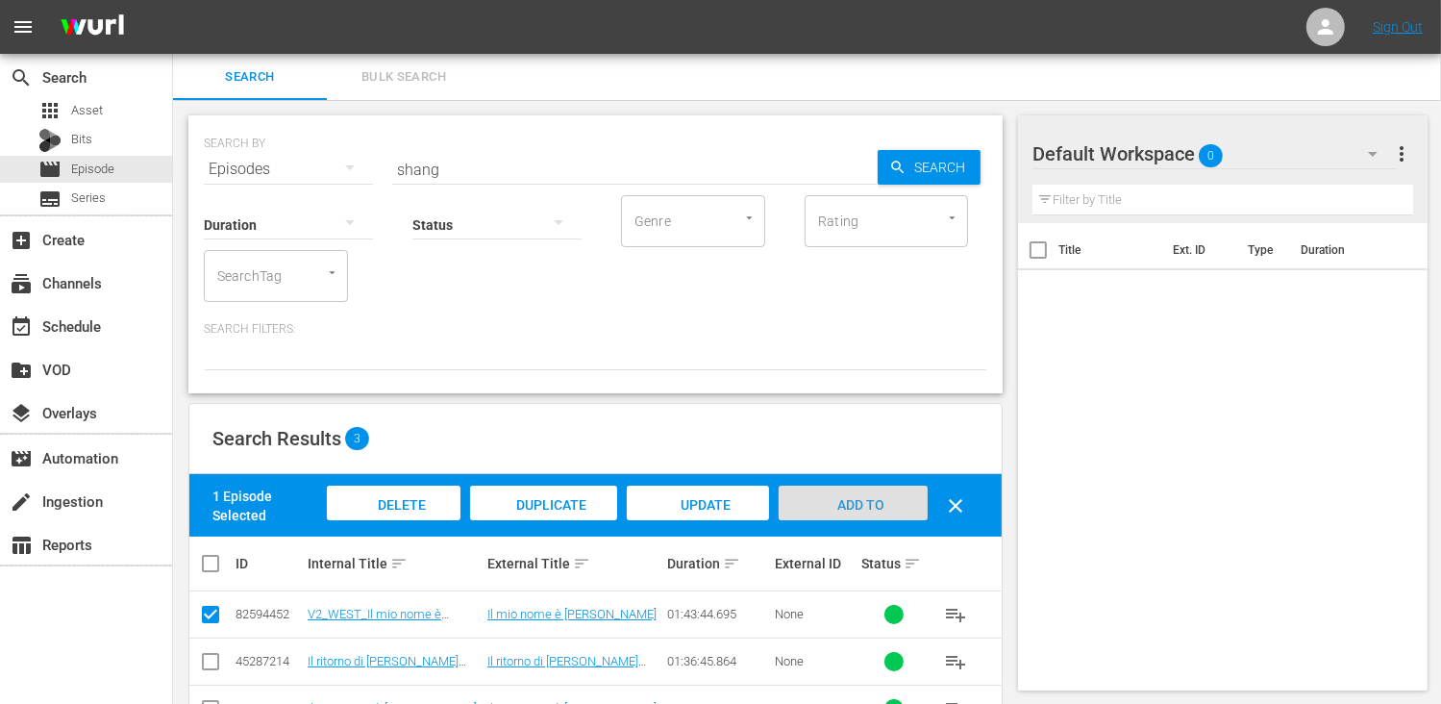
click at [836, 506] on span "Add to Workspace" at bounding box center [853, 523] width 94 height 52
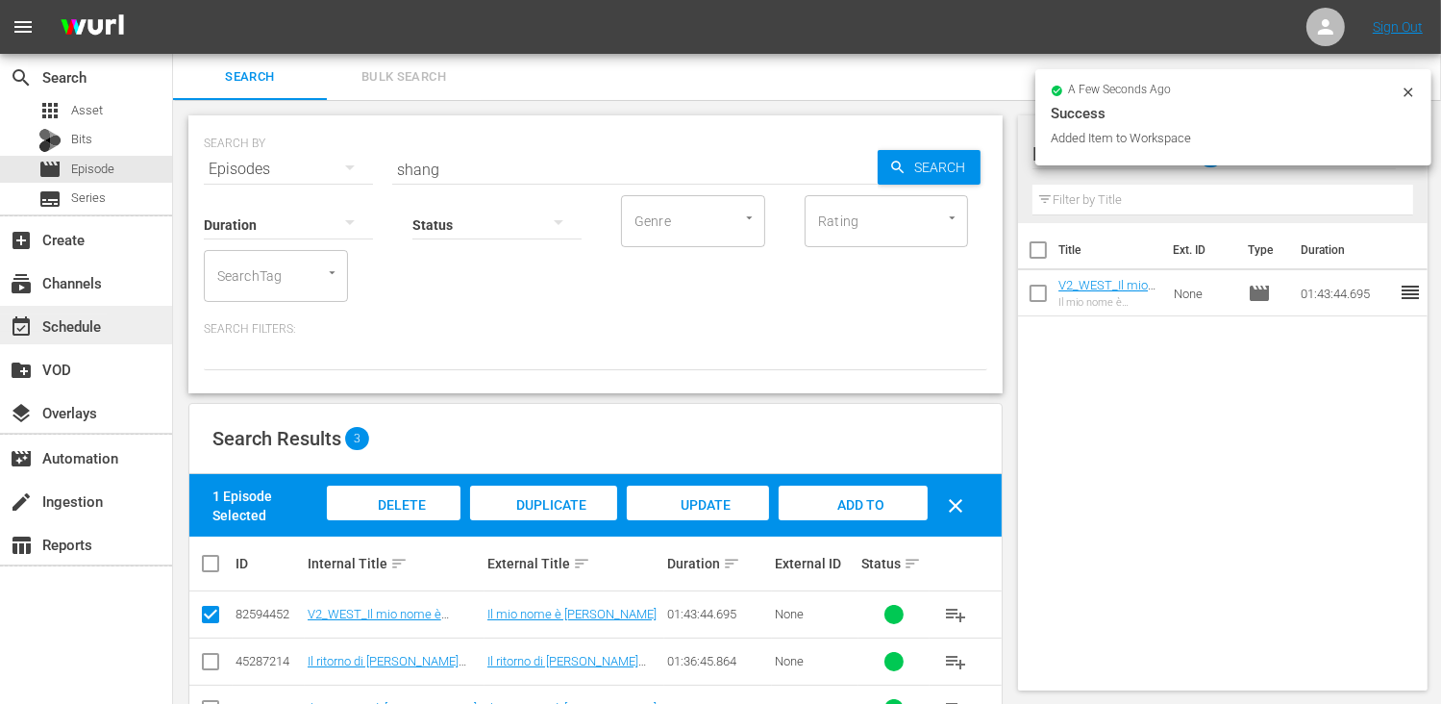
click at [73, 325] on div "event_available Schedule" at bounding box center [54, 322] width 108 height 17
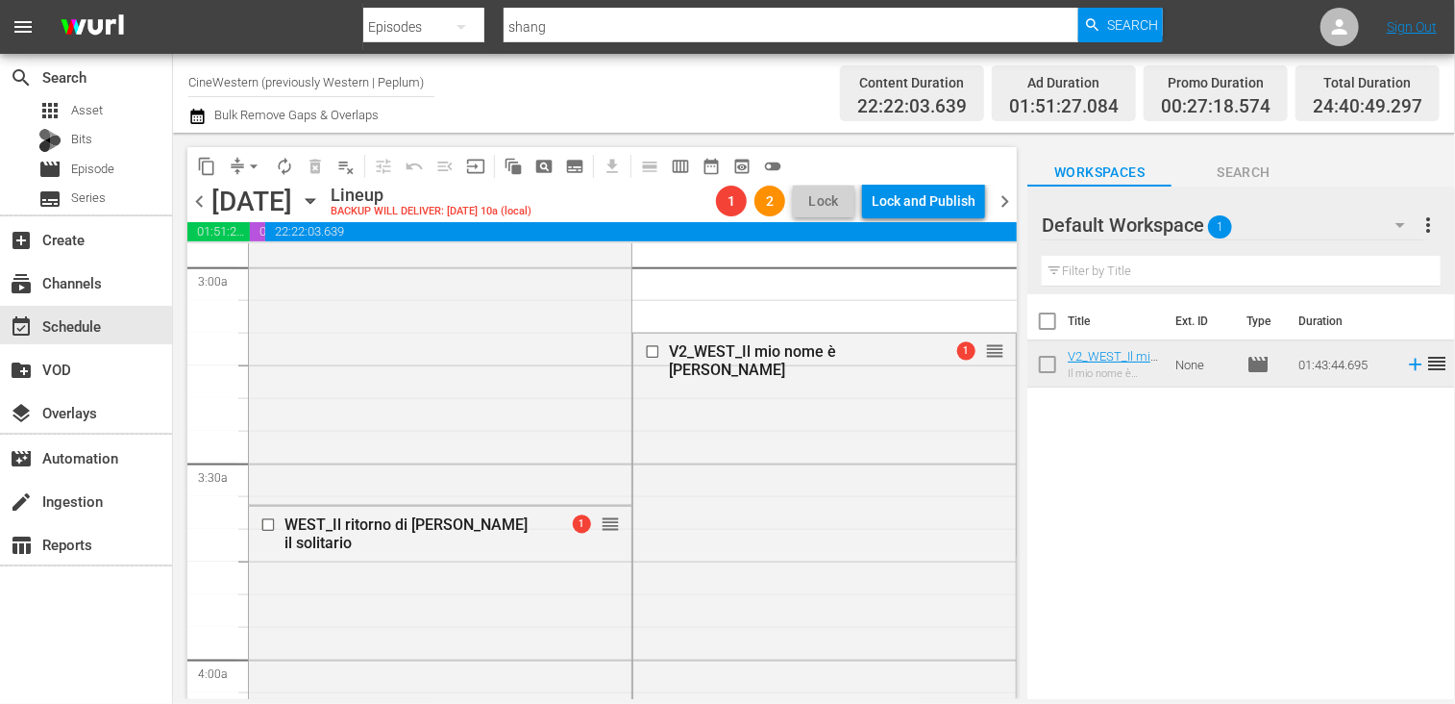
scroll to position [1153, 0]
click at [254, 164] on span "arrow_drop_down" at bounding box center [253, 166] width 19 height 19
click at [259, 264] on li "Align to End of Previous Day" at bounding box center [255, 269] width 202 height 32
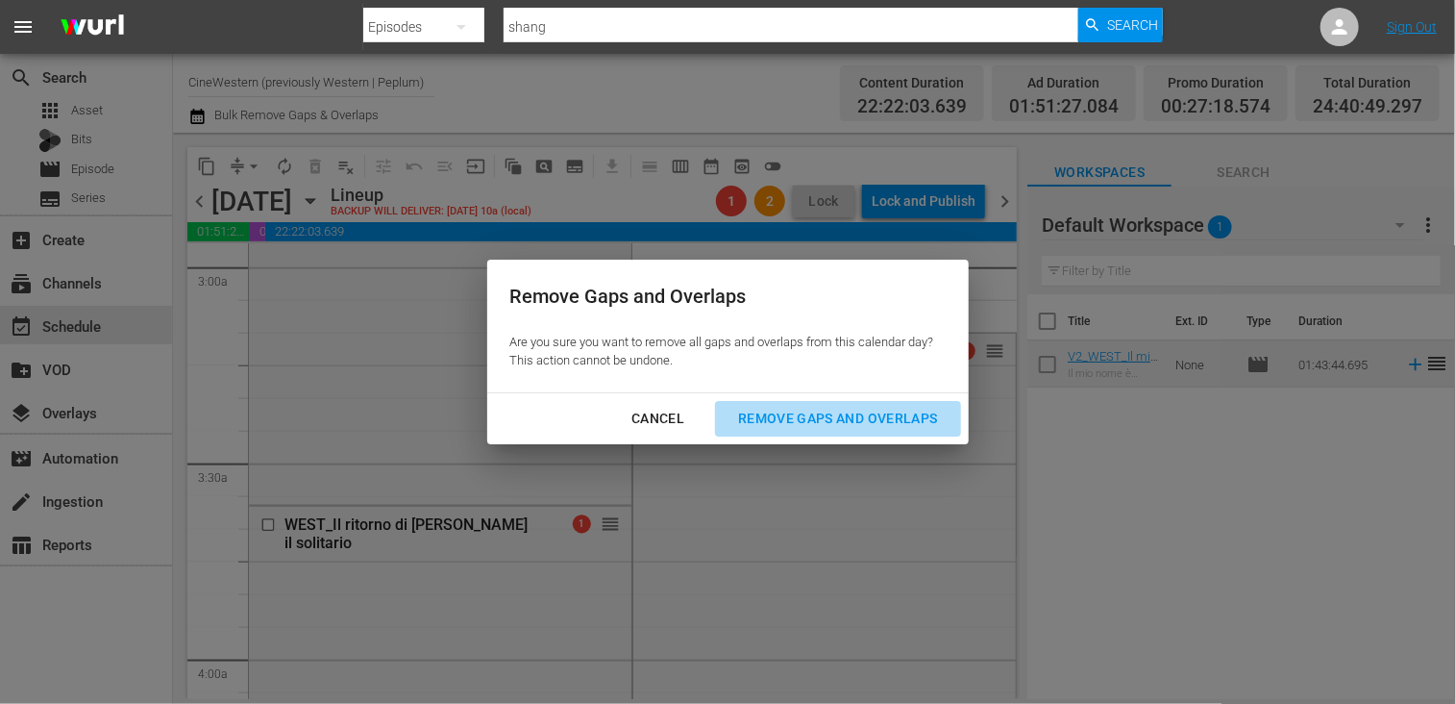
click at [819, 414] on div "Remove Gaps and Overlaps" at bounding box center [838, 419] width 230 height 24
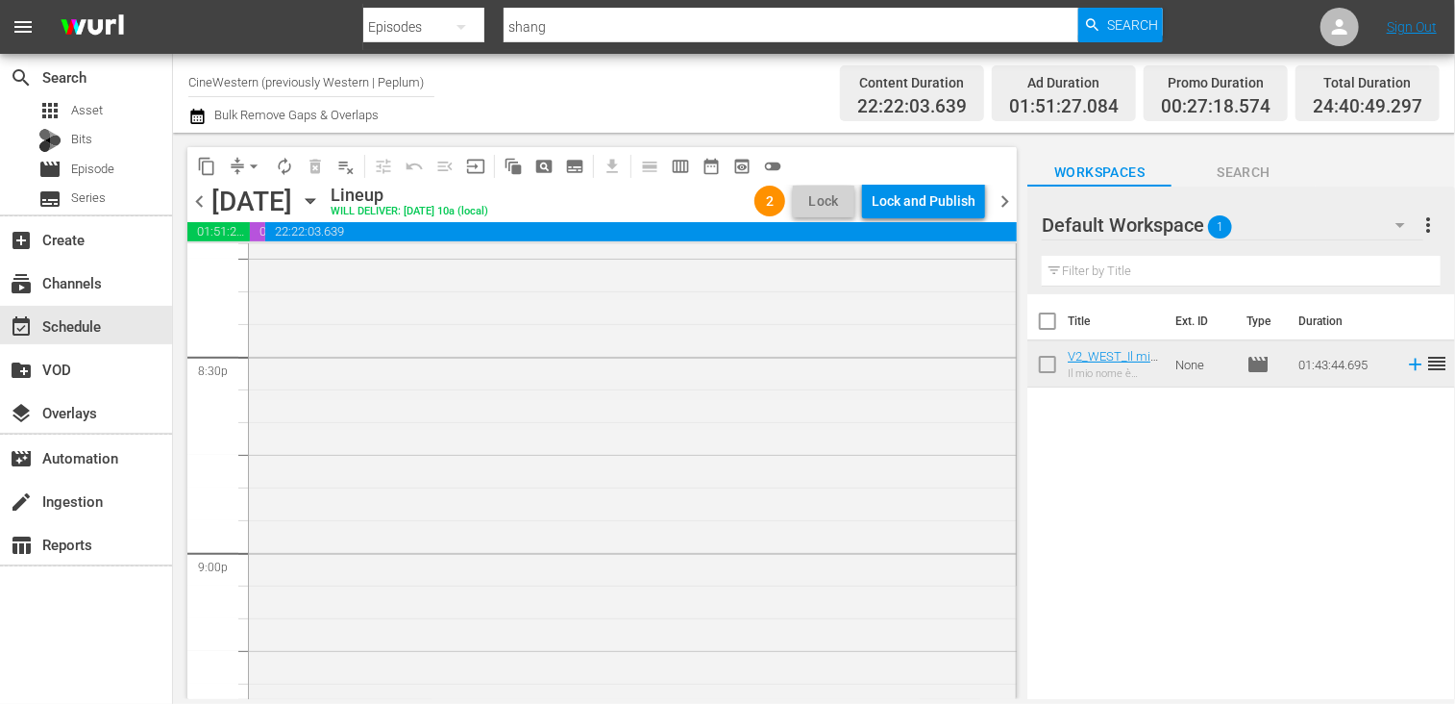
scroll to position [7926, 0]
click at [255, 159] on span "arrow_drop_down" at bounding box center [253, 166] width 19 height 19
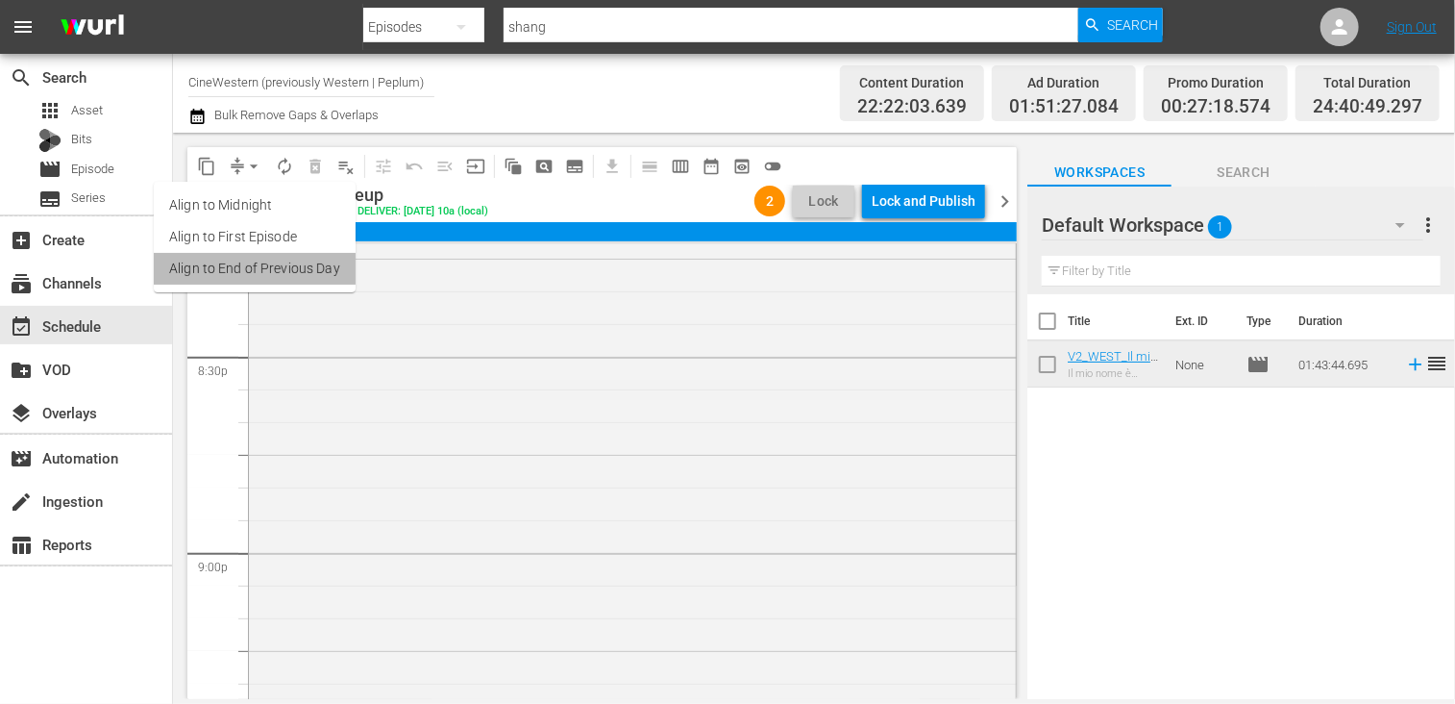
click at [258, 265] on li "Align to End of Previous Day" at bounding box center [255, 269] width 202 height 32
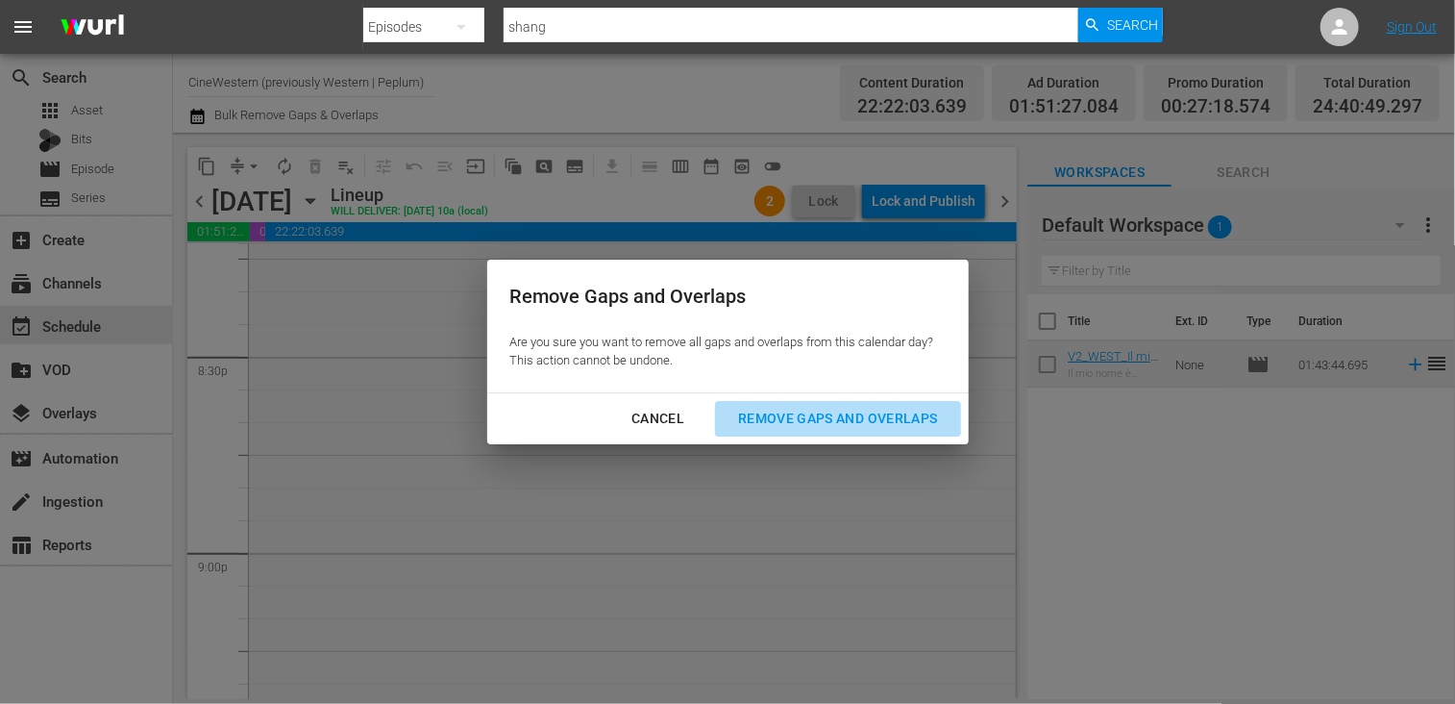
click at [861, 418] on div "Remove Gaps and Overlaps" at bounding box center [838, 419] width 230 height 24
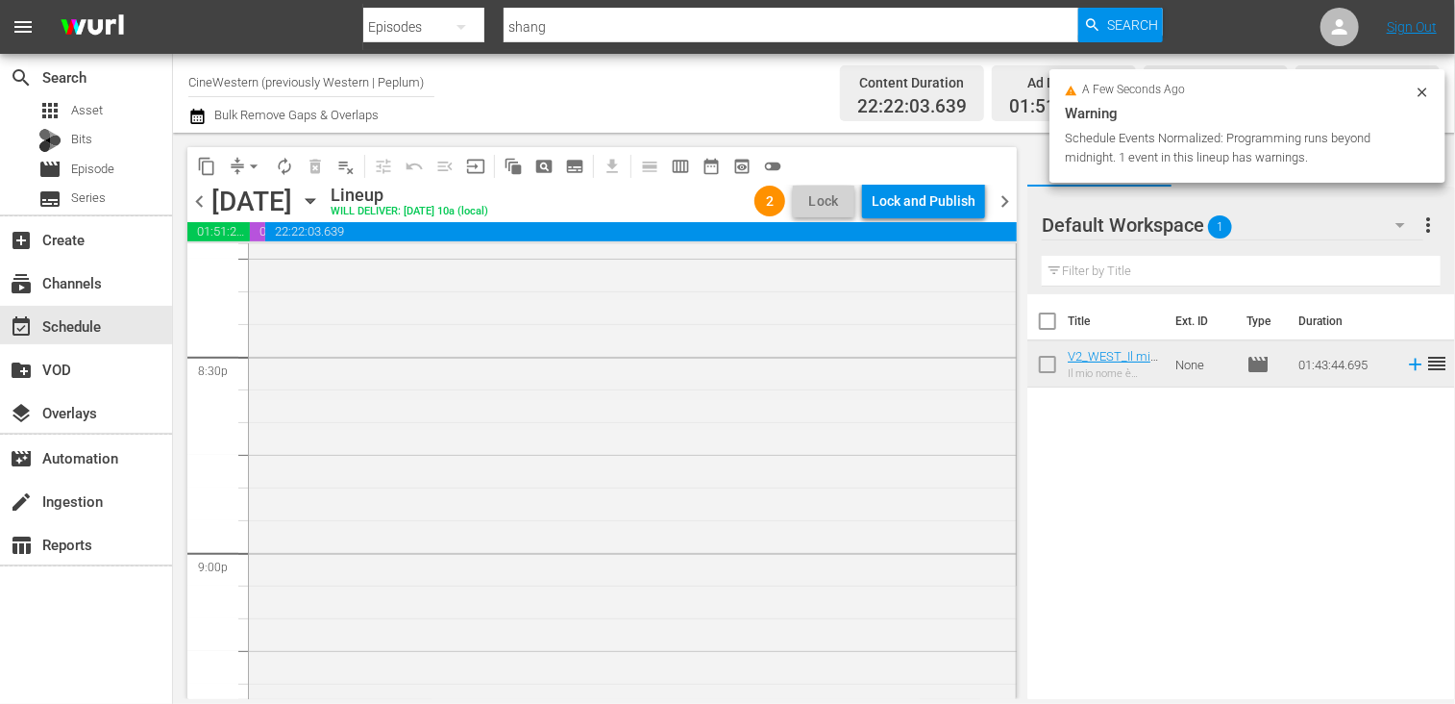
click at [923, 203] on div "Lock and Publish" at bounding box center [924, 201] width 104 height 35
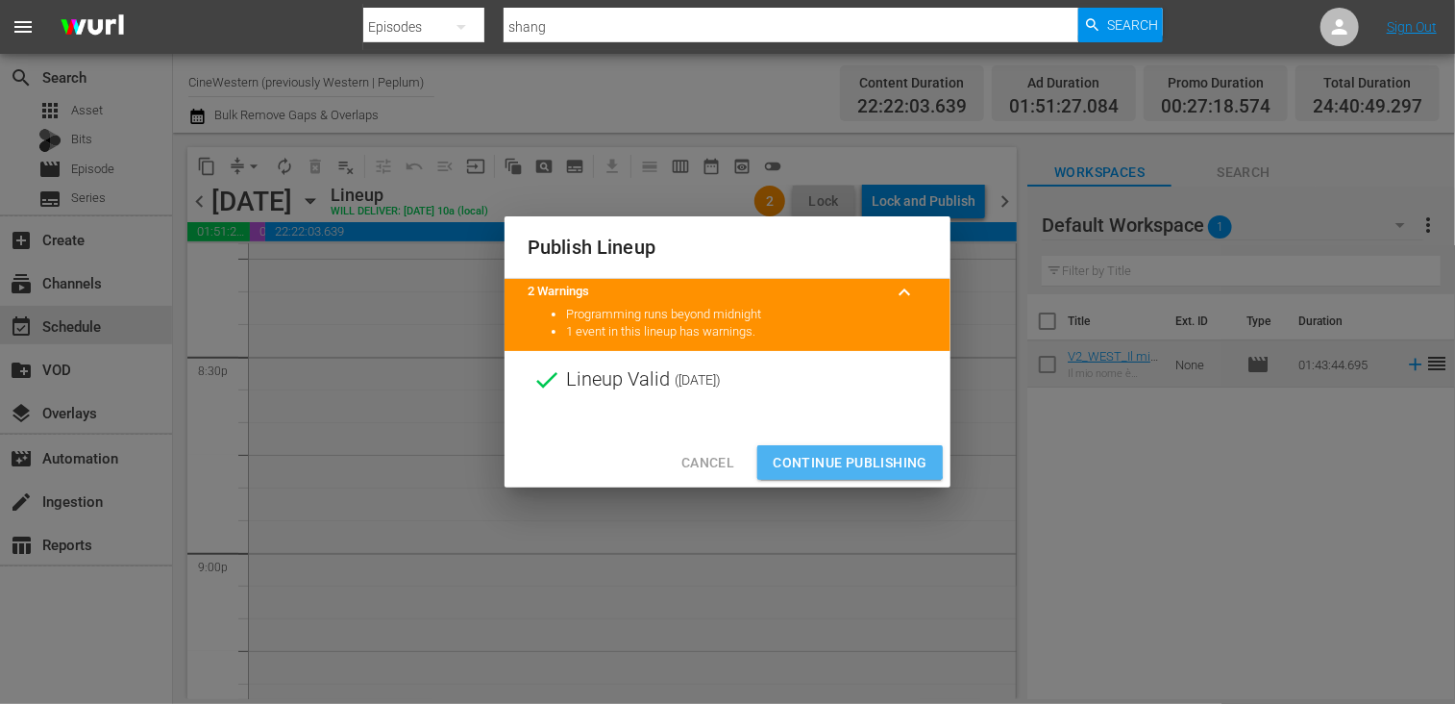
click at [820, 455] on span "Continue Publishing" at bounding box center [850, 463] width 155 height 24
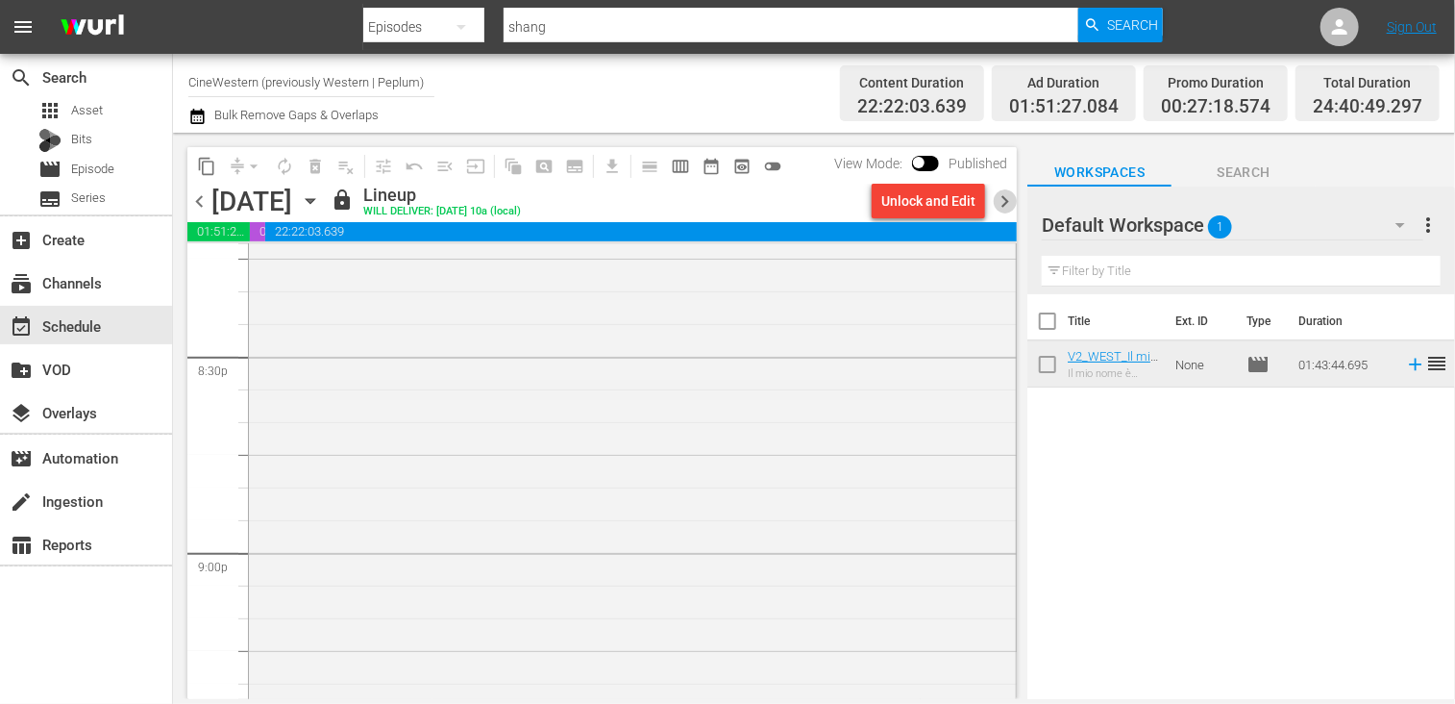
click at [1003, 203] on span "chevron_right" at bounding box center [1005, 201] width 24 height 24
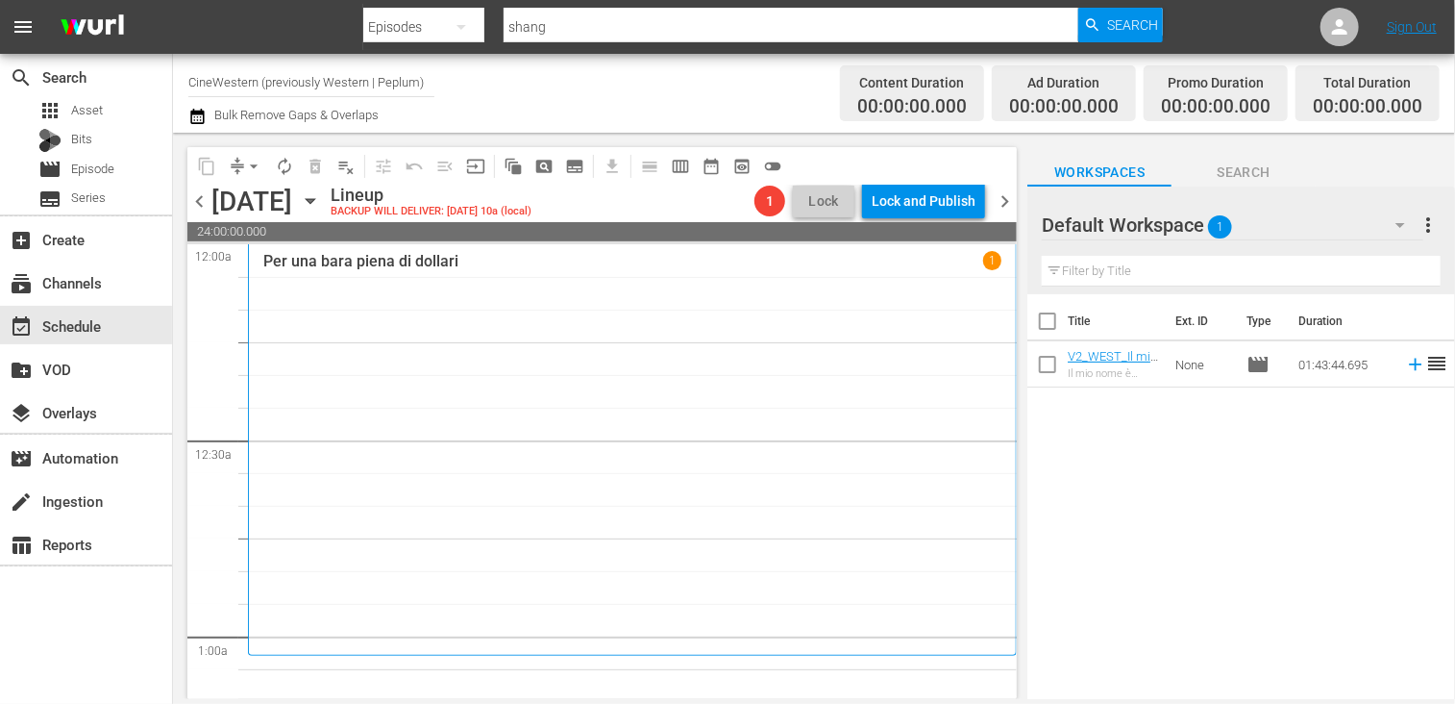
click at [199, 114] on icon "button" at bounding box center [196, 116] width 13 height 15
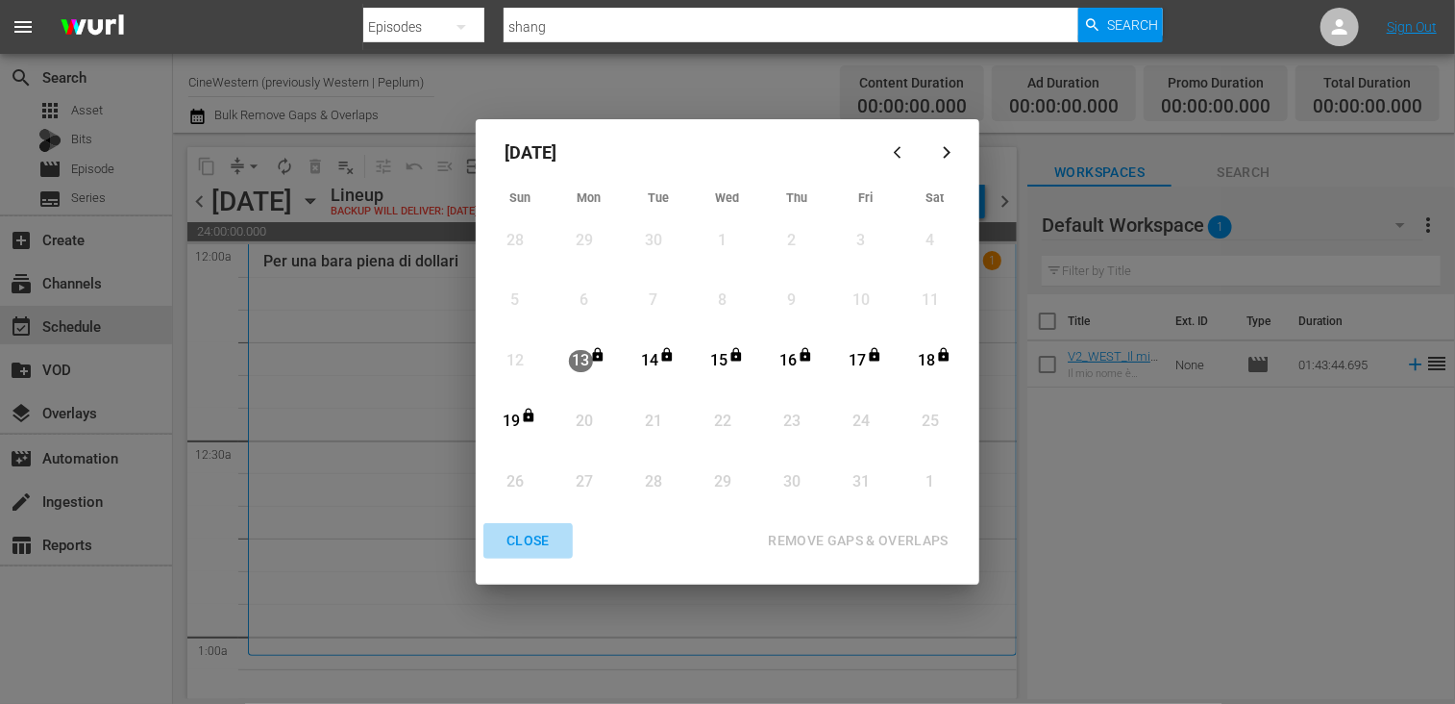
click at [529, 543] on div "CLOSE" at bounding box center [528, 541] width 74 height 24
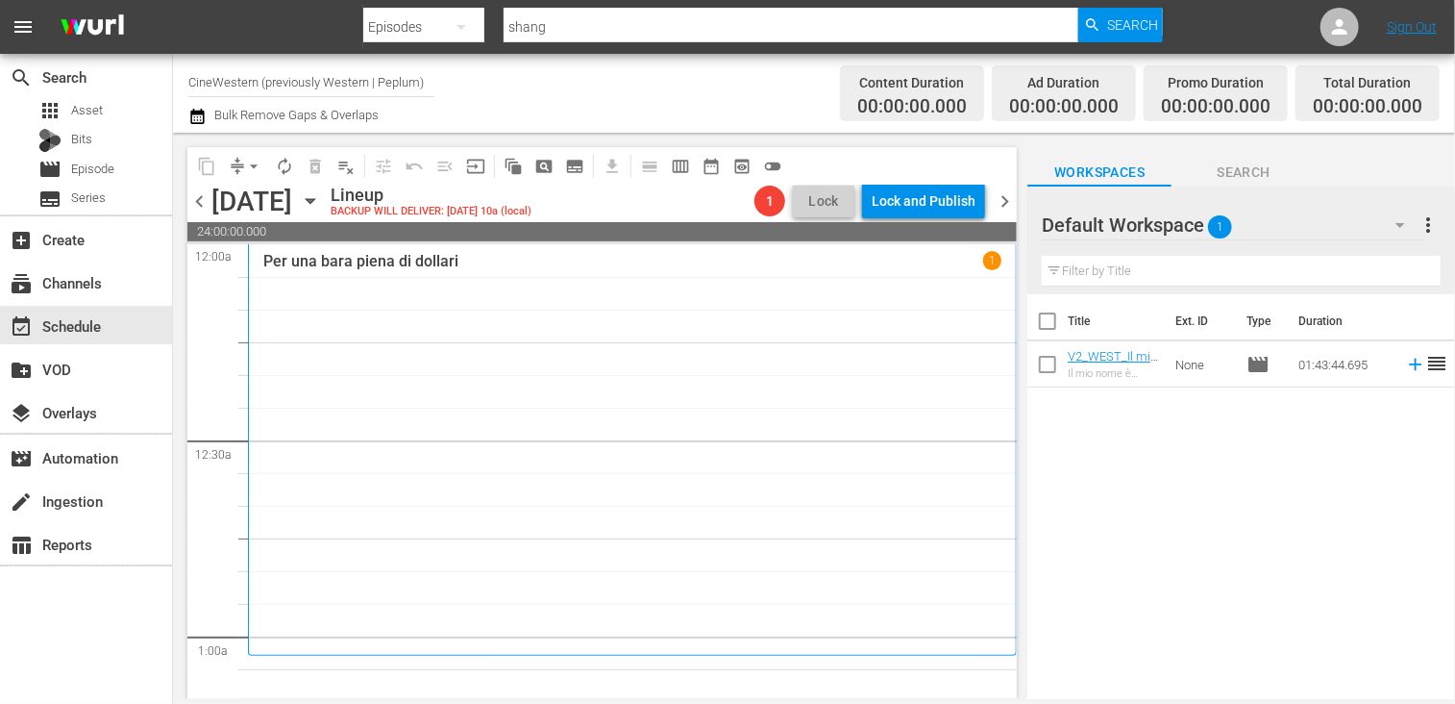
click at [274, 84] on input "CineWestern (previously Western | Peplum)" at bounding box center [311, 82] width 246 height 46
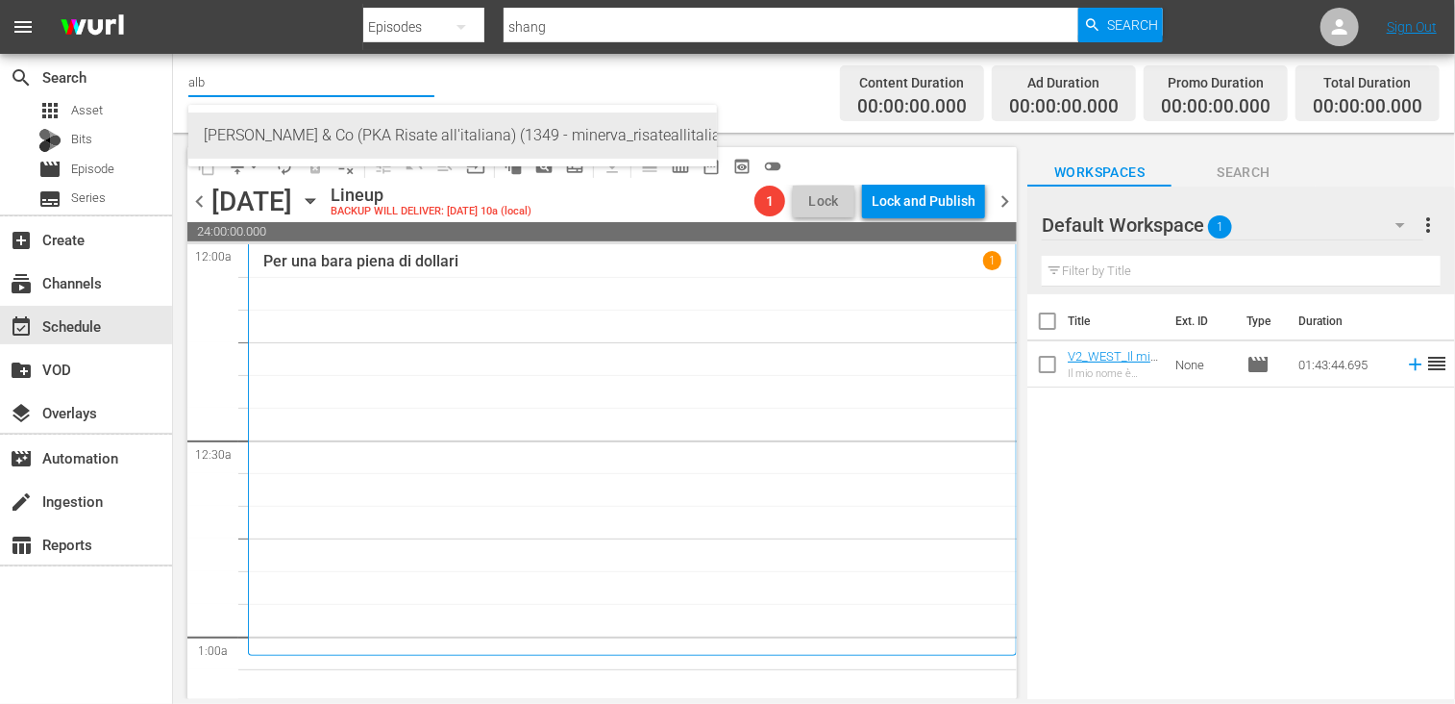
click at [327, 145] on div "[PERSON_NAME] & Co (PKA Risate all'italiana) (1349 - minerva_risateallitaliana_…" at bounding box center [453, 135] width 498 height 46
type input "[PERSON_NAME] & Co (PKA Risate all'italiana) (1349 - minerva_risateallitaliana_…"
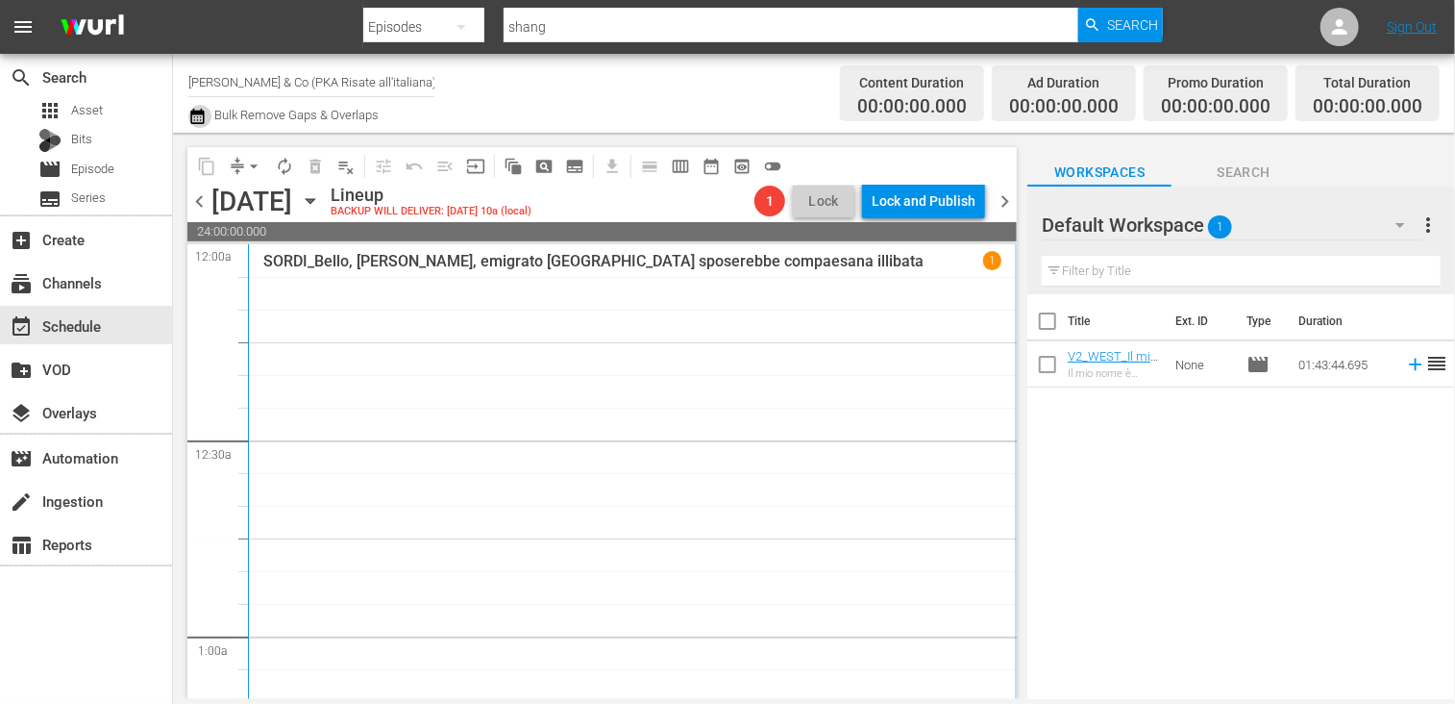
click at [198, 107] on icon "button" at bounding box center [197, 116] width 18 height 23
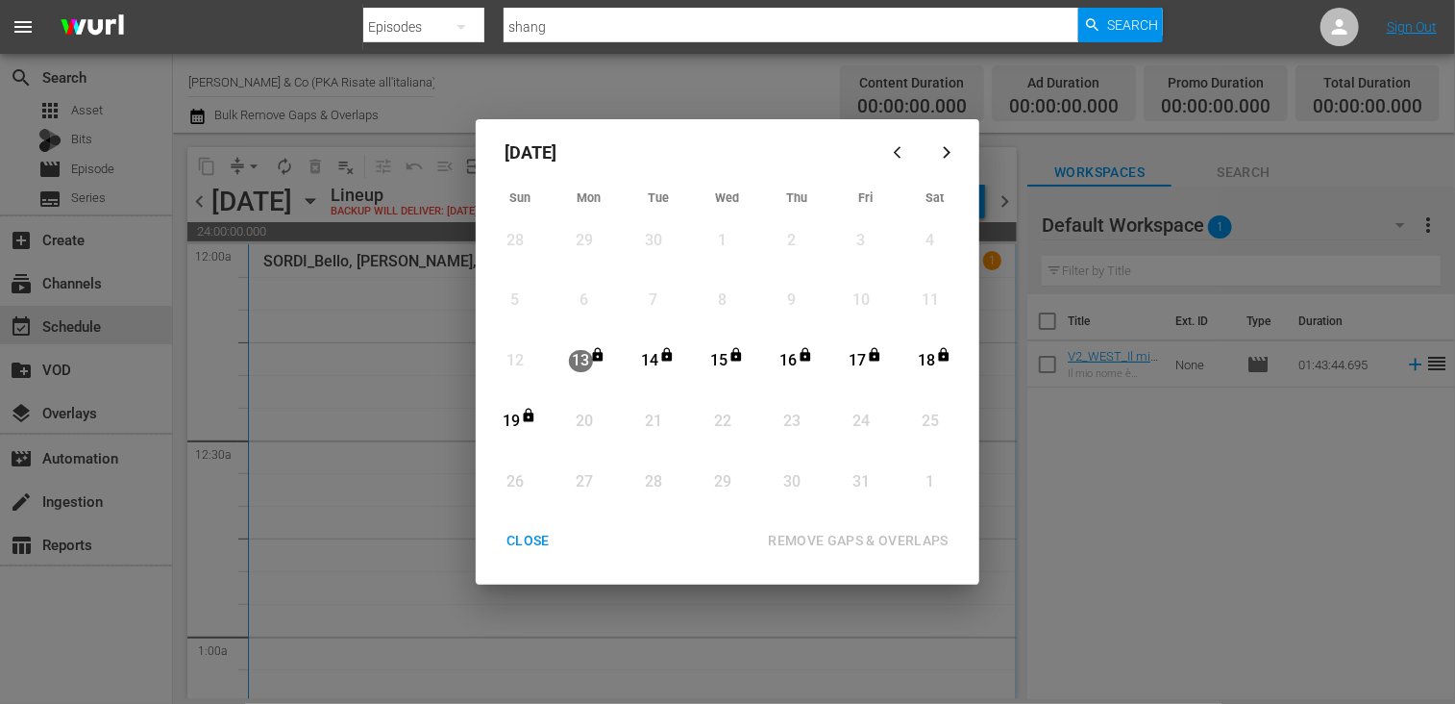
click at [521, 545] on div "CLOSE" at bounding box center [528, 541] width 74 height 24
